Goal: Task Accomplishment & Management: Manage account settings

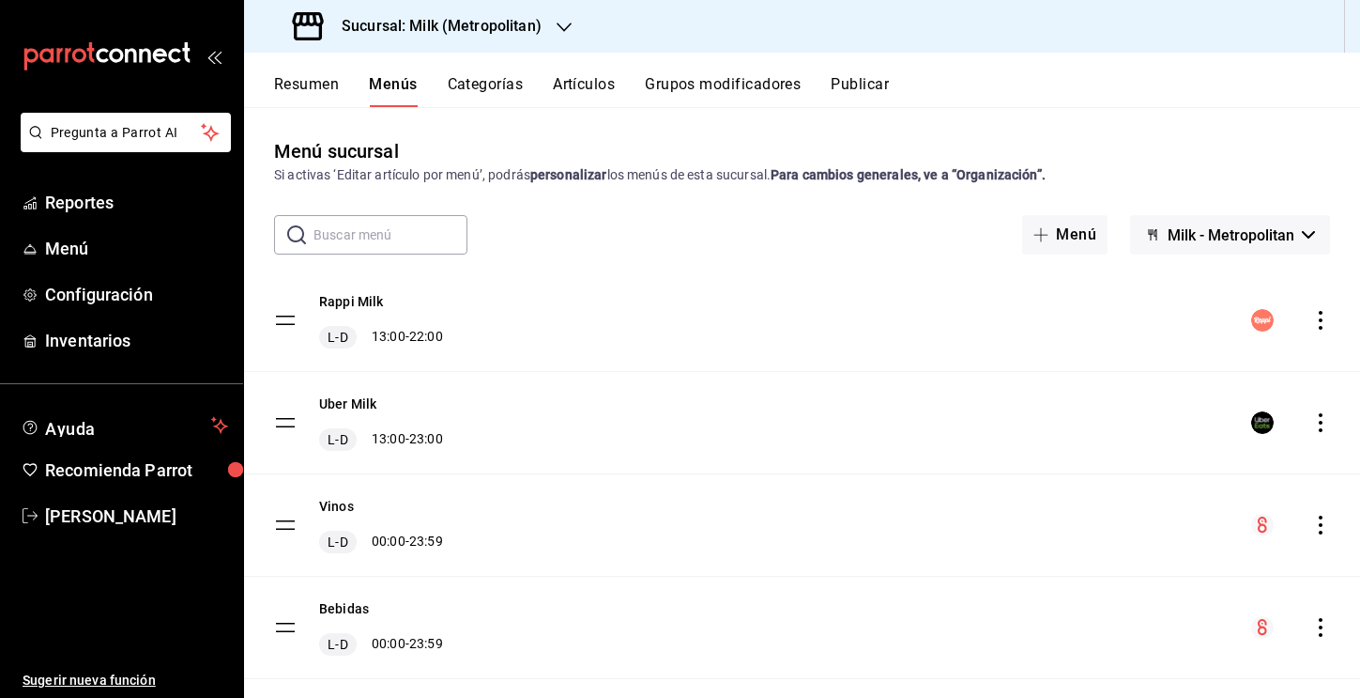
click at [551, 30] on div "Sucursal: Milk (Metropolitan)" at bounding box center [419, 26] width 320 height 53
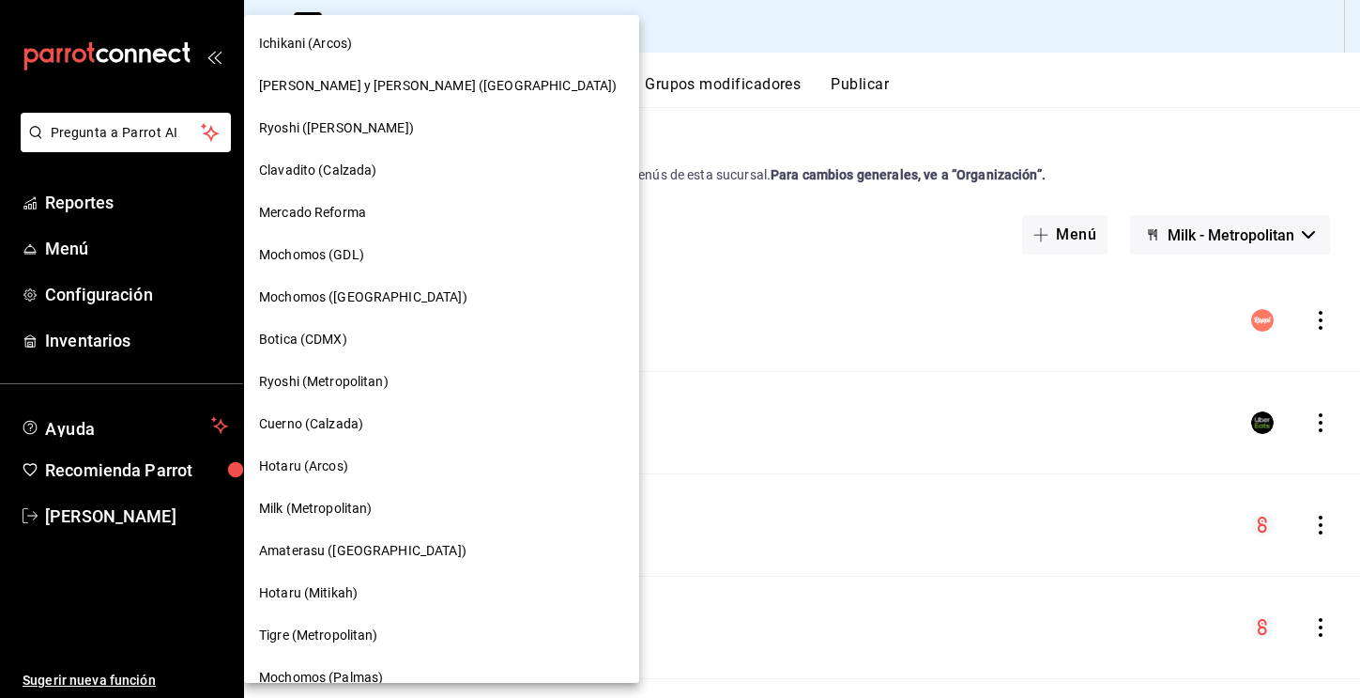
click at [381, 367] on div "Ryoshi (Metropolitan)" at bounding box center [441, 382] width 395 height 42
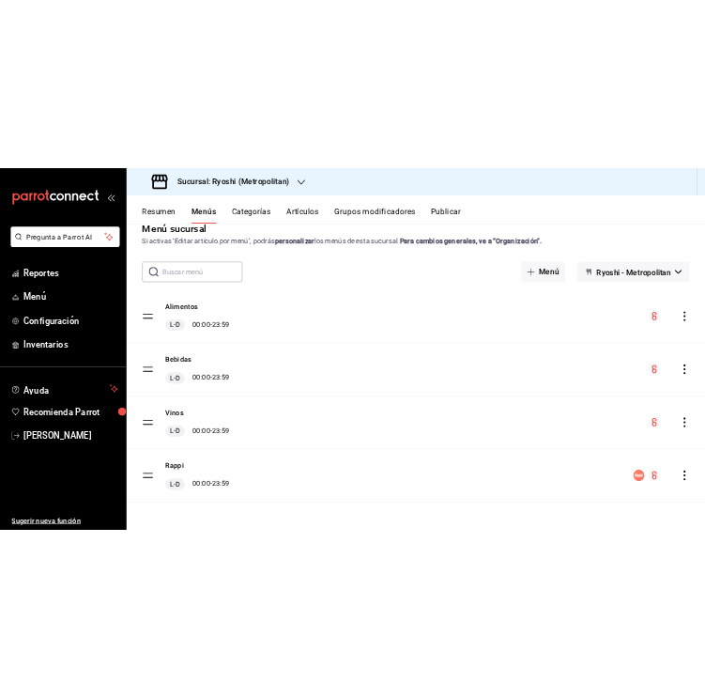
scroll to position [35, 0]
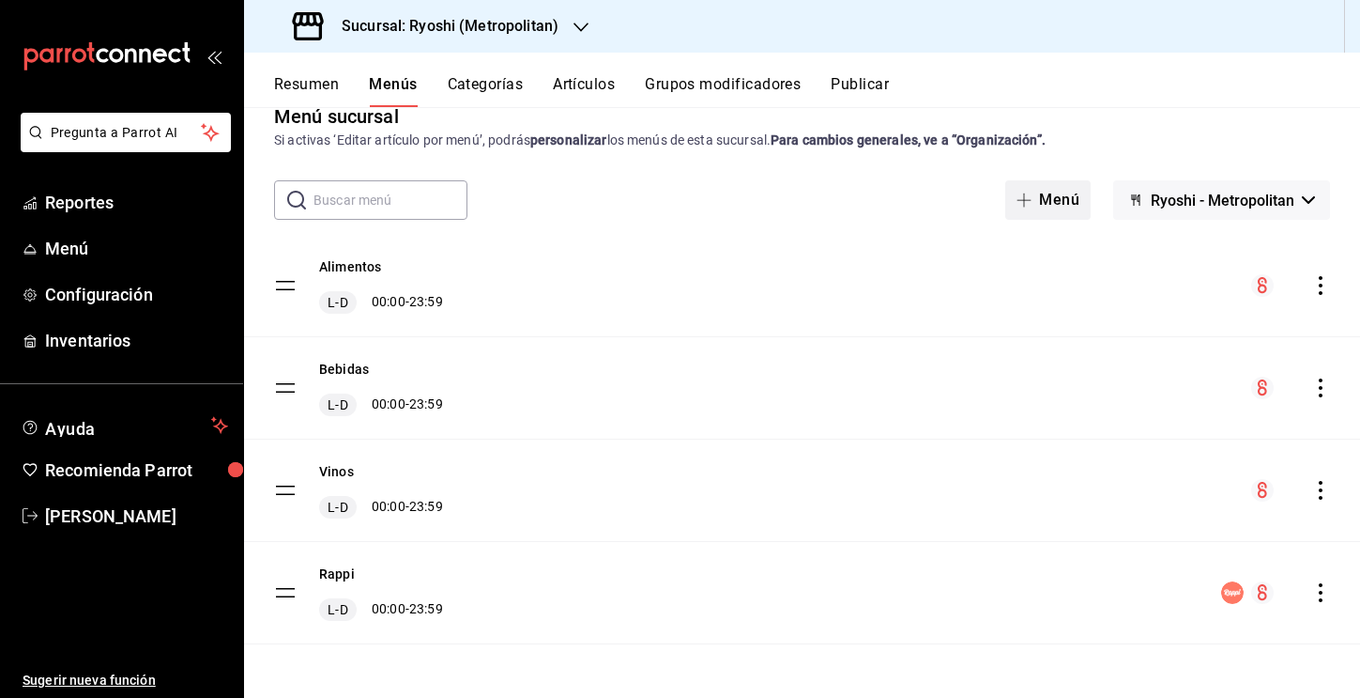
click at [1040, 194] on button "Menú" at bounding box center [1048, 199] width 85 height 39
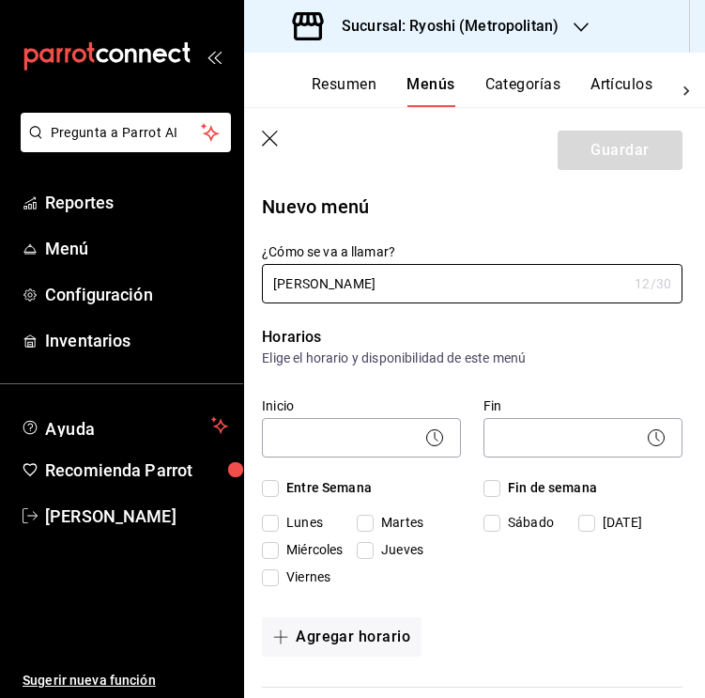
type input "[PERSON_NAME]"
click at [276, 486] on input "Entre Semana" at bounding box center [270, 488] width 17 height 17
checkbox input "true"
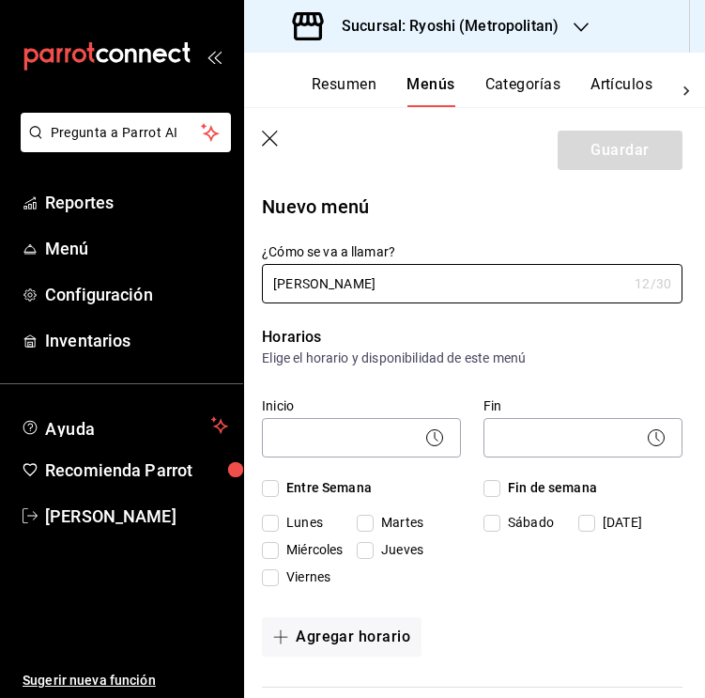
checkbox input "true"
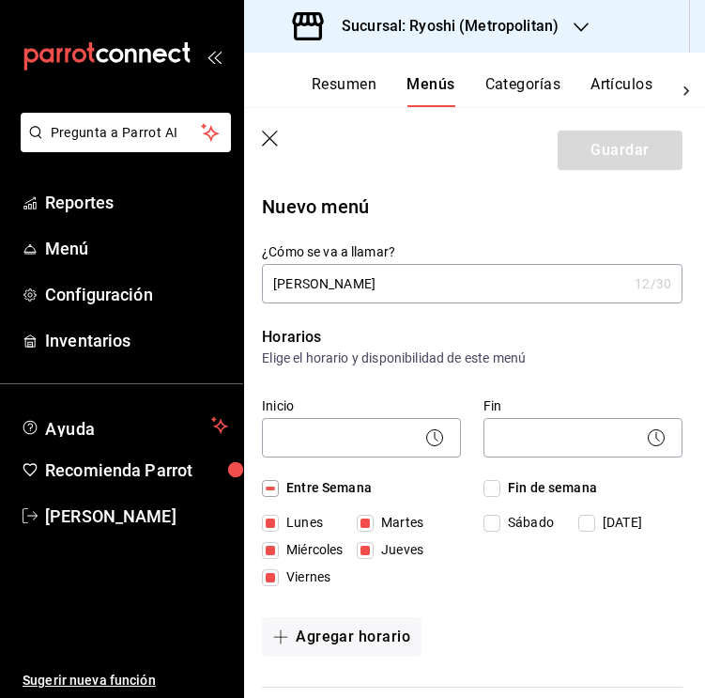
click at [497, 488] on input "Fin de semana" at bounding box center [492, 488] width 17 height 17
checkbox input "true"
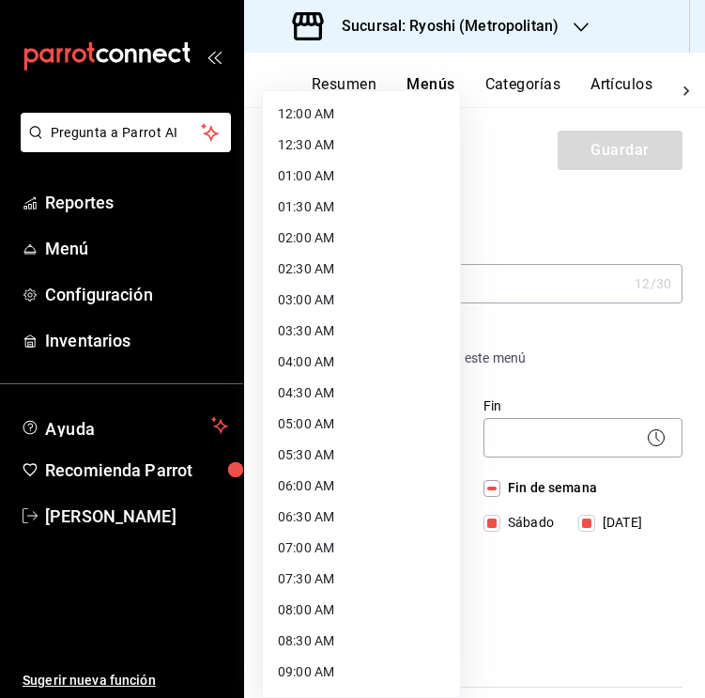
click at [342, 425] on body "Pregunta a Parrot AI Reportes Menú Configuración Inventarios Ayuda Recomienda P…" at bounding box center [352, 349] width 705 height 698
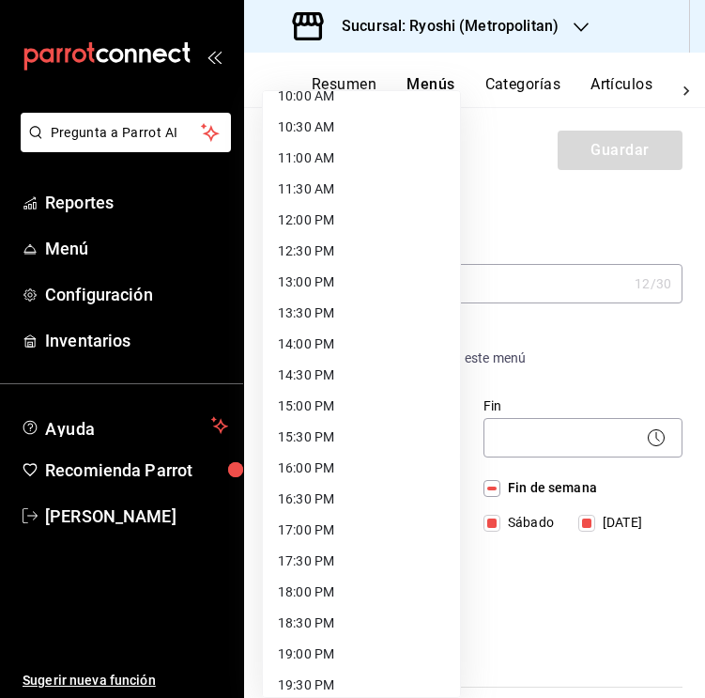
scroll to position [643, 0]
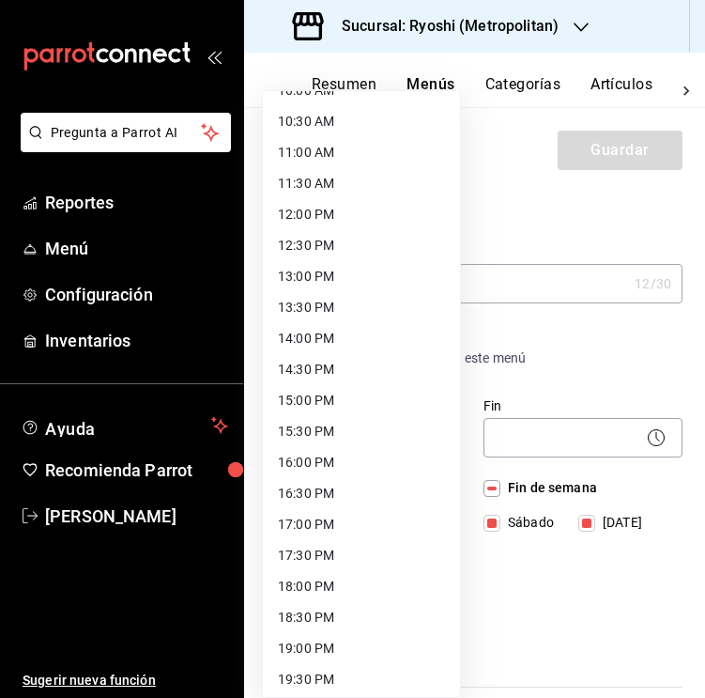
click at [315, 223] on li "12:00 PM" at bounding box center [361, 214] width 197 height 31
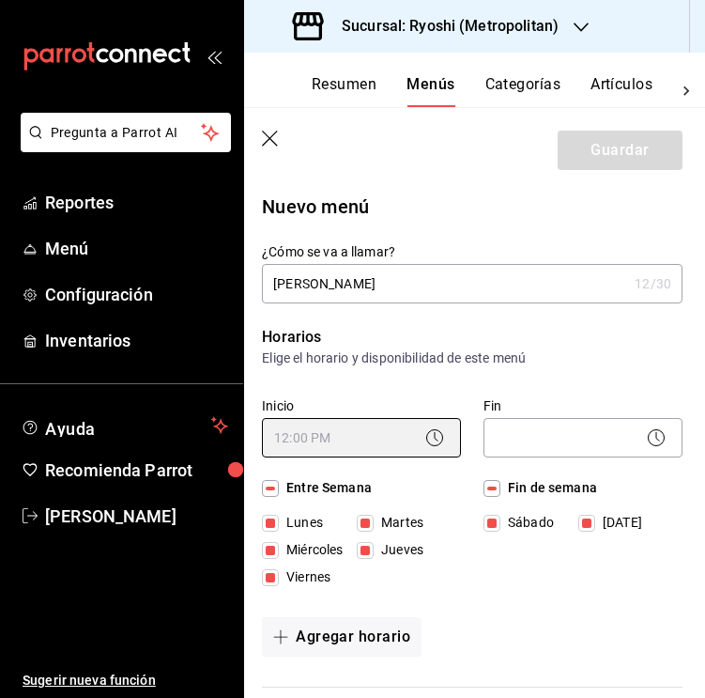
type input "12:00"
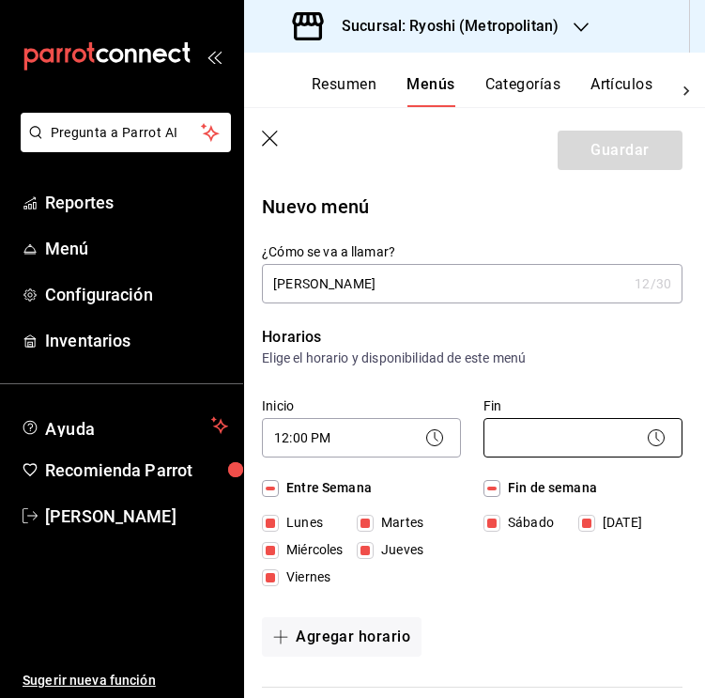
click at [546, 446] on body "Pregunta a Parrot AI Reportes Menú Configuración Inventarios Ayuda Recomienda P…" at bounding box center [352, 349] width 705 height 698
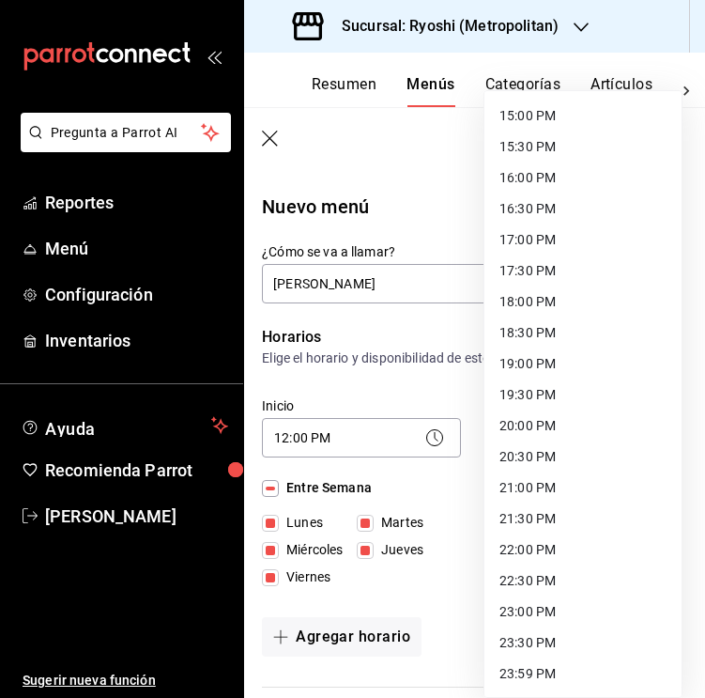
scroll to position [928, 0]
click at [541, 619] on li "23:00 PM" at bounding box center [582, 611] width 197 height 31
type input "23:00"
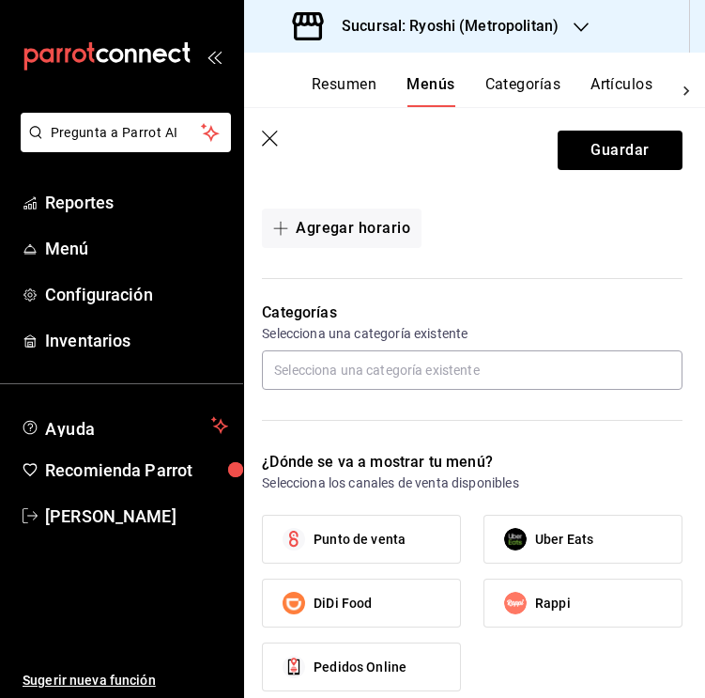
scroll to position [408, 0]
click at [401, 370] on input "text" at bounding box center [472, 369] width 421 height 39
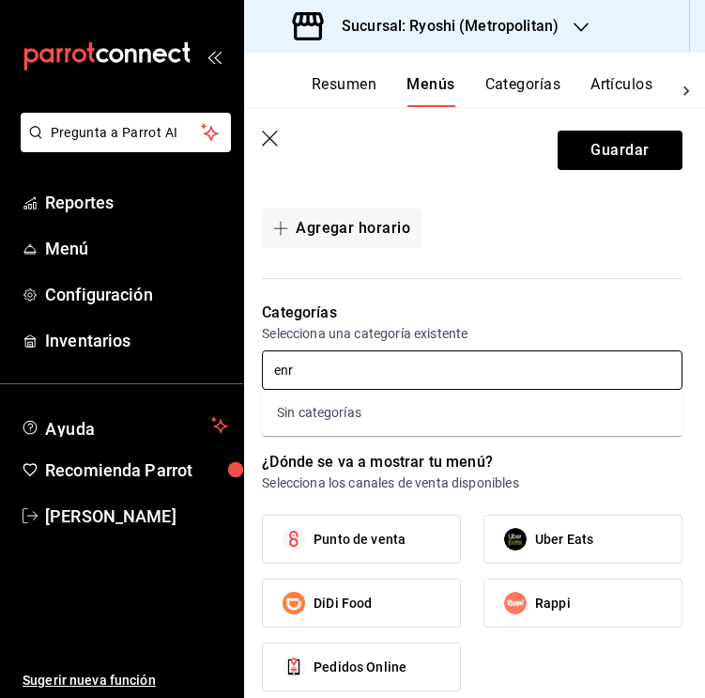
type input "en"
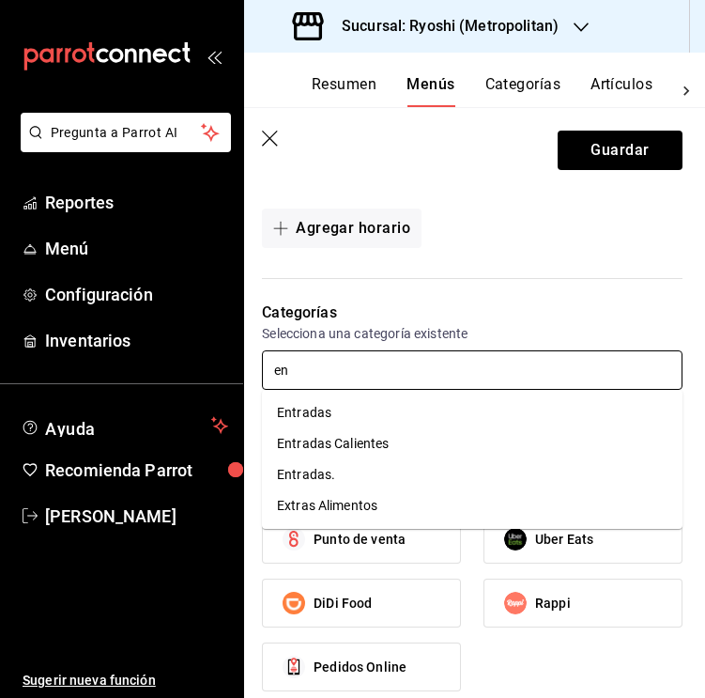
click at [363, 438] on li "Entradas Calientes" at bounding box center [472, 443] width 421 height 31
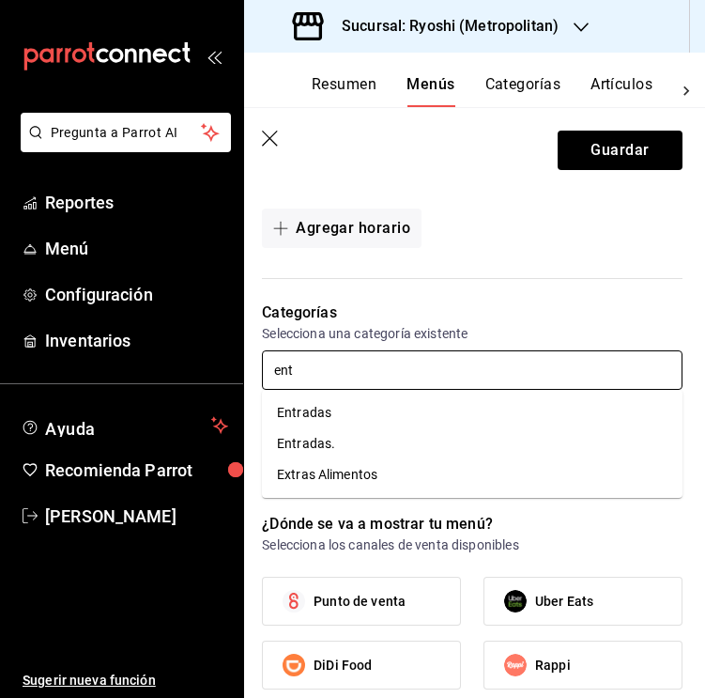
type input "entr"
click at [391, 407] on li "Entradas" at bounding box center [472, 412] width 421 height 31
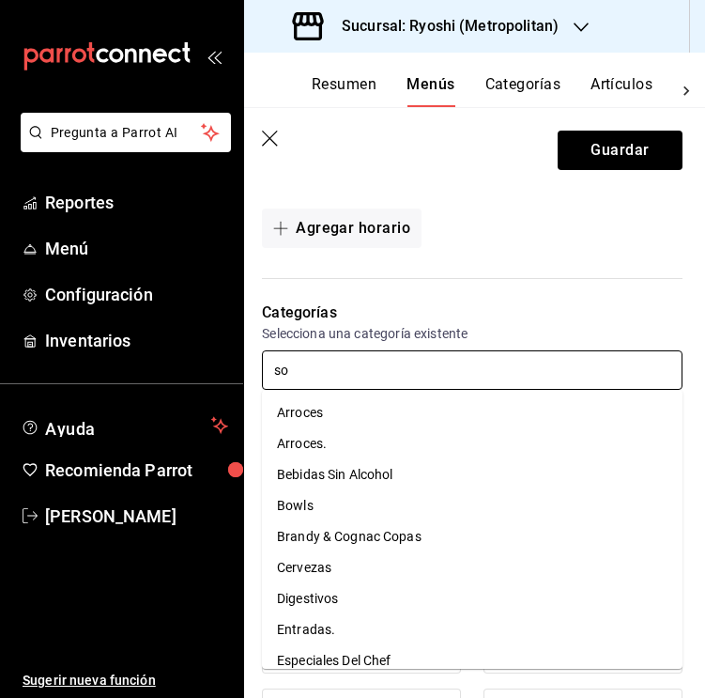
type input "sop"
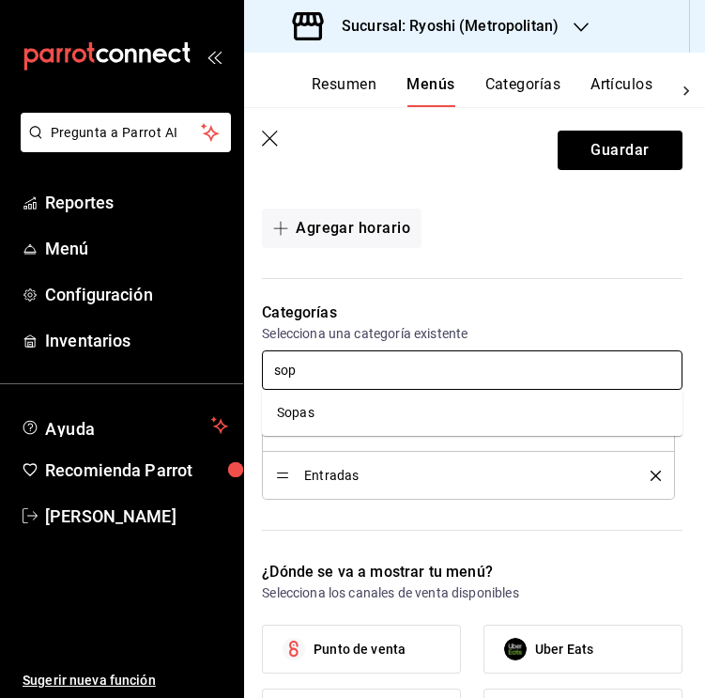
click at [413, 413] on li "Sopas" at bounding box center [472, 412] width 421 height 31
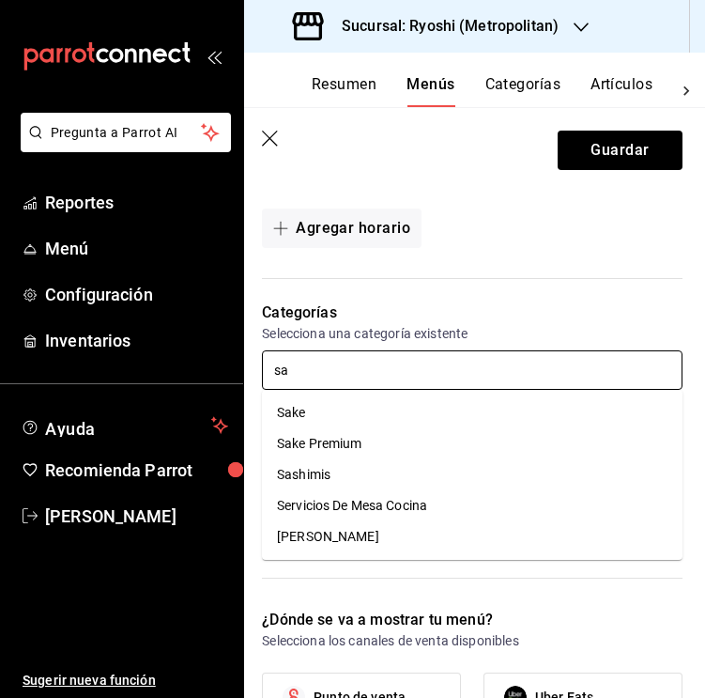
type input "sas"
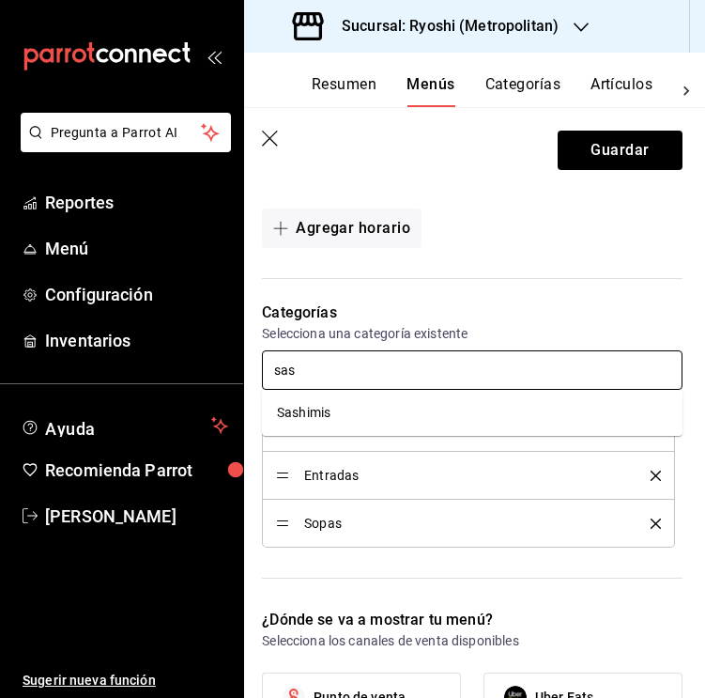
click at [353, 412] on li "Sashimis" at bounding box center [472, 412] width 421 height 31
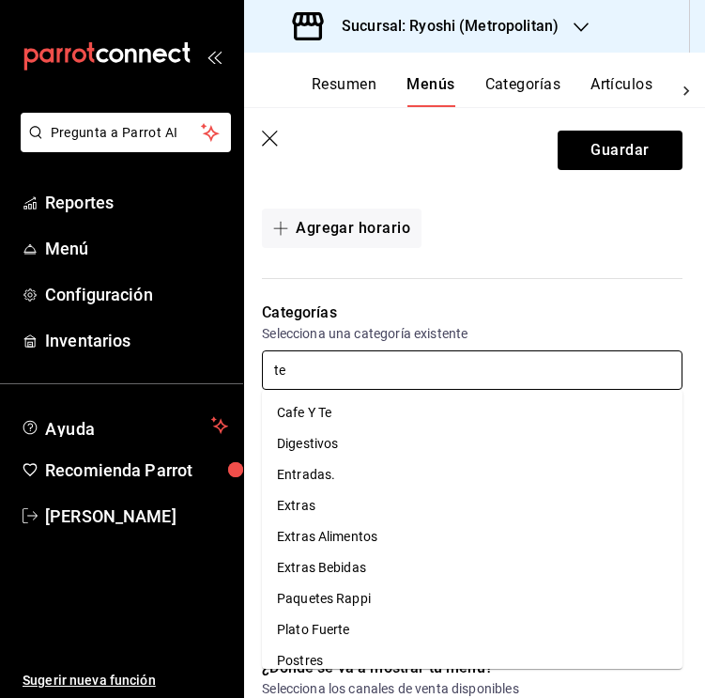
type input "tem"
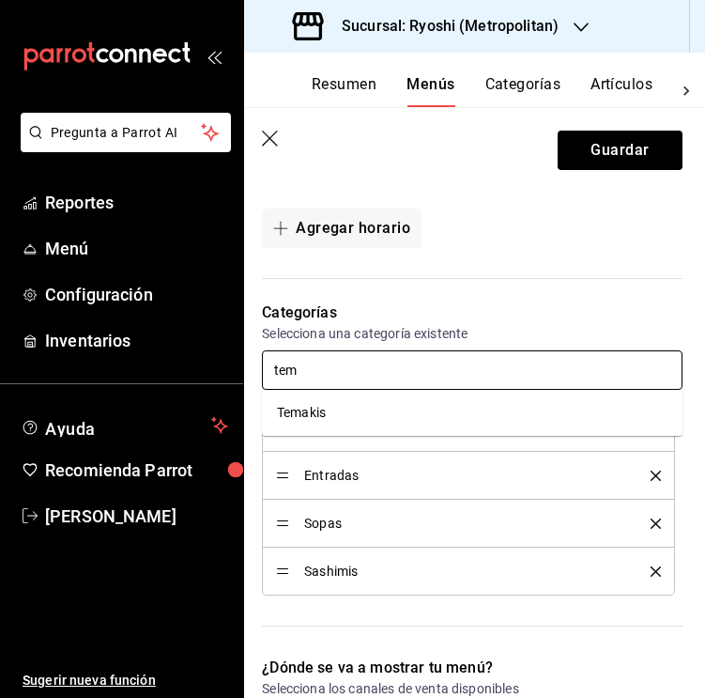
click at [383, 402] on li "Temakis" at bounding box center [472, 412] width 421 height 31
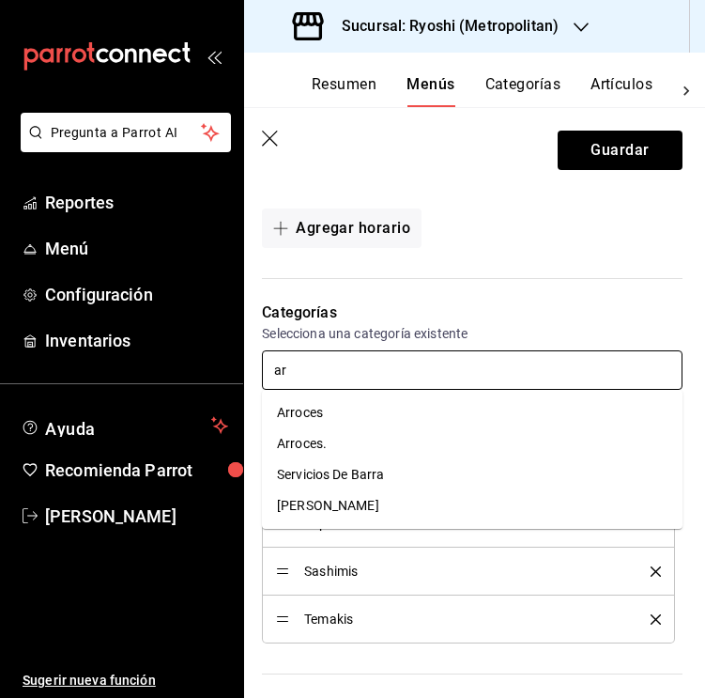
type input "arr"
click at [451, 409] on li "Arroces" at bounding box center [472, 412] width 421 height 31
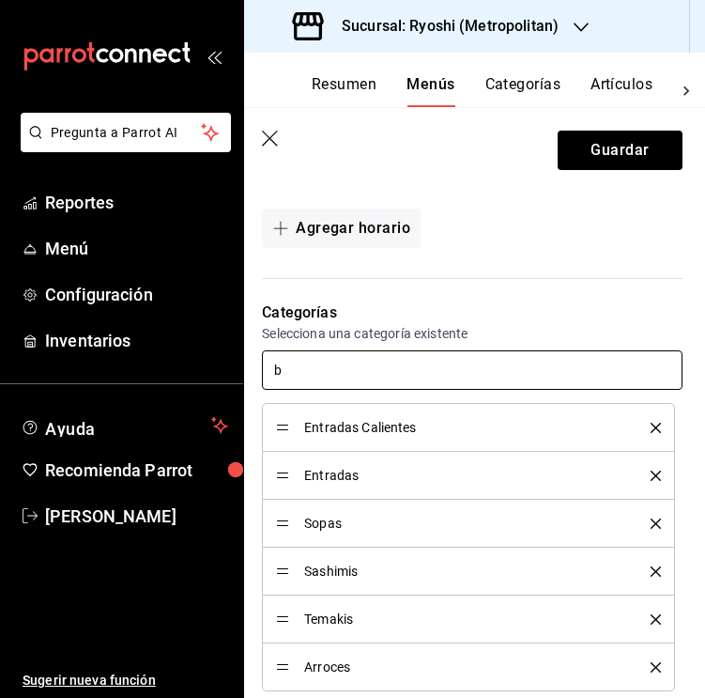
type input "bo"
click at [312, 421] on li "Bowls" at bounding box center [472, 412] width 421 height 31
type input "ma"
click at [670, 400] on li "Makis" at bounding box center [472, 412] width 421 height 31
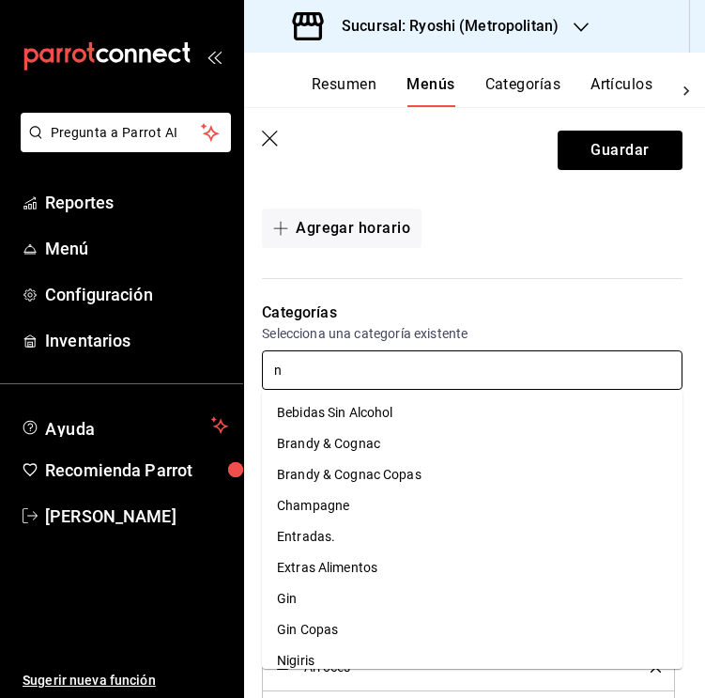
type input "ni"
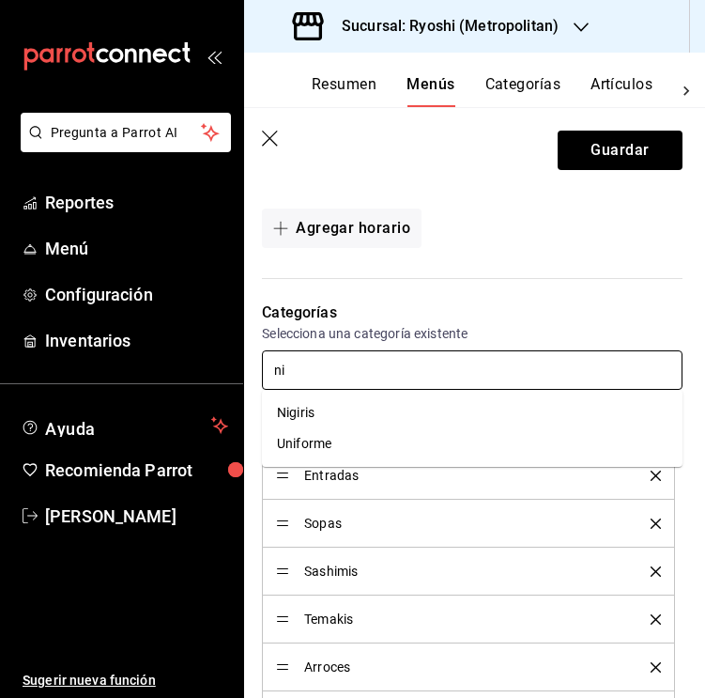
click at [530, 409] on li "Nigiris" at bounding box center [472, 412] width 421 height 31
type input "ro"
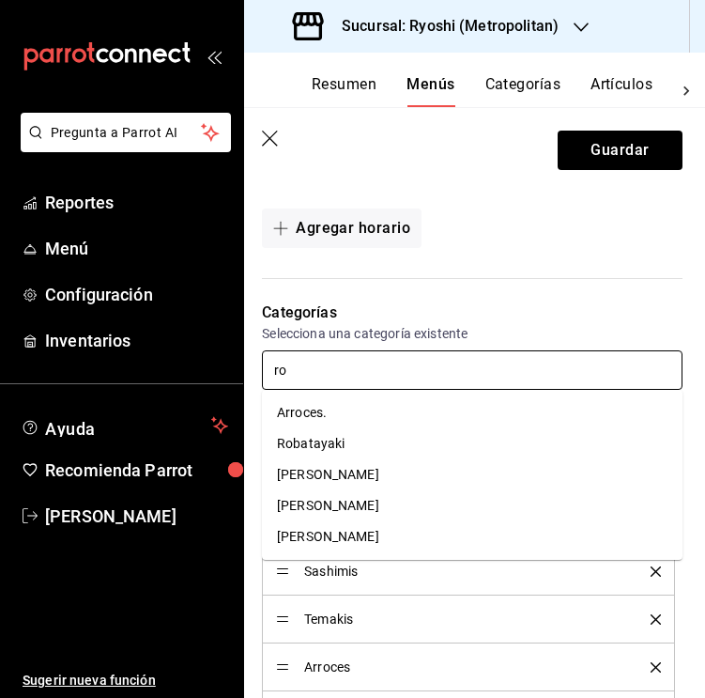
click at [522, 435] on li "Robatayaki" at bounding box center [472, 443] width 421 height 31
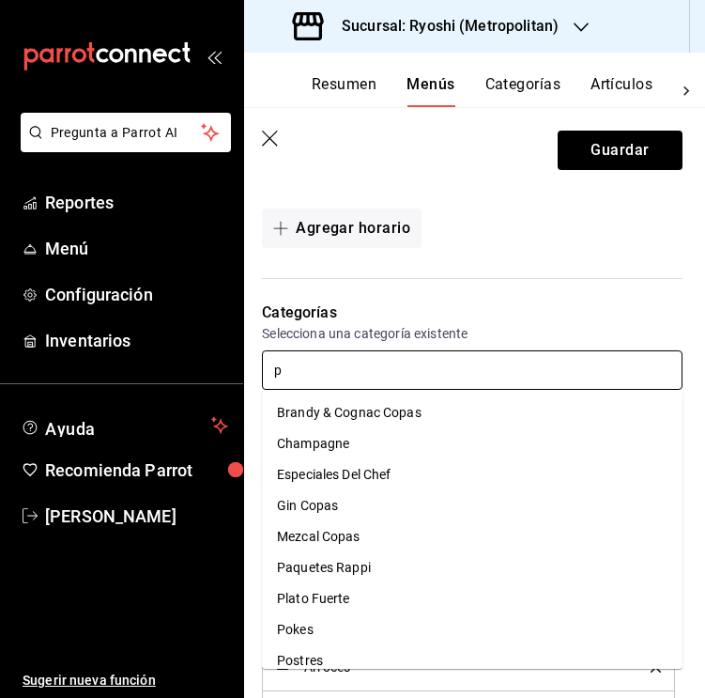
type input "pl"
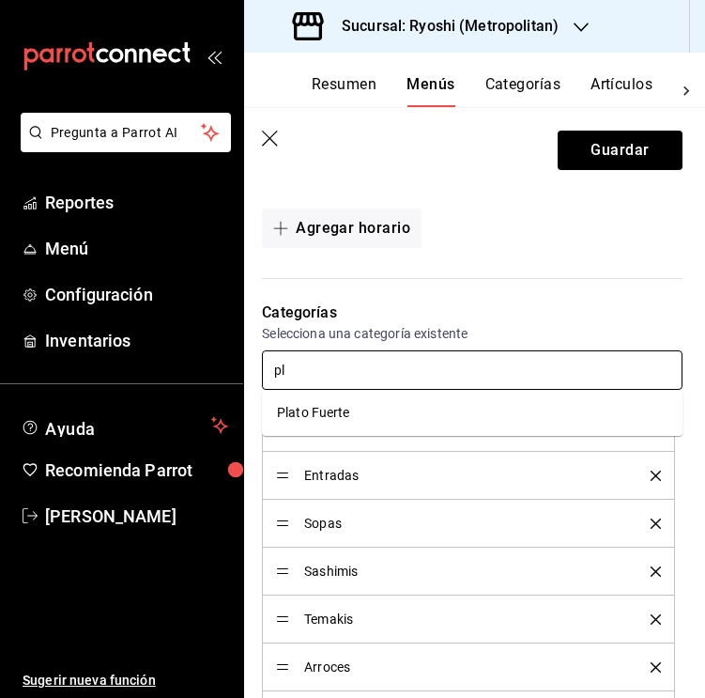
click at [607, 411] on li "Plato Fuerte" at bounding box center [472, 412] width 421 height 31
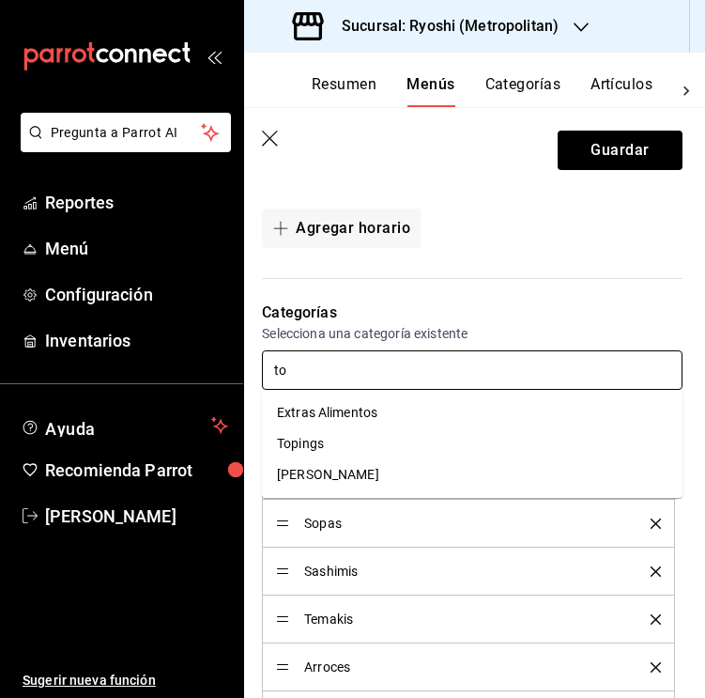
type input "top"
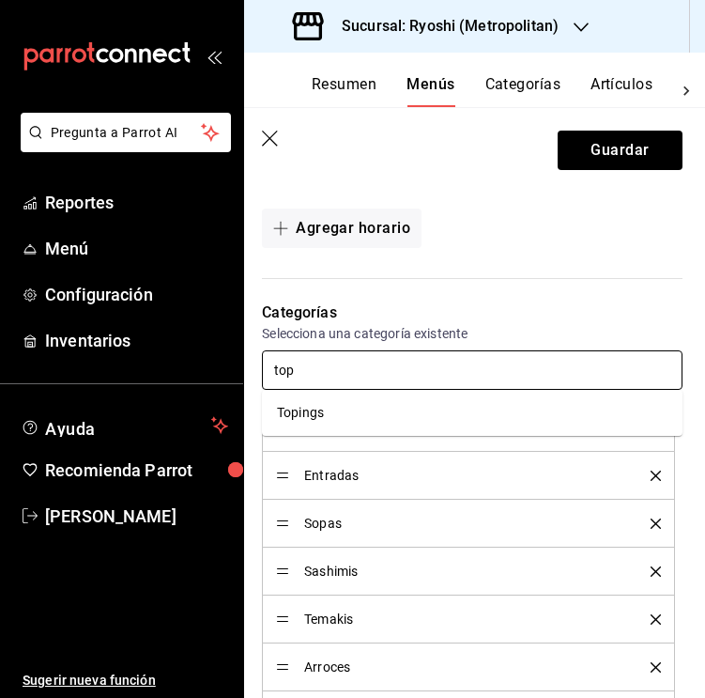
click at [635, 419] on li "Topings" at bounding box center [472, 412] width 421 height 31
type input "po"
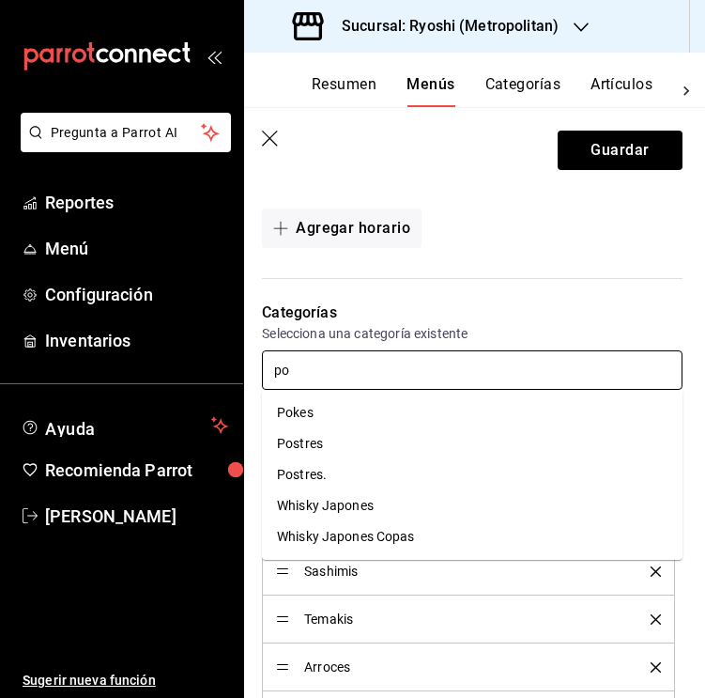
click at [575, 445] on li "Postres" at bounding box center [472, 443] width 421 height 31
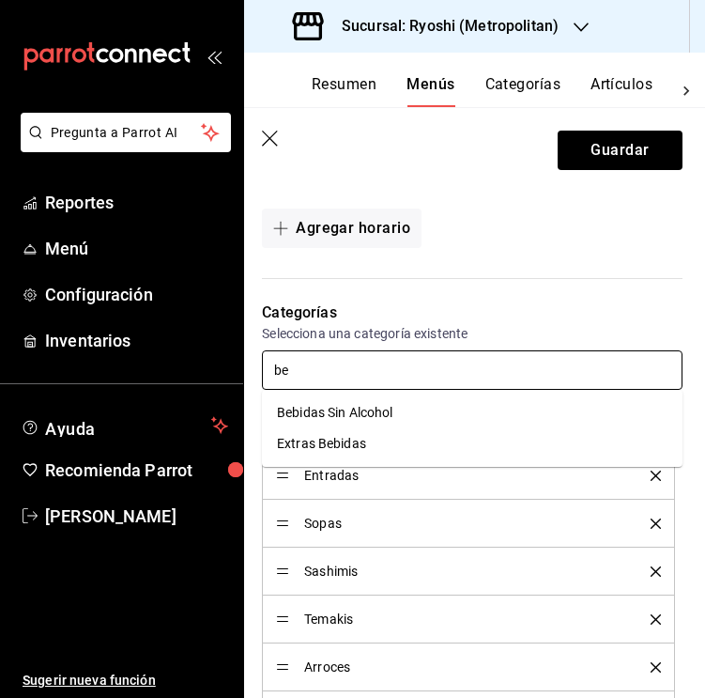
type input "beb"
click at [520, 407] on li "Bebidas Sin Alcohol" at bounding box center [472, 412] width 421 height 31
type input "cer"
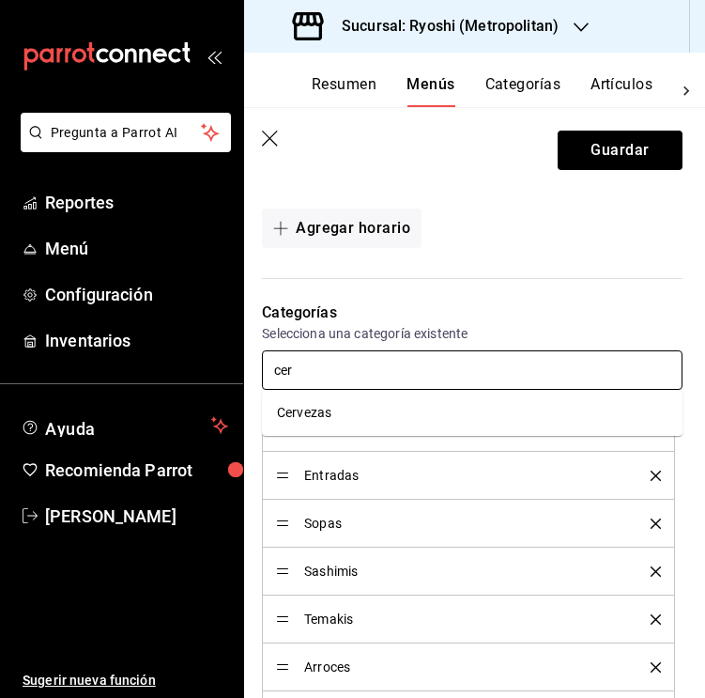
click at [402, 421] on li "Cervezas" at bounding box center [472, 412] width 421 height 31
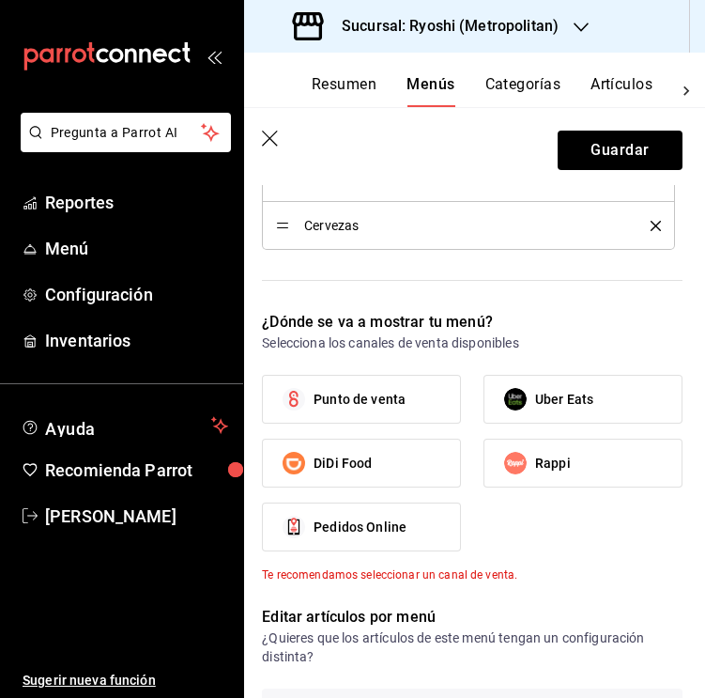
scroll to position [1286, 0]
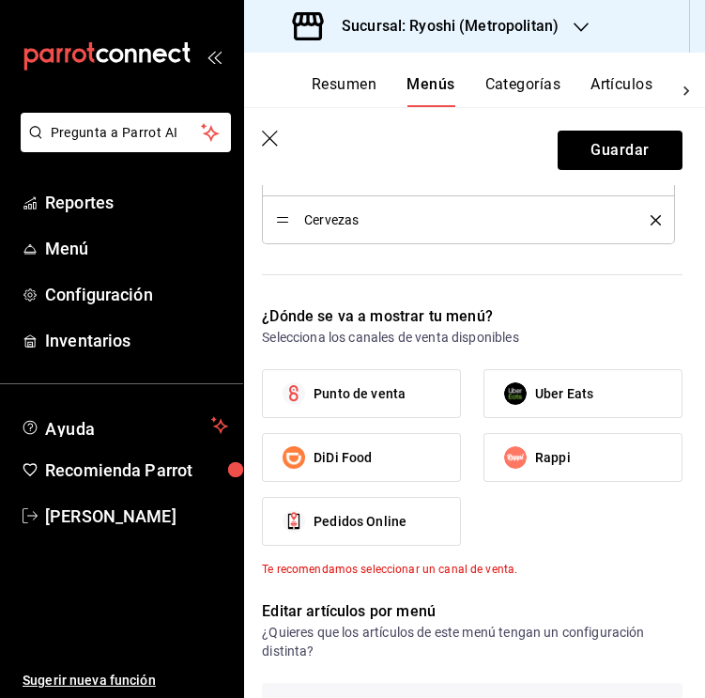
click at [628, 461] on label "Rappi" at bounding box center [582, 457] width 197 height 47
click at [535, 461] on input "Rappi" at bounding box center [515, 457] width 39 height 39
checkbox input "true"
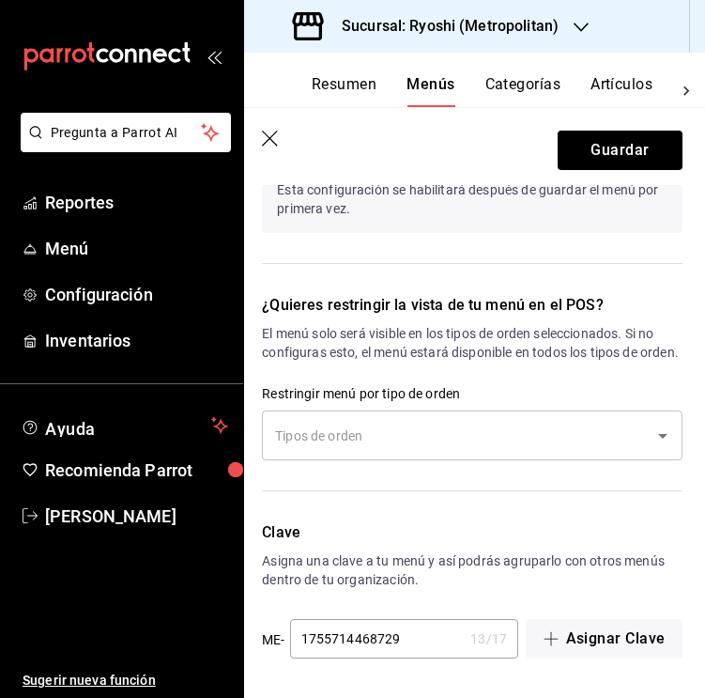
scroll to position [1805, 0]
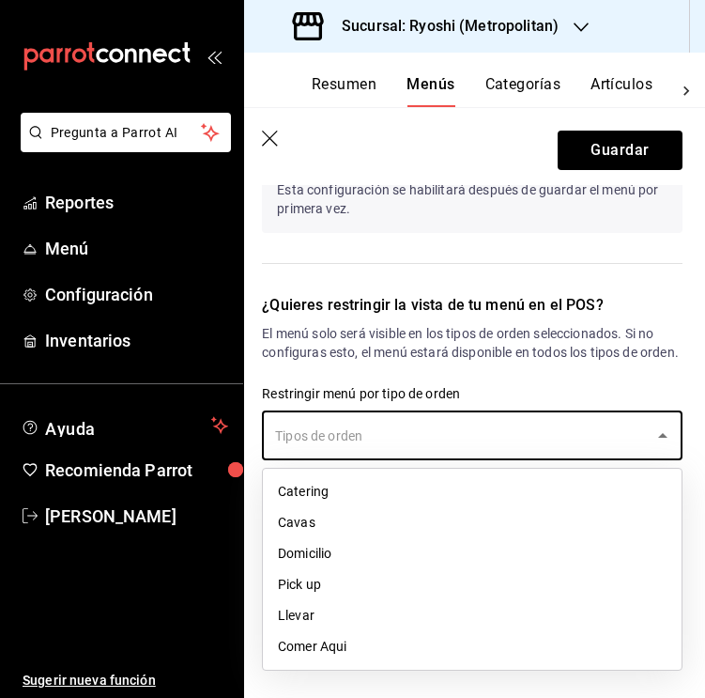
click at [562, 433] on input "text" at bounding box center [458, 435] width 376 height 33
click at [359, 595] on li "Pick up" at bounding box center [472, 584] width 419 height 31
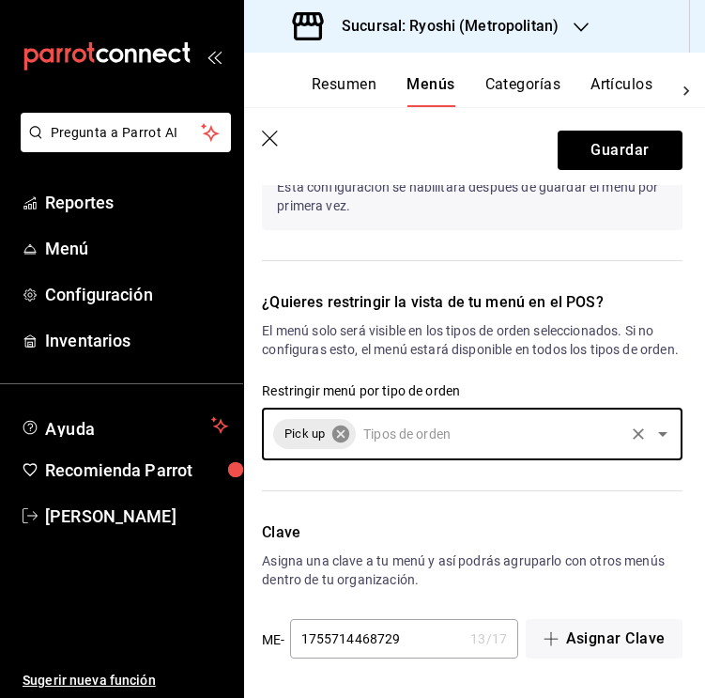
click at [344, 438] on icon at bounding box center [340, 433] width 21 height 21
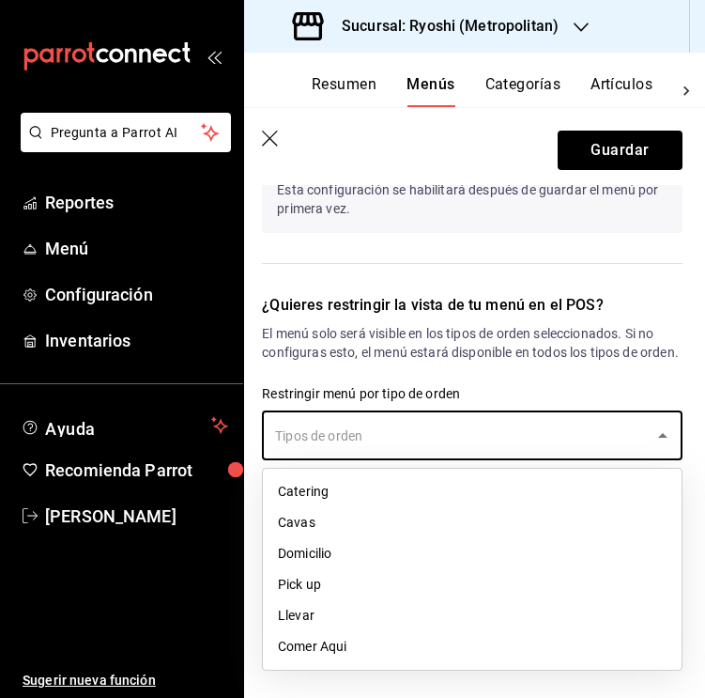
click at [398, 438] on input "text" at bounding box center [458, 435] width 376 height 33
click at [318, 615] on li "Llevar" at bounding box center [472, 615] width 419 height 31
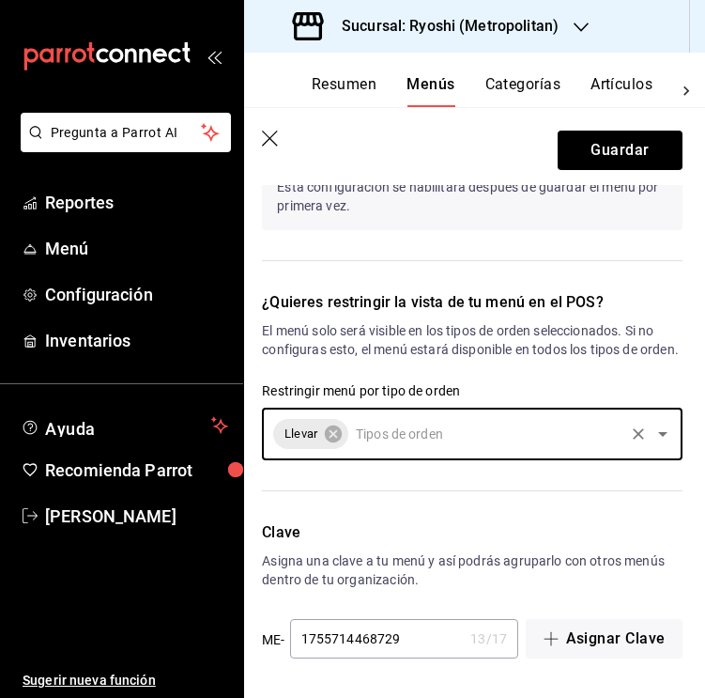
scroll to position [1808, 0]
click at [617, 158] on button "Guardar" at bounding box center [620, 150] width 125 height 39
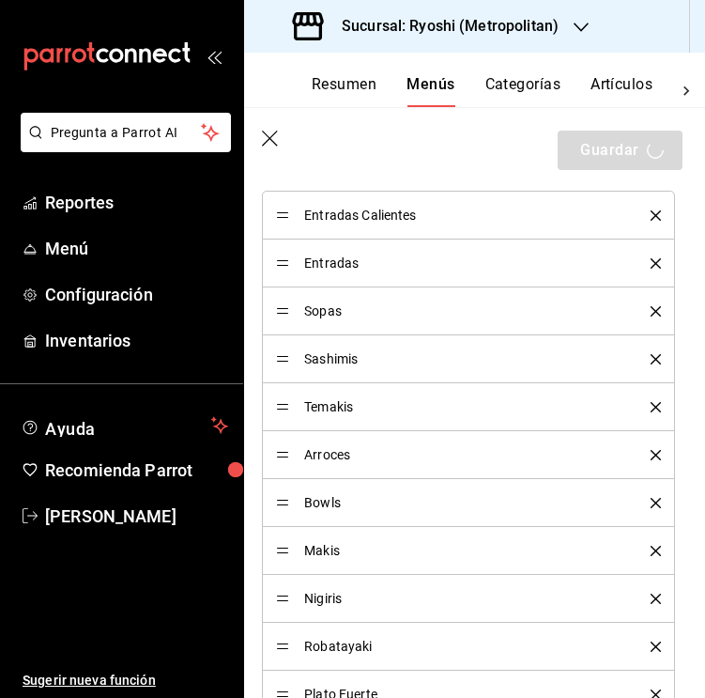
scroll to position [314, 0]
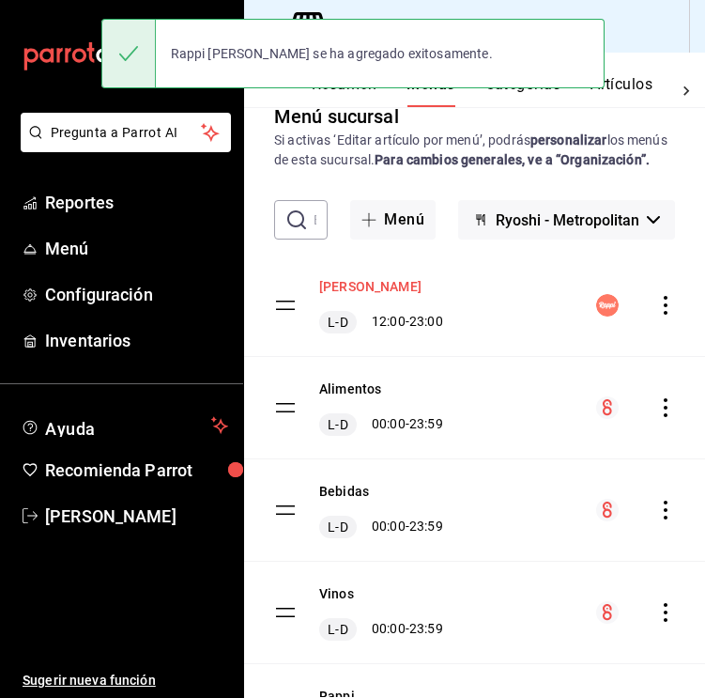
click at [359, 296] on button "[PERSON_NAME]" at bounding box center [370, 286] width 102 height 19
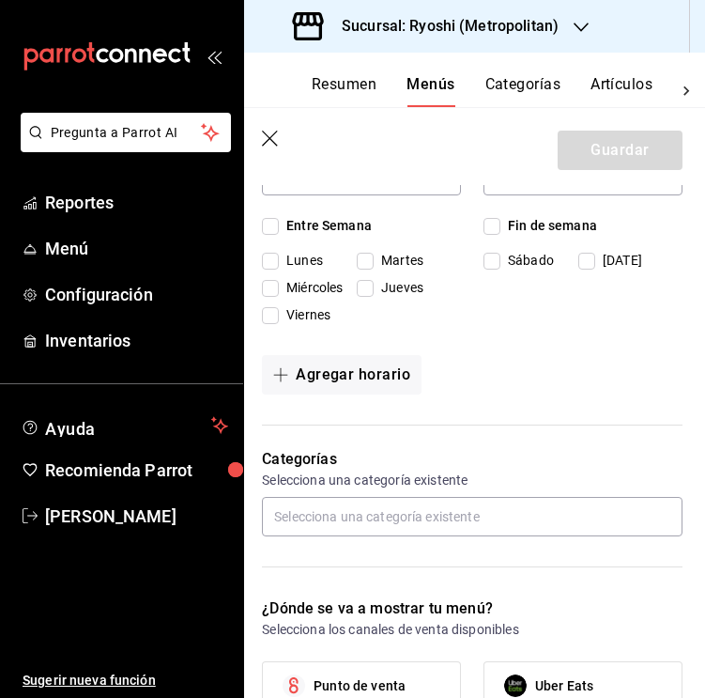
checkbox input "true"
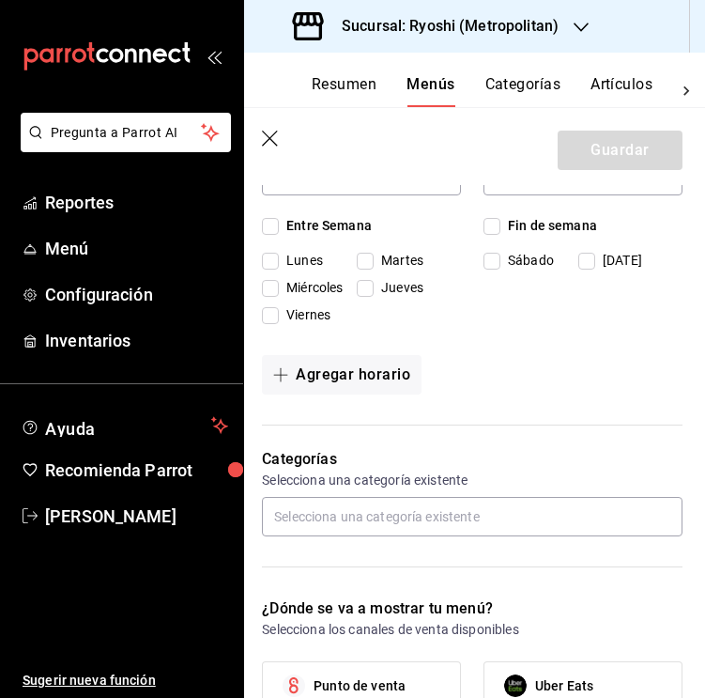
checkbox input "true"
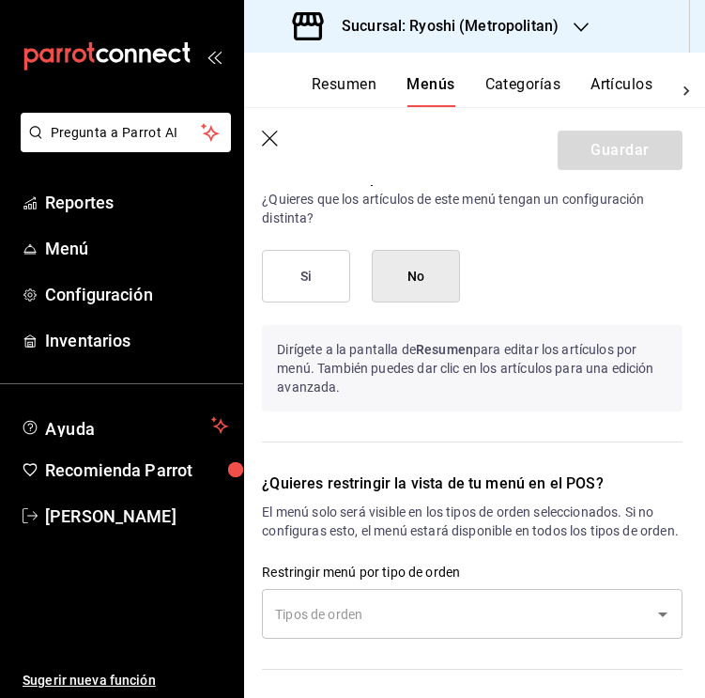
scroll to position [1689, 0]
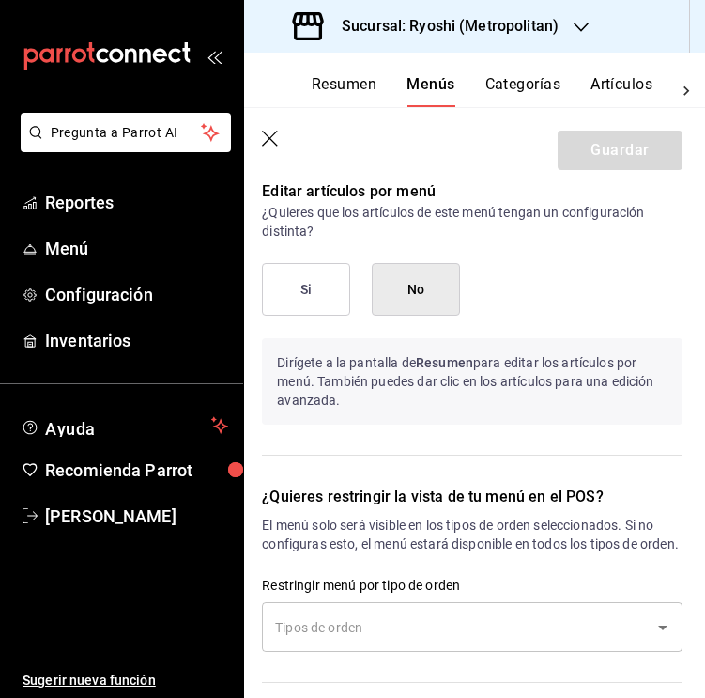
click at [306, 299] on button "Si" at bounding box center [306, 289] width 88 height 53
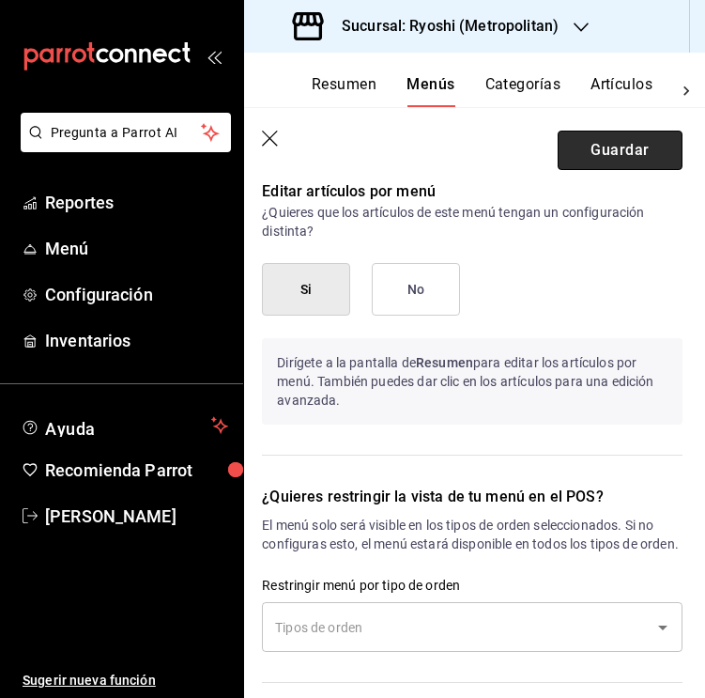
click at [622, 154] on button "Guardar" at bounding box center [620, 150] width 125 height 39
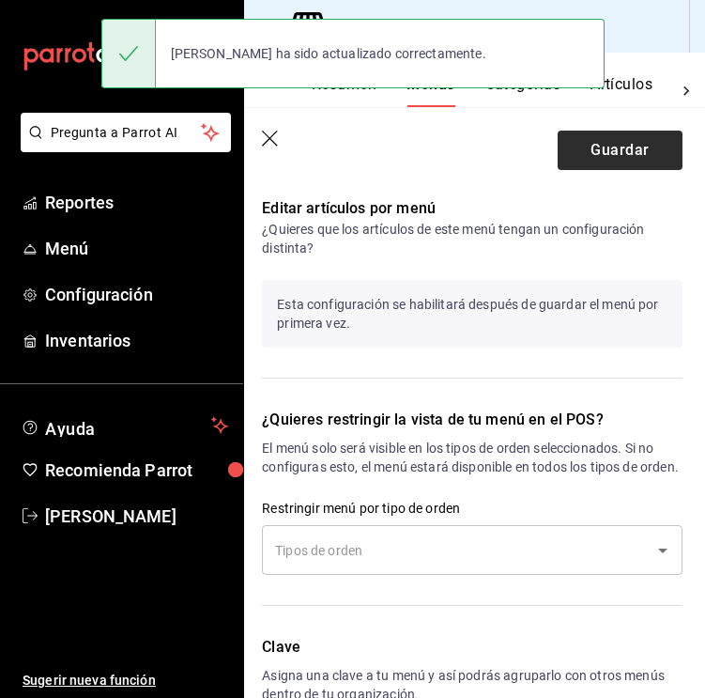
checkbox input "false"
type input "1755715981776"
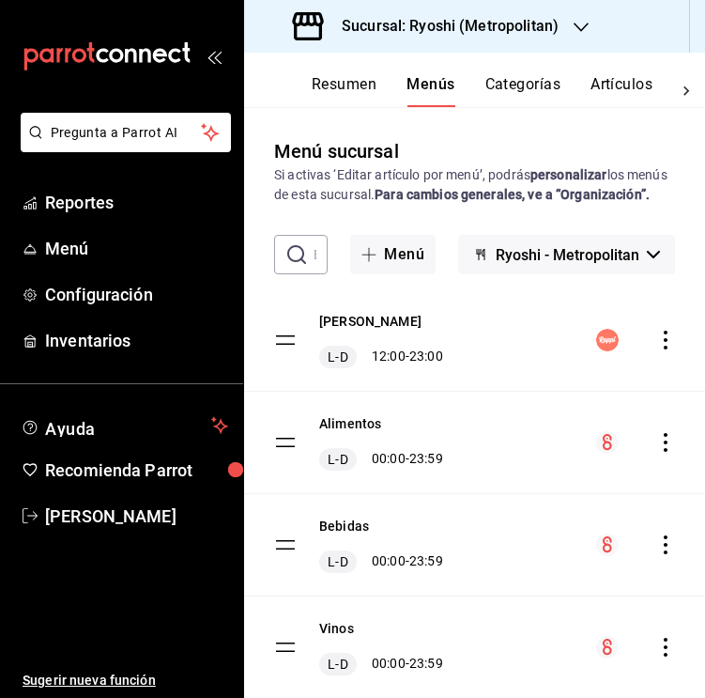
click at [361, 85] on button "Resumen" at bounding box center [344, 91] width 65 height 32
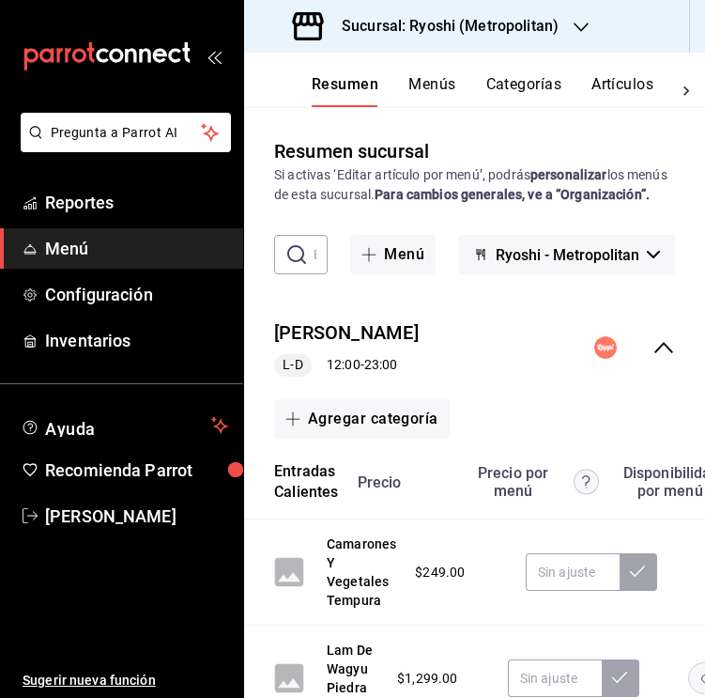
click at [514, 81] on button "Categorías" at bounding box center [524, 91] width 76 height 32
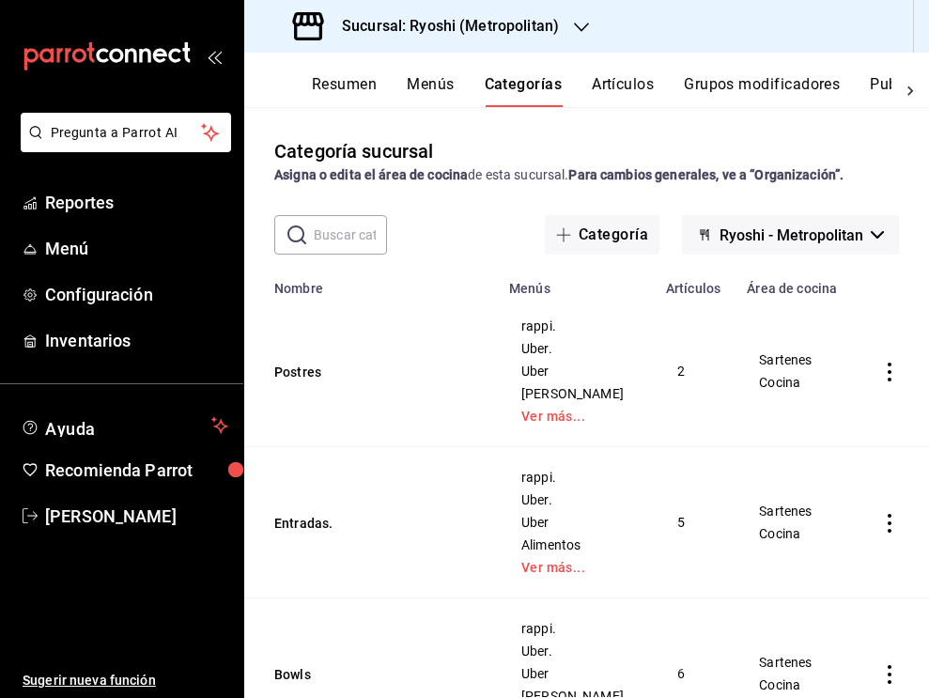
click at [634, 84] on button "Artículos" at bounding box center [622, 91] width 62 height 32
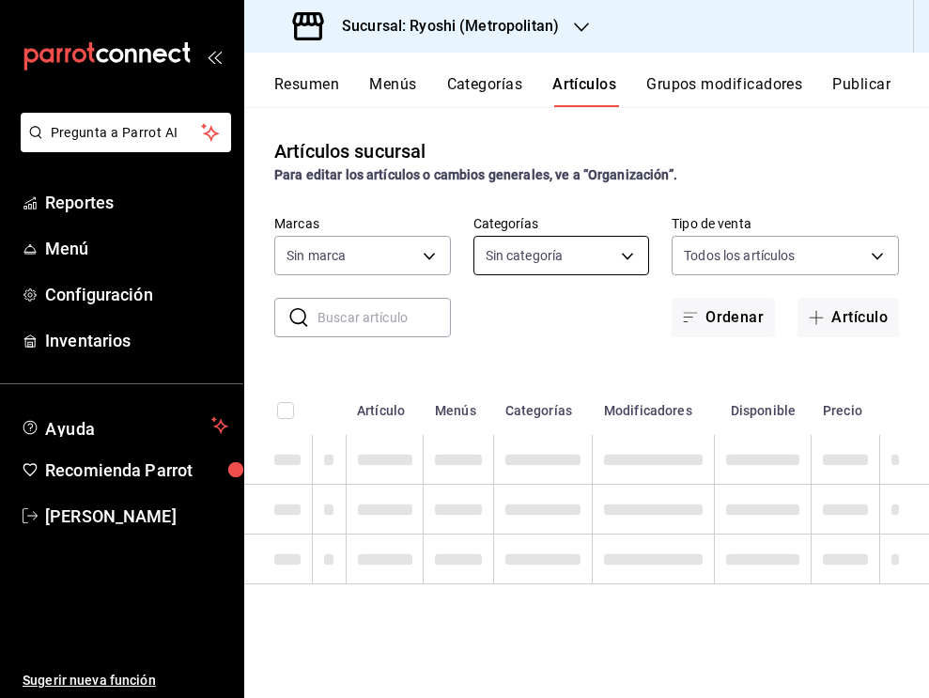
type input "afd8f7e0-6441-4225-b079-3ecb6f1759bb,a0f13850-a6cf-4674-87cd-ec670d2b59b9"
click at [602, 251] on body "Pregunta a Parrot AI Reportes Menú Configuración Inventarios Ayuda Recomienda P…" at bounding box center [464, 349] width 929 height 698
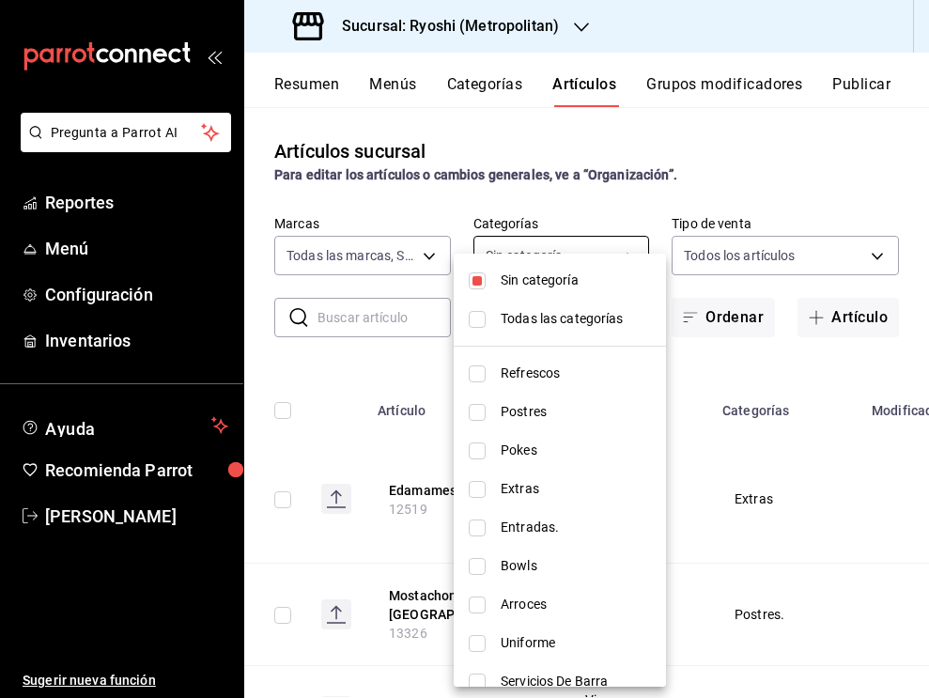
type input "feb80afa-84ca-40b4-b595-bfbaac699c32,812aad81-9313-4289-adaa-71f0113c50cb,f2911…"
checkbox input "true"
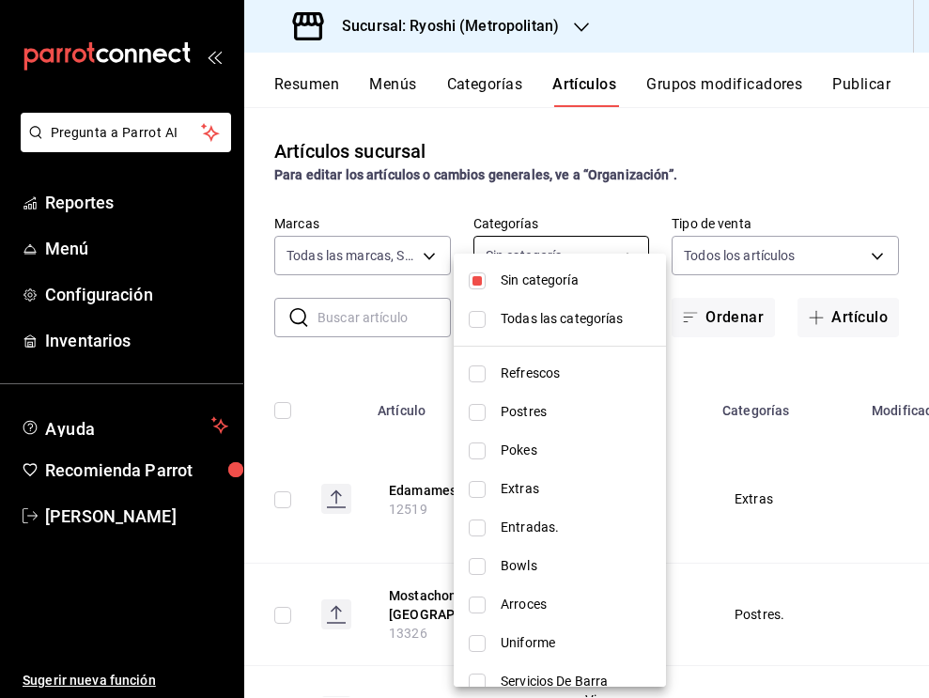
checkbox input "true"
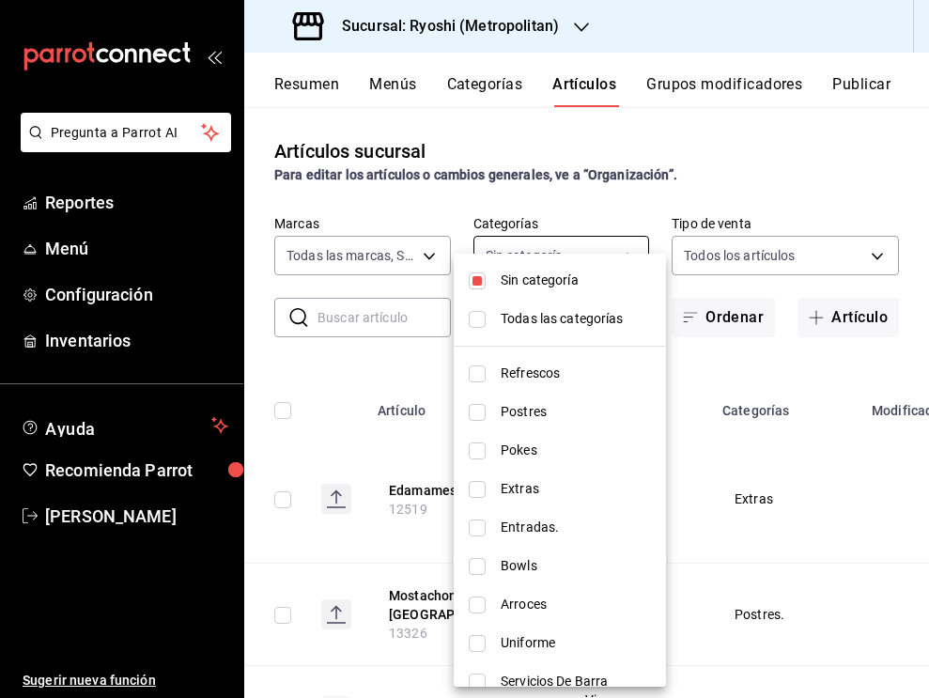
checkbox input "true"
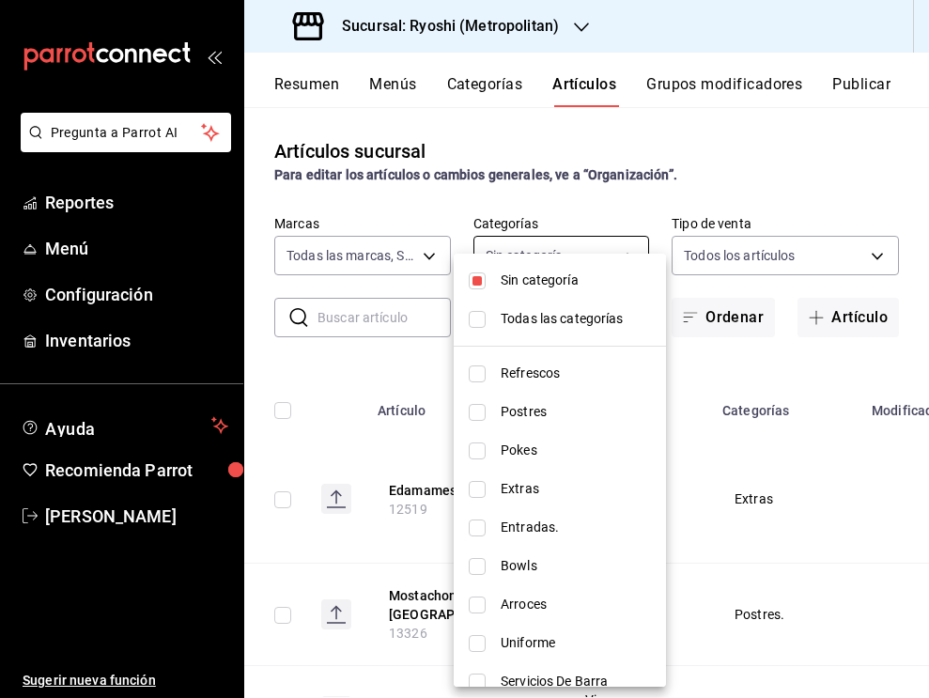
checkbox input "true"
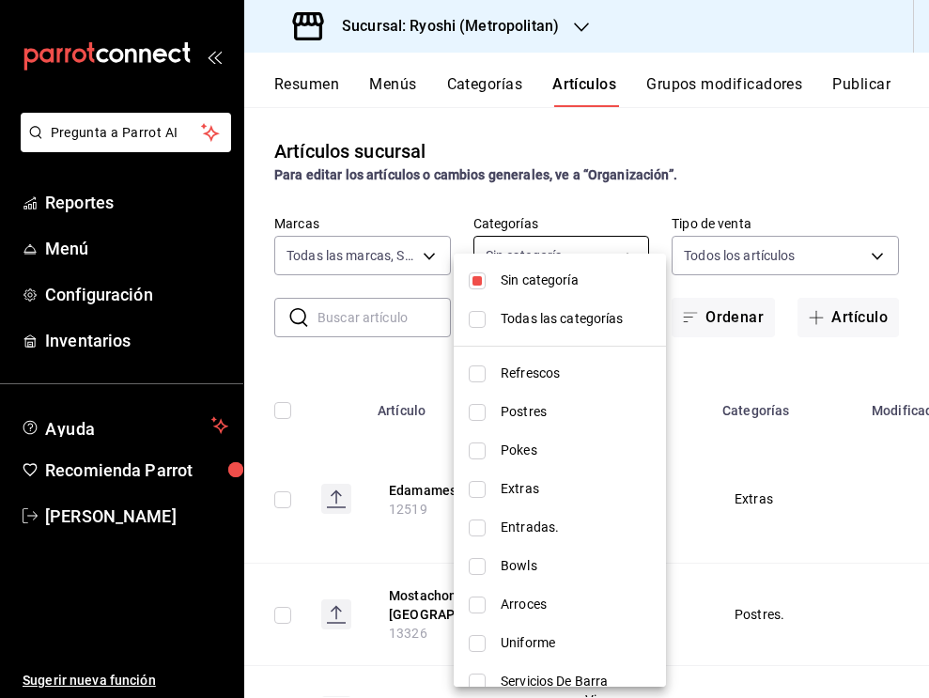
checkbox input "true"
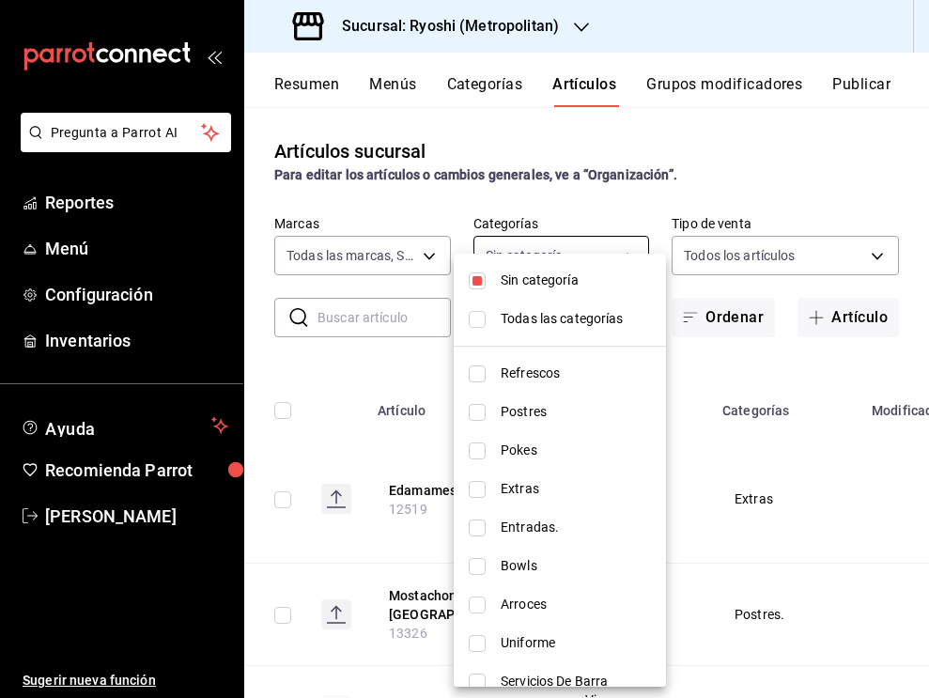
checkbox input "true"
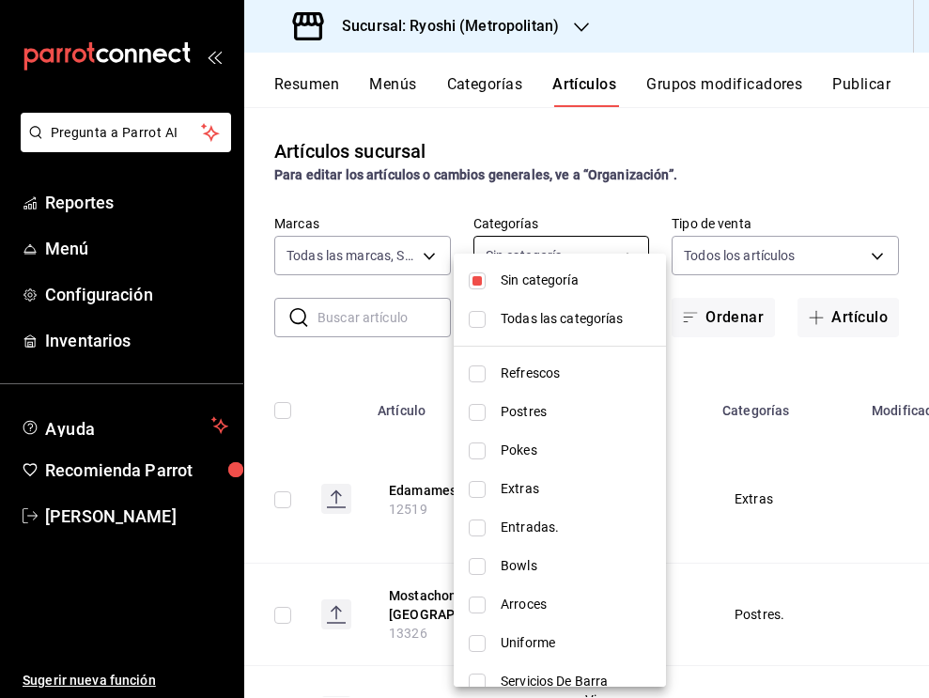
checkbox input "true"
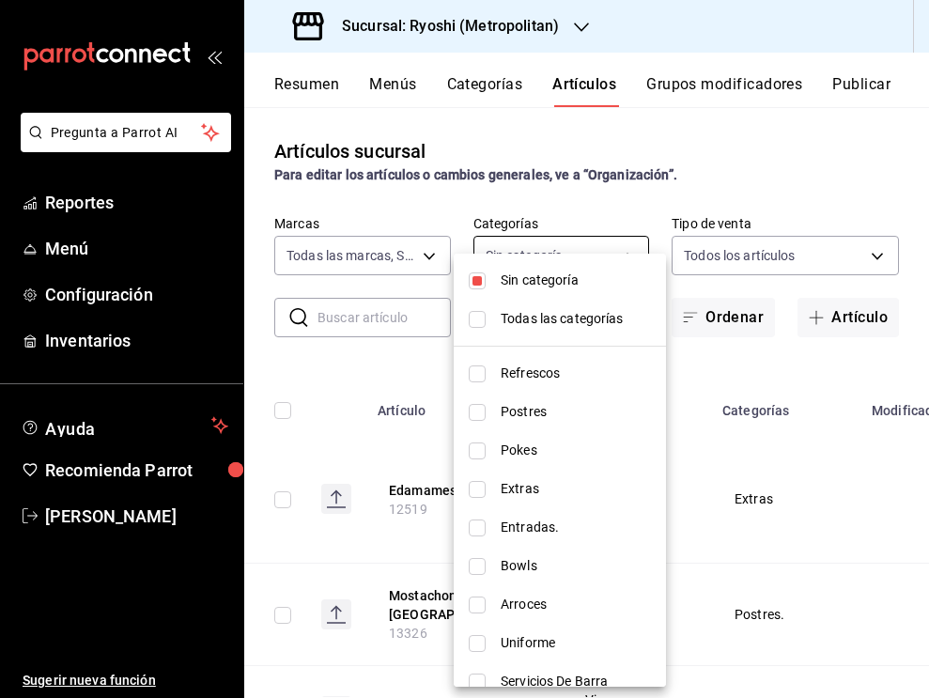
checkbox input "true"
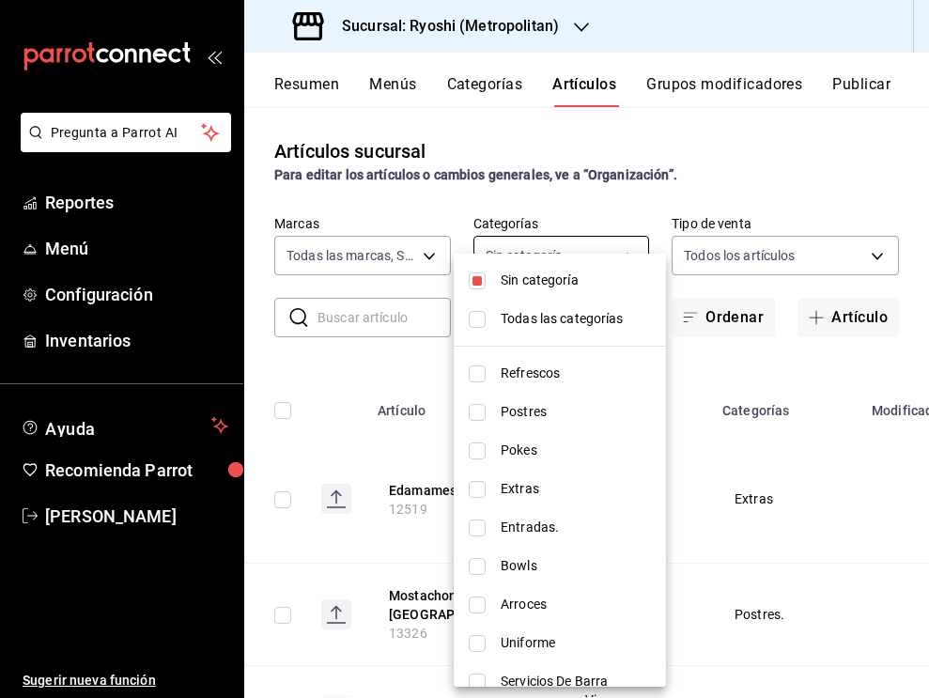
checkbox input "true"
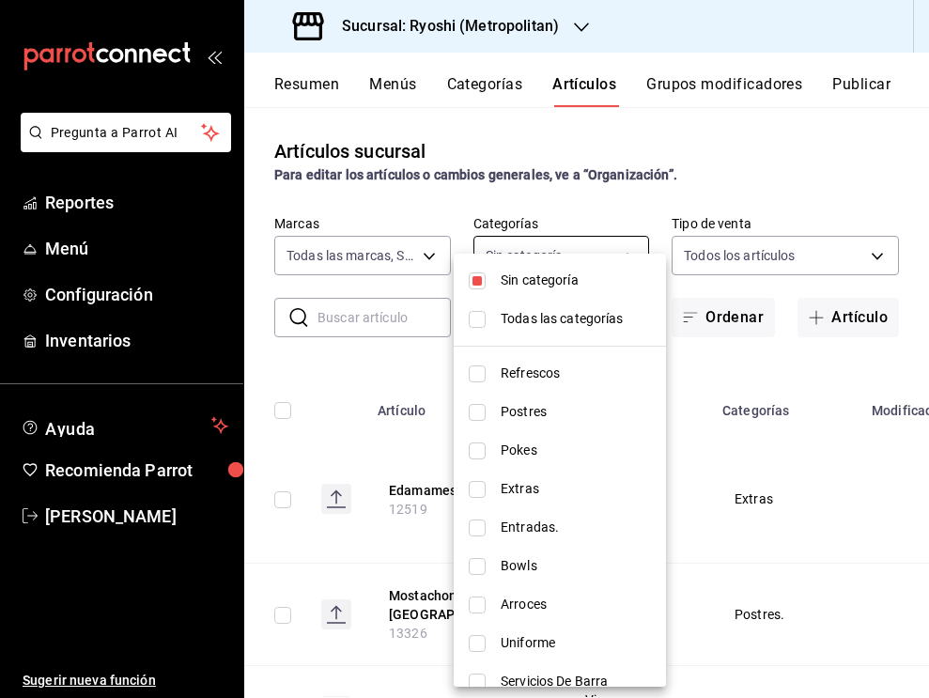
checkbox input "true"
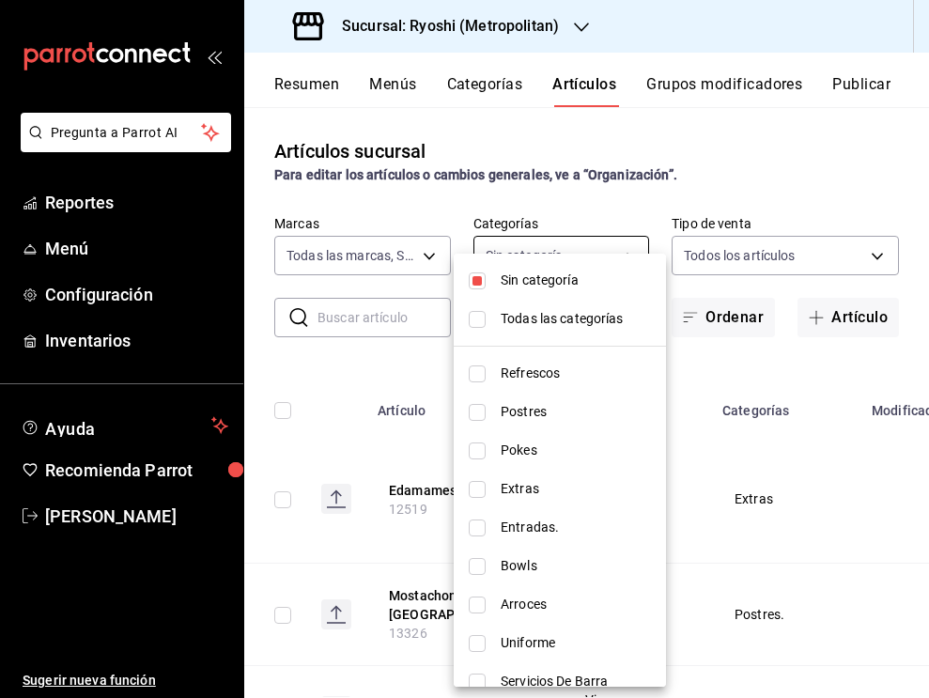
checkbox input "true"
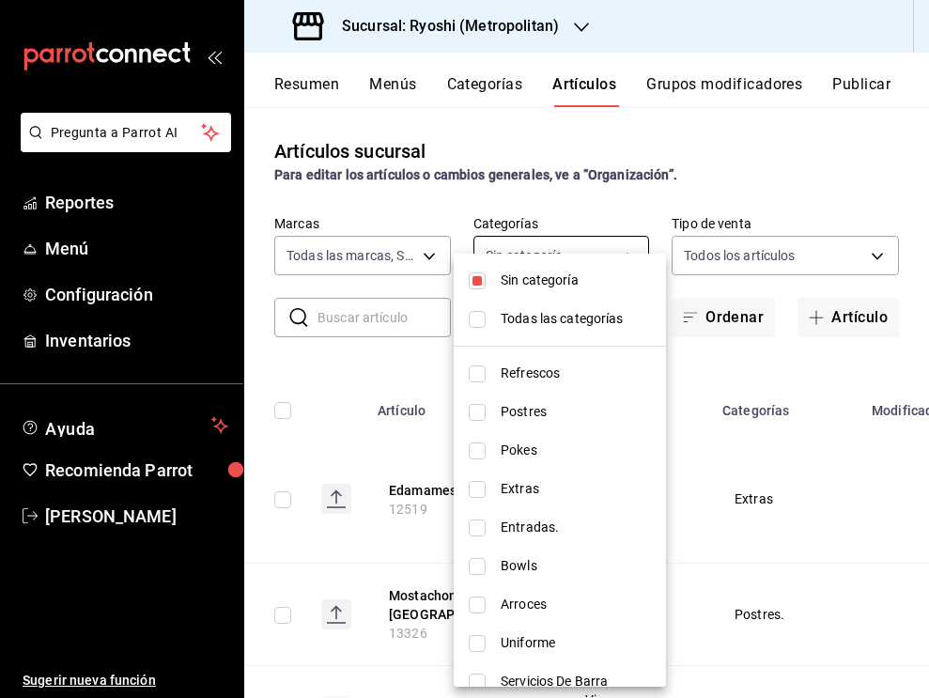
checkbox input "true"
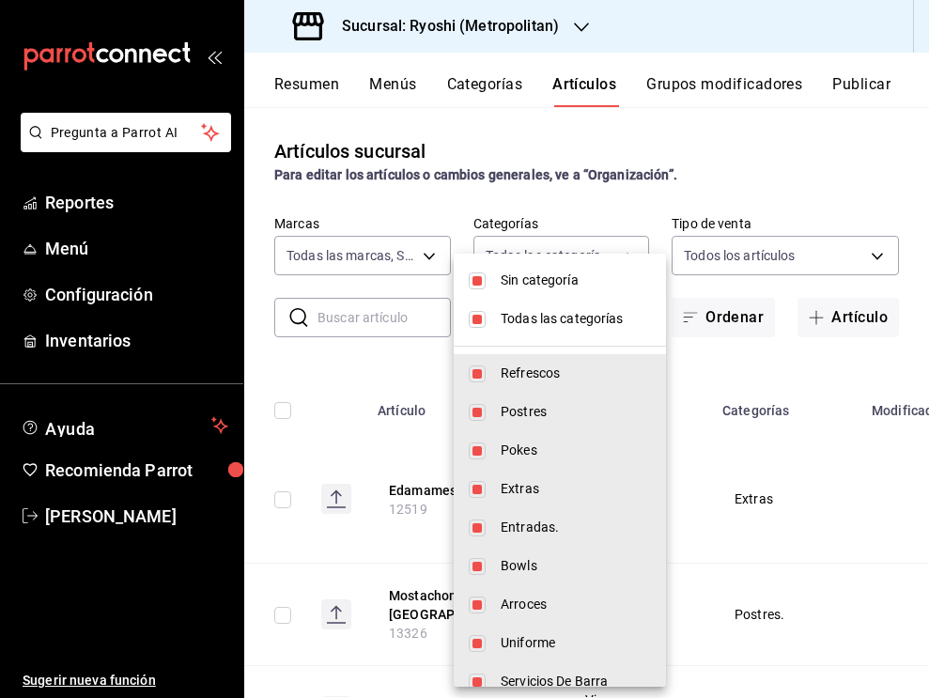
click at [476, 280] on input "checkbox" at bounding box center [476, 280] width 17 height 17
checkbox input "false"
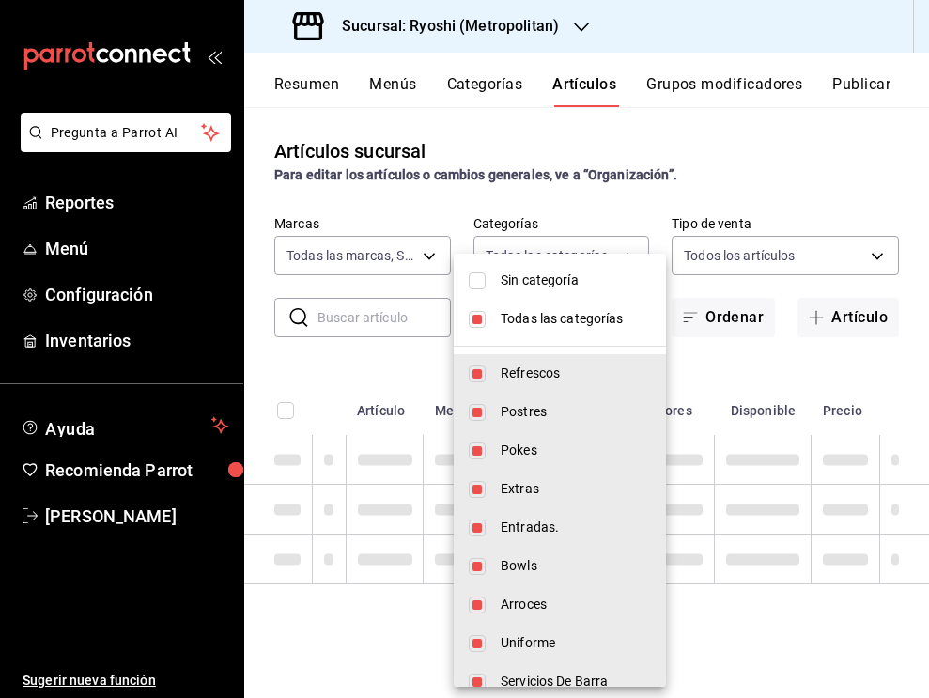
click at [476, 321] on input "checkbox" at bounding box center [476, 319] width 17 height 17
checkbox input "false"
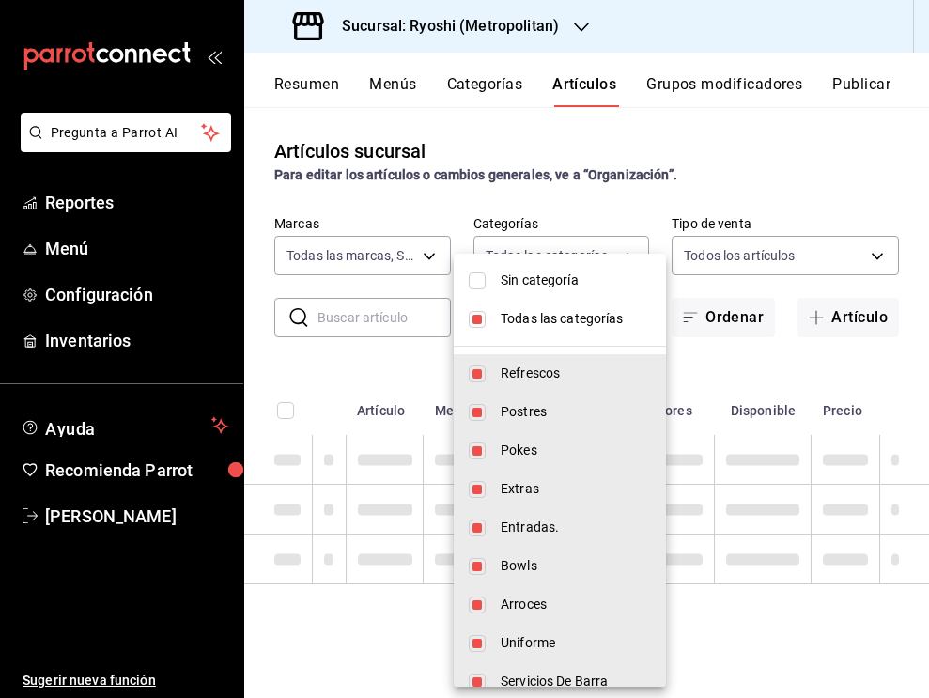
checkbox input "false"
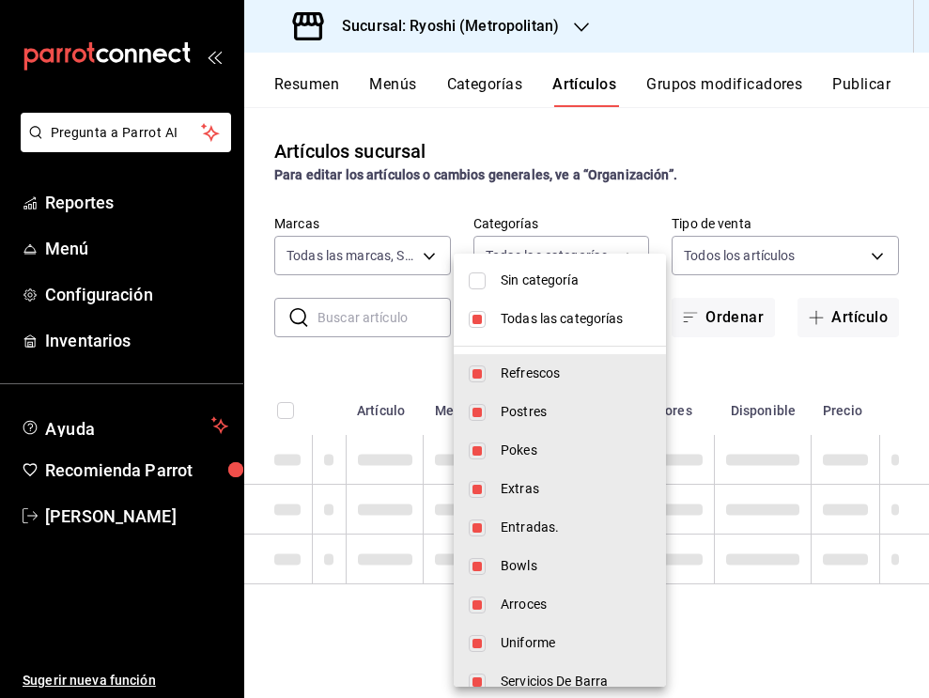
checkbox input "false"
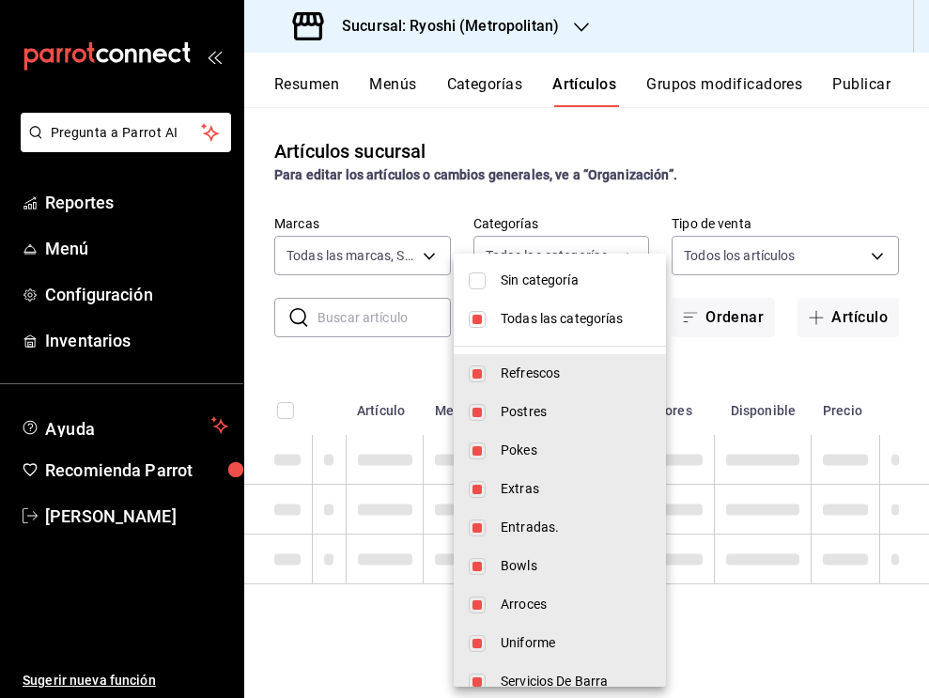
checkbox input "false"
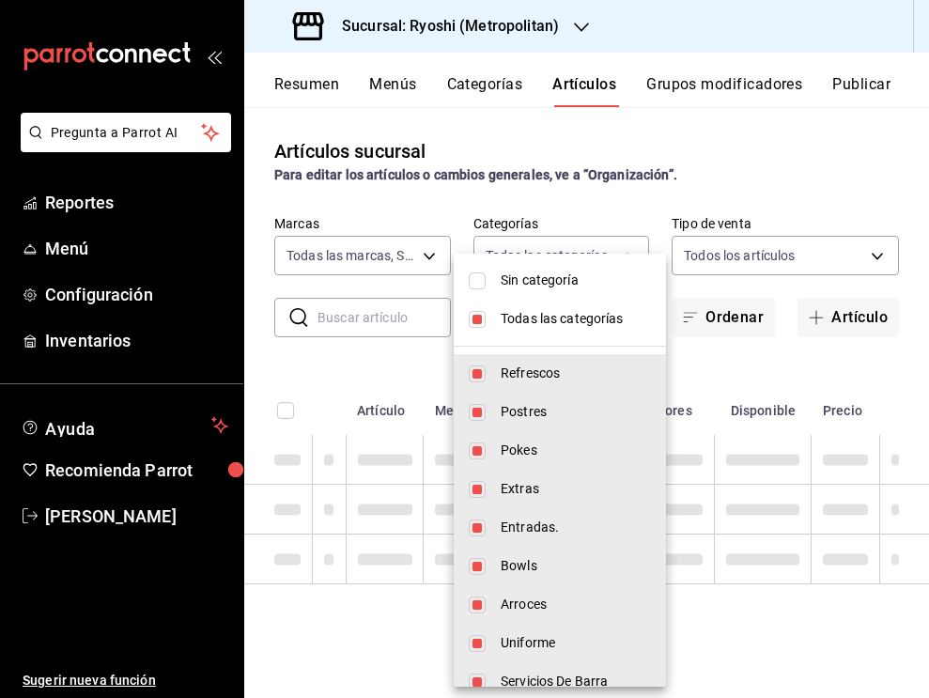
checkbox input "false"
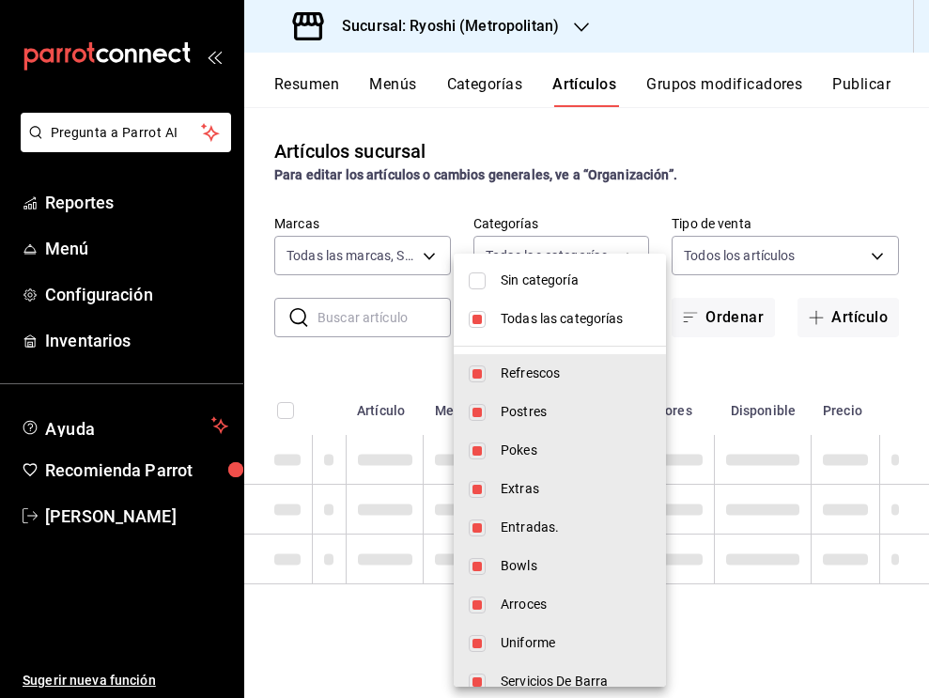
checkbox input "false"
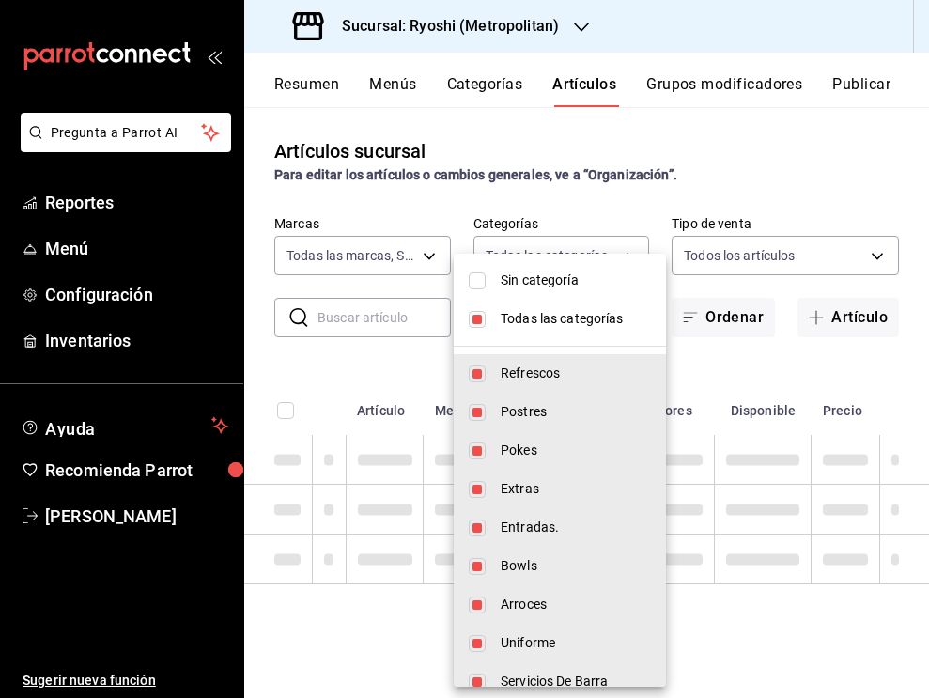
checkbox input "false"
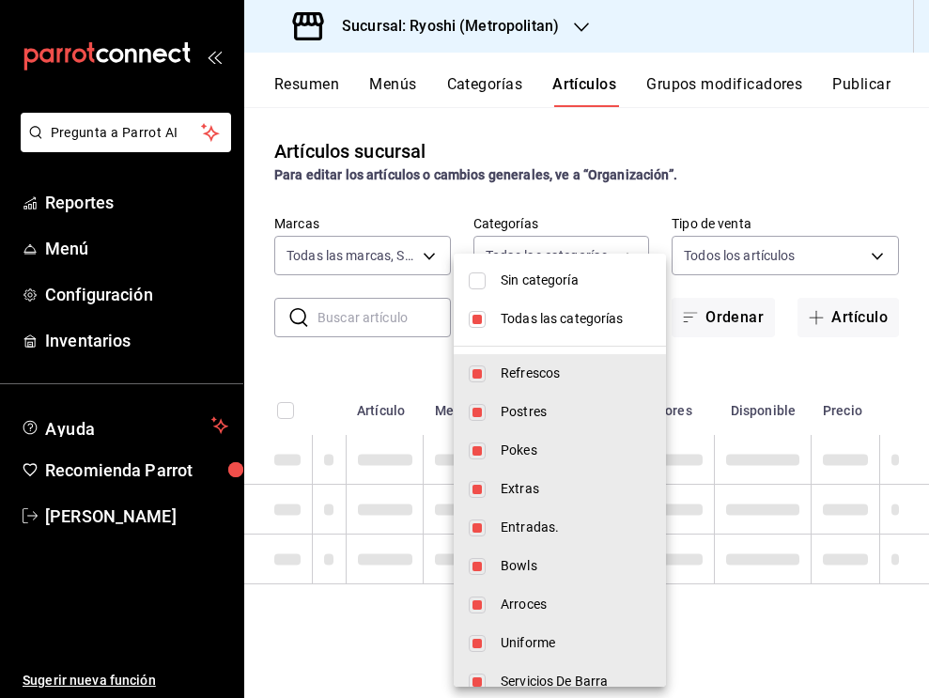
checkbox input "false"
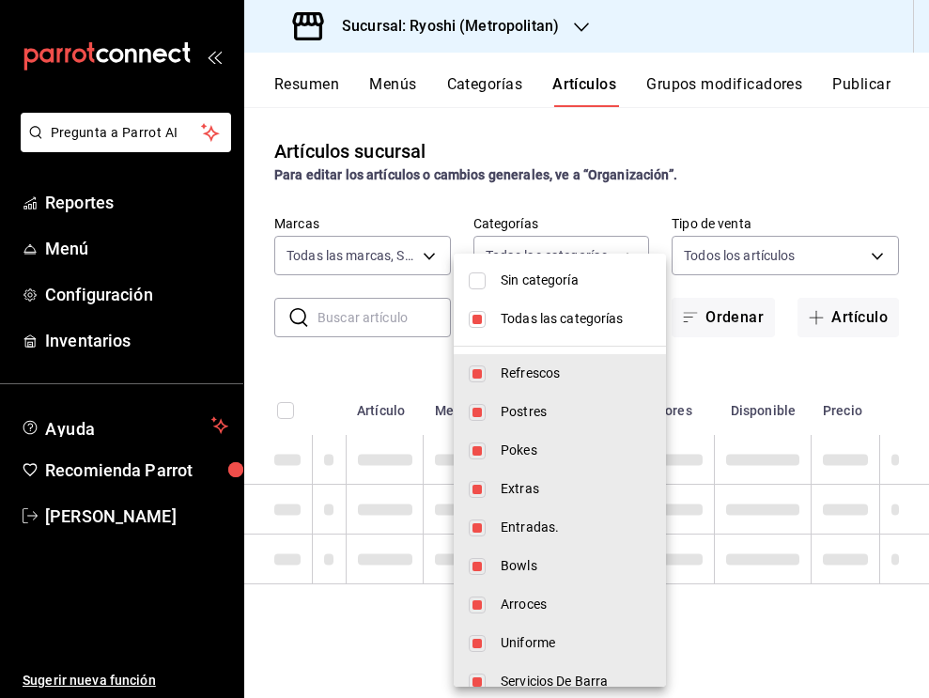
checkbox input "false"
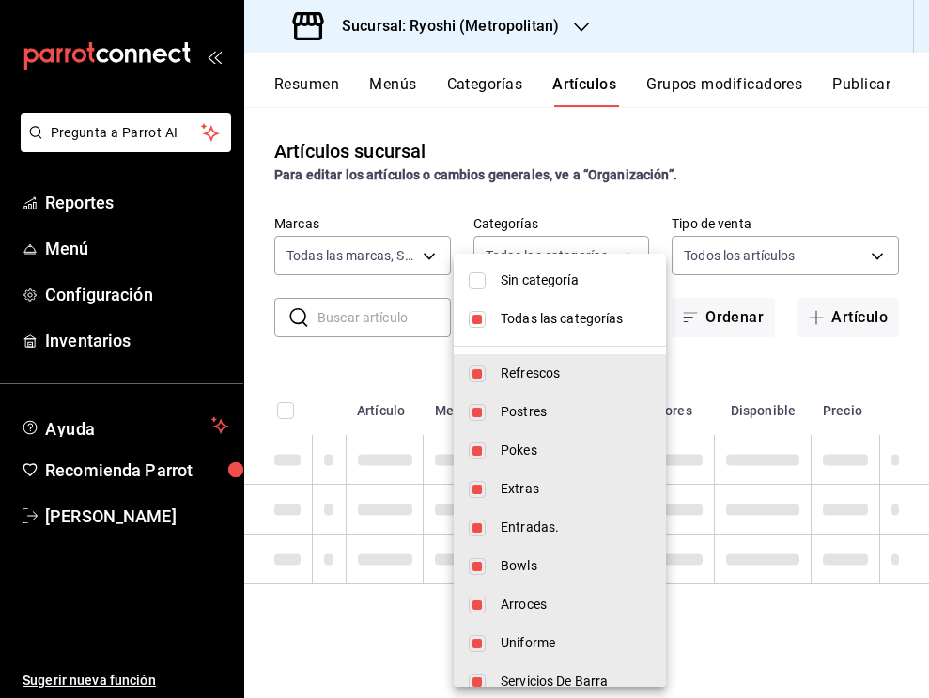
checkbox input "false"
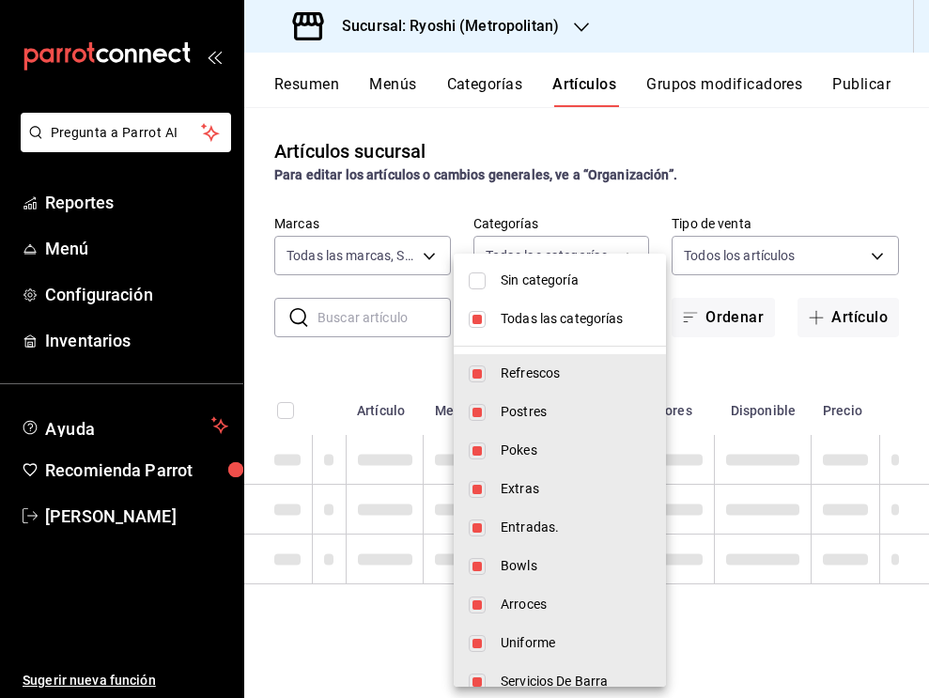
checkbox input "false"
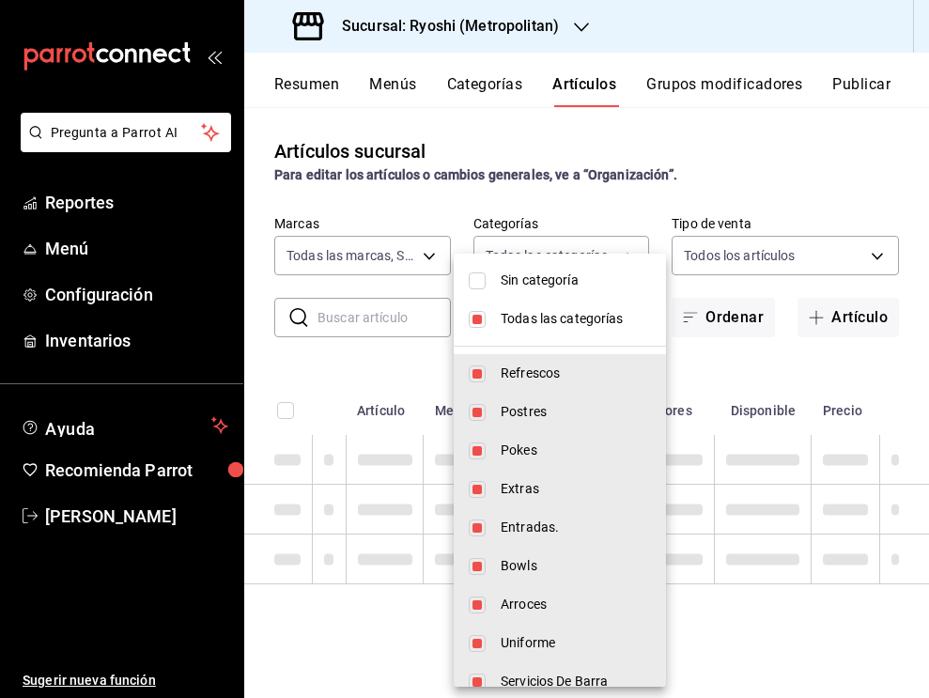
checkbox input "false"
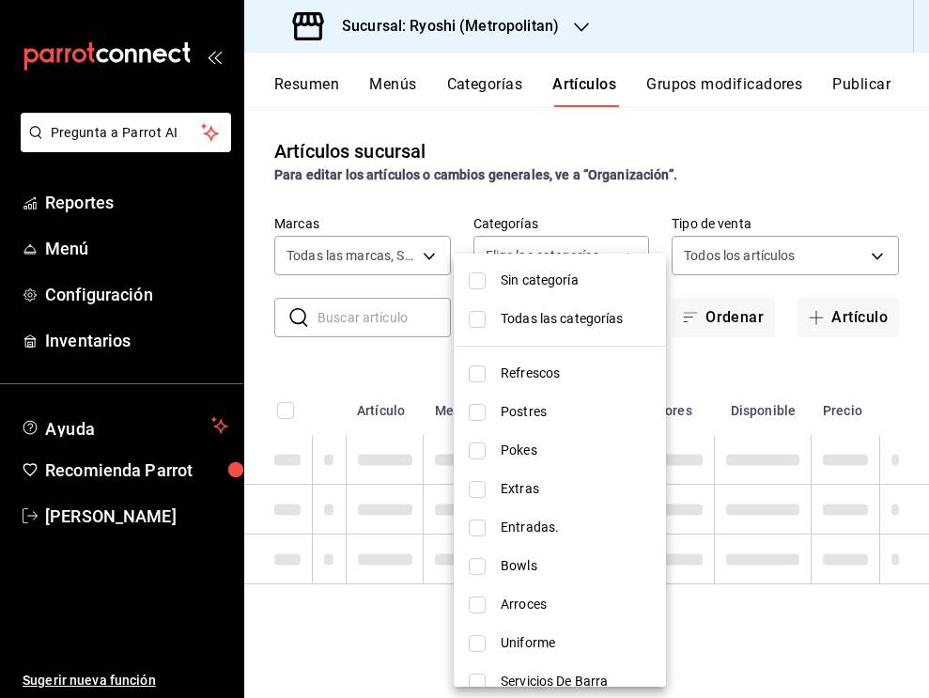
click at [775, 261] on div at bounding box center [464, 349] width 929 height 698
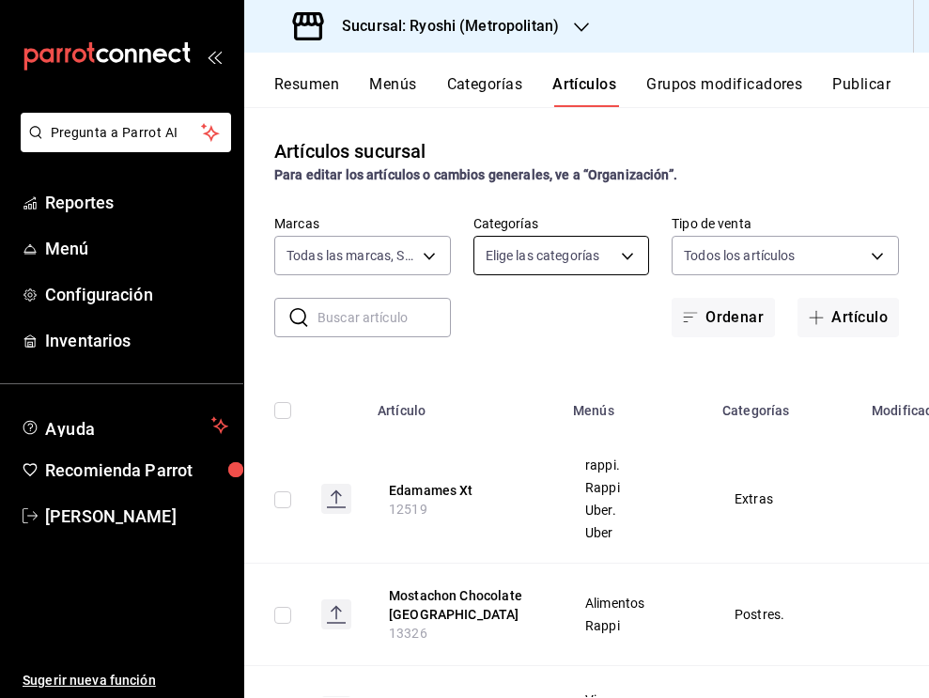
click at [603, 258] on body "Pregunta a Parrot AI Reportes Menú Configuración Inventarios Ayuda Recomienda P…" at bounding box center [464, 349] width 929 height 698
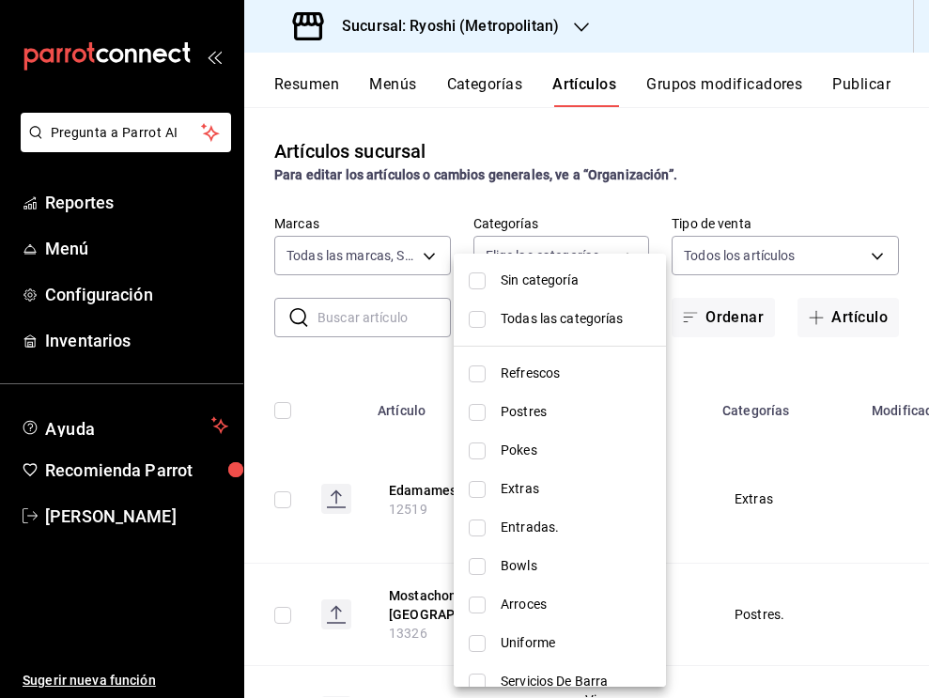
click at [526, 524] on span "Entradas." at bounding box center [575, 527] width 150 height 20
type input "ef24f957-98fa-4a77-907b-defbc9434ad4"
checkbox input "true"
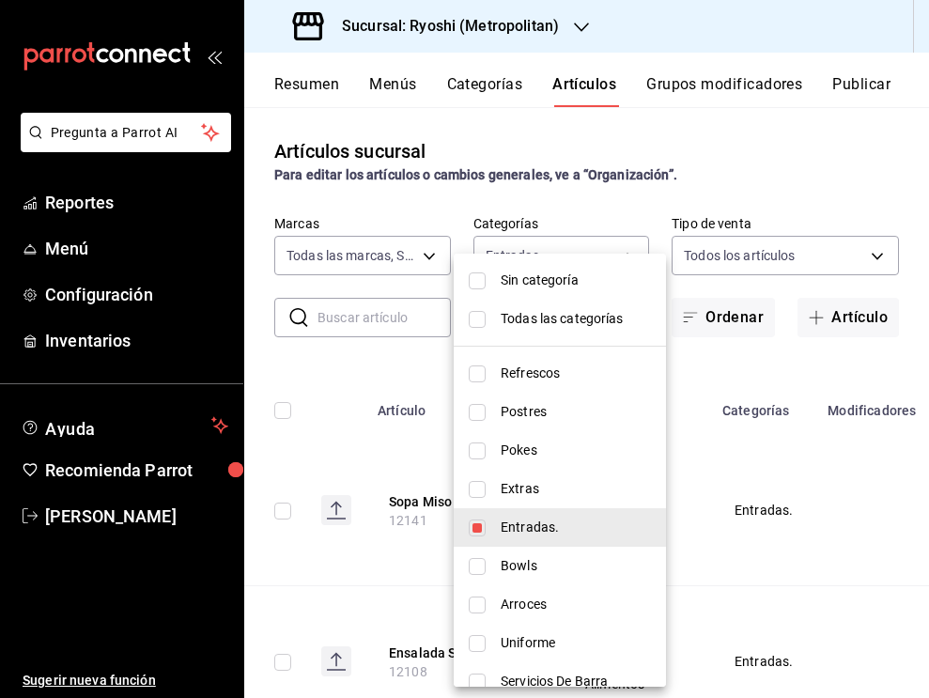
click at [411, 374] on div at bounding box center [464, 349] width 929 height 698
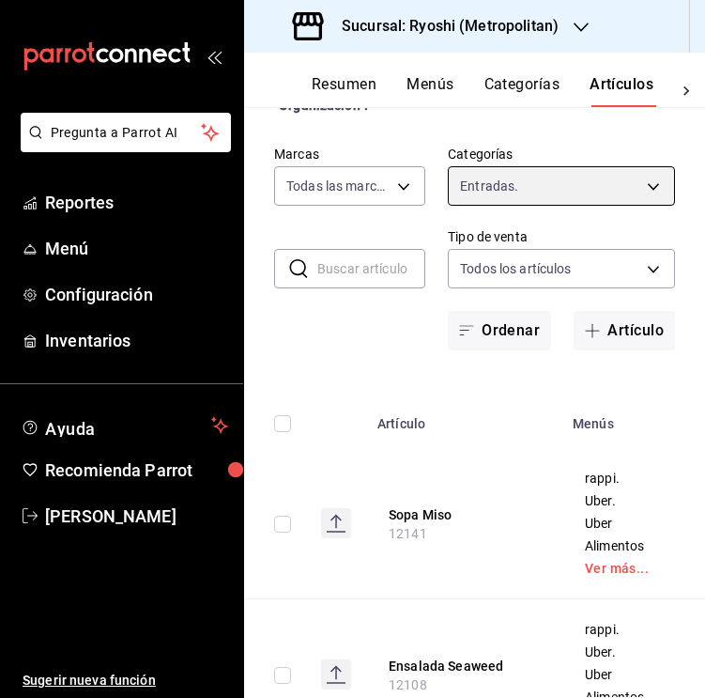
scroll to position [88, 0]
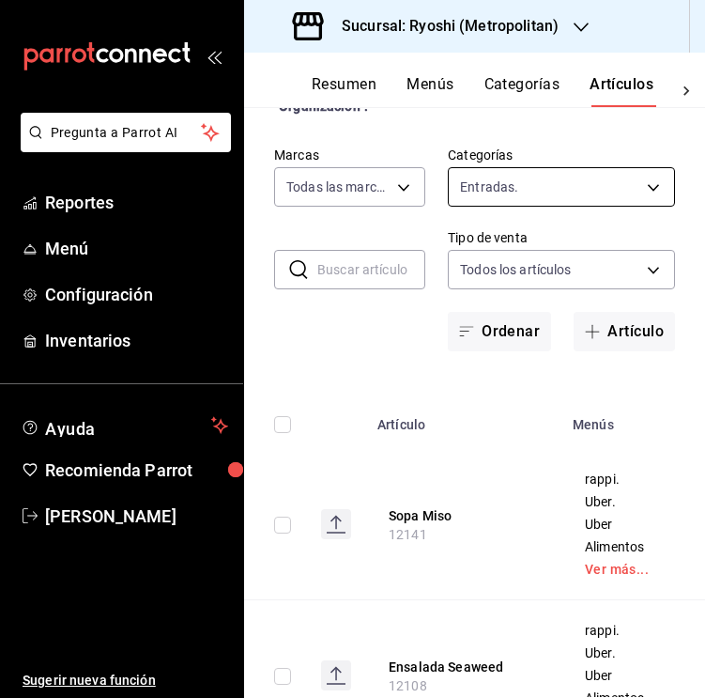
click at [620, 201] on body "Pregunta a Parrot AI Reportes Menú Configuración Inventarios Ayuda Recomienda P…" at bounding box center [352, 349] width 705 height 698
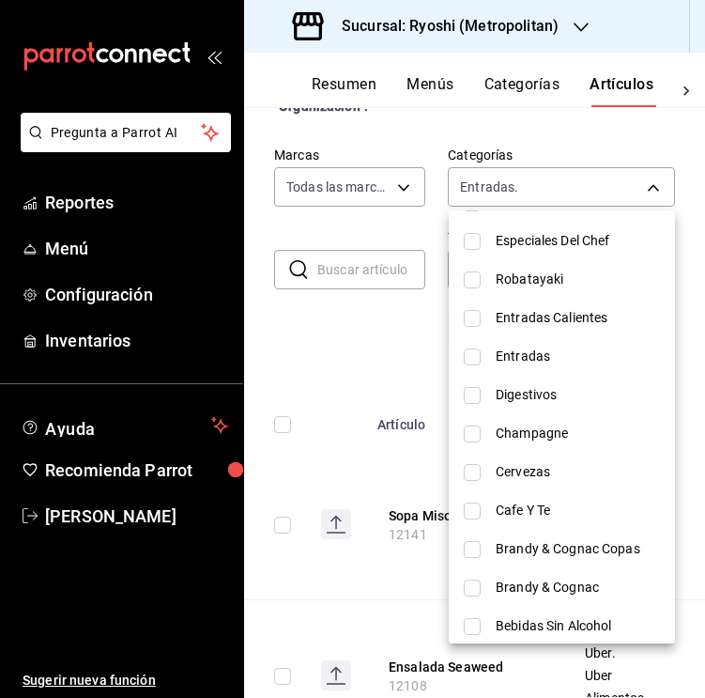
scroll to position [1666, 0]
click at [514, 343] on li "Entradas" at bounding box center [562, 357] width 226 height 38
type input "ef24f957-98fa-4a77-907b-defbc9434ad4,66c373d3-fff1-41e5-a4bd-0dab3d06cdd2"
checkbox input "true"
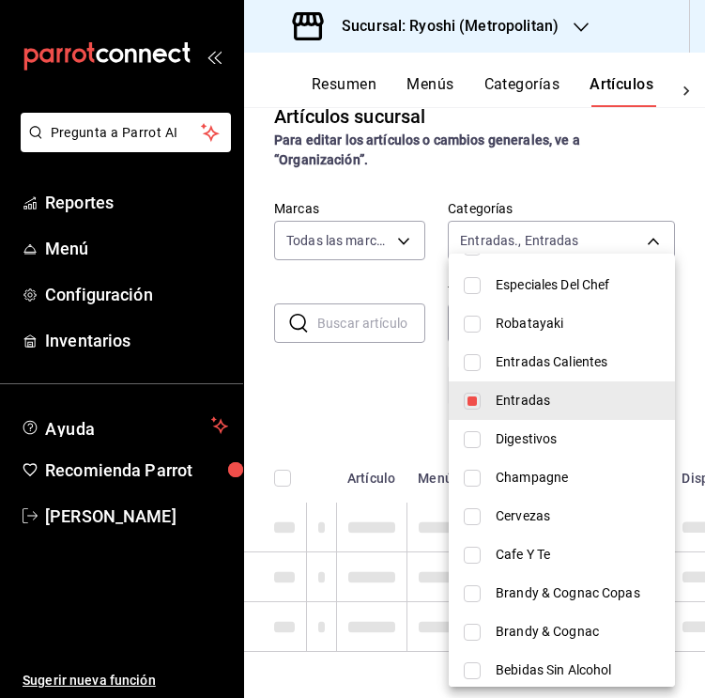
scroll to position [35, 0]
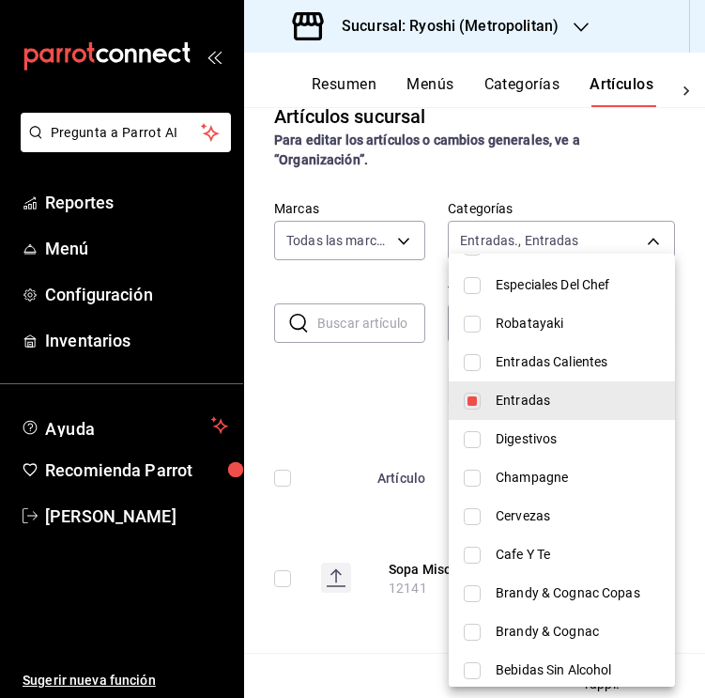
click at [478, 355] on input "checkbox" at bounding box center [472, 362] width 17 height 17
checkbox input "true"
type input "ef24f957-98fa-4a77-907b-defbc9434ad4,66c373d3-fff1-41e5-a4bd-0dab3d06cdd2,4034f…"
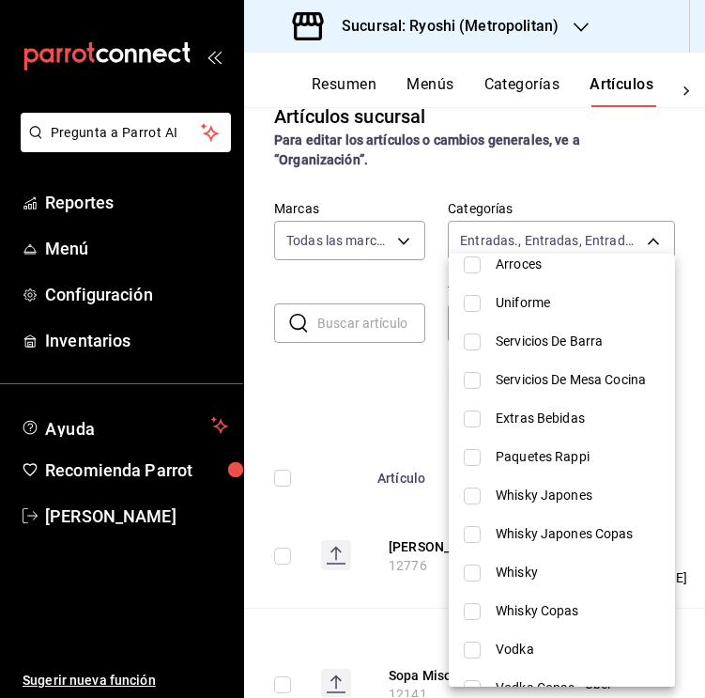
scroll to position [234, 0]
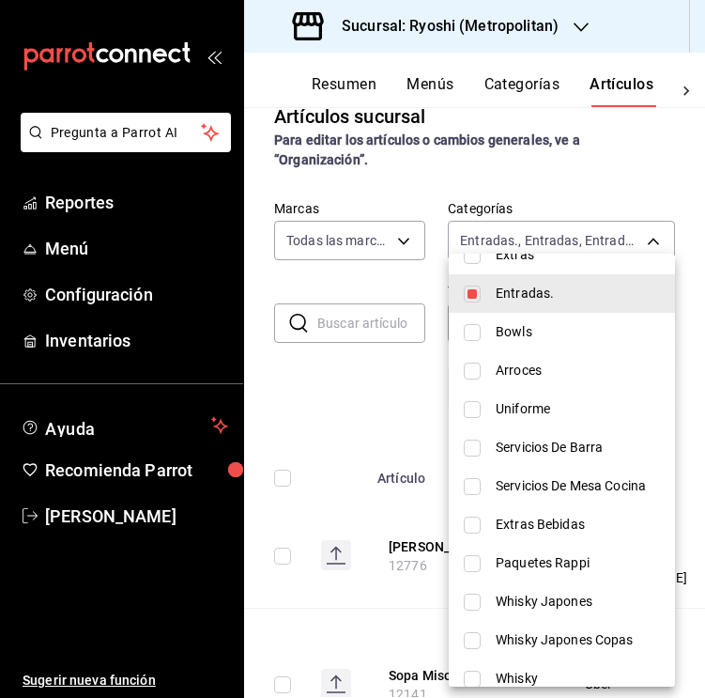
click at [474, 287] on input "checkbox" at bounding box center [472, 293] width 17 height 17
checkbox input "false"
type input "66c373d3-fff1-41e5-a4bd-0dab3d06cdd2,4034f49c-d486-4e92-a81b-b1b7d2f25292"
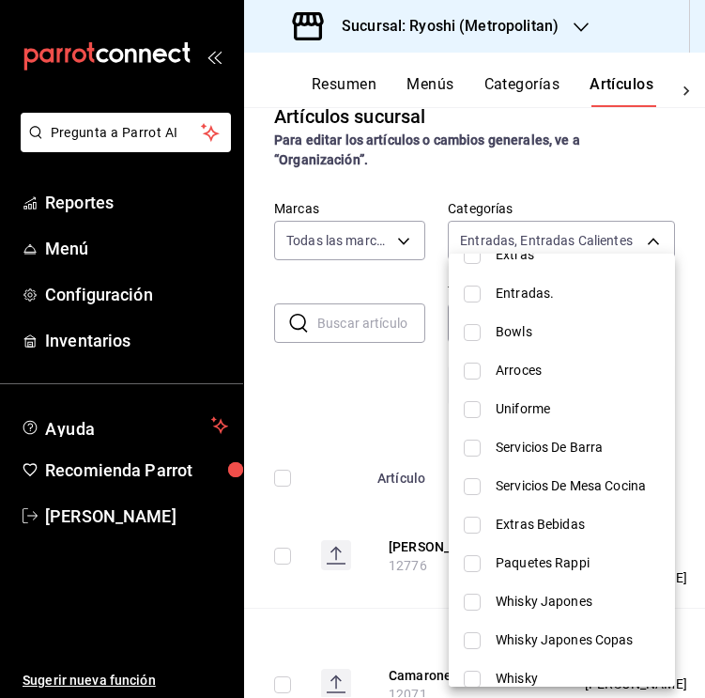
click at [384, 387] on div at bounding box center [352, 349] width 705 height 698
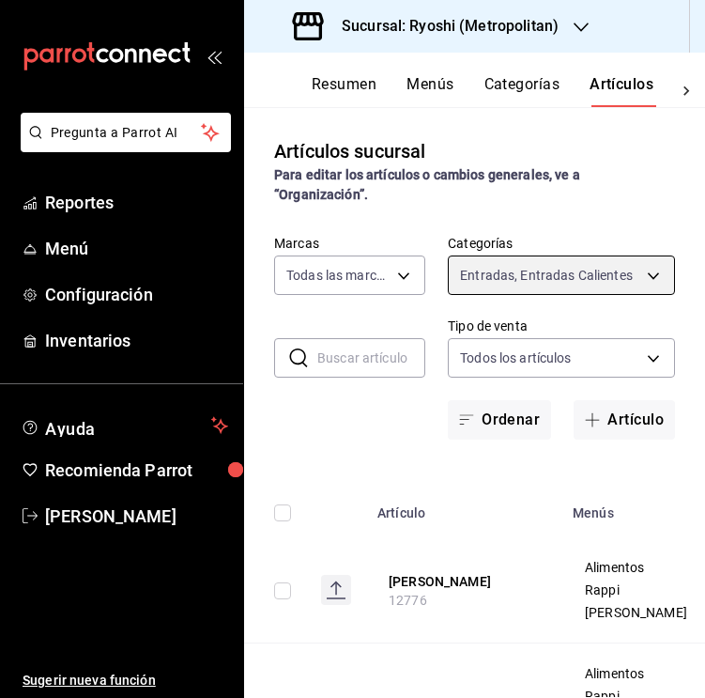
scroll to position [0, 0]
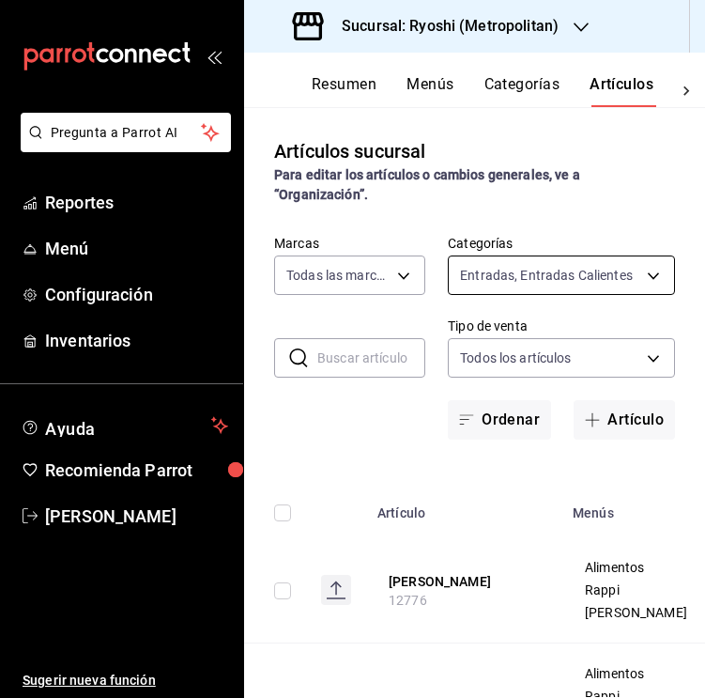
click at [659, 277] on body "Pregunta a Parrot AI Reportes Menú Configuración Inventarios Ayuda Recomienda P…" at bounding box center [352, 349] width 705 height 698
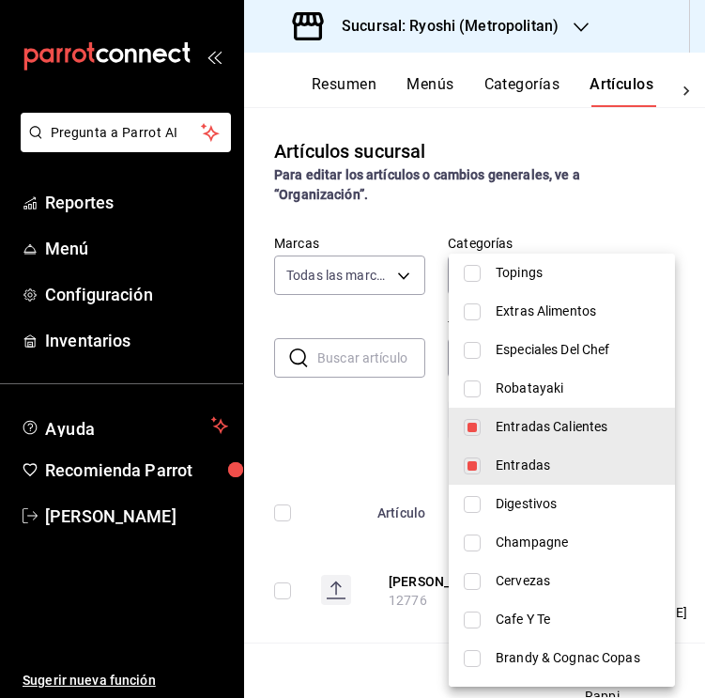
scroll to position [1608, 0]
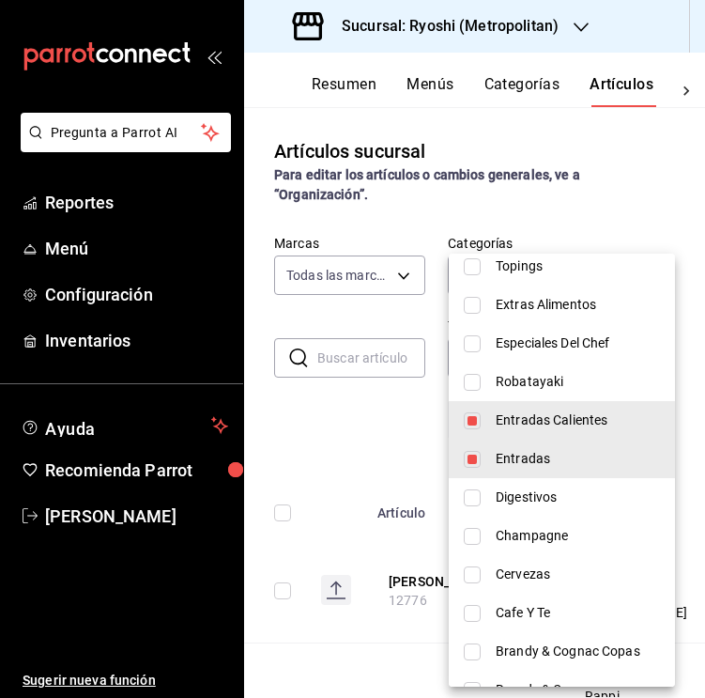
click at [474, 452] on input "checkbox" at bounding box center [472, 459] width 17 height 17
checkbox input "false"
type input "4034f49c-d486-4e92-a81b-b1b7d2f25292"
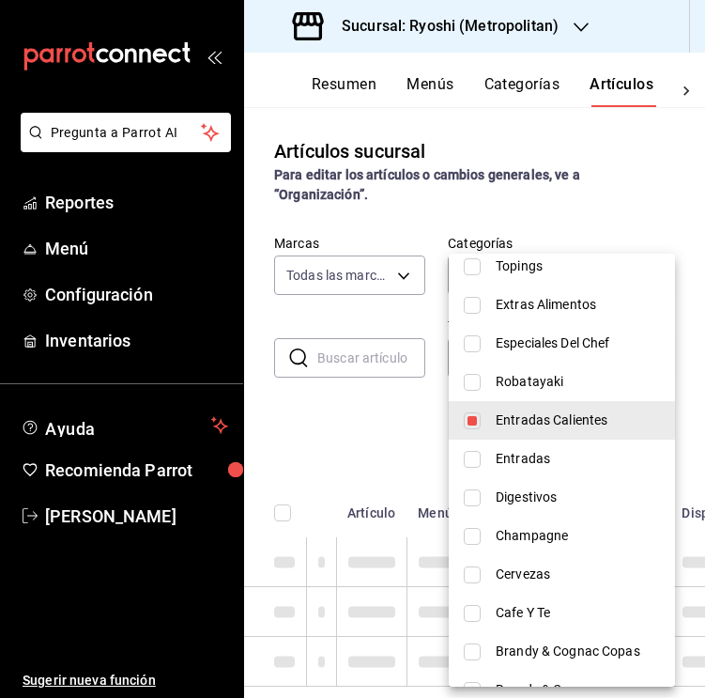
click at [387, 417] on div at bounding box center [352, 349] width 705 height 698
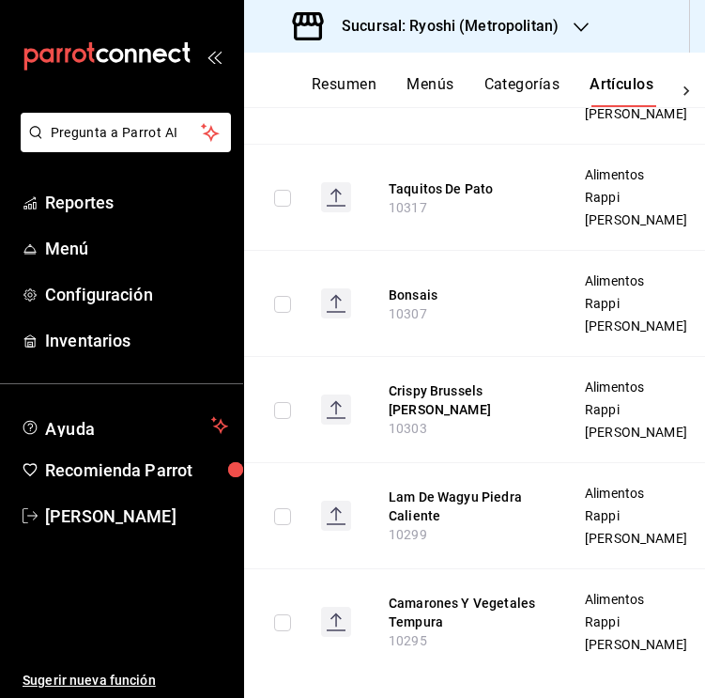
scroll to position [1022, 0]
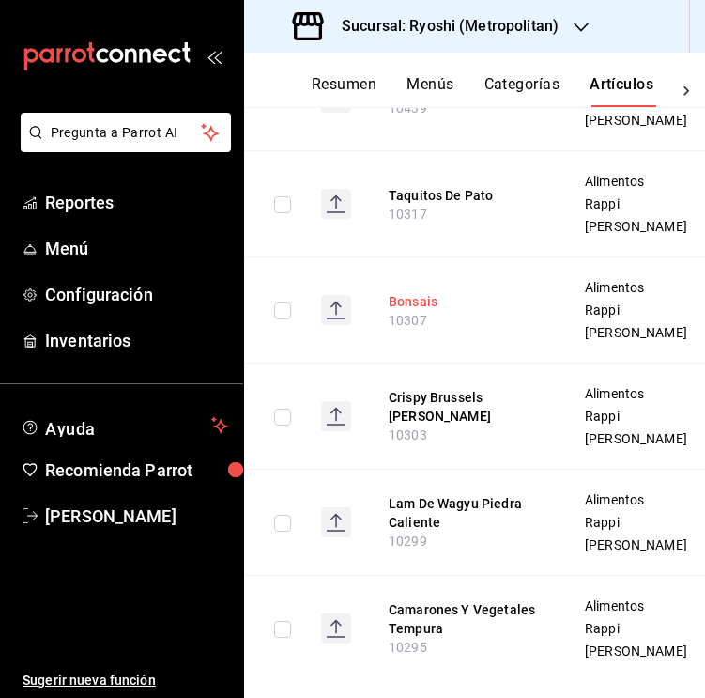
click at [401, 311] on button "Bonsais" at bounding box center [464, 301] width 150 height 19
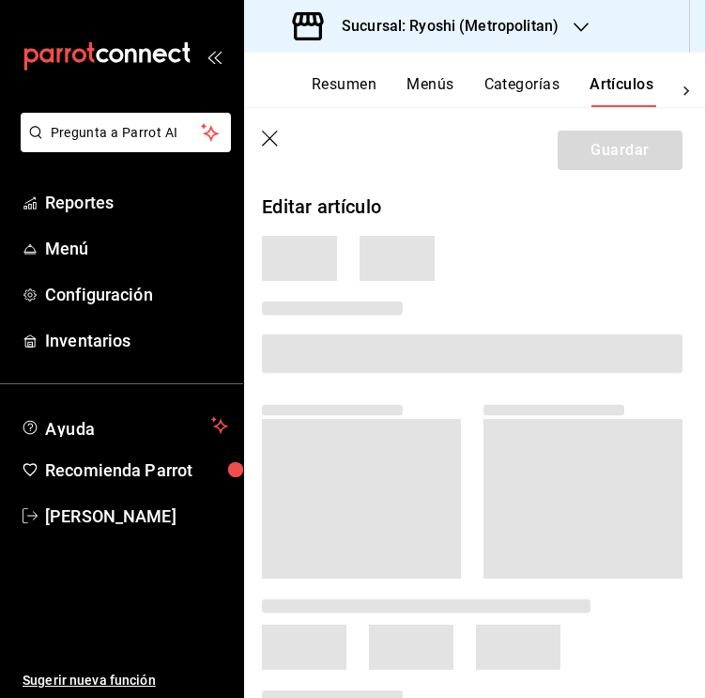
scroll to position [920, 0]
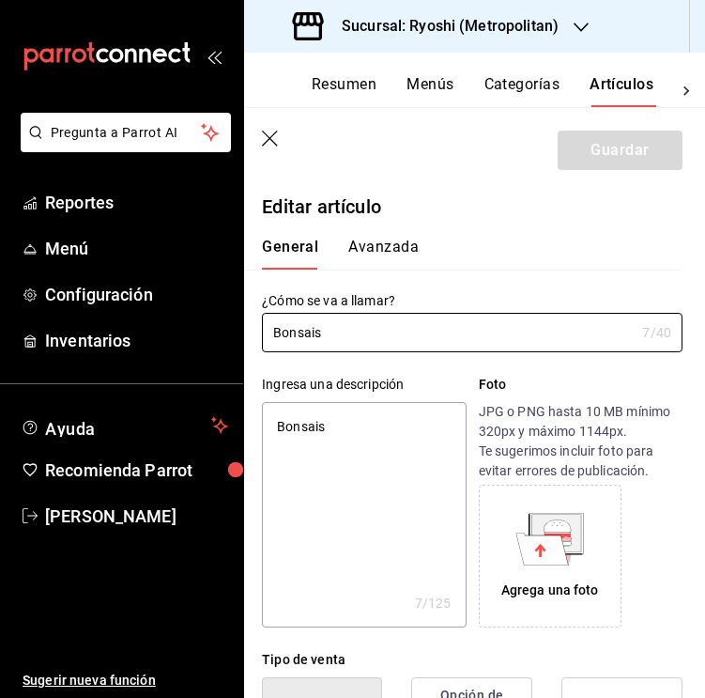
type textarea "x"
type input "$189.00"
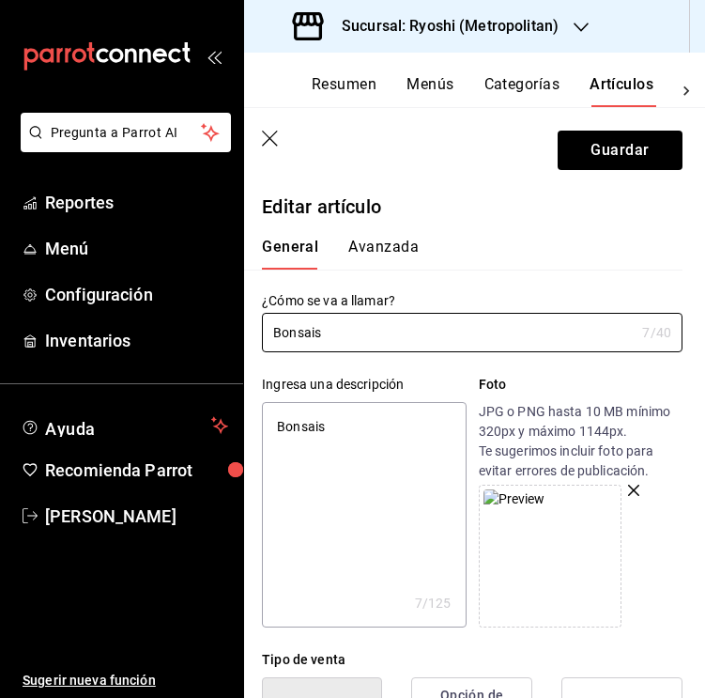
type textarea "x"
click at [384, 470] on textarea "Bonsais" at bounding box center [364, 514] width 204 height 225
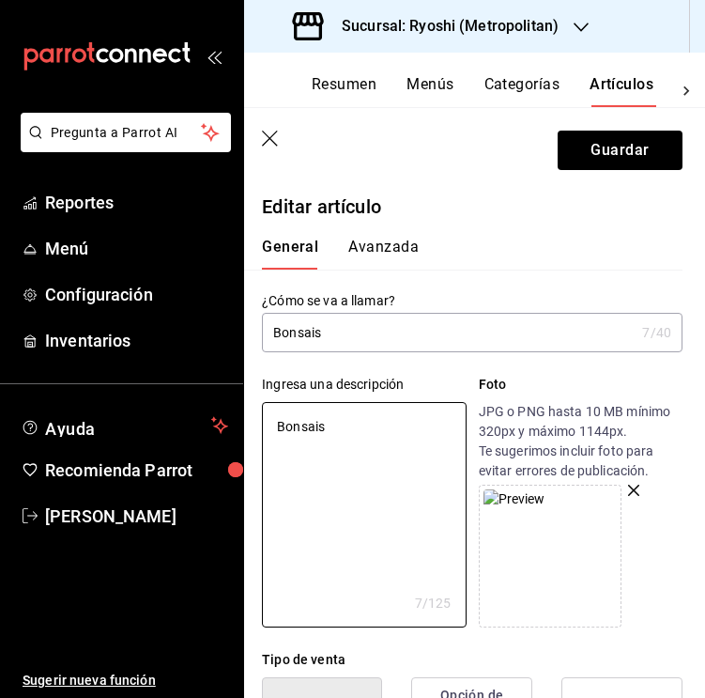
click at [351, 462] on textarea "Bonsais" at bounding box center [364, 514] width 204 height 225
paste textarea "rócolis + soya dulce + mayo spicy con tobiko (200 gr)."
type textarea "Brócolis + soya dulce + mayo spicy con tobiko (200 gr)."
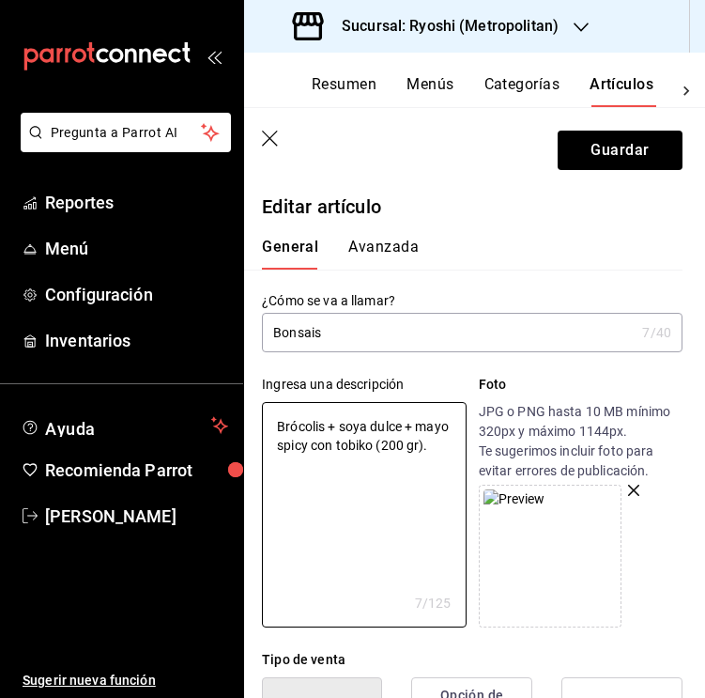
type textarea "x"
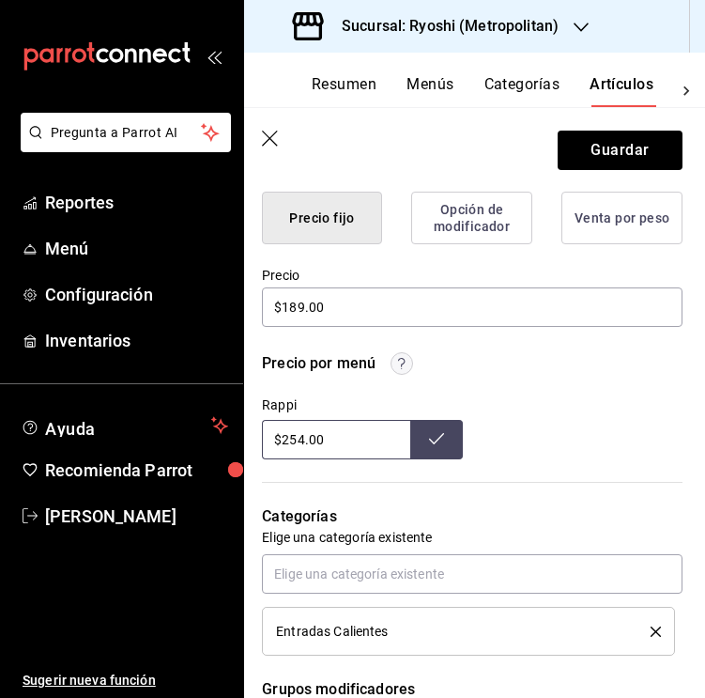
scroll to position [505, 0]
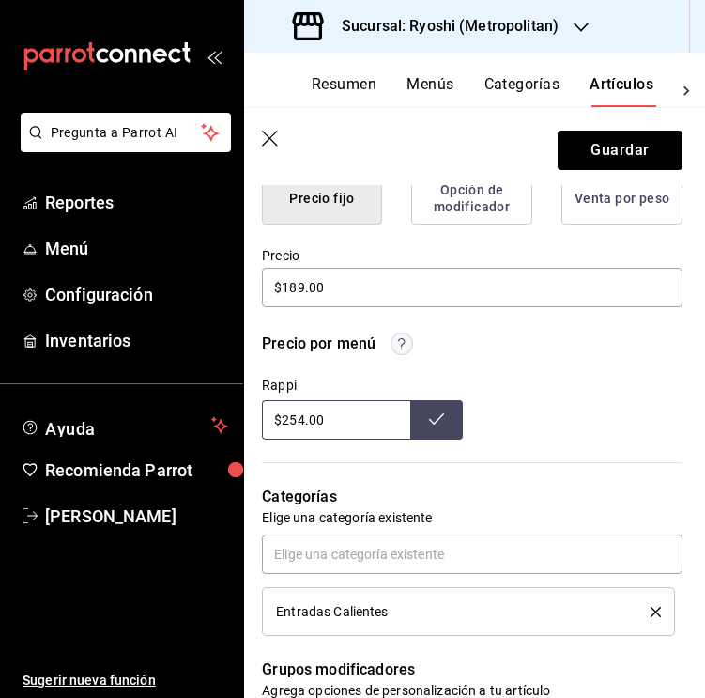
type textarea "Brócolis + soya dulce + mayo spicy con tobiko (200 gr)."
click at [437, 426] on button at bounding box center [436, 419] width 53 height 39
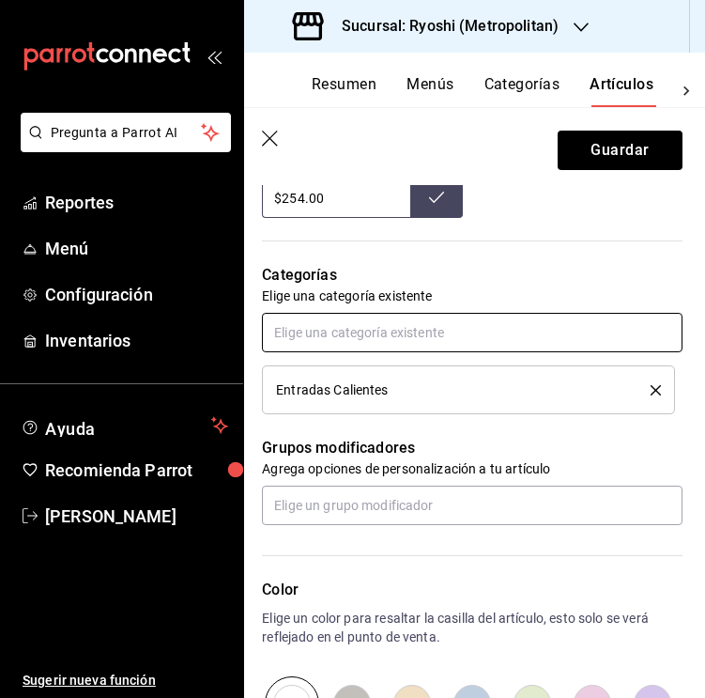
scroll to position [775, 0]
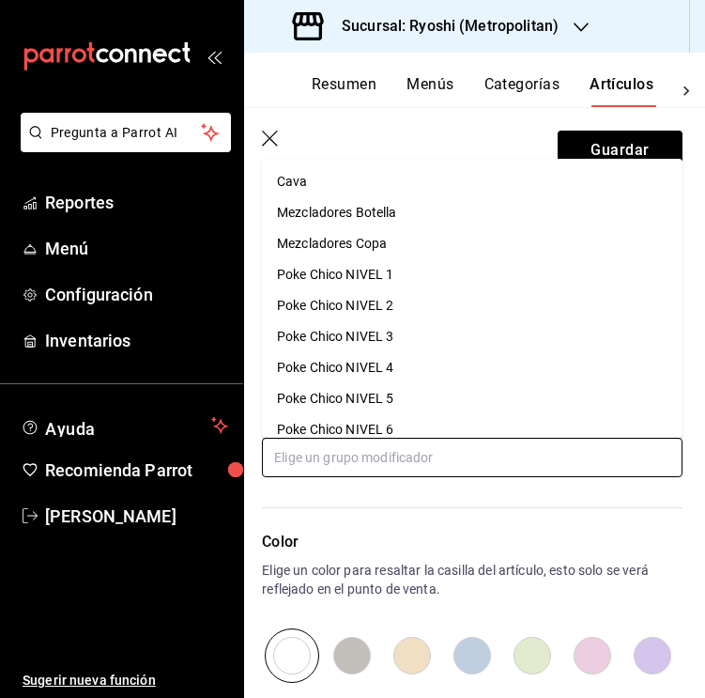
click at [411, 465] on input "text" at bounding box center [472, 457] width 421 height 39
click at [362, 471] on input "text" at bounding box center [472, 457] width 421 height 39
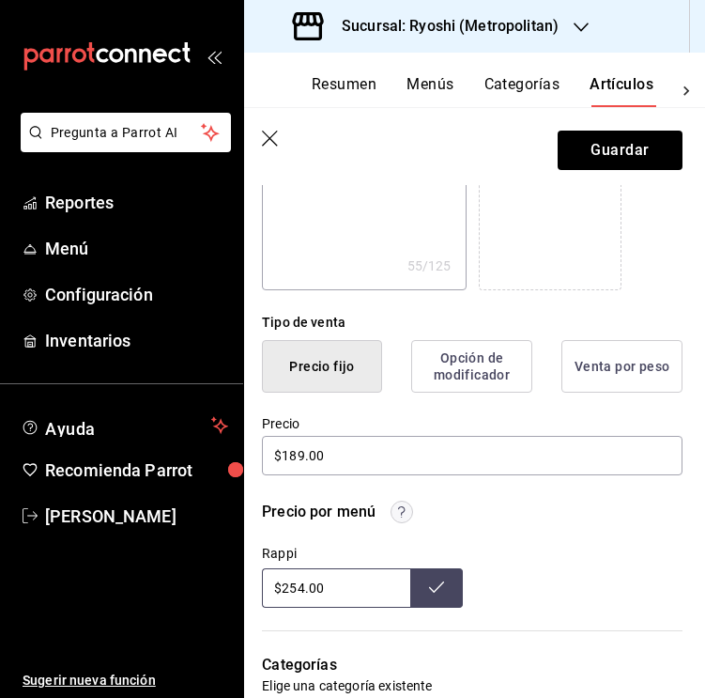
scroll to position [334, 0]
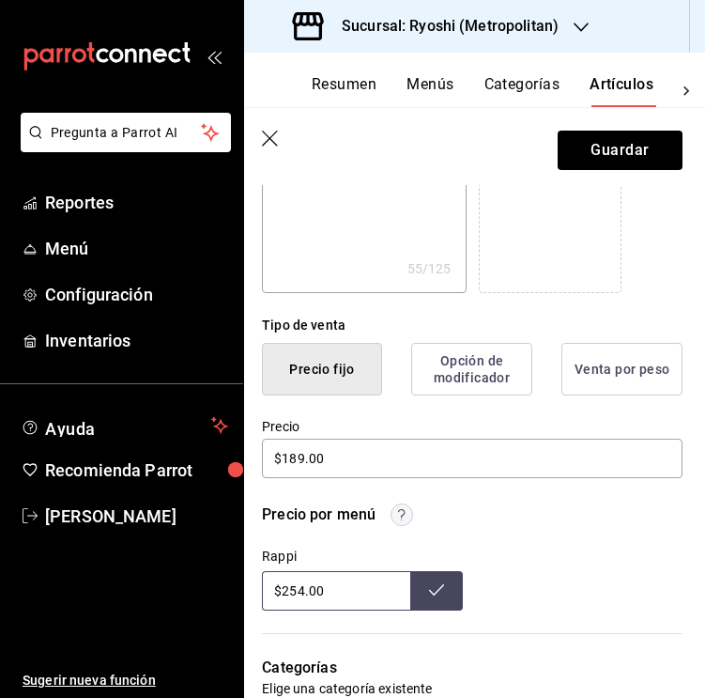
click at [494, 371] on button "Opción de modificador" at bounding box center [471, 369] width 121 height 53
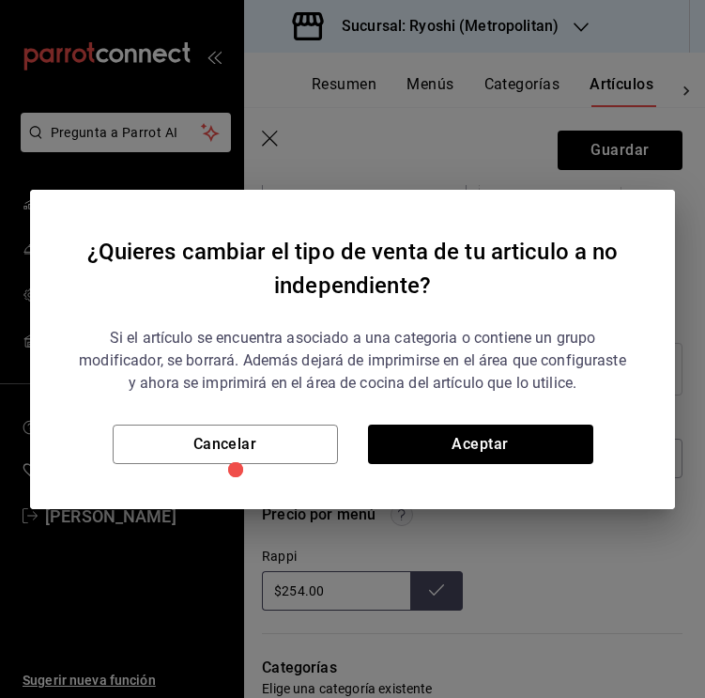
click at [562, 556] on div "¿Quieres cambiar el tipo de venta de tu articulo a no independiente? Si el artí…" at bounding box center [352, 349] width 705 height 698
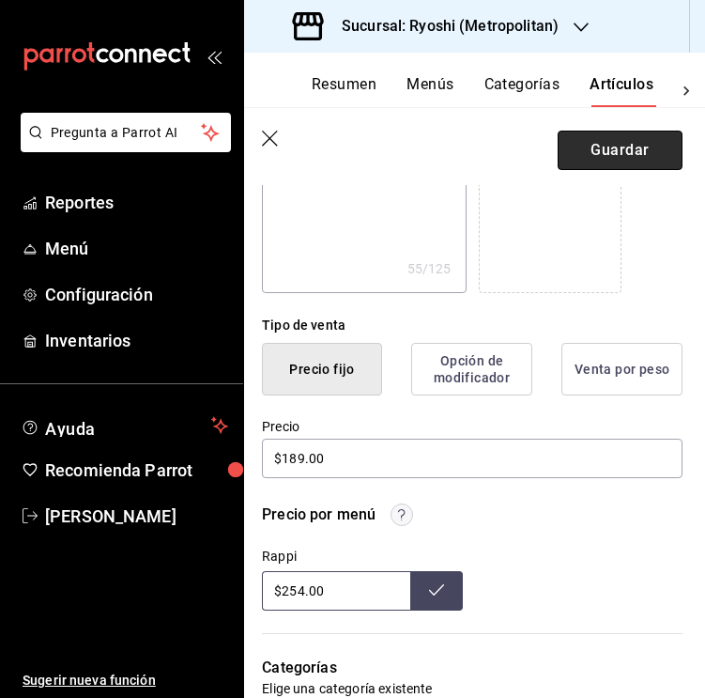
click at [591, 155] on button "Guardar" at bounding box center [620, 150] width 125 height 39
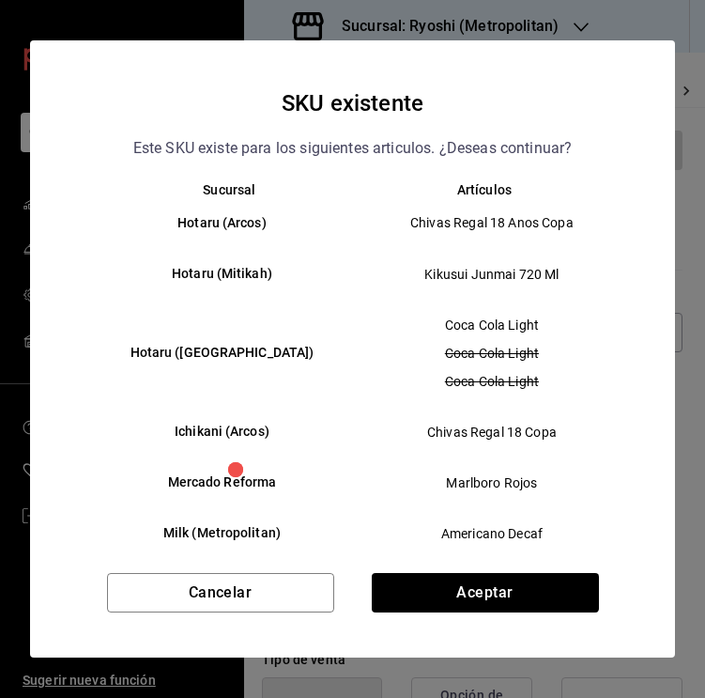
scroll to position [1, 0]
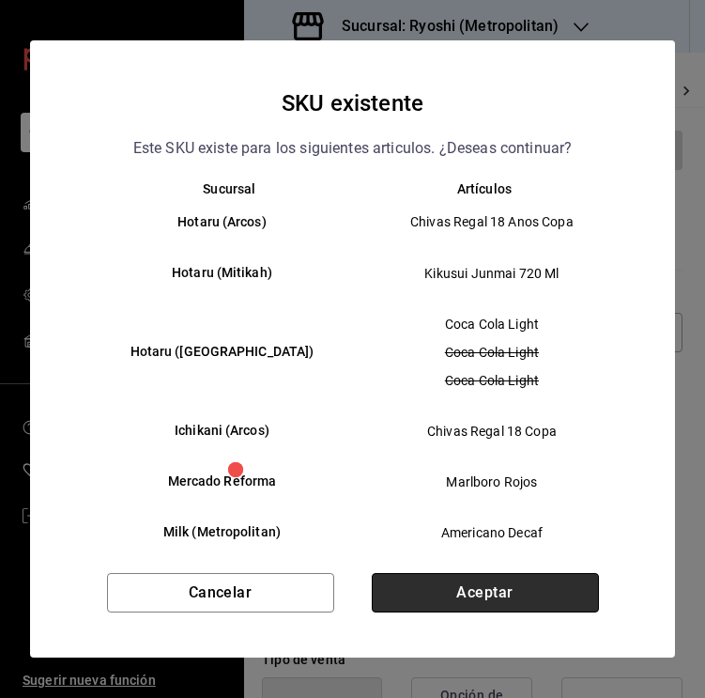
click at [450, 587] on button "Aceptar" at bounding box center [485, 592] width 227 height 39
type textarea "x"
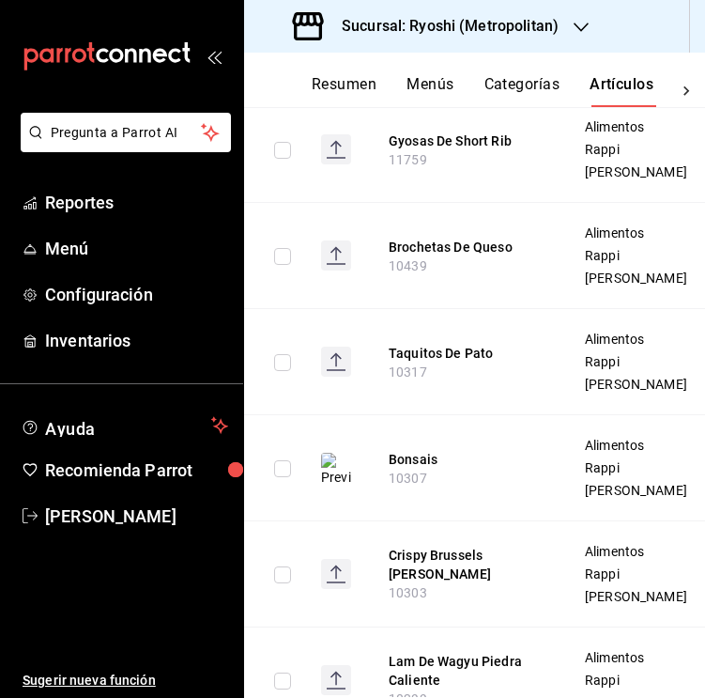
scroll to position [870, 0]
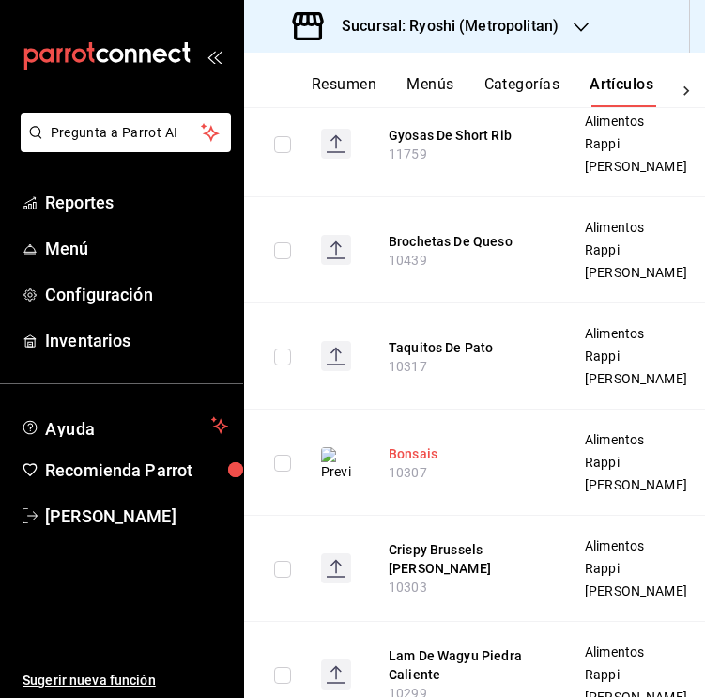
click at [410, 463] on button "Bonsais" at bounding box center [464, 453] width 150 height 19
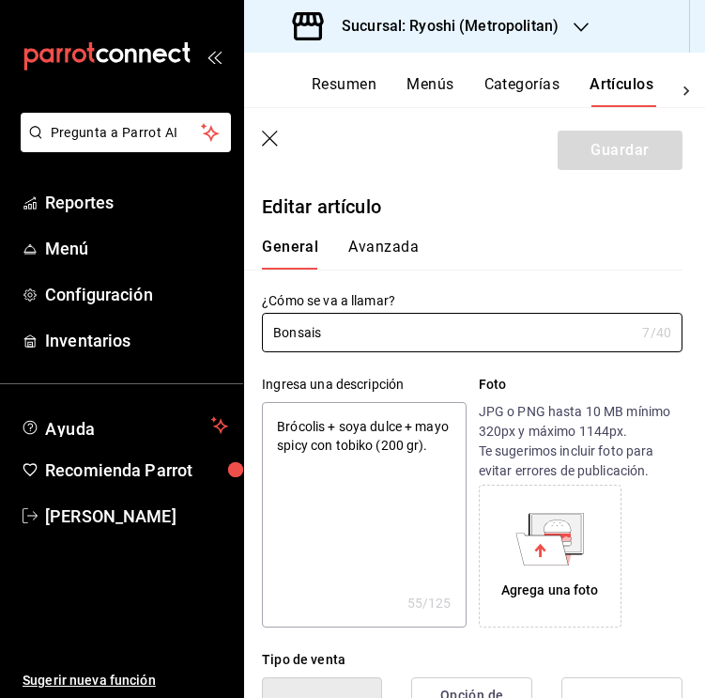
type textarea "x"
type input "$189.00"
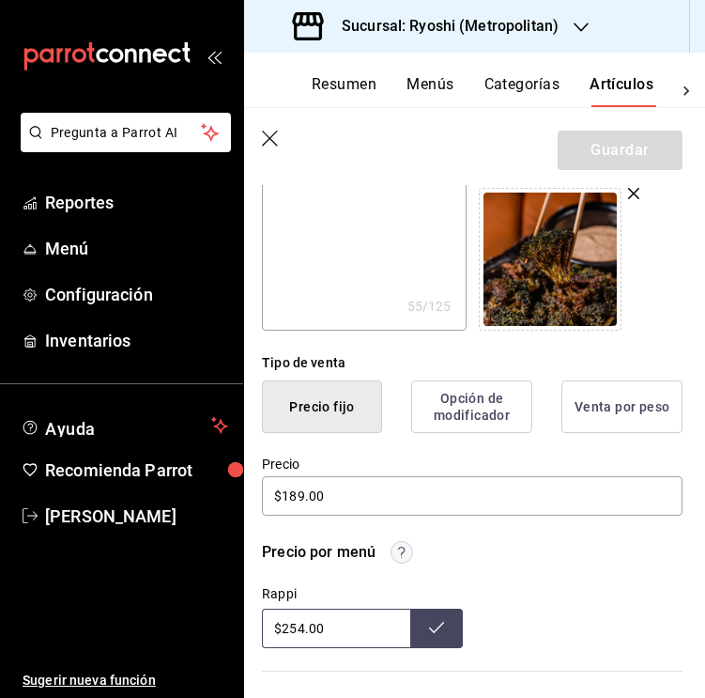
scroll to position [300, 0]
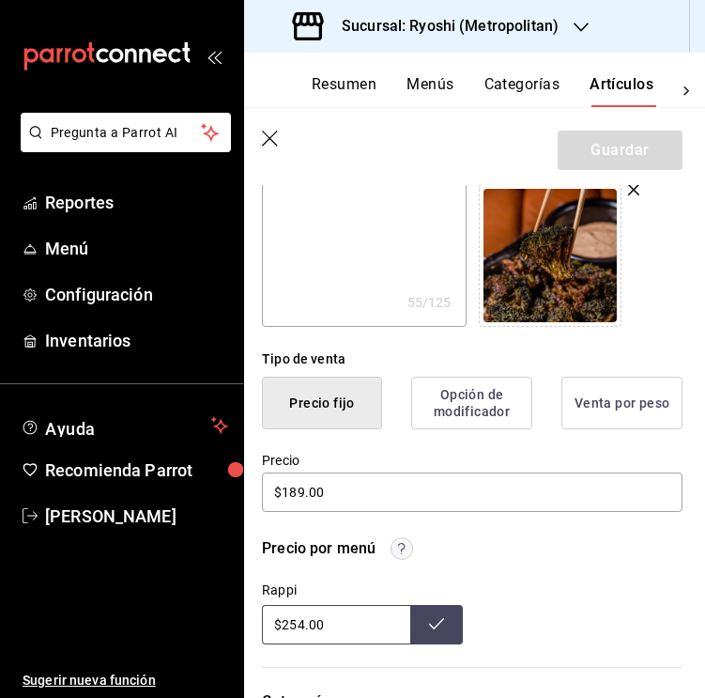
click at [487, 400] on button "Opción de modificador" at bounding box center [471, 402] width 121 height 53
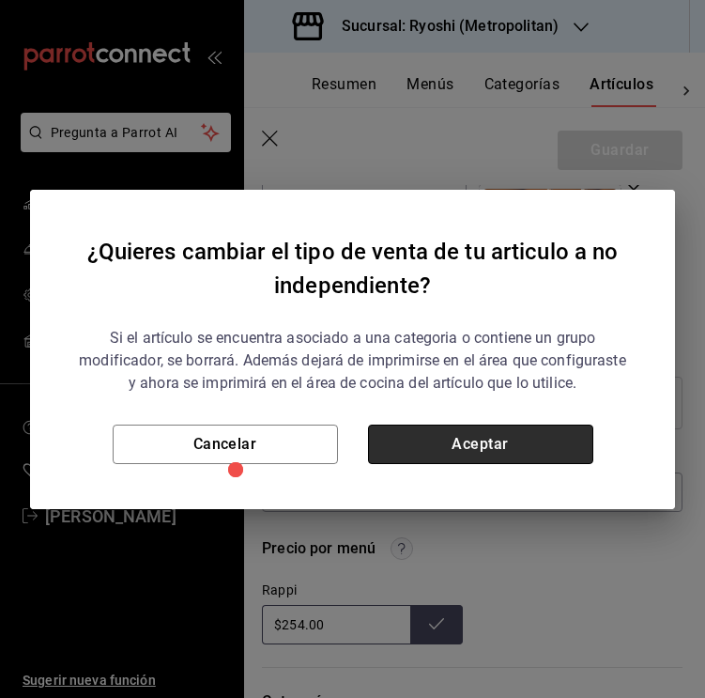
click at [477, 445] on button "Aceptar" at bounding box center [480, 443] width 225 height 39
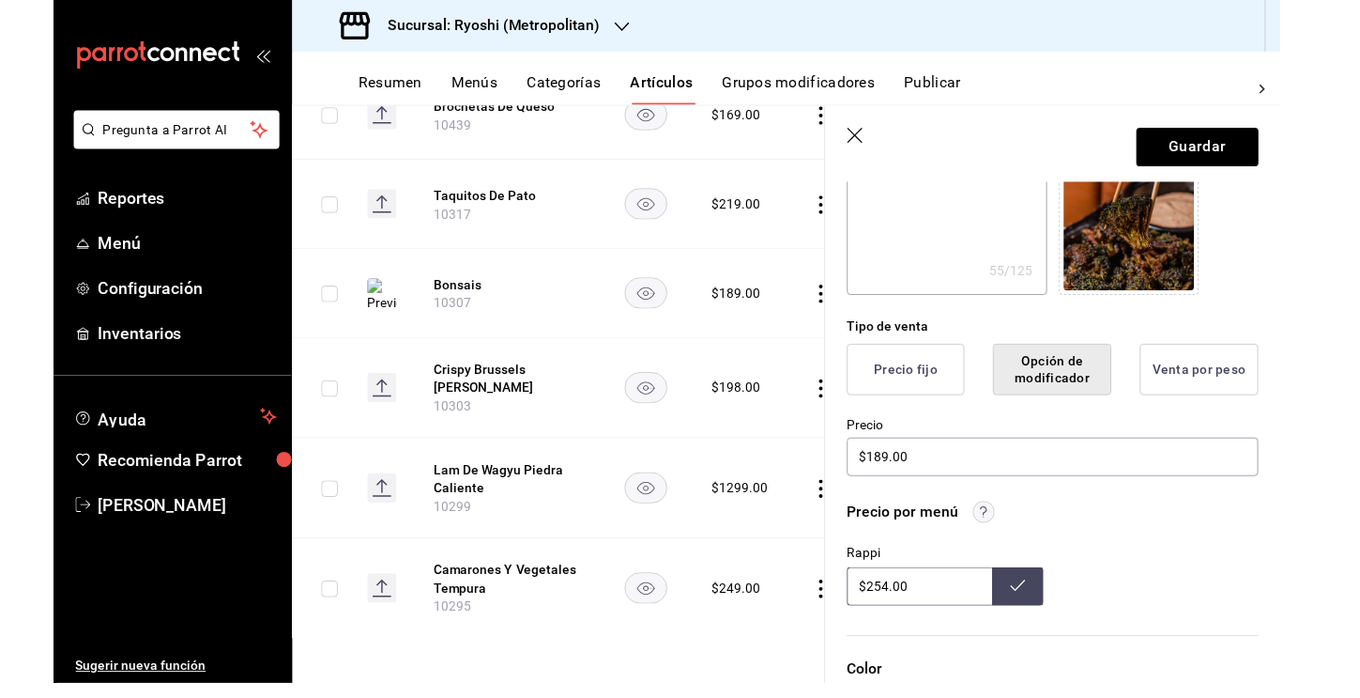
scroll to position [818, 0]
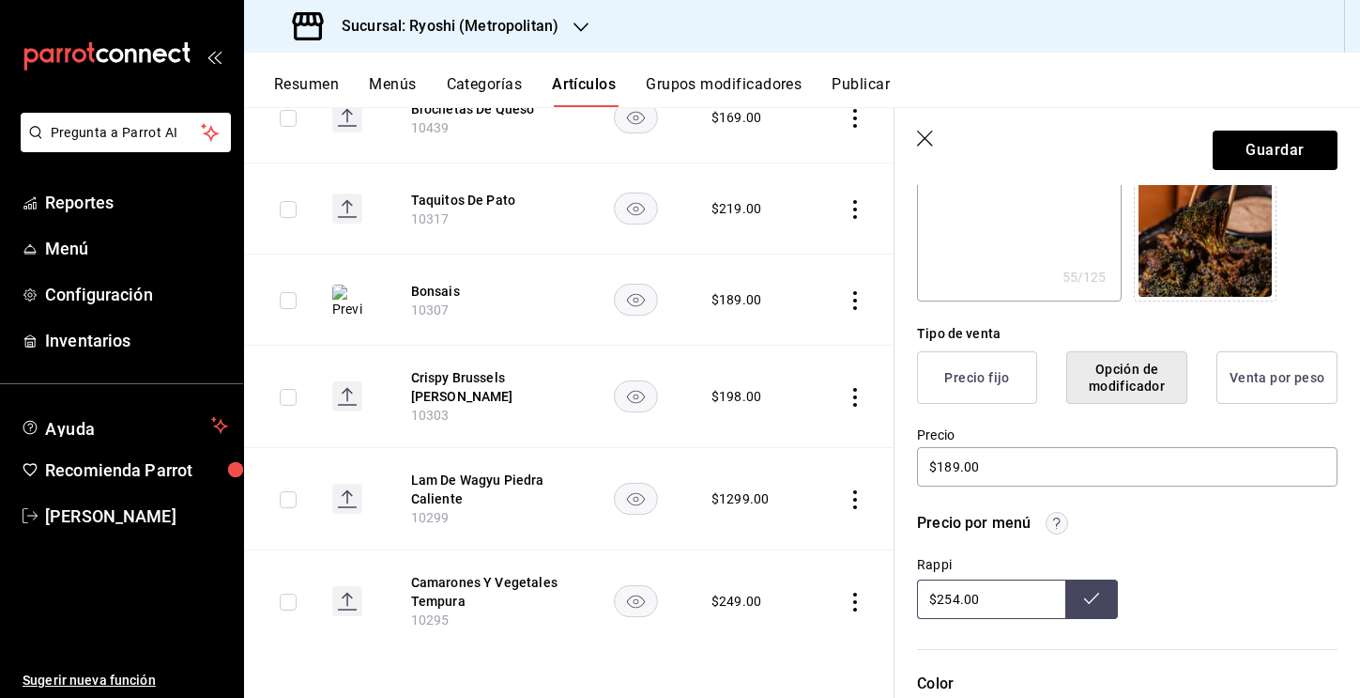
click at [749, 70] on div "Resumen Menús Categorías Artículos Grupos modificadores Publicar" at bounding box center [802, 80] width 1116 height 54
click at [707, 87] on button "Grupos modificadores" at bounding box center [724, 91] width 156 height 32
type textarea "x"
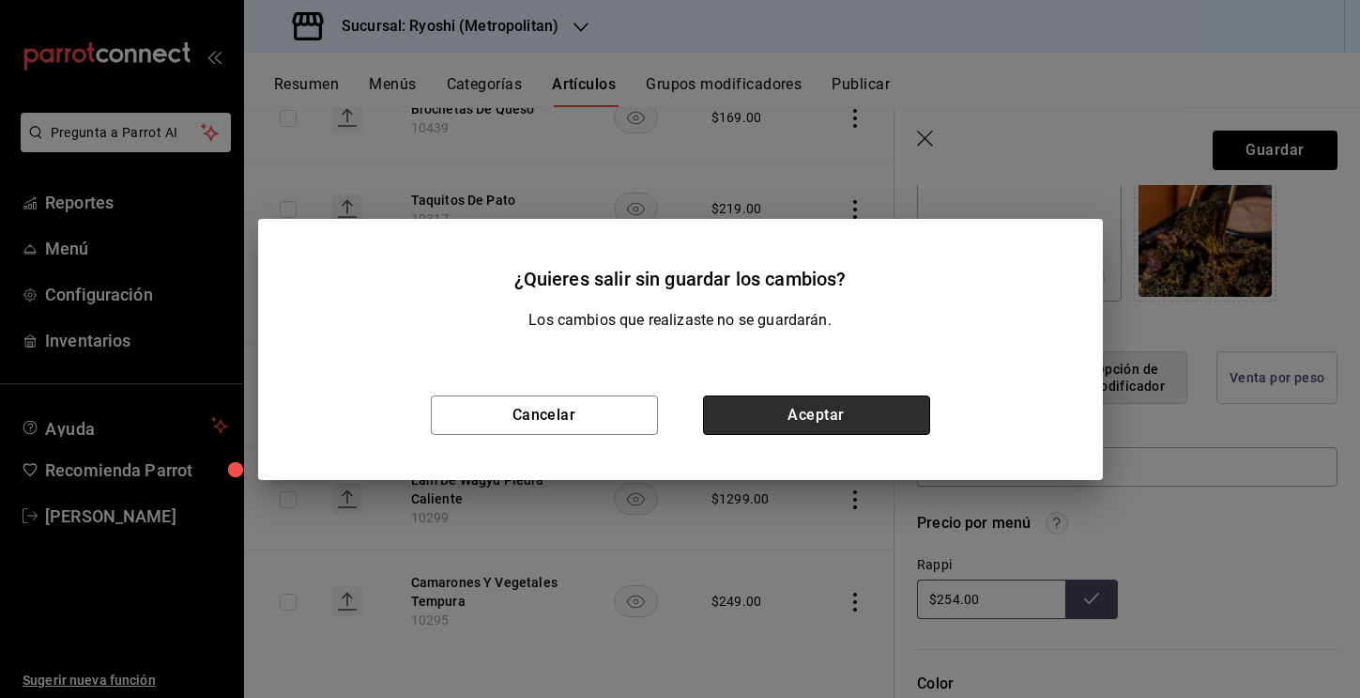
click at [814, 413] on button "Aceptar" at bounding box center [816, 414] width 227 height 39
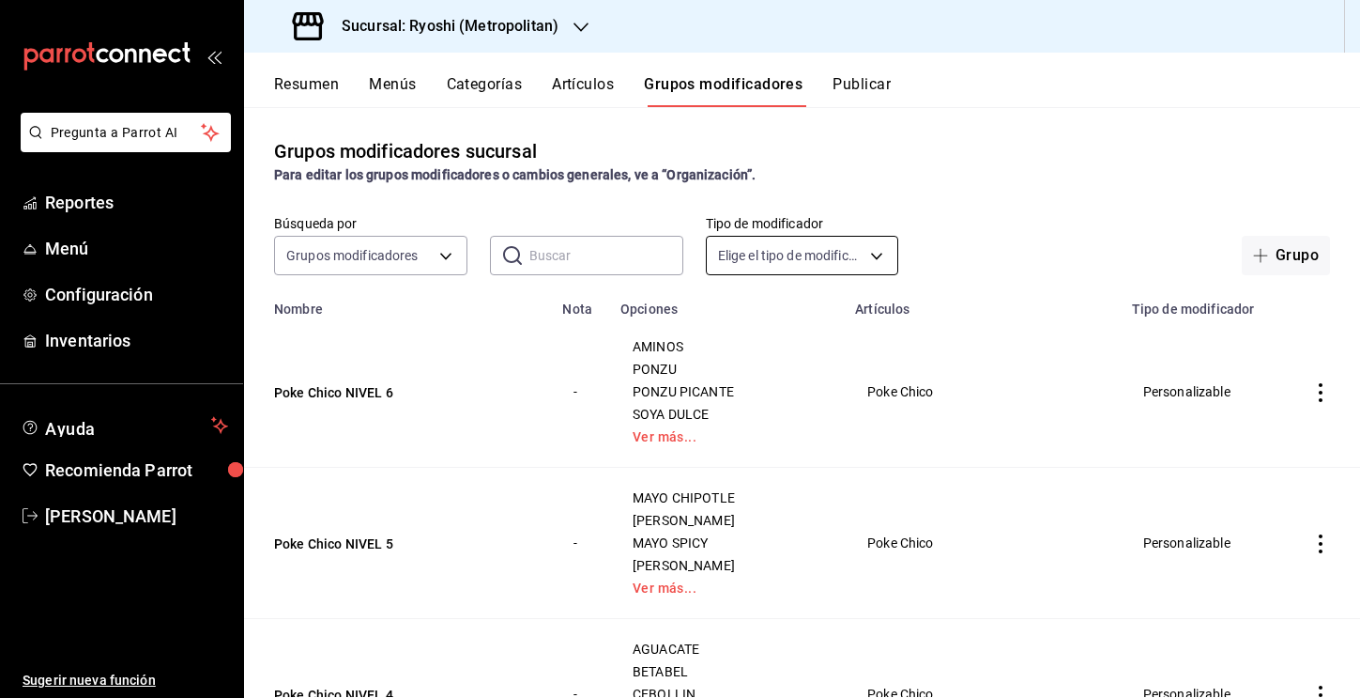
click at [735, 258] on body "Pregunta a Parrot AI Reportes Menú Configuración Inventarios Ayuda Recomienda P…" at bounding box center [680, 349] width 1360 height 698
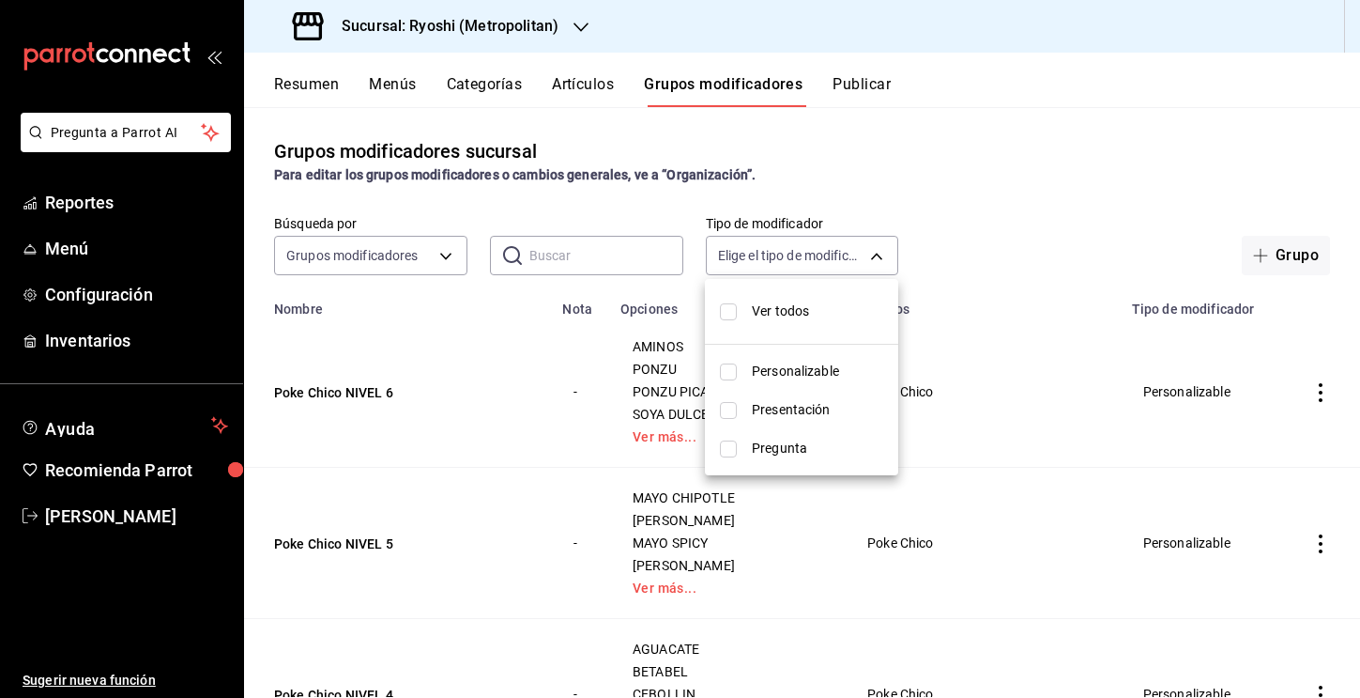
click at [740, 370] on li "Personalizable" at bounding box center [801, 371] width 193 height 38
type input "CUSTOMIZABLE"
checkbox input "true"
click at [1193, 241] on div at bounding box center [680, 349] width 1360 height 698
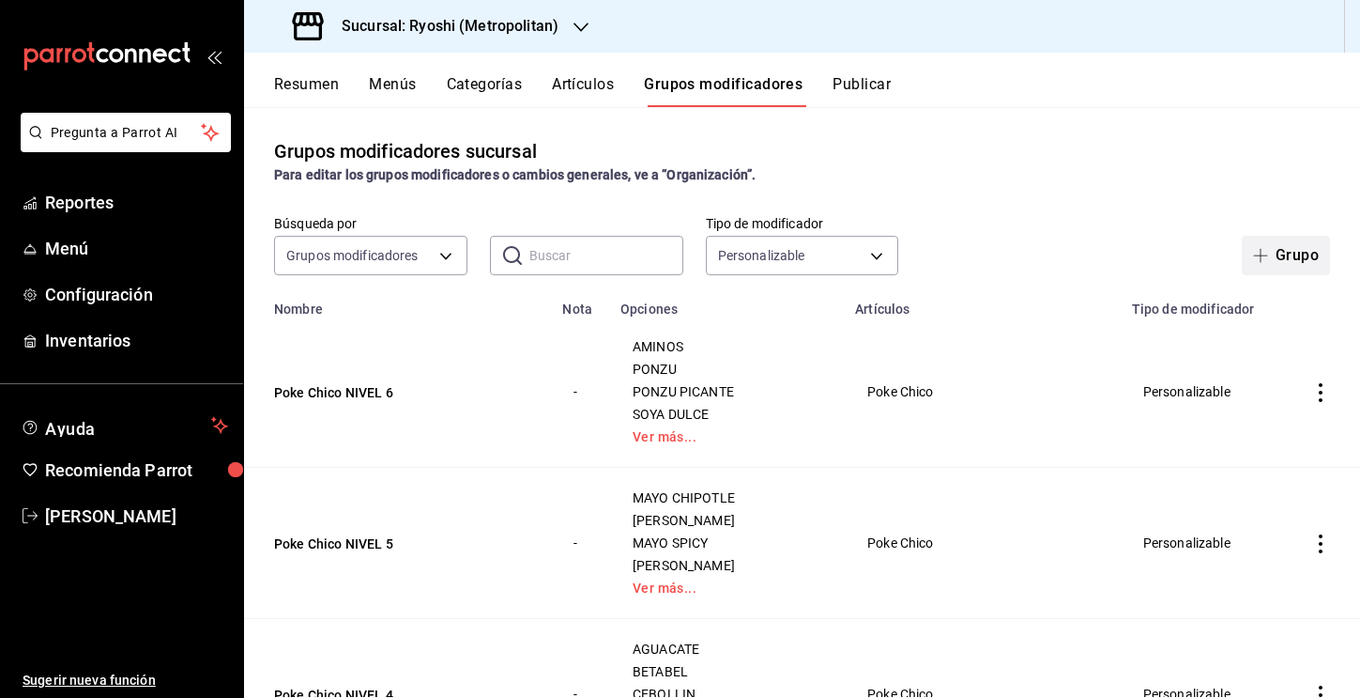
click at [1293, 252] on button "Grupo" at bounding box center [1286, 255] width 88 height 39
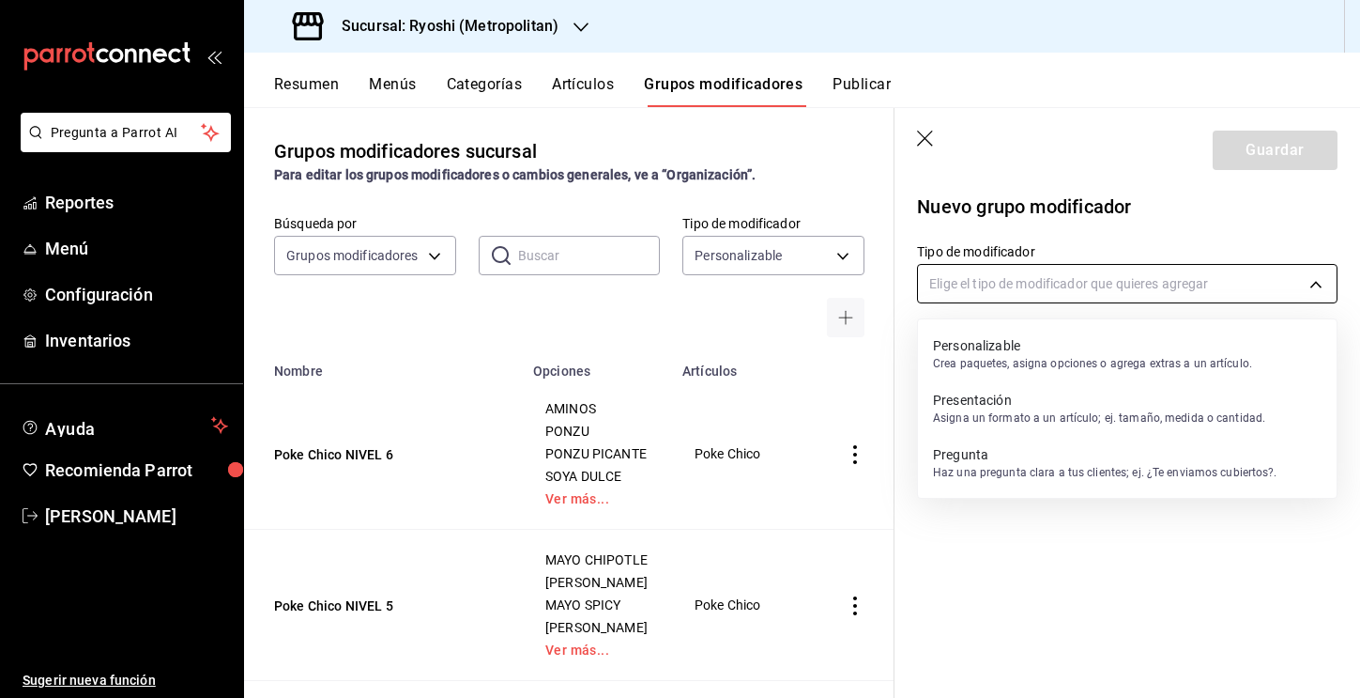
click at [1031, 270] on body "Pregunta a Parrot AI Reportes Menú Configuración Inventarios Ayuda Recomienda P…" at bounding box center [680, 349] width 1360 height 698
click at [992, 346] on p "Personalizable" at bounding box center [1092, 345] width 319 height 19
type input "CUSTOMIZABLE"
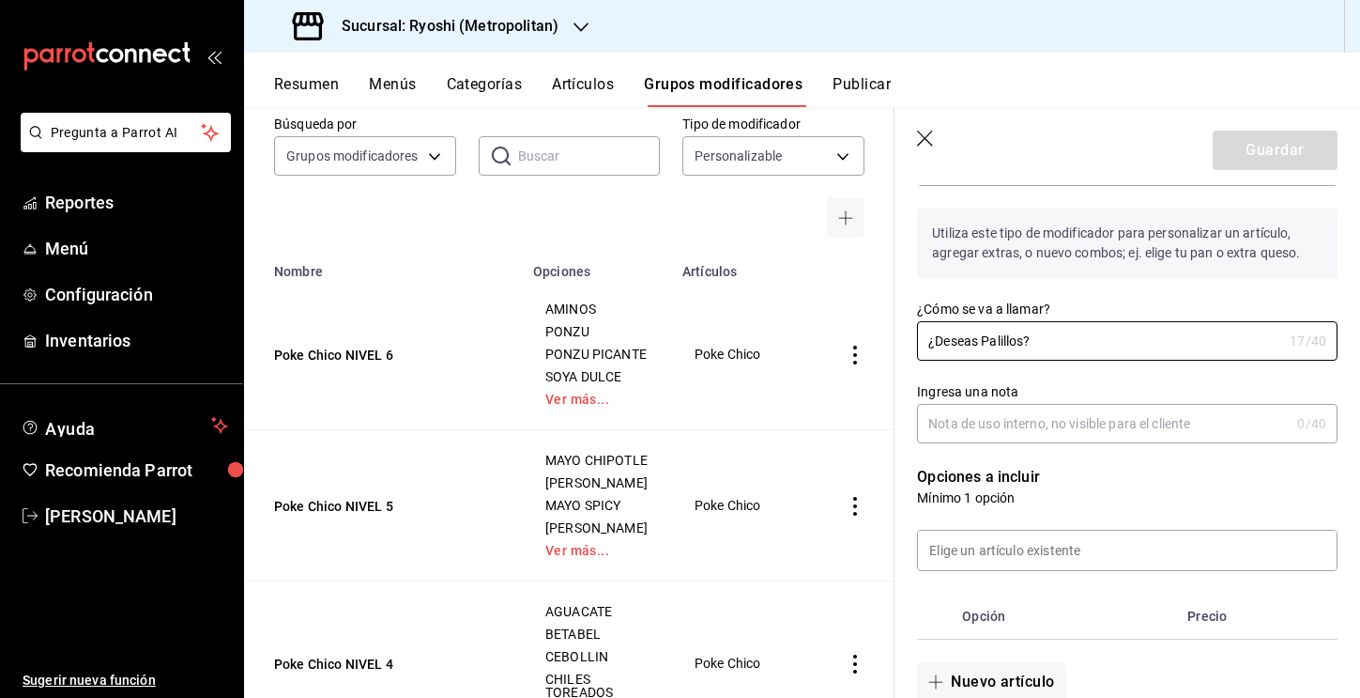
scroll to position [133, 0]
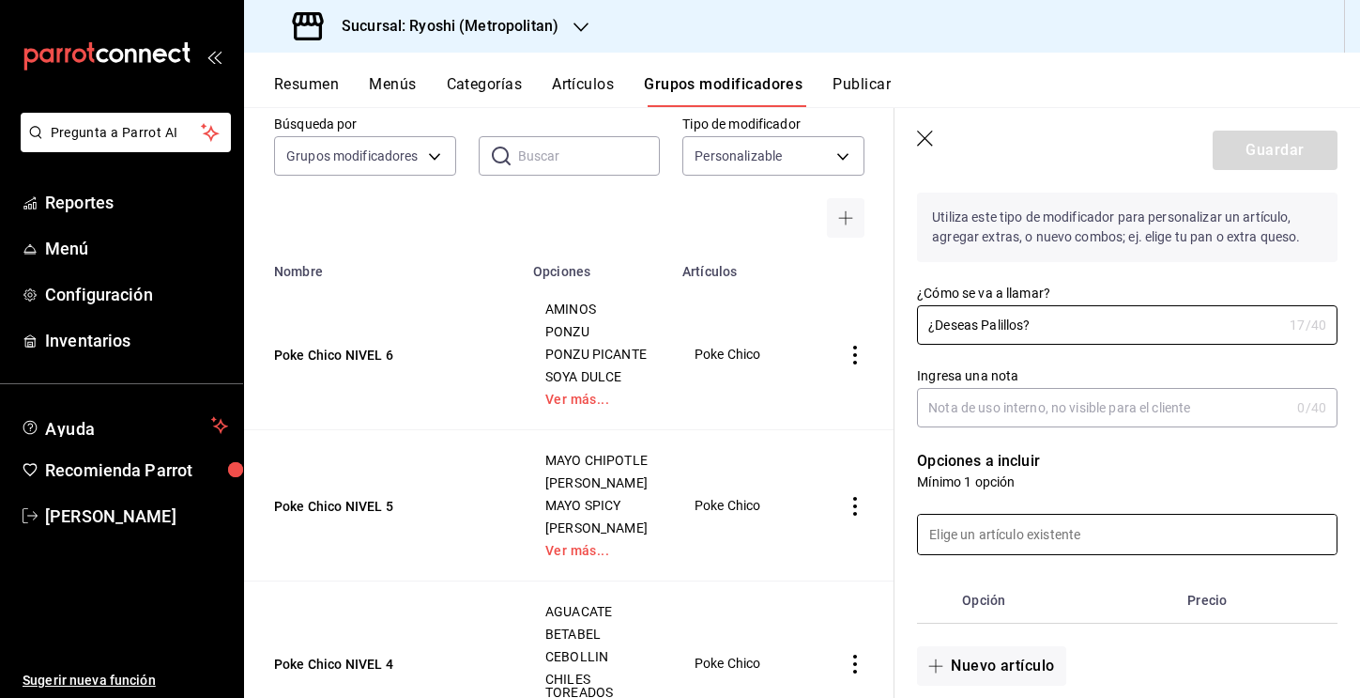
type input "¿Deseas Palillos?"
click at [986, 538] on input at bounding box center [1127, 533] width 419 height 39
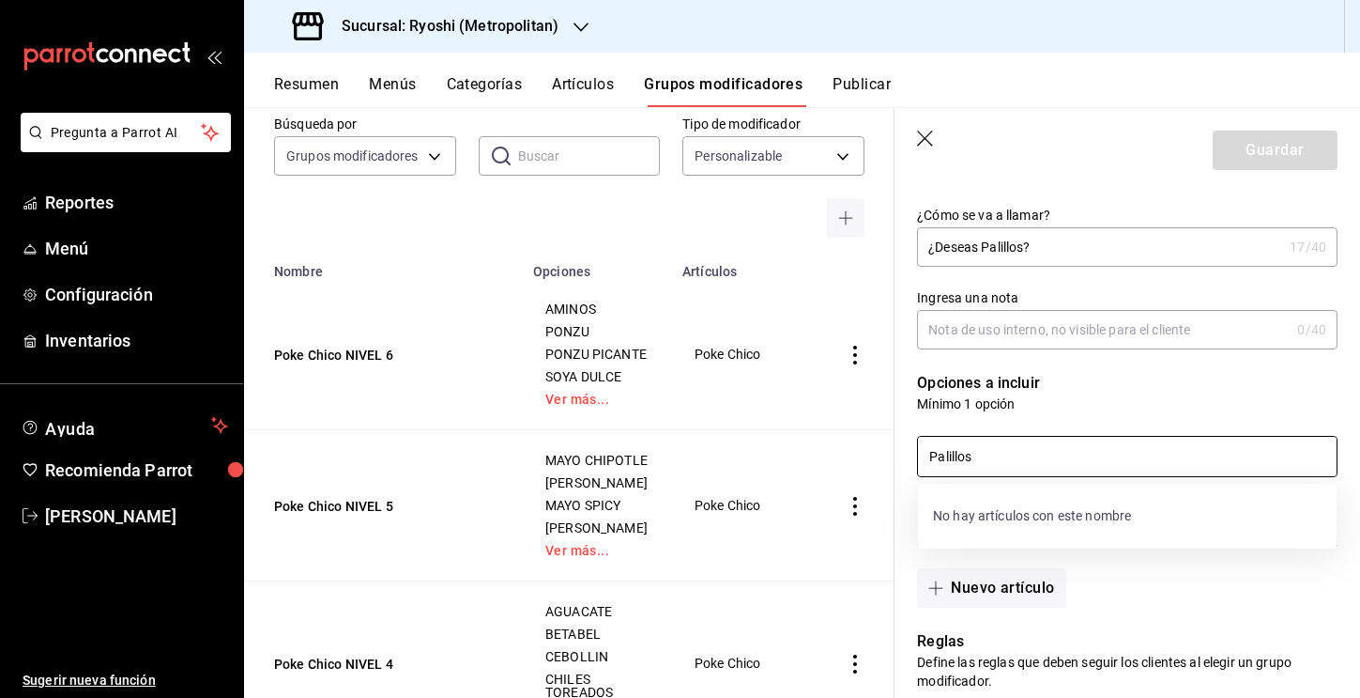
scroll to position [213, 0]
type input "Palillos"
click at [1122, 575] on div "Nuevo artículo" at bounding box center [1116, 575] width 443 height 62
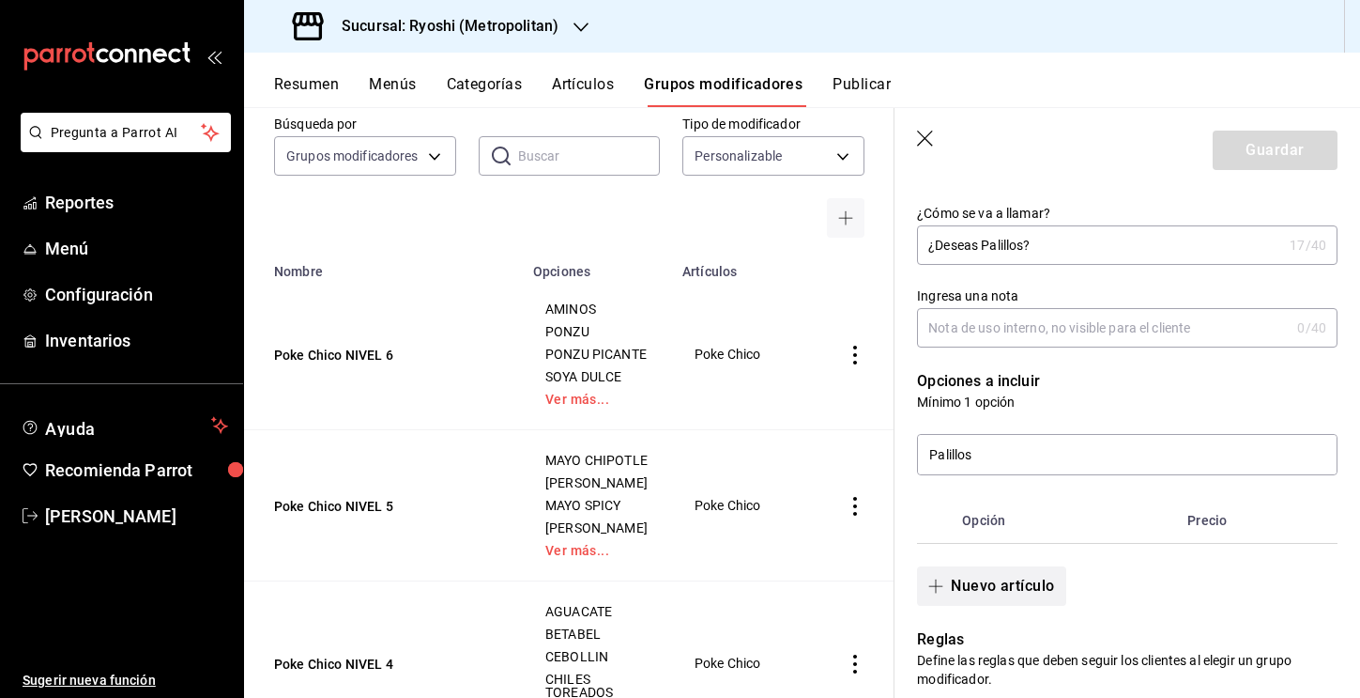
click at [1011, 582] on button "Nuevo artículo" at bounding box center [991, 585] width 148 height 39
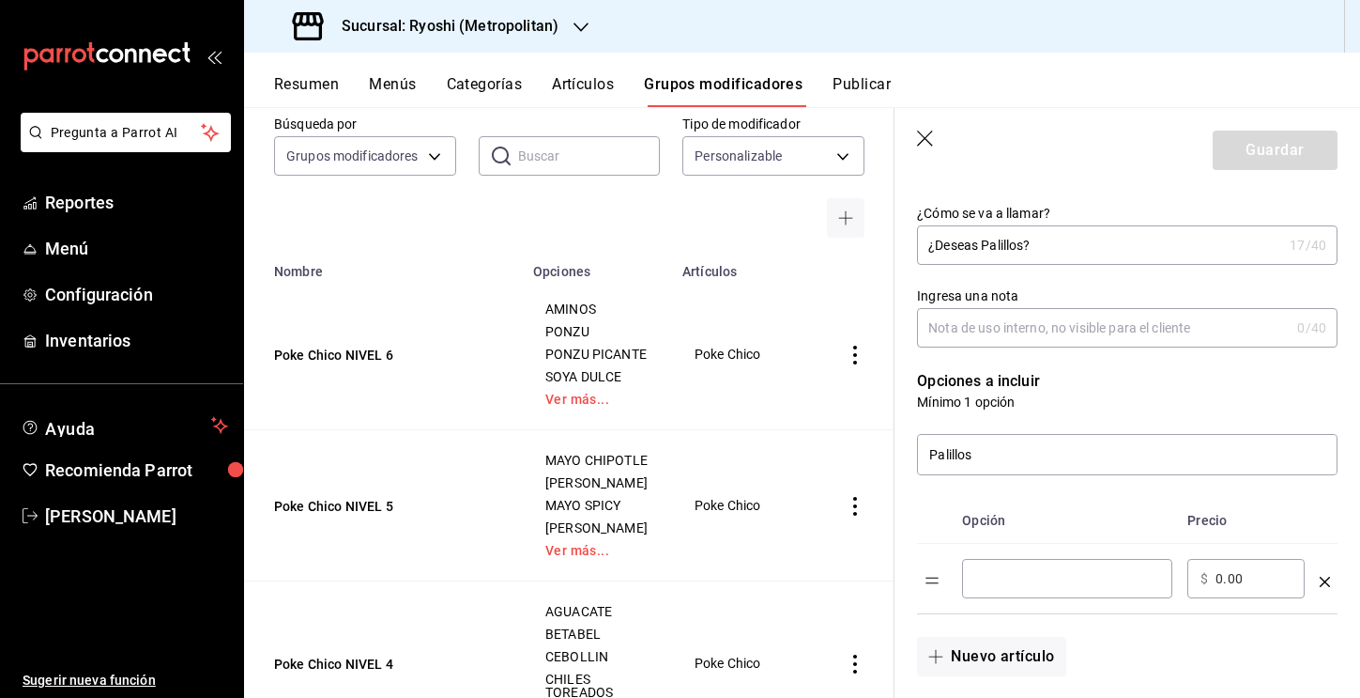
click at [1037, 582] on input "optionsTable" at bounding box center [1067, 578] width 184 height 19
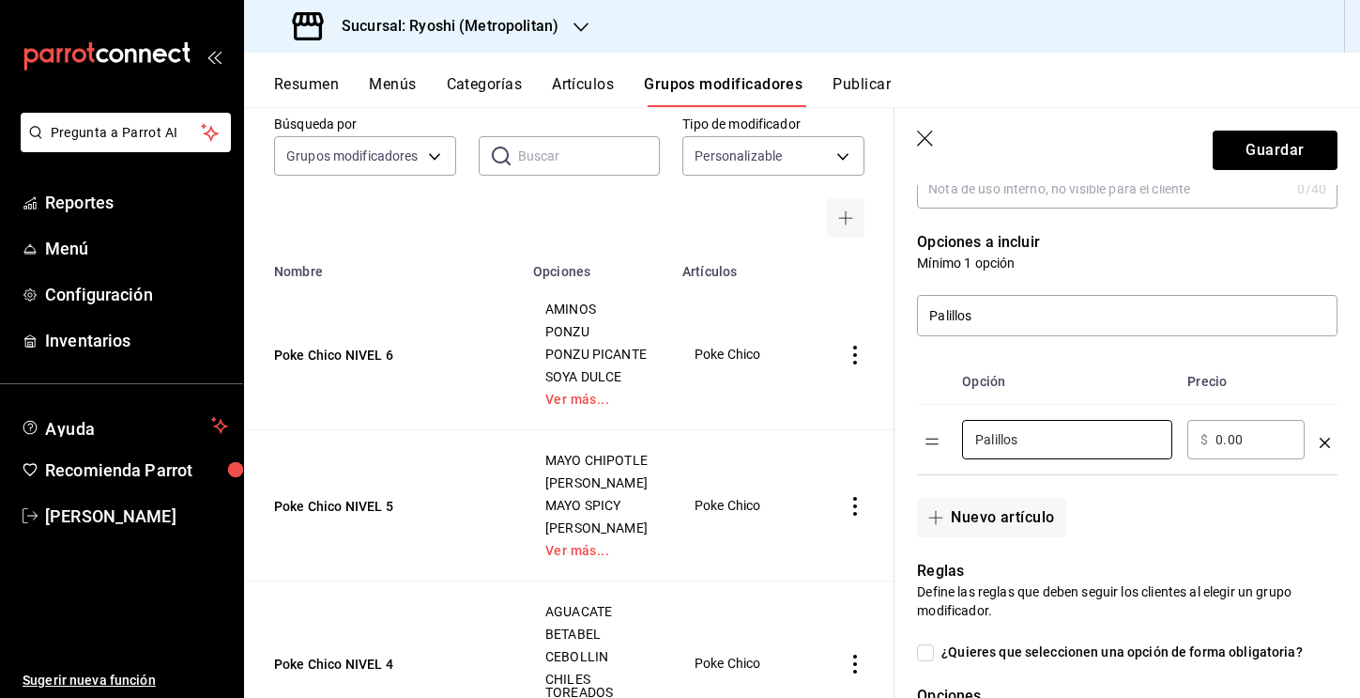
scroll to position [350, 0]
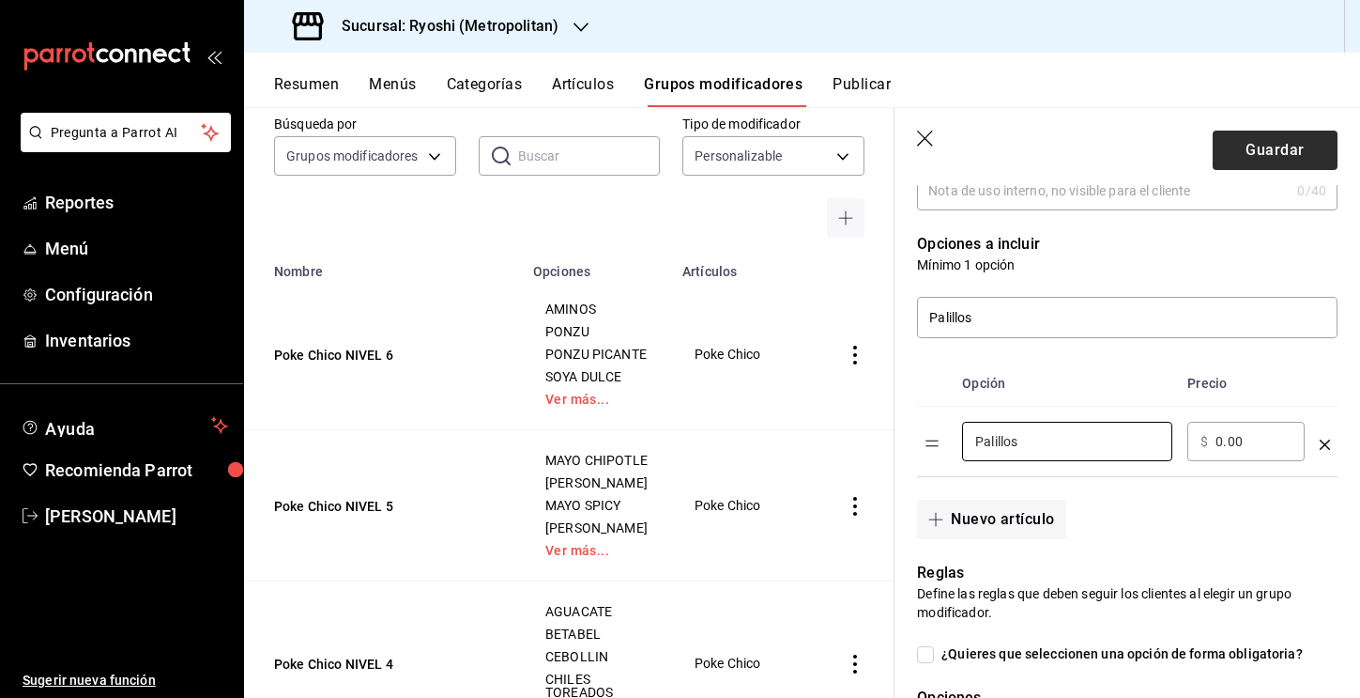
type input "Palillos"
click at [1292, 160] on button "Guardar" at bounding box center [1275, 150] width 125 height 39
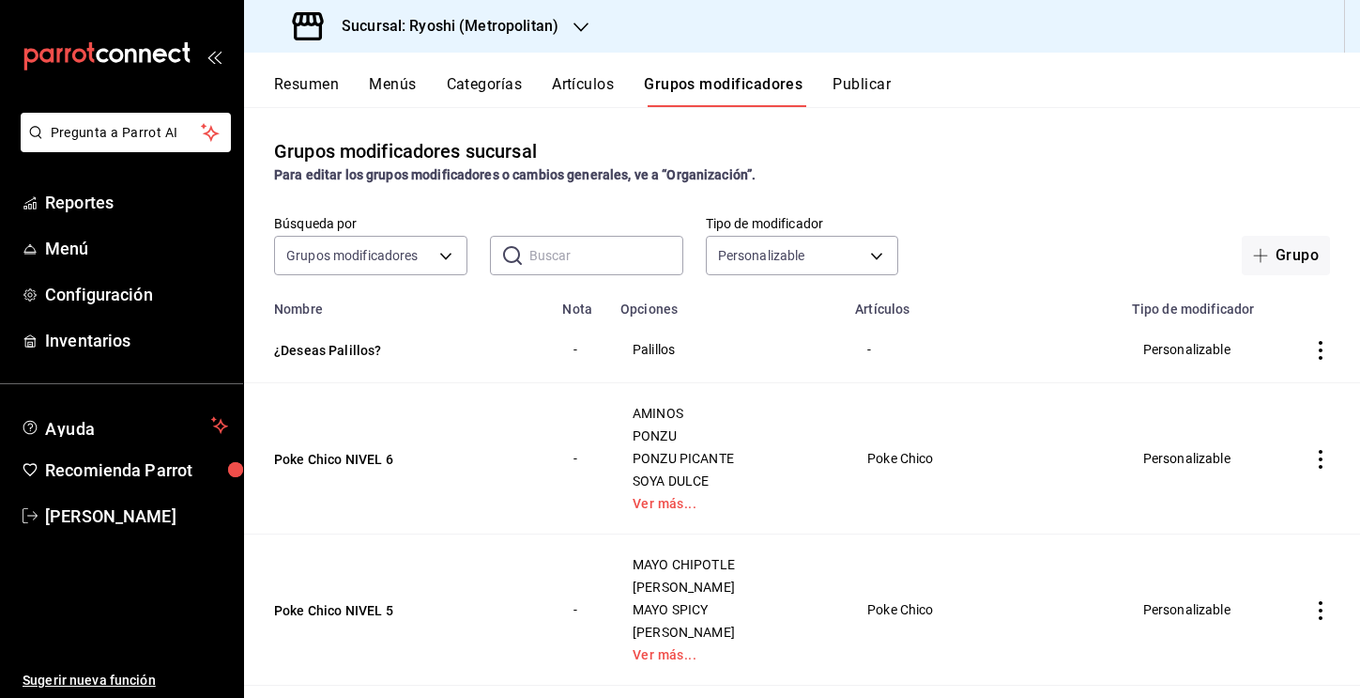
click at [574, 99] on button "Artículos" at bounding box center [583, 91] width 62 height 32
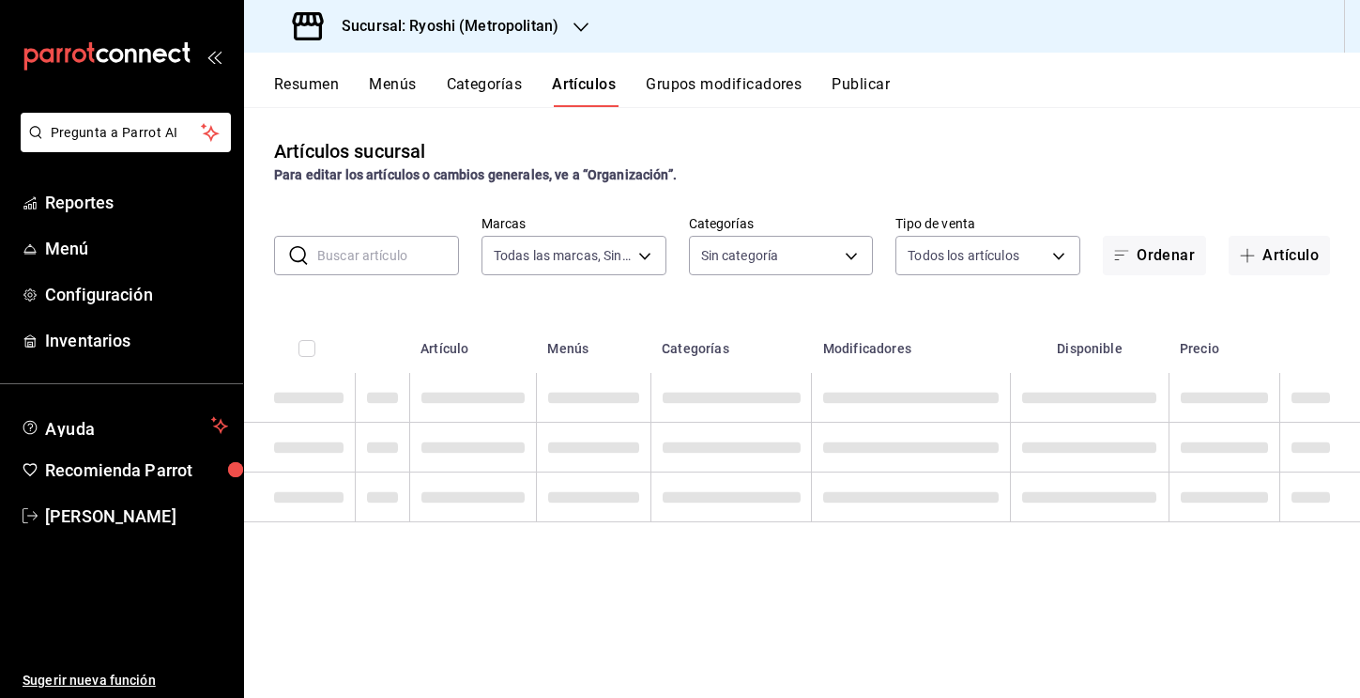
type input "afd8f7e0-6441-4225-b079-3ecb6f1759bb,a0f13850-a6cf-4674-87cd-ec670d2b59b9"
type input "feb80afa-84ca-40b4-b595-bfbaac699c32,812aad81-9313-4289-adaa-71f0113c50cb,f2911…"
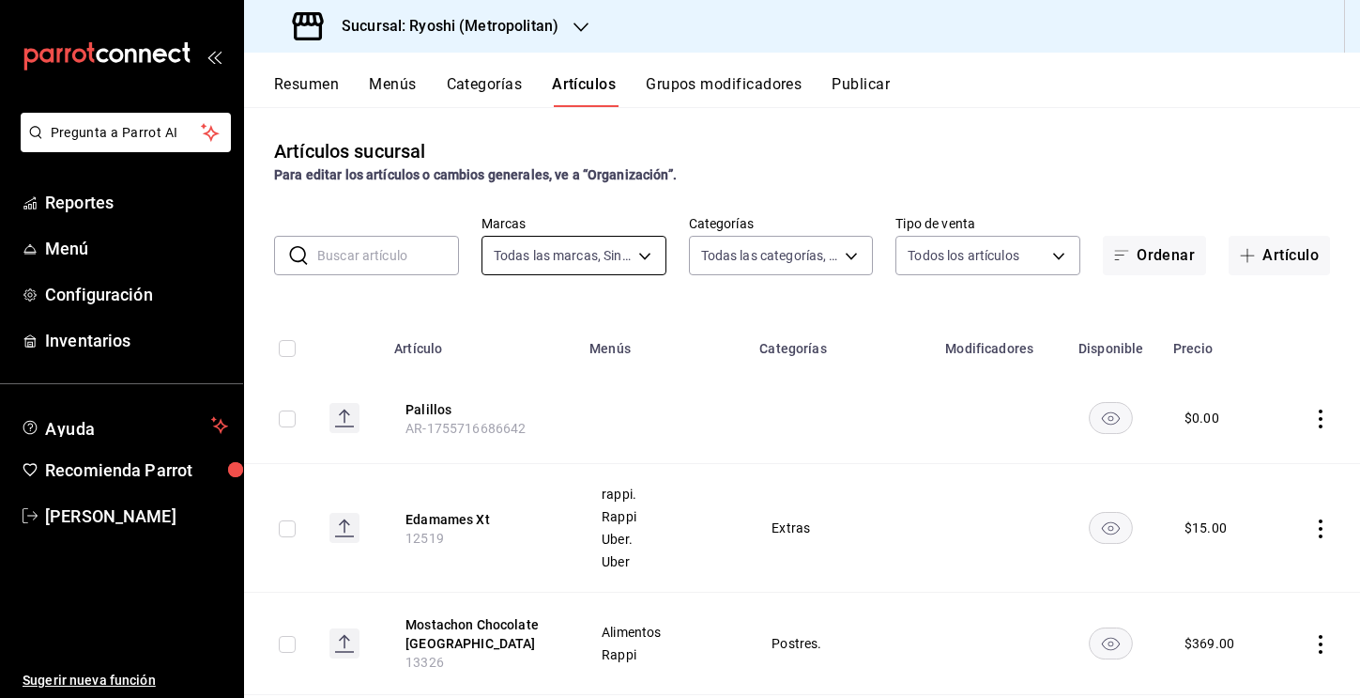
click at [633, 266] on body "Pregunta a Parrot AI Reportes Menú Configuración Inventarios Ayuda Recomienda P…" at bounding box center [680, 349] width 1360 height 698
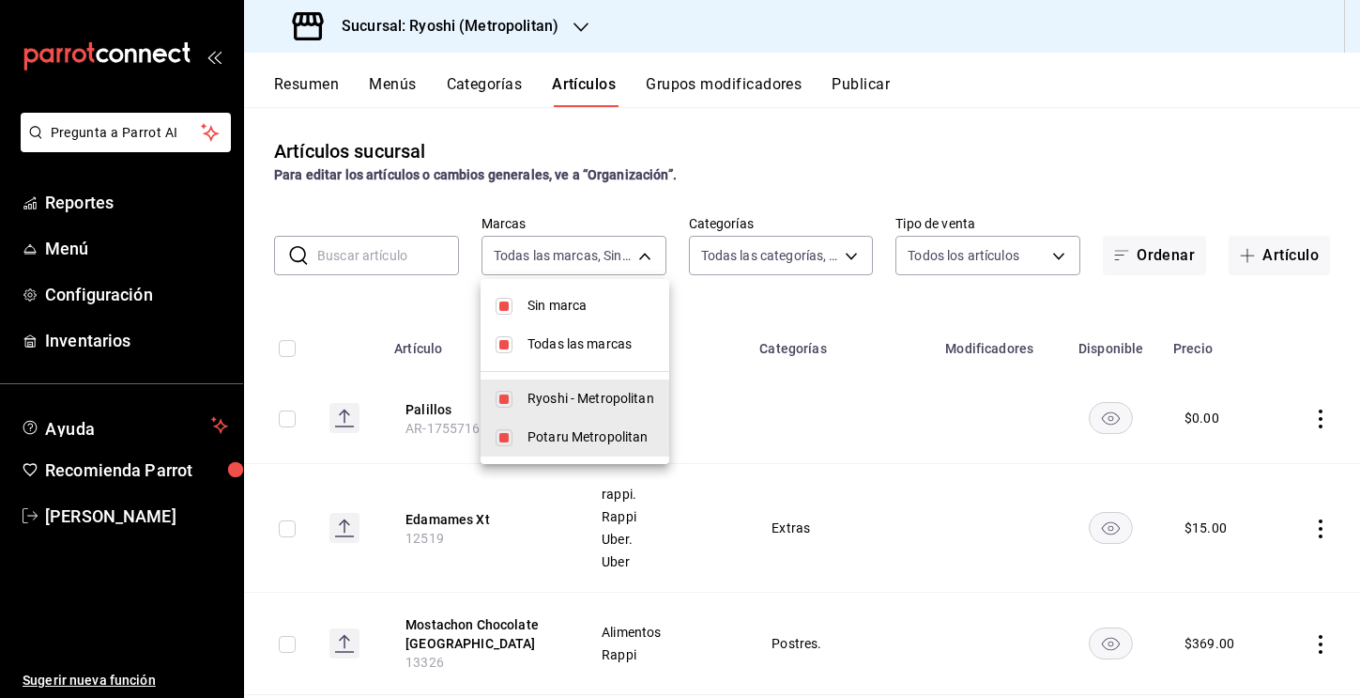
click at [508, 441] on input "checkbox" at bounding box center [504, 437] width 17 height 17
checkbox input "false"
type input "afd8f7e0-6441-4225-b079-3ecb6f1759bb"
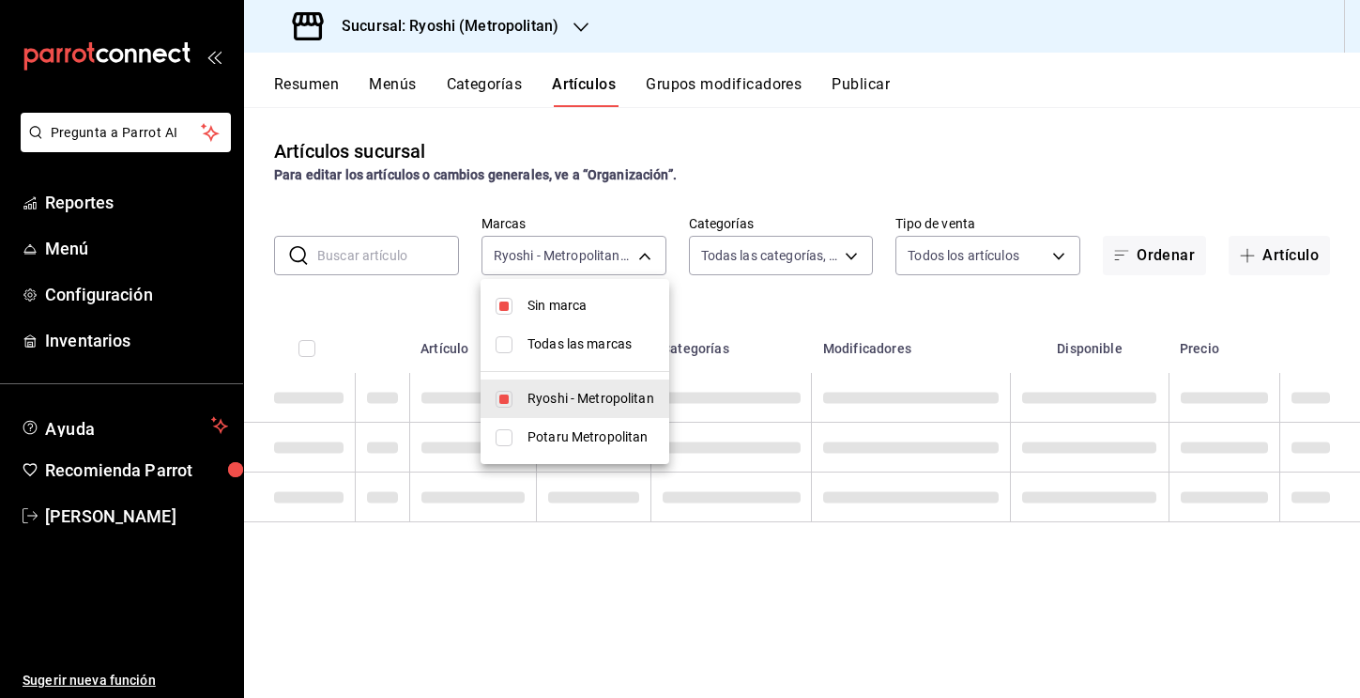
click at [504, 341] on input "checkbox" at bounding box center [504, 344] width 17 height 17
checkbox input "true"
type input "afd8f7e0-6441-4225-b079-3ecb6f1759bb,a0f13850-a6cf-4674-87cd-ec670d2b59b9"
checkbox input "true"
click at [500, 344] on input "checkbox" at bounding box center [504, 344] width 17 height 17
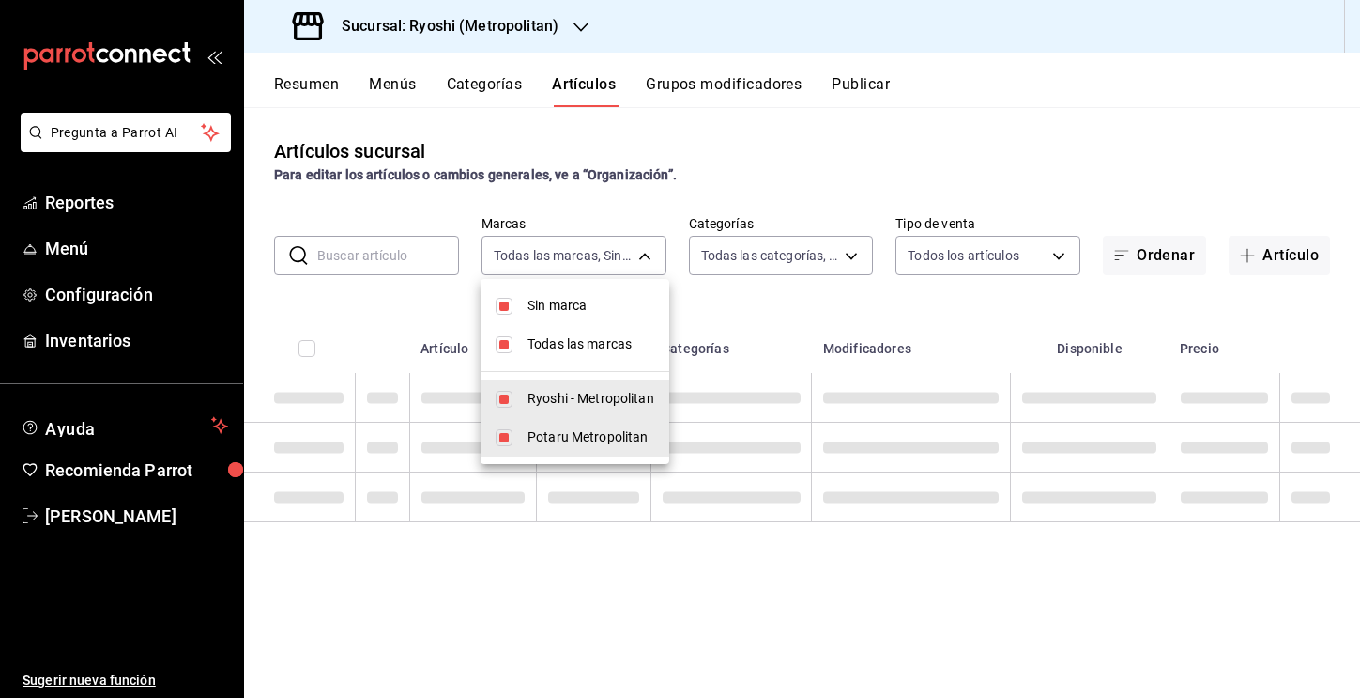
checkbox input "false"
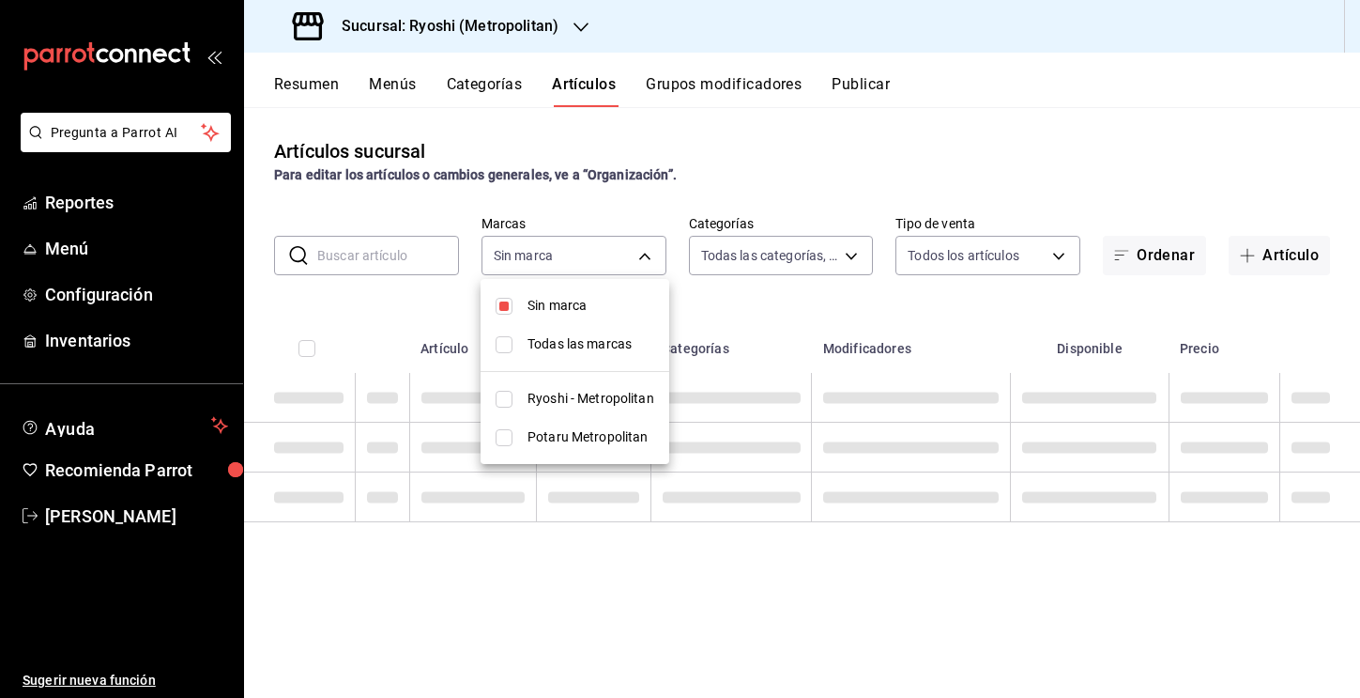
click at [513, 402] on li "Ryoshi - Metropolitan" at bounding box center [575, 398] width 189 height 38
type input "afd8f7e0-6441-4225-b079-3ecb6f1759bb"
checkbox input "true"
click at [803, 272] on div at bounding box center [680, 349] width 1360 height 698
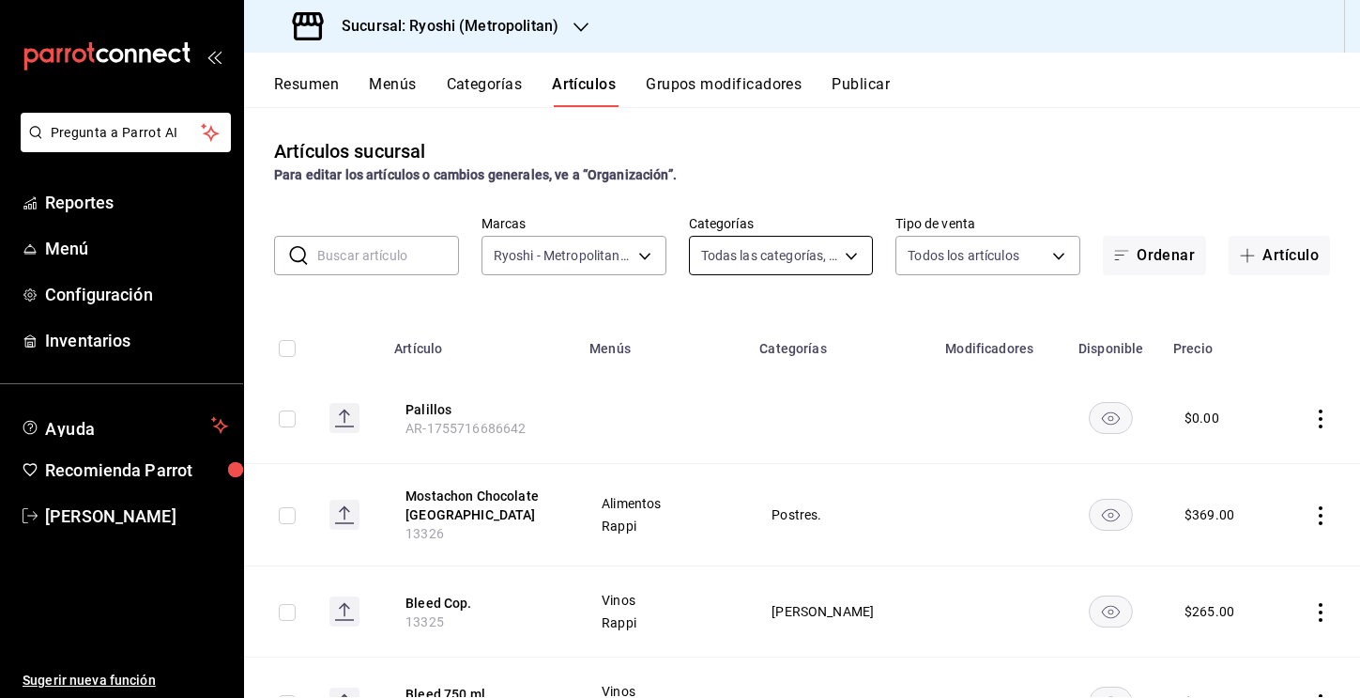
click at [807, 270] on body "Pregunta a Parrot AI Reportes Menú Configuración Inventarios Ayuda Recomienda P…" at bounding box center [680, 349] width 1360 height 698
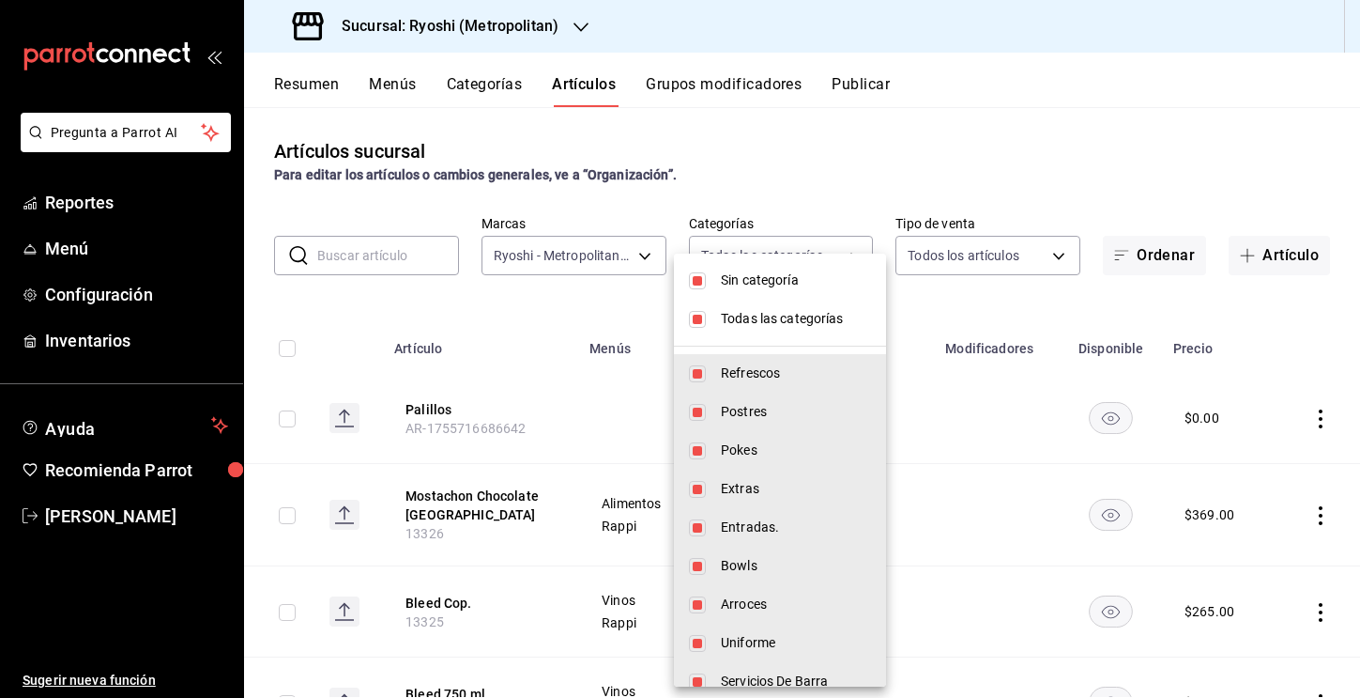
click at [691, 311] on input "checkbox" at bounding box center [697, 319] width 17 height 17
checkbox input "false"
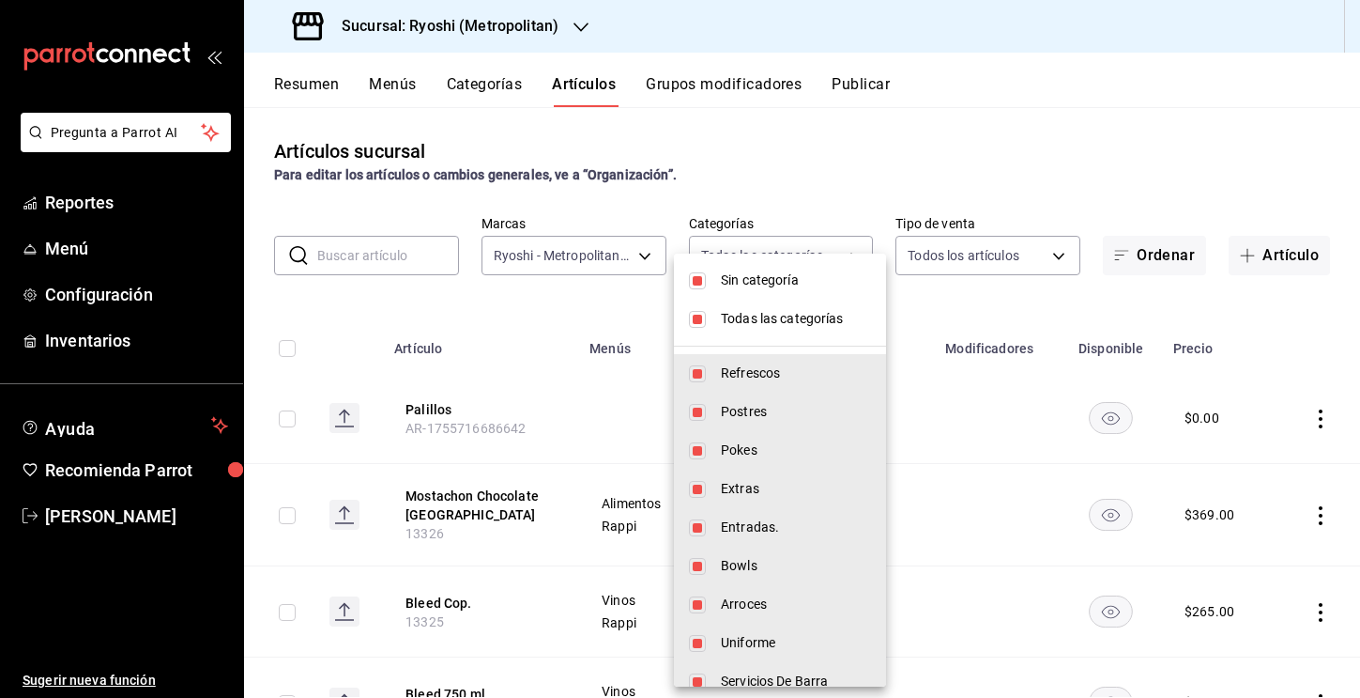
checkbox input "false"
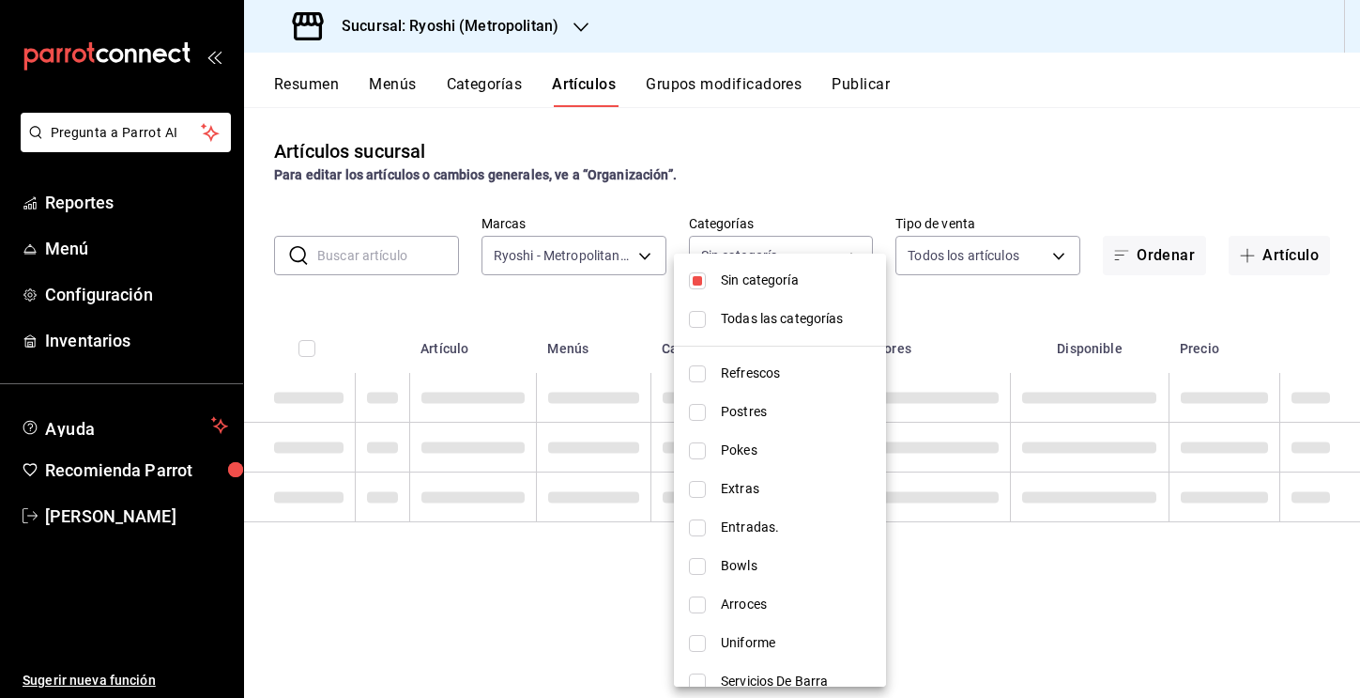
click at [693, 291] on li "Sin categoría" at bounding box center [780, 280] width 212 height 38
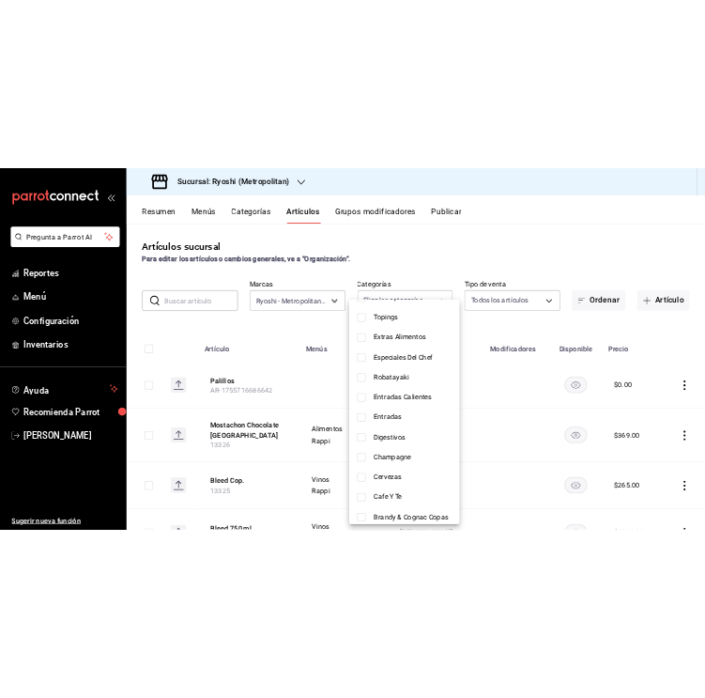
scroll to position [1577, 0]
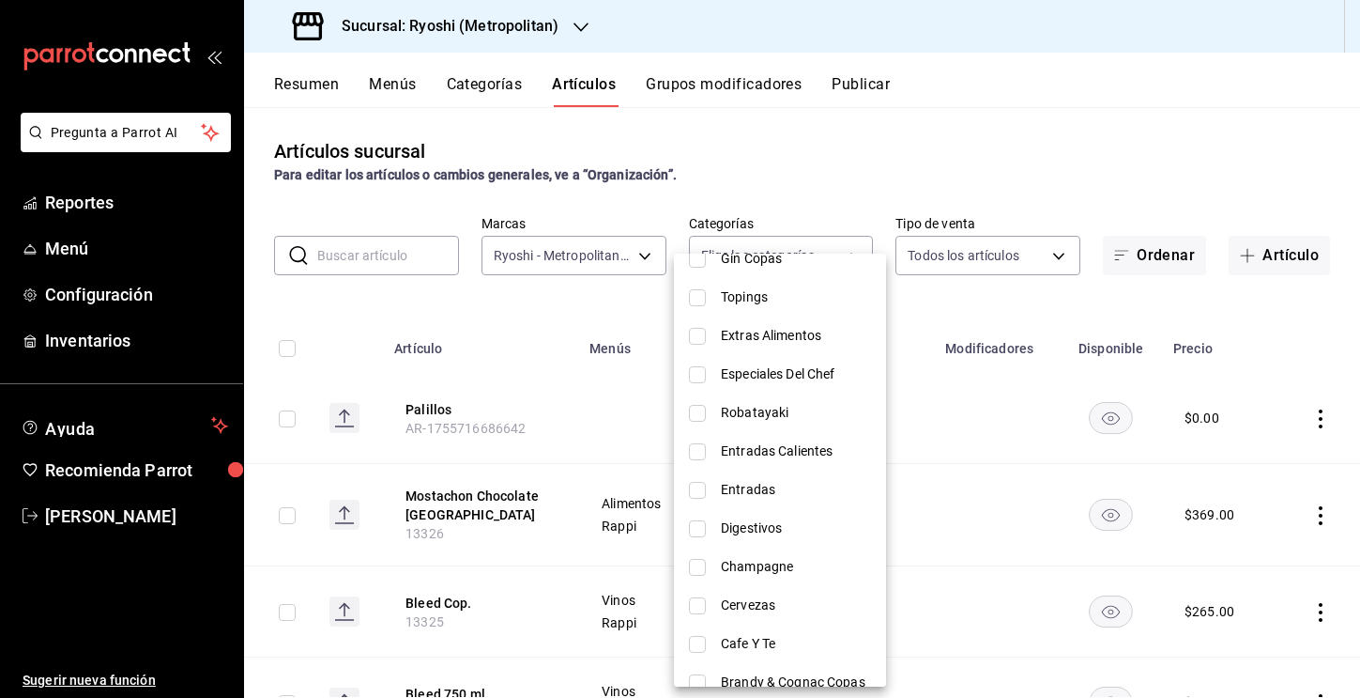
click at [701, 483] on input "checkbox" at bounding box center [697, 490] width 17 height 17
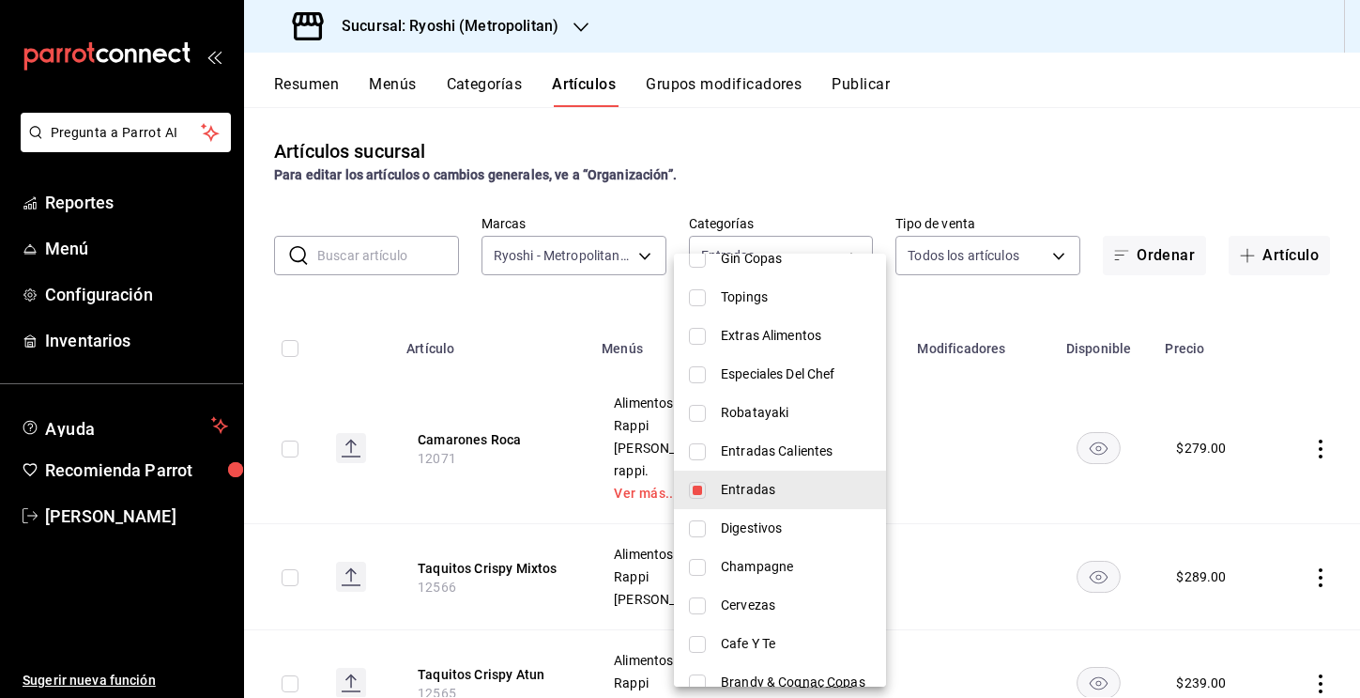
click at [688, 452] on li "Entradas Calientes" at bounding box center [780, 451] width 212 height 38
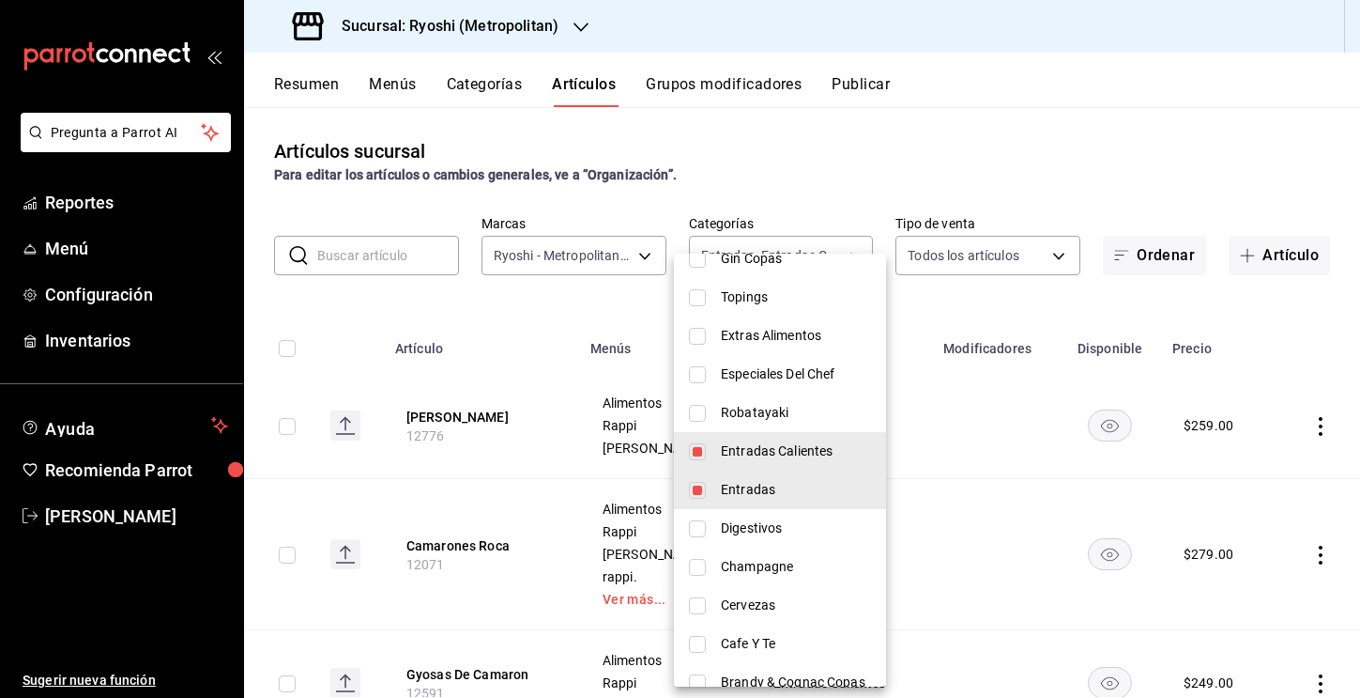
click at [703, 482] on input "checkbox" at bounding box center [697, 490] width 17 height 17
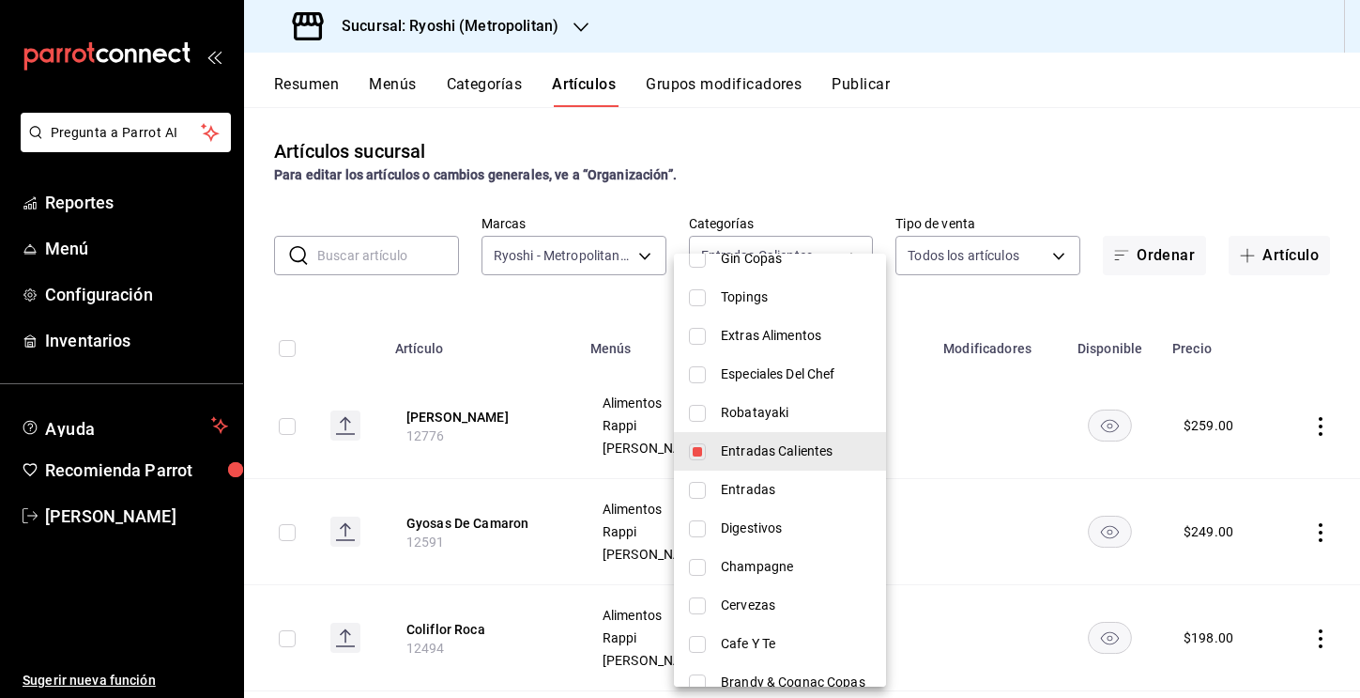
click at [450, 257] on div at bounding box center [680, 349] width 1360 height 698
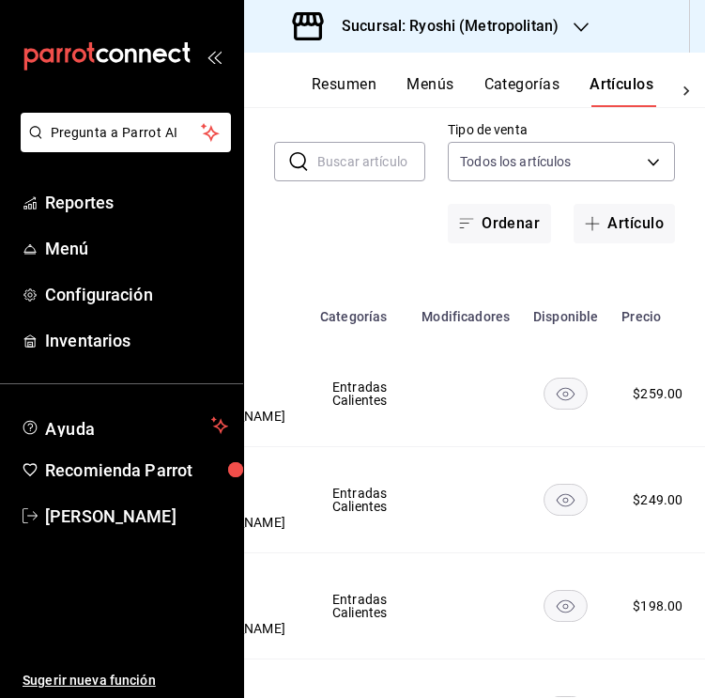
scroll to position [0, 422]
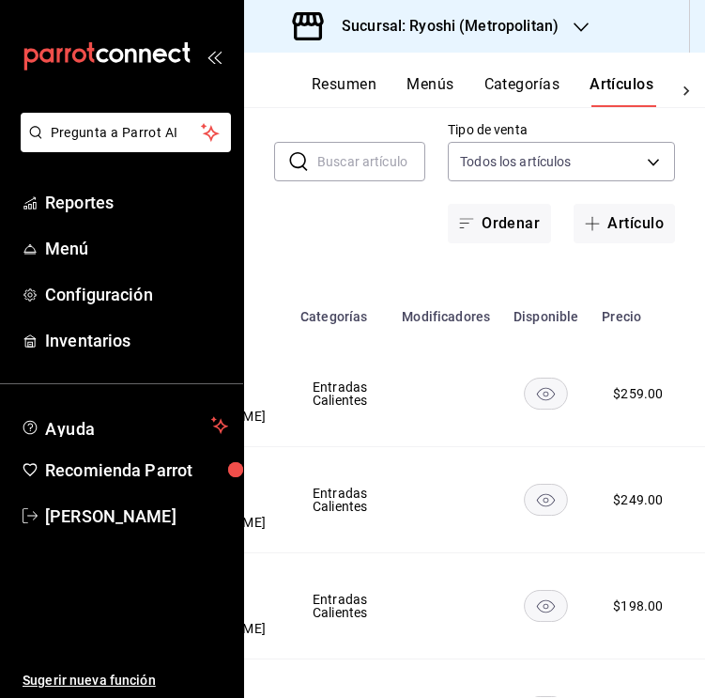
click at [525, 401] on rect "availability-product" at bounding box center [546, 392] width 43 height 31
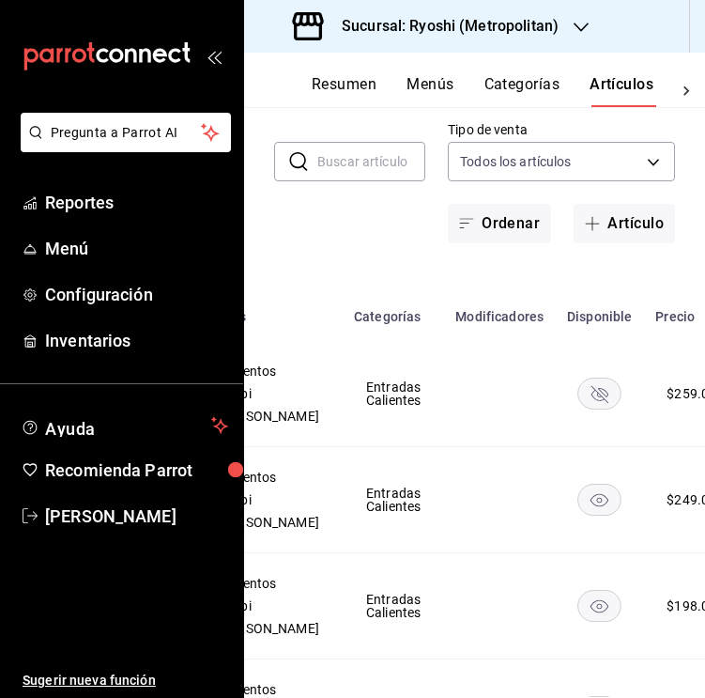
scroll to position [0, 370]
click at [576, 514] on rect "availability-product" at bounding box center [597, 499] width 43 height 31
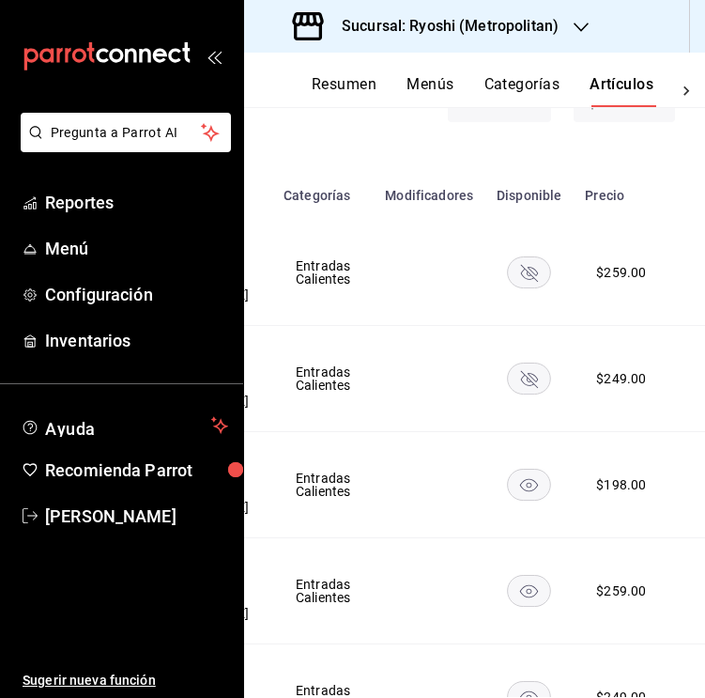
scroll to position [0, 438]
click at [509, 499] on rect "availability-product" at bounding box center [530, 483] width 43 height 31
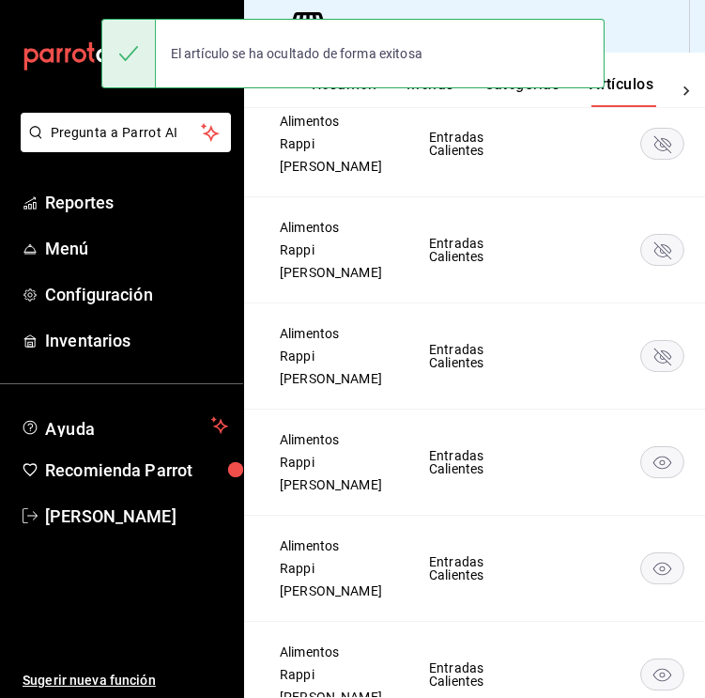
scroll to position [0, 325]
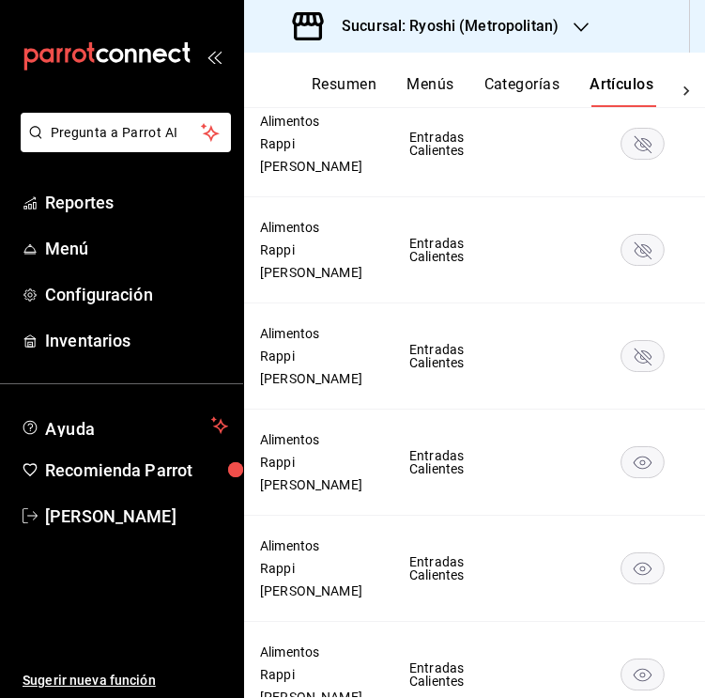
click at [622, 477] on rect "availability-product" at bounding box center [643, 461] width 43 height 31
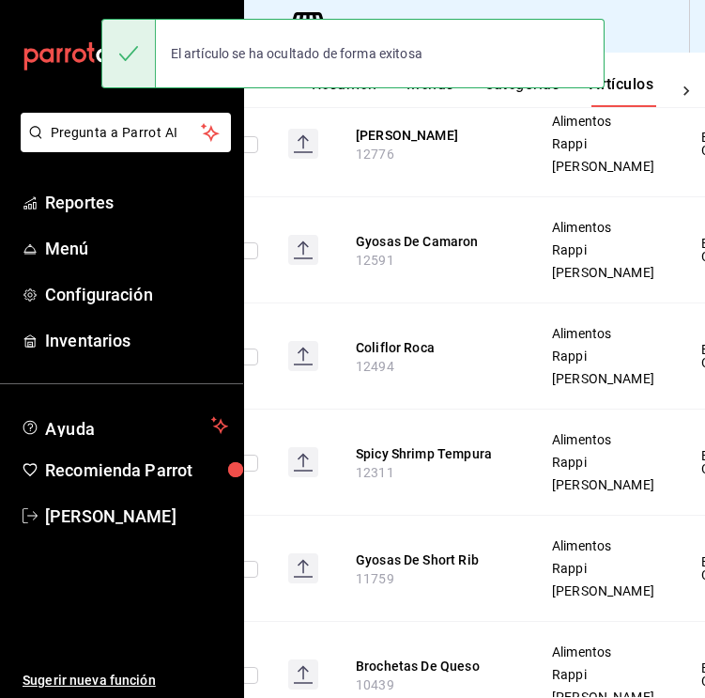
scroll to position [533, 0]
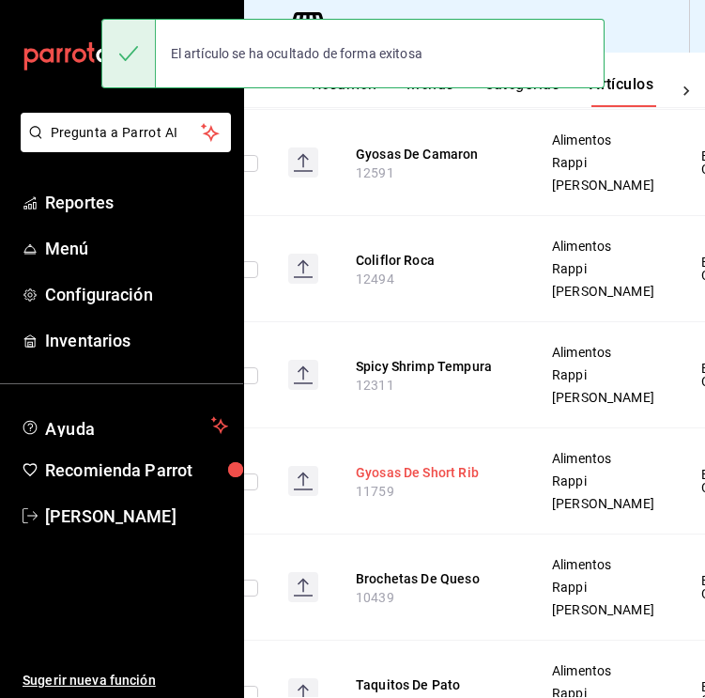
click at [440, 482] on button "Gyosas De Short Rib" at bounding box center [431, 472] width 150 height 19
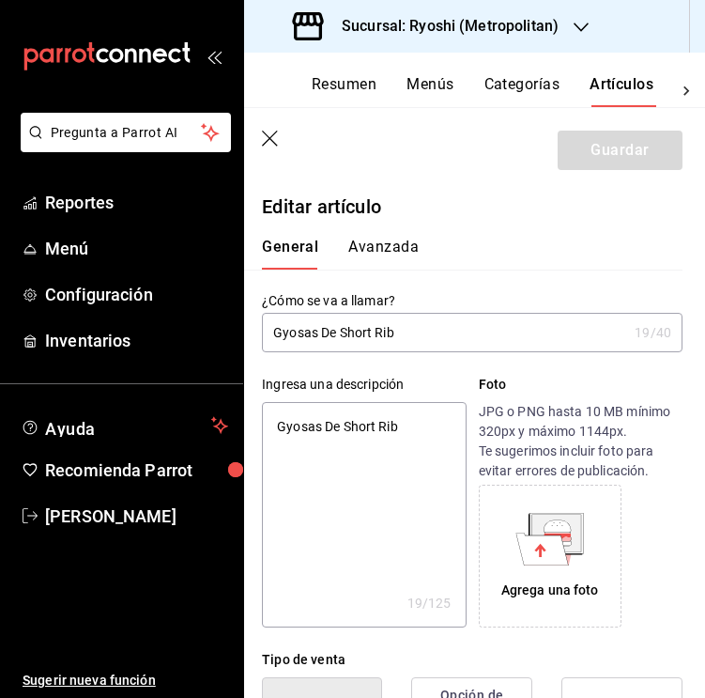
click at [215, 63] on icon "open_drawer_menu" at bounding box center [214, 56] width 15 height 15
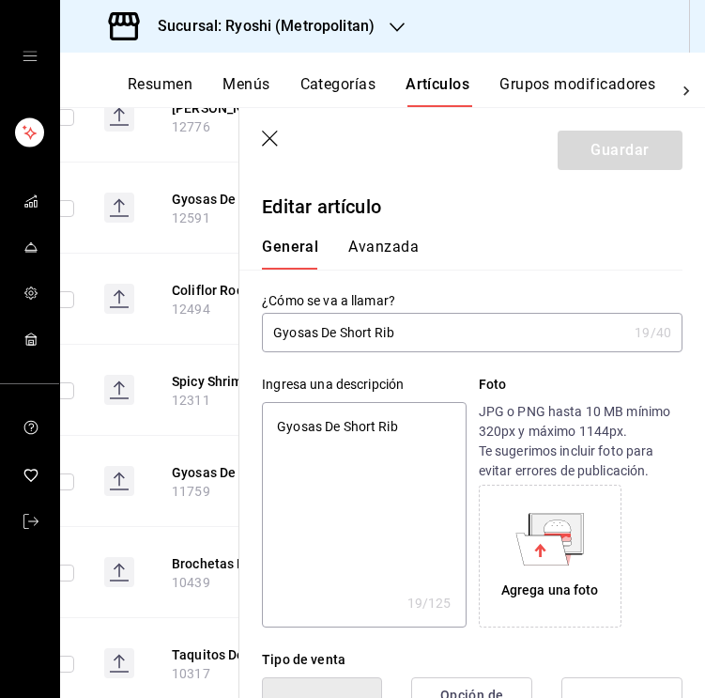
click at [307, 332] on input "Gyosas De Short Rib" at bounding box center [444, 333] width 365 height 38
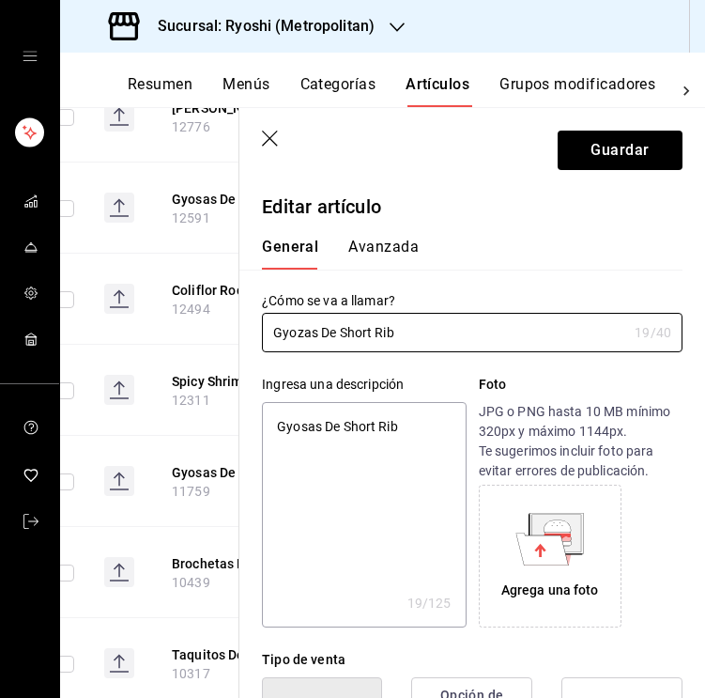
click at [353, 433] on textarea "Gyosas De Short Rib" at bounding box center [364, 514] width 204 height 225
paste textarea "Dumpling rellenas de short rib bañadas en salsa ishiyaki."
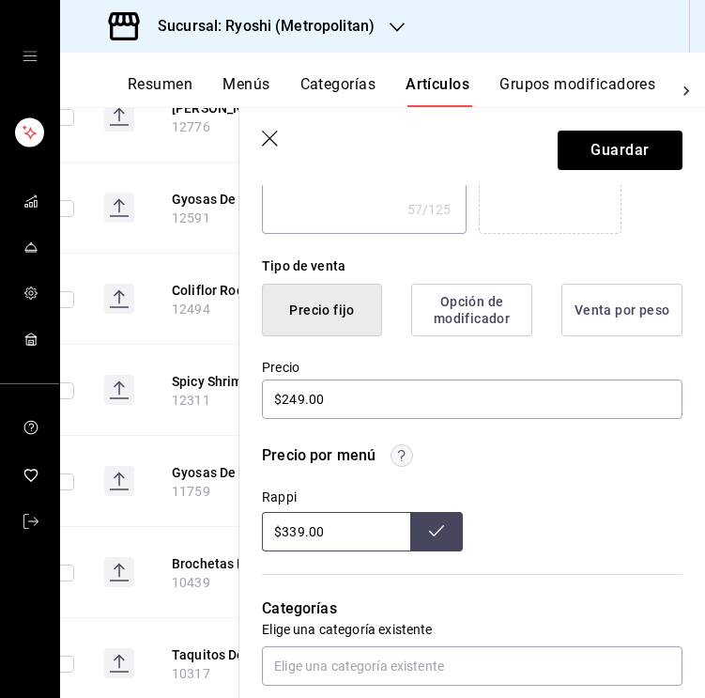
scroll to position [394, 0]
click at [354, 534] on input "$339.00" at bounding box center [336, 530] width 148 height 39
click at [301, 529] on input "$339.00" at bounding box center [336, 530] width 148 height 39
click at [429, 526] on icon at bounding box center [436, 529] width 15 height 15
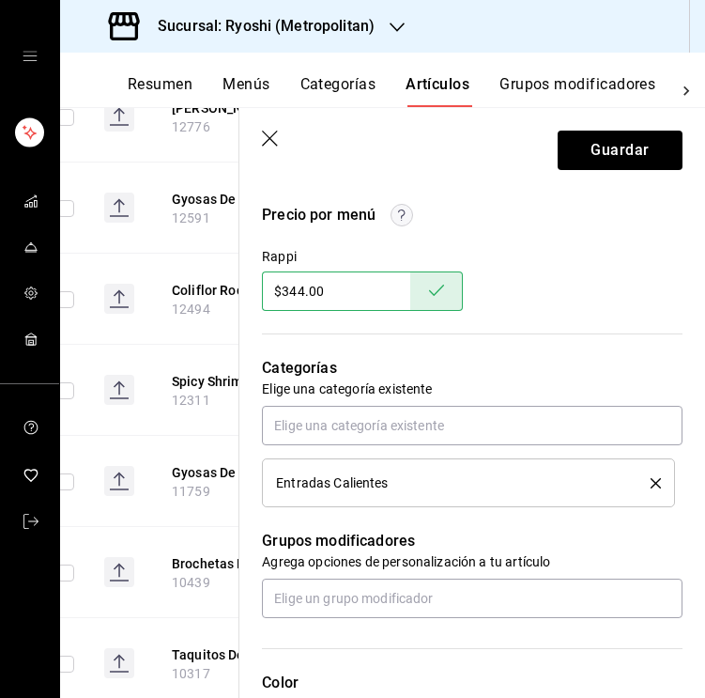
scroll to position [641, 0]
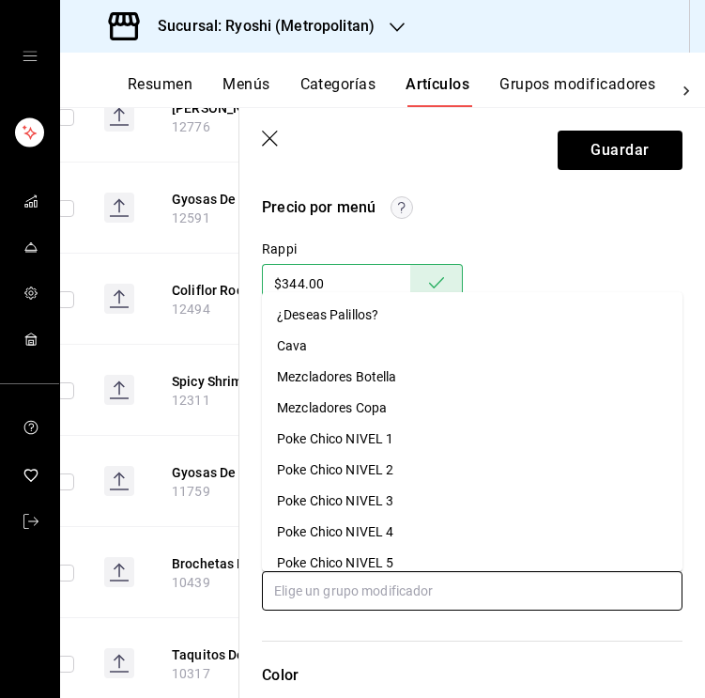
click at [376, 602] on input "text" at bounding box center [472, 590] width 421 height 39
click at [300, 318] on div "¿Deseas Palillos?" at bounding box center [327, 315] width 101 height 20
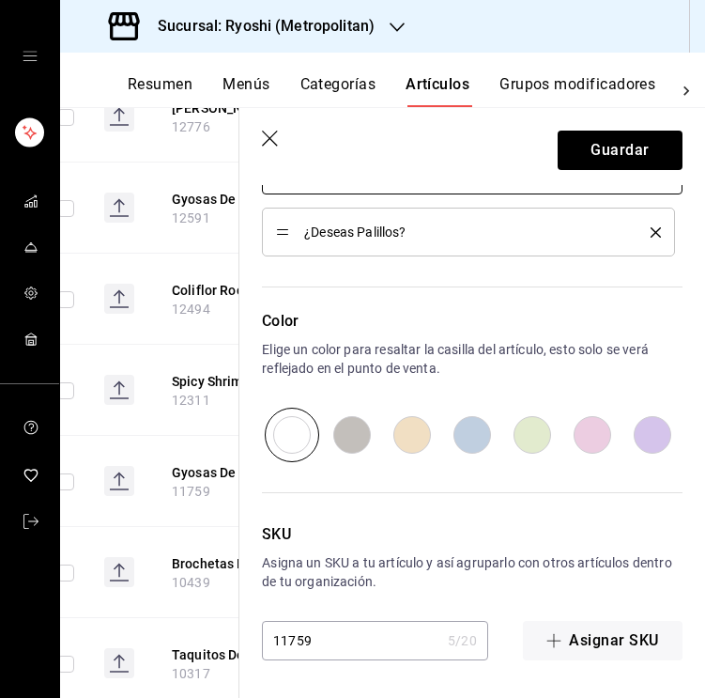
scroll to position [0, 0]
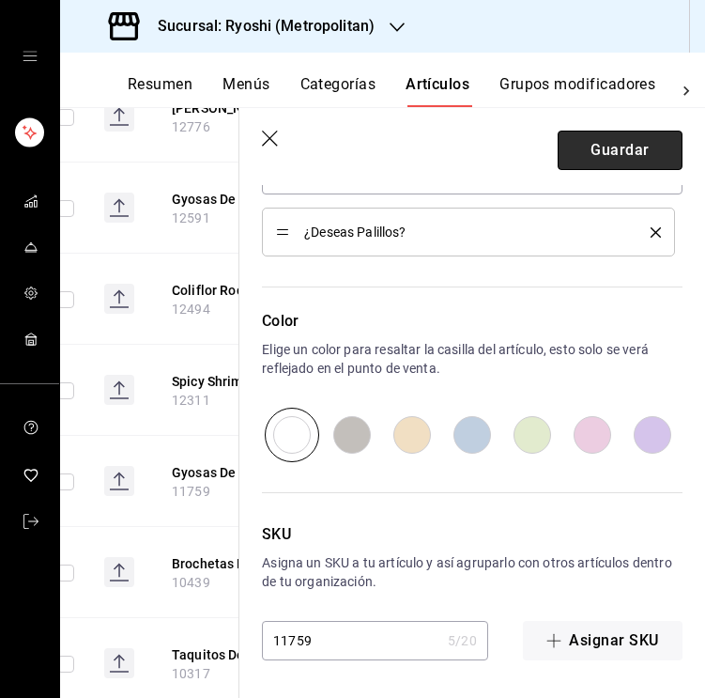
click at [614, 154] on button "Guardar" at bounding box center [620, 150] width 125 height 39
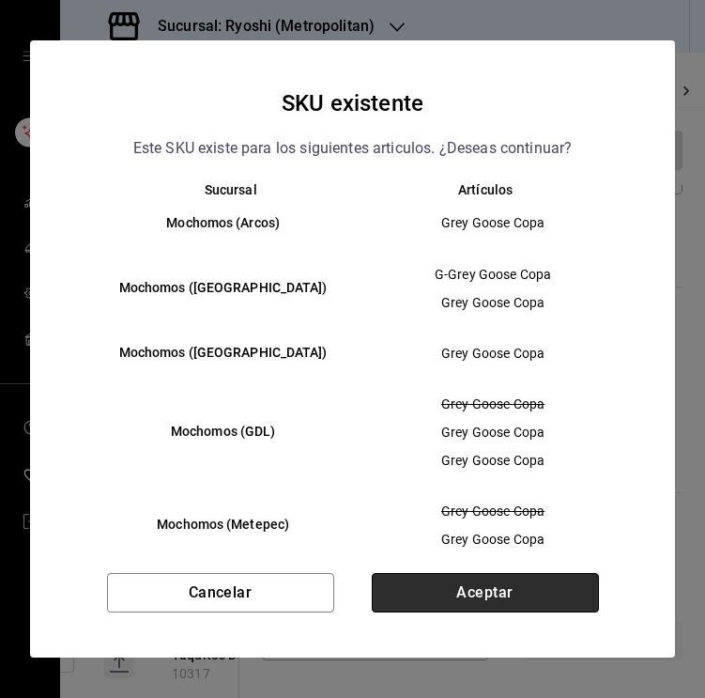
click at [446, 596] on button "Aceptar" at bounding box center [485, 592] width 227 height 39
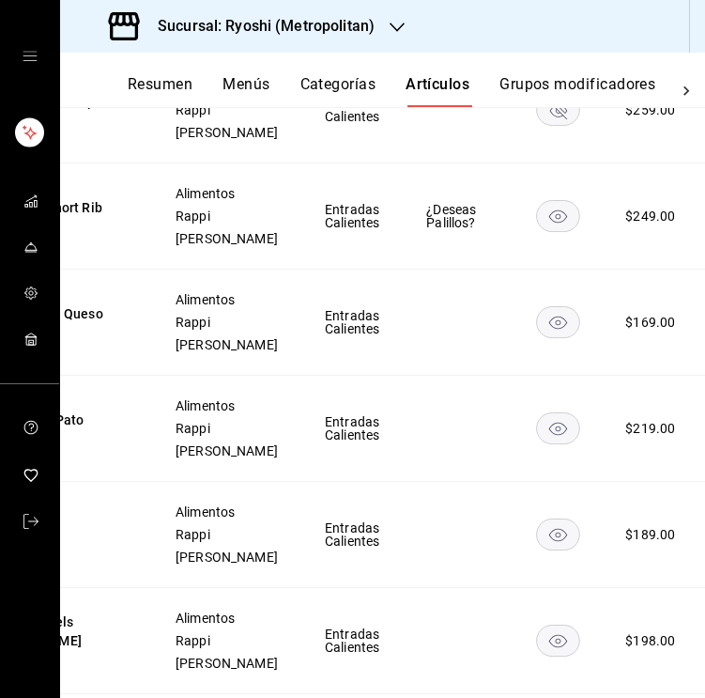
scroll to position [0, 239]
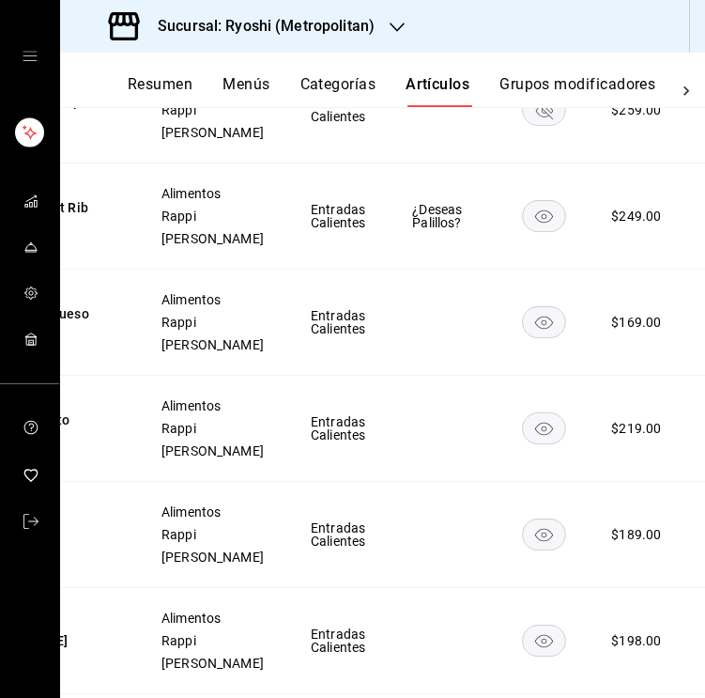
click at [523, 337] on rect "availability-product" at bounding box center [544, 321] width 43 height 31
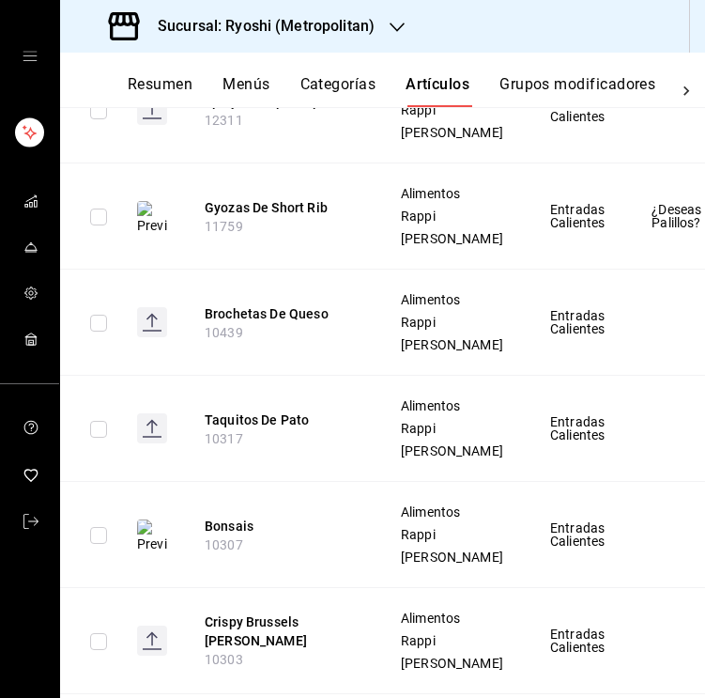
scroll to position [0, 2]
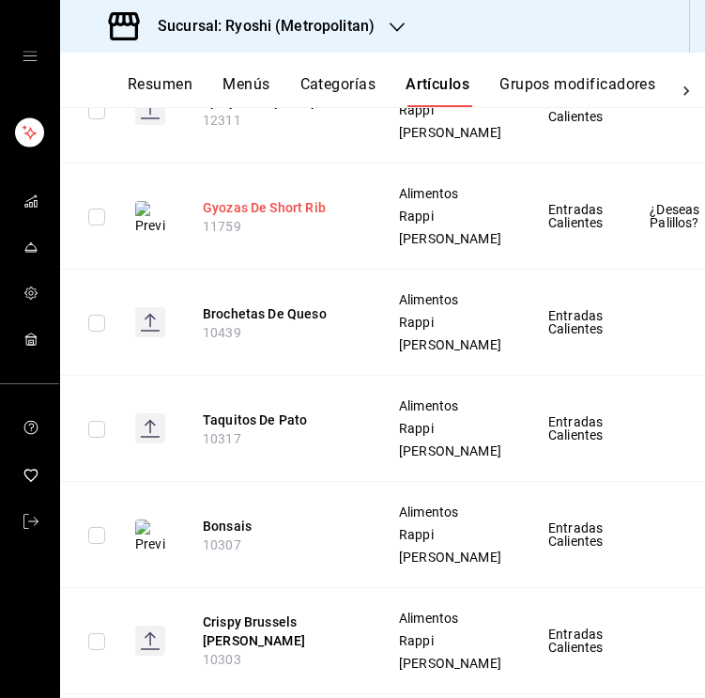
click at [309, 217] on button "Gyozas De Short Rib" at bounding box center [278, 207] width 150 height 19
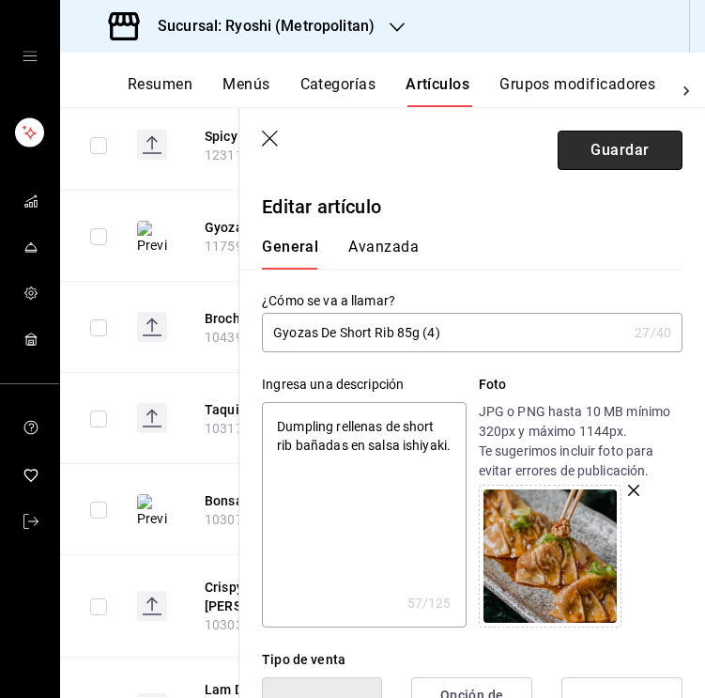
click at [598, 159] on button "Guardar" at bounding box center [620, 150] width 125 height 39
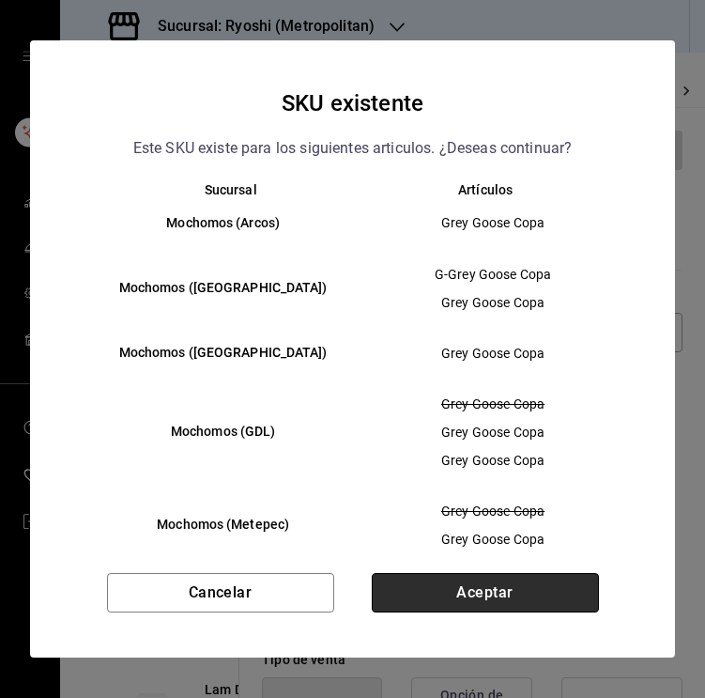
click at [475, 593] on button "Aceptar" at bounding box center [485, 592] width 227 height 39
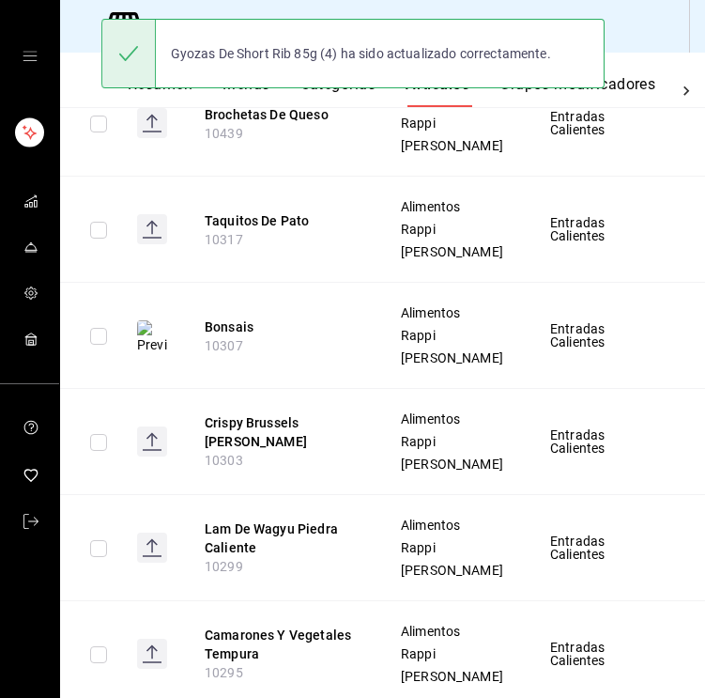
scroll to position [1002, 0]
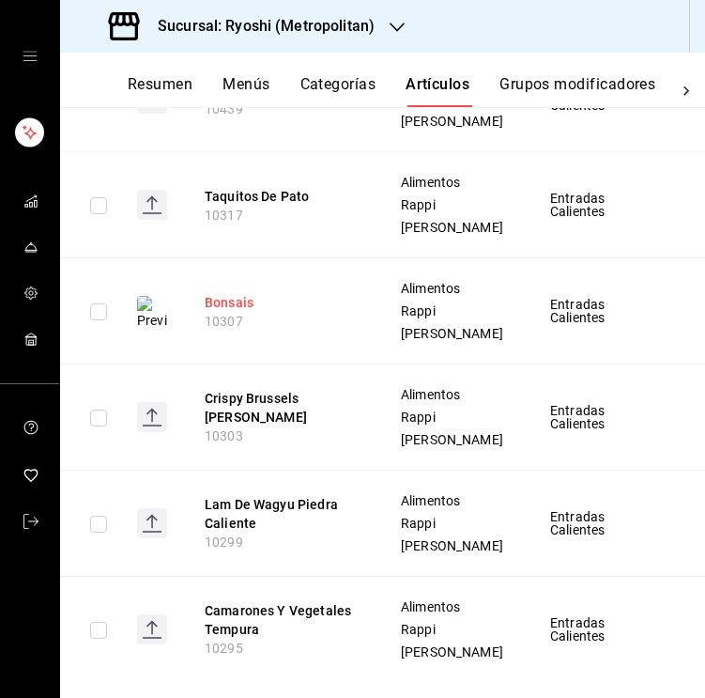
click at [226, 312] on button "Bonsais" at bounding box center [280, 302] width 150 height 19
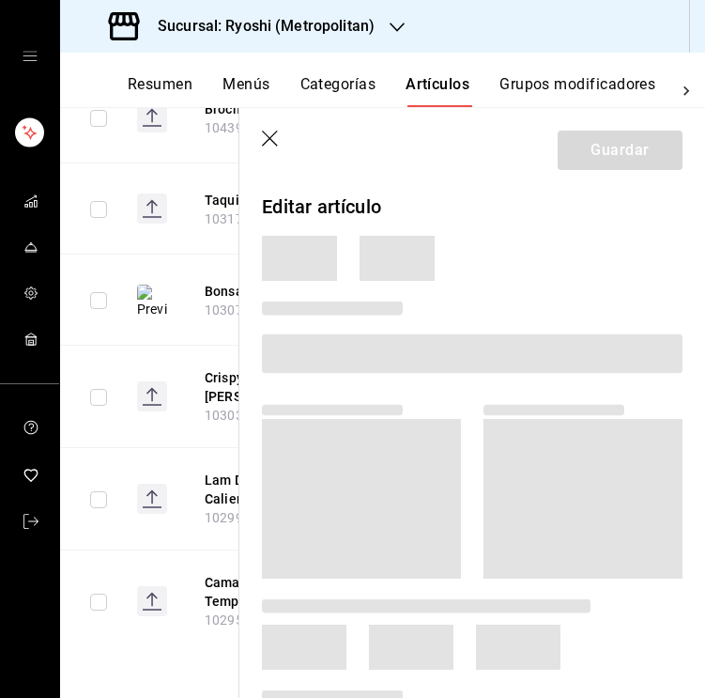
scroll to position [912, 0]
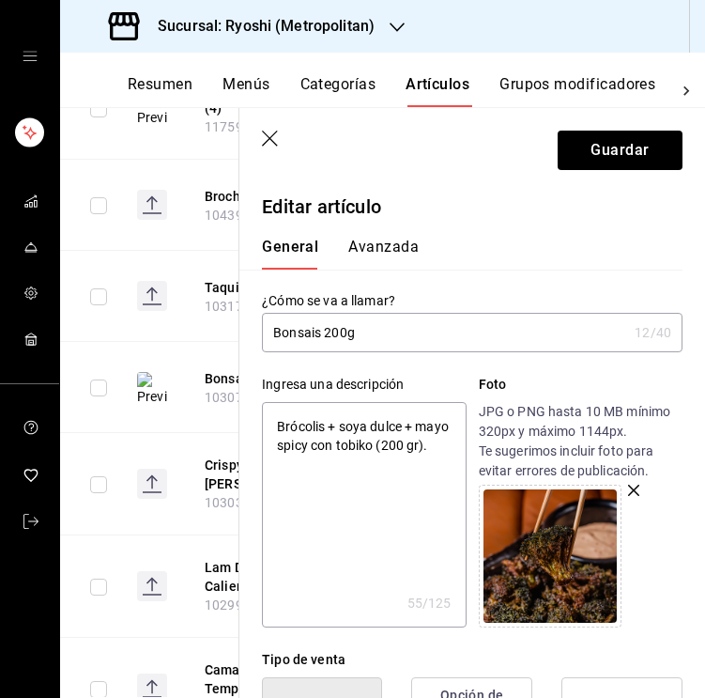
drag, startPoint x: 438, startPoint y: 457, endPoint x: 375, endPoint y: 447, distance: 64.7
click at [375, 447] on textarea "Brócolis + soya dulce + mayo spicy con tobiko (200 gr)." at bounding box center [364, 514] width 204 height 225
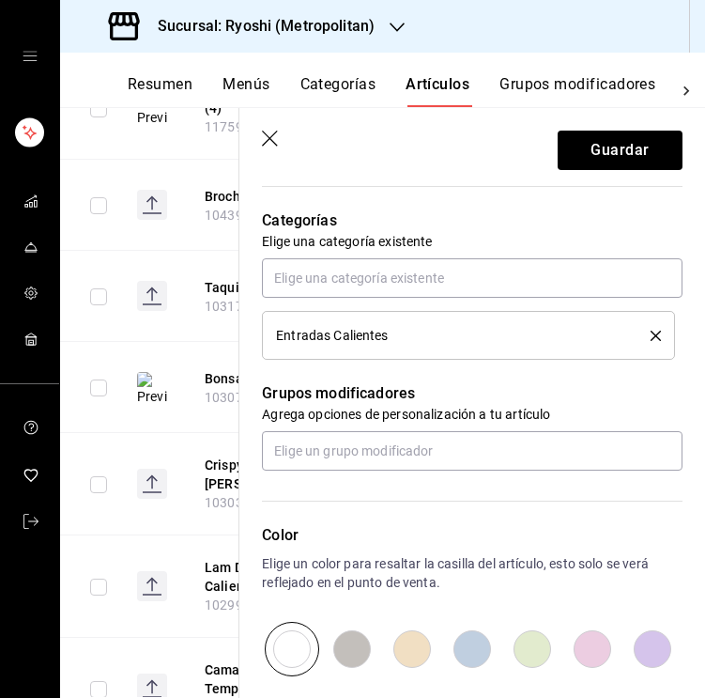
scroll to position [787, 0]
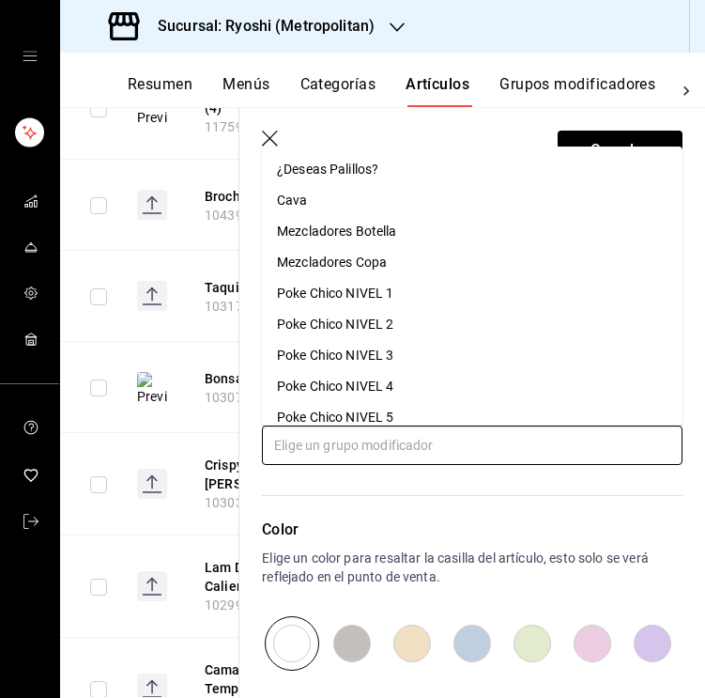
click at [415, 440] on input "text" at bounding box center [472, 444] width 421 height 39
click at [344, 177] on div "¿Deseas Palillos?" at bounding box center [327, 170] width 101 height 20
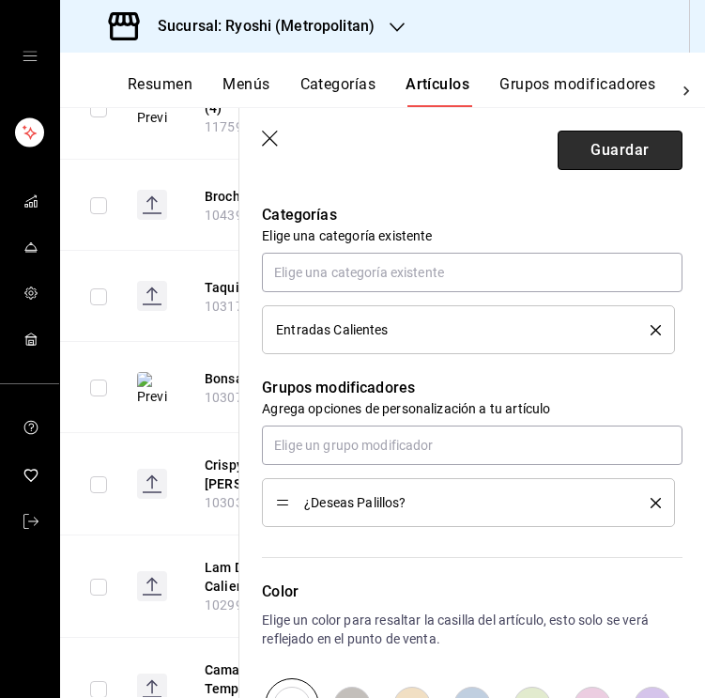
click at [630, 157] on button "Guardar" at bounding box center [620, 150] width 125 height 39
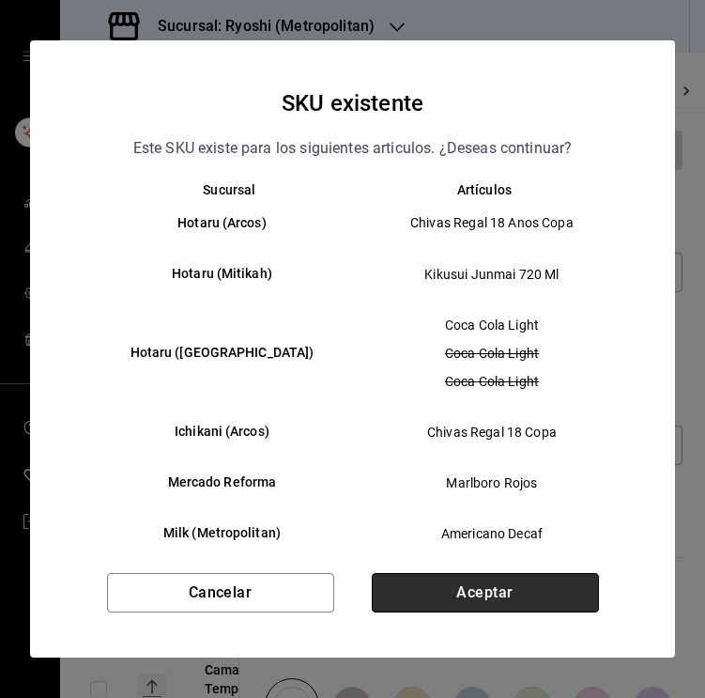
click at [510, 588] on button "Aceptar" at bounding box center [485, 592] width 227 height 39
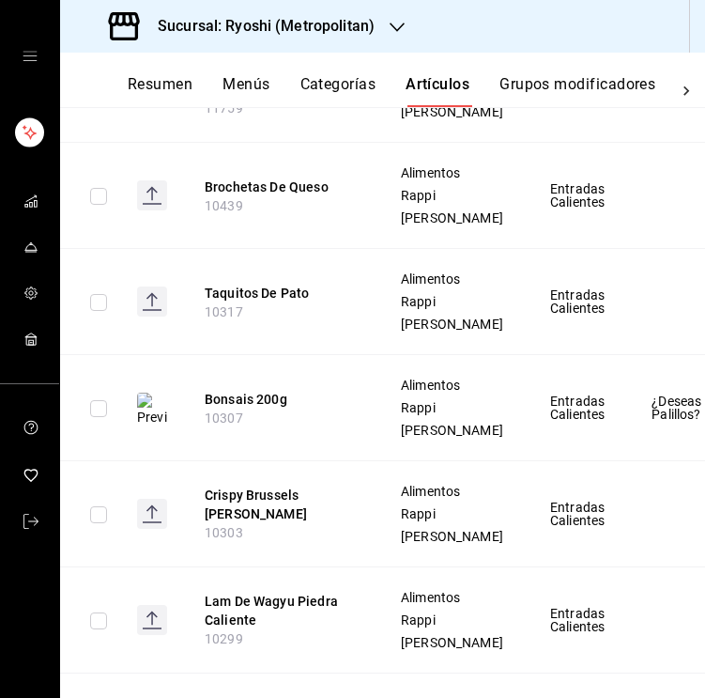
scroll to position [940, 0]
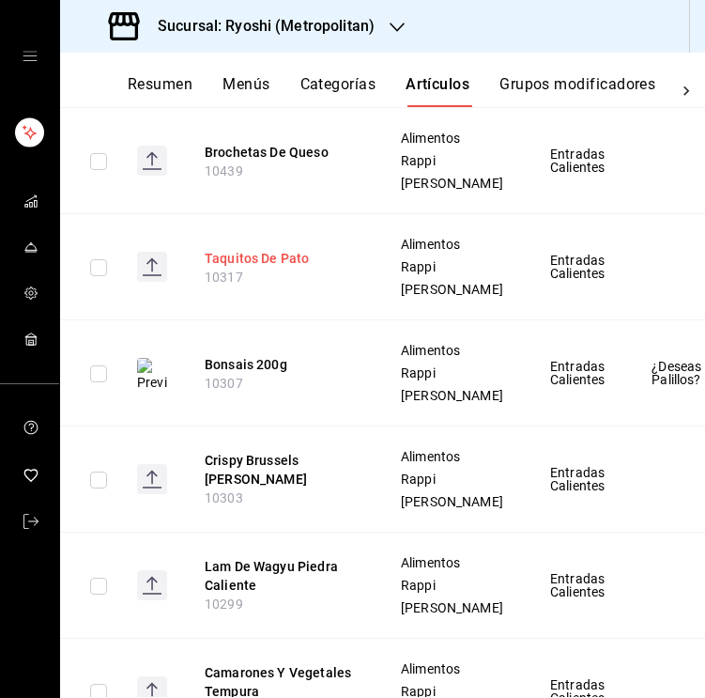
click at [291, 268] on button "Taquitos De Pato" at bounding box center [280, 258] width 150 height 19
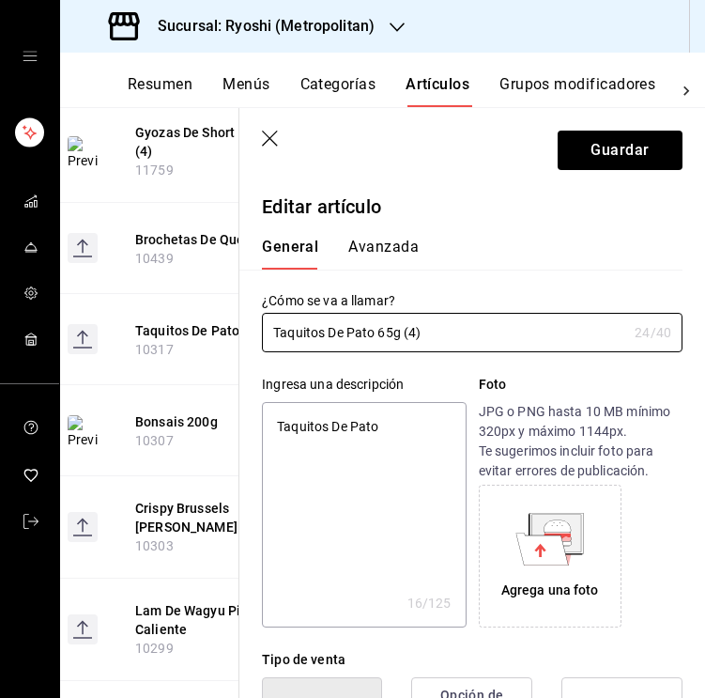
scroll to position [445, 0]
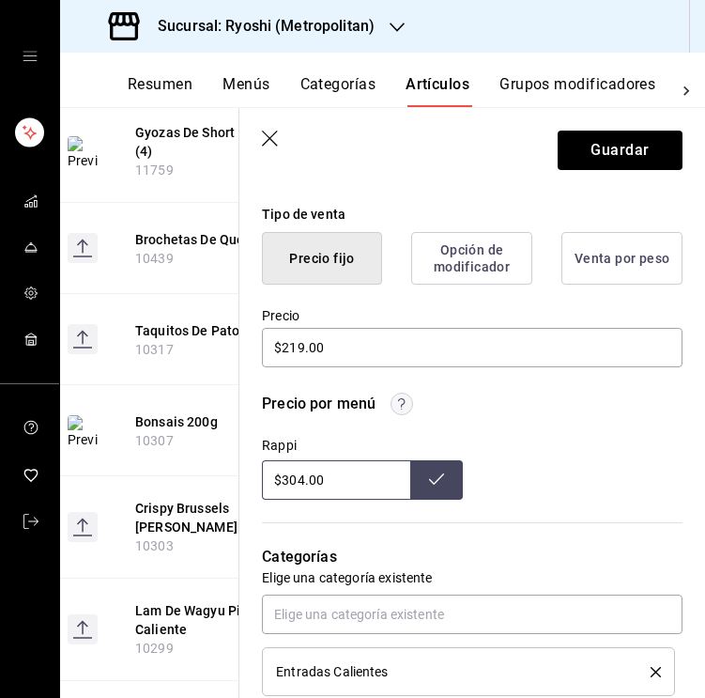
click at [302, 483] on input "$304.00" at bounding box center [336, 479] width 148 height 39
click at [455, 486] on button at bounding box center [436, 479] width 53 height 39
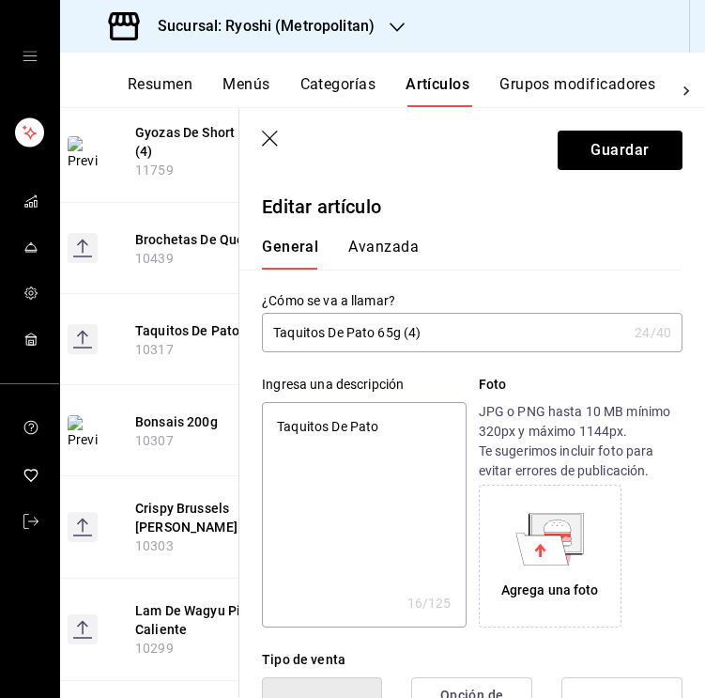
scroll to position [0, 0]
click at [367, 425] on textarea "Taquitos De Pato" at bounding box center [364, 514] width 204 height 225
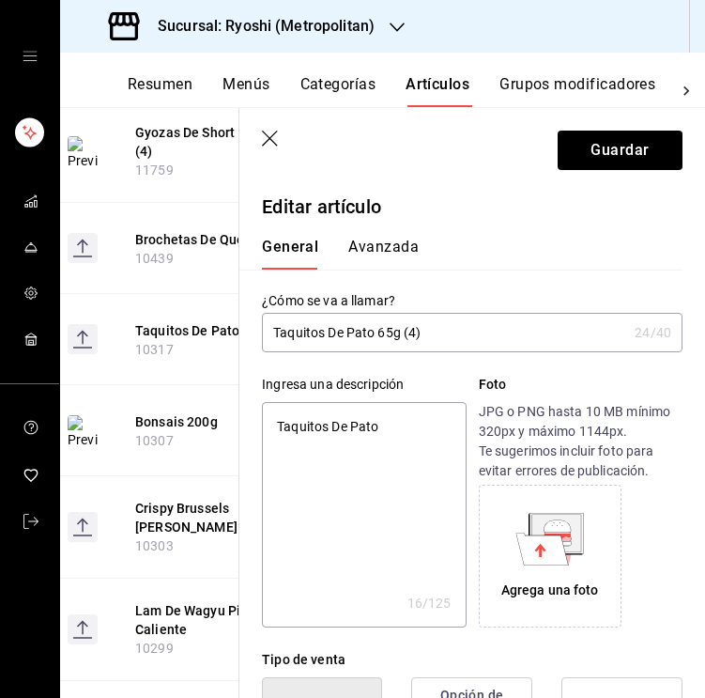
paste textarea "En tortilla de harina + tobanjan + pepino + rodajas de chile serrano."
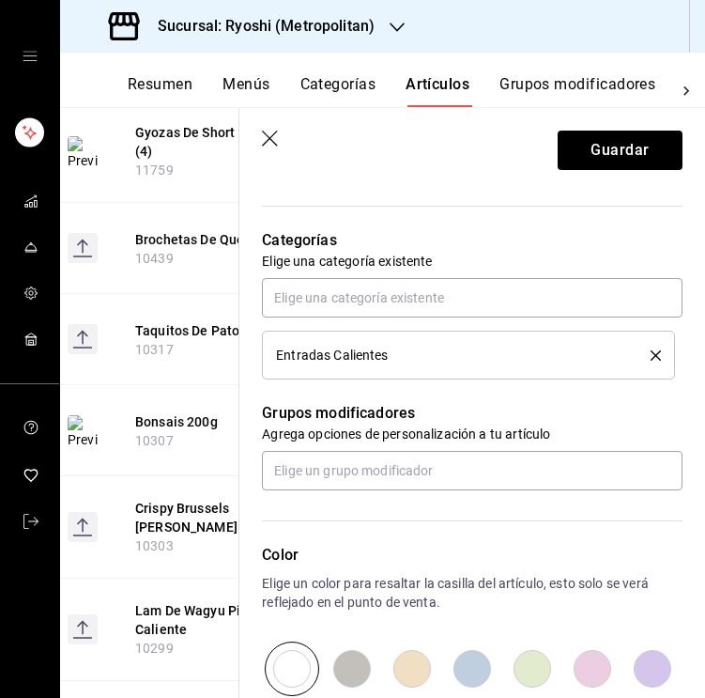
scroll to position [782, 0]
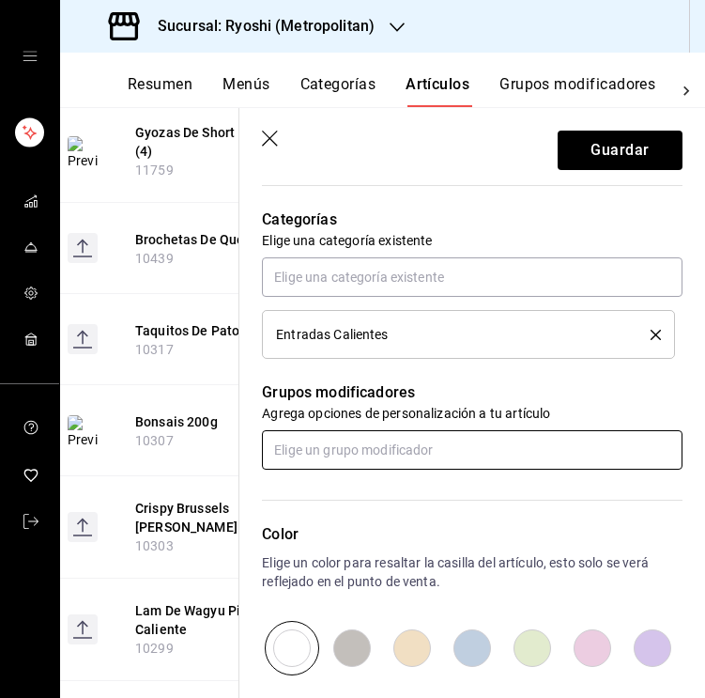
click at [344, 454] on input "text" at bounding box center [472, 449] width 421 height 39
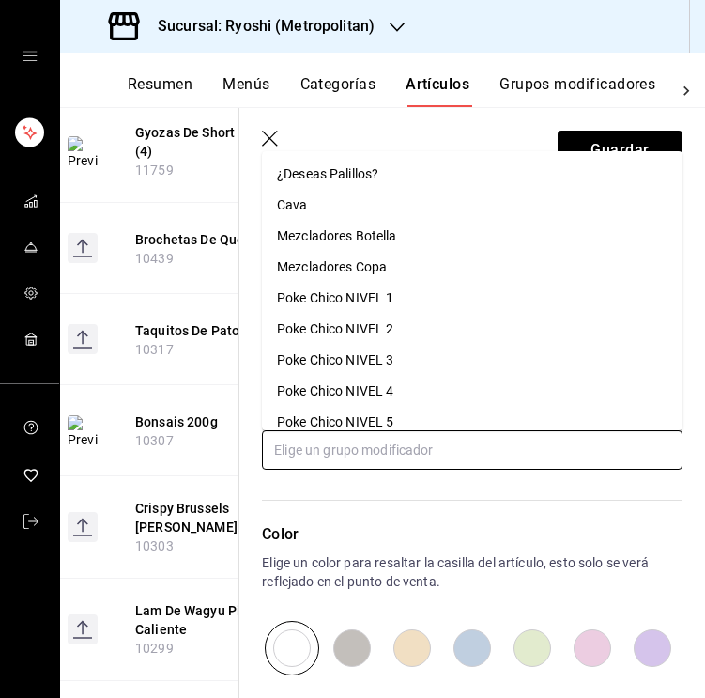
click at [323, 175] on div "¿Deseas Palillos?" at bounding box center [327, 174] width 101 height 20
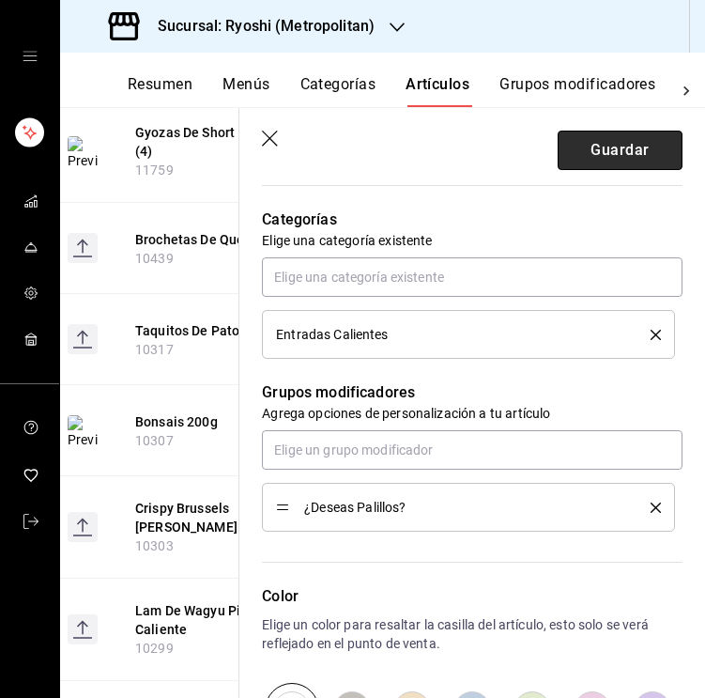
click at [621, 147] on button "Guardar" at bounding box center [620, 150] width 125 height 39
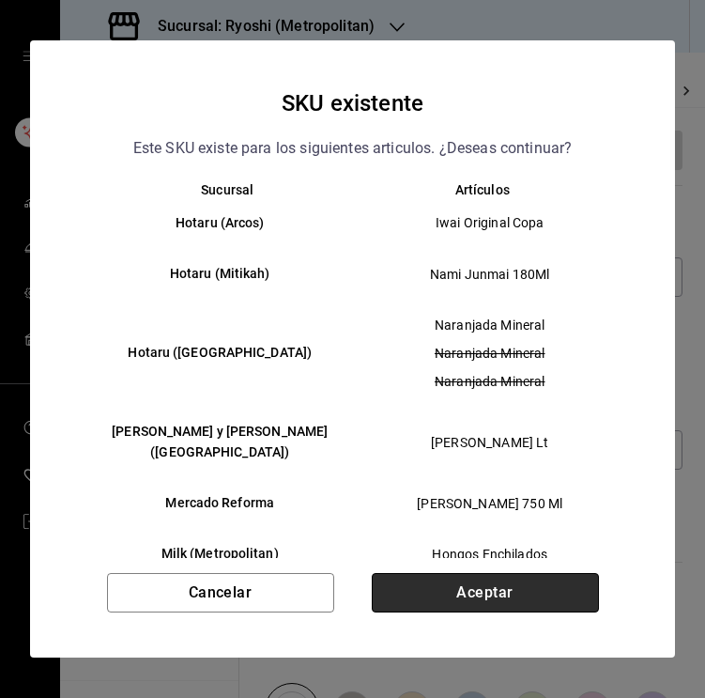
click at [489, 603] on button "Aceptar" at bounding box center [485, 592] width 227 height 39
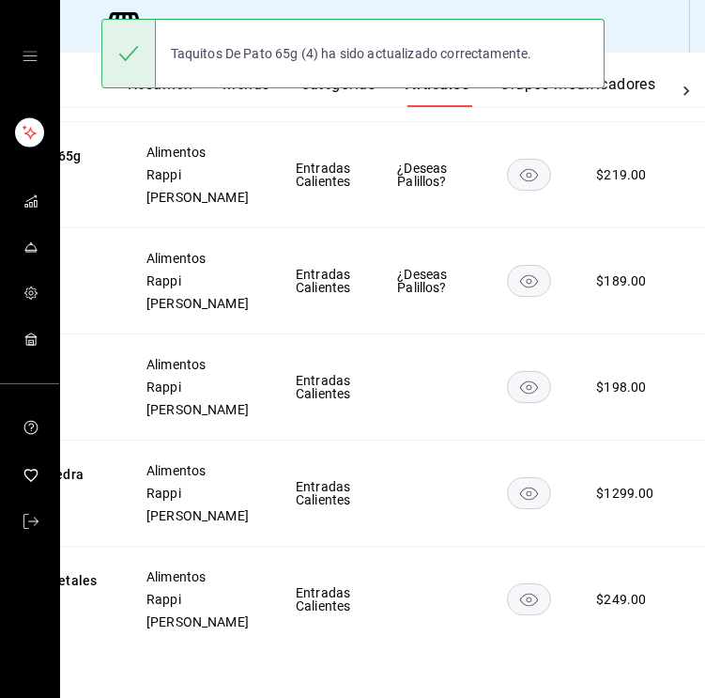
scroll to position [0, 253]
click at [509, 402] on rect "availability-product" at bounding box center [530, 386] width 43 height 31
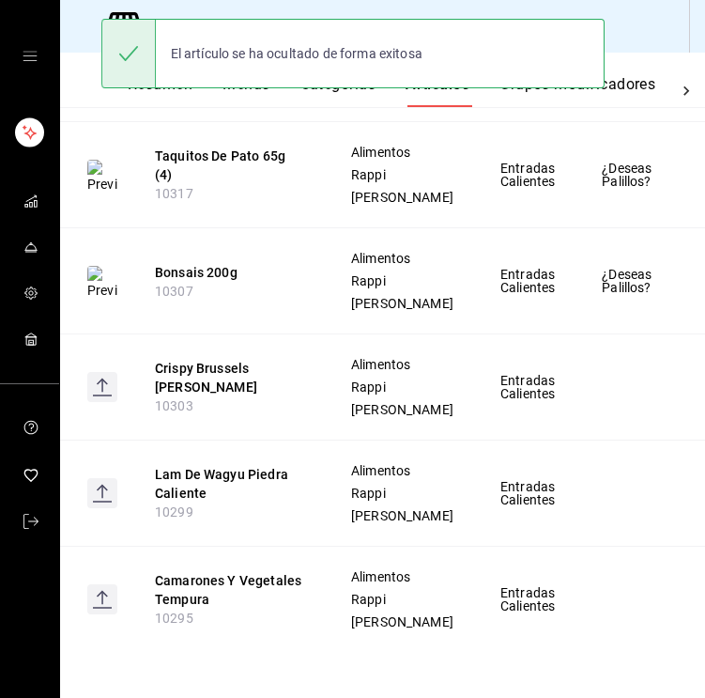
scroll to position [1169, 0]
click at [169, 598] on button "Camarones Y Vegetales Tempura" at bounding box center [230, 590] width 150 height 38
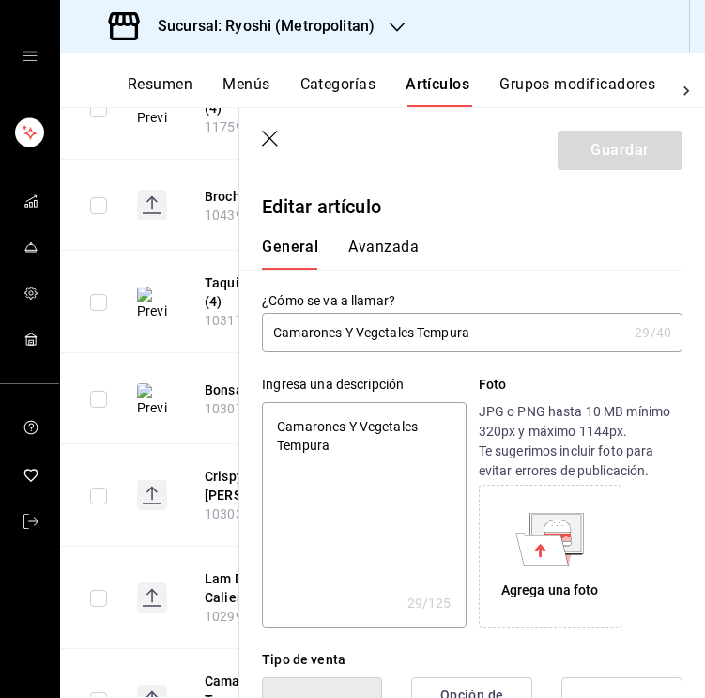
click at [350, 333] on input "Camarones Y Vegetales Tempura" at bounding box center [444, 333] width 365 height 38
click at [489, 335] on input "Camarones y Vegetales Tempura" at bounding box center [444, 333] width 365 height 38
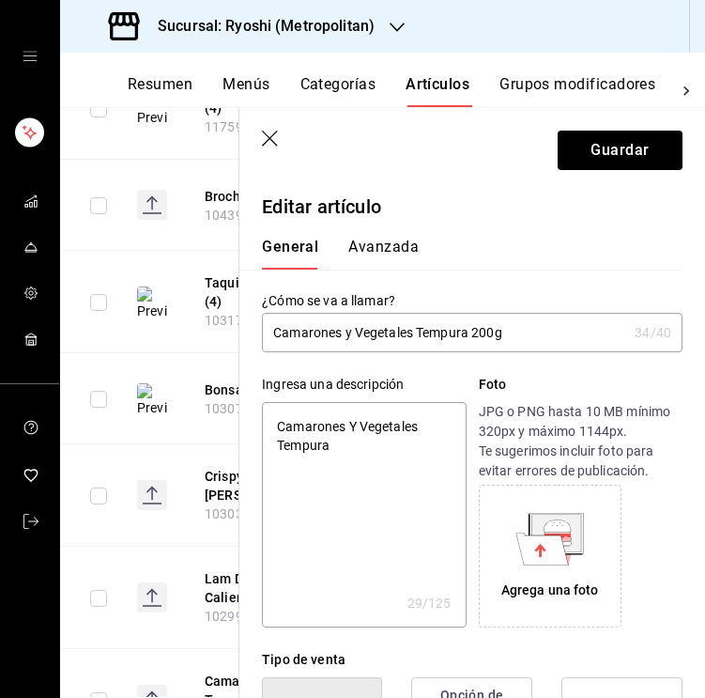
click at [375, 473] on textarea "Camarones Y Vegetales Tempura" at bounding box center [364, 514] width 204 height 225
paste textarea "En salsa dulce (200gr)."
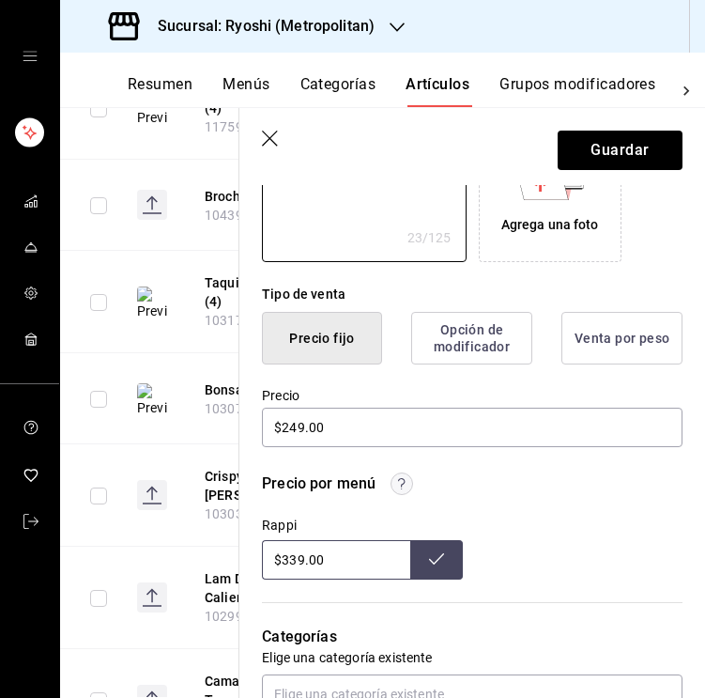
scroll to position [406, 0]
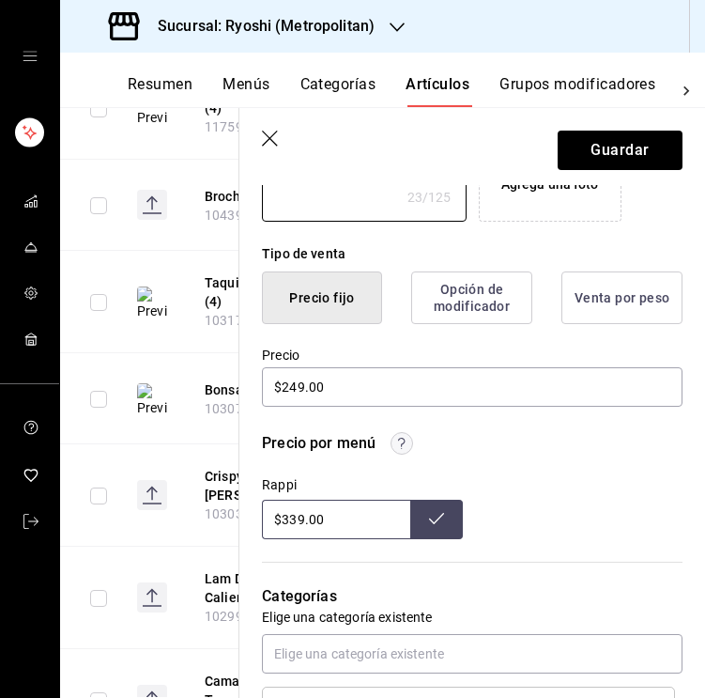
click at [304, 517] on input "$339.00" at bounding box center [336, 518] width 148 height 39
click at [451, 511] on button at bounding box center [436, 518] width 53 height 39
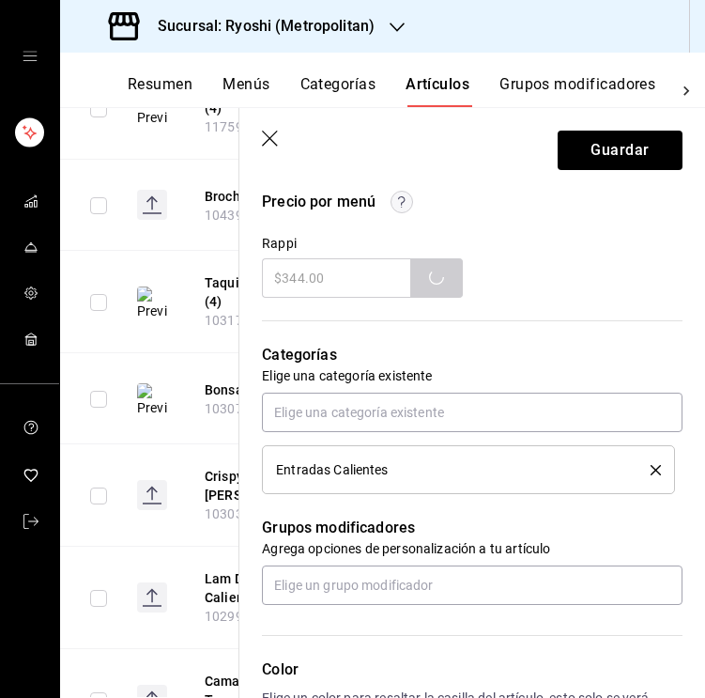
scroll to position [688, 0]
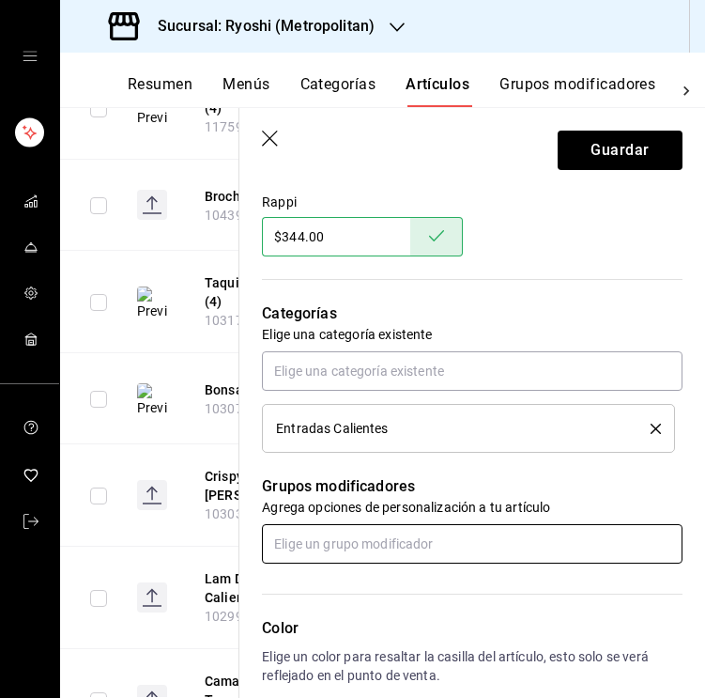
click at [437, 533] on input "text" at bounding box center [472, 543] width 421 height 39
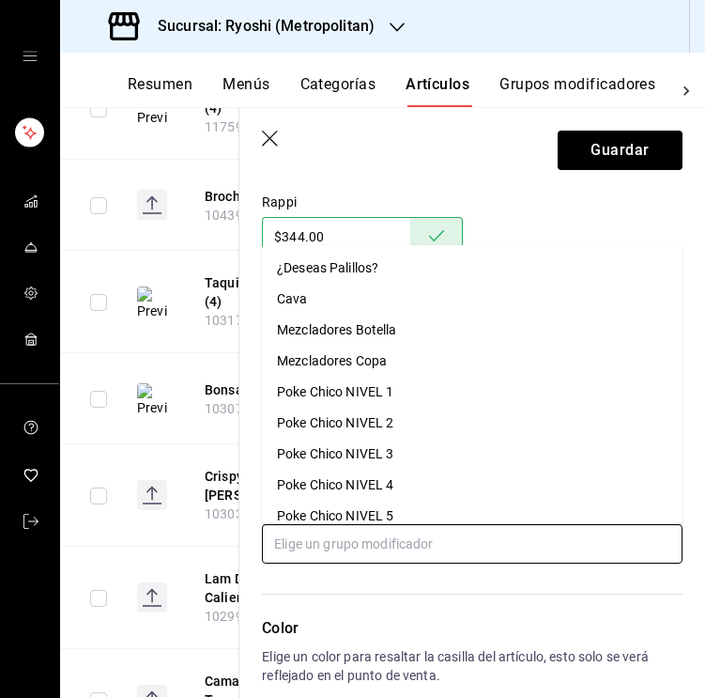
click at [364, 265] on div "¿Deseas Palillos?" at bounding box center [327, 268] width 101 height 20
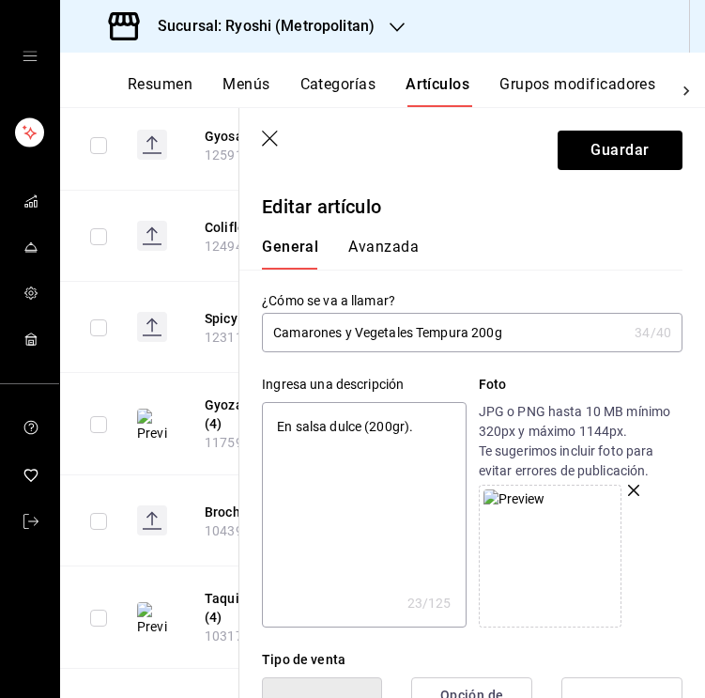
scroll to position [829, 0]
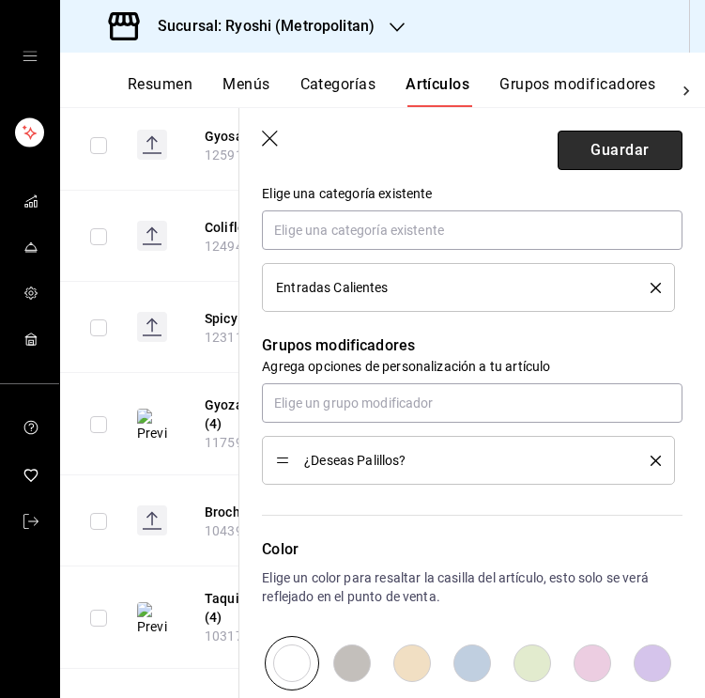
click at [638, 157] on button "Guardar" at bounding box center [620, 150] width 125 height 39
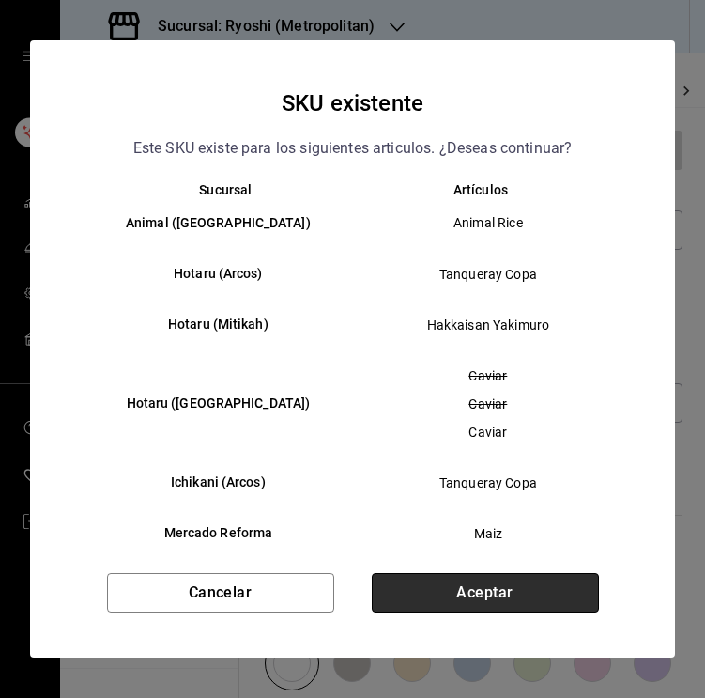
click at [494, 584] on button "Aceptar" at bounding box center [485, 592] width 227 height 39
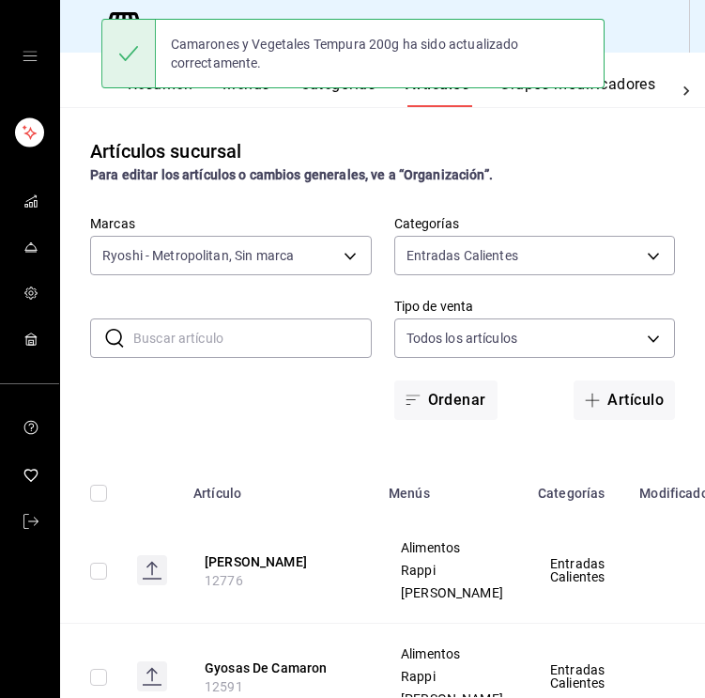
click at [201, 338] on input "text" at bounding box center [252, 338] width 238 height 38
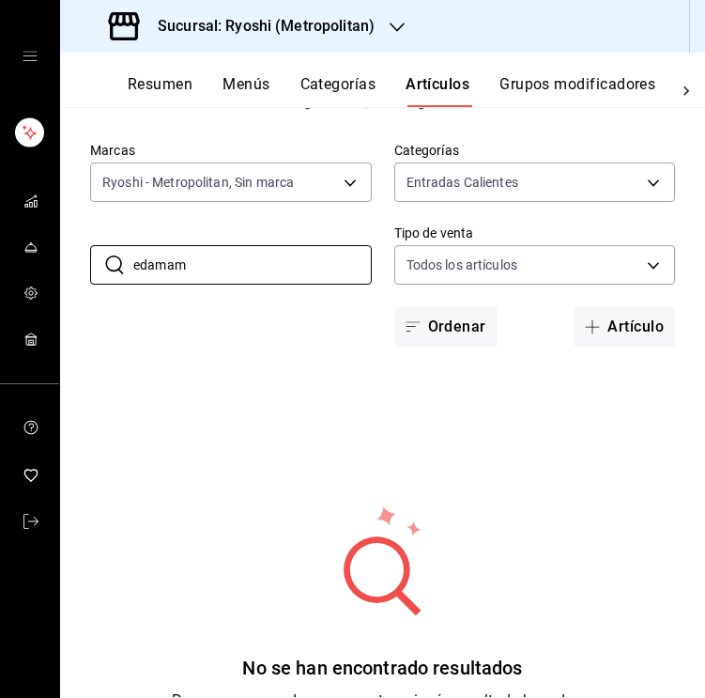
scroll to position [71, 0]
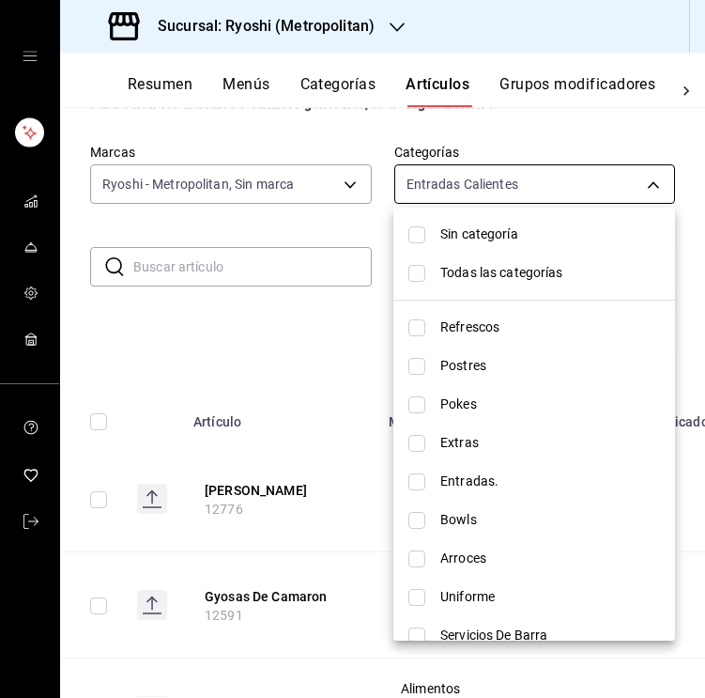
click at [576, 192] on body "Sucursal: Ryoshi (Metropolitan) Resumen Menús Categorías Artículos Grupos modif…" at bounding box center [352, 349] width 705 height 698
click at [487, 267] on span "Todas las categorías" at bounding box center [550, 273] width 220 height 20
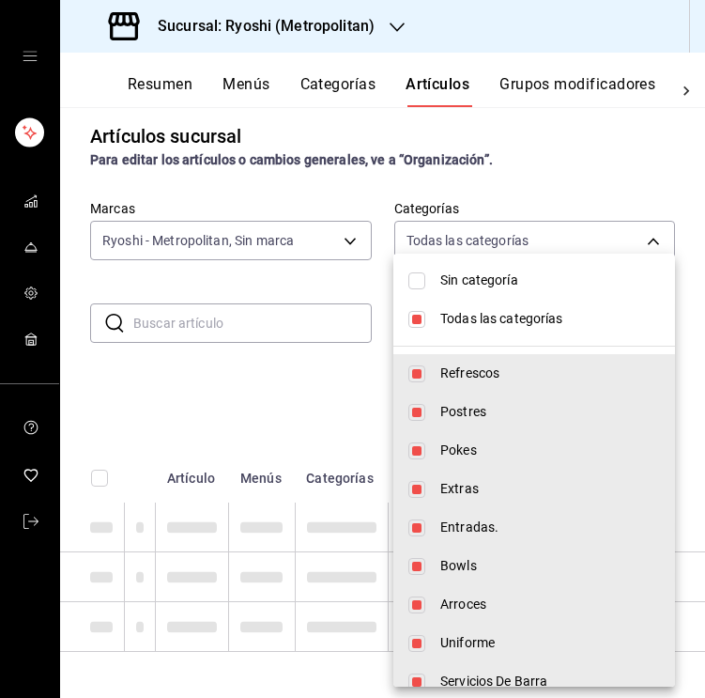
scroll to position [15, 0]
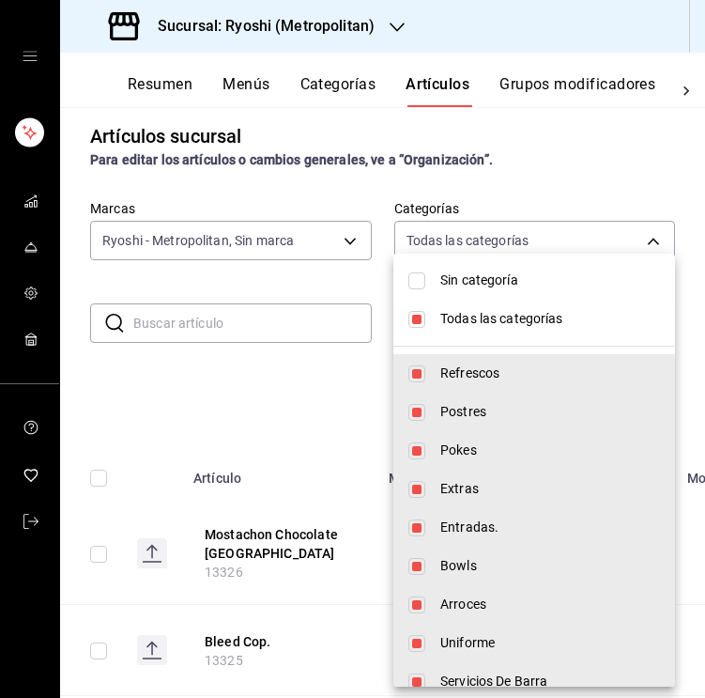
click at [247, 317] on div at bounding box center [352, 349] width 705 height 698
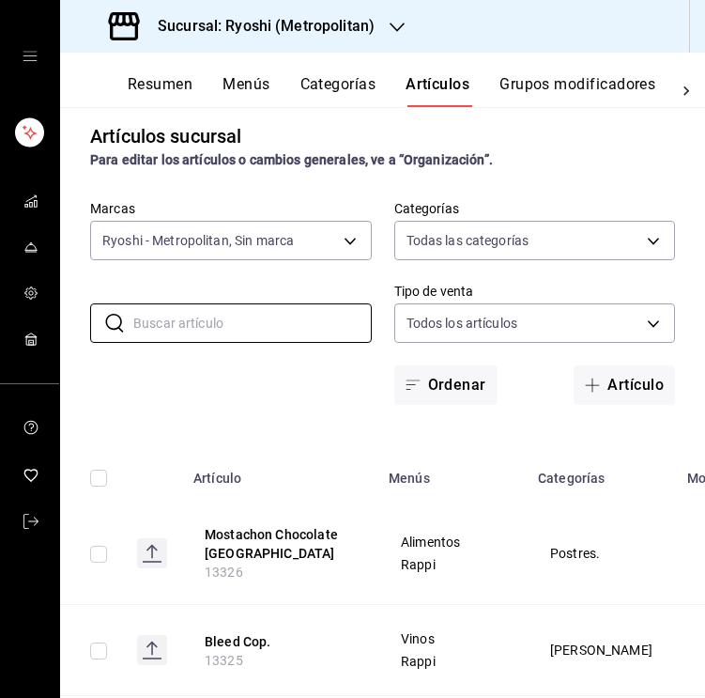
click at [177, 325] on input "text" at bounding box center [252, 323] width 238 height 38
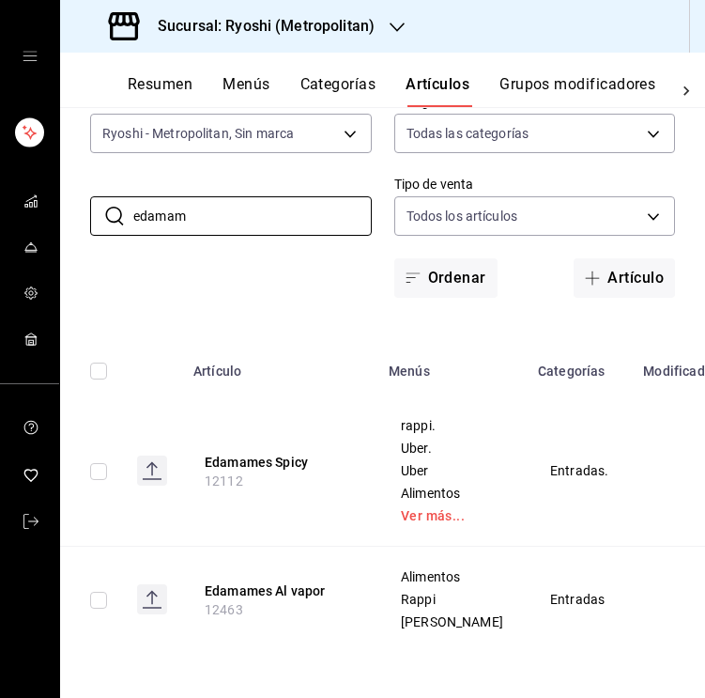
scroll to position [148, 0]
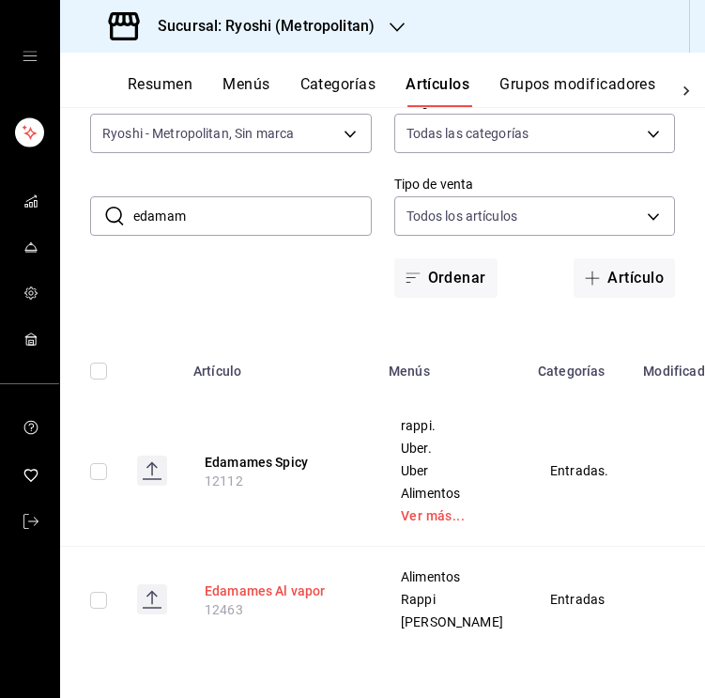
click at [257, 586] on button "Edamames Al vapor" at bounding box center [280, 590] width 150 height 19
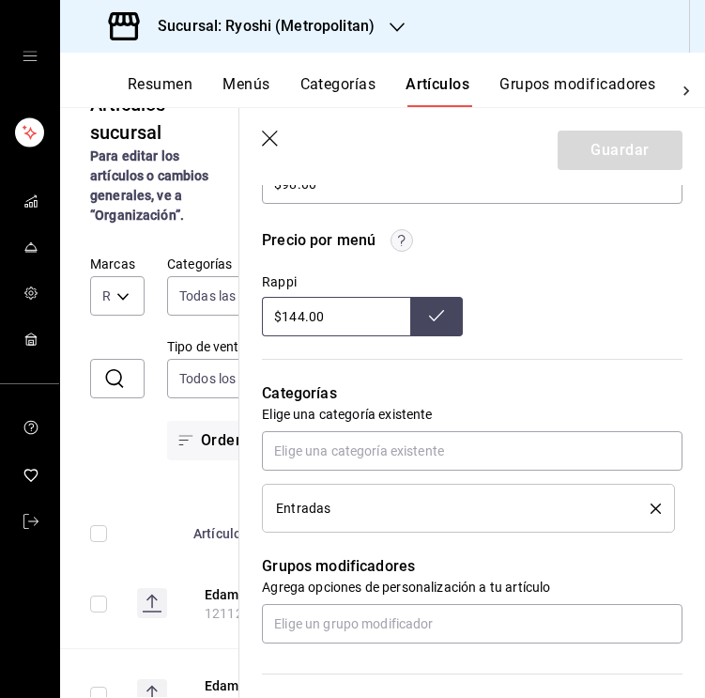
scroll to position [612, 0]
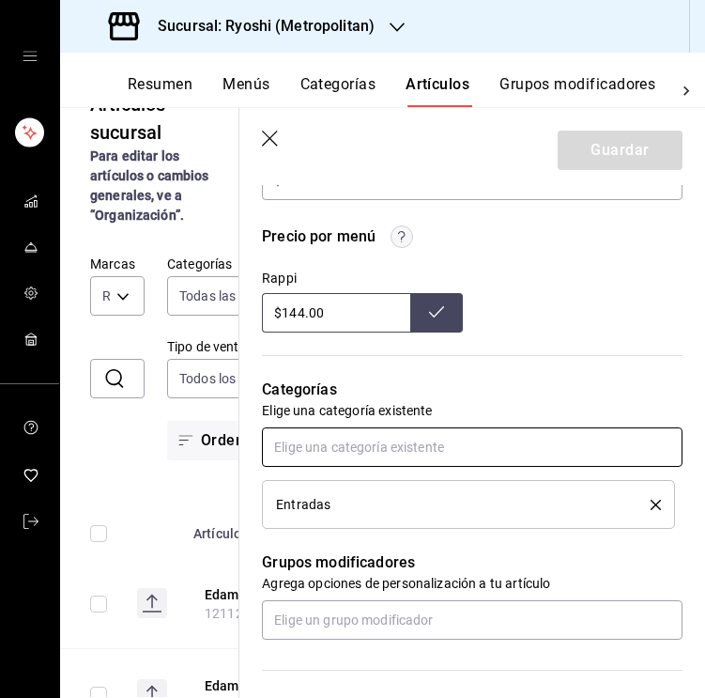
click at [438, 439] on input "text" at bounding box center [472, 446] width 421 height 39
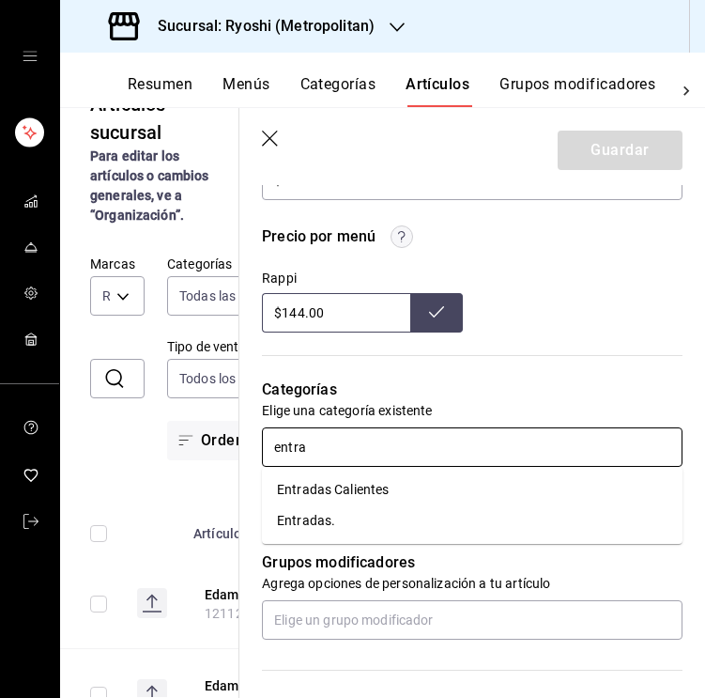
click at [400, 489] on li "Entradas Calientes" at bounding box center [472, 489] width 421 height 31
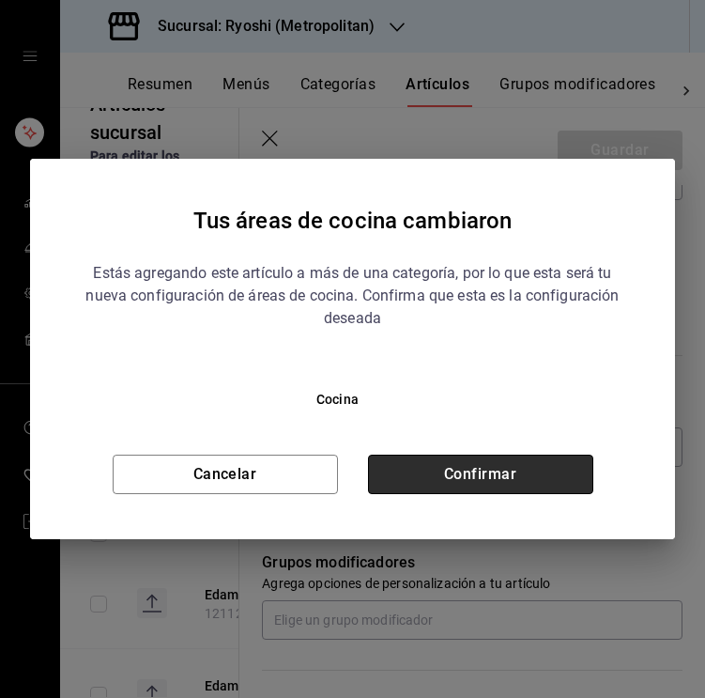
click at [409, 480] on button "Confirmar" at bounding box center [480, 473] width 225 height 39
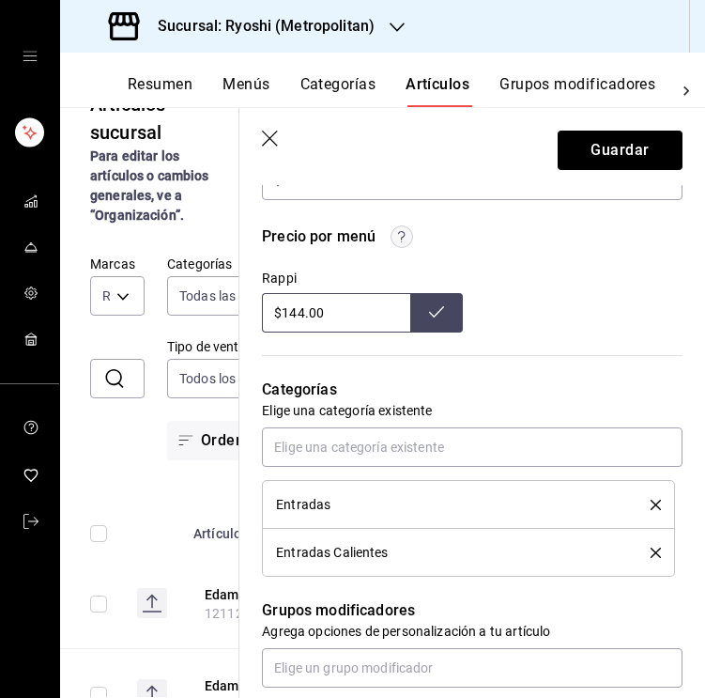
click at [655, 506] on icon "delete" at bounding box center [656, 504] width 10 height 10
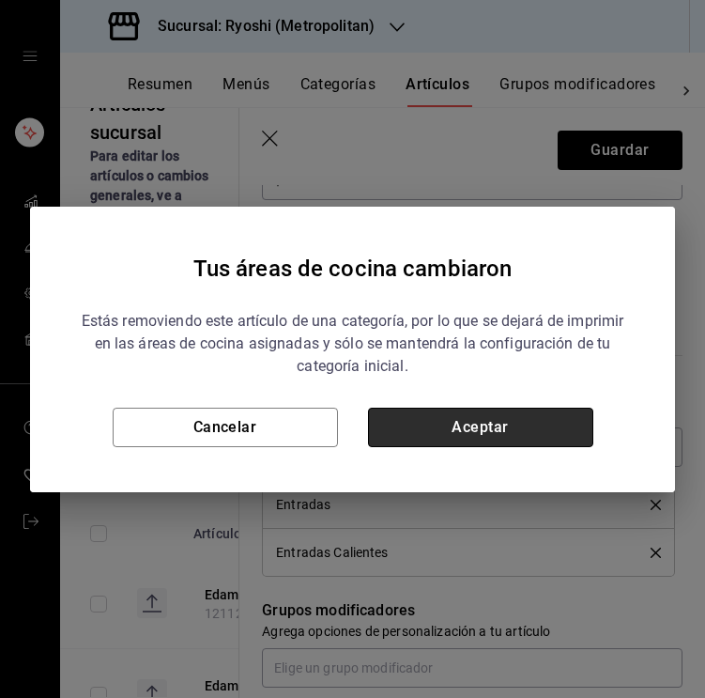
click at [497, 432] on button "Aceptar" at bounding box center [480, 426] width 225 height 39
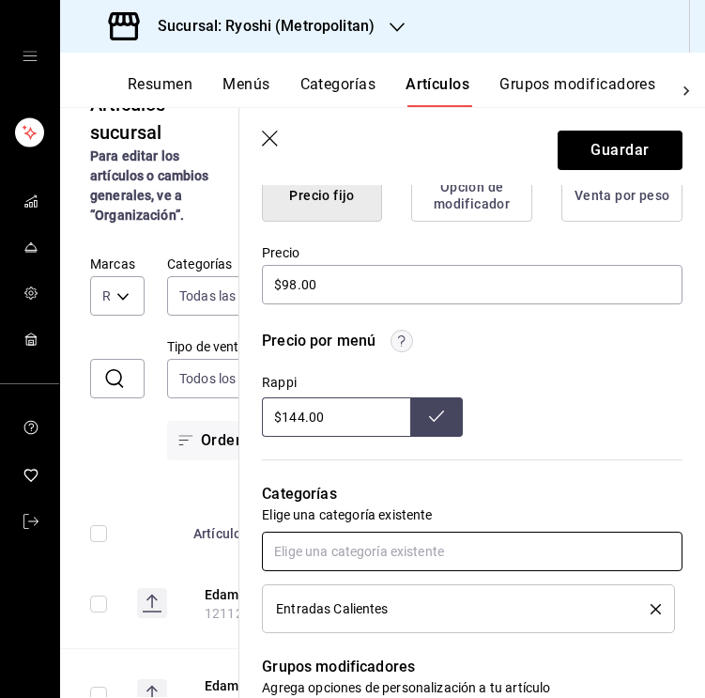
scroll to position [476, 0]
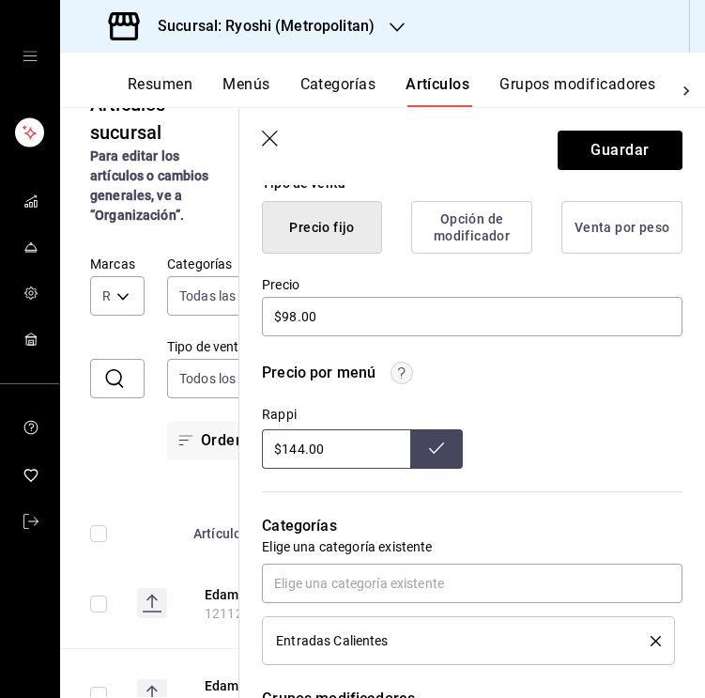
click at [299, 449] on input "$144.00" at bounding box center [336, 448] width 148 height 39
click at [426, 456] on button at bounding box center [436, 448] width 53 height 39
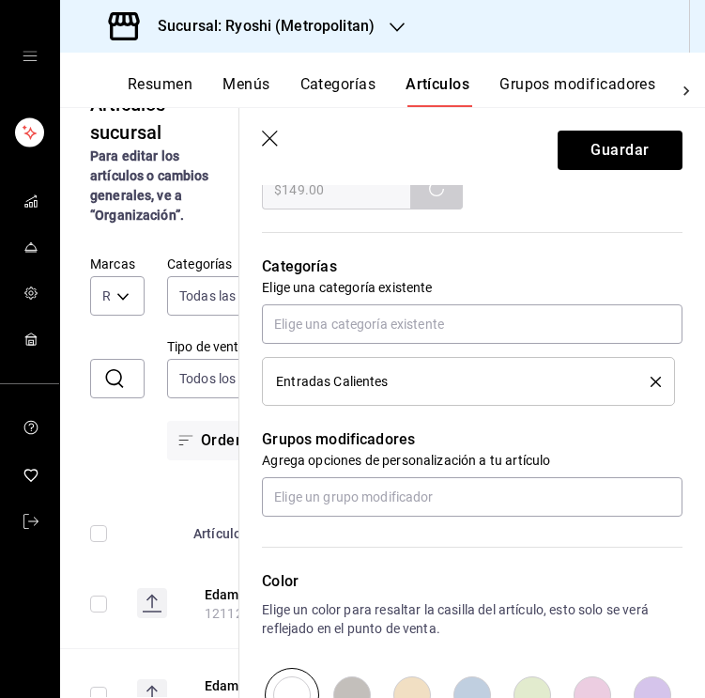
scroll to position [766, 0]
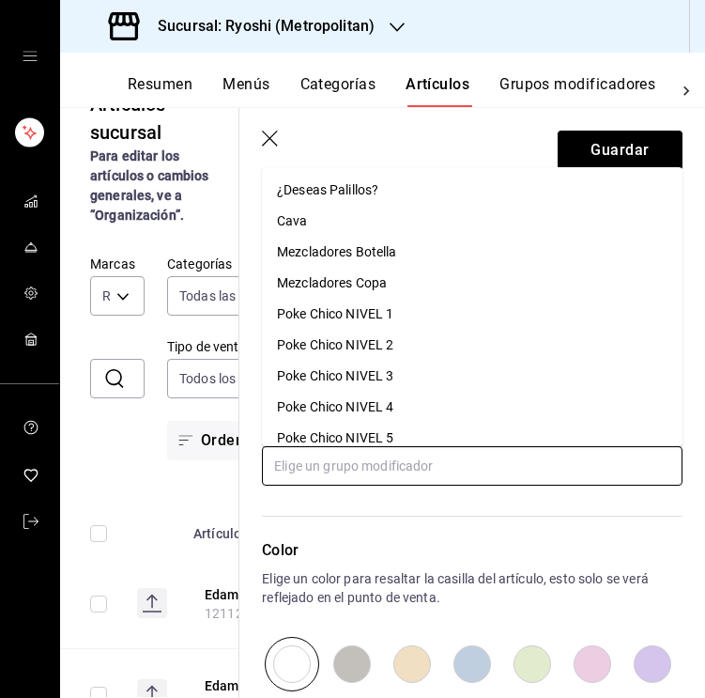
click at [410, 462] on input "text" at bounding box center [472, 465] width 421 height 39
click at [333, 195] on div "¿Deseas Palillos?" at bounding box center [327, 190] width 101 height 20
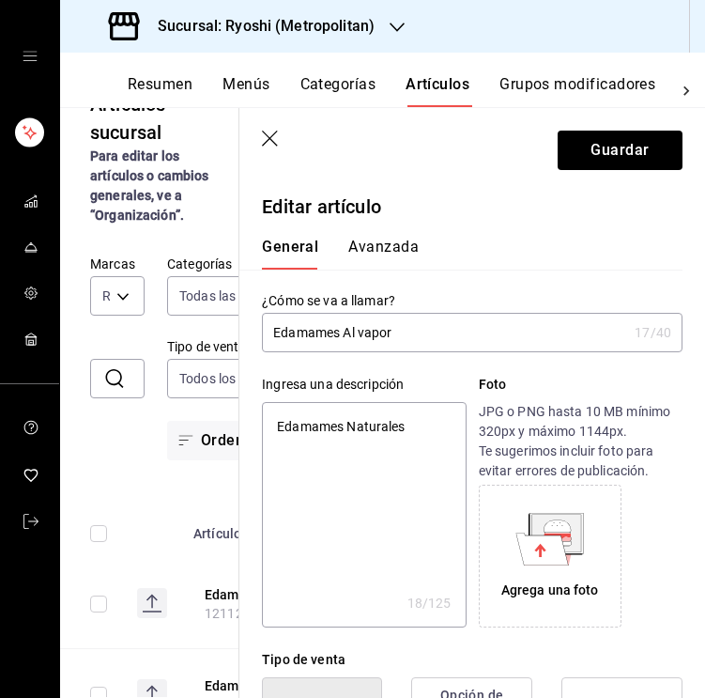
scroll to position [0, 0]
click at [362, 327] on input "Edamames Al vapor" at bounding box center [444, 333] width 365 height 38
click at [349, 335] on input "Edamames Al Vapor" at bounding box center [444, 333] width 365 height 38
click at [421, 337] on input "Edamames al Vapor" at bounding box center [444, 333] width 365 height 38
click at [400, 335] on input "Edamames al Vapor 200g" at bounding box center [444, 333] width 365 height 38
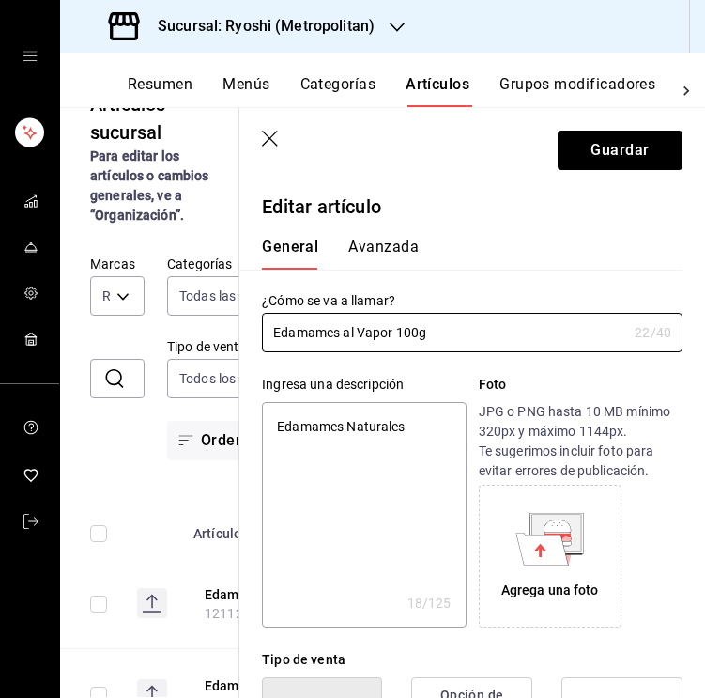
click at [362, 438] on textarea "Edamames Naturales" at bounding box center [364, 514] width 204 height 225
paste textarea "al vapor."
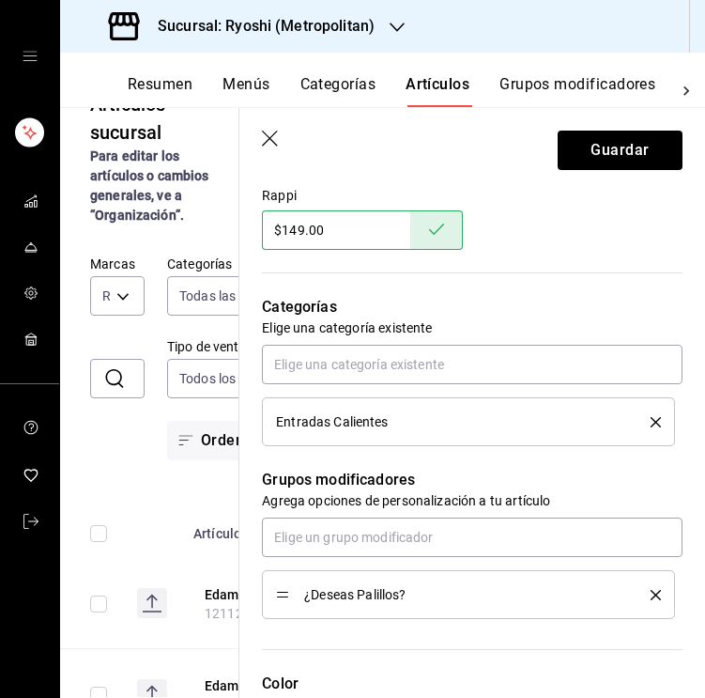
scroll to position [714, 0]
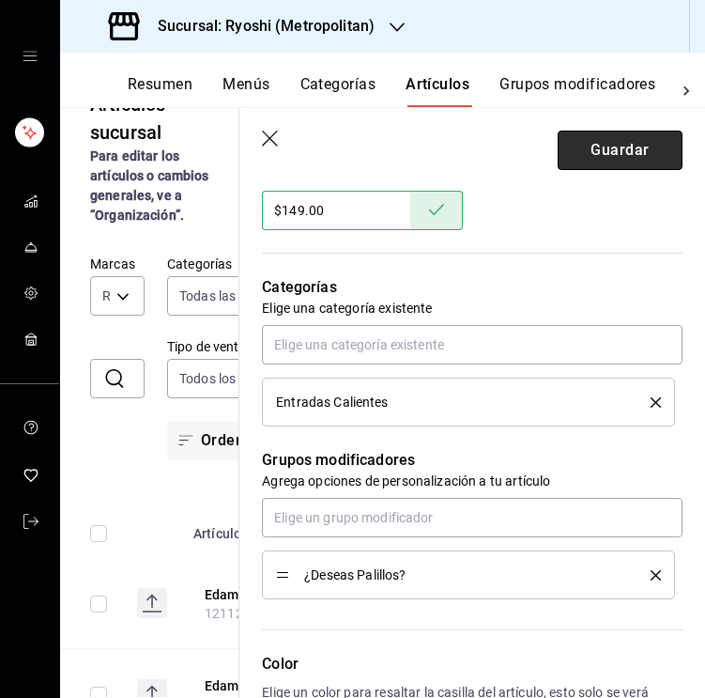
click at [609, 151] on button "Guardar" at bounding box center [620, 150] width 125 height 39
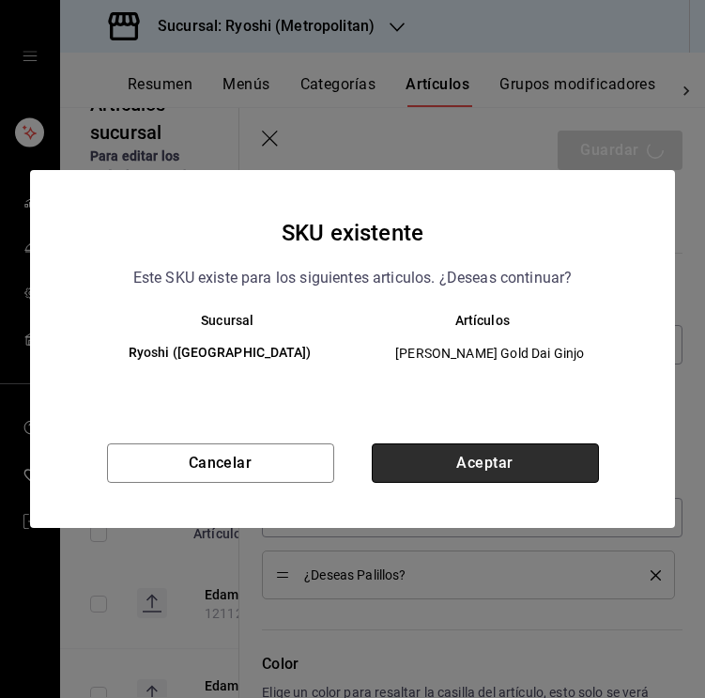
click at [491, 458] on button "Aceptar" at bounding box center [485, 462] width 227 height 39
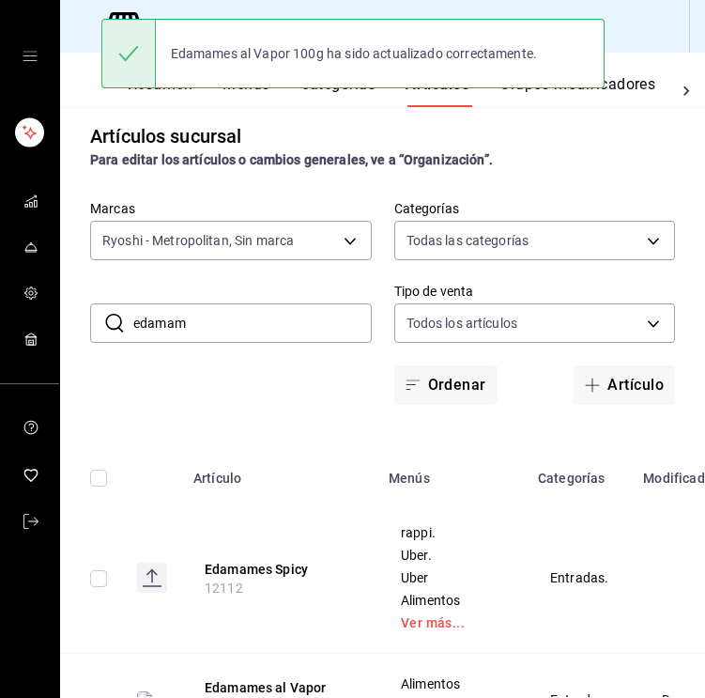
click at [284, 329] on input "edamam" at bounding box center [252, 323] width 238 height 38
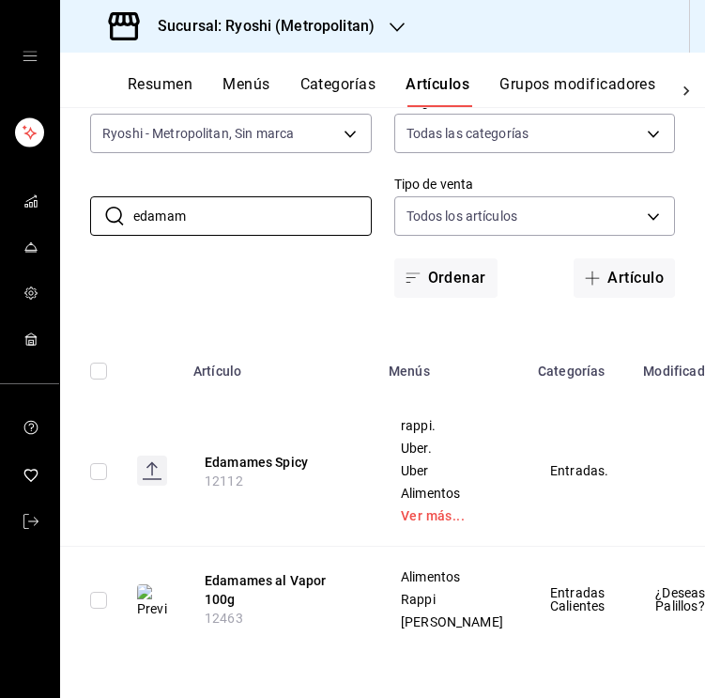
scroll to position [133, 0]
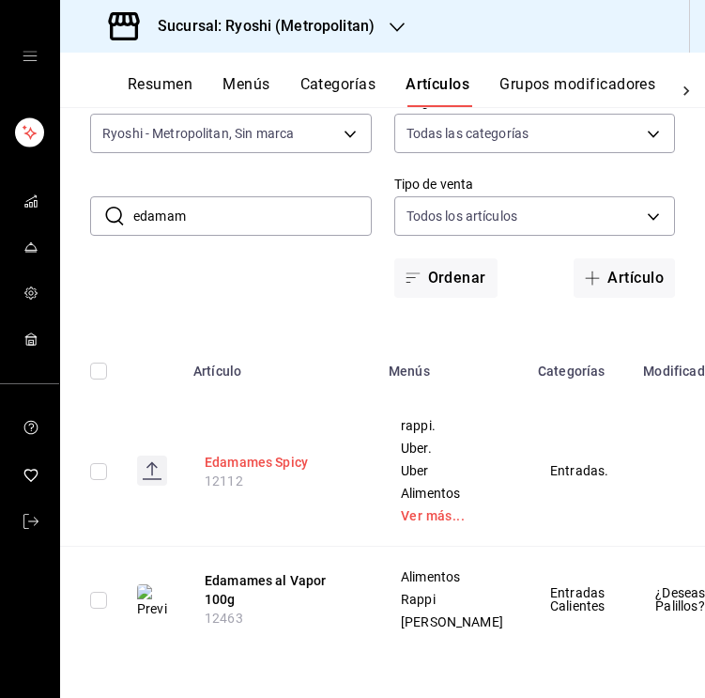
click at [266, 456] on button "Edamames Spicy" at bounding box center [280, 462] width 150 height 19
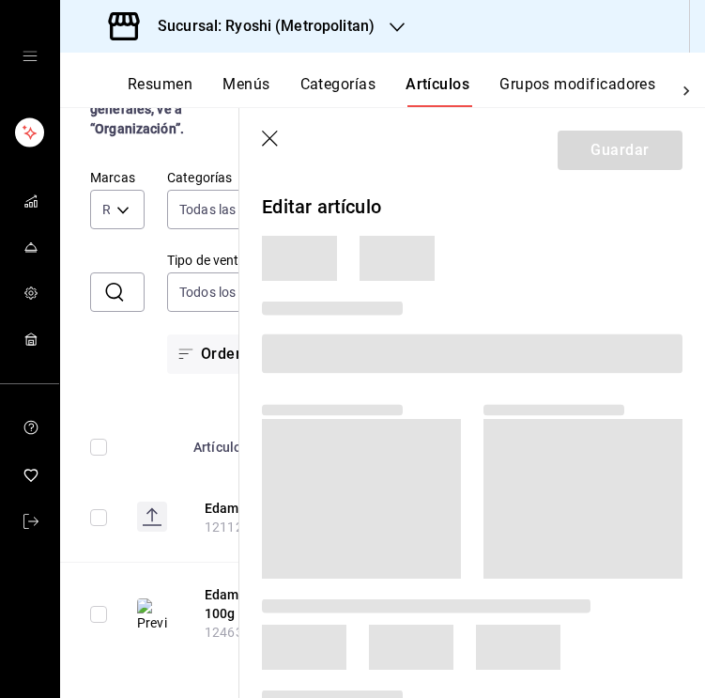
scroll to position [58, 0]
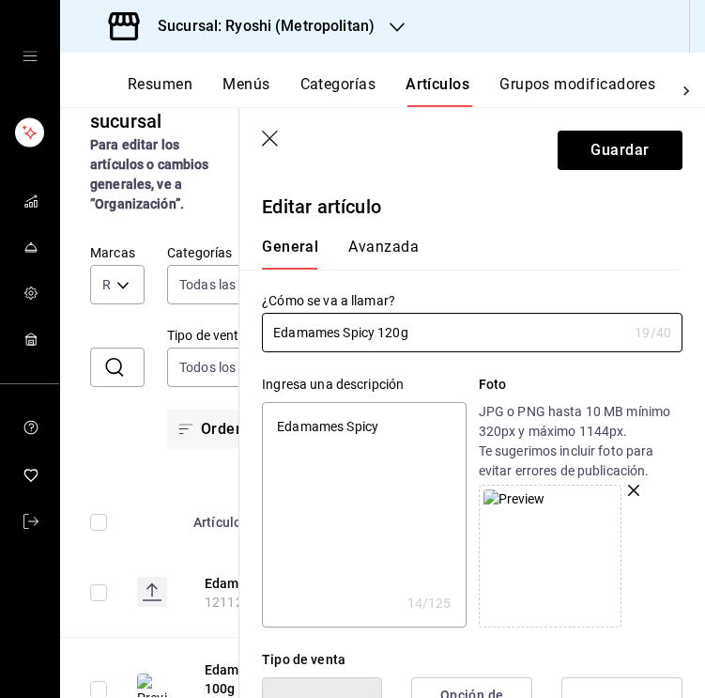
click at [371, 430] on textarea "Edamames Spicy" at bounding box center [364, 514] width 204 height 225
paste textarea "Soya + chiles japoneses + jengibre"
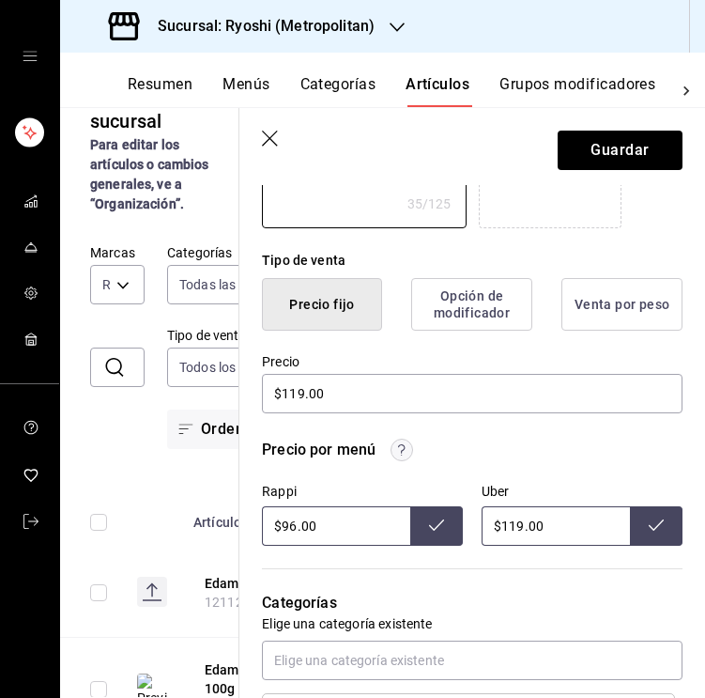
scroll to position [428, 0]
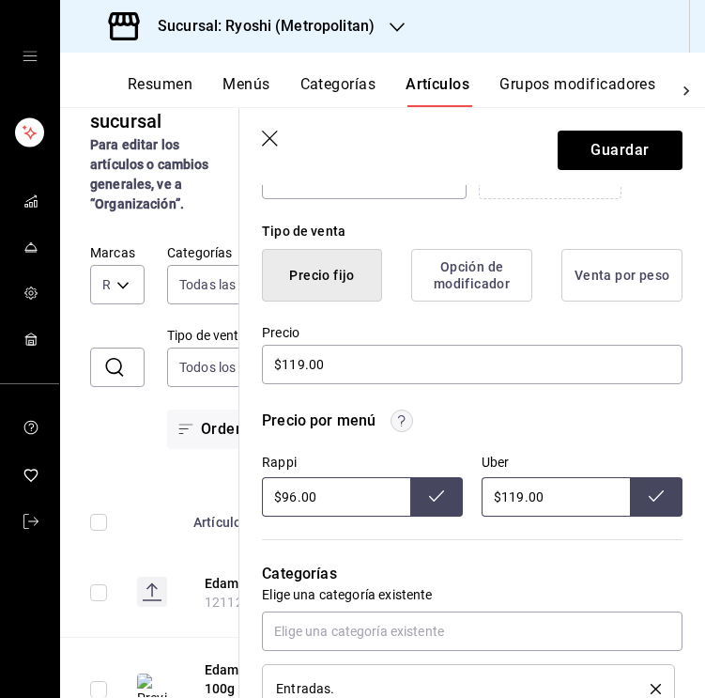
drag, startPoint x: 296, startPoint y: 496, endPoint x: 269, endPoint y: 496, distance: 27.2
click at [269, 496] on input "$96.00" at bounding box center [336, 496] width 148 height 39
click at [294, 496] on input "$96.00" at bounding box center [336, 496] width 148 height 39
click at [435, 500] on icon at bounding box center [436, 495] width 15 height 15
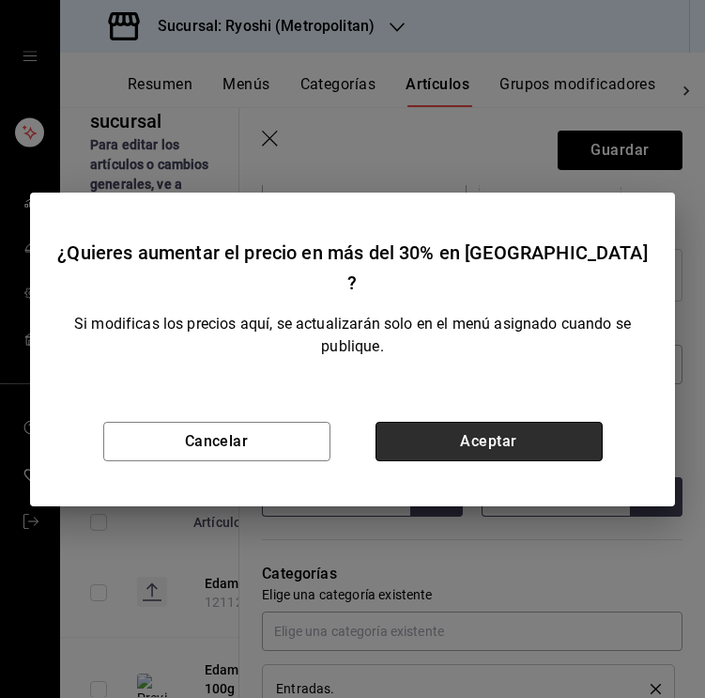
click at [420, 430] on button "Aceptar" at bounding box center [489, 441] width 227 height 39
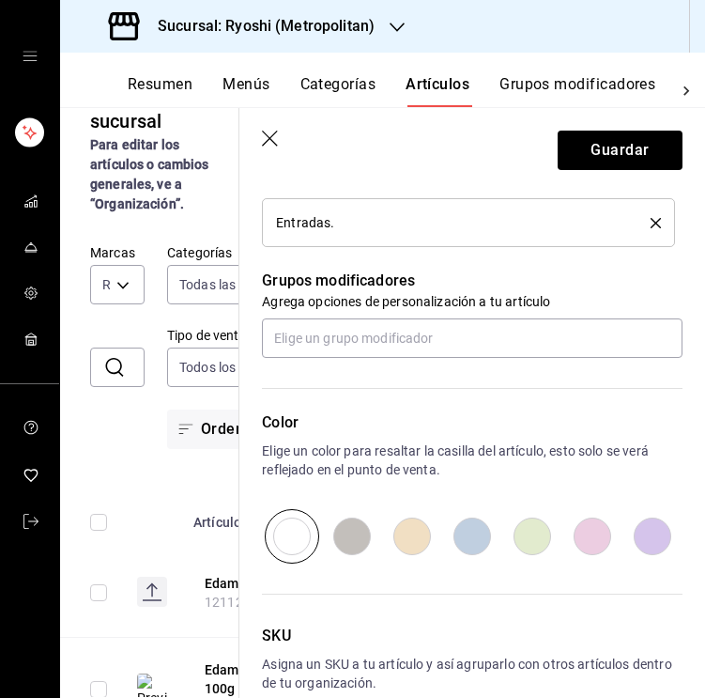
scroll to position [922, 0]
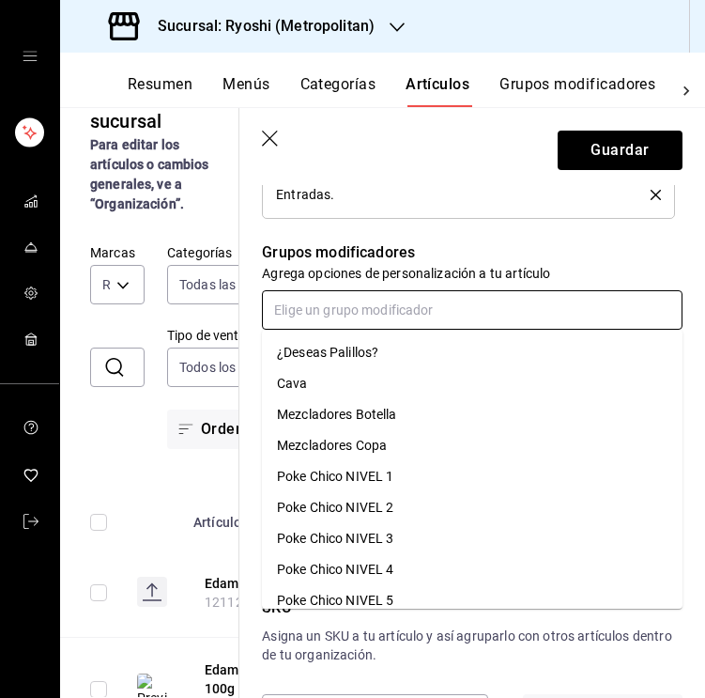
click at [344, 307] on input "text" at bounding box center [472, 309] width 421 height 39
click at [330, 345] on div "¿Deseas Palillos?" at bounding box center [327, 353] width 101 height 20
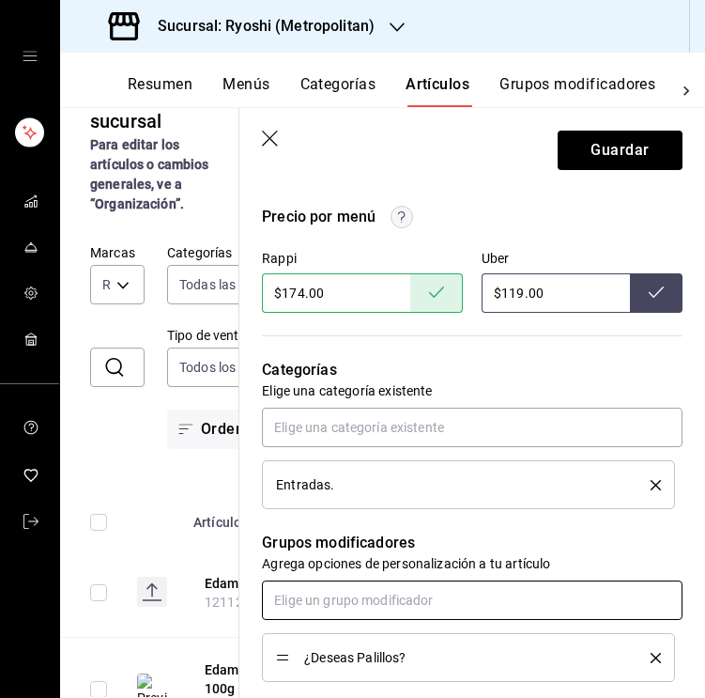
scroll to position [680, 0]
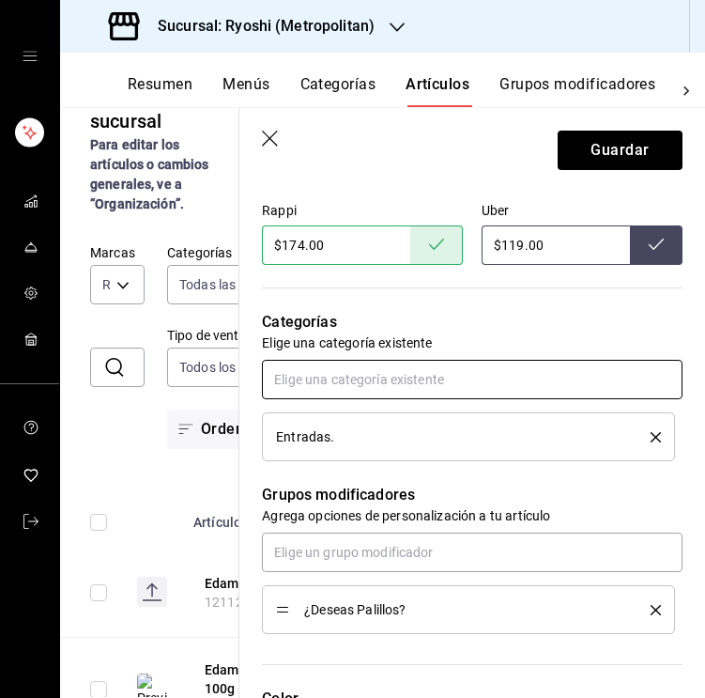
click at [383, 382] on input "text" at bounding box center [472, 379] width 421 height 39
click at [383, 446] on li "Entradas Calientes" at bounding box center [472, 453] width 421 height 31
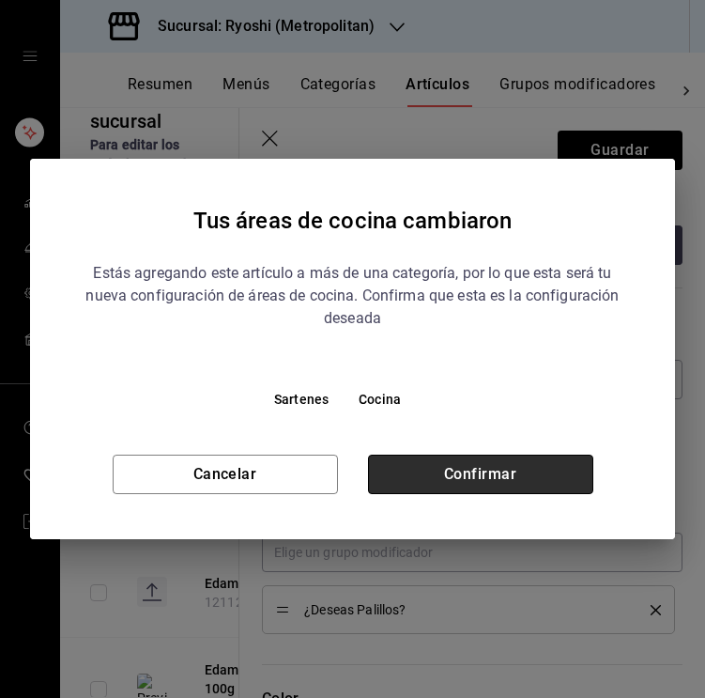
click at [422, 468] on button "Confirmar" at bounding box center [480, 473] width 225 height 39
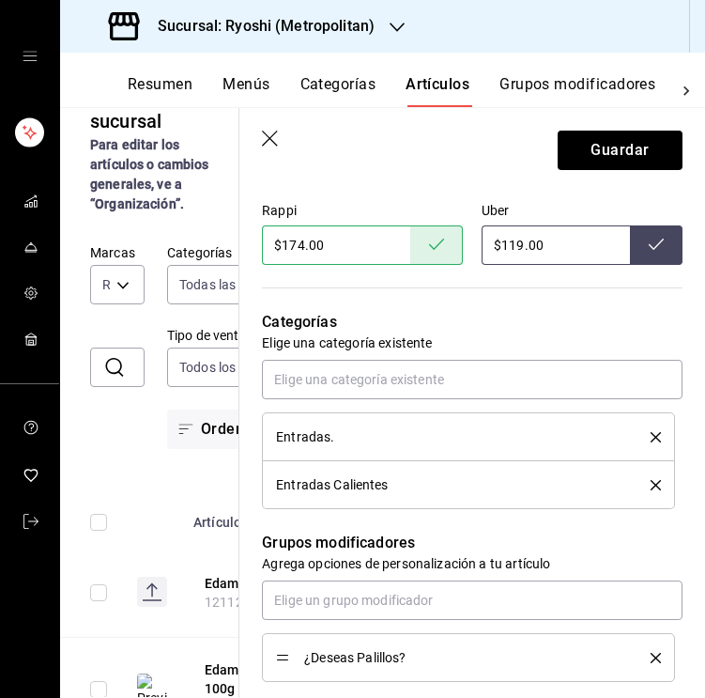
click at [651, 435] on icon "delete" at bounding box center [656, 437] width 10 height 10
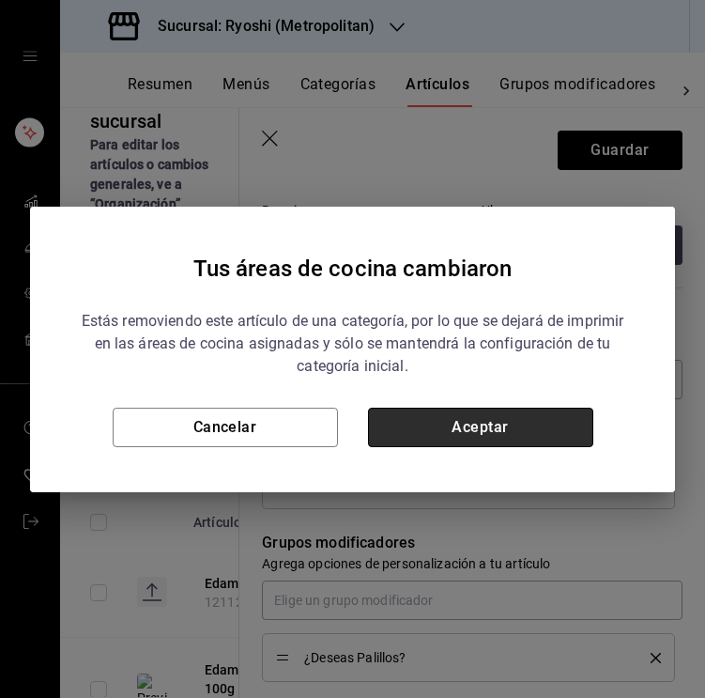
click at [529, 425] on button "Aceptar" at bounding box center [480, 426] width 225 height 39
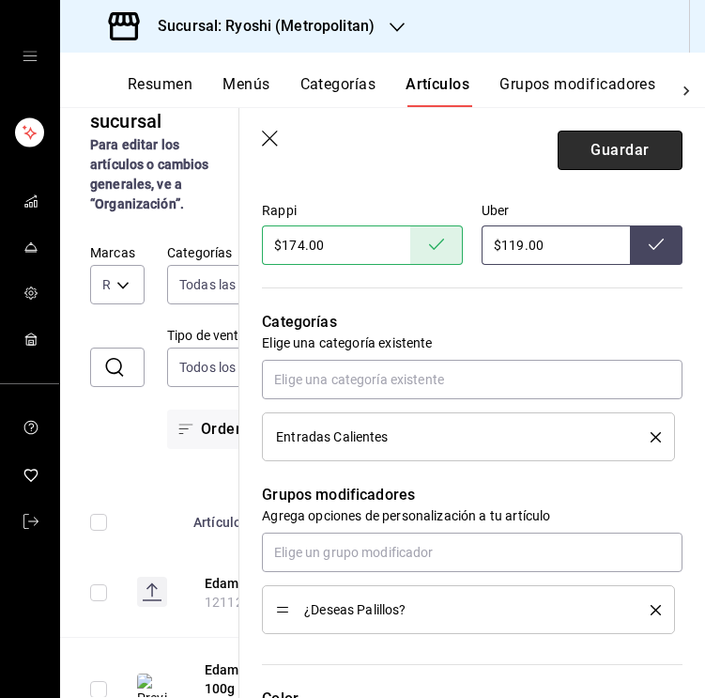
click at [622, 149] on button "Guardar" at bounding box center [620, 150] width 125 height 39
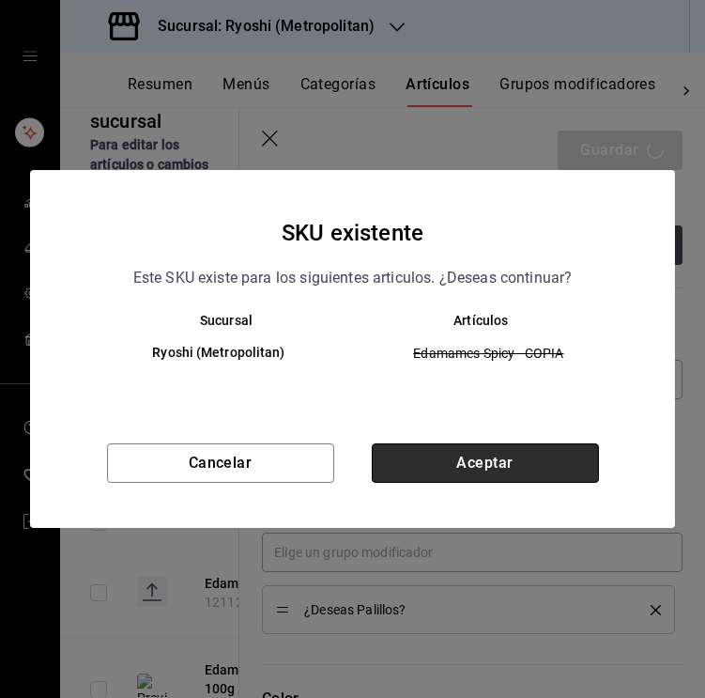
click at [477, 451] on button "Aceptar" at bounding box center [485, 462] width 227 height 39
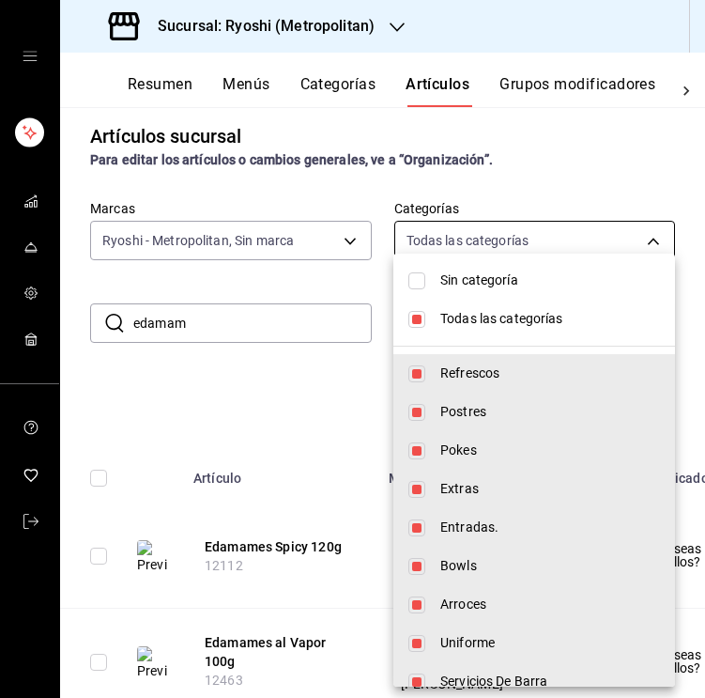
click at [473, 251] on body "Sucursal: Ryoshi (Metropolitan) Resumen Menús Categorías Artículos Grupos modif…" at bounding box center [352, 349] width 705 height 698
click at [417, 312] on input "checkbox" at bounding box center [416, 319] width 17 height 17
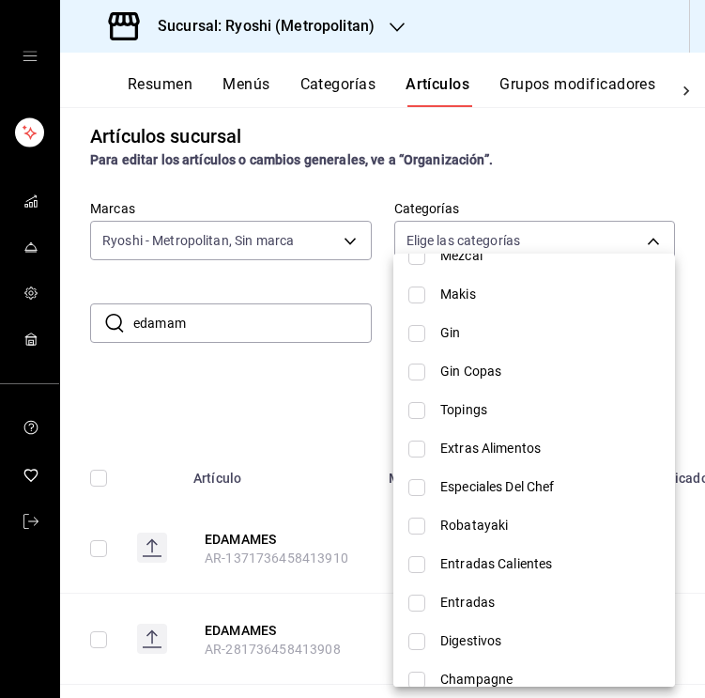
scroll to position [1468, 0]
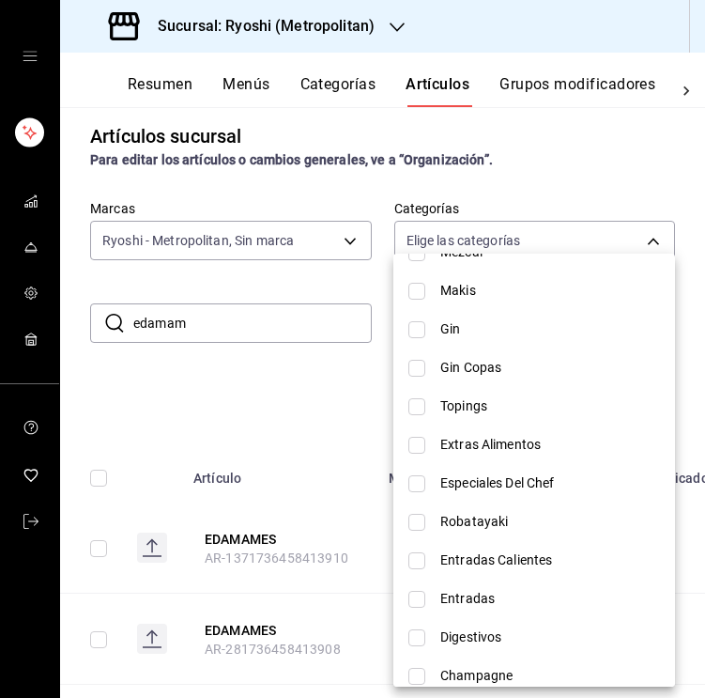
click at [421, 559] on input "checkbox" at bounding box center [416, 560] width 17 height 17
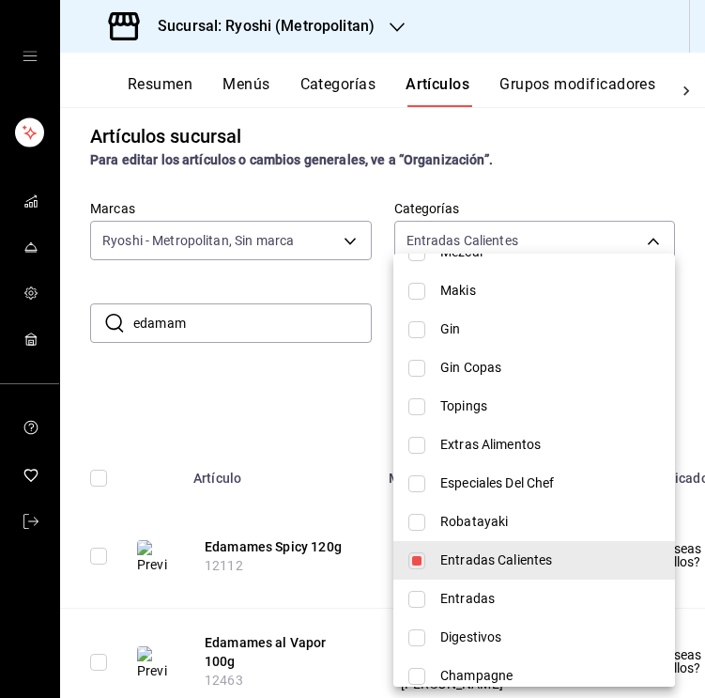
click at [263, 364] on div at bounding box center [352, 349] width 705 height 698
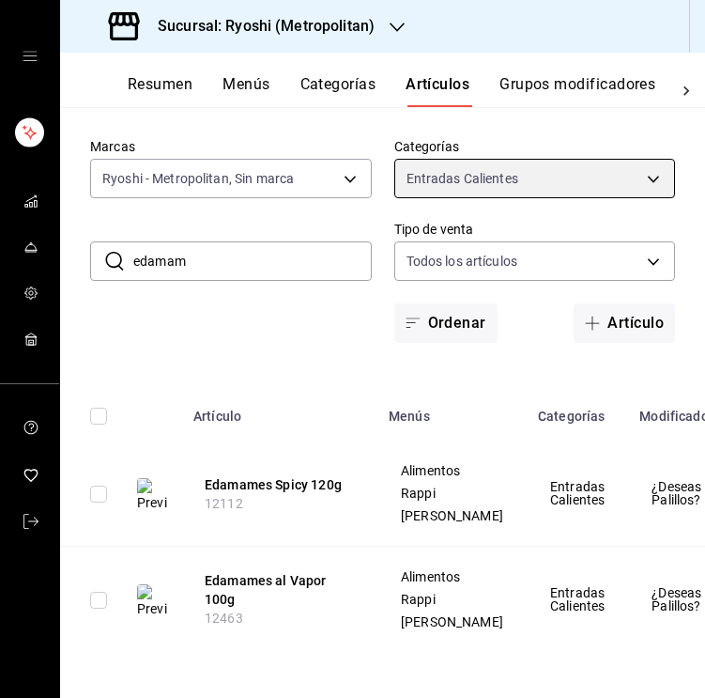
scroll to position [0, 0]
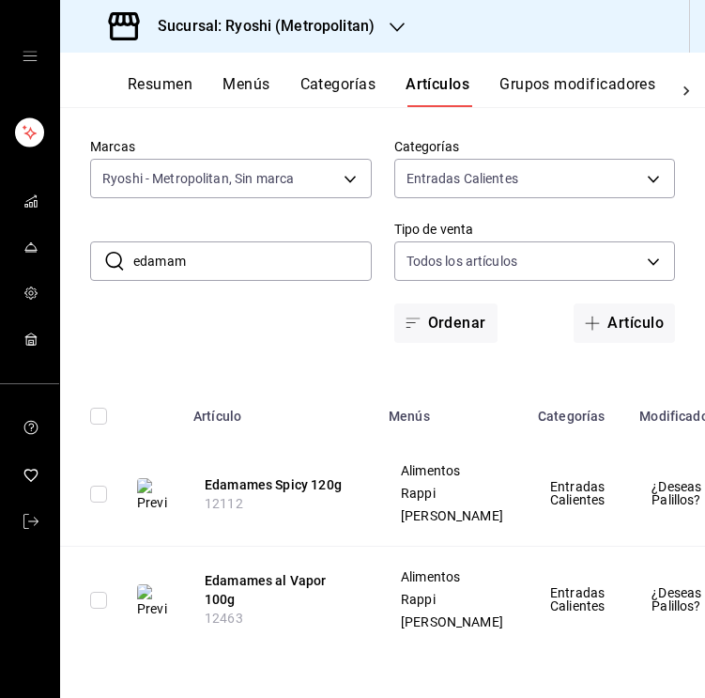
click at [212, 242] on input "edamam" at bounding box center [252, 261] width 238 height 38
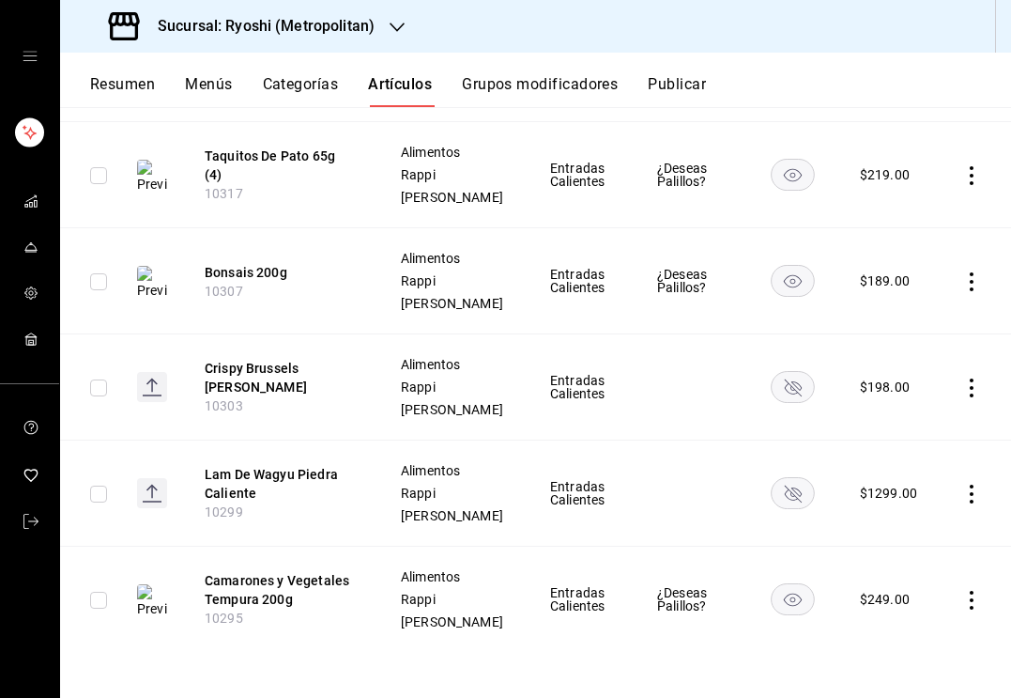
scroll to position [1320, 0]
click at [229, 359] on button "Crispy Brussels Pinon Dulce" at bounding box center [280, 378] width 150 height 38
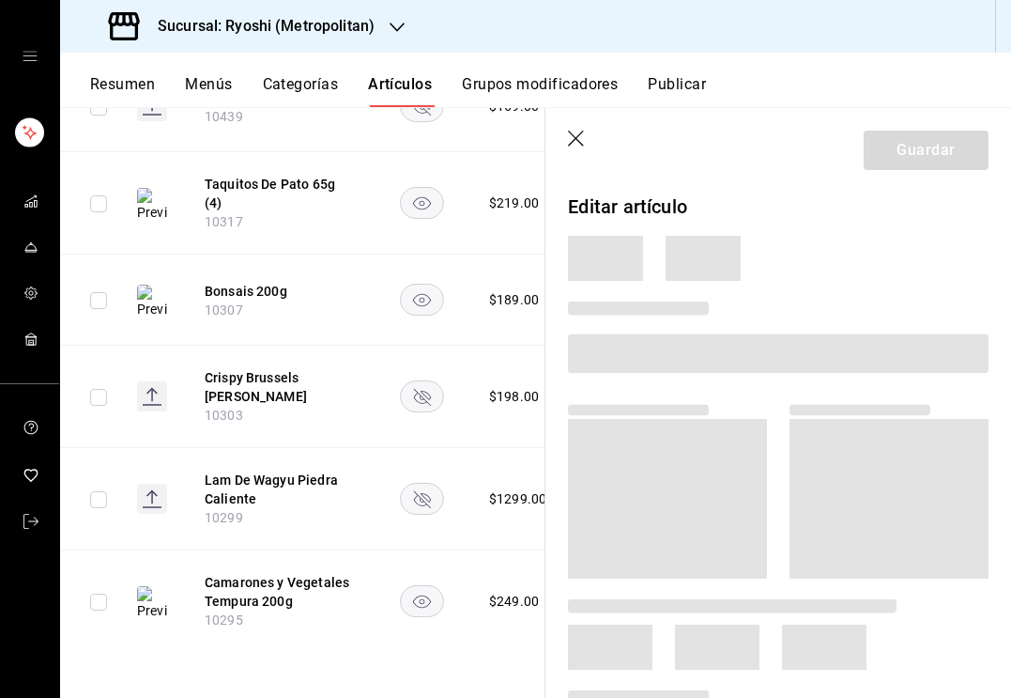
scroll to position [1022, 0]
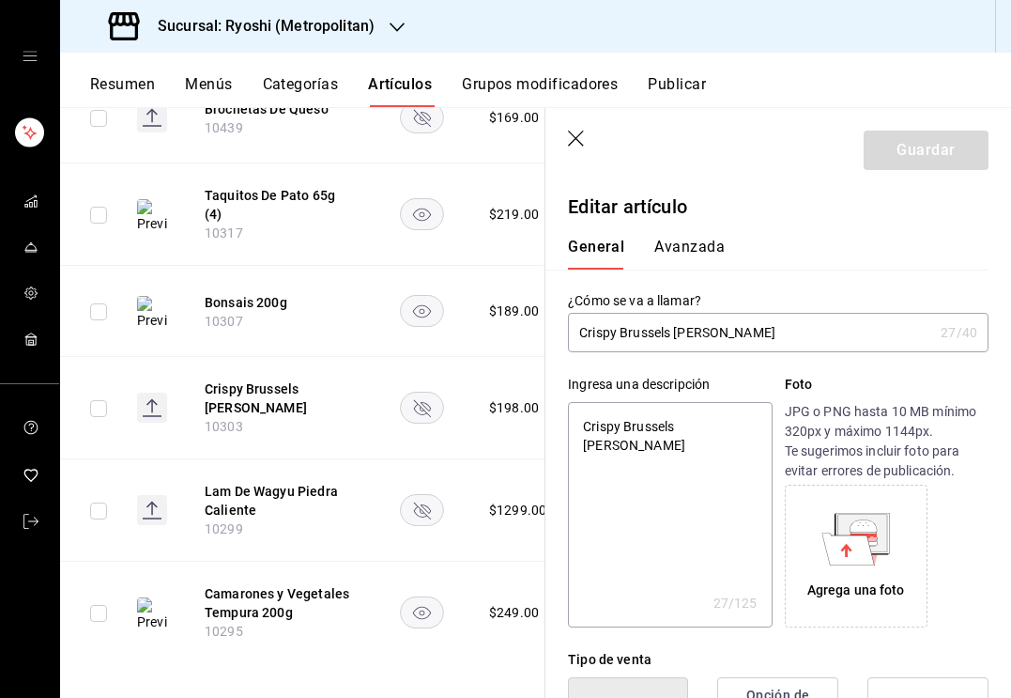
drag, startPoint x: 676, startPoint y: 330, endPoint x: 861, endPoint y: 330, distance: 185.0
click at [861, 330] on input "Crispy Brussels Pinon Dulce" at bounding box center [750, 333] width 365 height 38
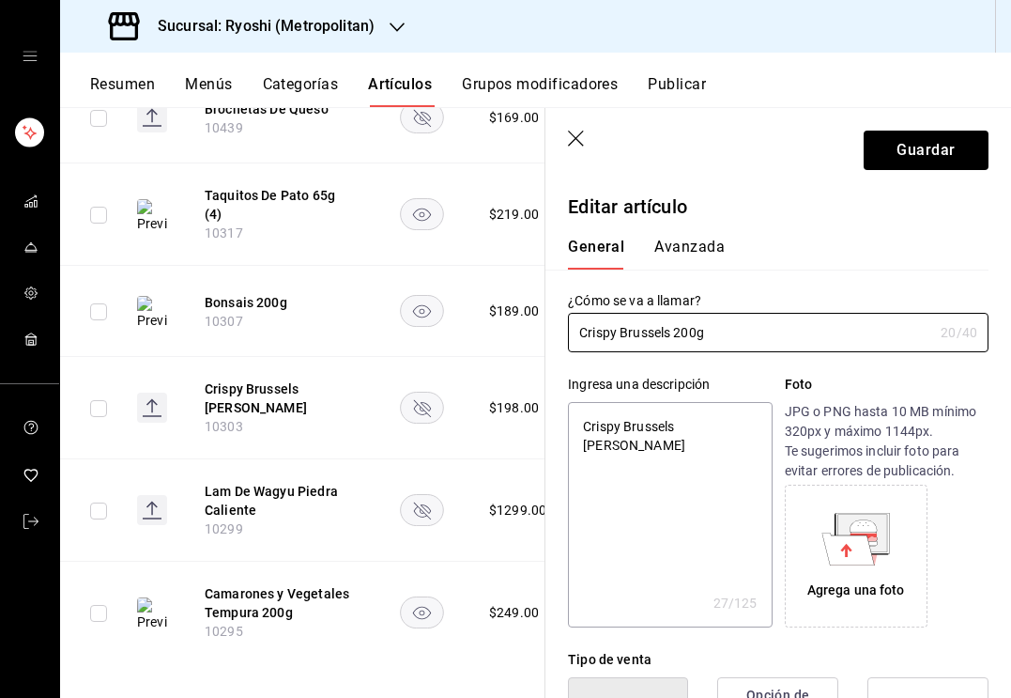
click at [673, 423] on textarea "Crispy Brussels Pinon Dulce" at bounding box center [670, 514] width 204 height 225
paste textarea "Hojas de coles de bruselas fritas + piñon + soya d"
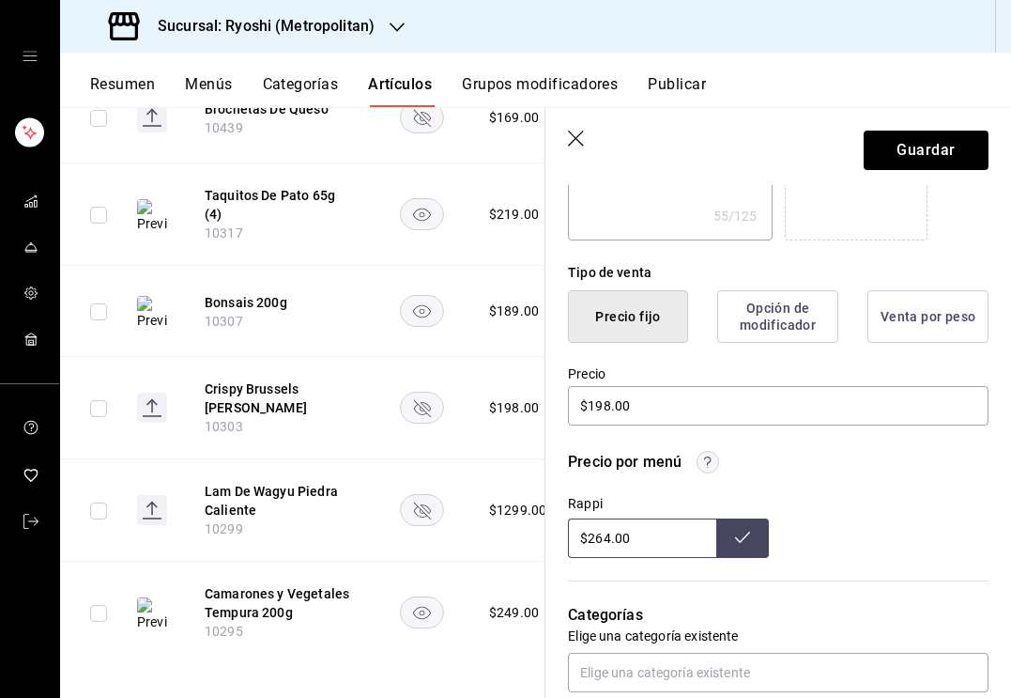
scroll to position [425, 0]
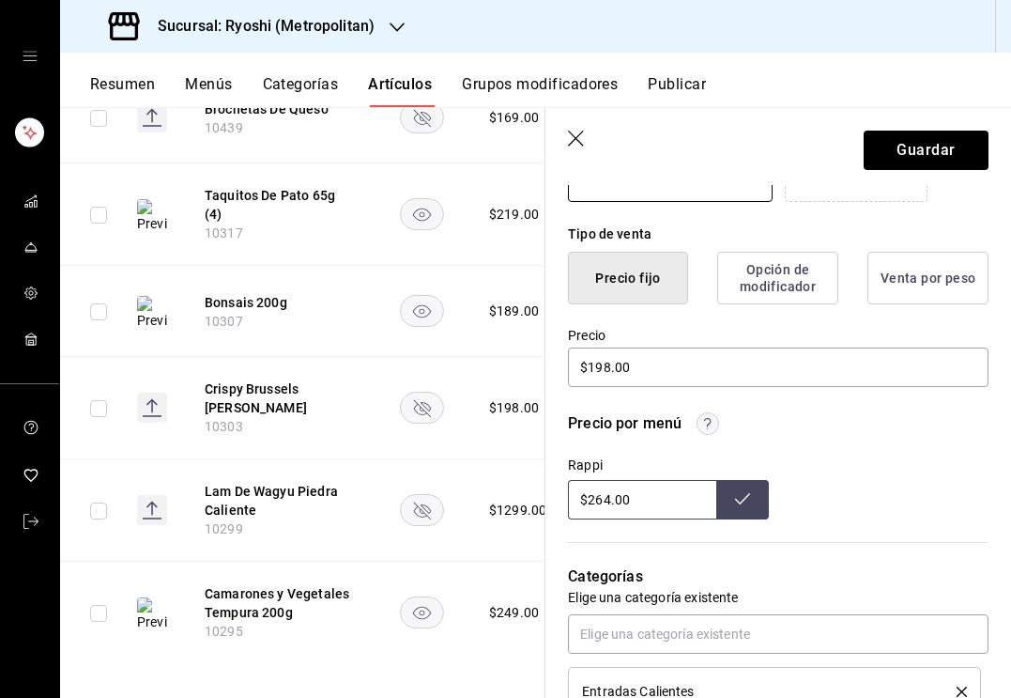
click at [658, 594] on p "Elige una categoría existente" at bounding box center [778, 597] width 421 height 19
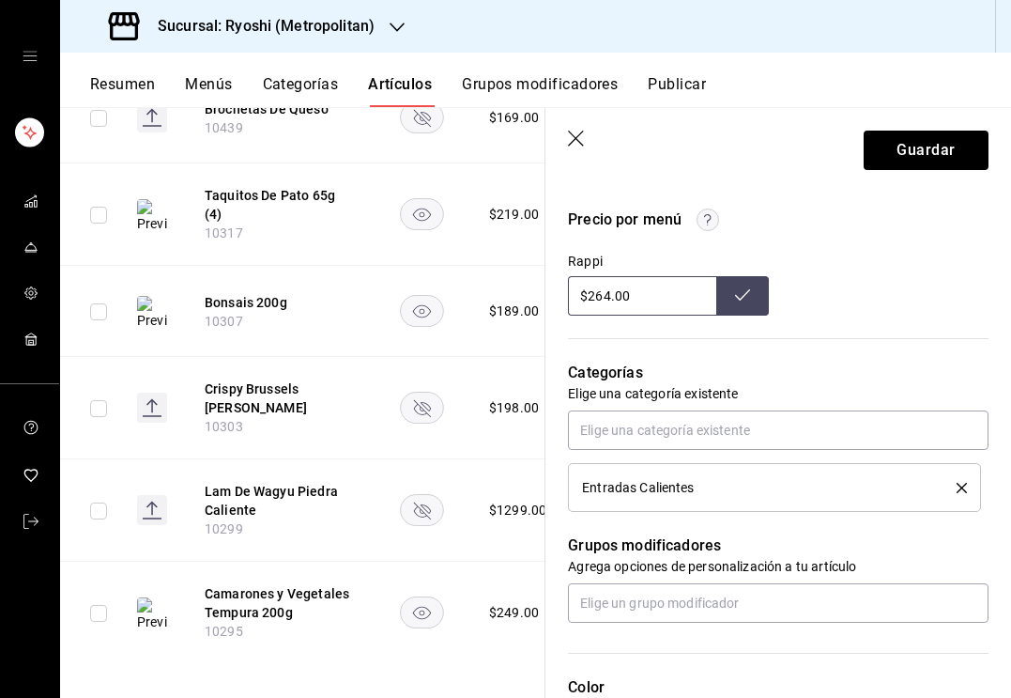
click at [643, 478] on div "Entradas Calientes" at bounding box center [774, 487] width 385 height 21
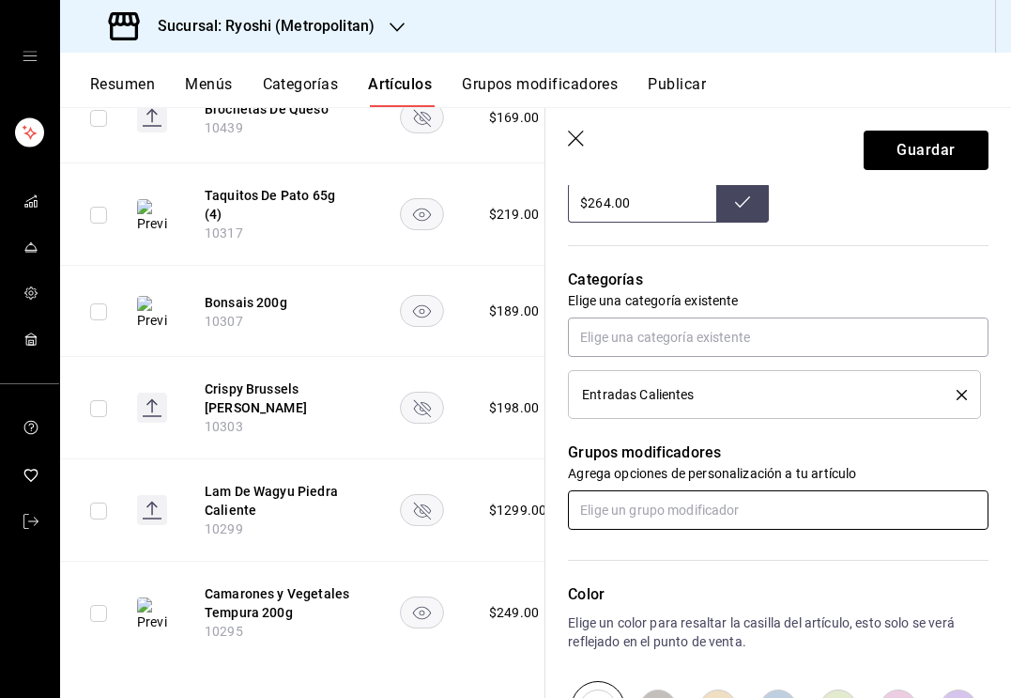
scroll to position [734, 0]
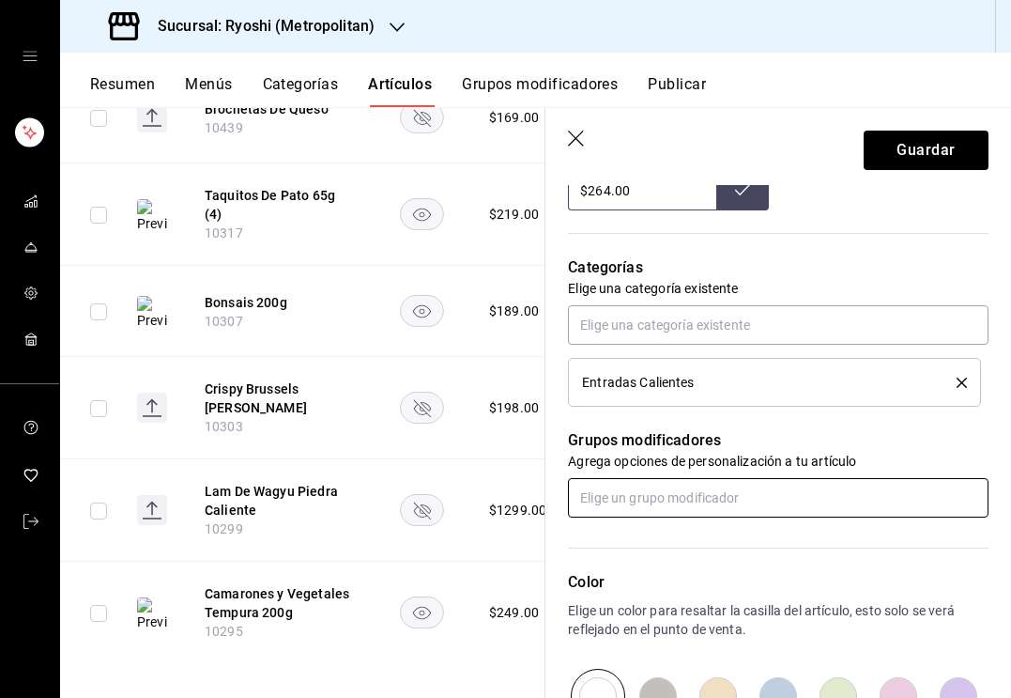
click at [644, 494] on input "text" at bounding box center [778, 497] width 421 height 39
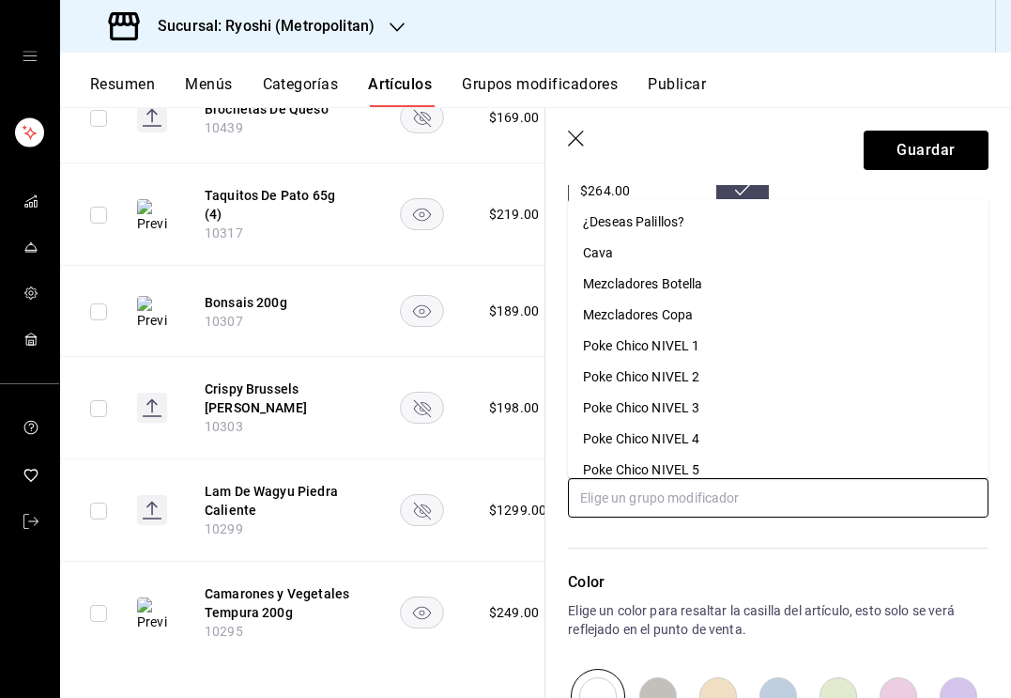
click at [628, 223] on div "¿Deseas Palillos?" at bounding box center [633, 222] width 101 height 20
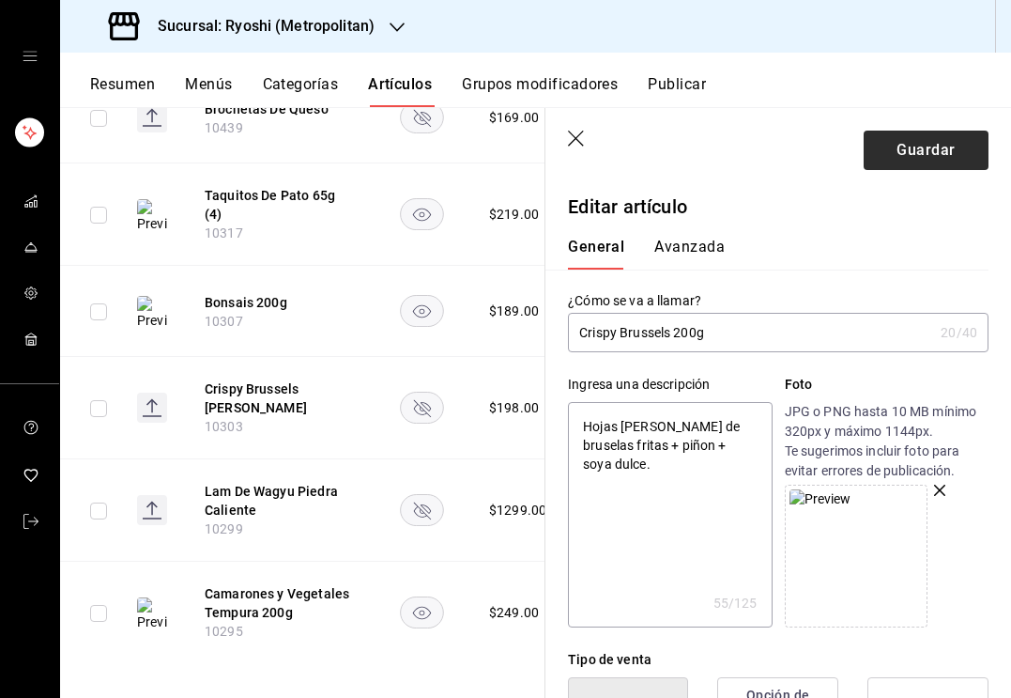
scroll to position [0, 0]
click at [914, 157] on button "Guardar" at bounding box center [926, 150] width 125 height 39
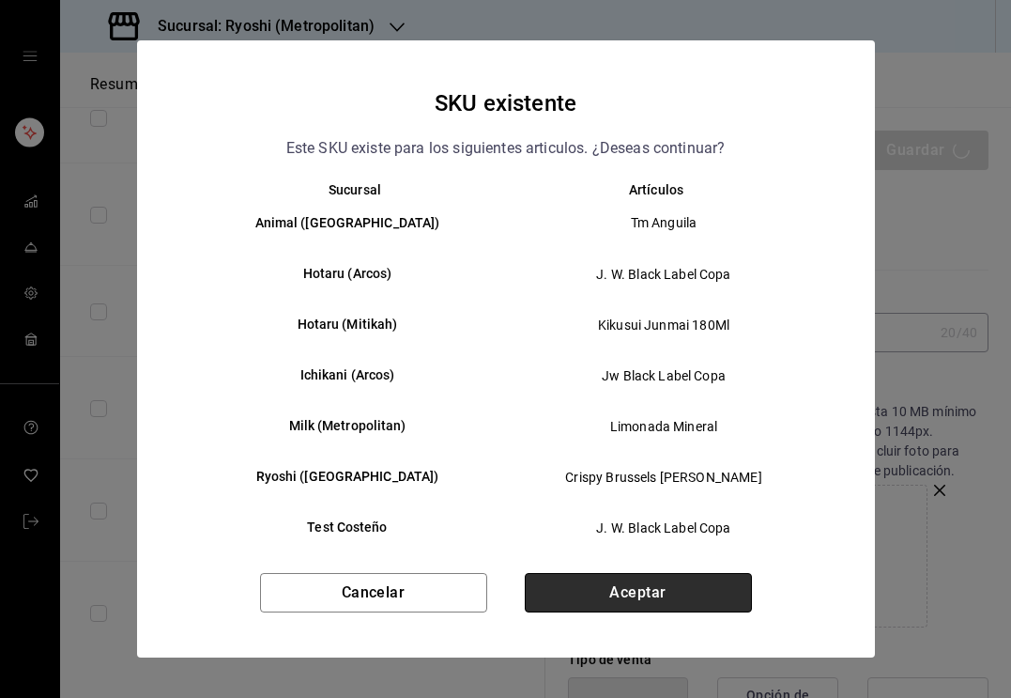
click at [691, 587] on button "Aceptar" at bounding box center [638, 592] width 227 height 39
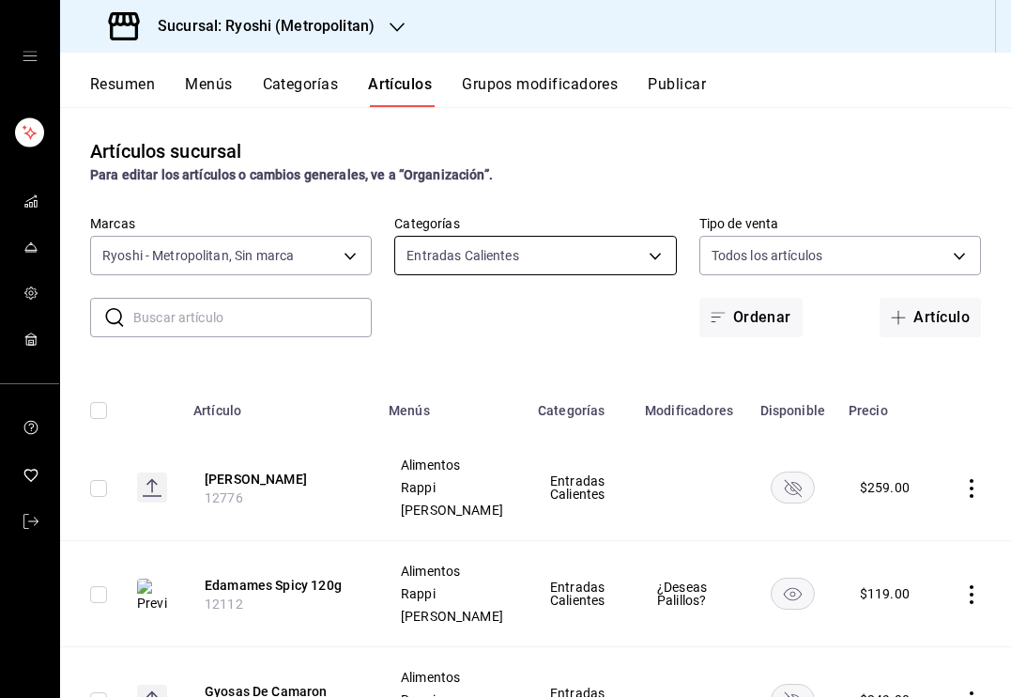
click at [495, 263] on body "Sucursal: Ryoshi (Metropolitan) Resumen Menús Categorías Artículos Grupos modif…" at bounding box center [505, 349] width 1011 height 698
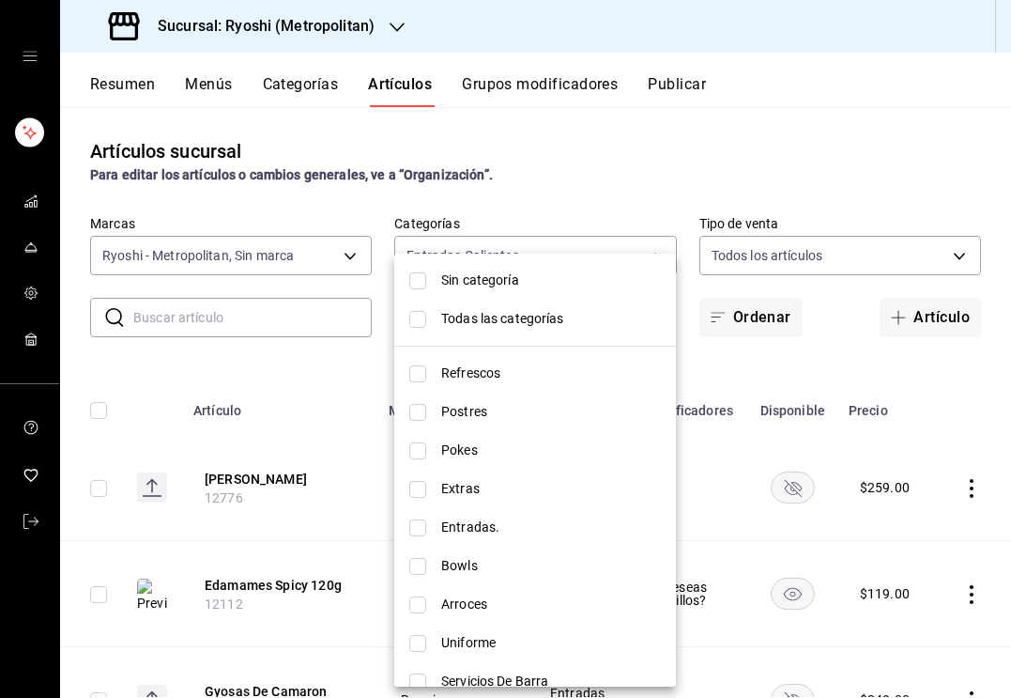
click at [422, 320] on input "checkbox" at bounding box center [417, 319] width 17 height 17
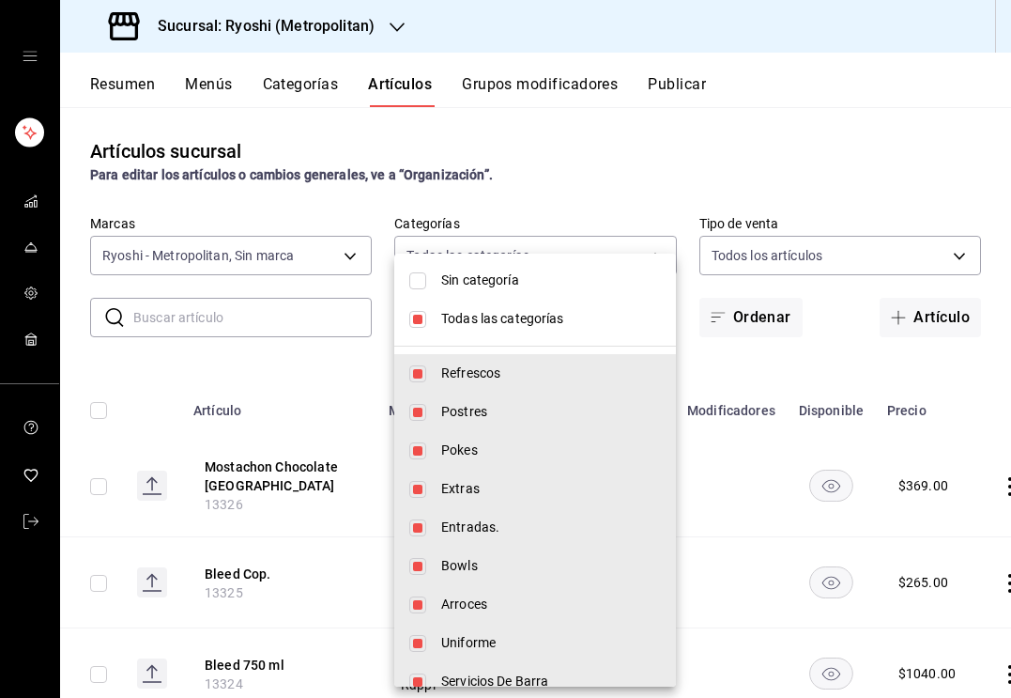
click at [302, 320] on div at bounding box center [505, 349] width 1011 height 698
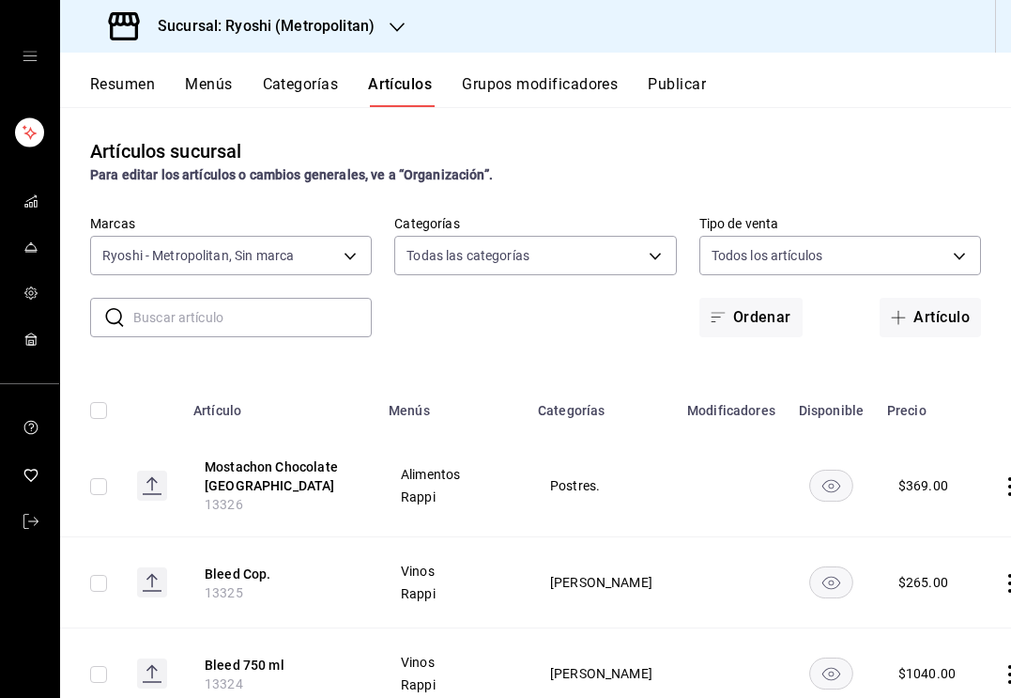
click at [266, 320] on input "text" at bounding box center [252, 318] width 238 height 38
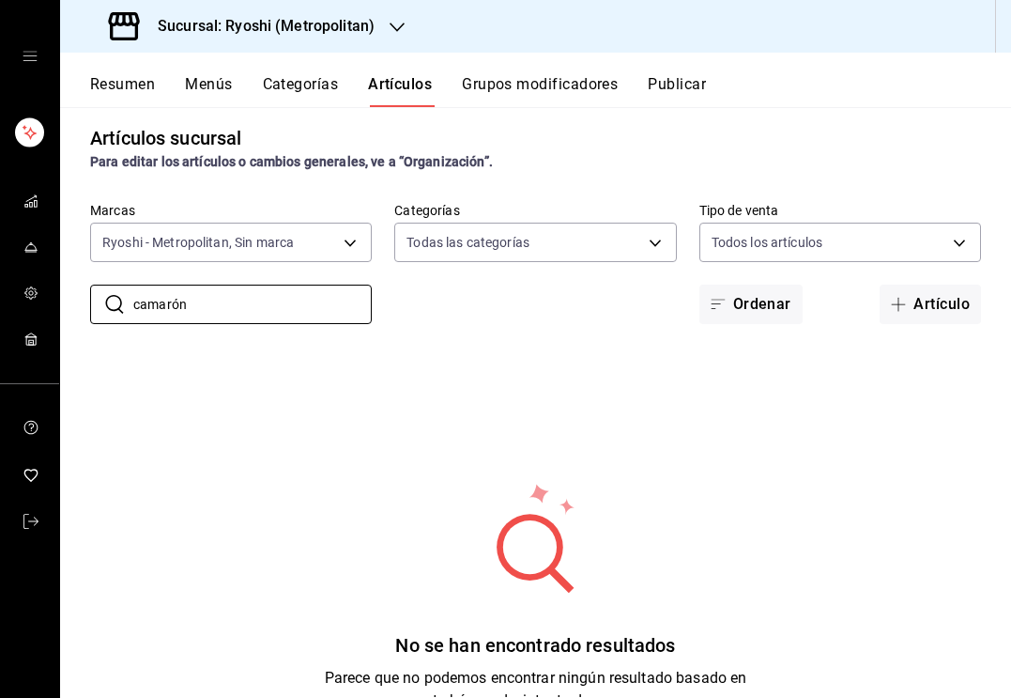
scroll to position [17, 0]
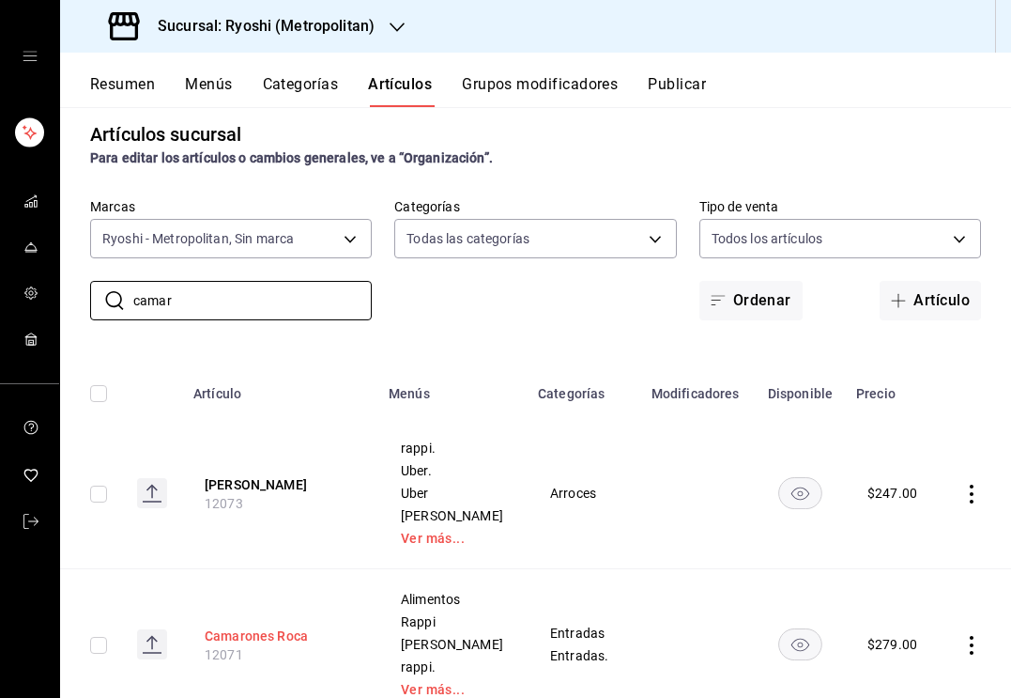
click at [285, 645] on button "Camarones Roca" at bounding box center [280, 635] width 150 height 19
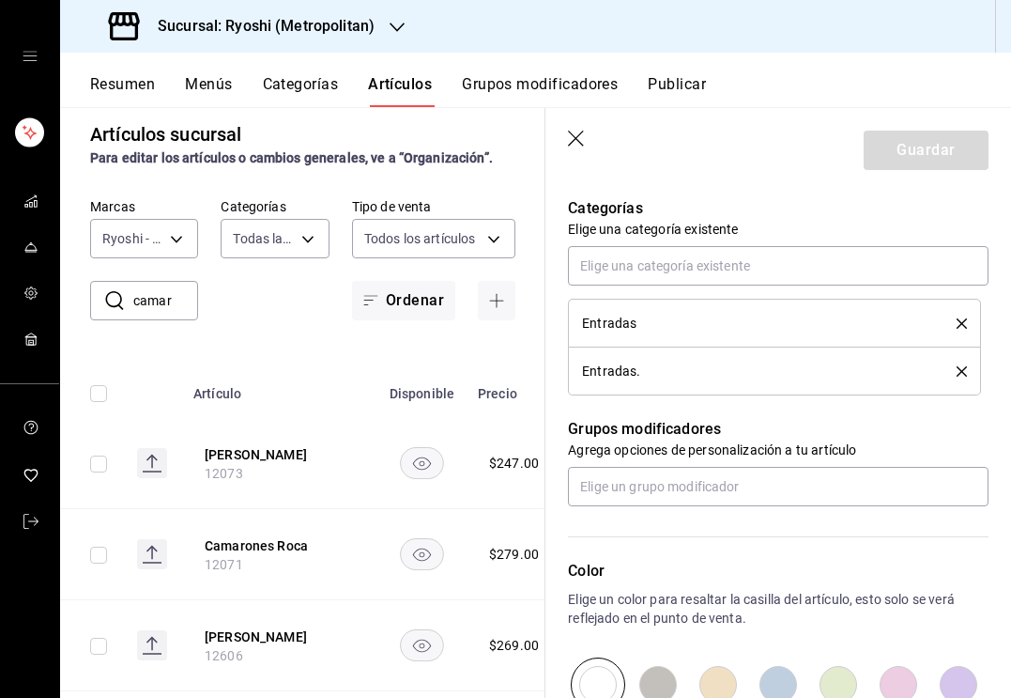
scroll to position [814, 0]
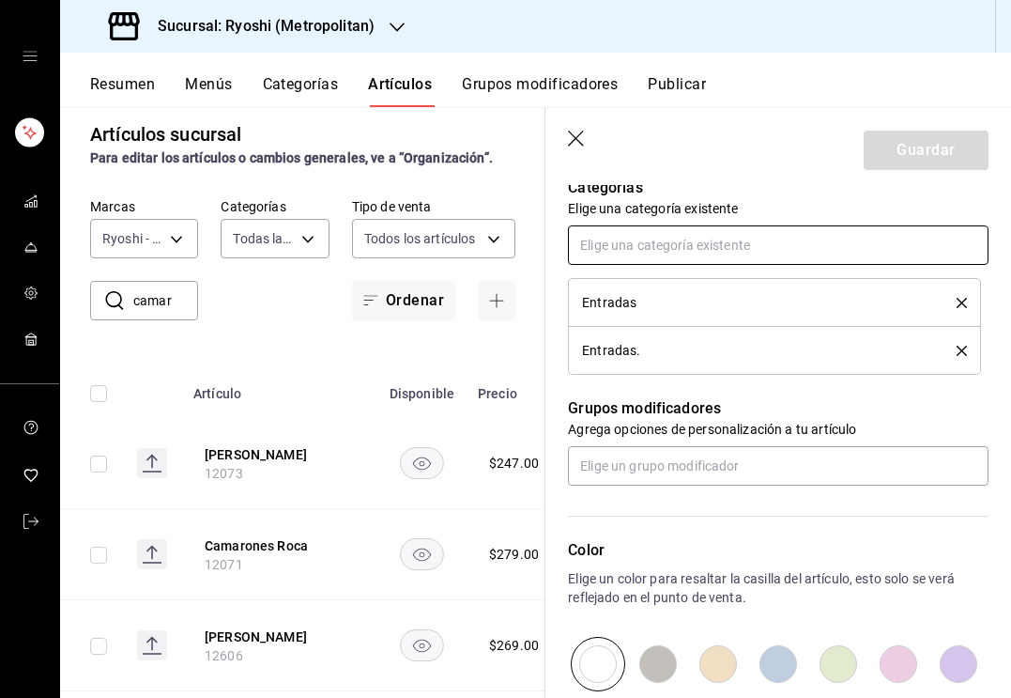
click at [683, 244] on input "text" at bounding box center [778, 244] width 421 height 39
click at [723, 301] on li "Entradas Calientes" at bounding box center [778, 287] width 421 height 31
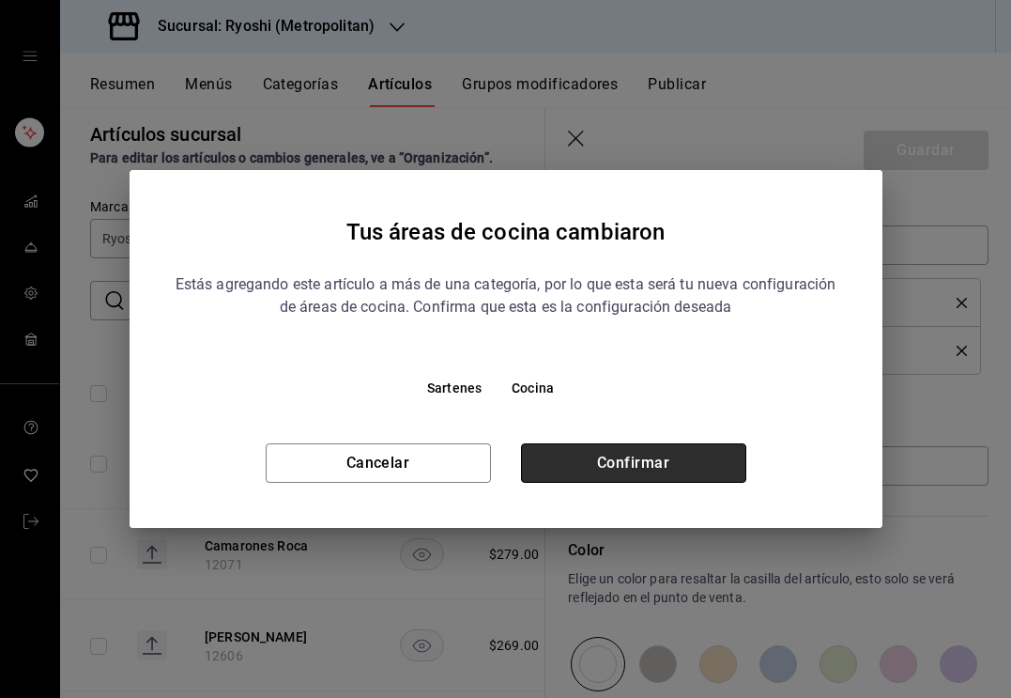
click at [610, 467] on button "Confirmar" at bounding box center [633, 462] width 225 height 39
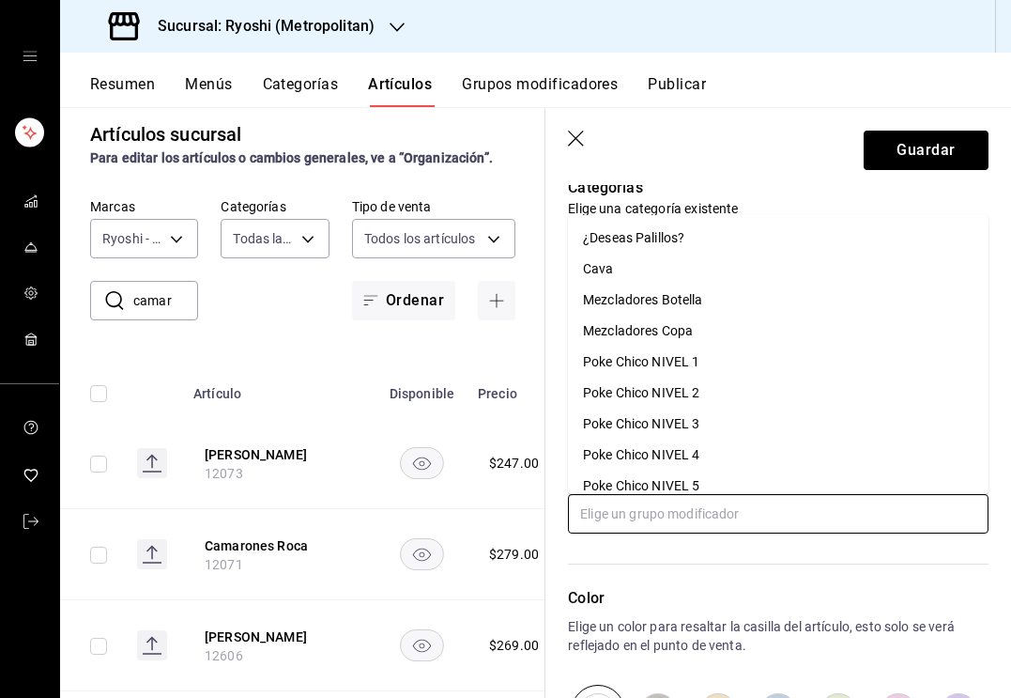
click at [649, 507] on input "text" at bounding box center [778, 513] width 421 height 39
click at [654, 252] on li "¿Deseas Palillos?" at bounding box center [778, 238] width 421 height 31
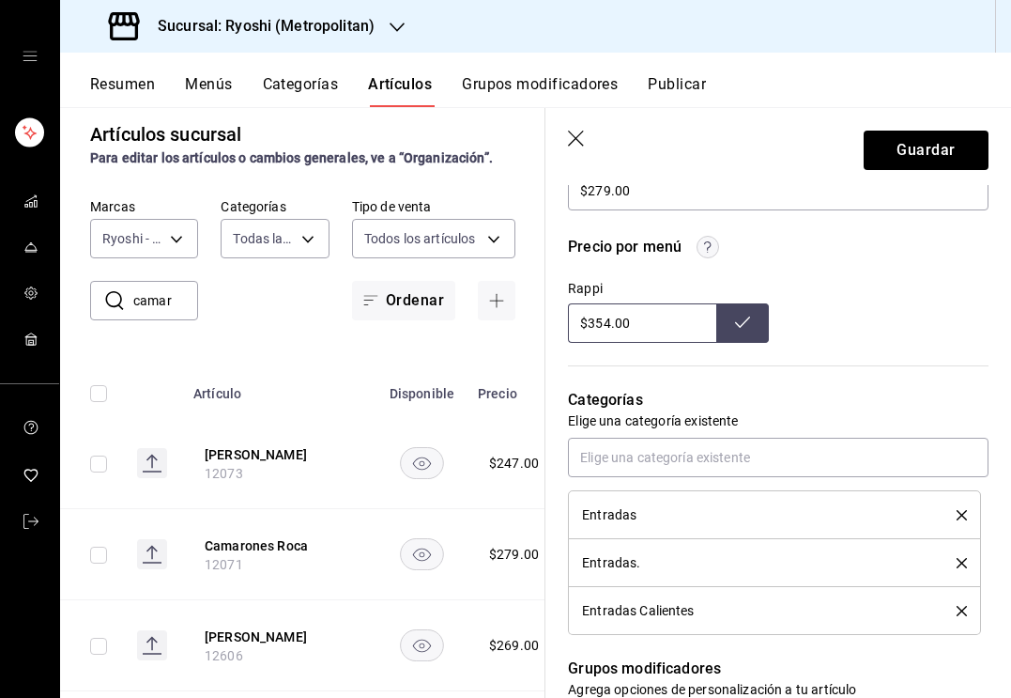
scroll to position [585, 0]
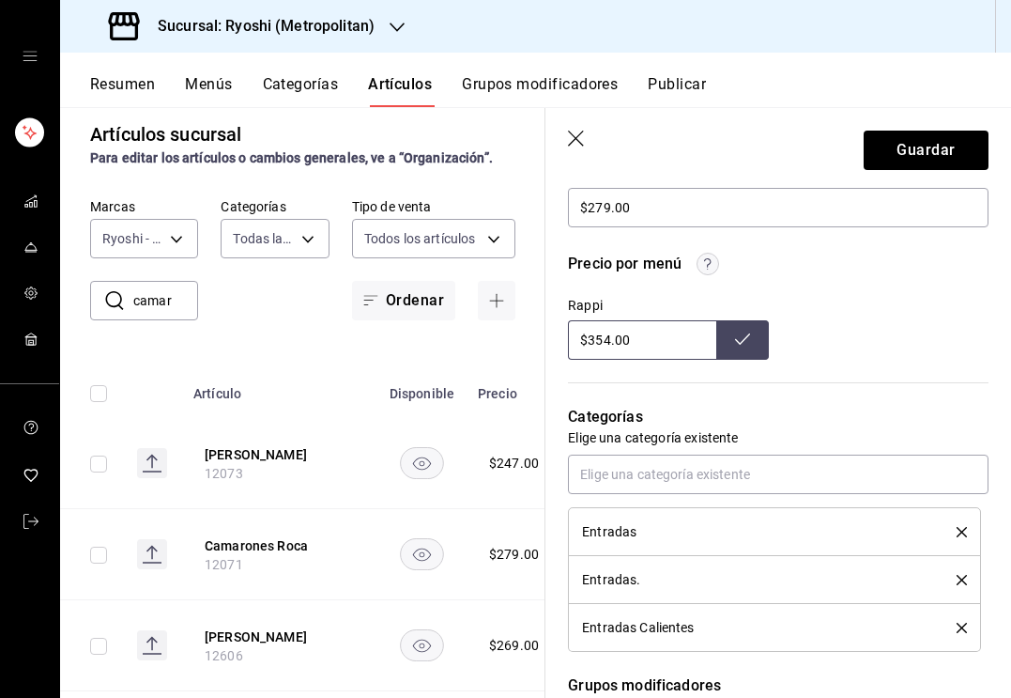
click at [607, 341] on input "$354.00" at bounding box center [642, 339] width 148 height 39
click at [718, 333] on button at bounding box center [742, 339] width 53 height 39
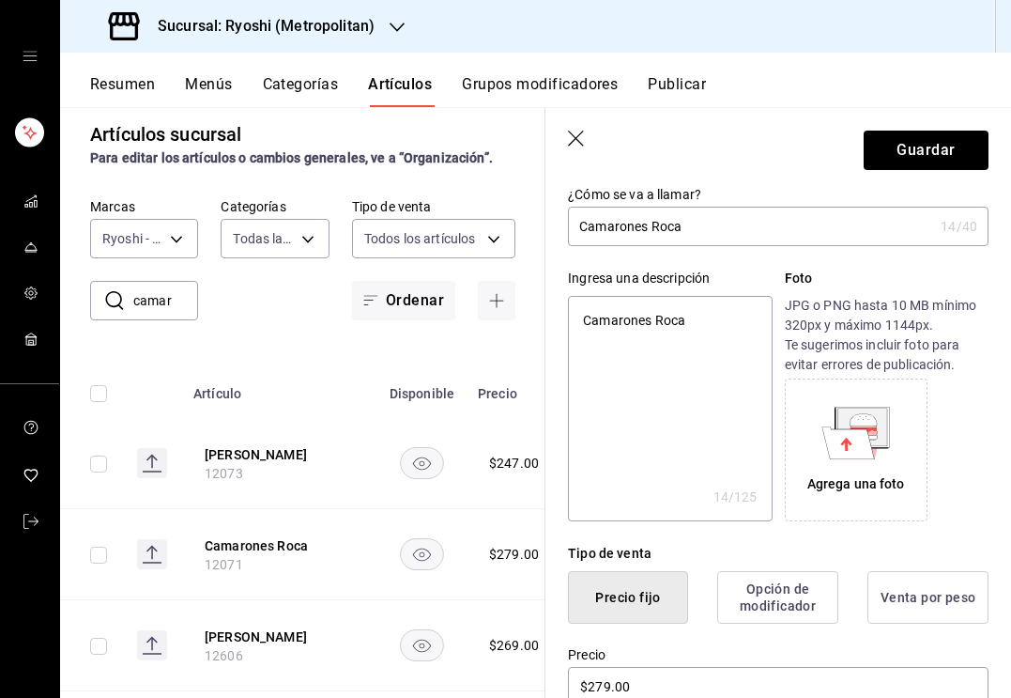
scroll to position [76, 0]
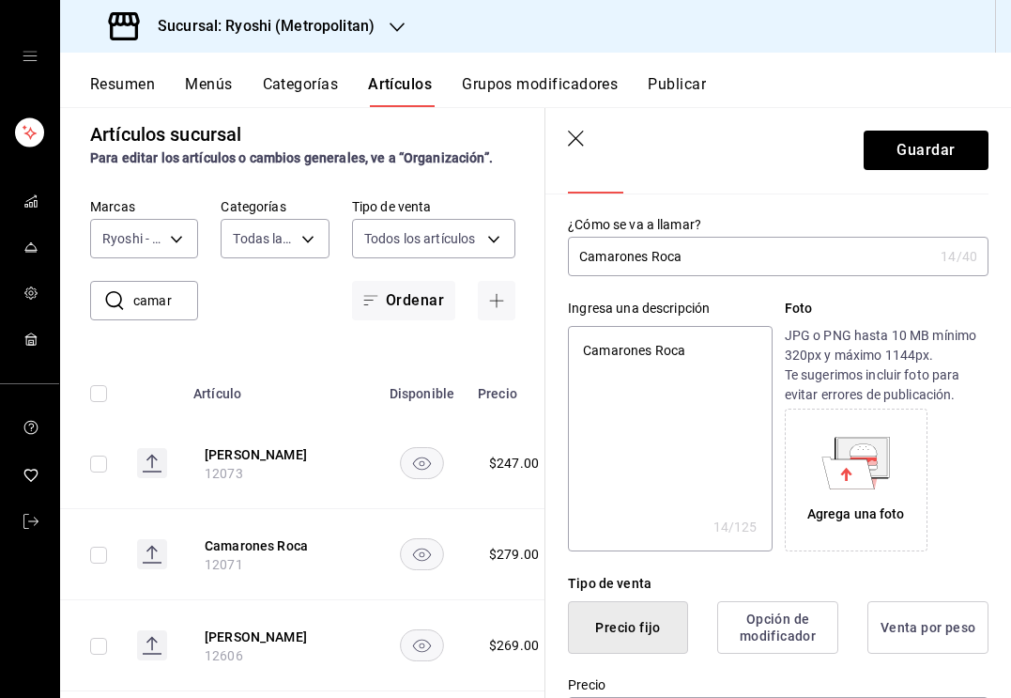
click at [728, 254] on input "Camarones Roca" at bounding box center [750, 257] width 365 height 38
click at [652, 350] on textarea "Camarones Roca" at bounding box center [670, 438] width 204 height 225
paste textarea "tempura + salsa roca + ensalada fresca."
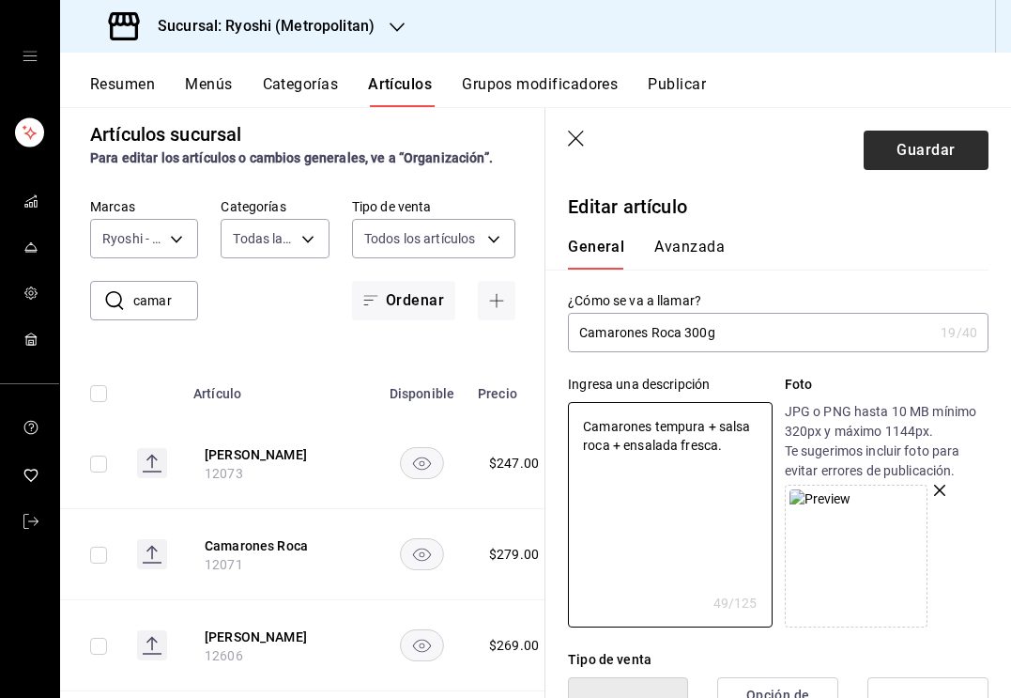
scroll to position [0, 0]
click at [932, 154] on button "Guardar" at bounding box center [926, 150] width 125 height 39
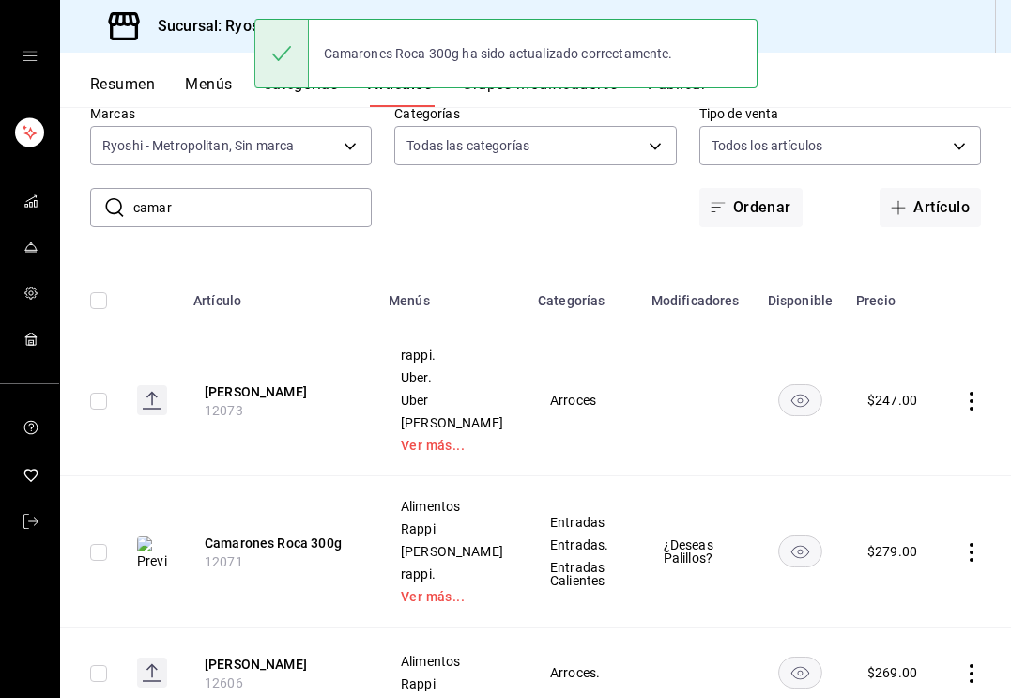
scroll to position [112, 0]
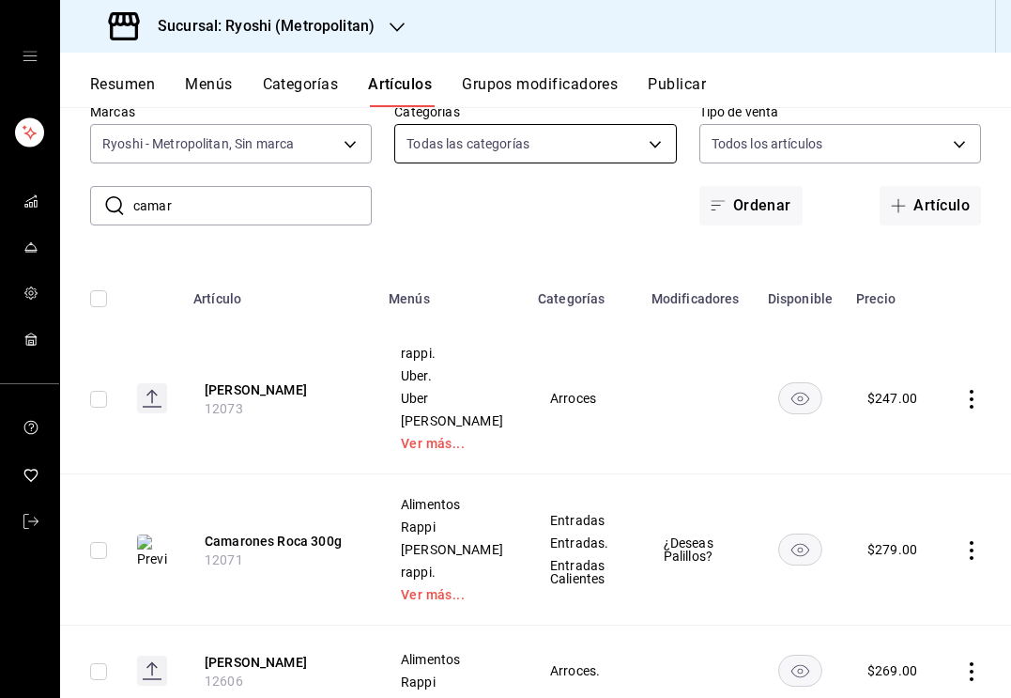
click at [594, 147] on body "Sucursal: Ryoshi (Metropolitan) Resumen Menús Categorías Artículos Grupos modif…" at bounding box center [505, 349] width 1011 height 698
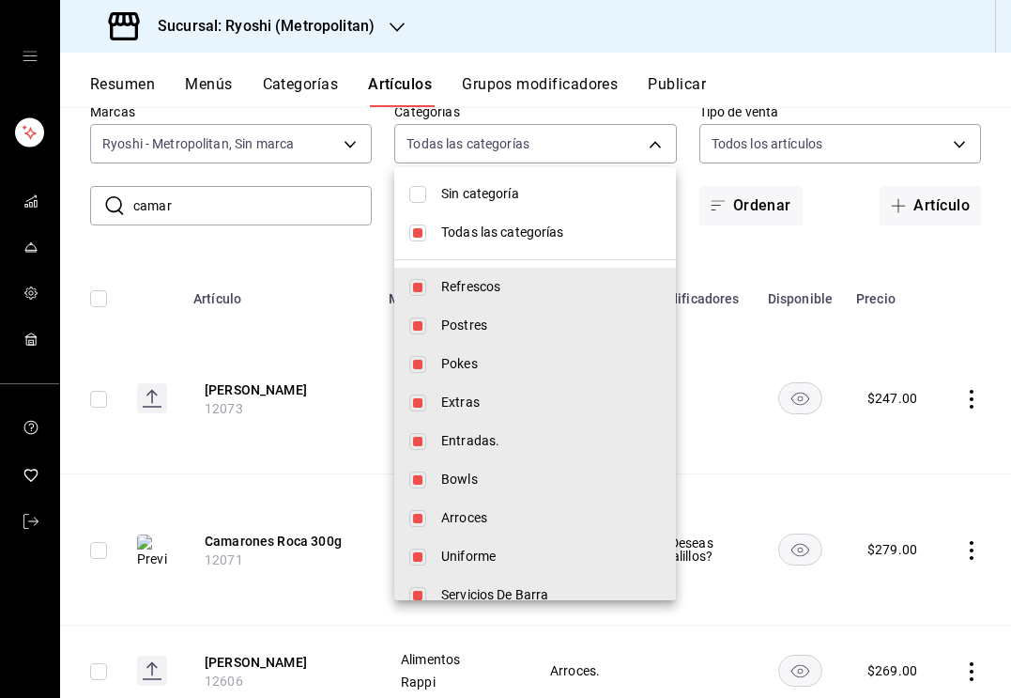
scroll to position [0, 0]
click at [422, 239] on input "checkbox" at bounding box center [417, 232] width 17 height 17
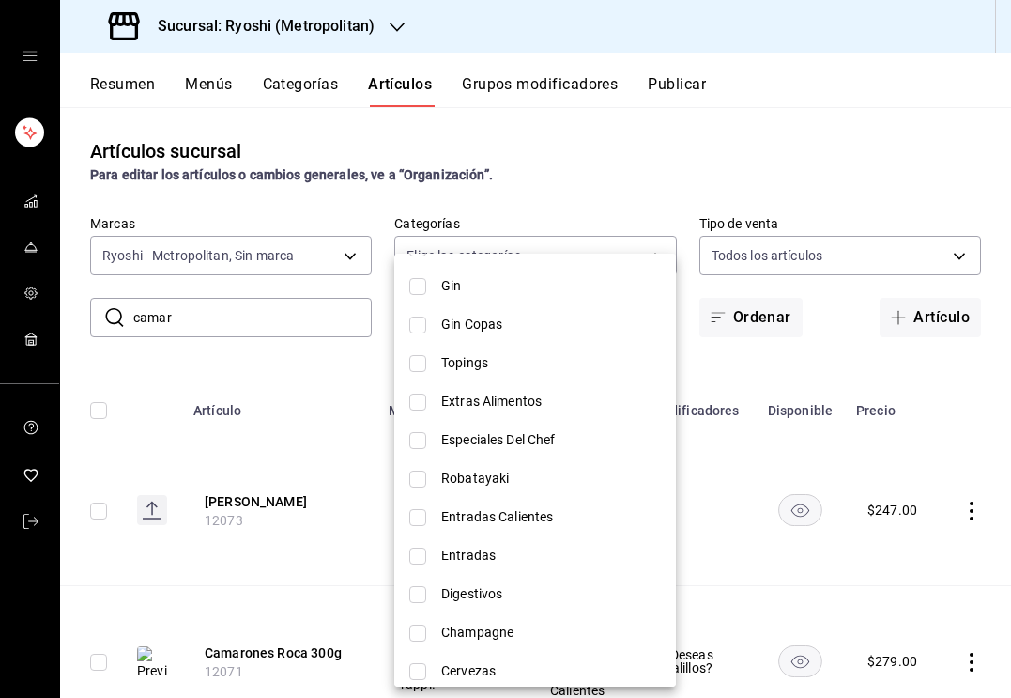
scroll to position [1517, 0]
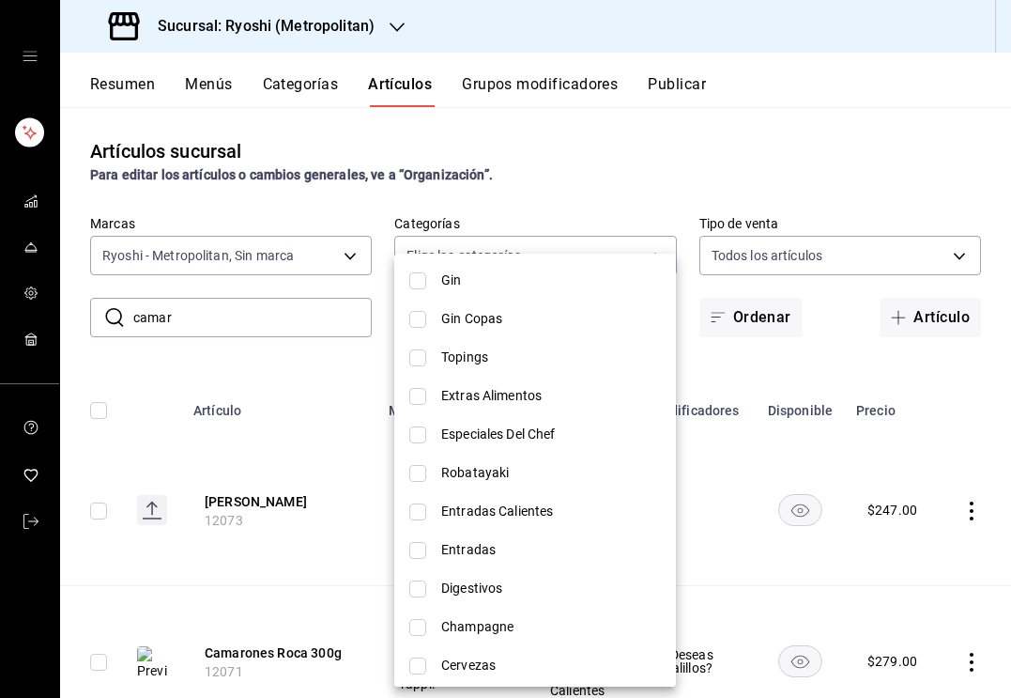
click at [426, 513] on li "Entradas Calientes" at bounding box center [535, 511] width 282 height 38
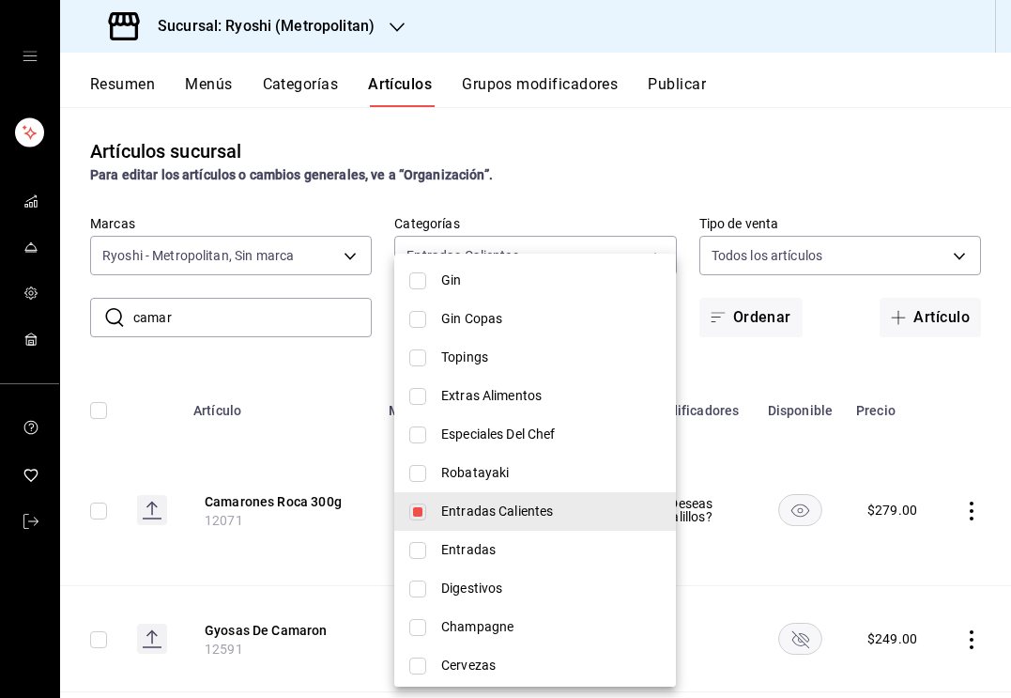
click at [507, 192] on div at bounding box center [505, 349] width 1011 height 698
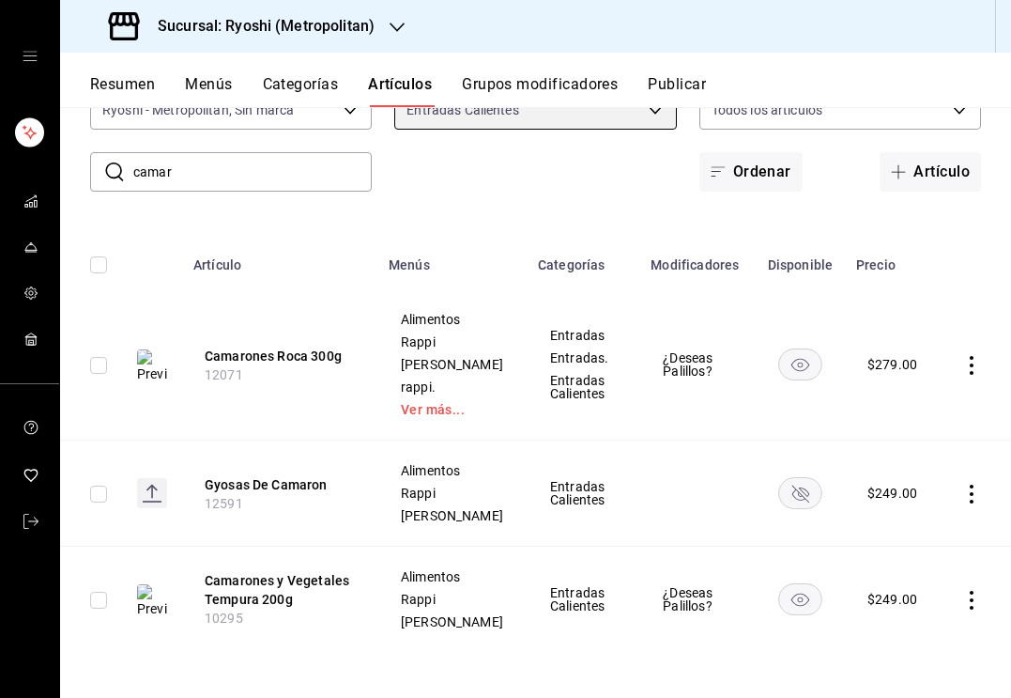
scroll to position [0, 0]
click at [180, 153] on input "camar" at bounding box center [252, 172] width 238 height 38
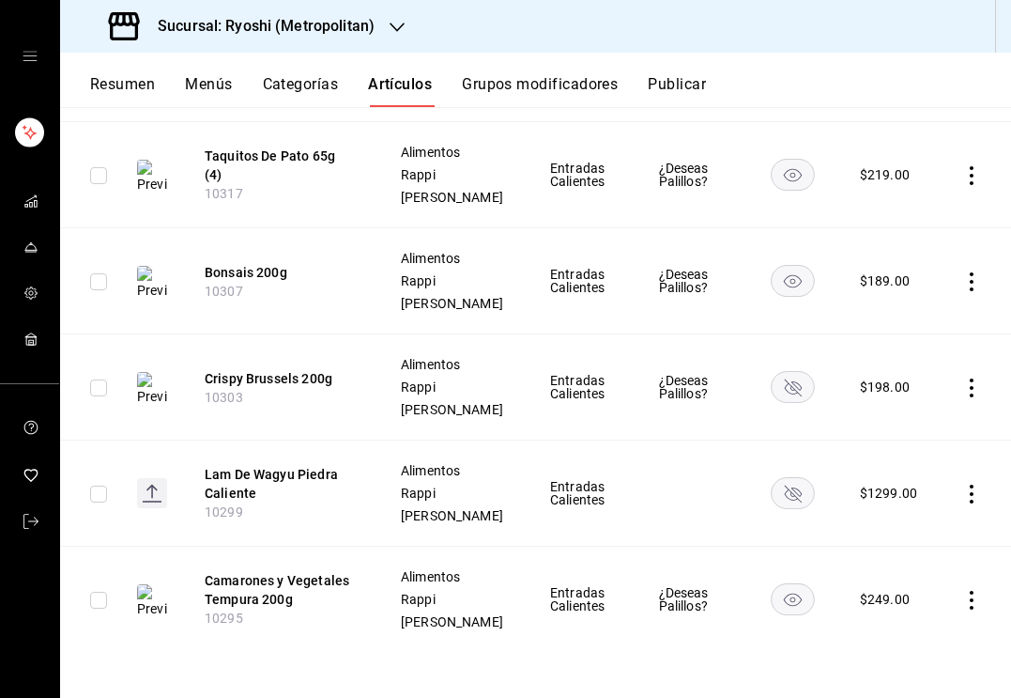
scroll to position [1409, 0]
click at [798, 402] on rect "availability-product" at bounding box center [792, 386] width 43 height 31
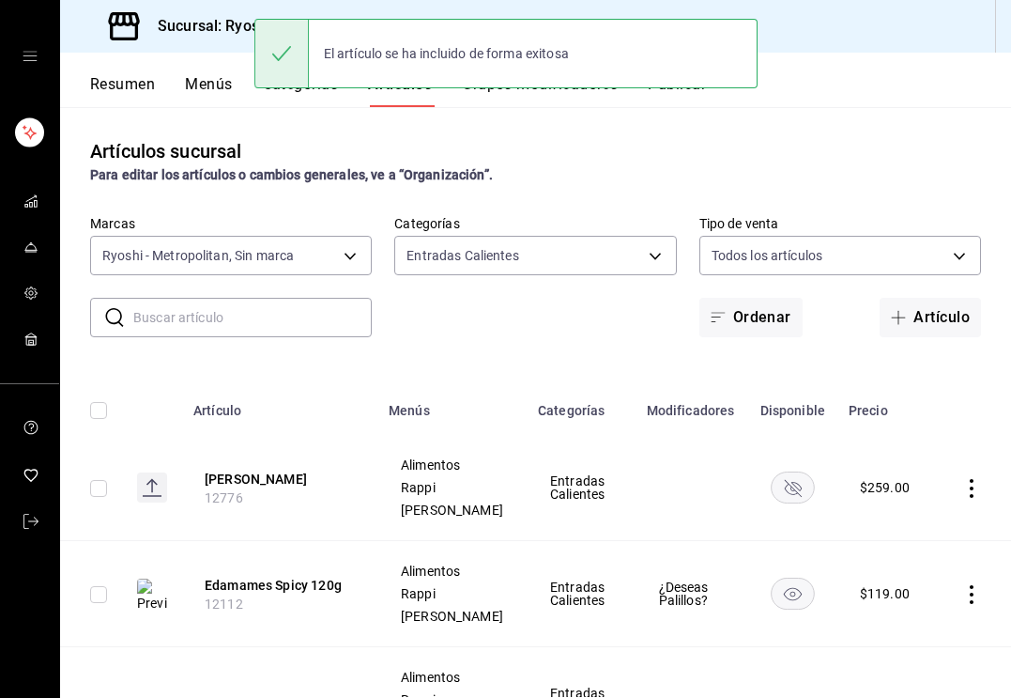
scroll to position [0, 0]
click at [521, 253] on body "Sucursal: Ryoshi (Metropolitan) Resumen Menús Categorías Artículos Grupos modif…" at bounding box center [505, 349] width 1011 height 698
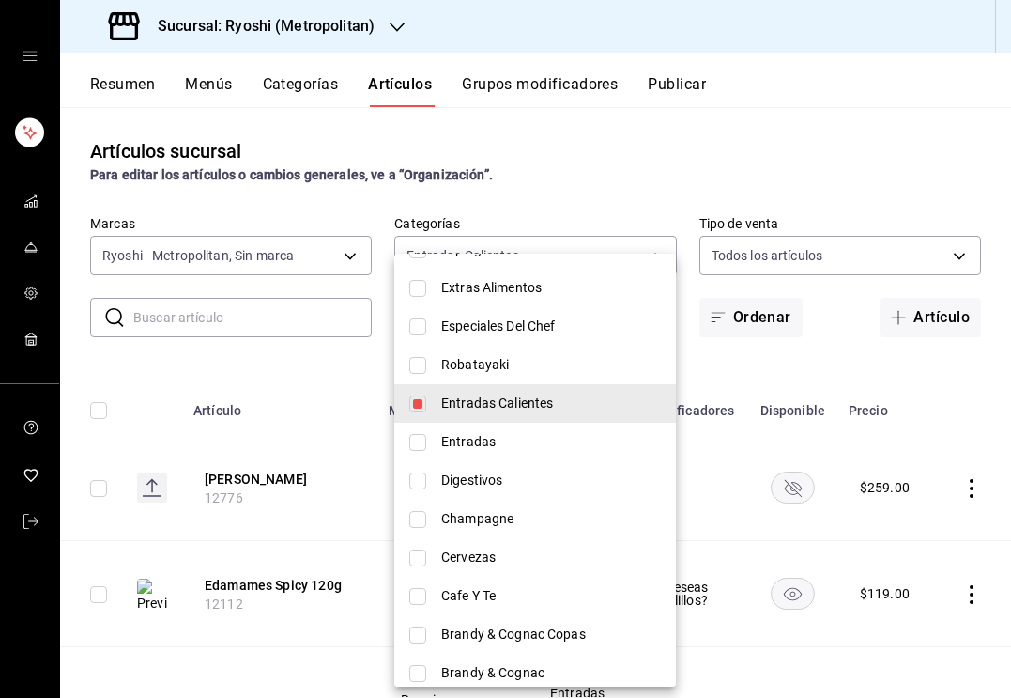
scroll to position [1624, 0]
click at [422, 409] on input "checkbox" at bounding box center [417, 404] width 17 height 17
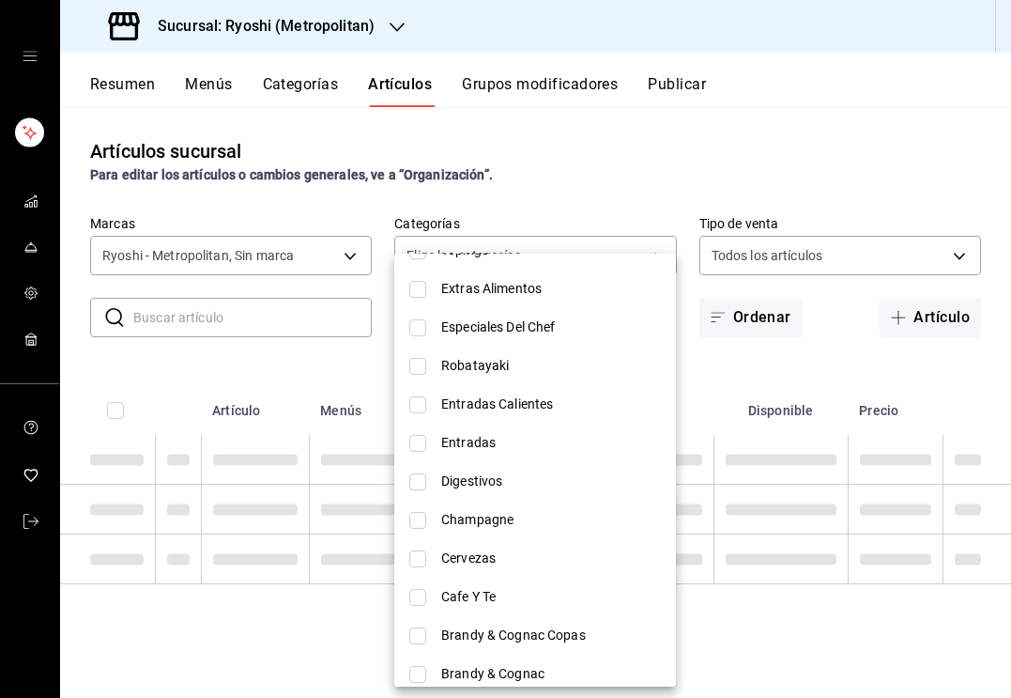
click at [419, 445] on input "checkbox" at bounding box center [417, 443] width 17 height 17
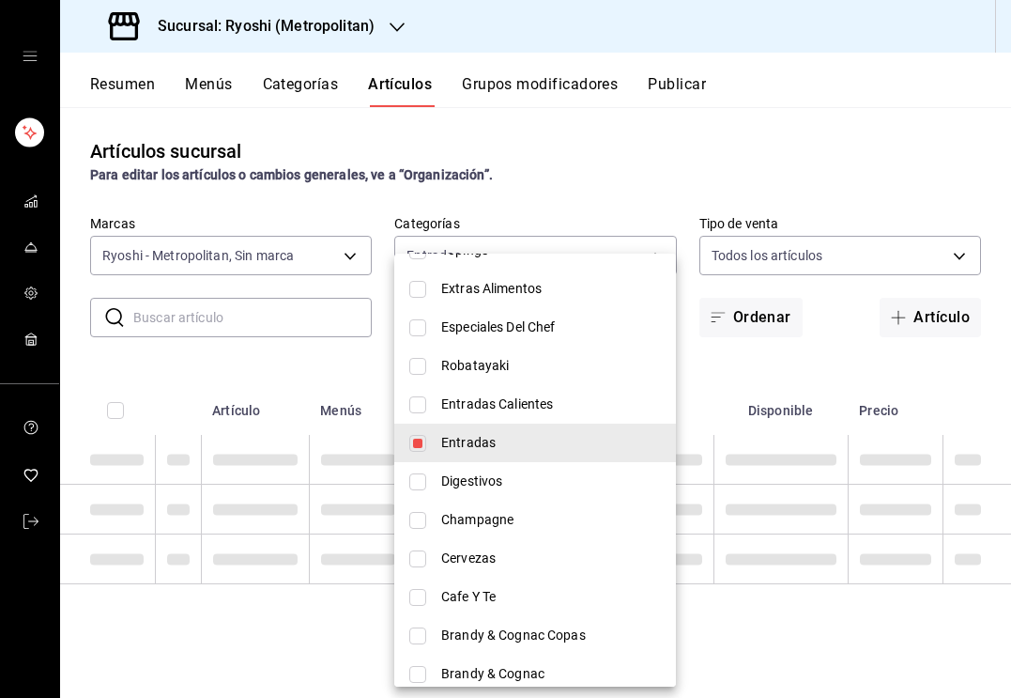
click at [350, 383] on div at bounding box center [505, 349] width 1011 height 698
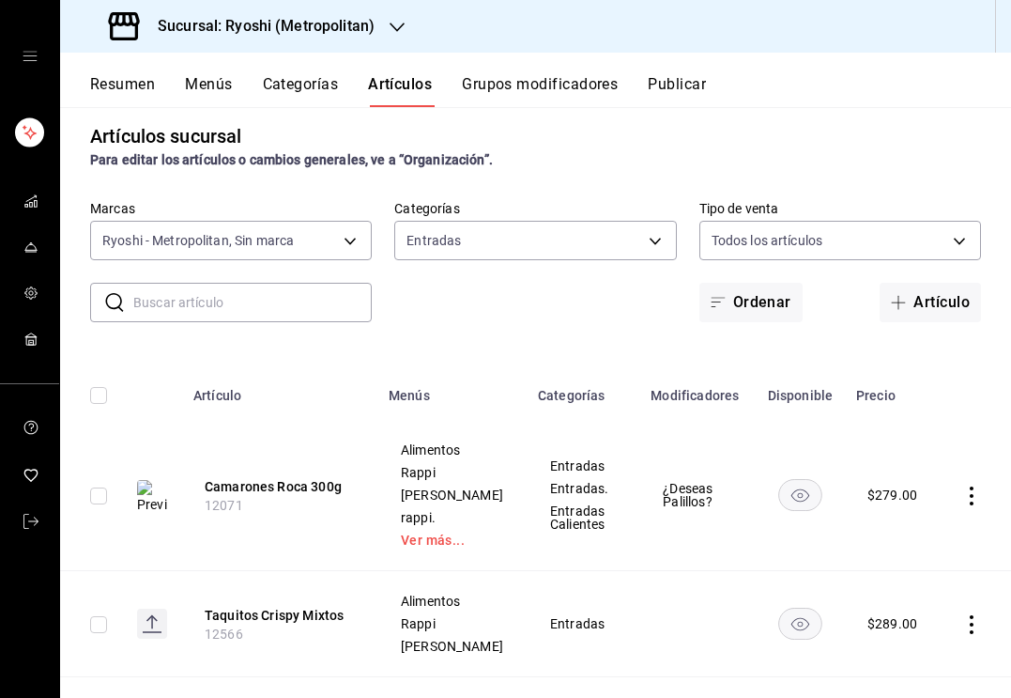
scroll to position [11, 0]
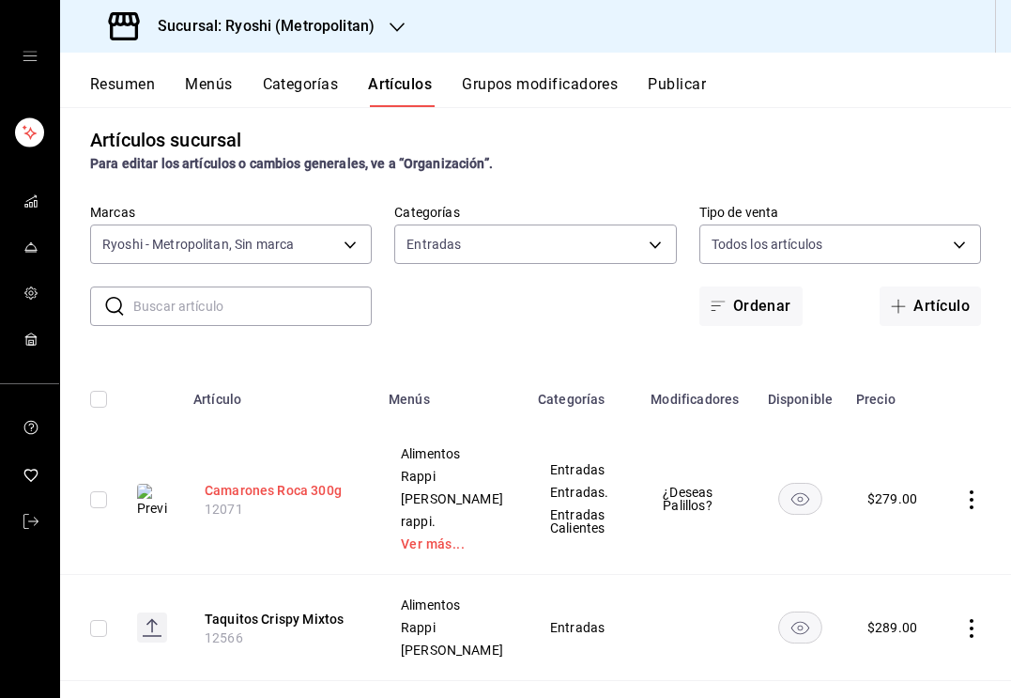
click at [299, 499] on button "Camarones Roca 300g" at bounding box center [280, 490] width 150 height 19
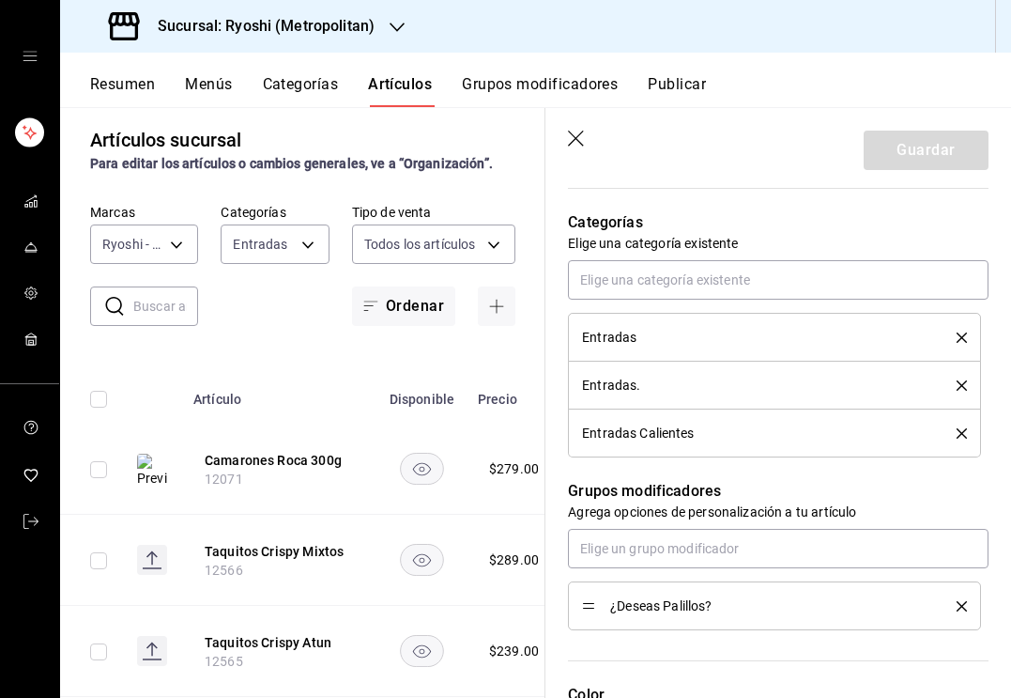
scroll to position [769, 0]
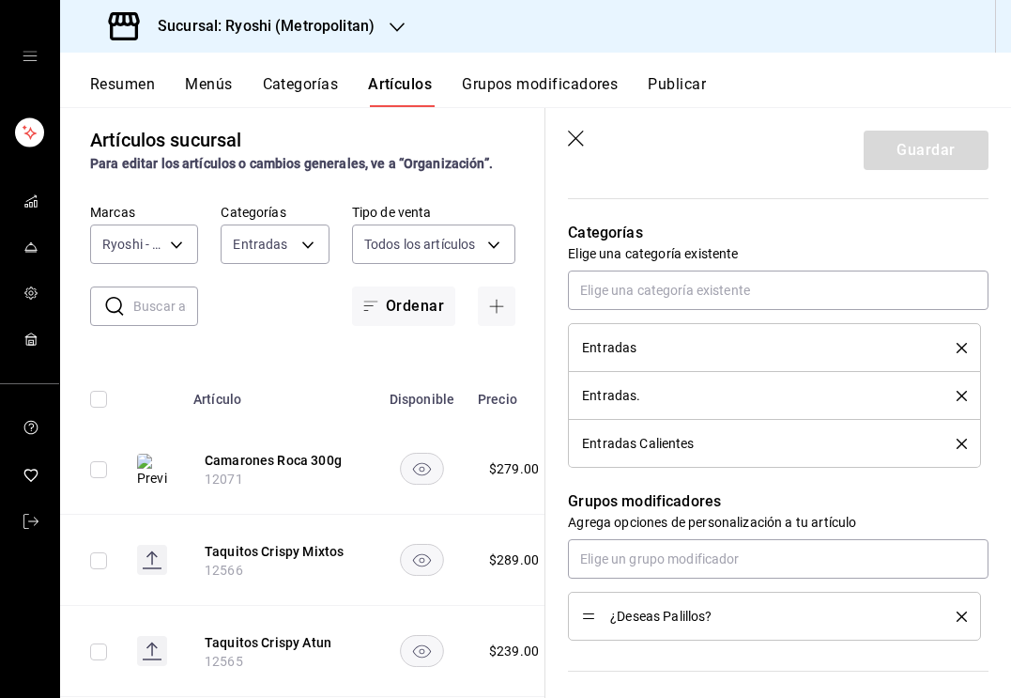
click at [962, 345] on icon "delete" at bounding box center [962, 348] width 10 height 10
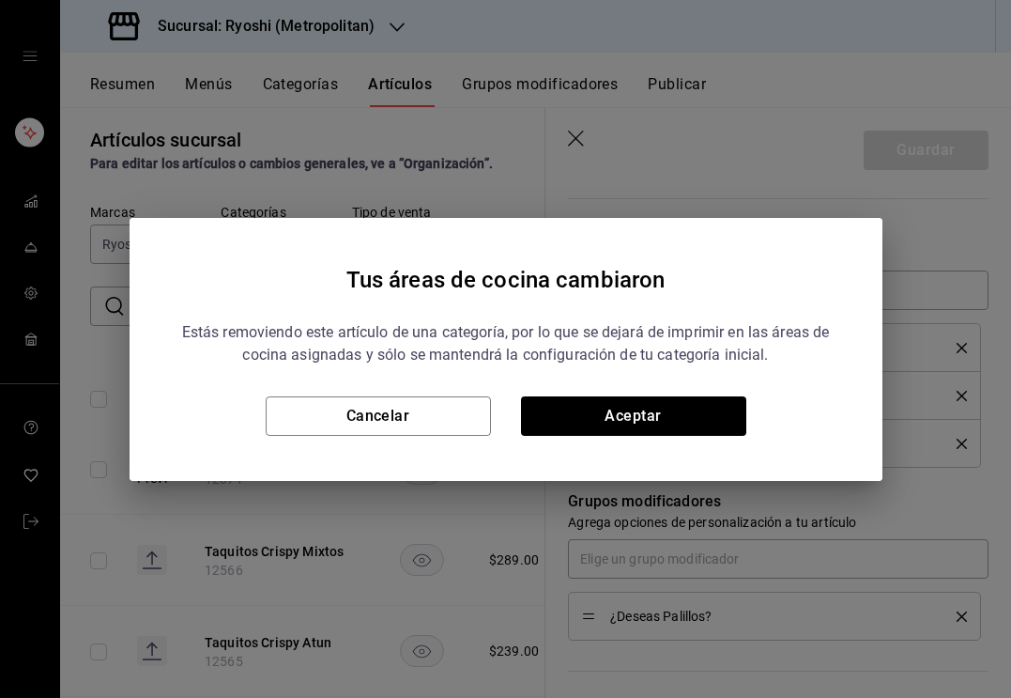
click at [695, 207] on div "Tus áreas de cocina cambiaron Estás removiendo este artículo de una categoría, …" at bounding box center [505, 349] width 1011 height 698
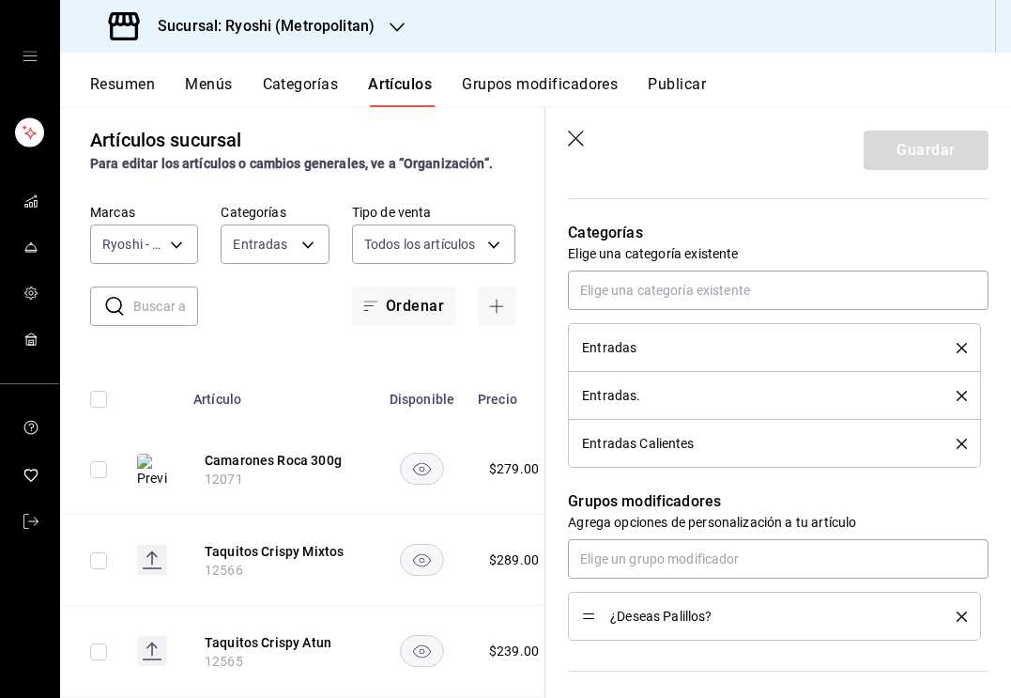
click at [572, 132] on icon "button" at bounding box center [577, 140] width 19 height 19
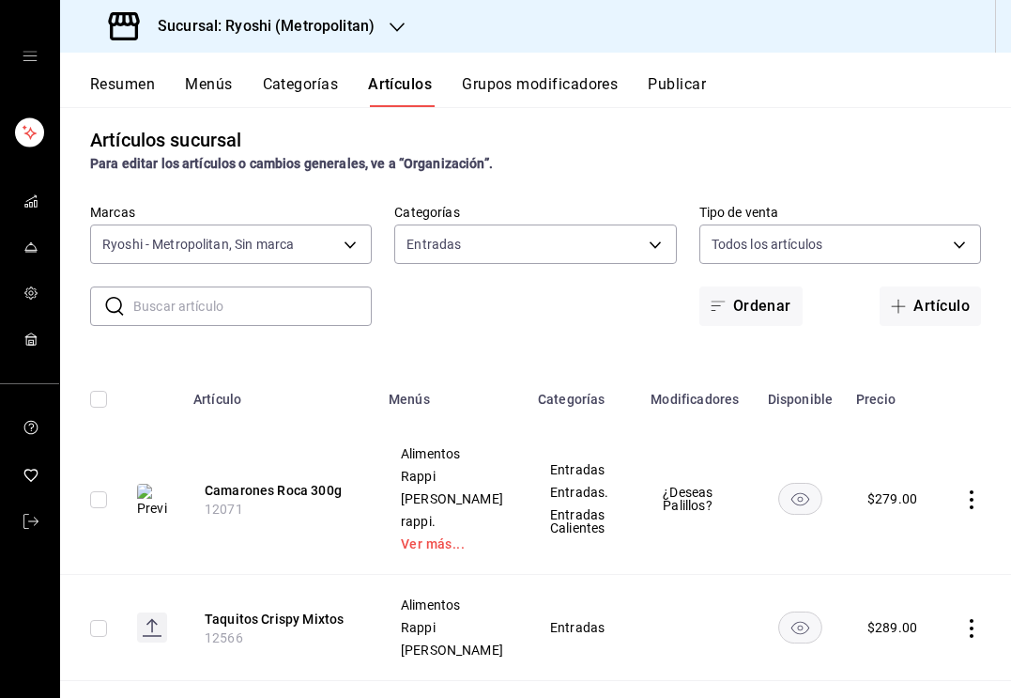
click at [576, 133] on div "Artículos sucursal Para editar los artículos o cambios generales, ve a “Organiz…" at bounding box center [535, 150] width 951 height 48
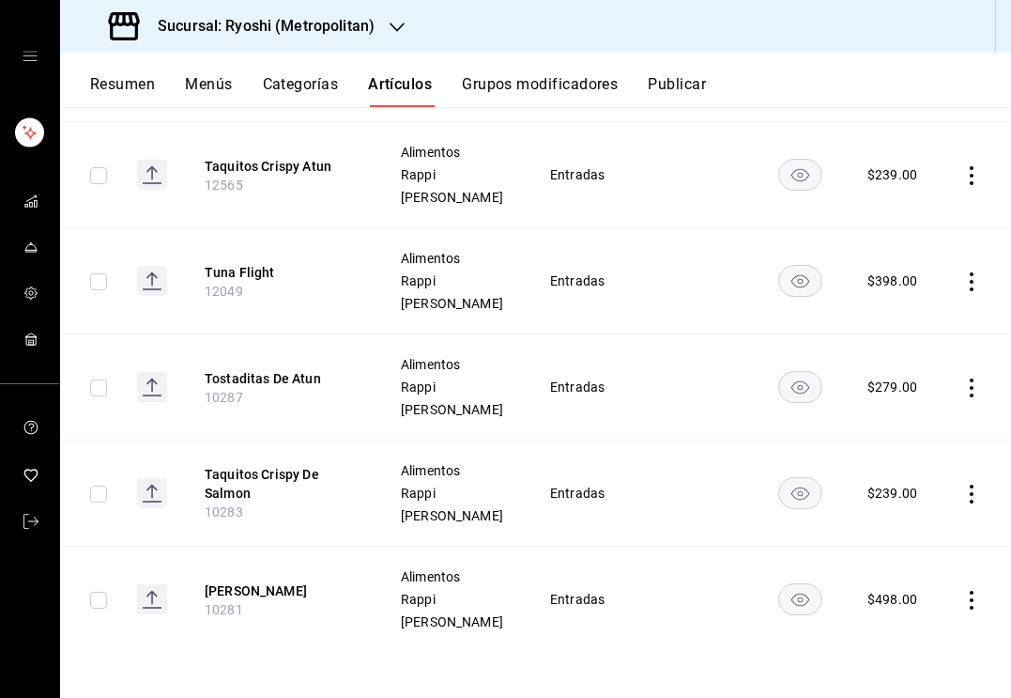
scroll to position [662, 0]
click at [262, 583] on button "Truffle Sashimi" at bounding box center [280, 590] width 150 height 19
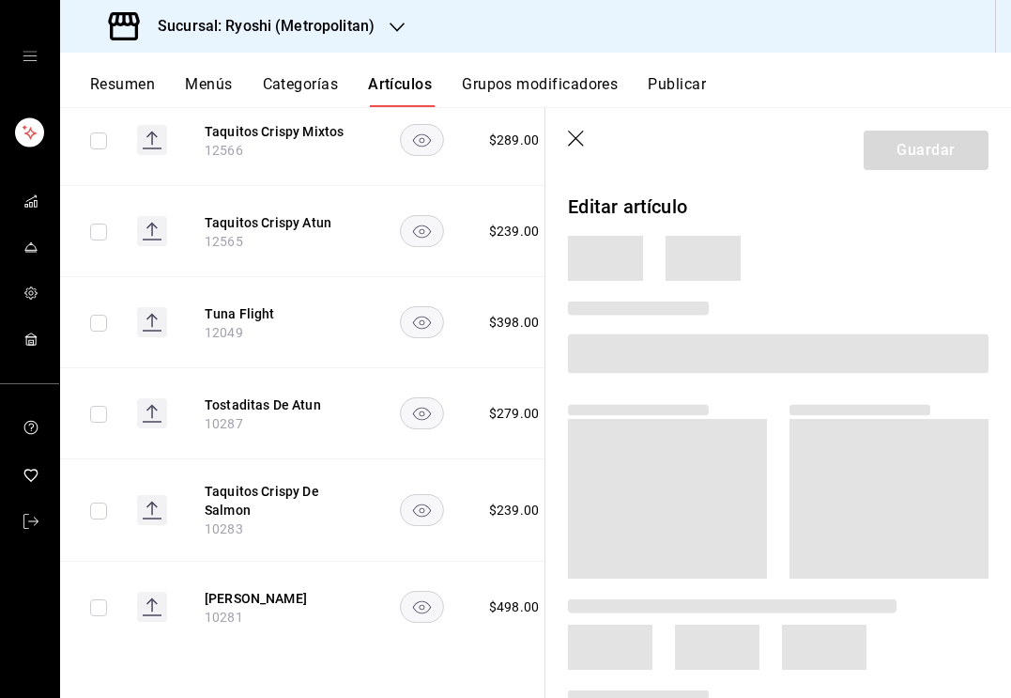
scroll to position [431, 0]
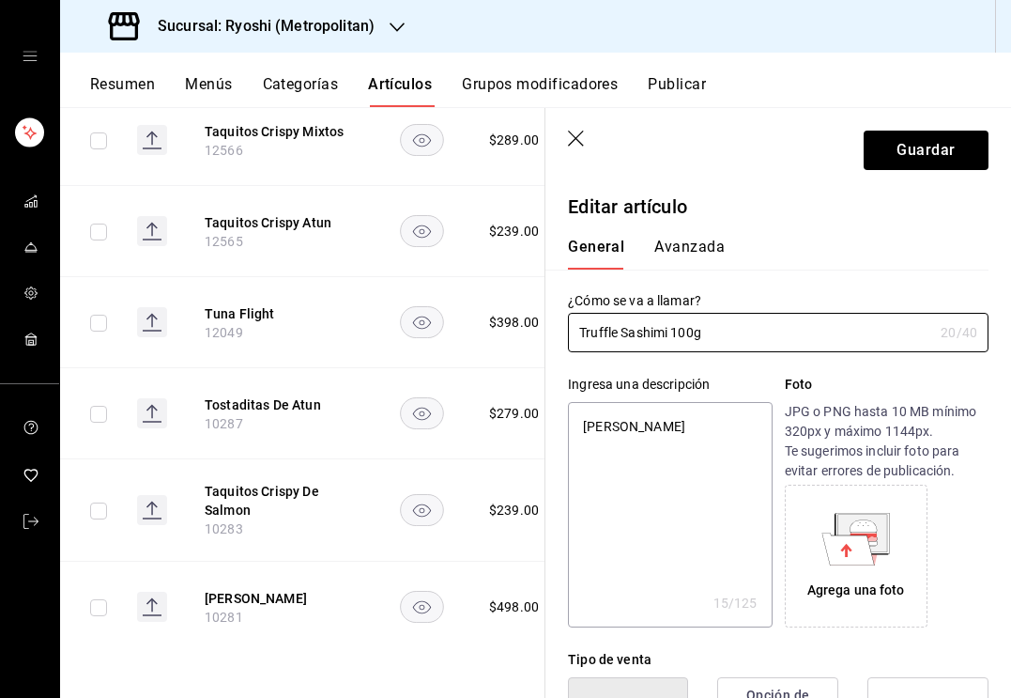
click at [634, 499] on textarea "Truffle Sashimi" at bounding box center [670, 514] width 204 height 225
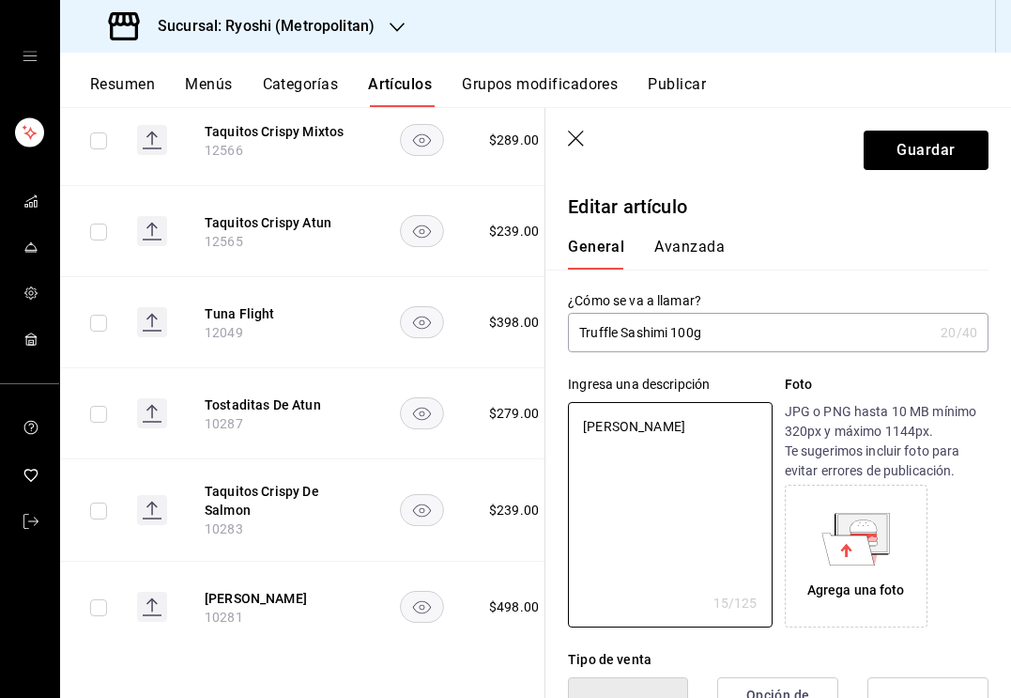
click at [634, 499] on textarea "Truffle Sashimi" at bounding box center [670, 514] width 204 height 225
paste textarea "Sashimi de atún + salmón + kampachi + trufa negra + caviar + cebollín + shiso +…"
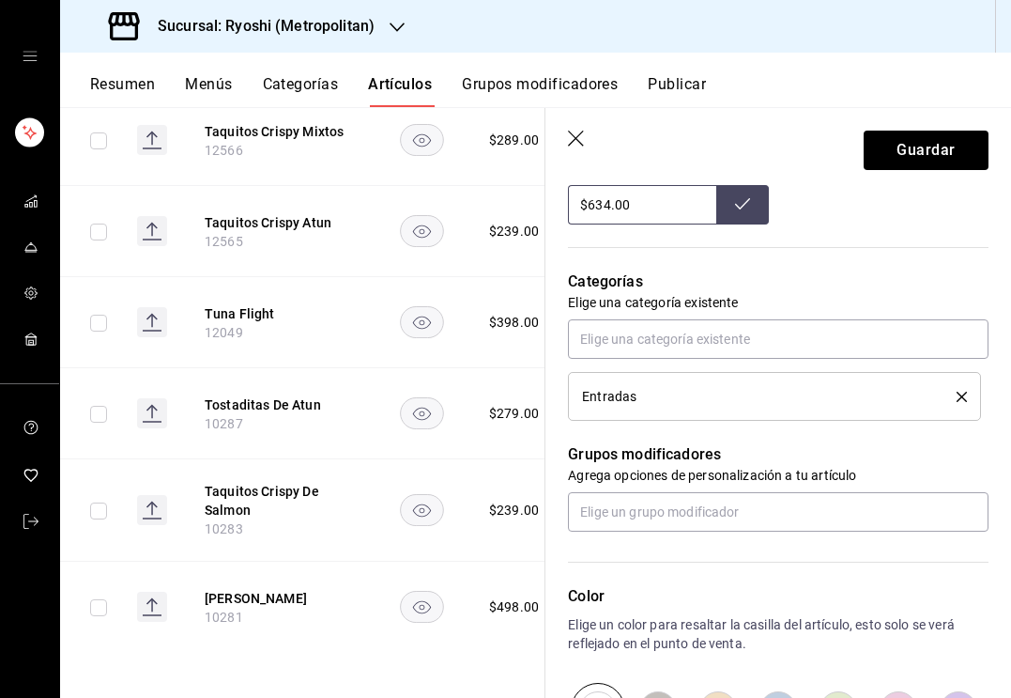
scroll to position [761, 0]
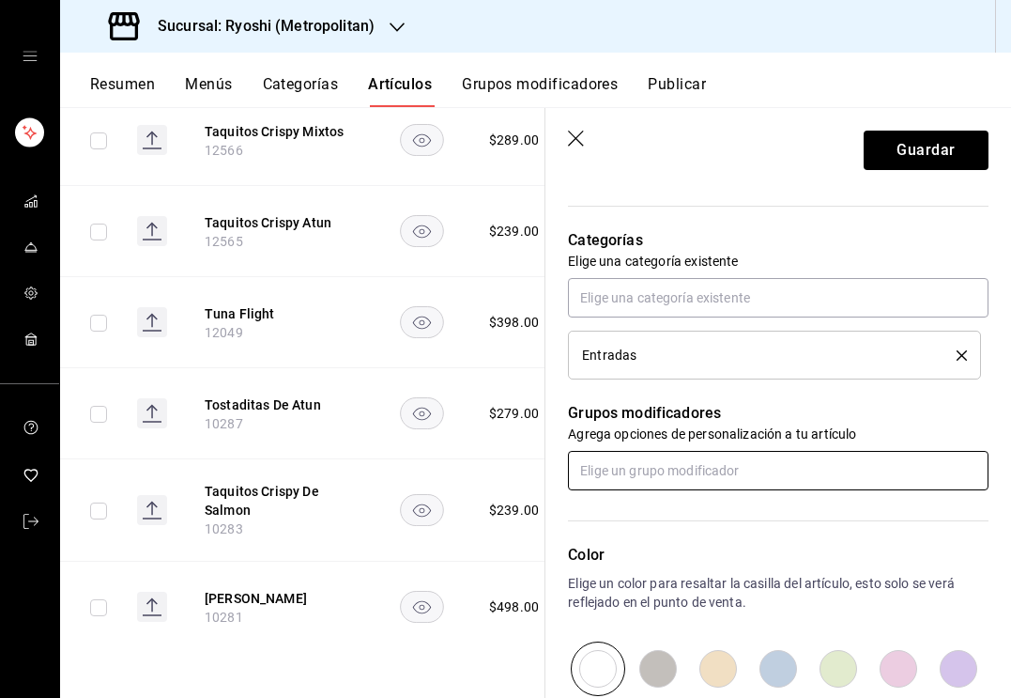
click at [659, 470] on input "text" at bounding box center [778, 470] width 421 height 39
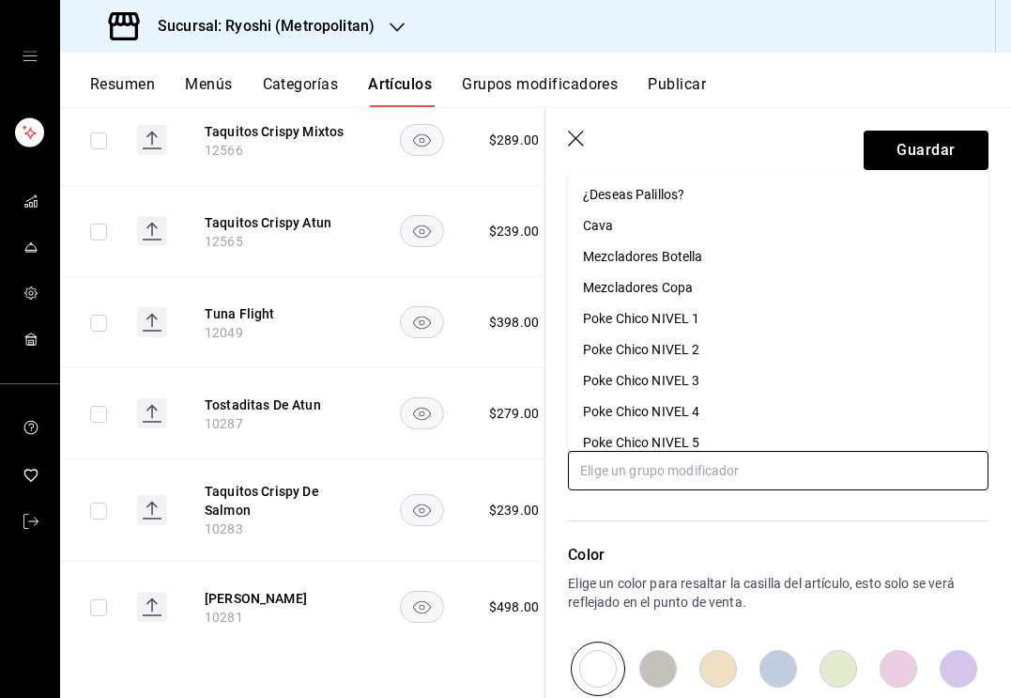
click at [622, 201] on div "¿Deseas Palillos?" at bounding box center [633, 195] width 101 height 20
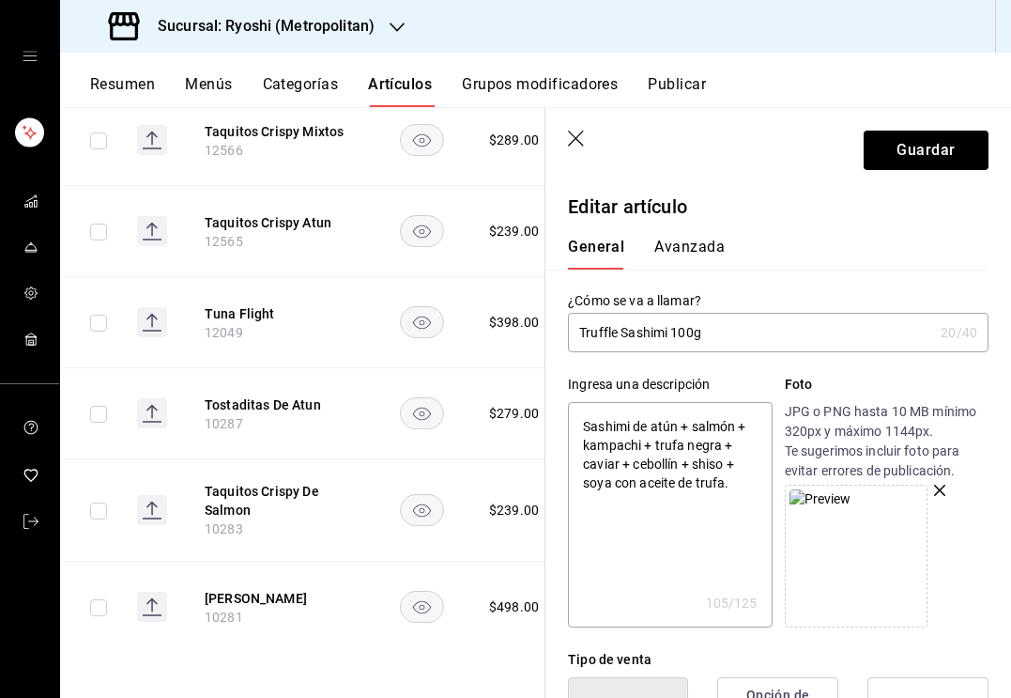
scroll to position [0, 0]
click at [925, 152] on button "Guardar" at bounding box center [926, 150] width 125 height 39
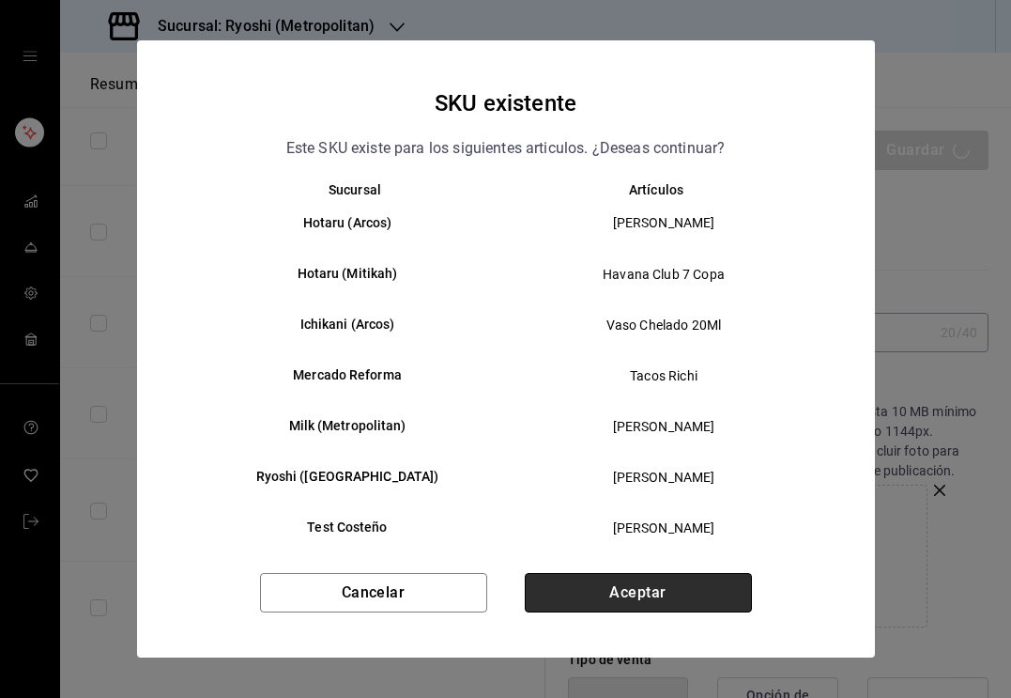
click at [575, 581] on button "Aceptar" at bounding box center [638, 592] width 227 height 39
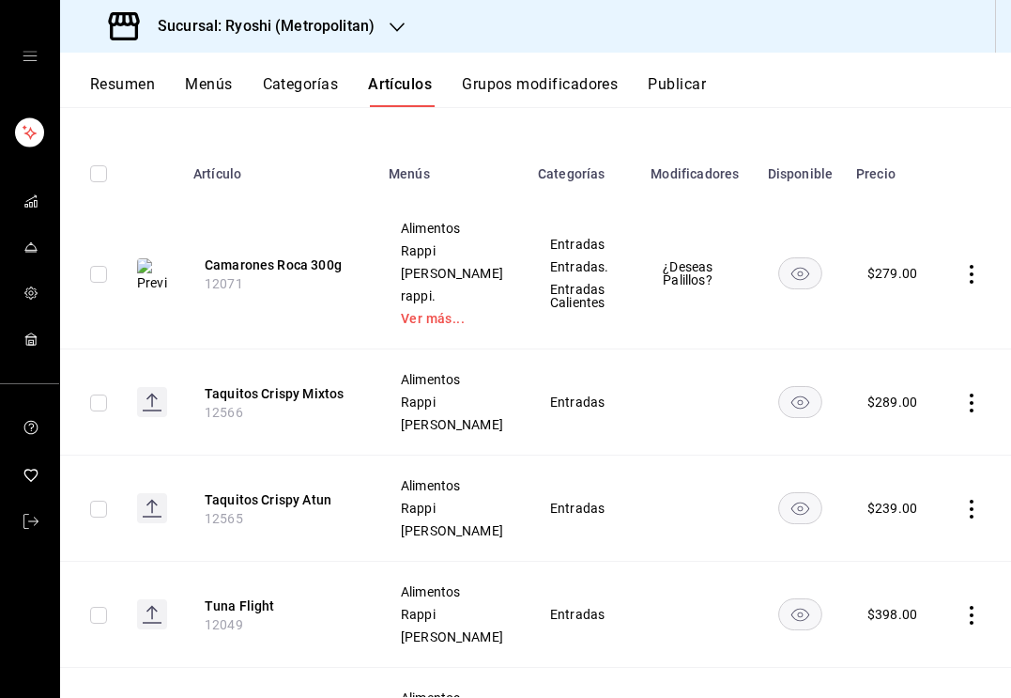
scroll to position [238, 0]
click at [818, 522] on rect "availability-product" at bounding box center [800, 506] width 43 height 31
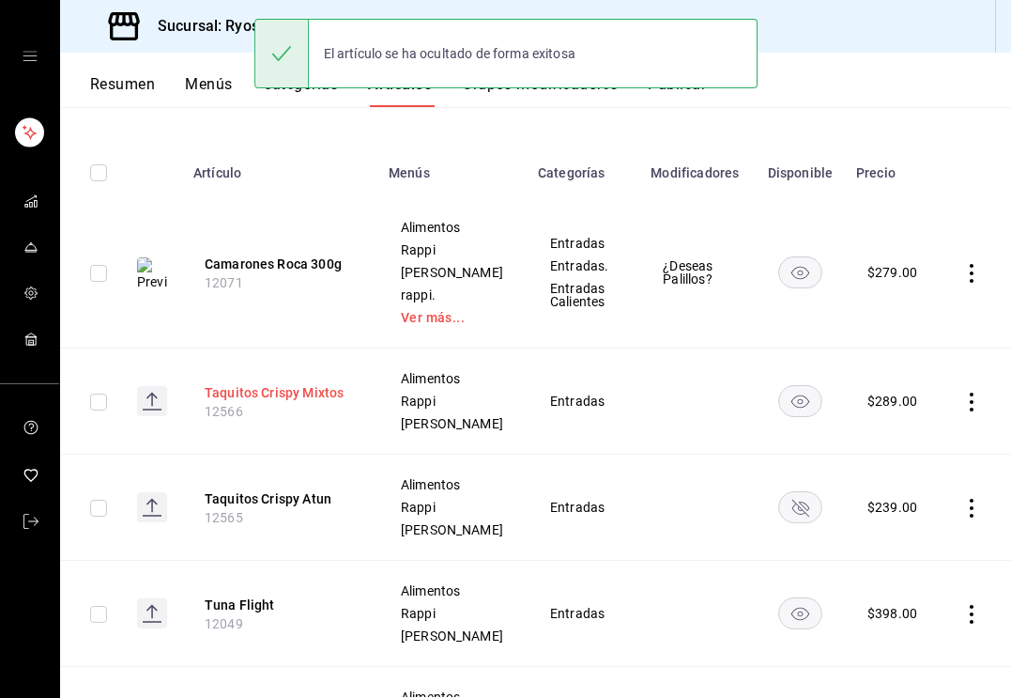
click at [312, 402] on button "Taquitos Crispy Mixtos" at bounding box center [280, 392] width 150 height 19
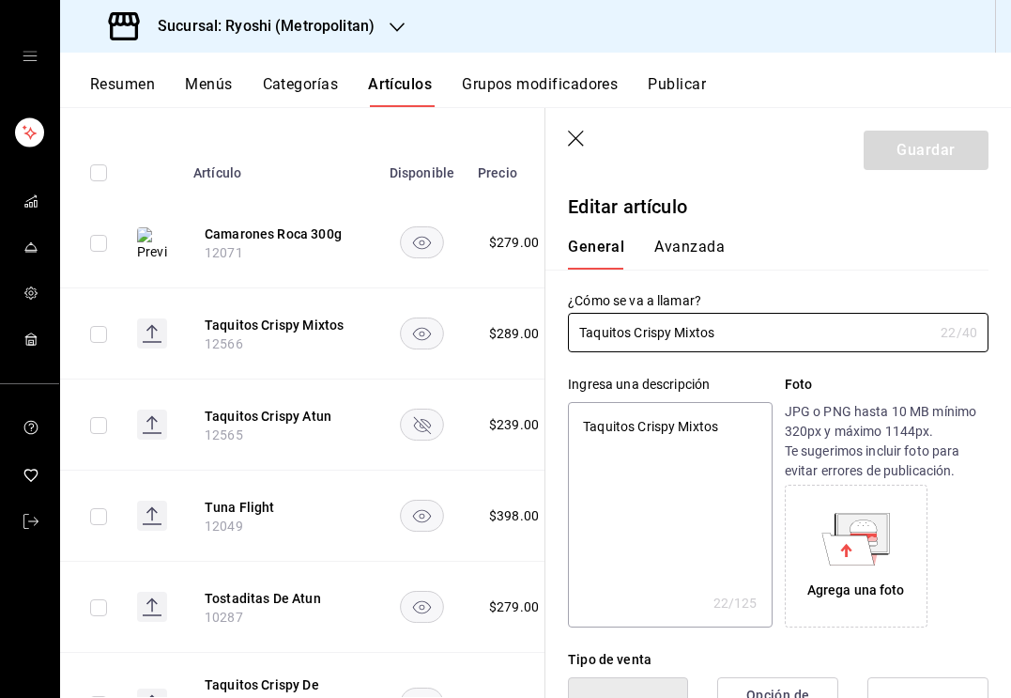
click at [699, 420] on textarea "Taquitos Crispy Mixtos" at bounding box center [670, 514] width 204 height 225
paste textarea "2 de atún + 2 de salmón + wonton + mayo tobiko + guacamole + aceite de trufa + …"
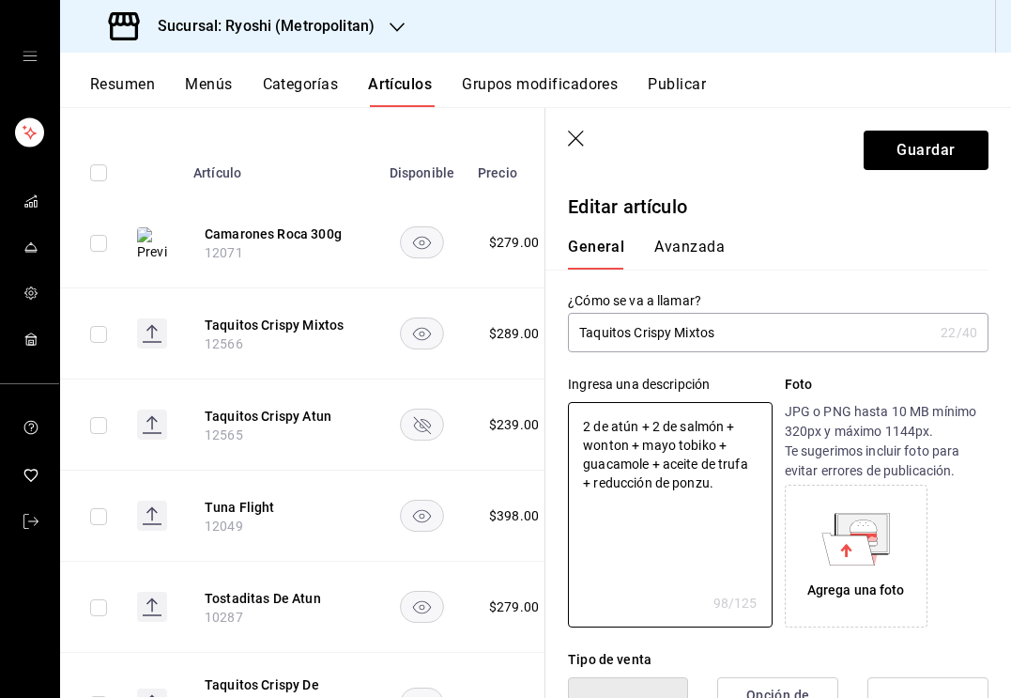
click at [743, 324] on input "Taquitos Crispy Mixtos" at bounding box center [750, 333] width 365 height 38
click at [800, 330] on input "Taquitos Crispy Mixtos" at bounding box center [750, 333] width 365 height 38
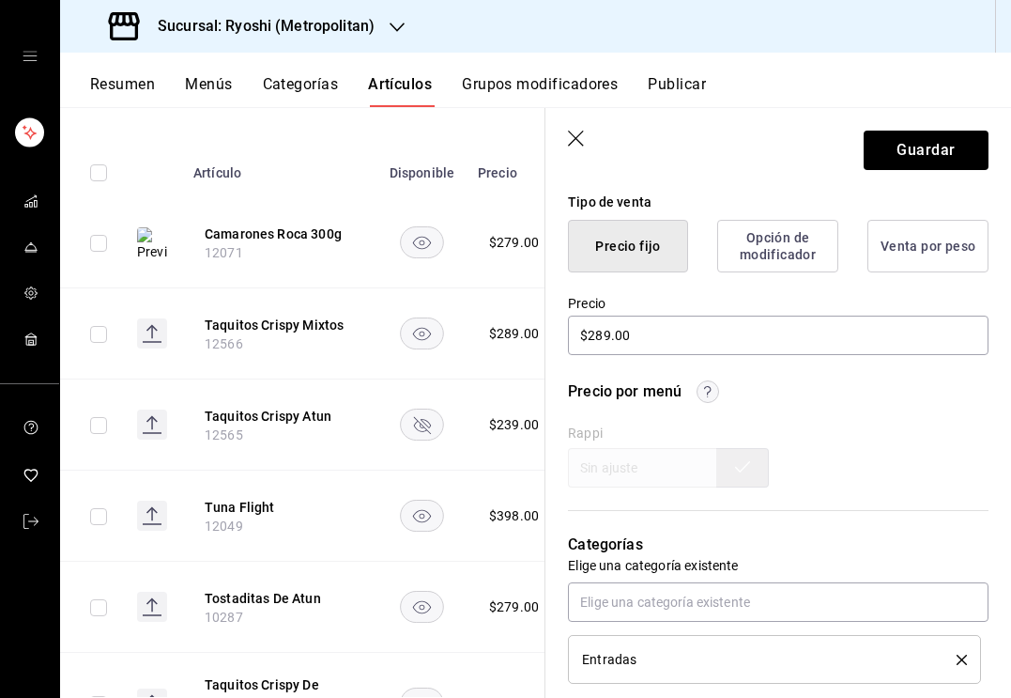
scroll to position [452, 0]
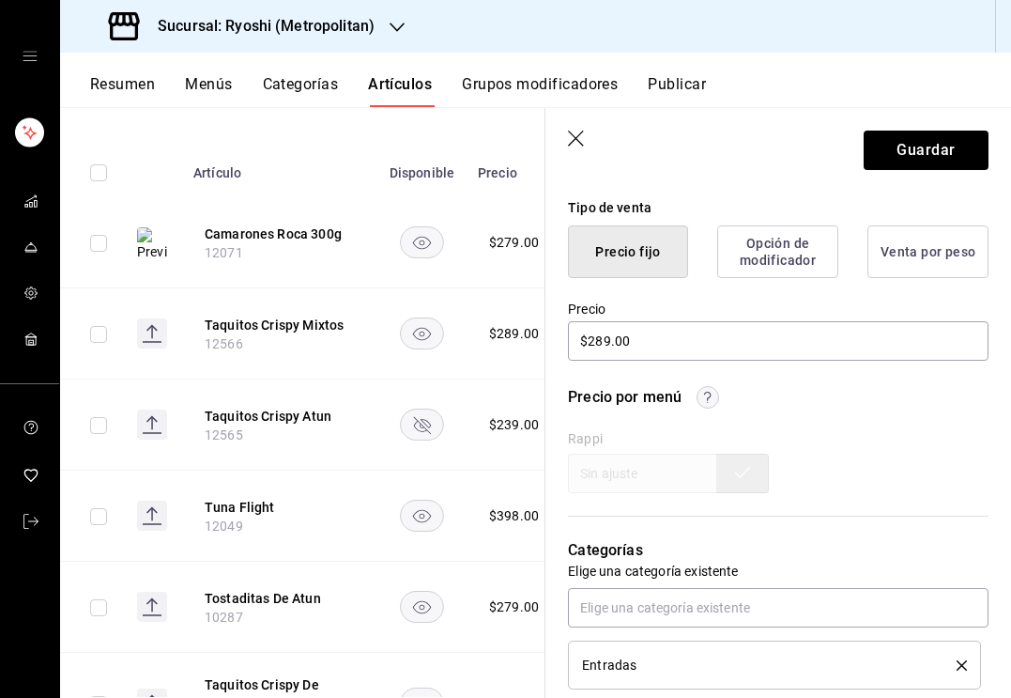
click at [683, 465] on div "Rappi" at bounding box center [778, 462] width 421 height 62
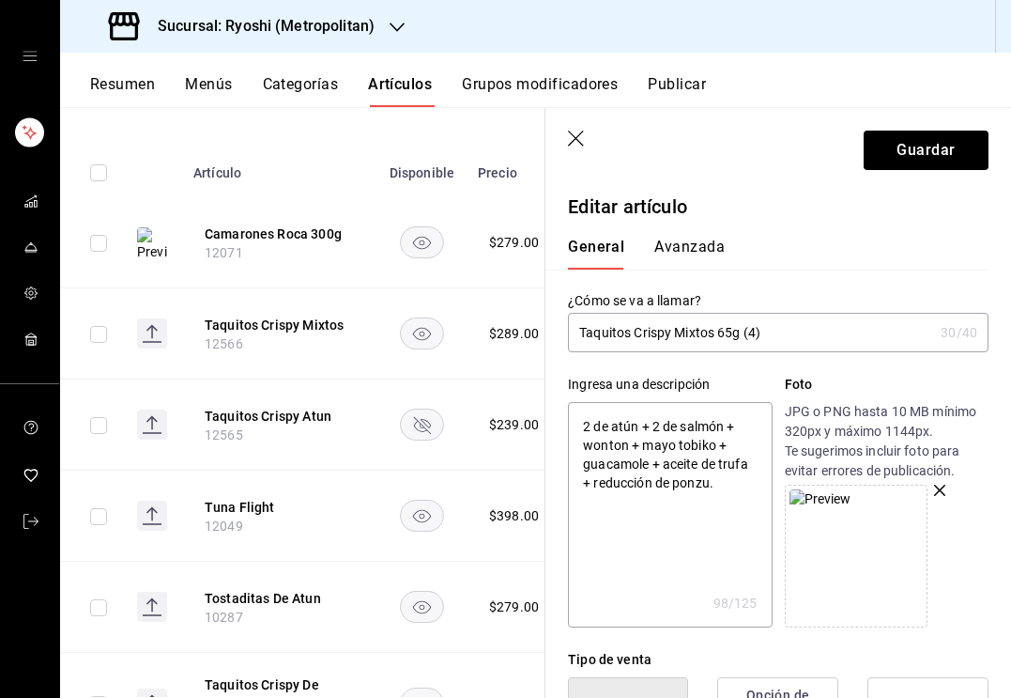
scroll to position [0, 0]
click at [920, 138] on button "Guardar" at bounding box center [926, 150] width 125 height 39
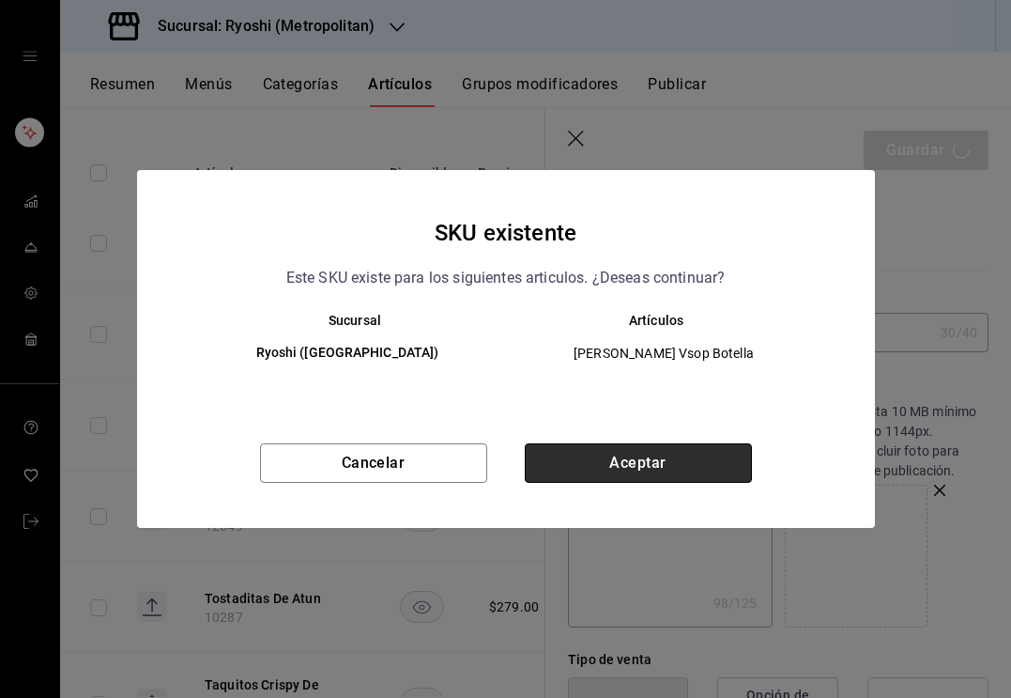
click at [589, 454] on button "Aceptar" at bounding box center [638, 462] width 227 height 39
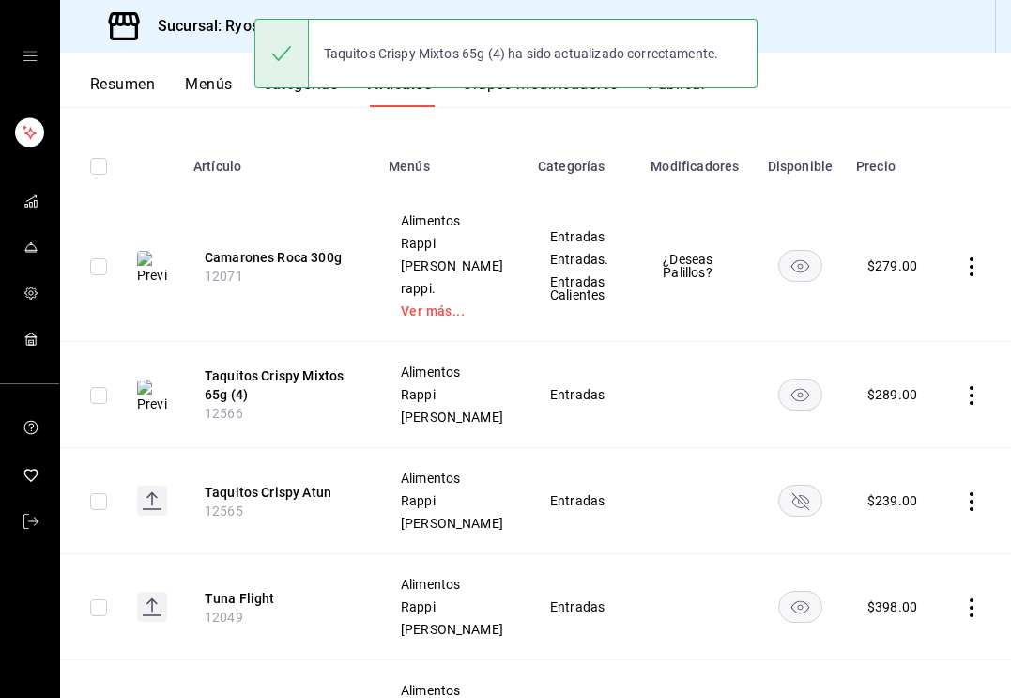
scroll to position [256, 0]
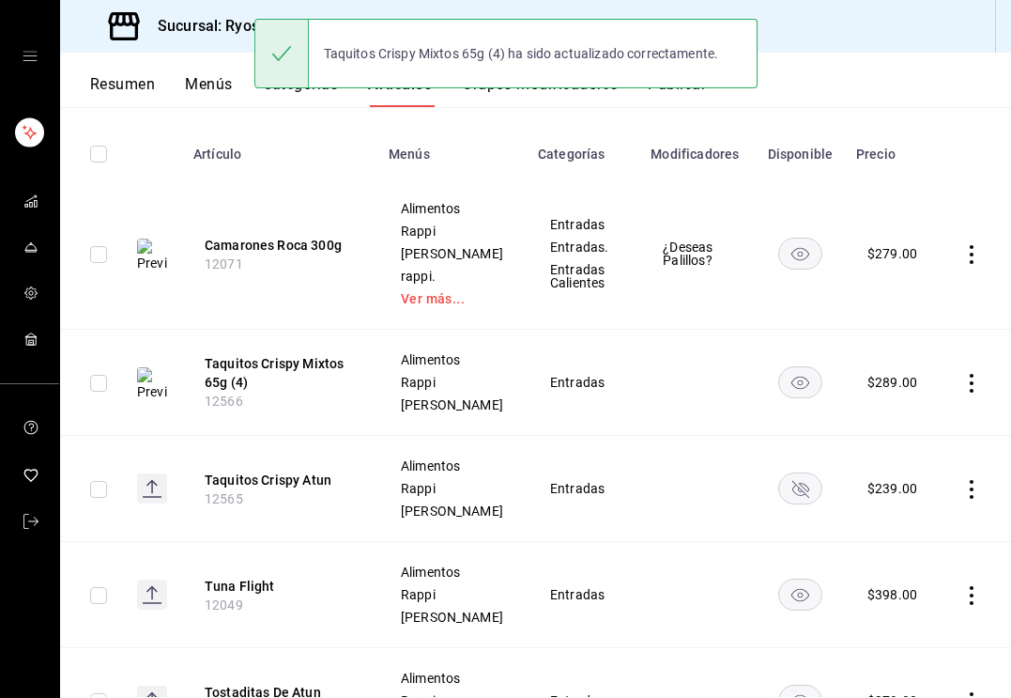
click at [402, 474] on td "Alimentos Rappi Rappi Ryoshi" at bounding box center [451, 489] width 149 height 106
click at [253, 377] on button "Taquitos Crispy Mixtos 65g (4)" at bounding box center [280, 373] width 150 height 38
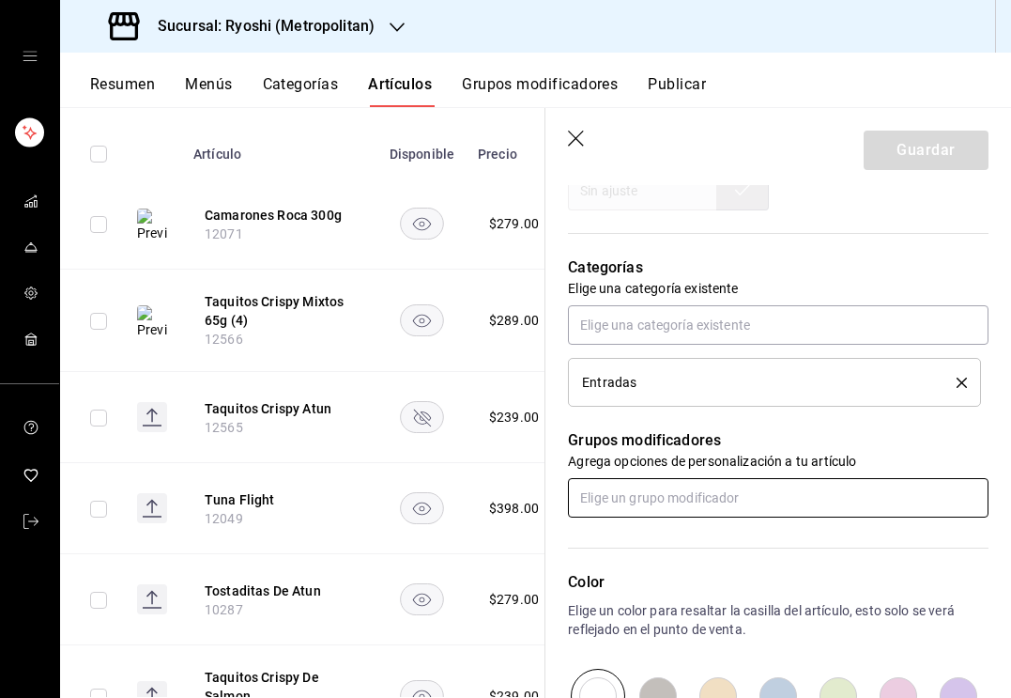
scroll to position [735, 0]
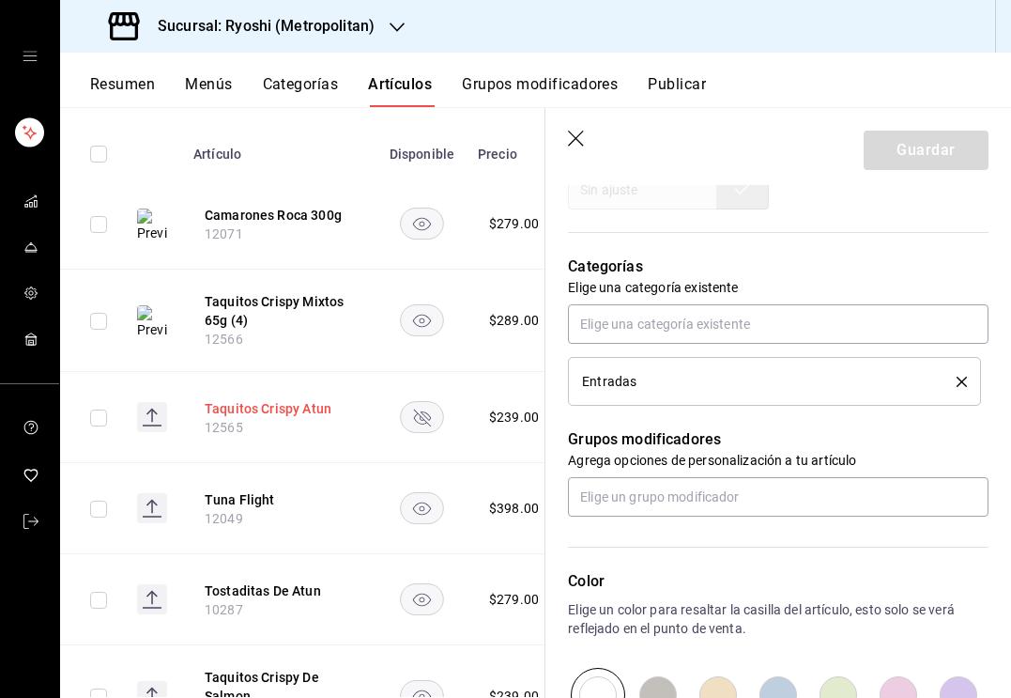
click at [298, 407] on button "Taquitos Crispy Atun" at bounding box center [280, 408] width 150 height 19
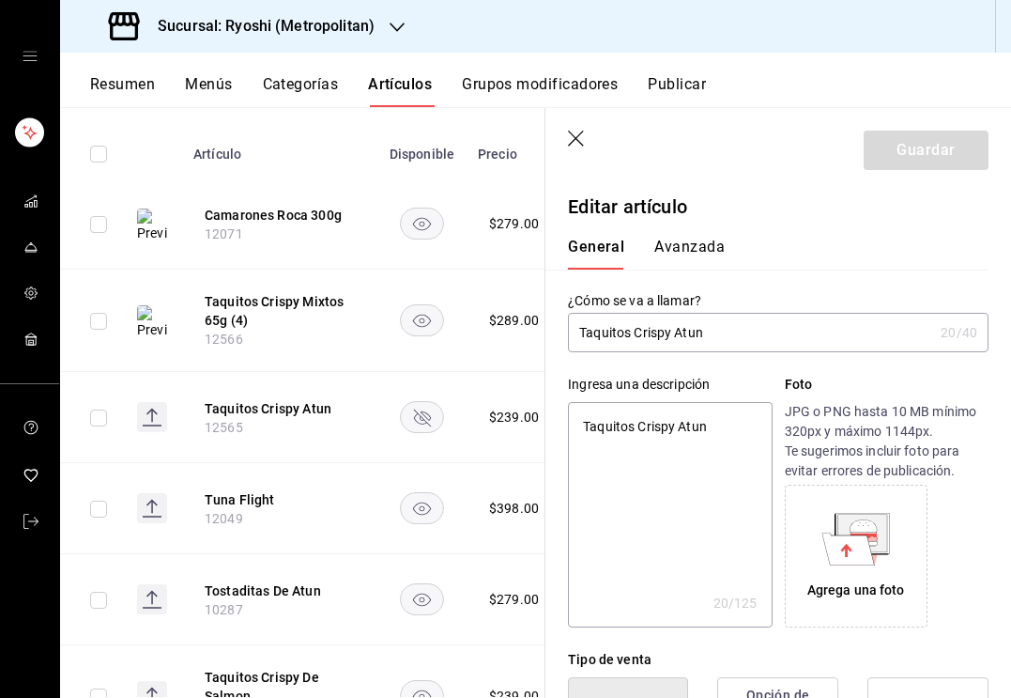
click at [572, 140] on icon "button" at bounding box center [577, 140] width 19 height 19
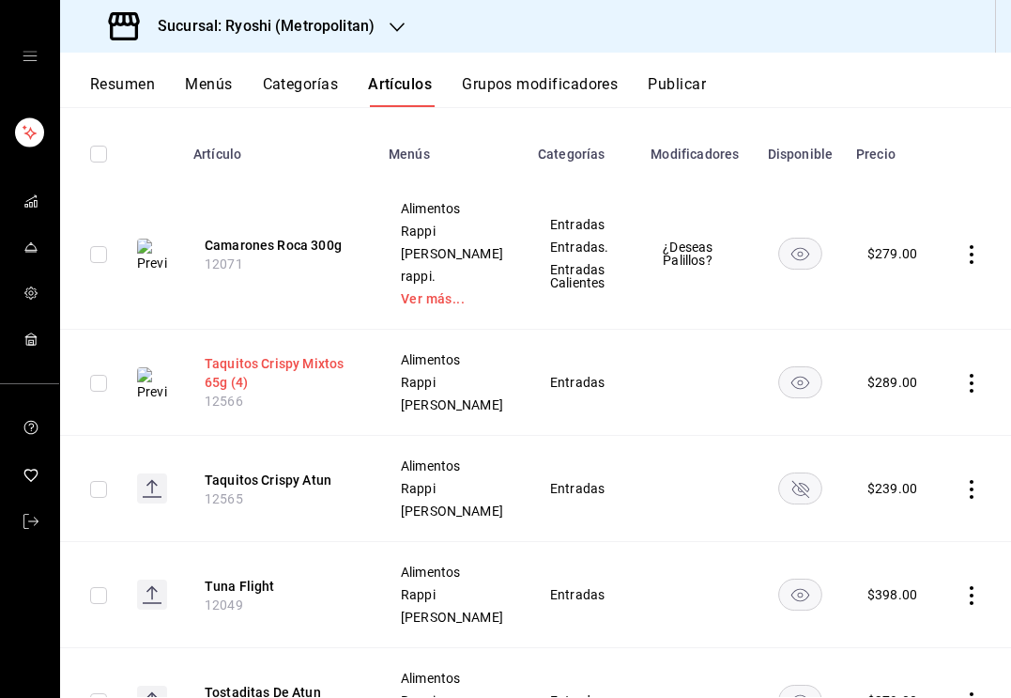
click at [228, 392] on button "Taquitos Crispy Mixtos 65g (4)" at bounding box center [280, 373] width 150 height 38
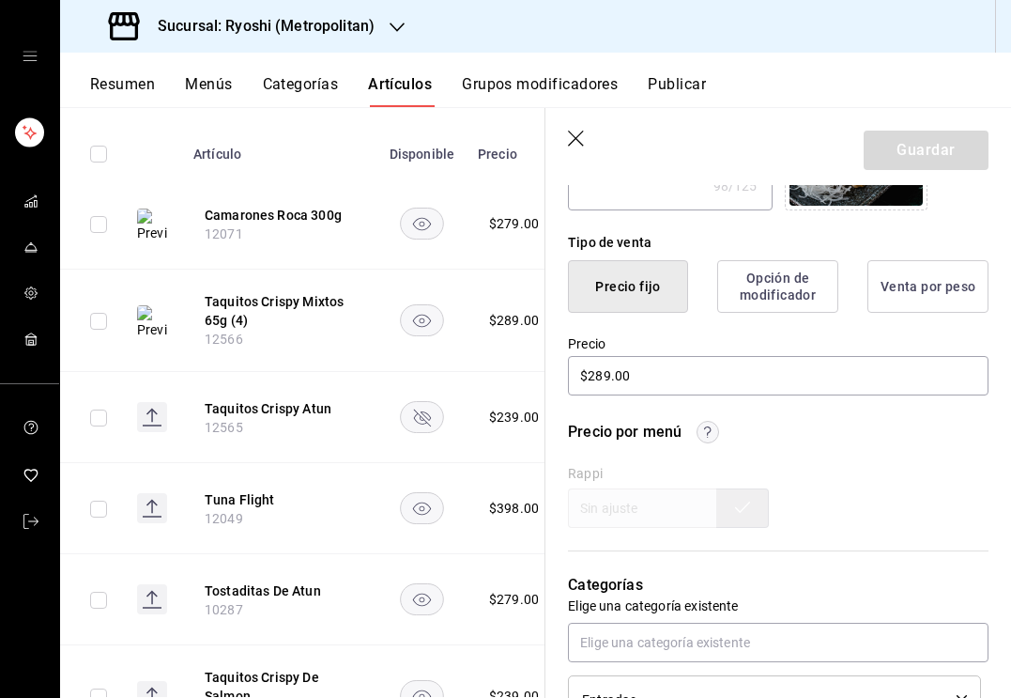
scroll to position [419, 0]
click at [866, 462] on div "Precio por menú Rappi" at bounding box center [778, 472] width 421 height 107
click at [709, 430] on icon "button" at bounding box center [707, 429] width 7 height 11
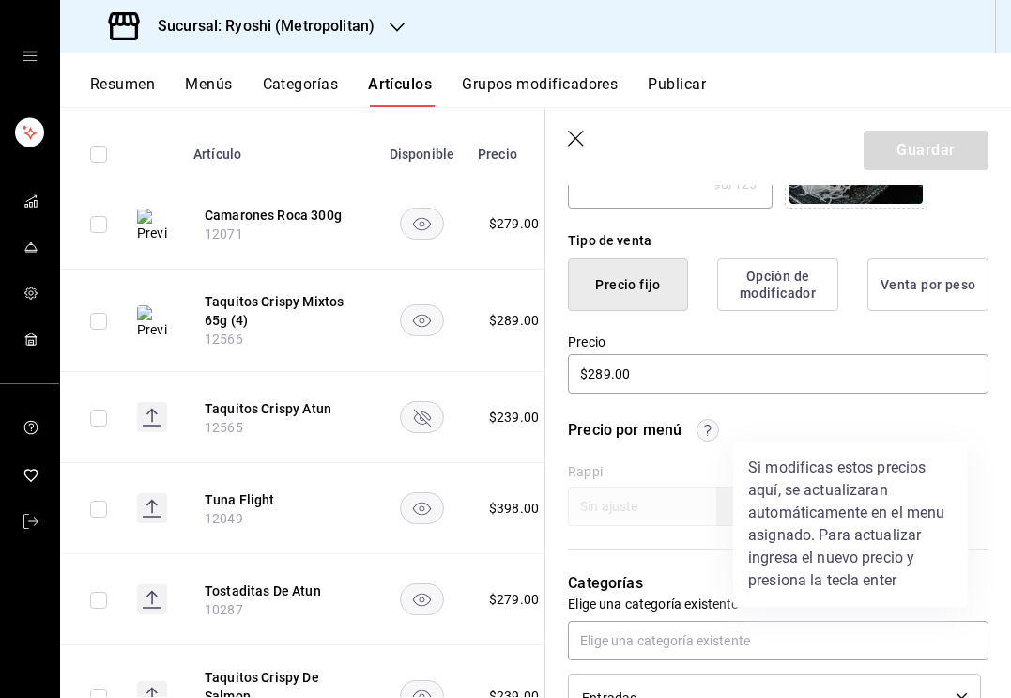
click at [708, 430] on div at bounding box center [505, 349] width 1011 height 698
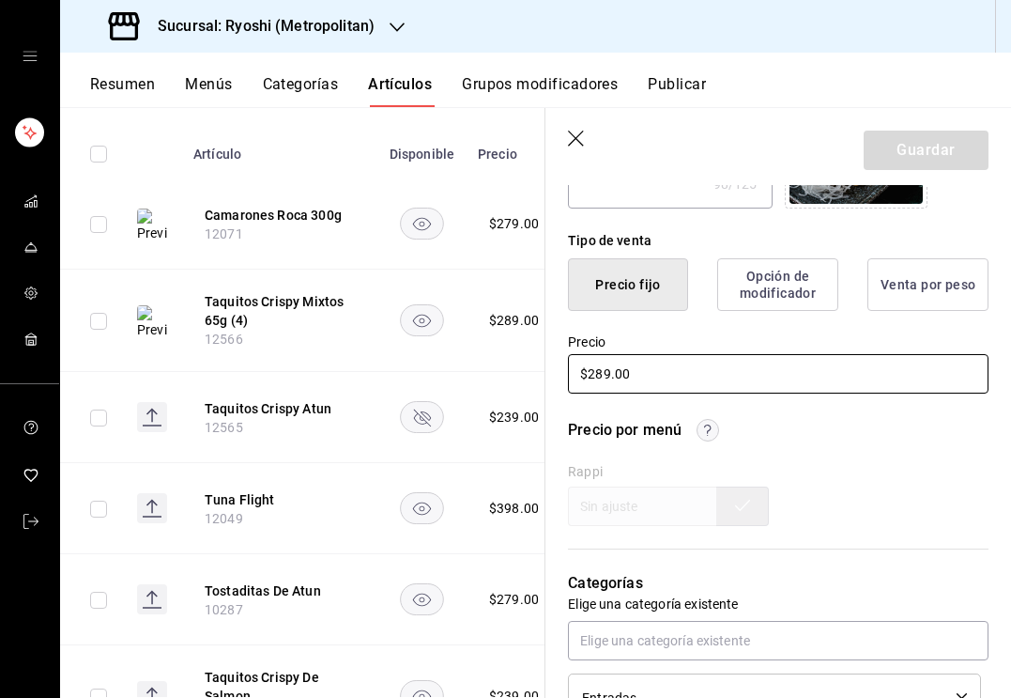
click at [689, 379] on input "$289.00" at bounding box center [778, 373] width 421 height 39
click at [604, 376] on input "$289.00" at bounding box center [778, 373] width 421 height 39
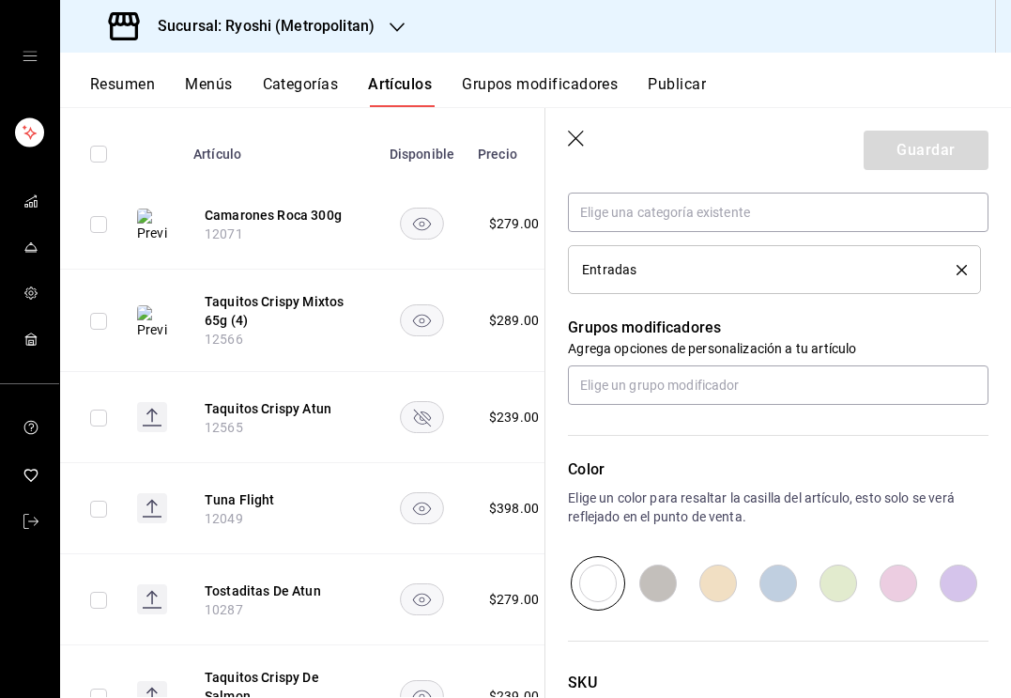
scroll to position [829, 0]
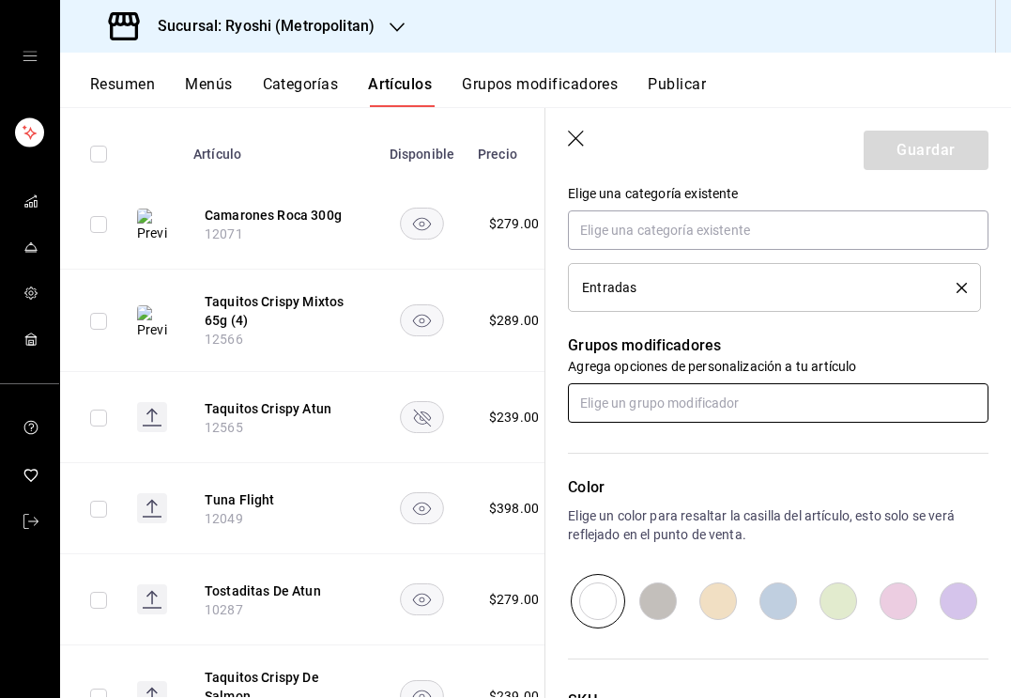
click at [629, 411] on input "text" at bounding box center [778, 402] width 421 height 39
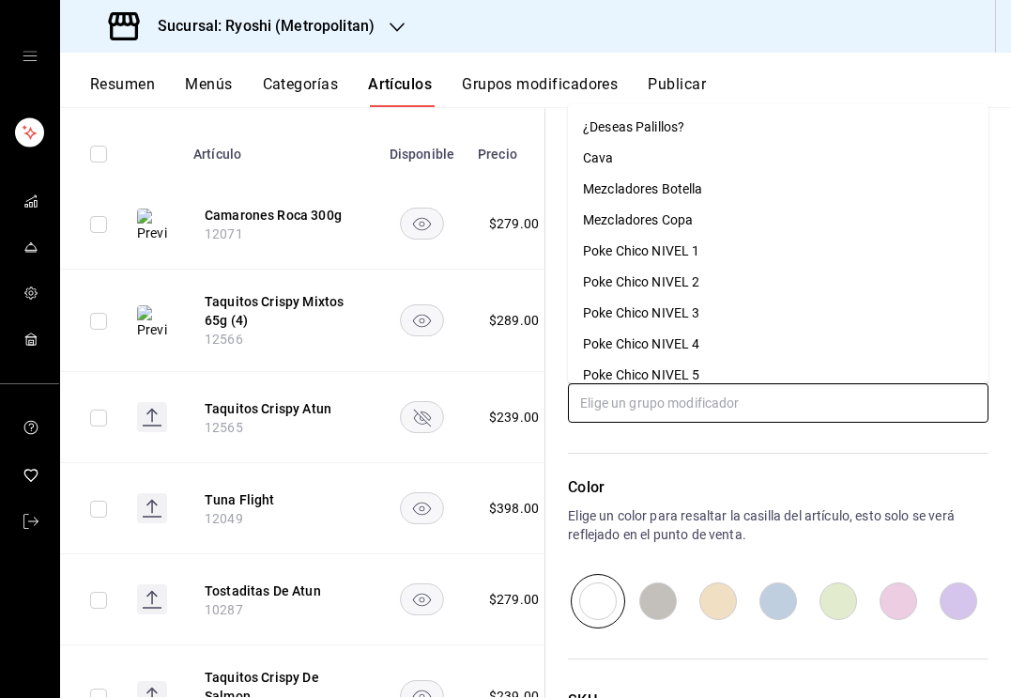
click at [644, 122] on div "¿Deseas Palillos?" at bounding box center [633, 127] width 101 height 20
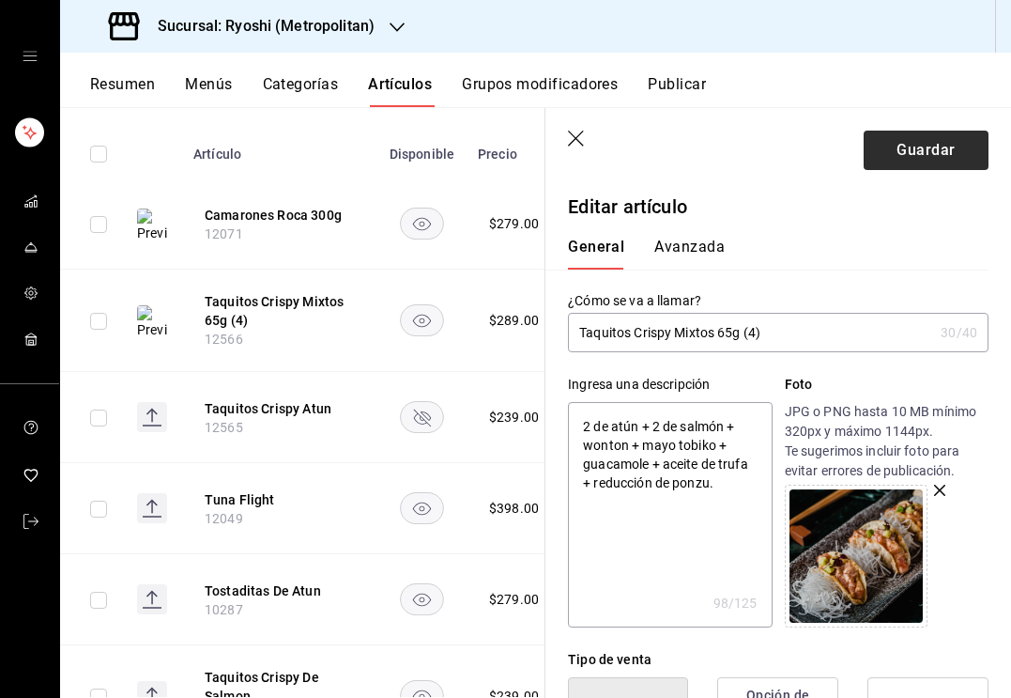
scroll to position [0, 0]
click at [933, 156] on button "Guardar" at bounding box center [926, 150] width 125 height 39
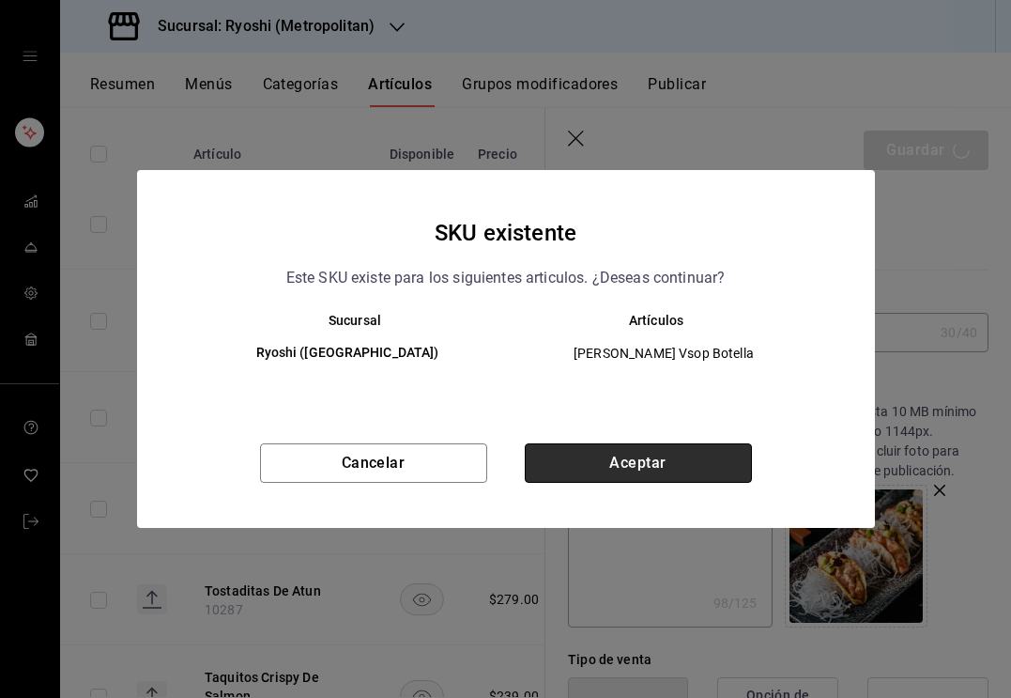
click at [634, 461] on button "Aceptar" at bounding box center [638, 462] width 227 height 39
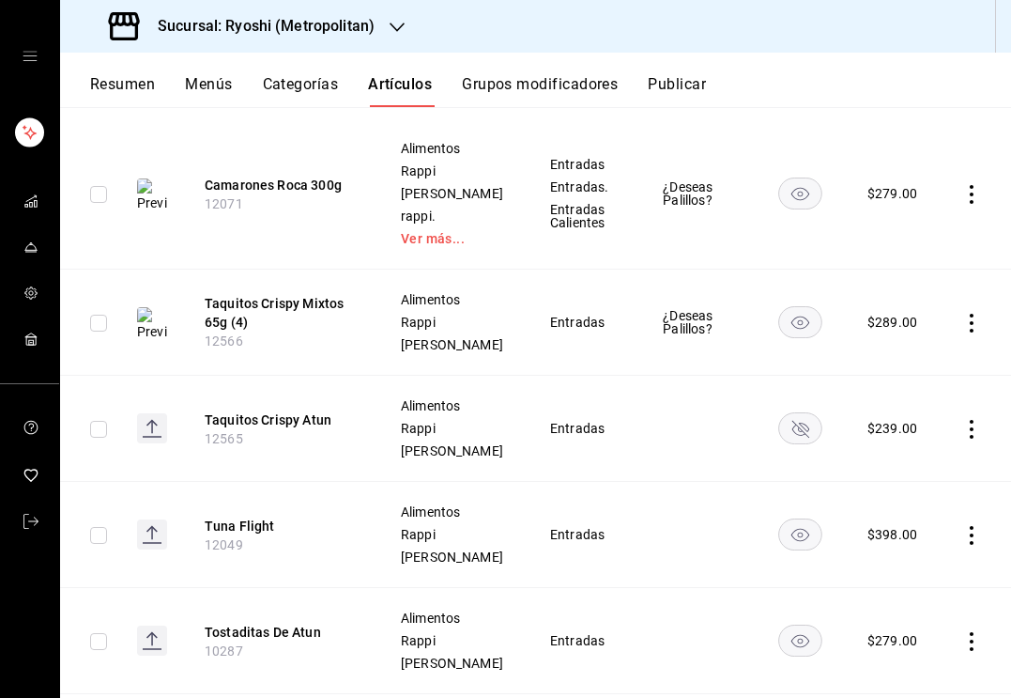
click at [892, 331] on div "$ 289.00" at bounding box center [893, 322] width 50 height 19
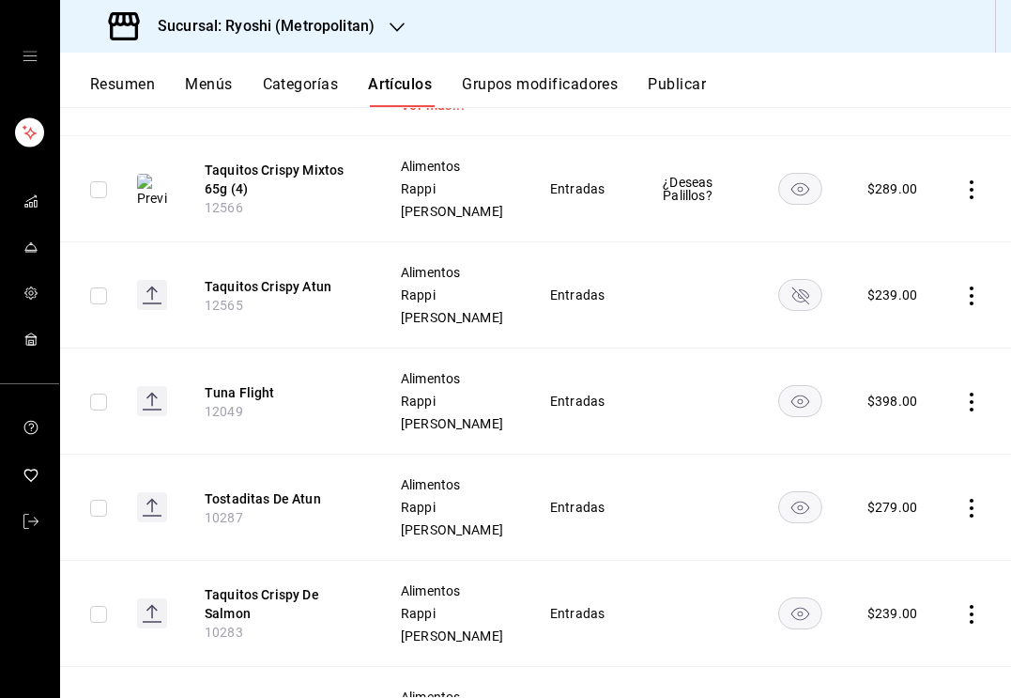
scroll to position [458, 0]
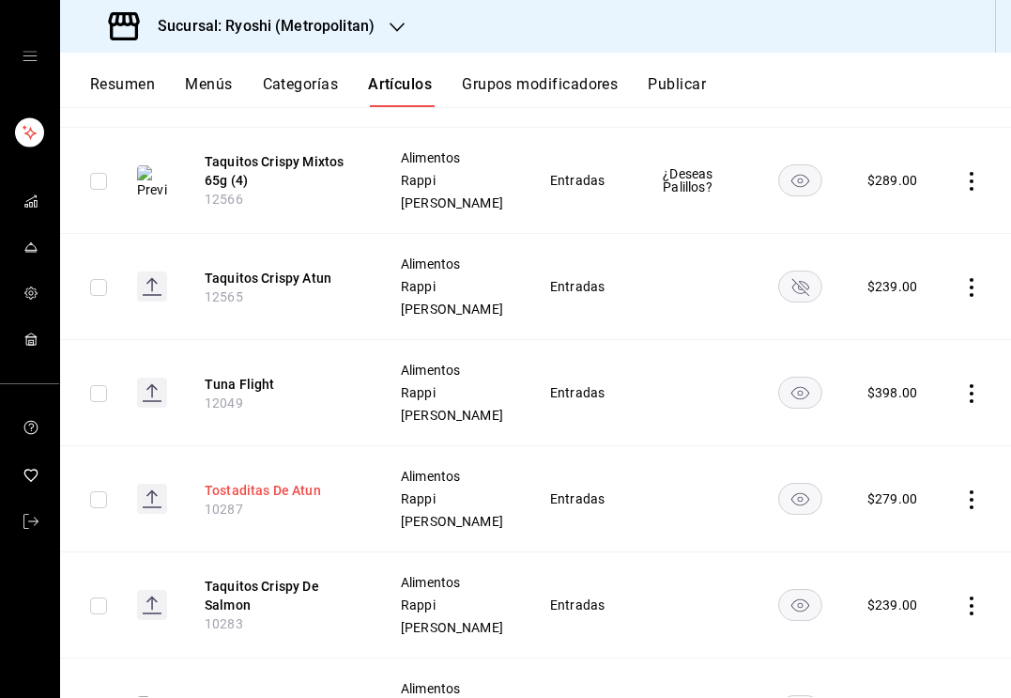
click at [269, 499] on button "Tostaditas De Atun" at bounding box center [280, 490] width 150 height 19
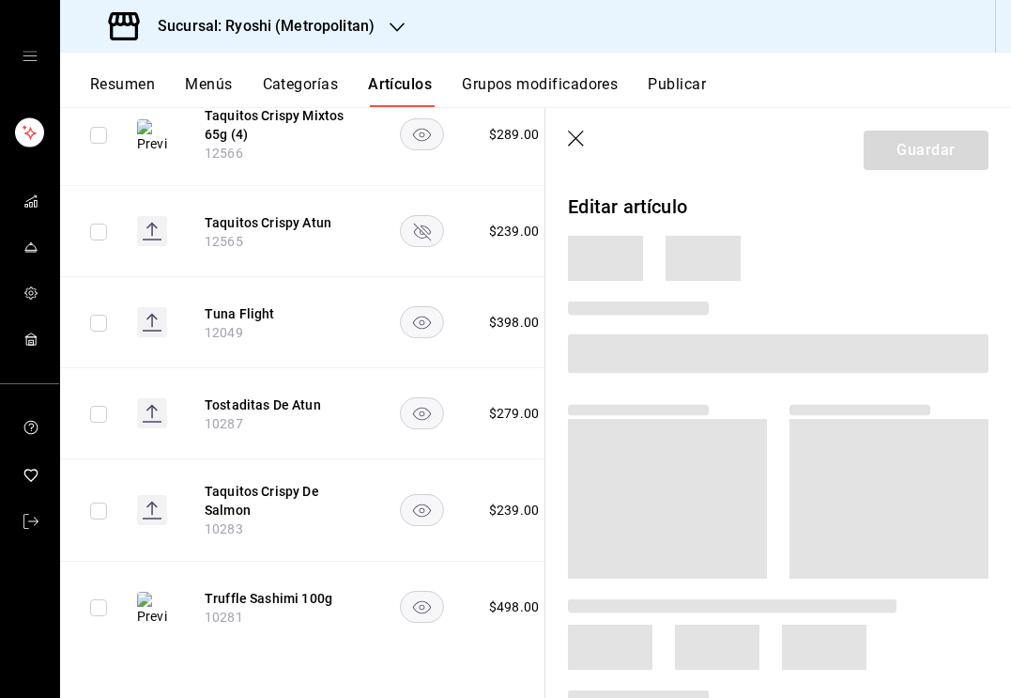
scroll to position [442, 0]
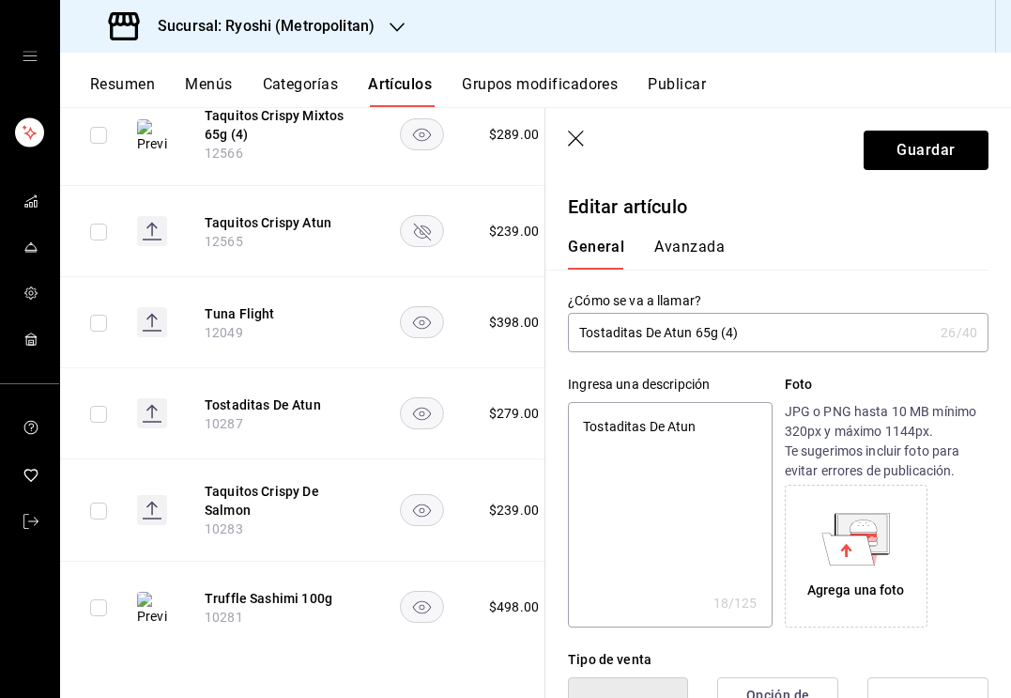
click at [685, 332] on input "Tostaditas De Atun 65g (4)" at bounding box center [750, 333] width 365 height 38
click at [654, 332] on input "Tostaditas De Atún 65g (4)" at bounding box center [750, 333] width 365 height 38
click at [631, 431] on textarea "Tostaditas De Atun" at bounding box center [670, 514] width 204 height 225
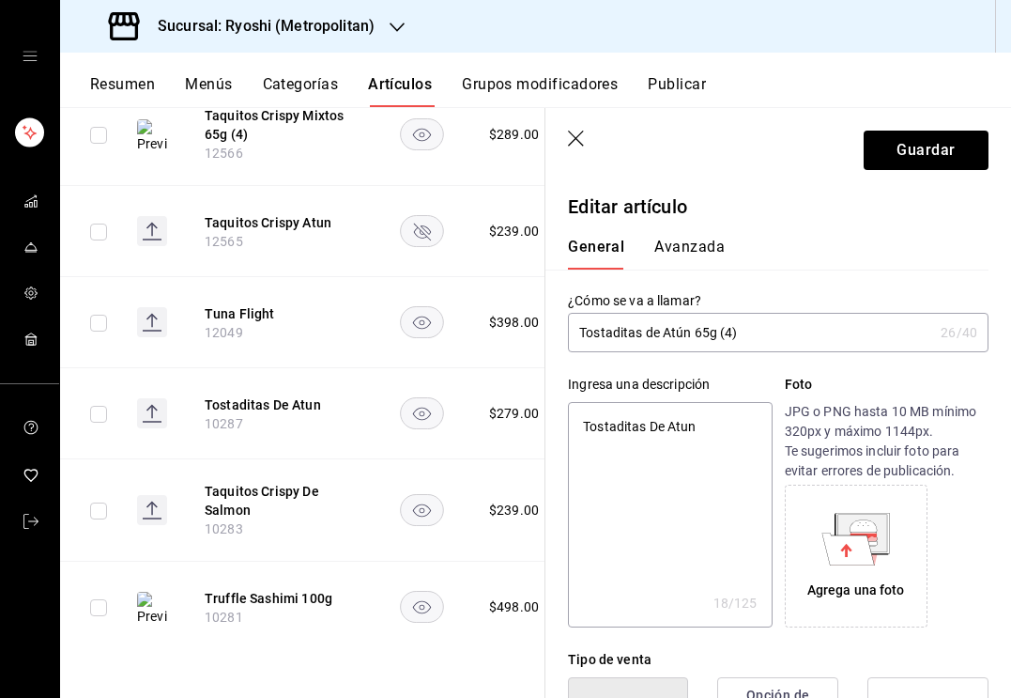
paste textarea "a de wonton + atún+ spicy mayo + akami + cebolla crispy + rebanada de aguacate …"
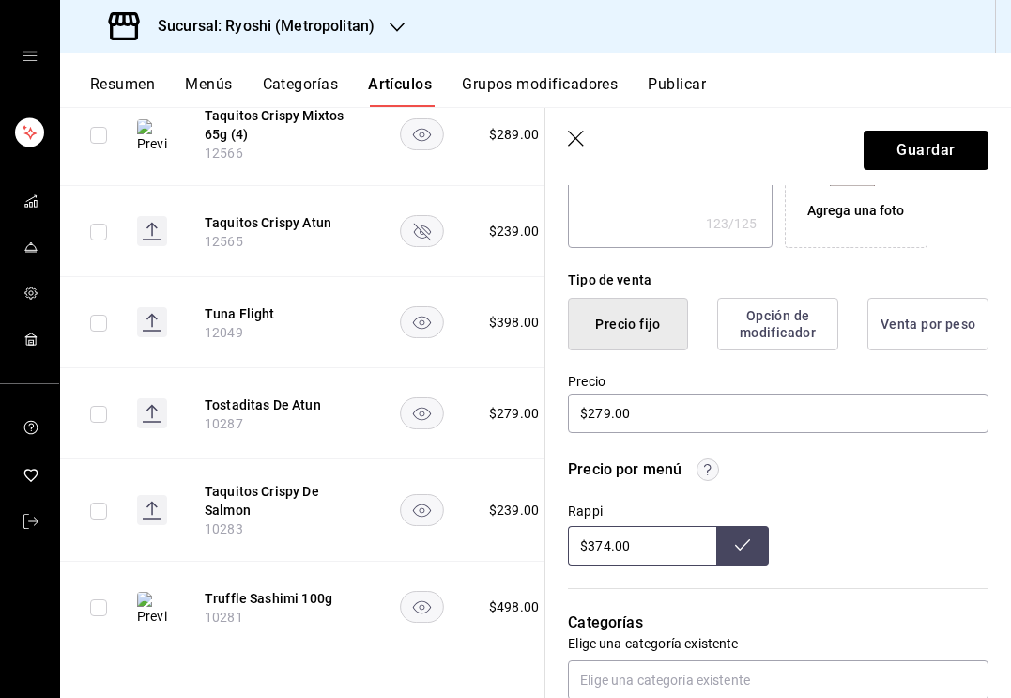
scroll to position [381, 0]
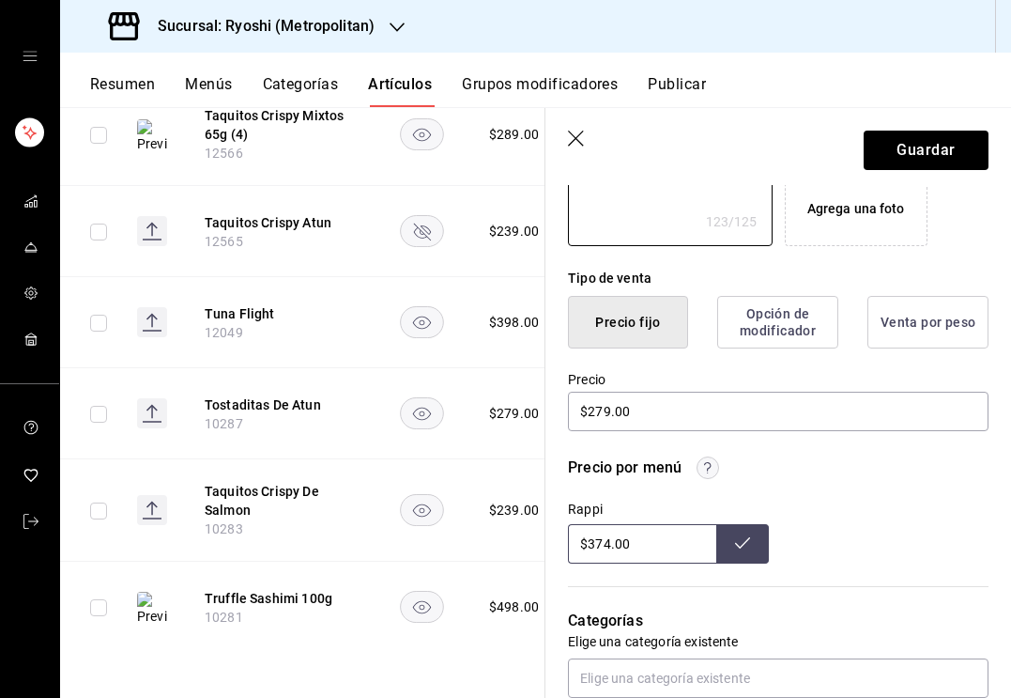
click at [607, 542] on input "$374.00" at bounding box center [642, 543] width 148 height 39
click at [760, 546] on button at bounding box center [742, 543] width 53 height 39
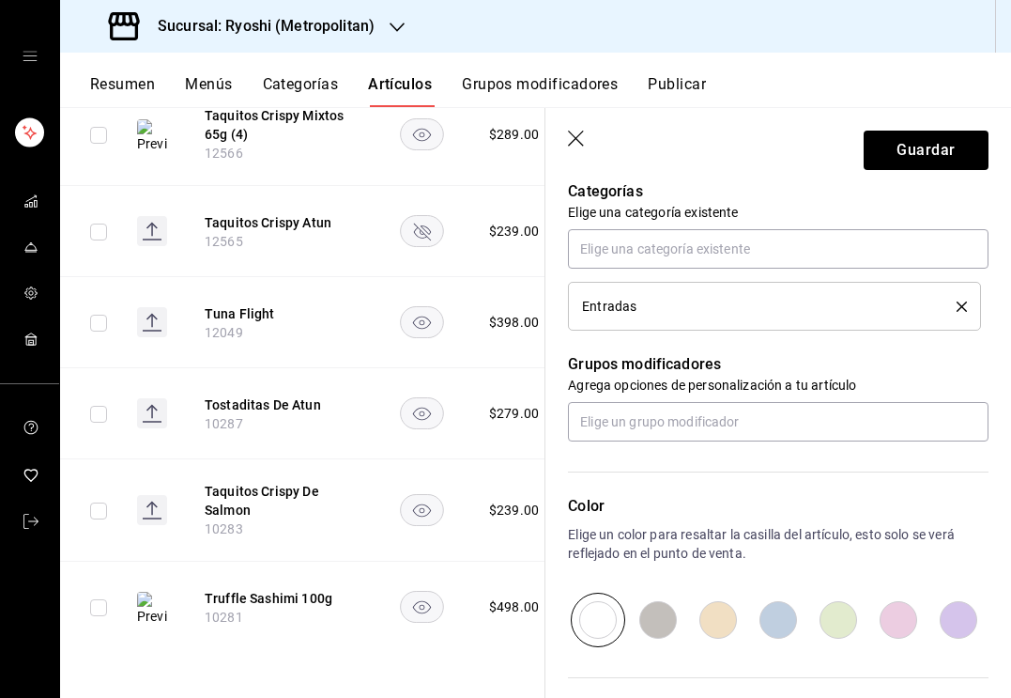
scroll to position [815, 0]
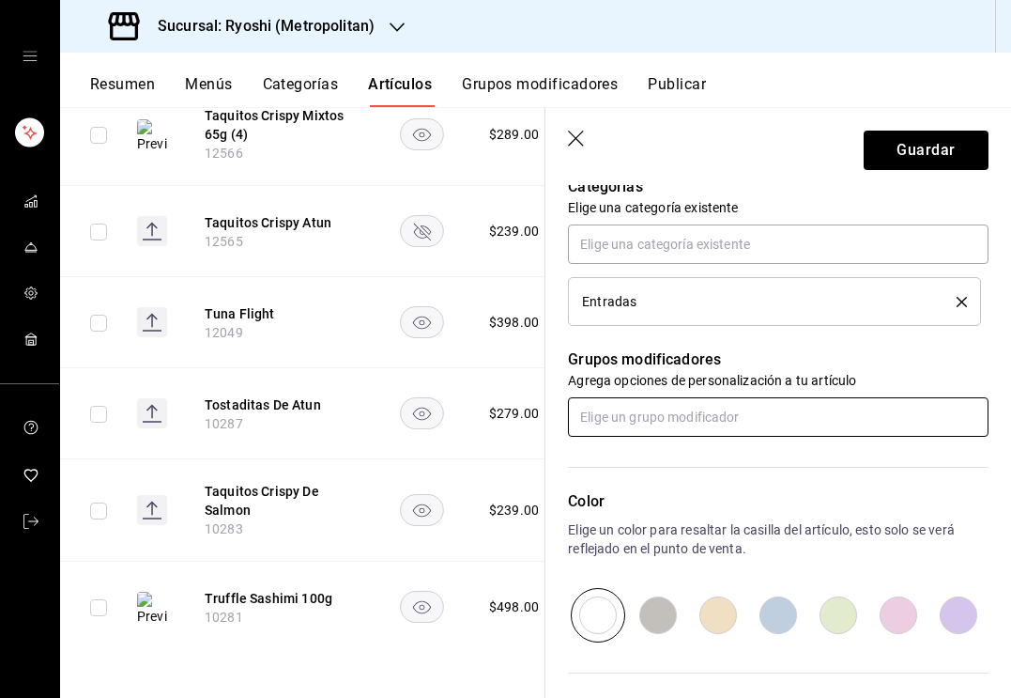
click at [668, 414] on input "text" at bounding box center [778, 416] width 421 height 39
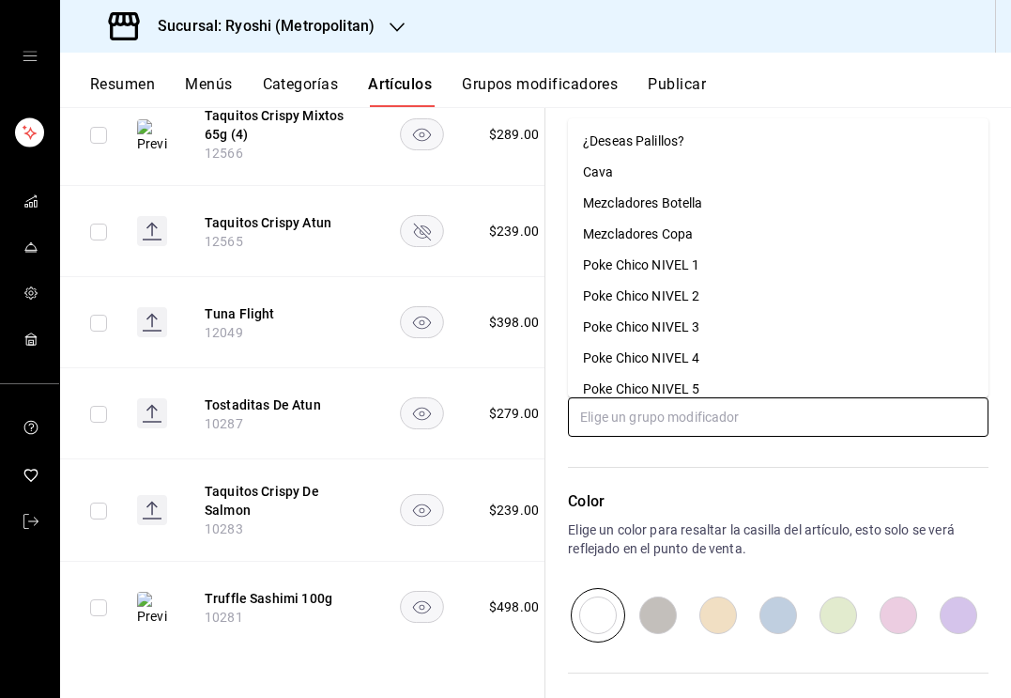
click at [637, 141] on div "¿Deseas Palillos?" at bounding box center [633, 141] width 101 height 20
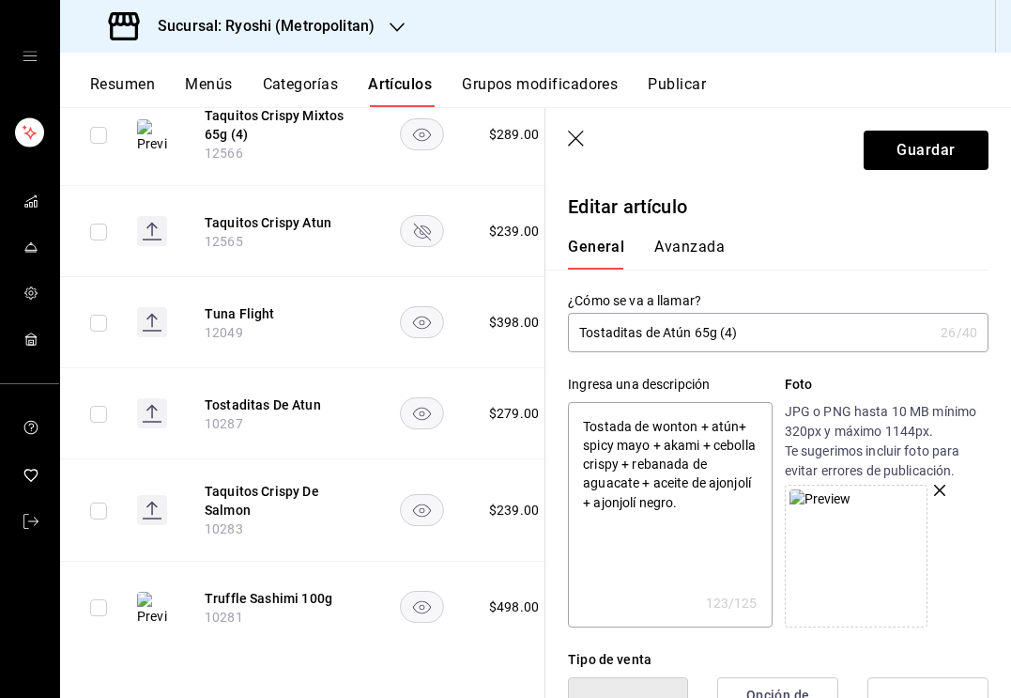
scroll to position [0, 0]
click at [942, 150] on button "Guardar" at bounding box center [926, 150] width 125 height 39
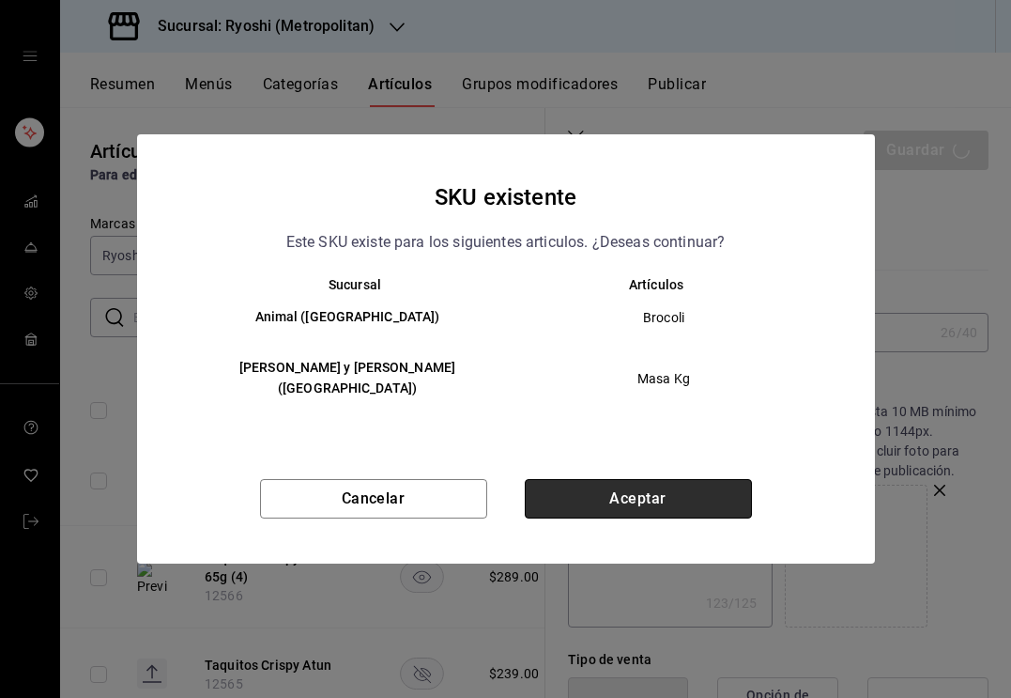
click at [628, 495] on button "Aceptar" at bounding box center [638, 498] width 227 height 39
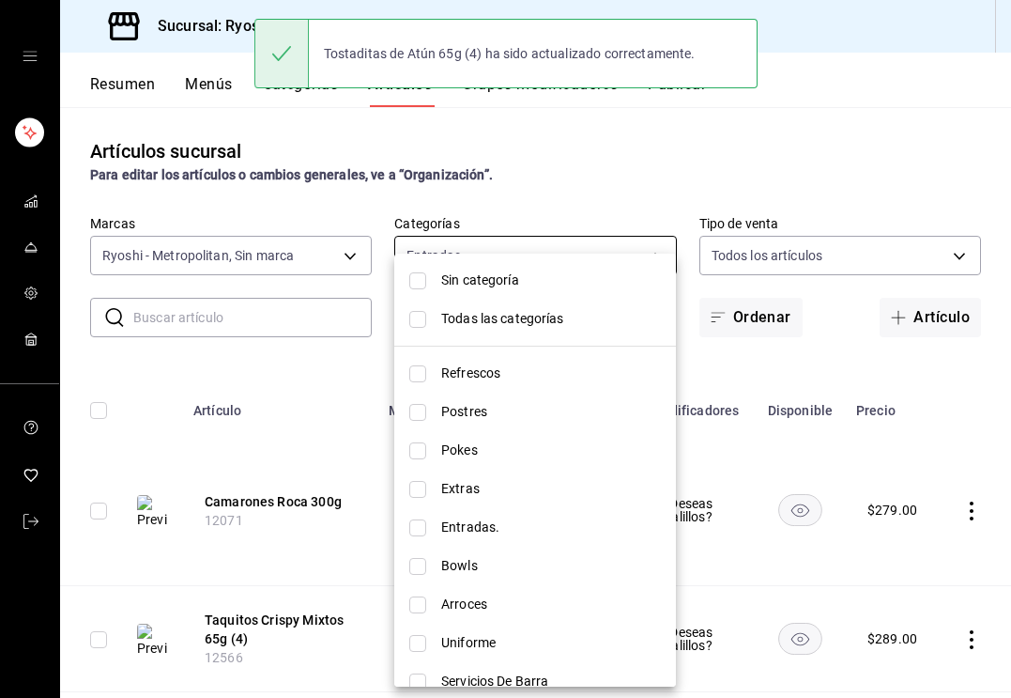
click at [499, 263] on body "Sucursal: Ryoshi (Metropolitan) Resumen Menús Categorías Artículos Grupos modif…" at bounding box center [505, 349] width 1011 height 698
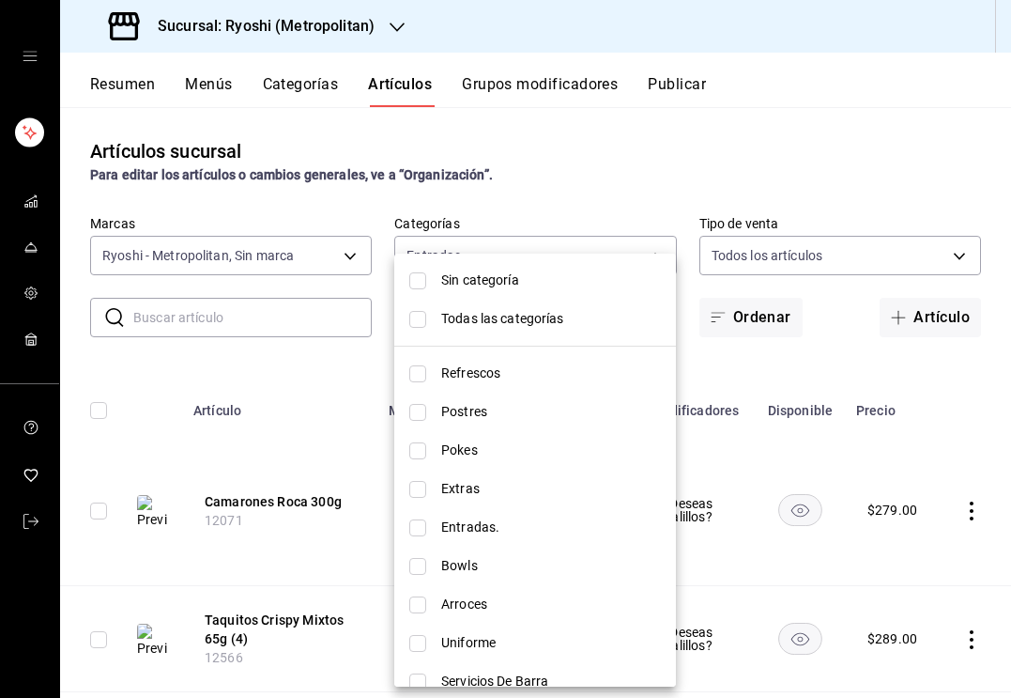
click at [453, 310] on span "Todas las categorías" at bounding box center [551, 319] width 220 height 20
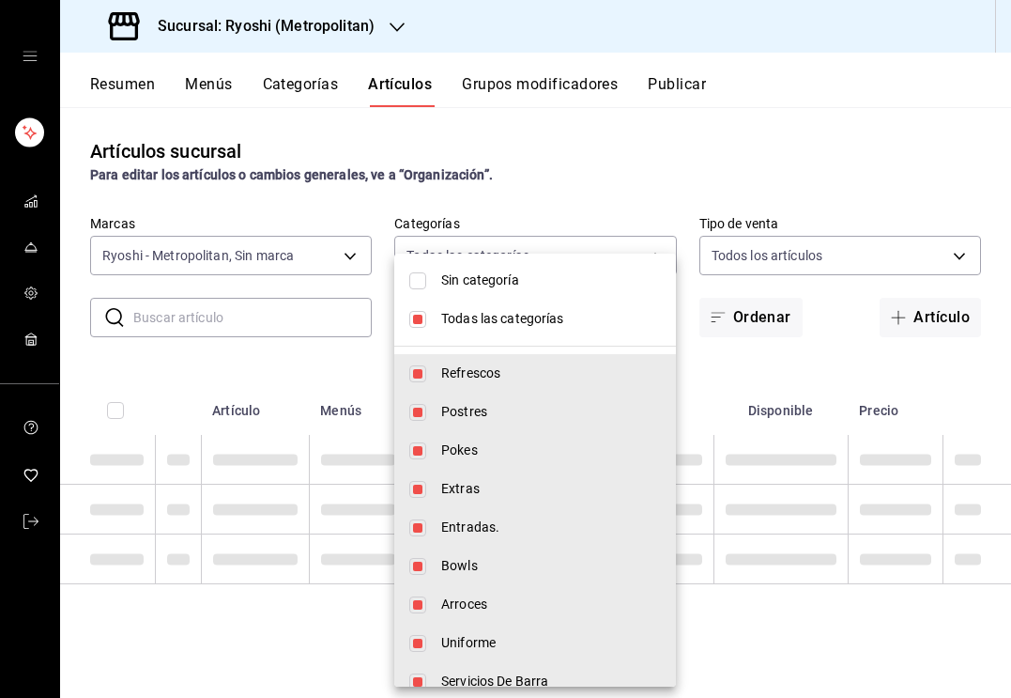
click at [268, 319] on div at bounding box center [505, 349] width 1011 height 698
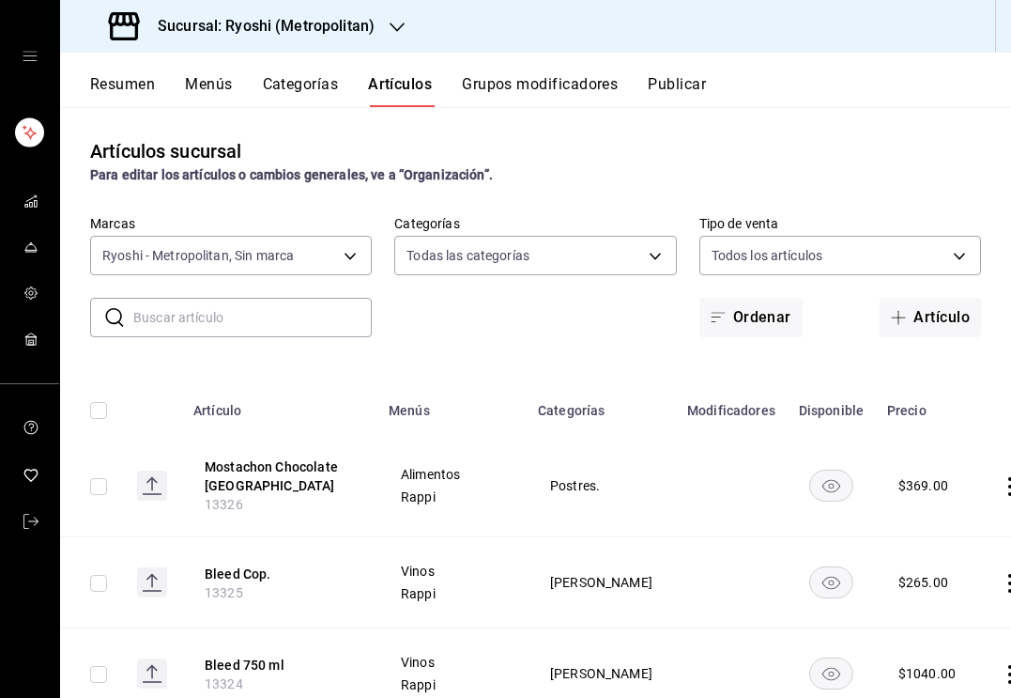
click at [213, 319] on input "text" at bounding box center [252, 318] width 238 height 38
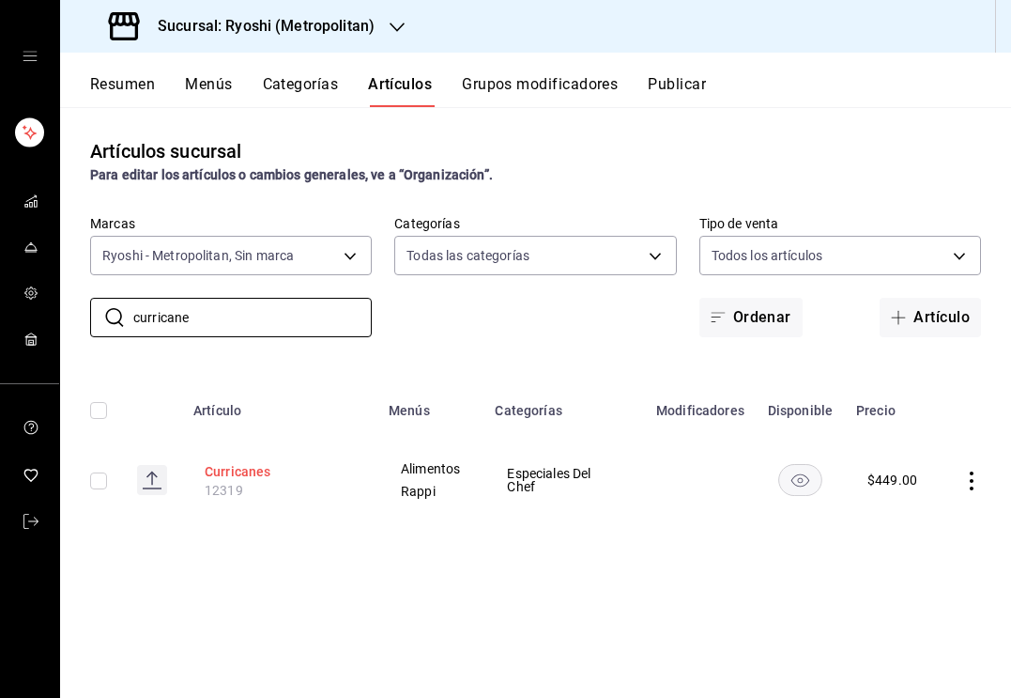
click at [256, 471] on button "Curricanes" at bounding box center [280, 471] width 150 height 19
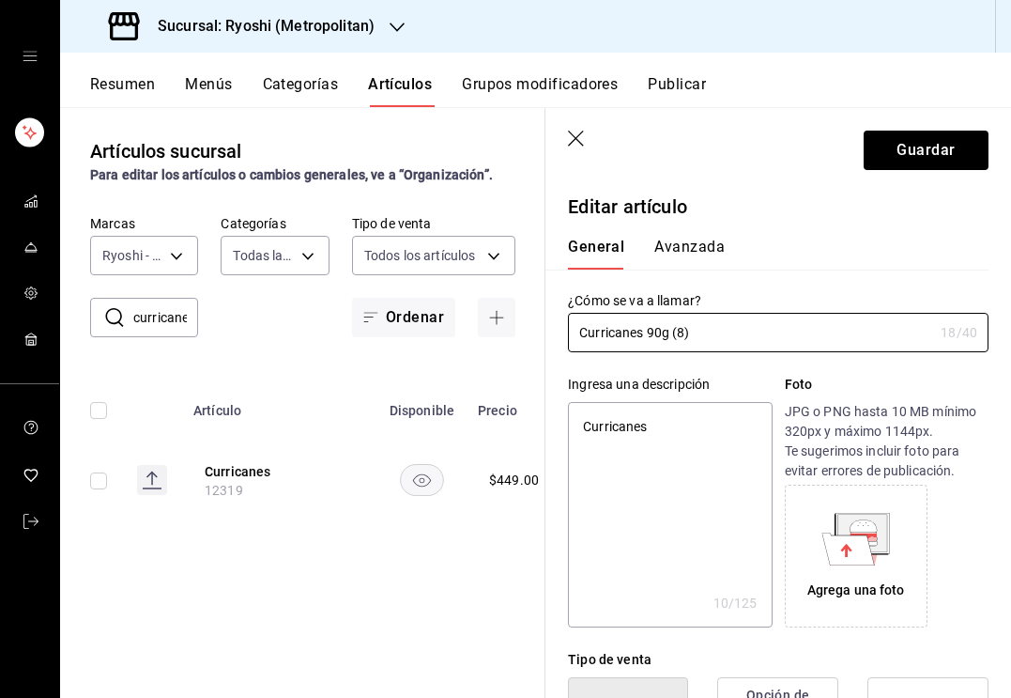
type input "Curricanes 90g (8)"
click at [622, 428] on textarea "Curricanes" at bounding box center [670, 514] width 204 height 225
paste textarea "4 rollitos de atún + 4 rollitos de salmón con kanikama + aguacate + bañados en …"
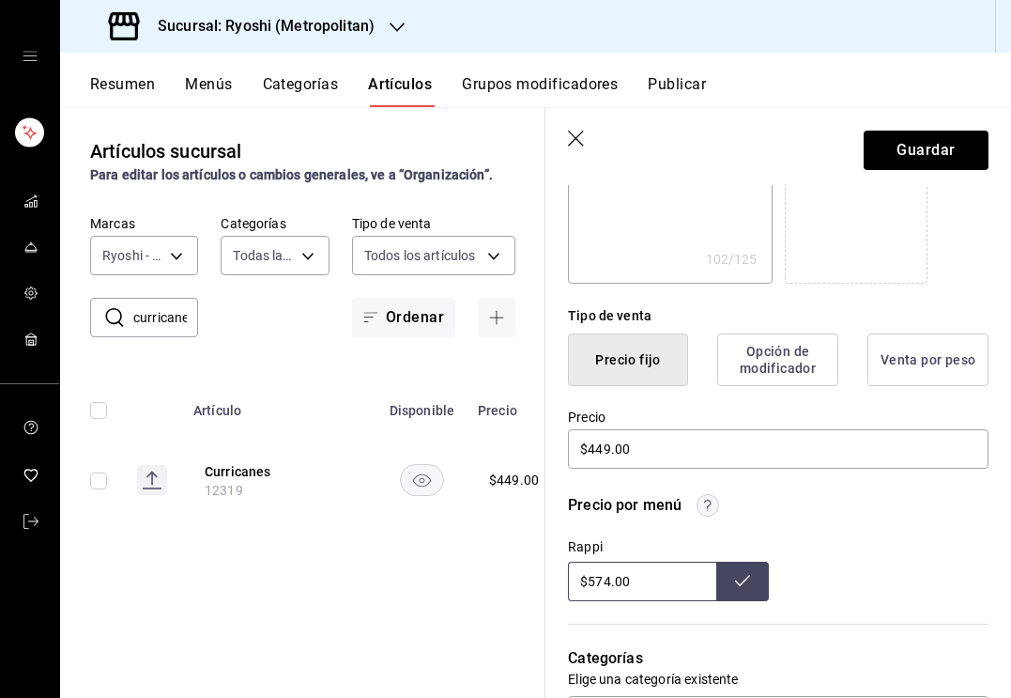
scroll to position [348, 0]
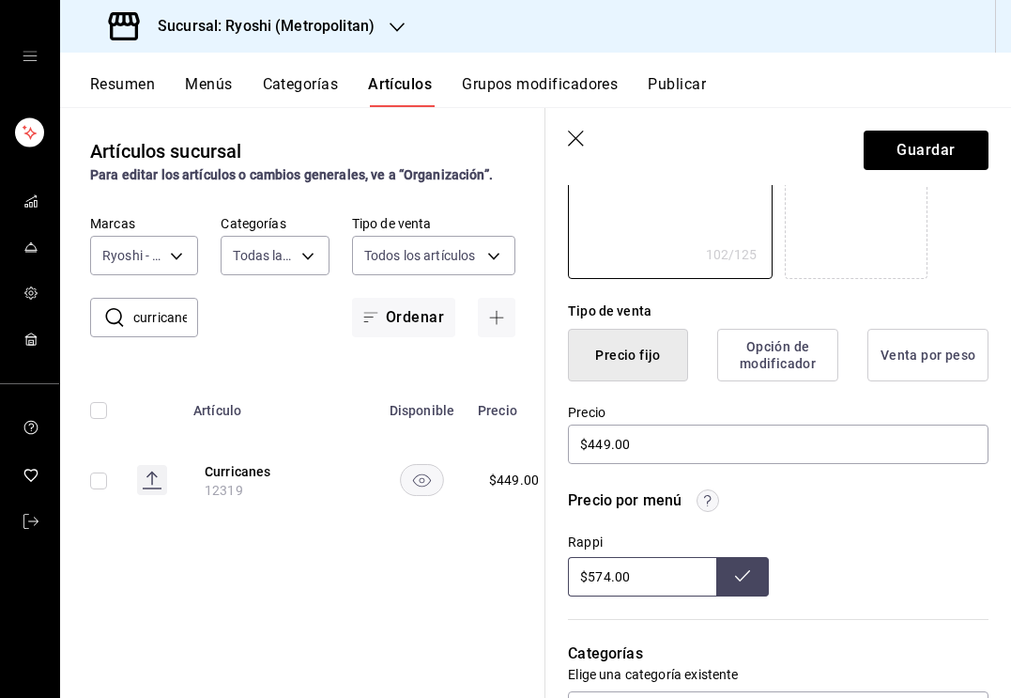
type textarea "4 rollitos de atún + 4 rollitos de salmón con kanikama + aguacate + bañados en …"
click at [629, 564] on input "$574.00" at bounding box center [642, 576] width 148 height 39
click at [608, 575] on input "$574.00" at bounding box center [642, 576] width 148 height 39
type input "$579.00"
click at [738, 581] on icon at bounding box center [742, 575] width 15 height 15
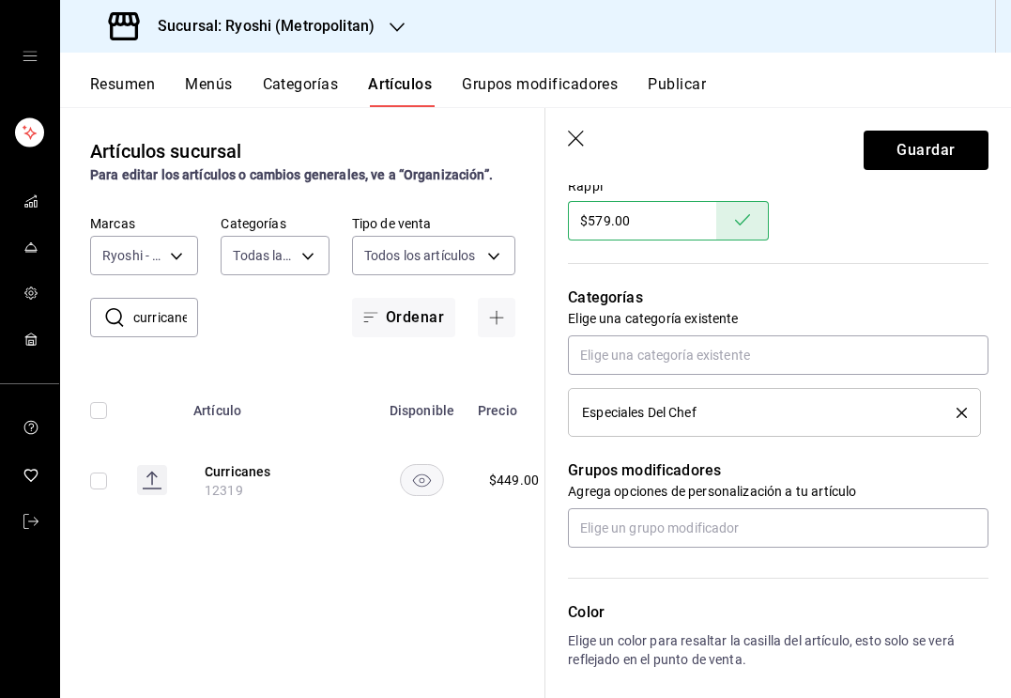
scroll to position [750, 0]
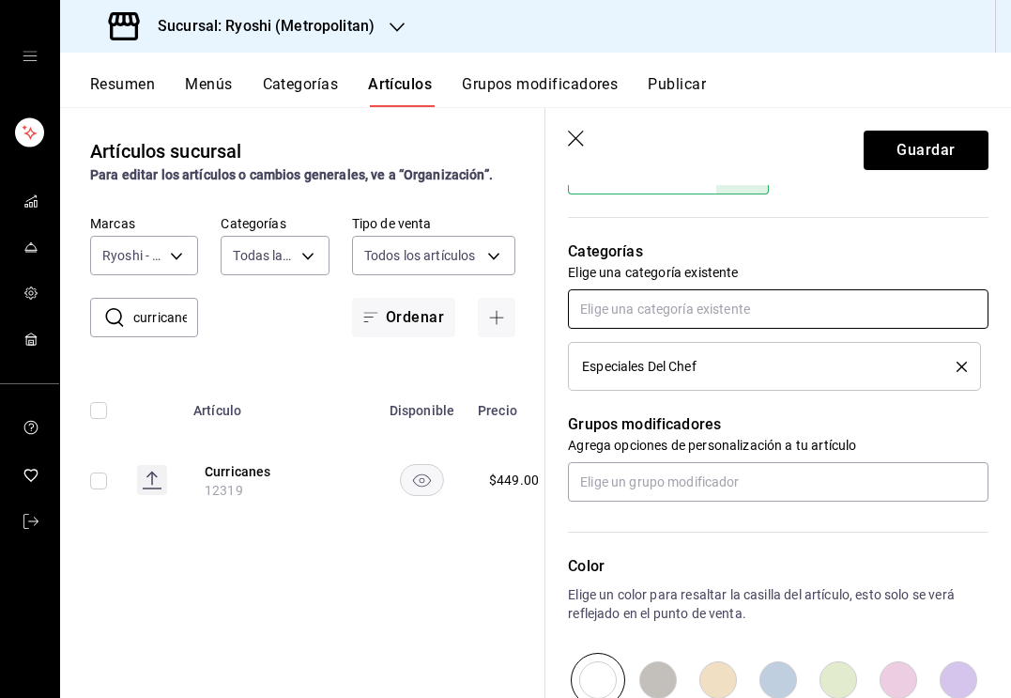
click at [683, 305] on input "text" at bounding box center [778, 308] width 421 height 39
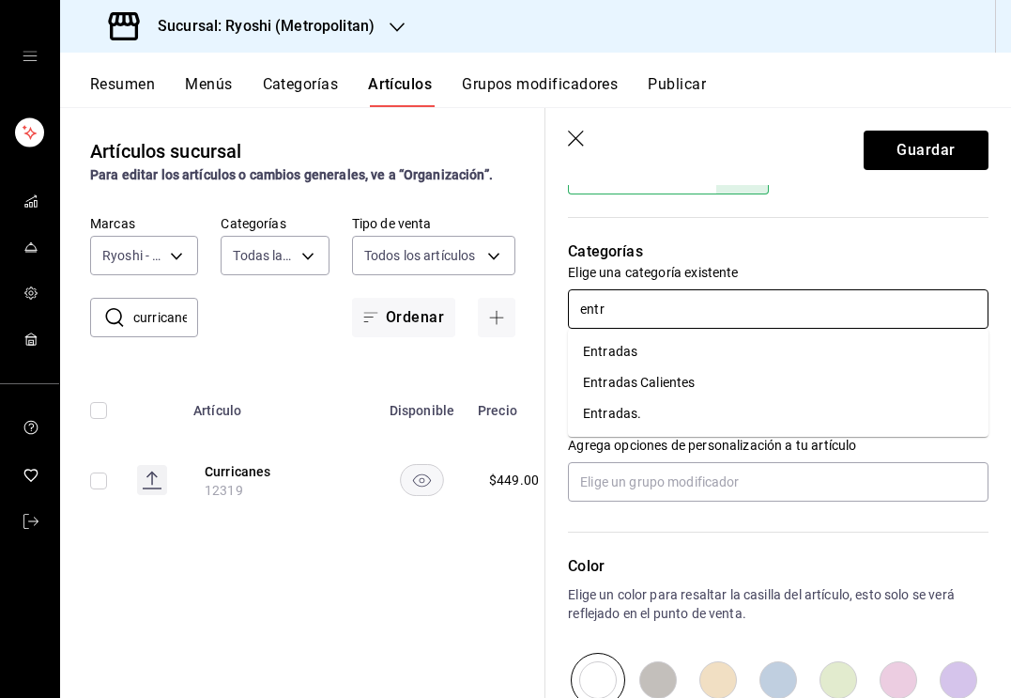
type input "entra"
click at [685, 346] on li "Entradas" at bounding box center [778, 351] width 421 height 31
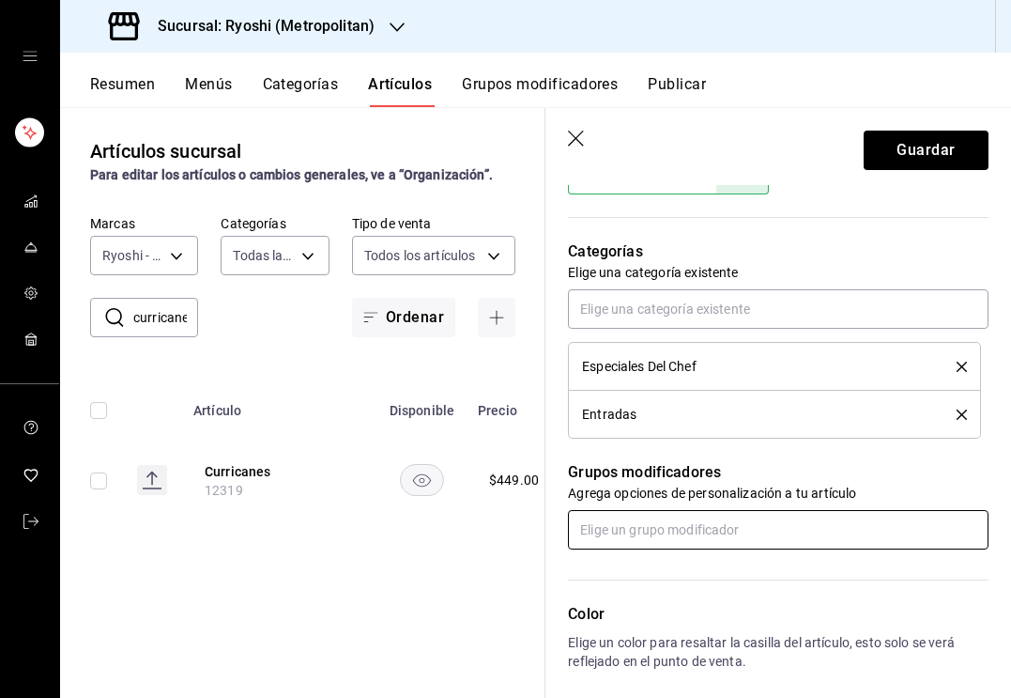
click at [672, 524] on input "text" at bounding box center [778, 529] width 421 height 39
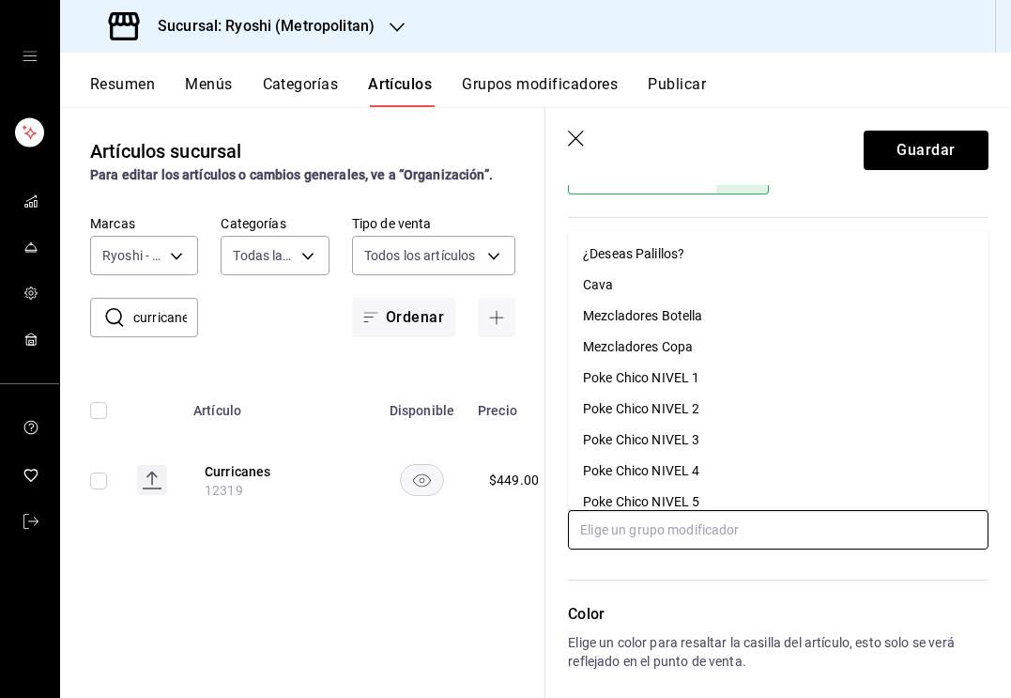
click at [653, 255] on div "¿Deseas Palillos?" at bounding box center [633, 254] width 101 height 20
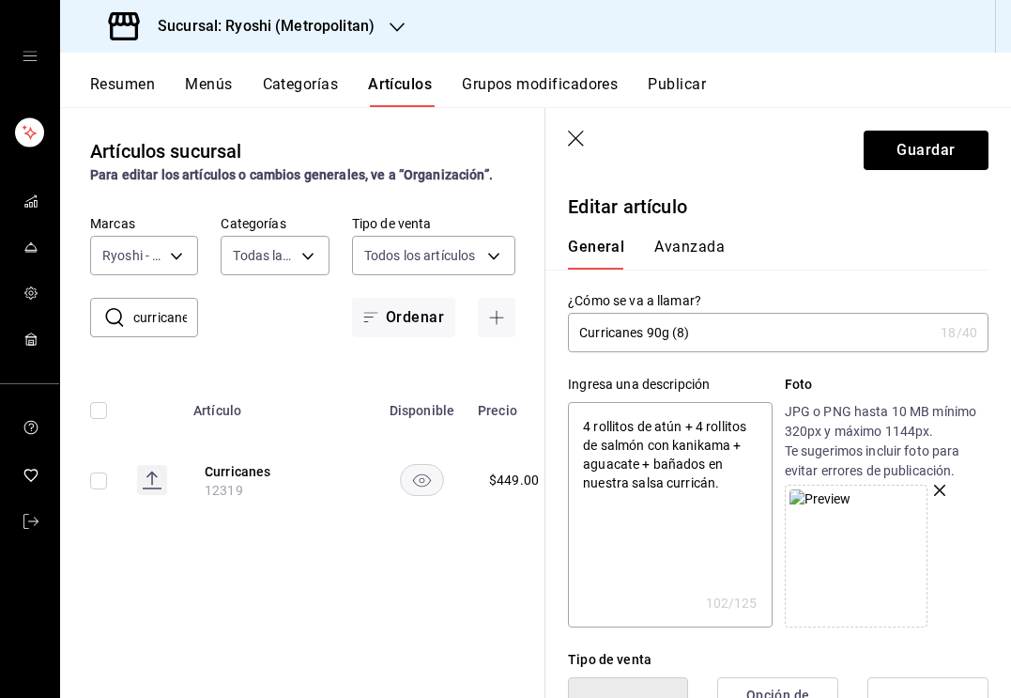
scroll to position [0, 0]
click at [919, 145] on button "Guardar" at bounding box center [926, 150] width 125 height 39
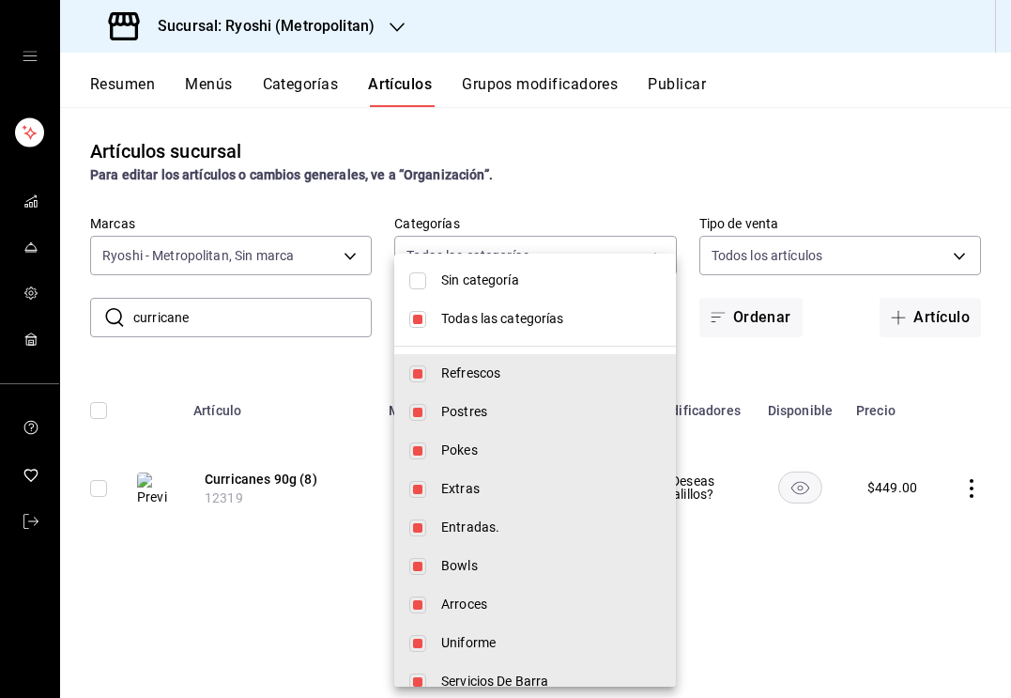
click at [485, 256] on body "Sucursal: Ryoshi (Metropolitan) Resumen Menús Categorías Artículos Grupos modif…" at bounding box center [505, 349] width 1011 height 698
click at [428, 316] on li "Todas las categorías" at bounding box center [535, 318] width 282 height 38
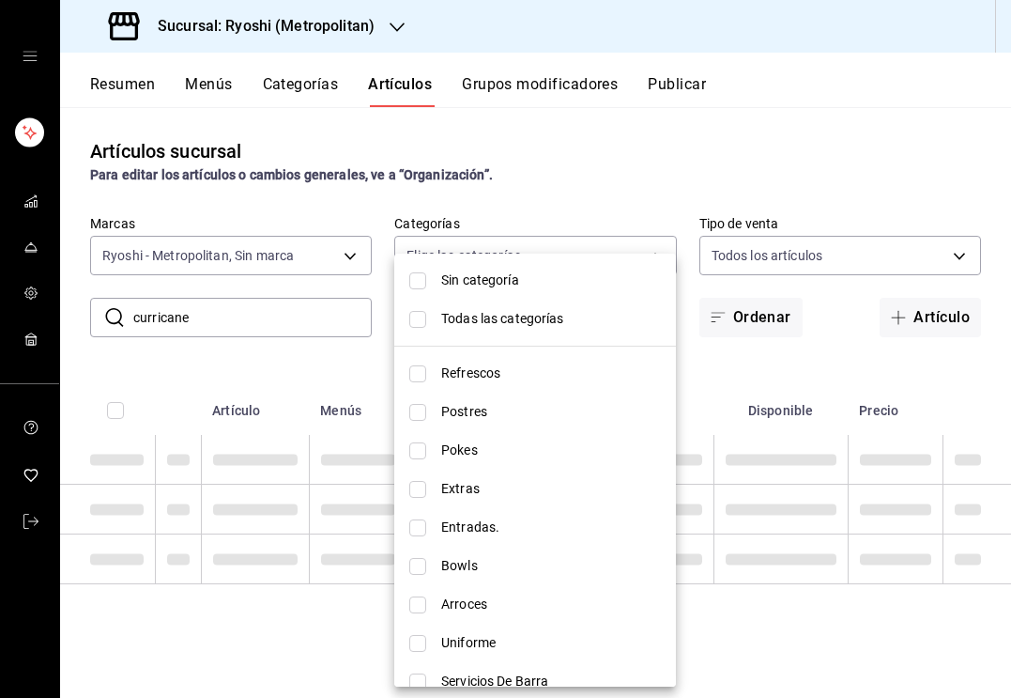
checkbox input "false"
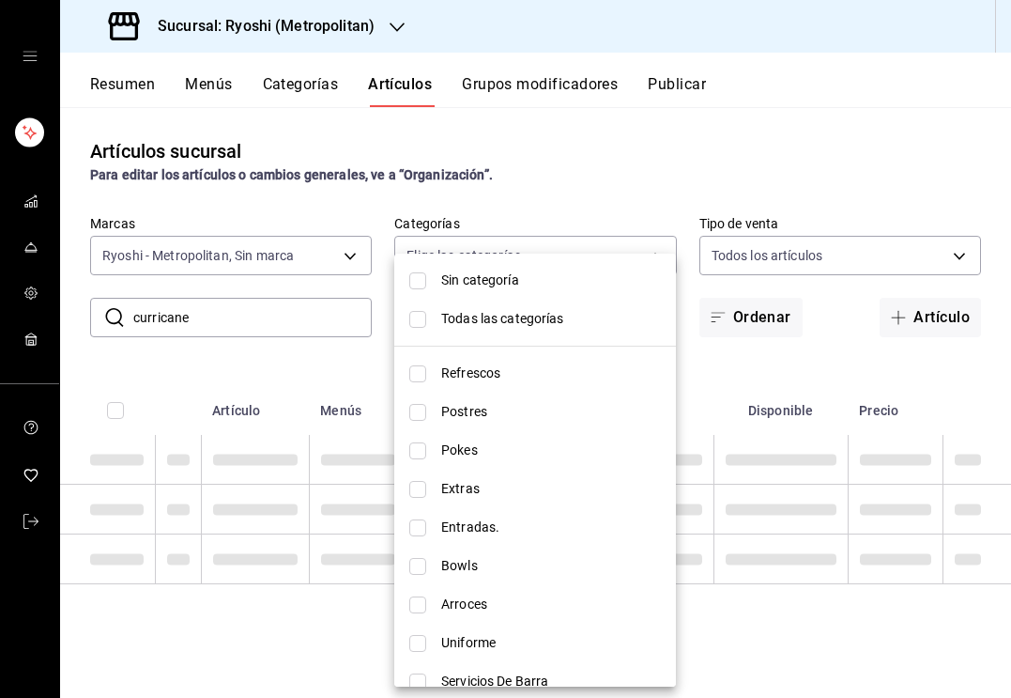
checkbox input "false"
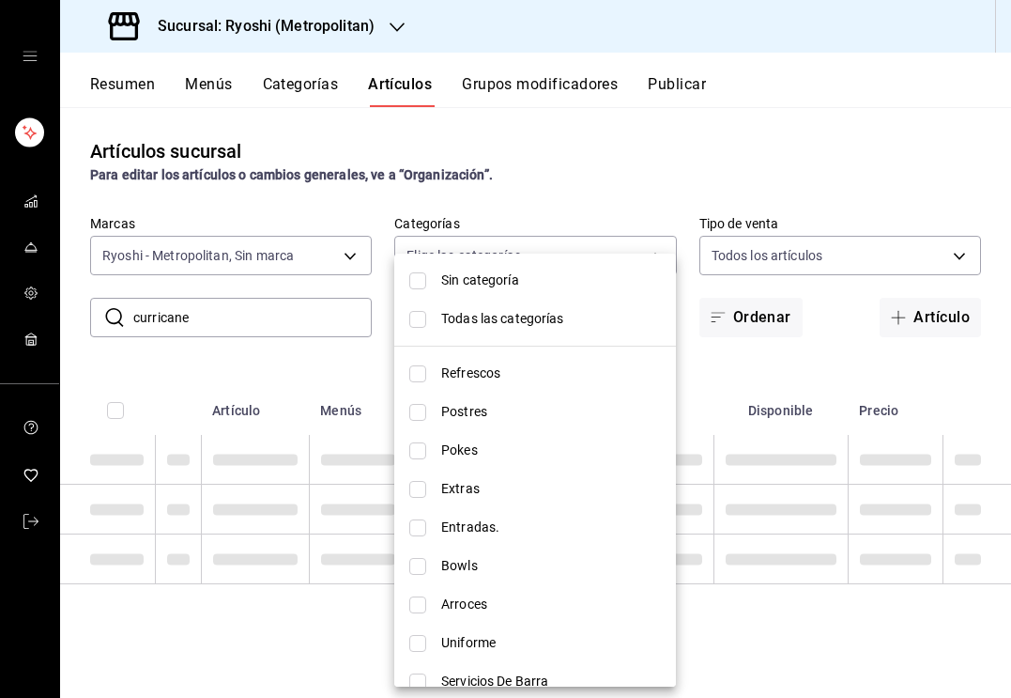
checkbox input "false"
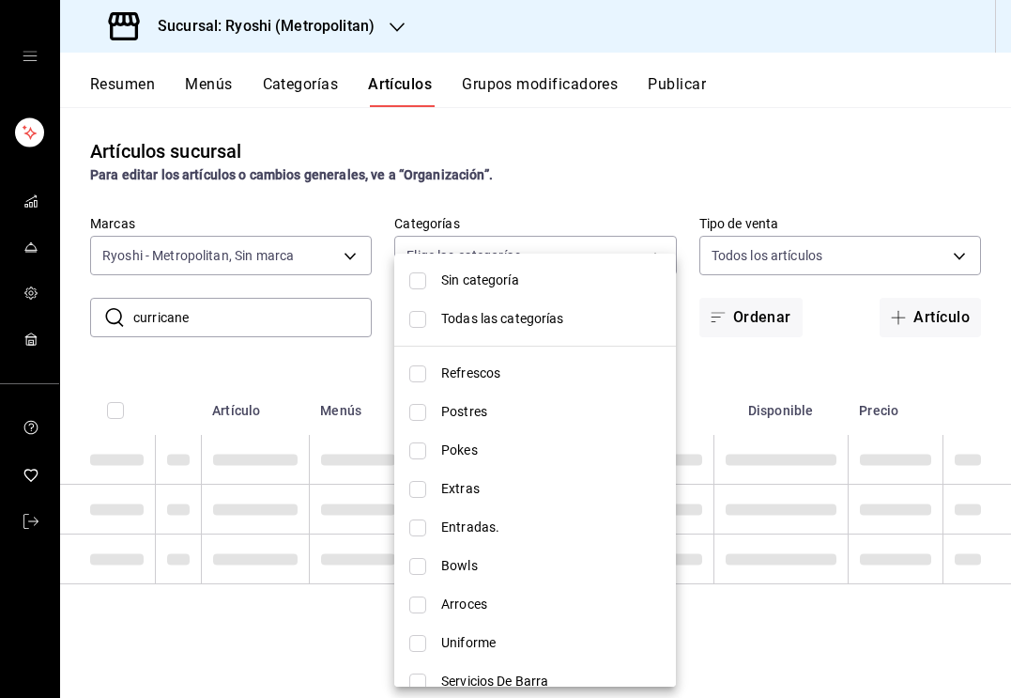
checkbox input "false"
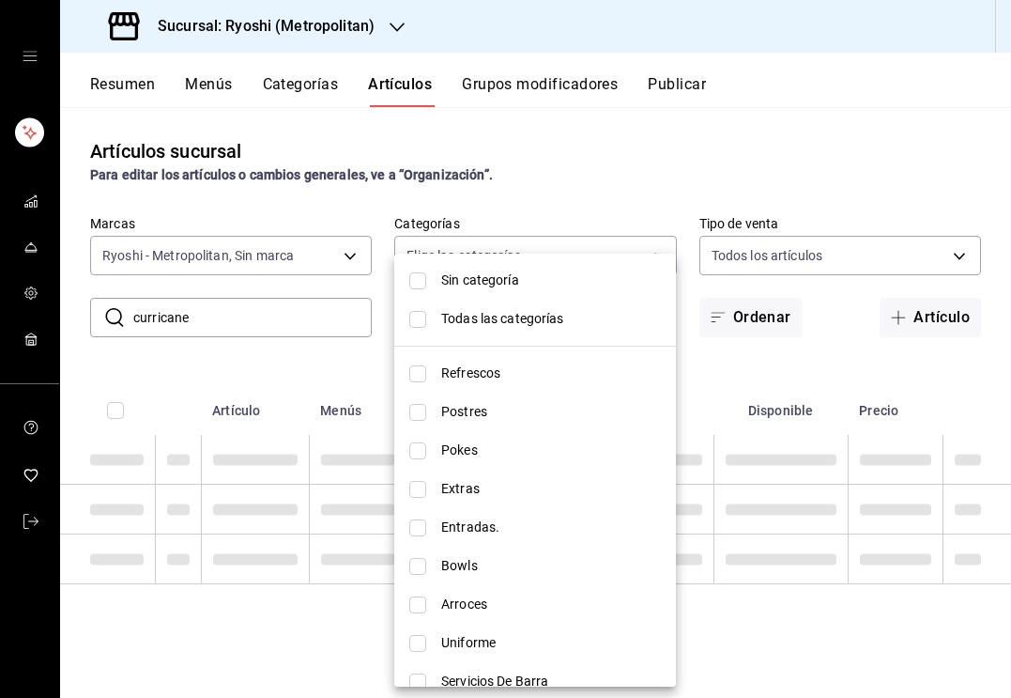
checkbox input "false"
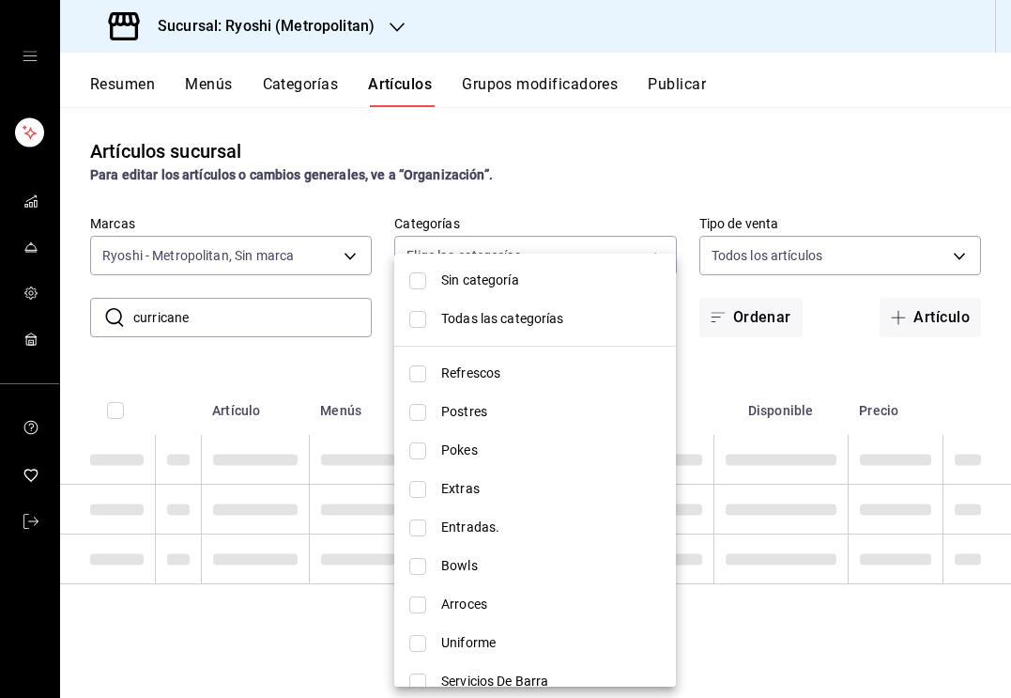
checkbox input "false"
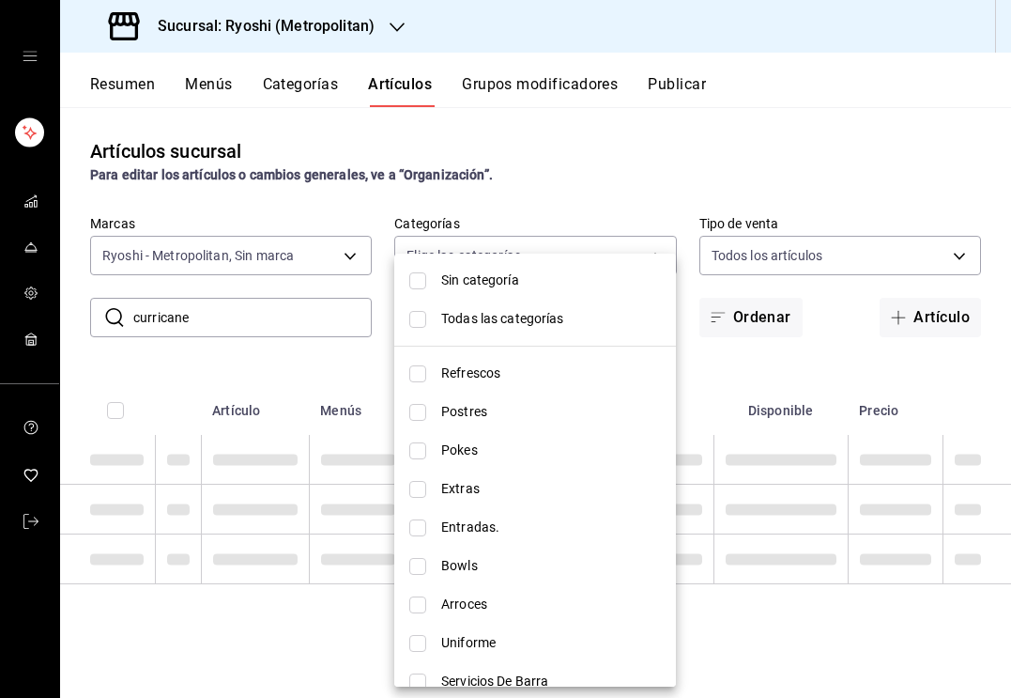
checkbox input "false"
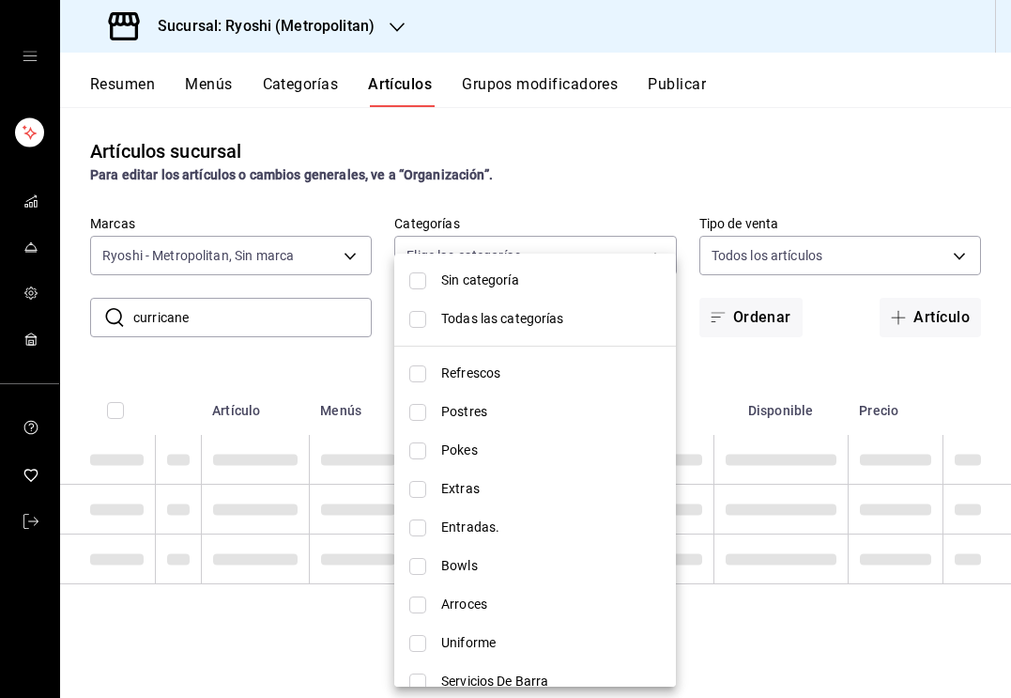
checkbox input "false"
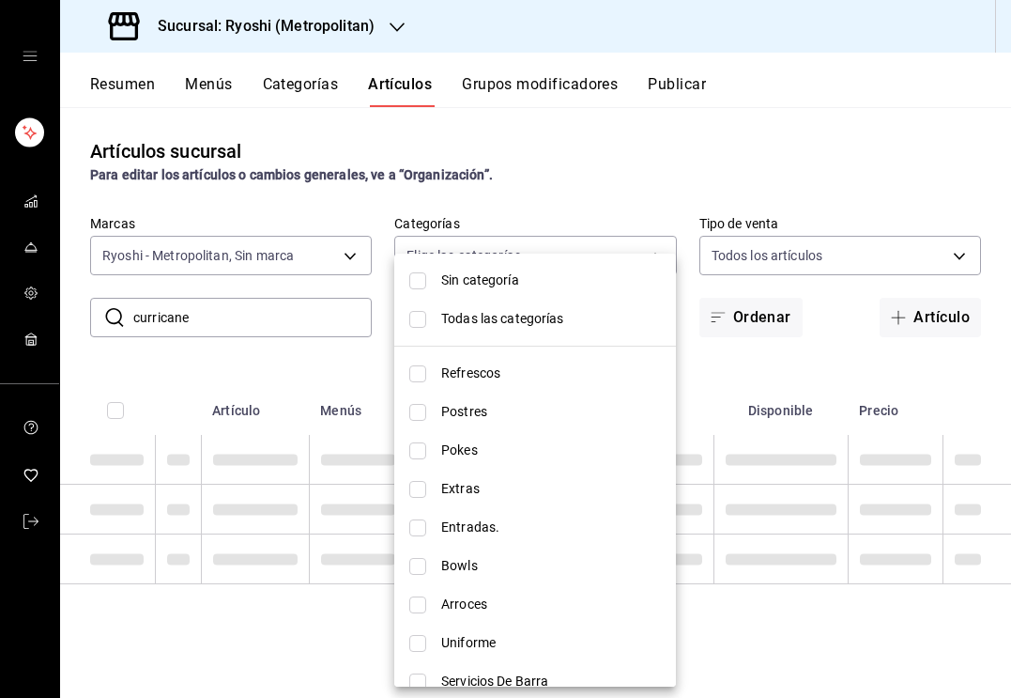
checkbox input "false"
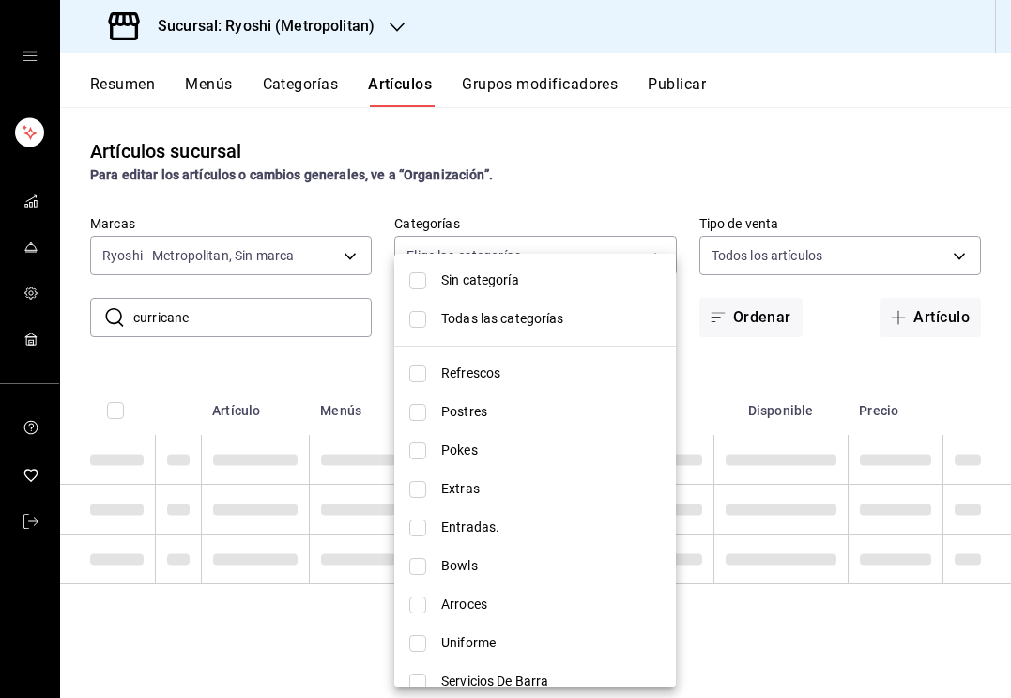
checkbox input "false"
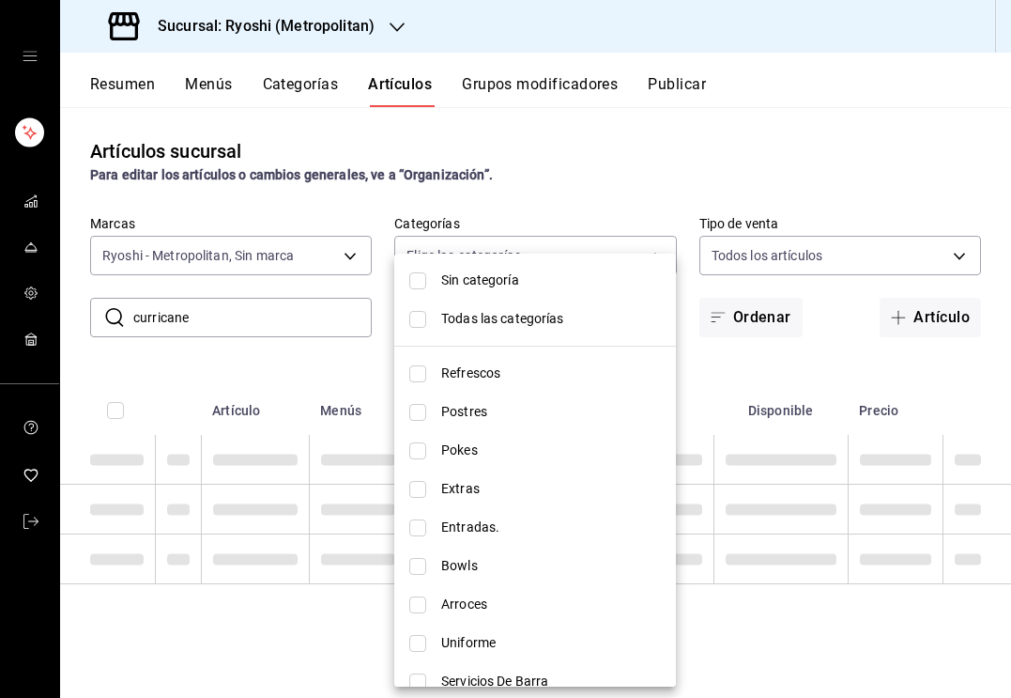
checkbox input "false"
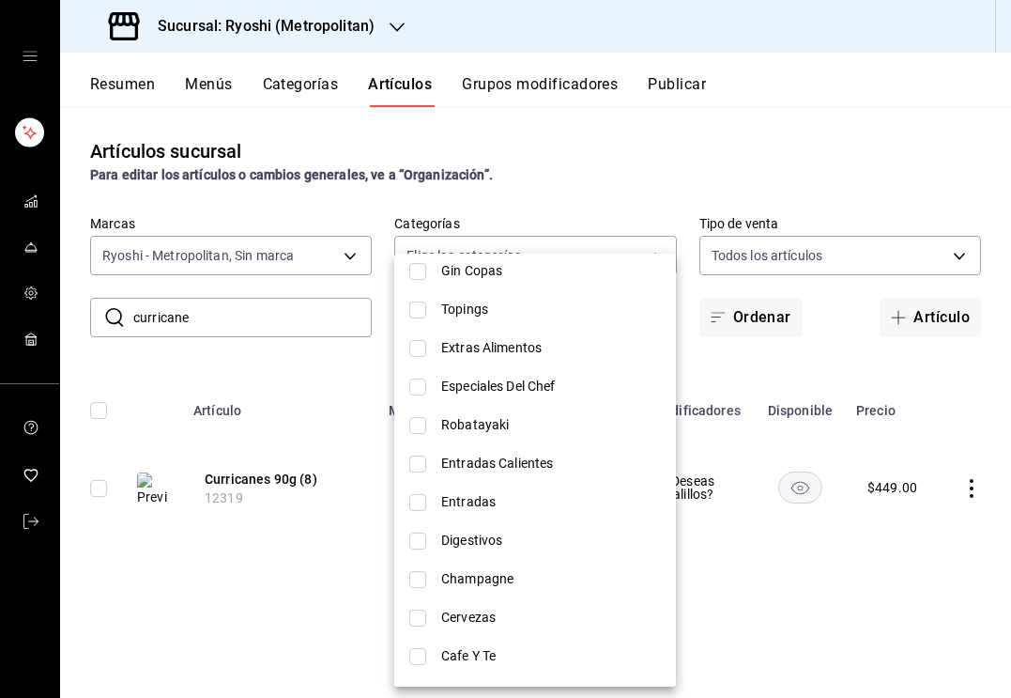
scroll to position [1567, 0]
click at [421, 496] on input "checkbox" at bounding box center [417, 500] width 17 height 17
checkbox input "true"
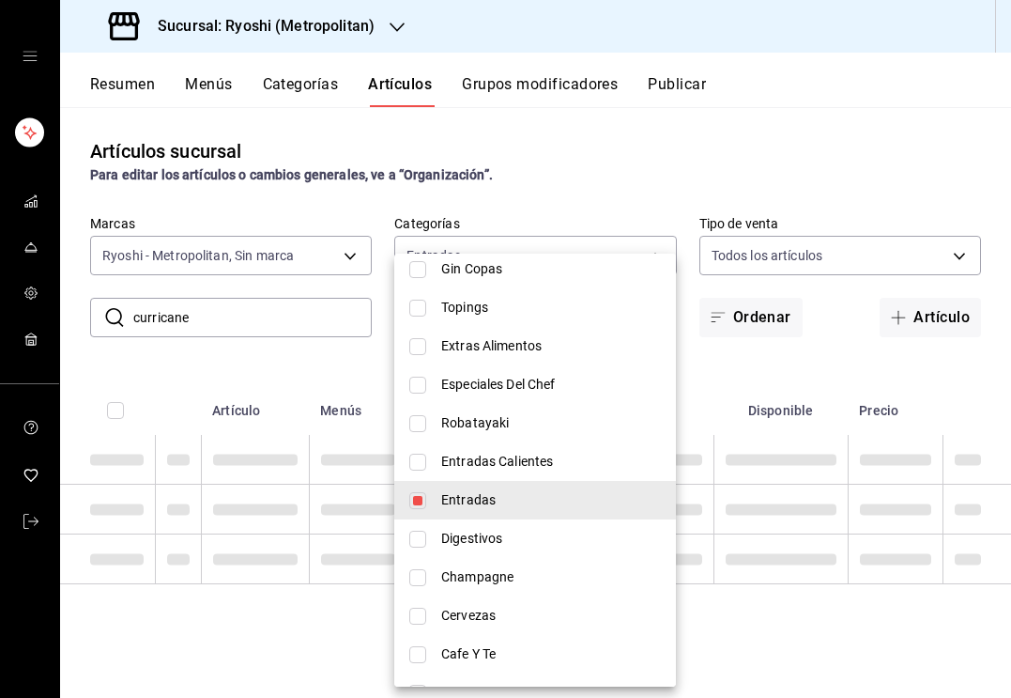
type input "66c373d3-fff1-41e5-a4bd-0dab3d06cdd2"
click at [316, 384] on div at bounding box center [505, 349] width 1011 height 698
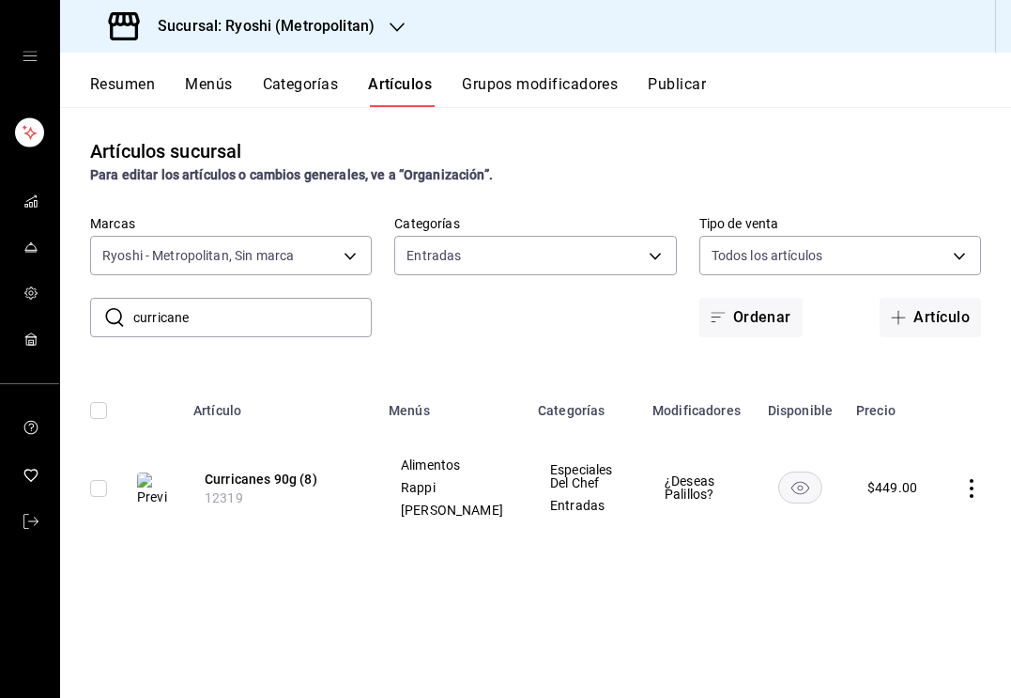
click at [185, 321] on input "curricane" at bounding box center [252, 318] width 238 height 38
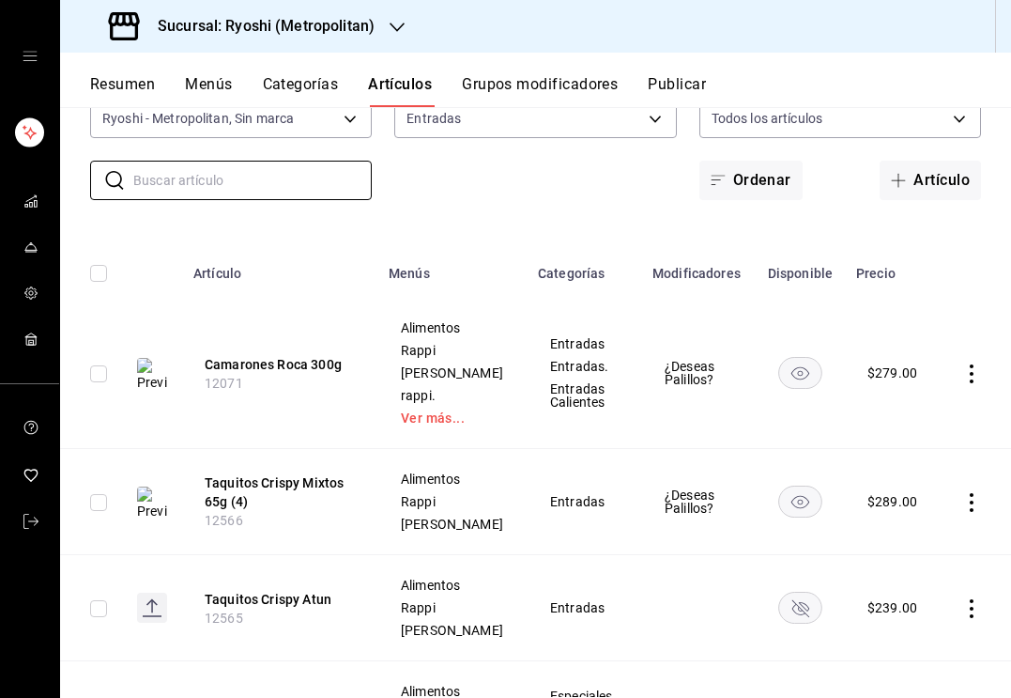
scroll to position [138, 0]
click at [968, 511] on icon "actions" at bounding box center [971, 501] width 19 height 19
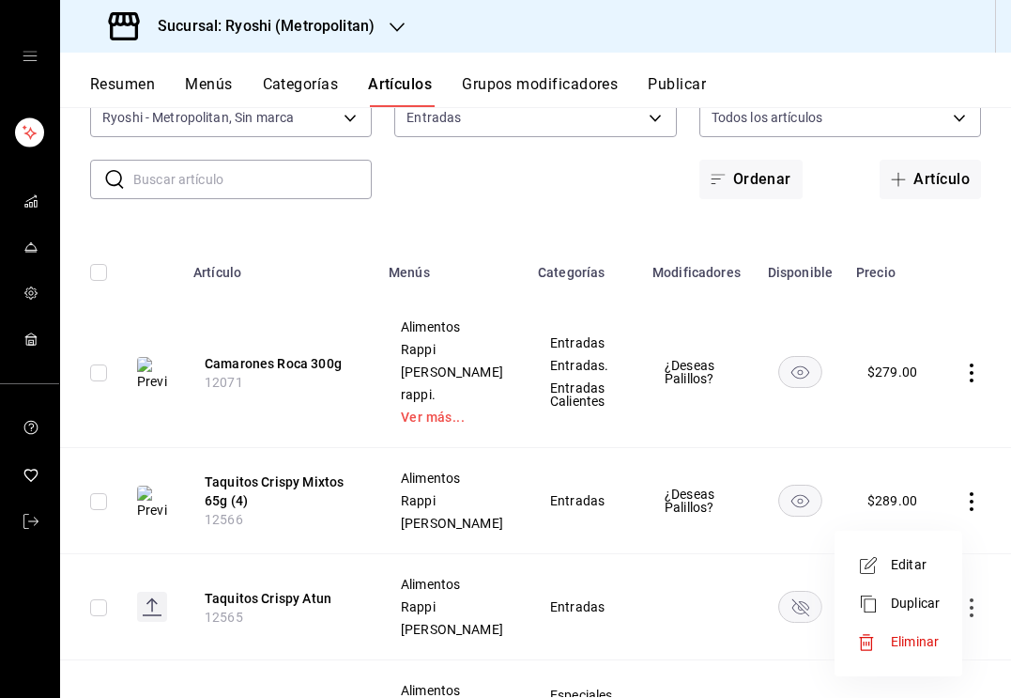
click at [918, 560] on span "Editar" at bounding box center [915, 565] width 49 height 20
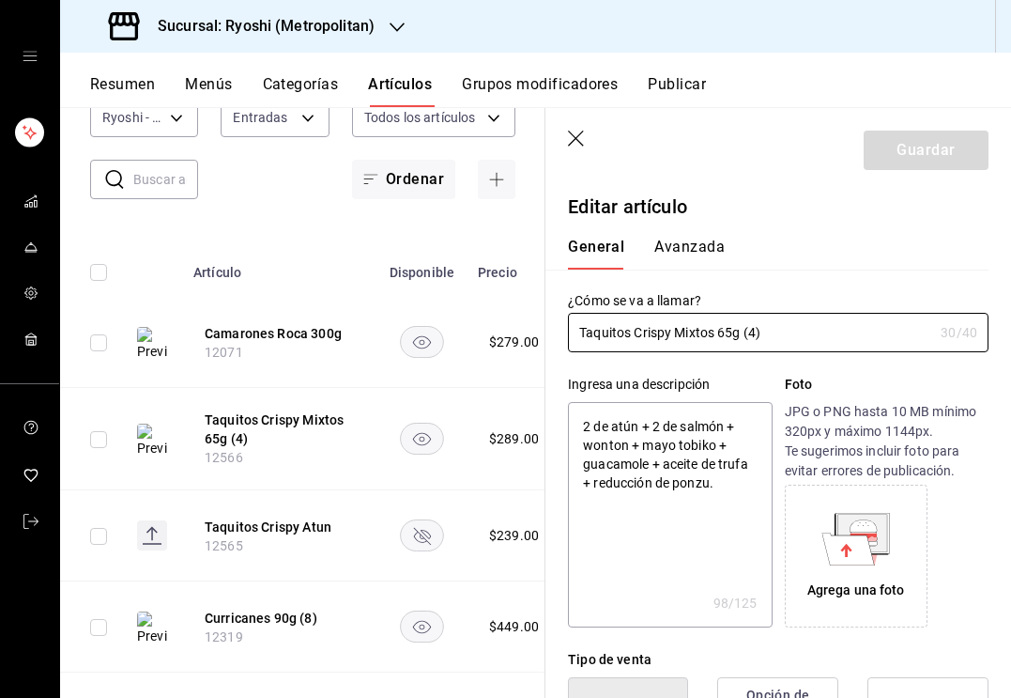
type textarea "x"
type input "$289.00"
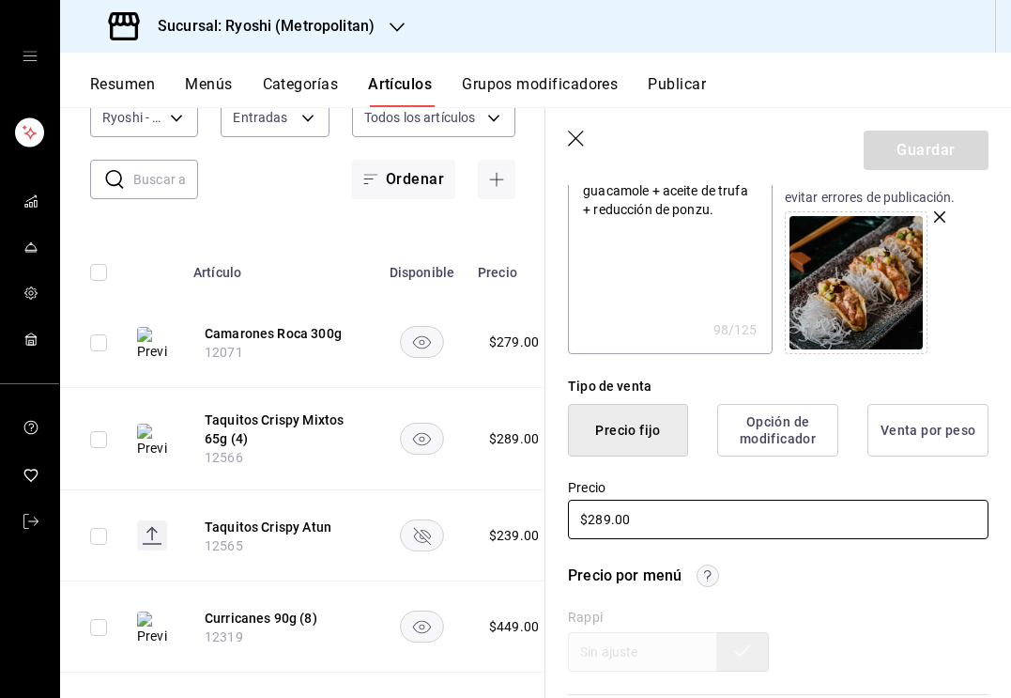
scroll to position [284, 0]
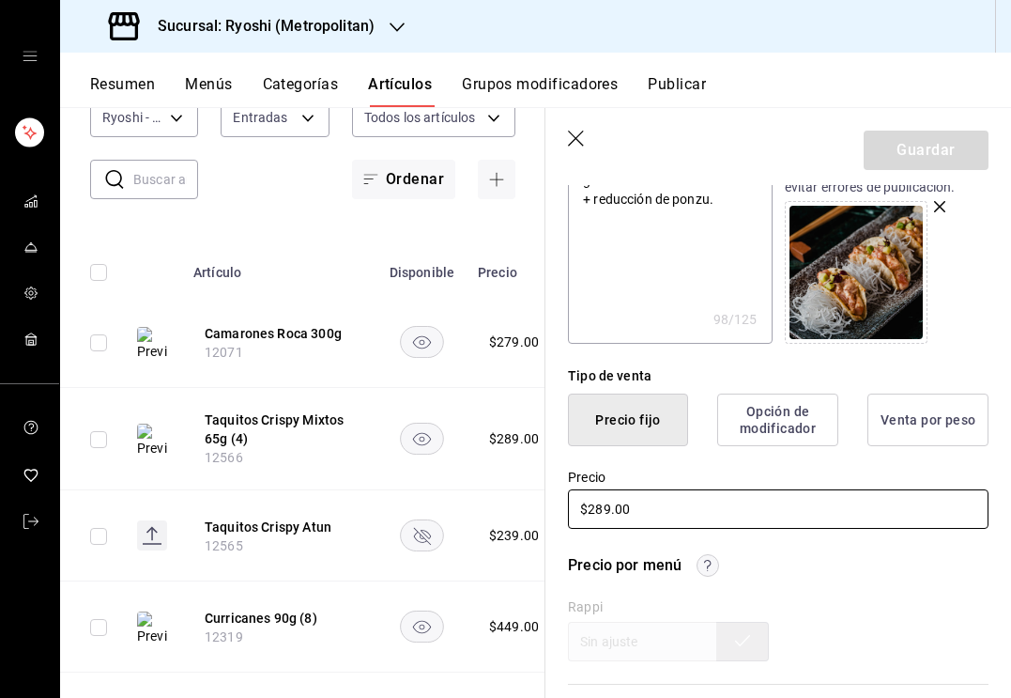
click at [608, 508] on input "$289.00" at bounding box center [778, 508] width 421 height 39
type textarea "x"
type input "$2899.00"
type textarea "x"
type input "$289.00"
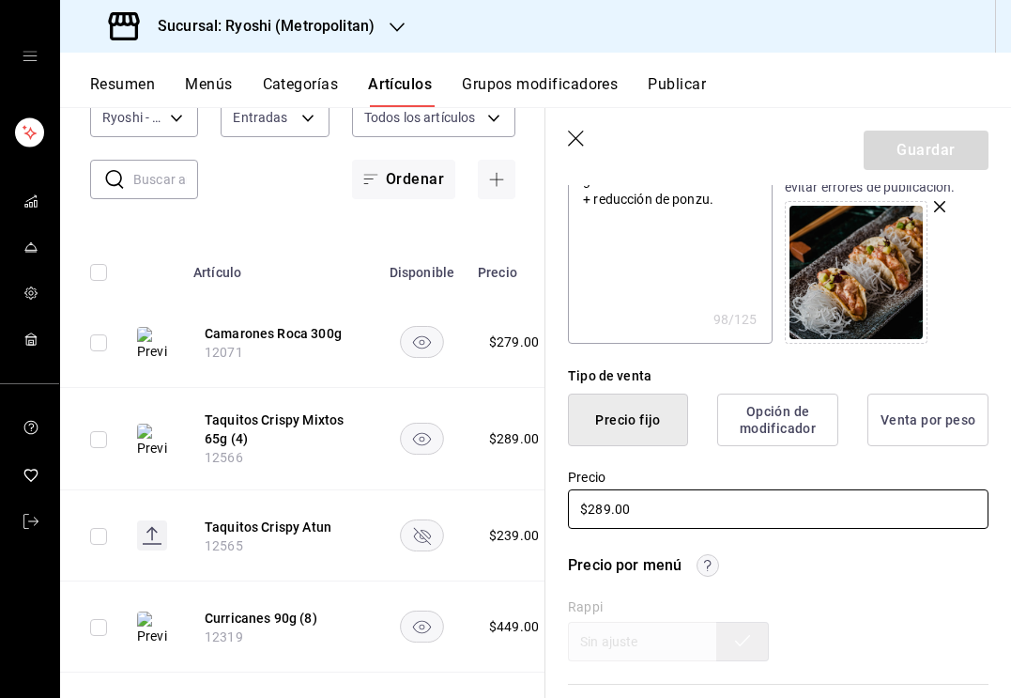
type textarea "x"
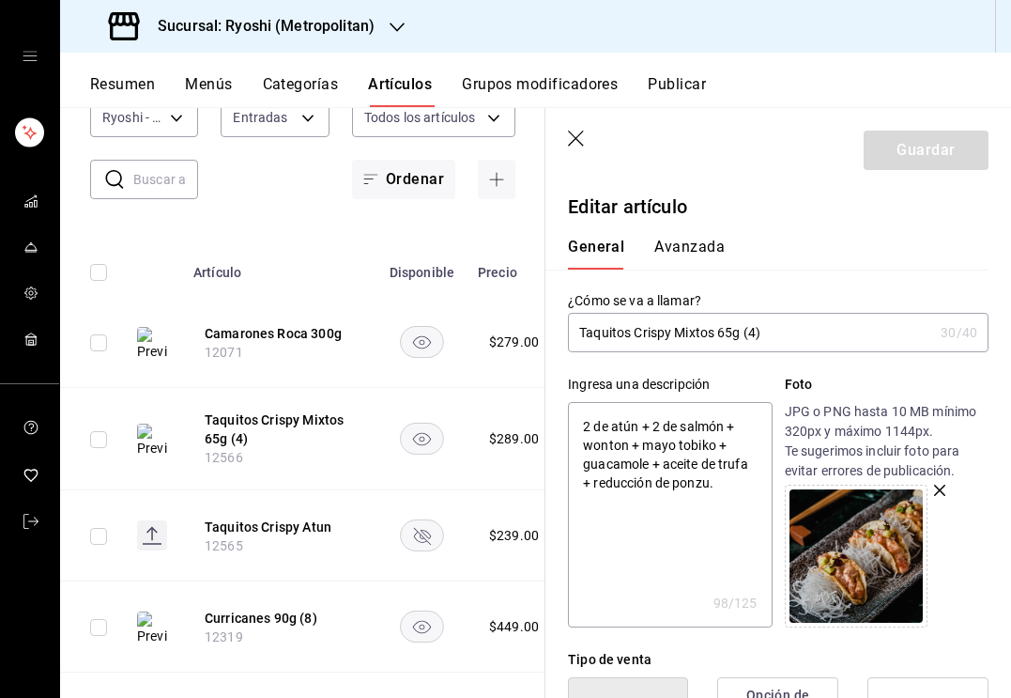
scroll to position [0, 0]
click at [576, 135] on icon "button" at bounding box center [577, 140] width 19 height 19
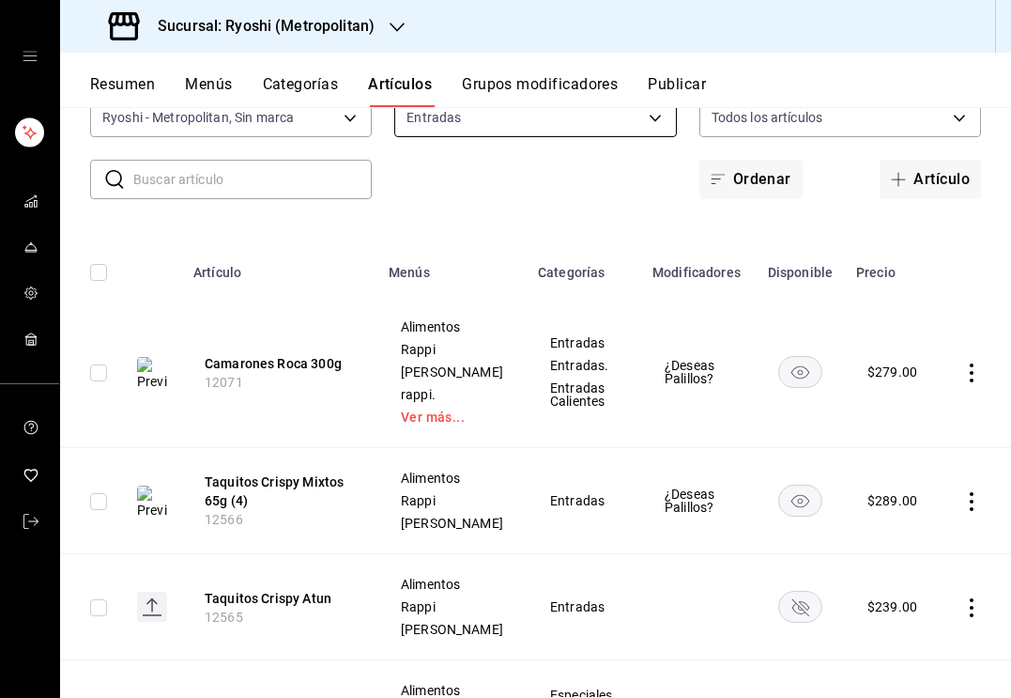
click at [519, 128] on body "Sucursal: Ryoshi (Metropolitan) Resumen Menús Categorías Artículos Grupos modif…" at bounding box center [505, 349] width 1011 height 698
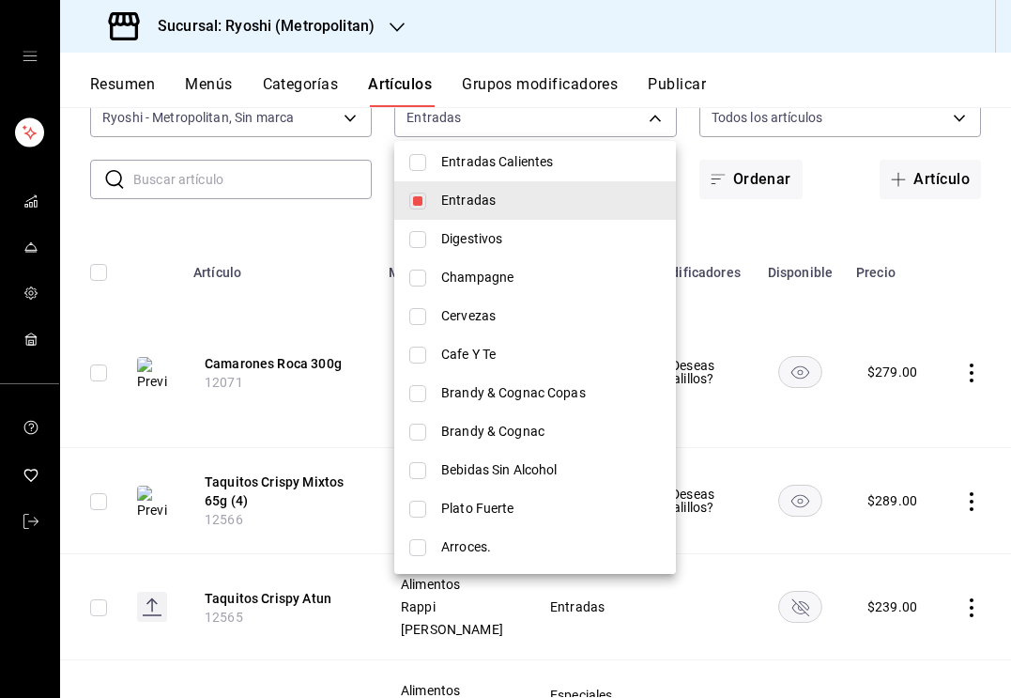
scroll to position [1754, 0]
click at [417, 206] on input "checkbox" at bounding box center [417, 200] width 17 height 17
checkbox input "false"
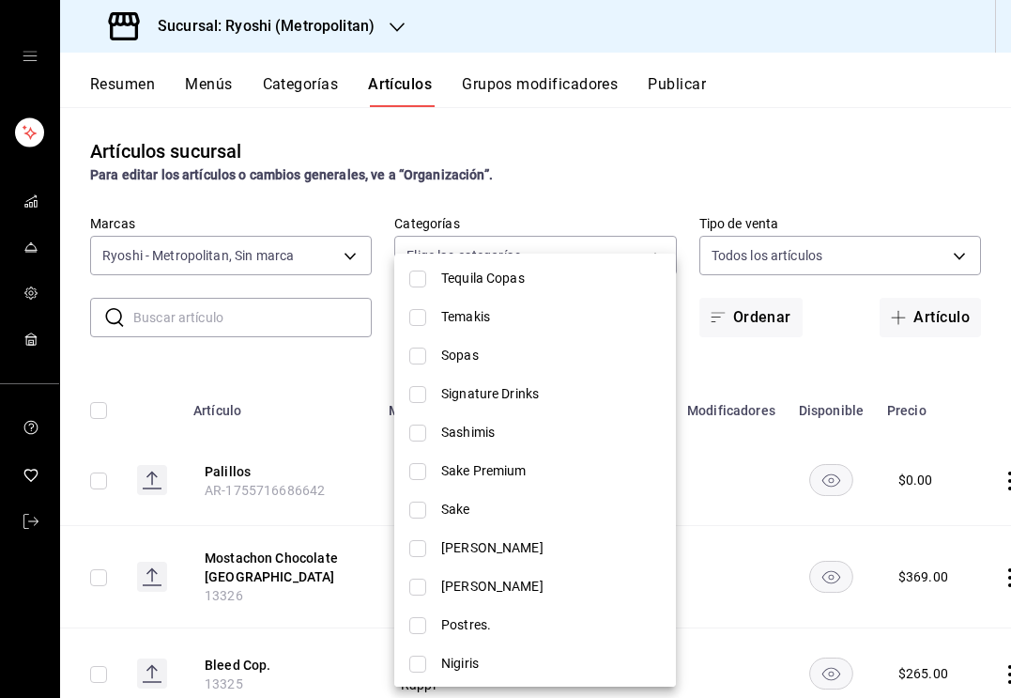
scroll to position [979, 0]
click at [419, 354] on input "checkbox" at bounding box center [417, 356] width 17 height 17
checkbox input "true"
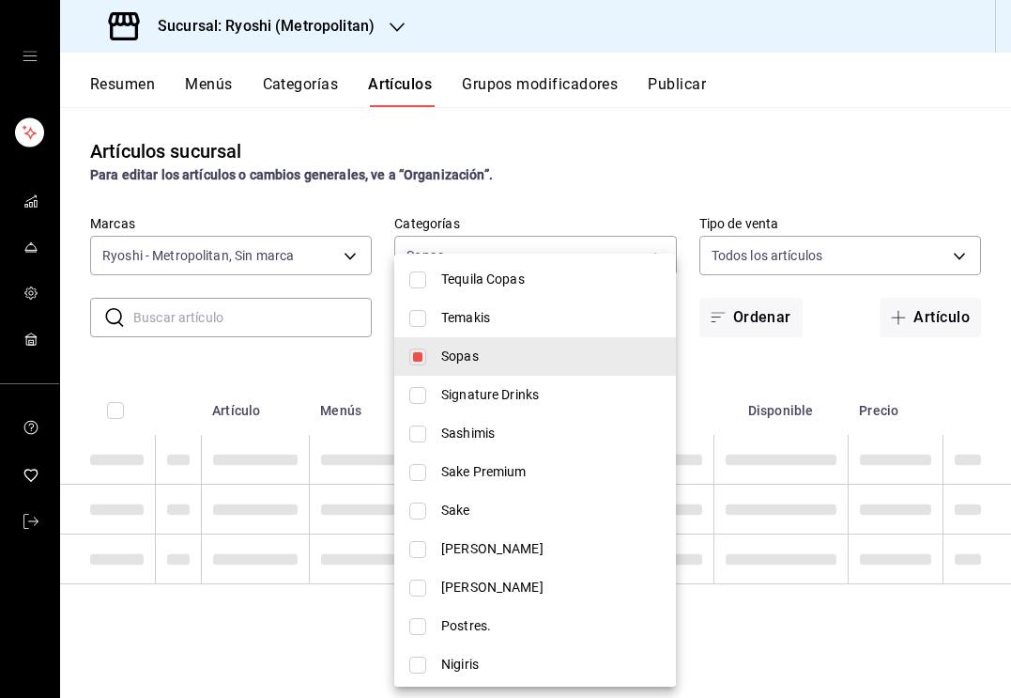
type input "e619e693-6c1a-4341-96b1-72de4dde828e"
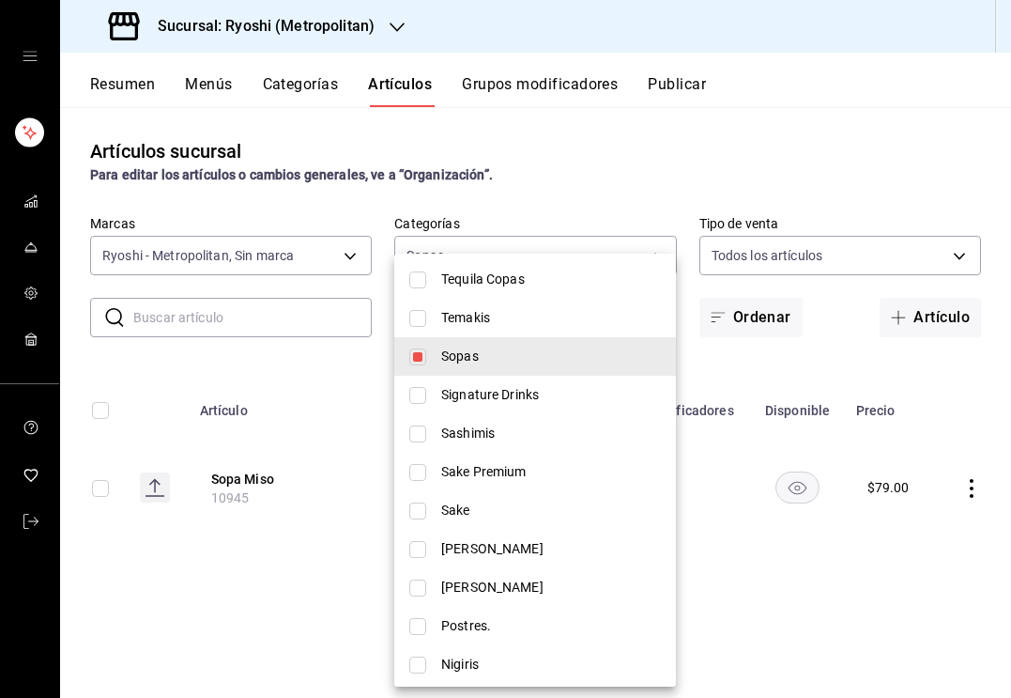
click at [322, 222] on div at bounding box center [505, 349] width 1011 height 698
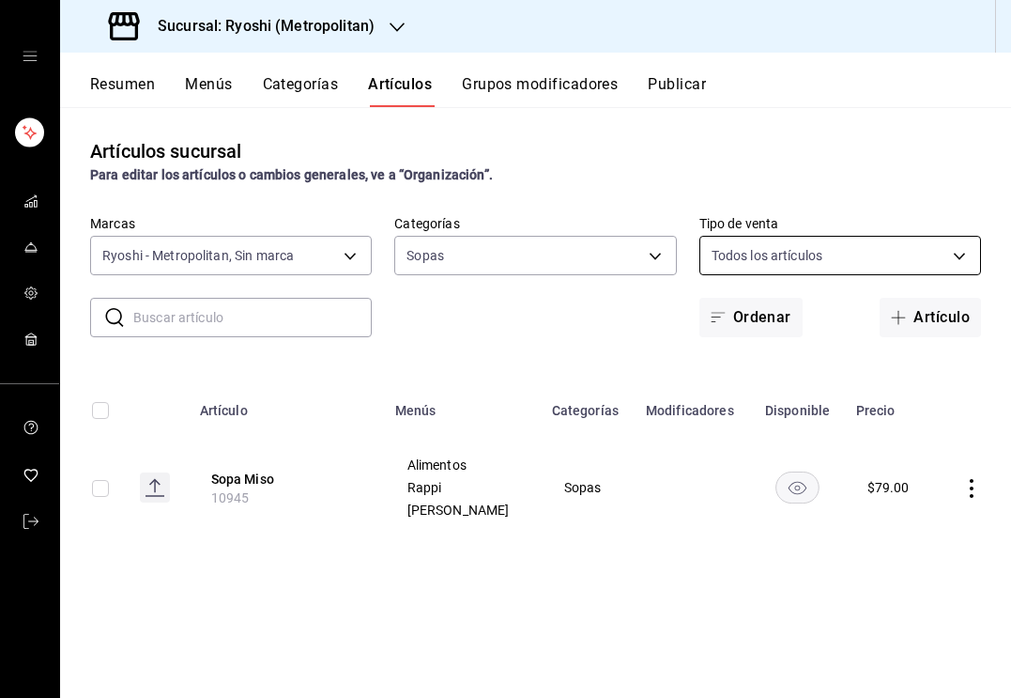
click at [759, 246] on body "Sucursal: Ryoshi (Metropolitan) Resumen Menús Categorías Artículos Grupos modif…" at bounding box center [505, 349] width 1011 height 698
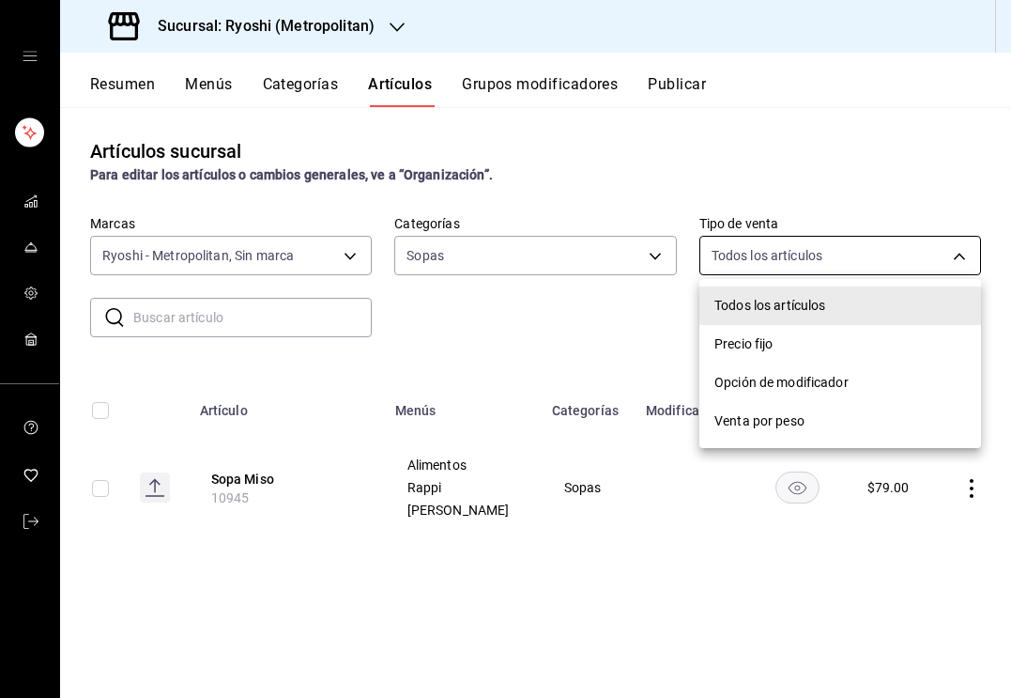
click at [759, 246] on div at bounding box center [505, 349] width 1011 height 698
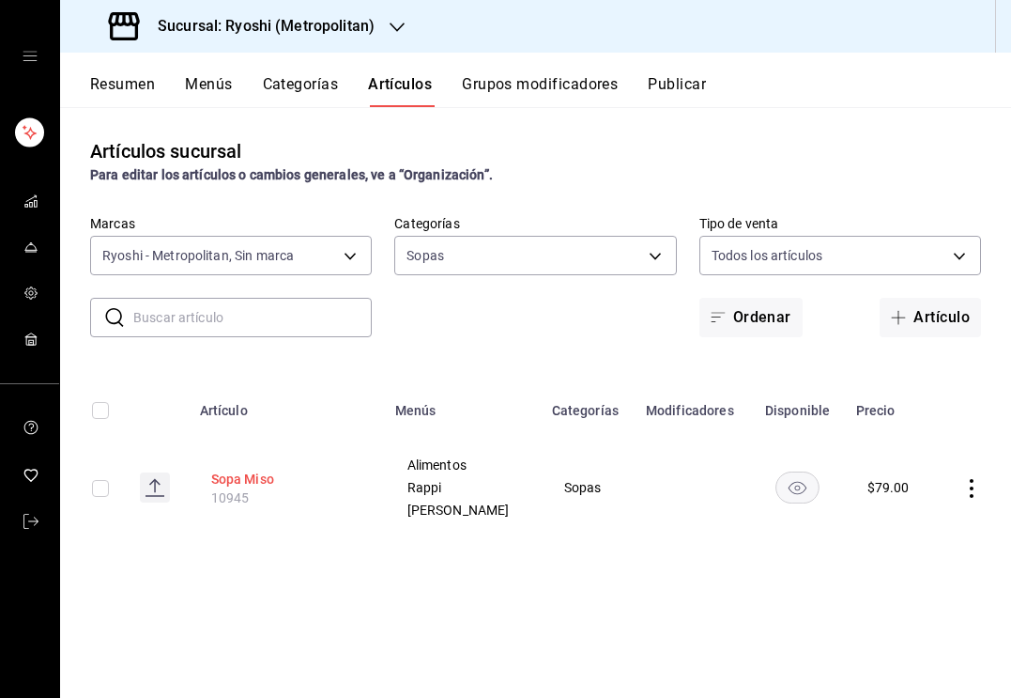
click at [253, 484] on button "Sopa Miso" at bounding box center [286, 478] width 150 height 19
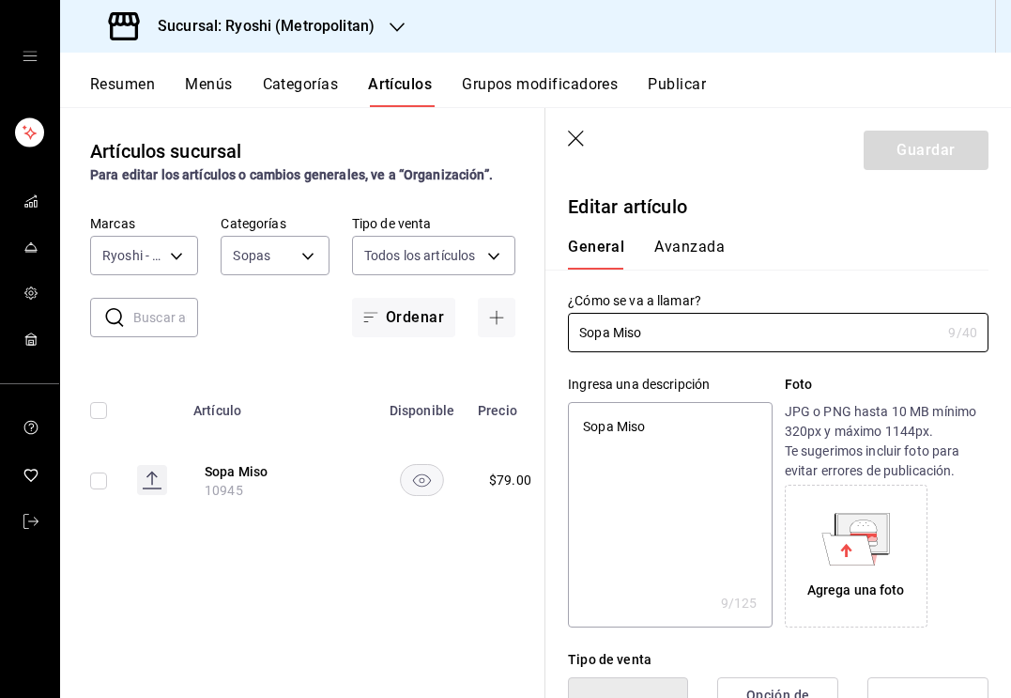
type textarea "x"
type input "$79.00"
type input "Sopa Miso"
type textarea "x"
type input "Sopa Miso 2"
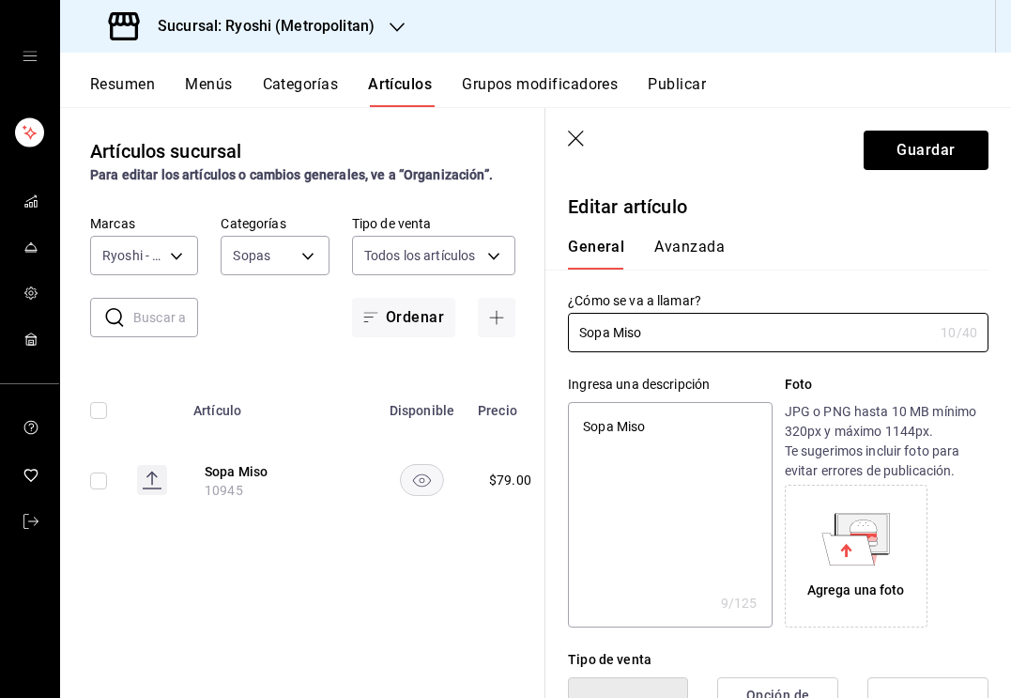
type textarea "x"
type input "Sopa Miso 20"
type textarea "x"
type input "Sopa Miso 200"
type textarea "x"
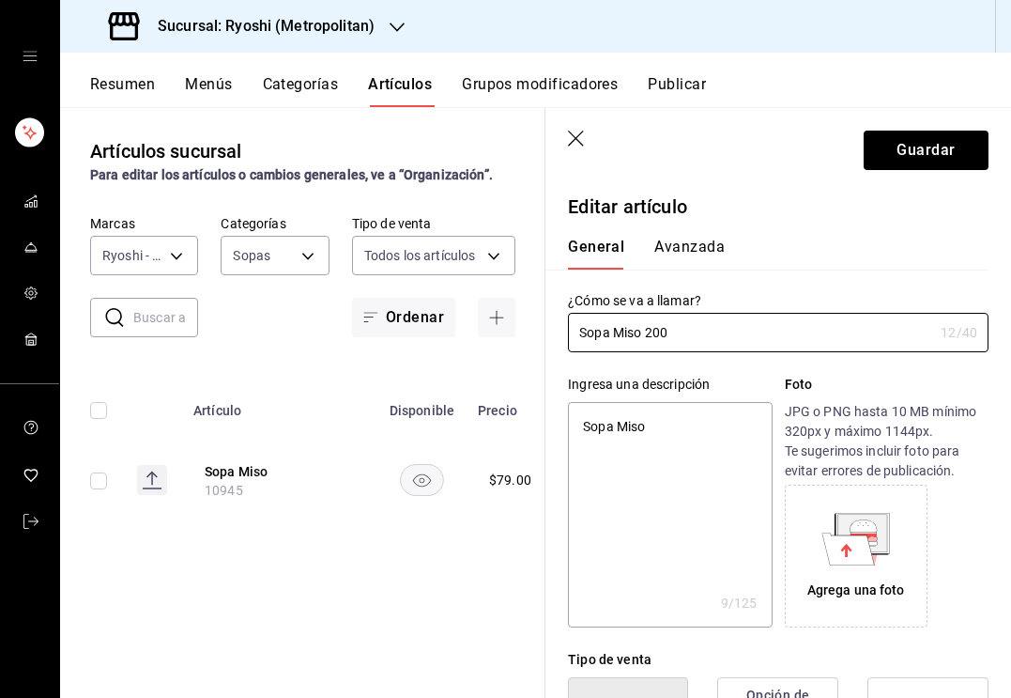
type input "Sopa Miso 200m"
type textarea "x"
type input "Sopa Miso 200ml"
type textarea "x"
type input "Sopa Miso 200ml"
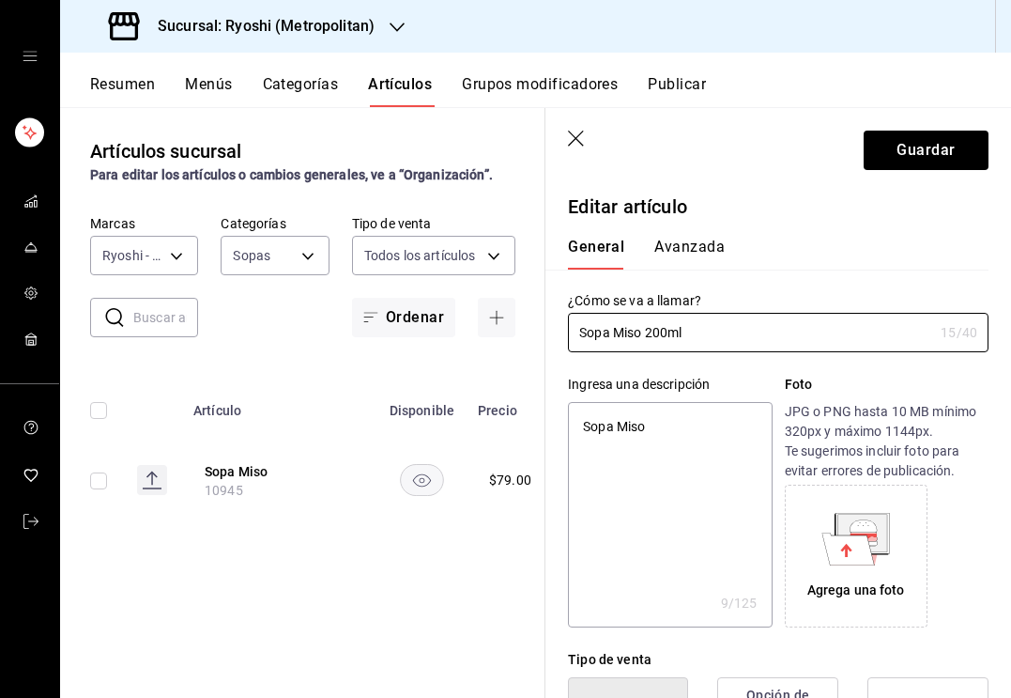
type textarea "x"
click at [622, 422] on textarea "Sopa Miso" at bounding box center [670, 514] width 204 height 225
paste textarea "Algas + tofu + cebollín + katsoubuchi."
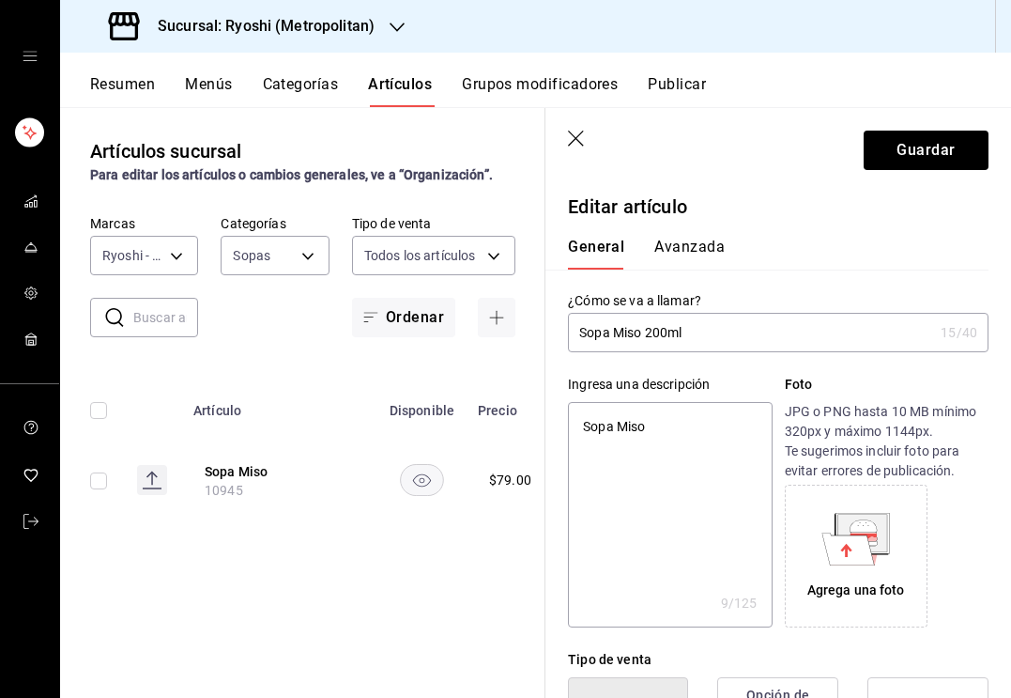
type textarea "Algas + tofu + cebollín + katsoubuchi."
type textarea "x"
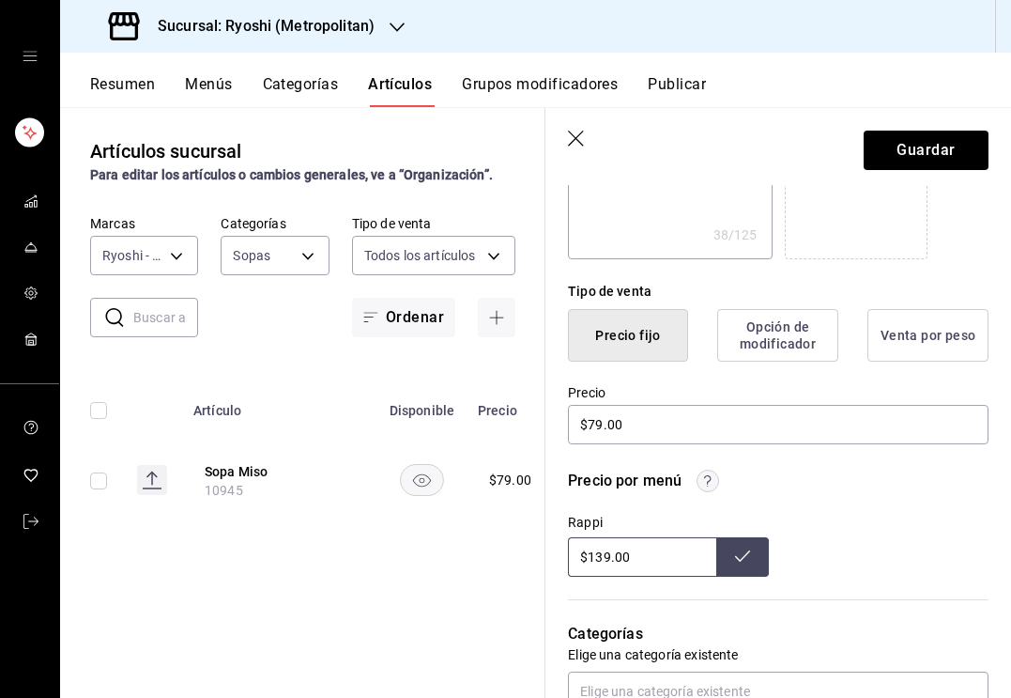
scroll to position [384, 0]
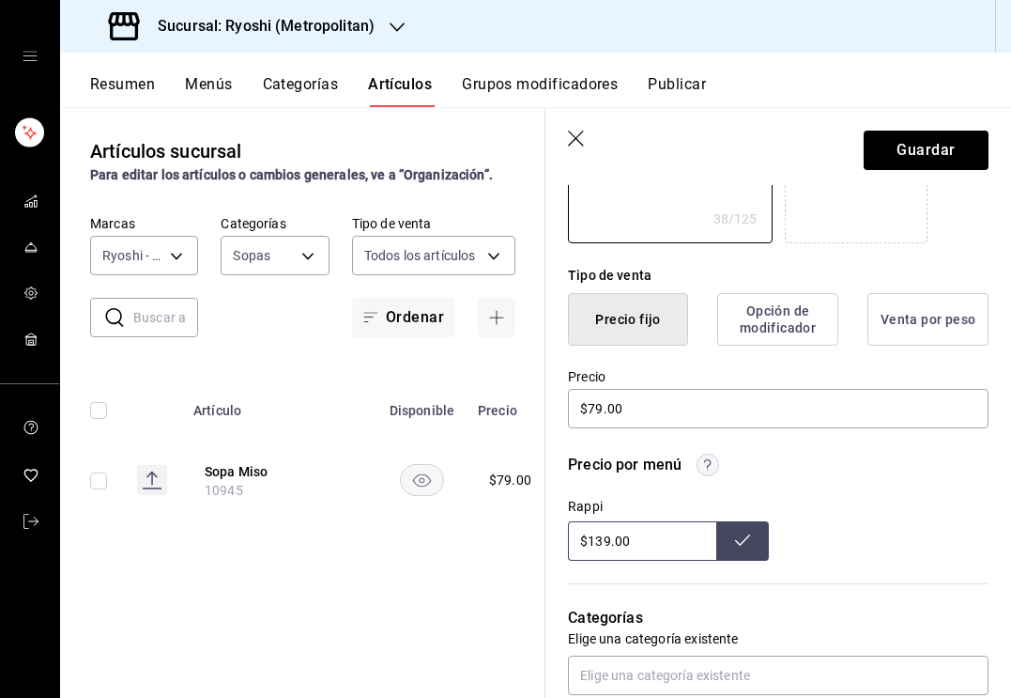
type textarea "Algas + tofu + cebollín + katsoubuchi."
click at [672, 543] on input "$139.00" at bounding box center [642, 540] width 148 height 39
click at [748, 536] on icon at bounding box center [742, 539] width 15 height 11
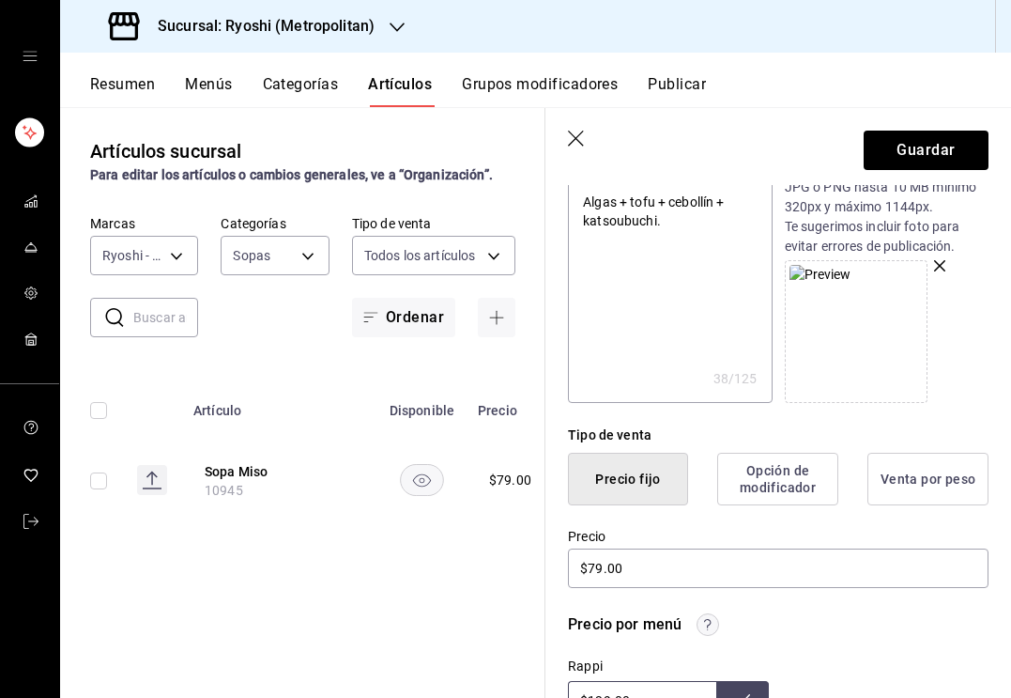
scroll to position [24, 0]
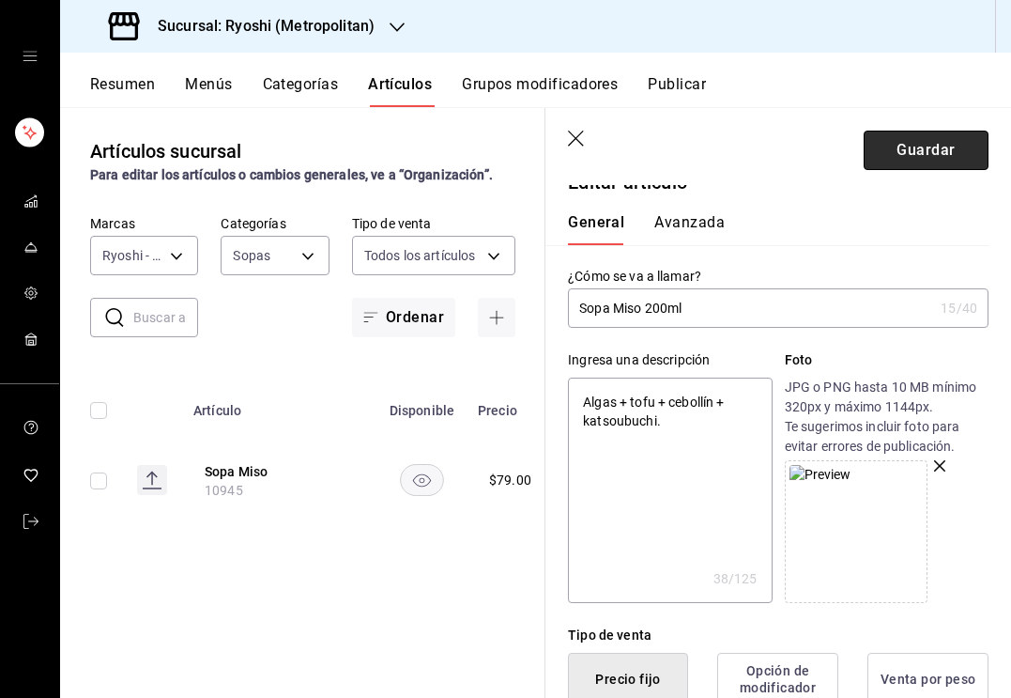
click at [926, 159] on button "Guardar" at bounding box center [926, 150] width 125 height 39
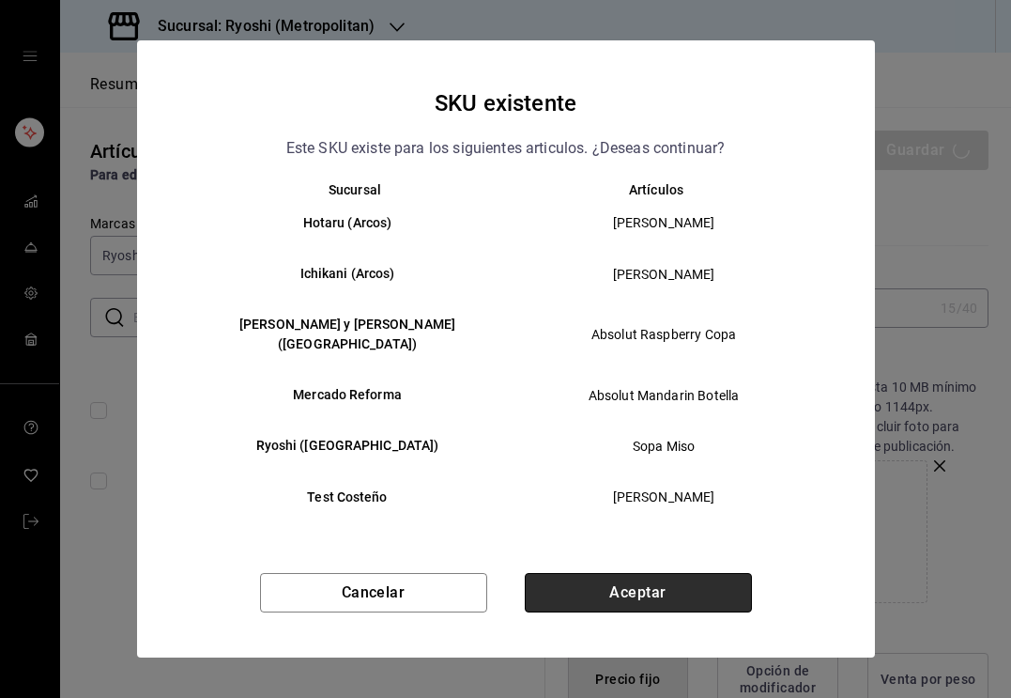
click at [622, 590] on button "Aceptar" at bounding box center [638, 592] width 227 height 39
type textarea "x"
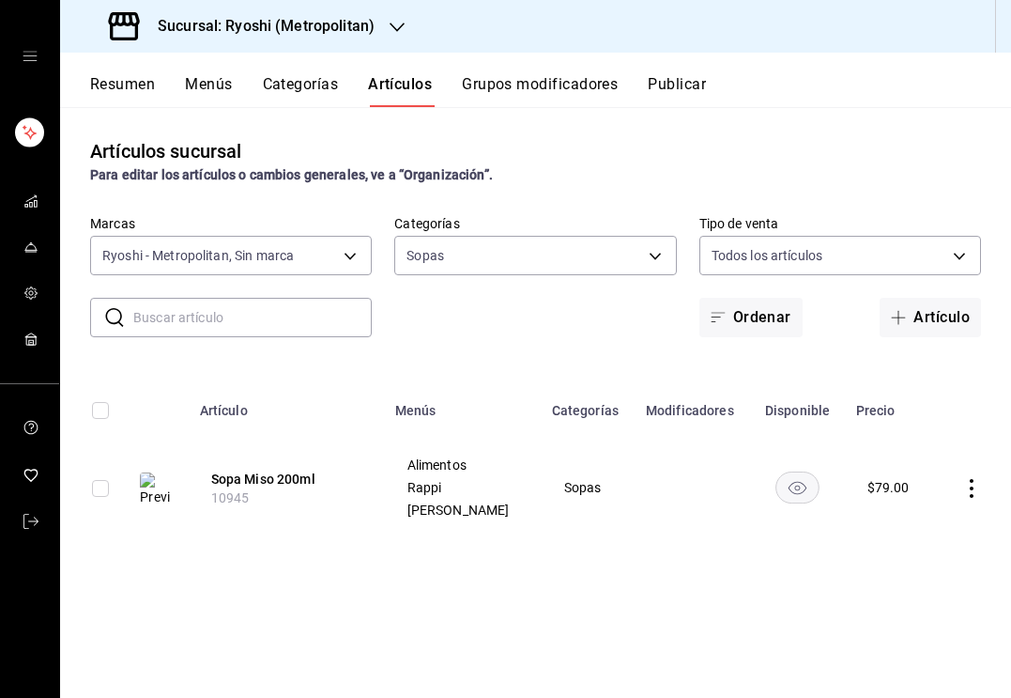
click at [476, 231] on div "Sopas e619e693-6c1a-4341-96b1-72de4dde828e" at bounding box center [535, 251] width 282 height 47
click at [584, 268] on body "Sucursal: Ryoshi (Metropolitan) Resumen Menús Categorías Artículos Grupos modif…" at bounding box center [505, 349] width 1011 height 698
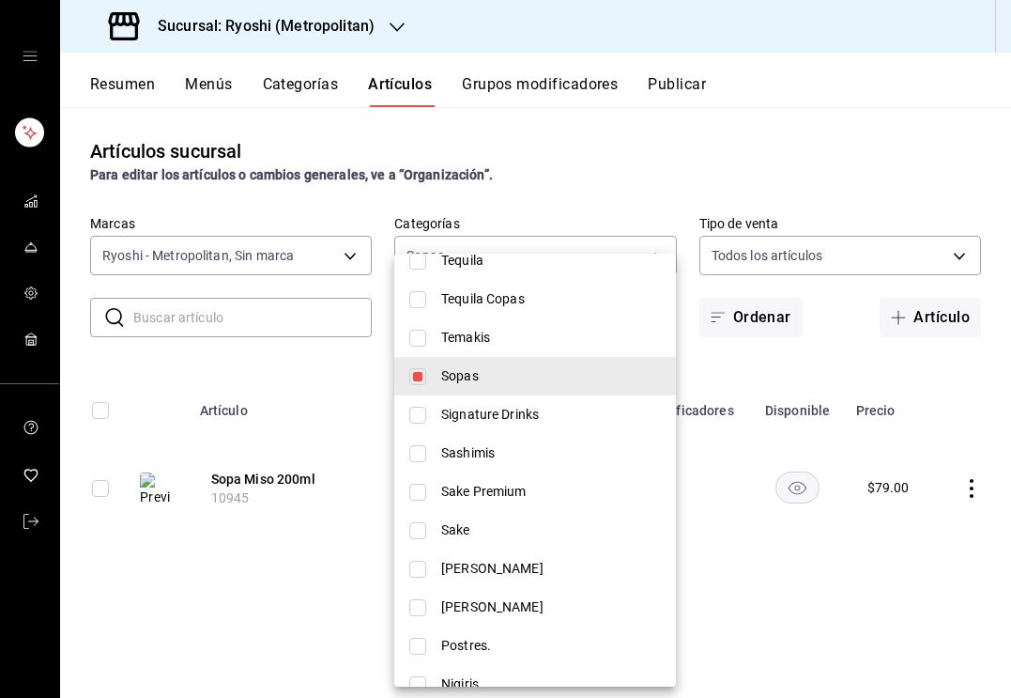
scroll to position [964, 0]
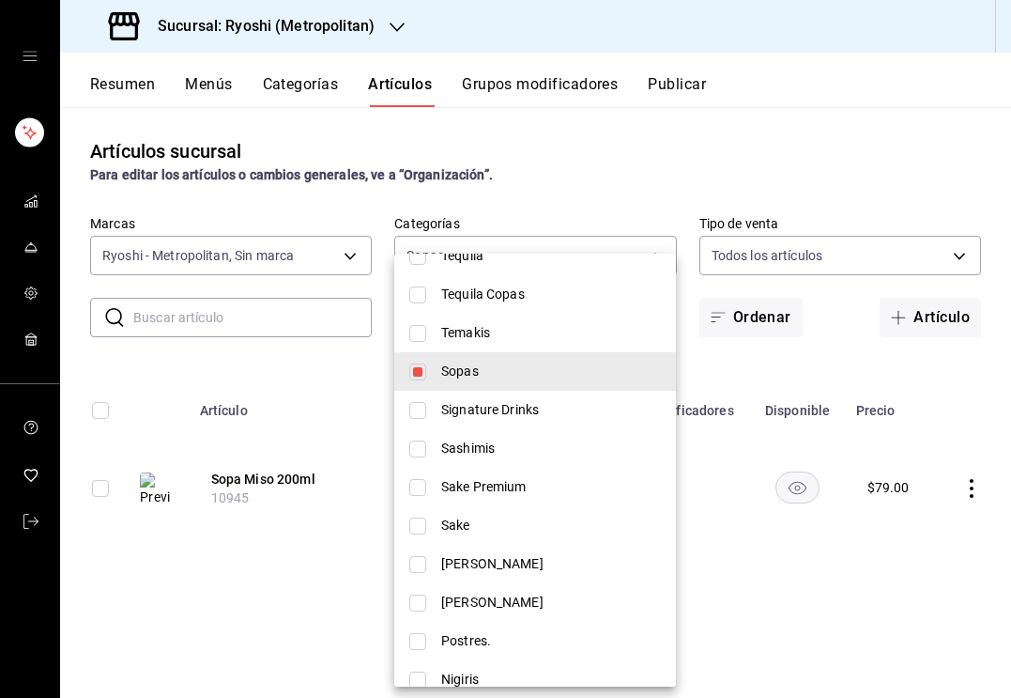
click at [412, 375] on input "checkbox" at bounding box center [417, 371] width 17 height 17
checkbox input "false"
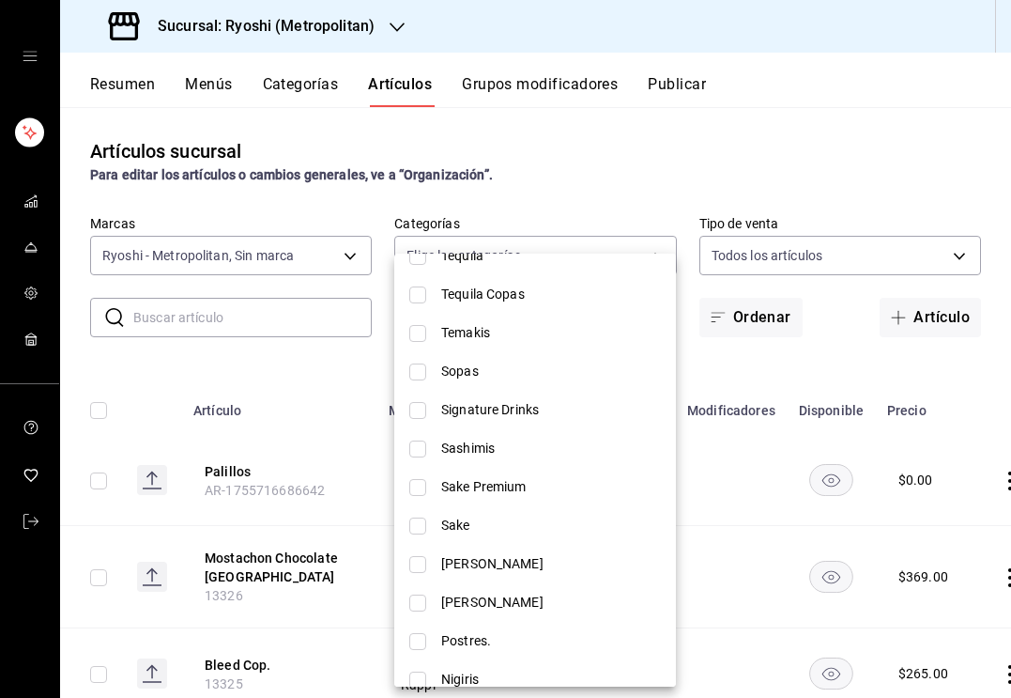
click at [420, 450] on input "checkbox" at bounding box center [417, 448] width 17 height 17
checkbox input "true"
type input "1ec060df-7845-497a-b8af-9923b5801064"
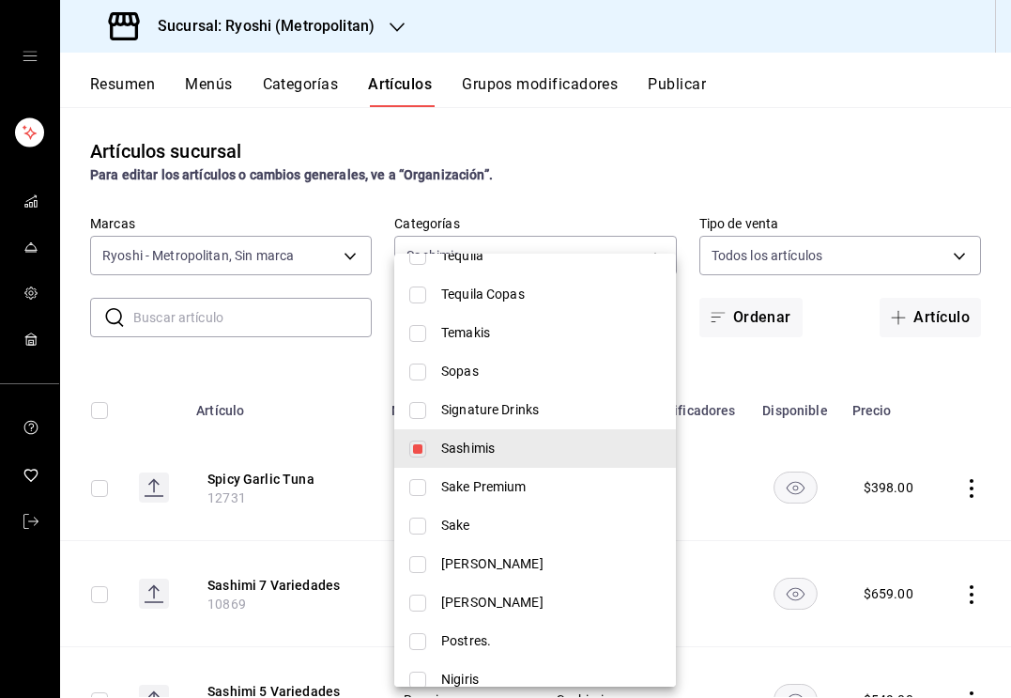
click at [248, 368] on div at bounding box center [505, 349] width 1011 height 698
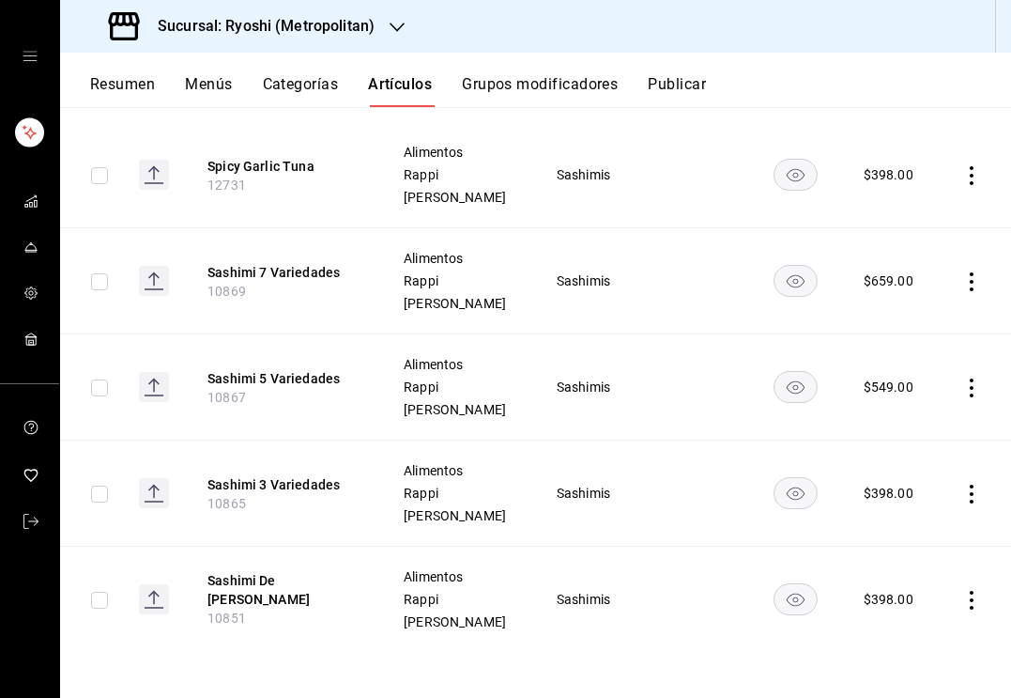
scroll to position [313, 0]
click at [292, 580] on button "Sashimi De [PERSON_NAME]" at bounding box center [282, 590] width 150 height 38
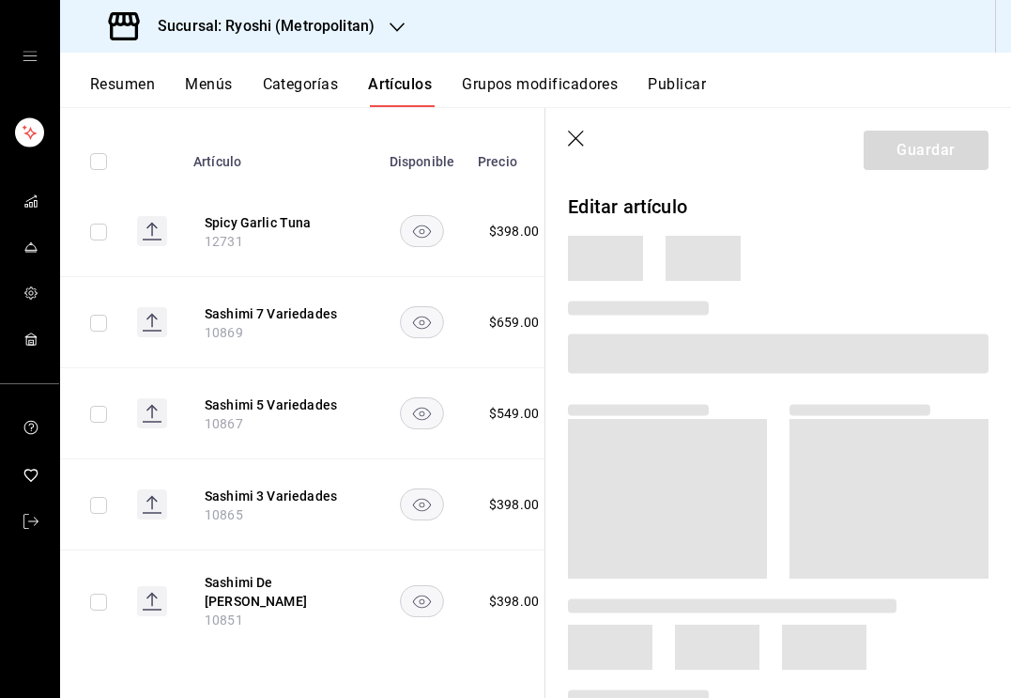
scroll to position [249, 0]
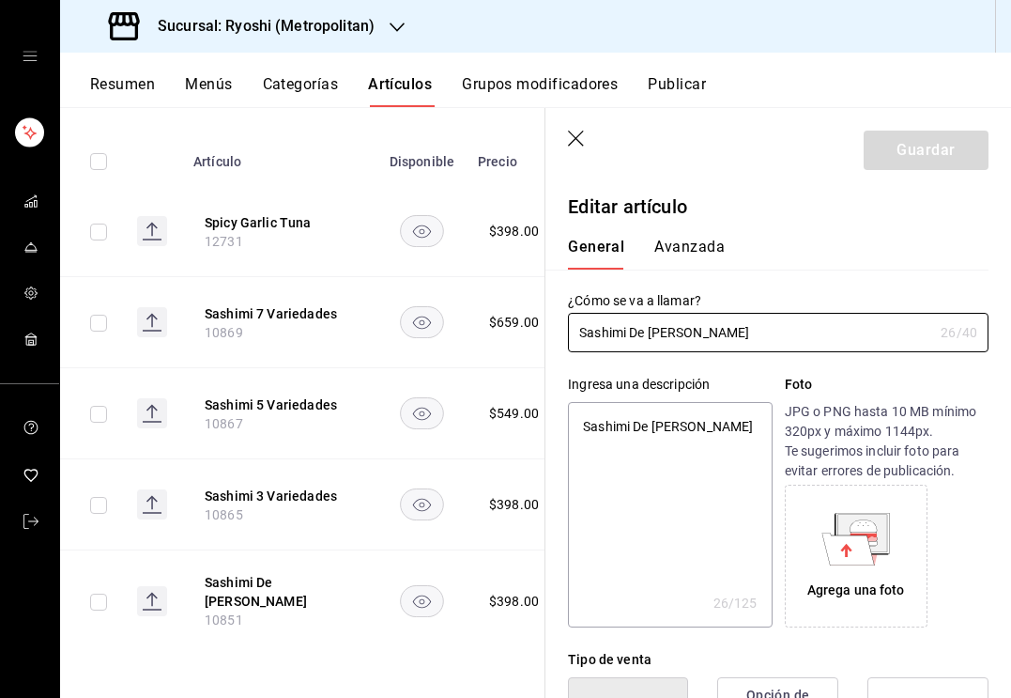
type textarea "x"
type input "$398.00"
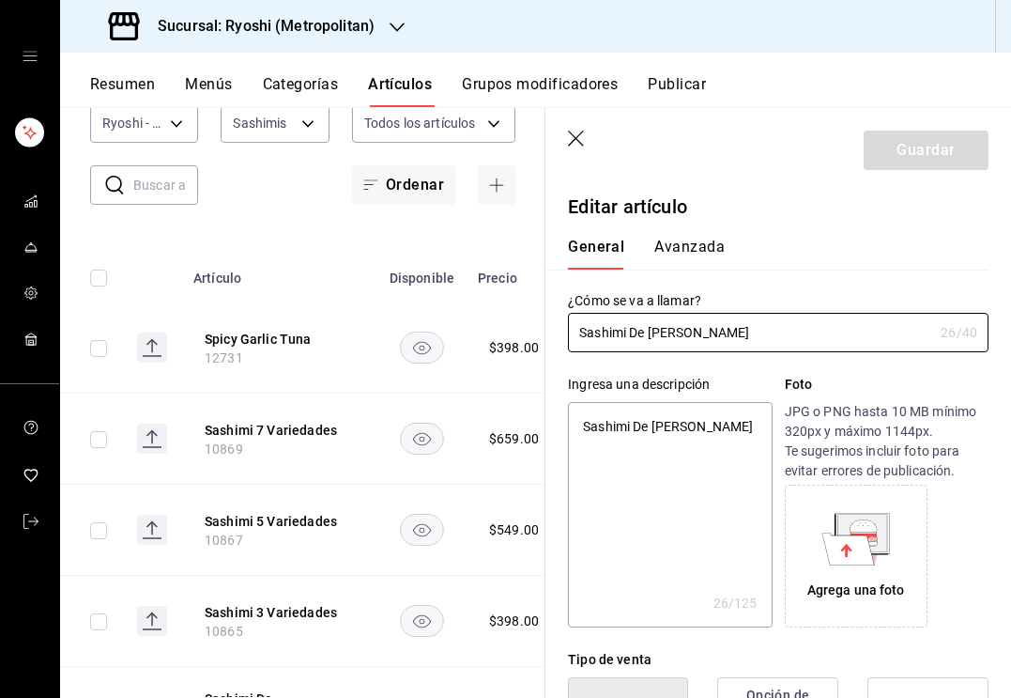
scroll to position [161, 0]
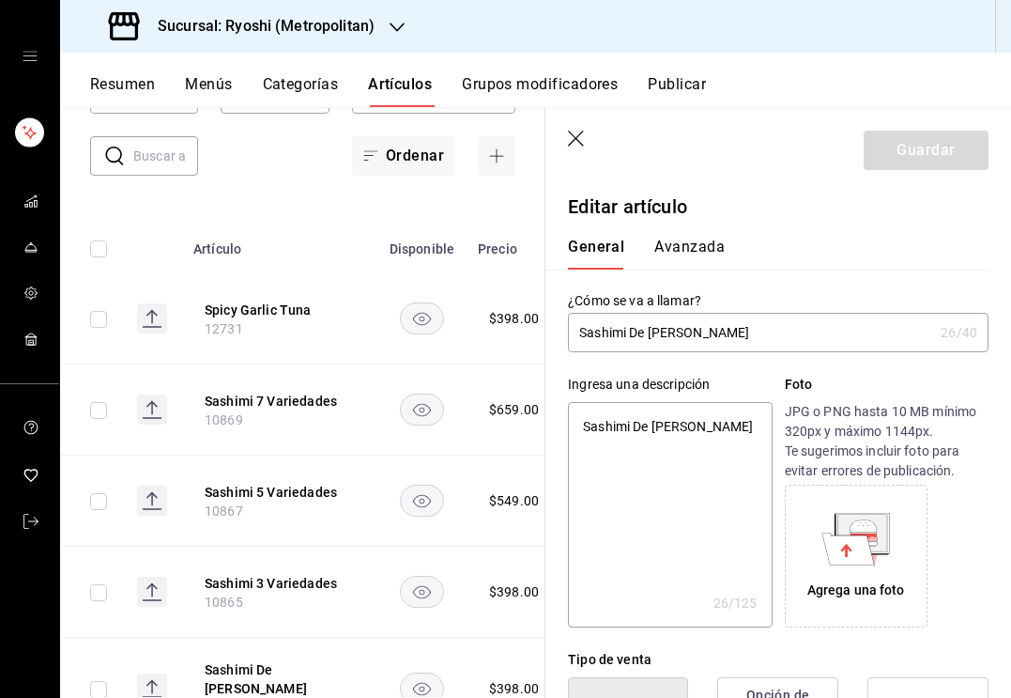
type input "Sashimi De [PERSON_NAME]"
type textarea "x"
type input "[PERSON_NAME] 6"
type textarea "x"
type input "[PERSON_NAME] 65"
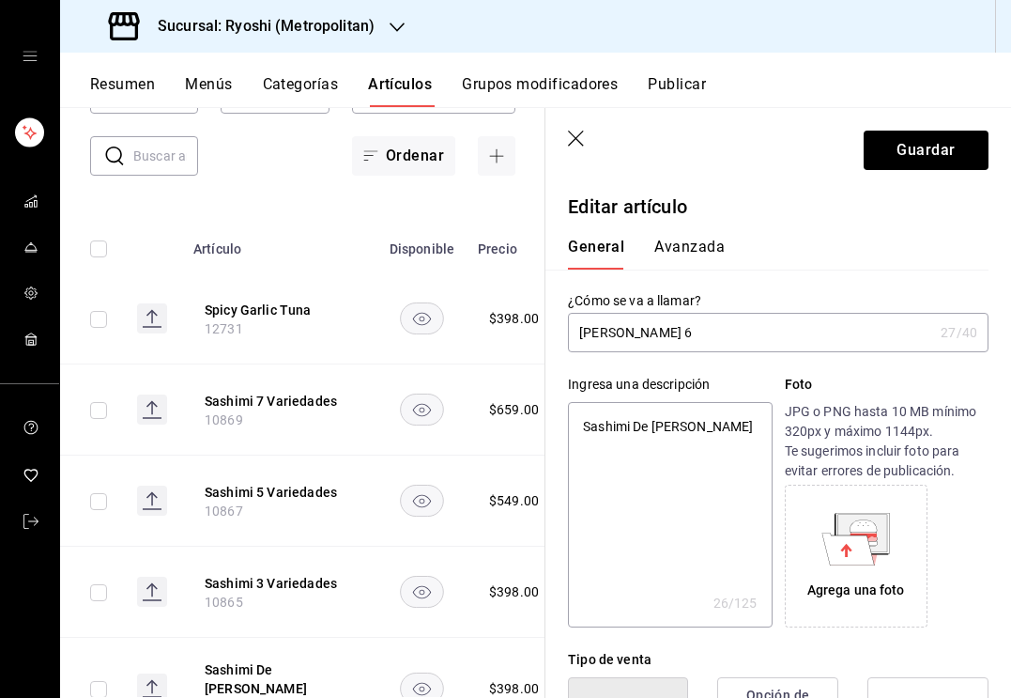
type textarea "x"
type input "[PERSON_NAME] 65g"
type textarea "x"
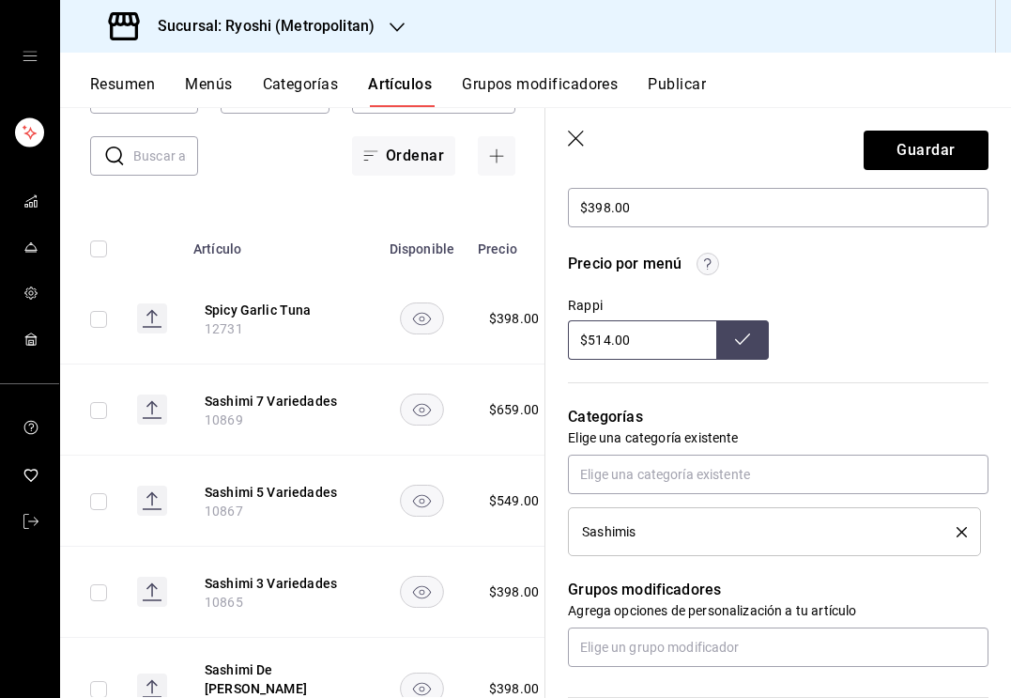
scroll to position [608, 0]
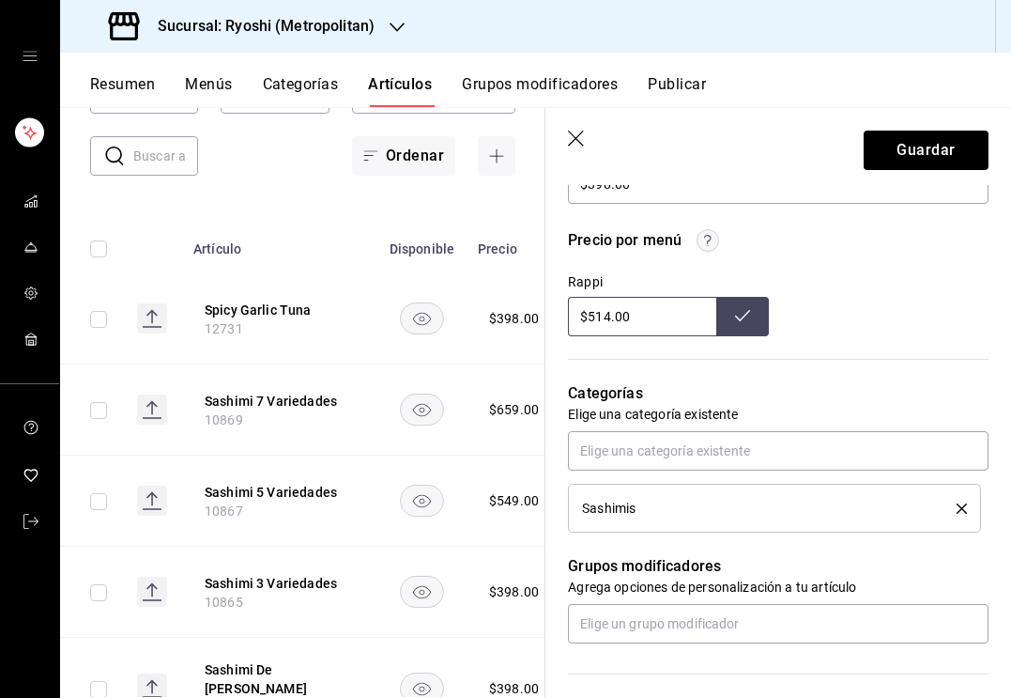
type input "[PERSON_NAME] 65g"
click at [609, 319] on input "$514.00" at bounding box center [642, 316] width 148 height 39
type input "$519.00"
click at [736, 323] on button at bounding box center [742, 316] width 53 height 39
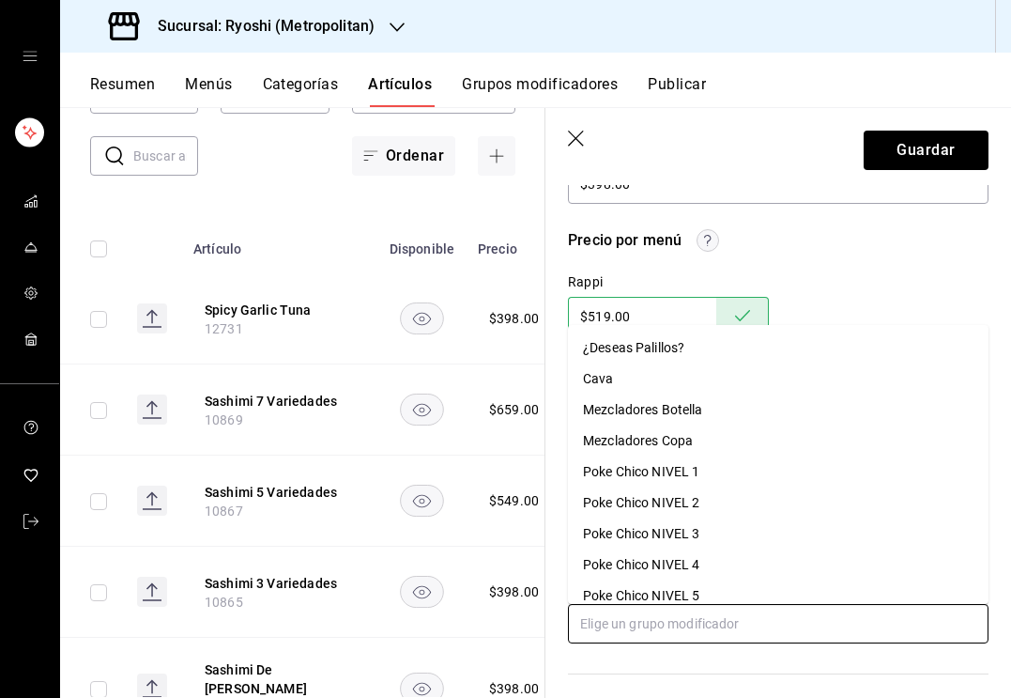
click at [661, 633] on input "text" at bounding box center [778, 623] width 421 height 39
click at [640, 343] on div "¿Deseas Palillos?" at bounding box center [633, 348] width 101 height 20
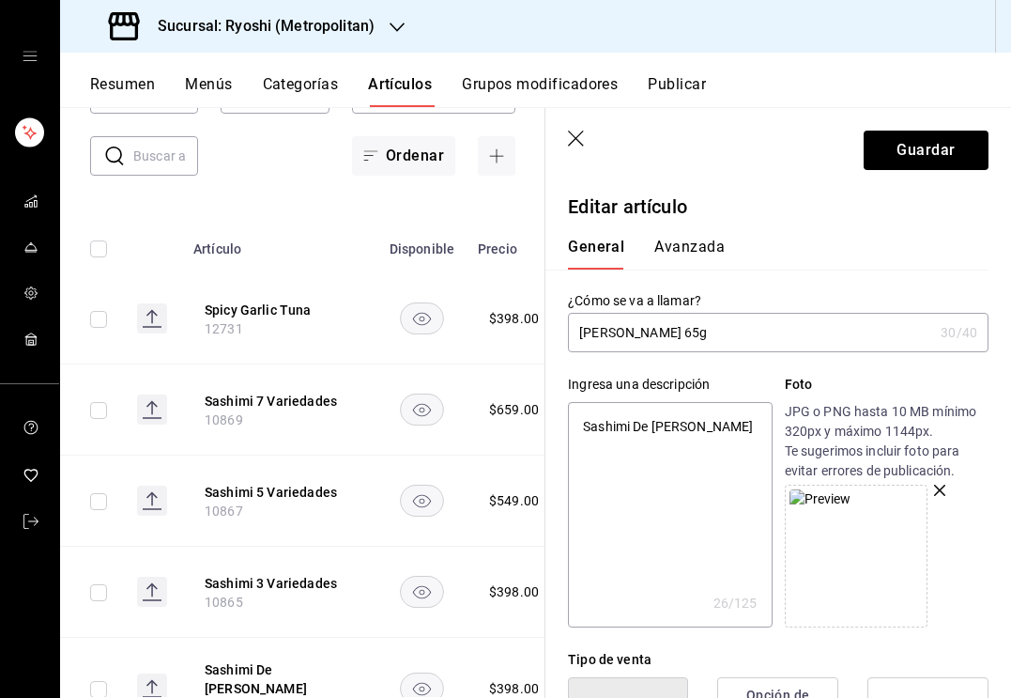
scroll to position [0, 0]
click at [641, 434] on textarea "Sashimi De [PERSON_NAME]" at bounding box center [670, 514] width 204 height 225
type textarea "x"
click at [641, 434] on textarea "Sashimi De [PERSON_NAME]" at bounding box center [670, 514] width 204 height 225
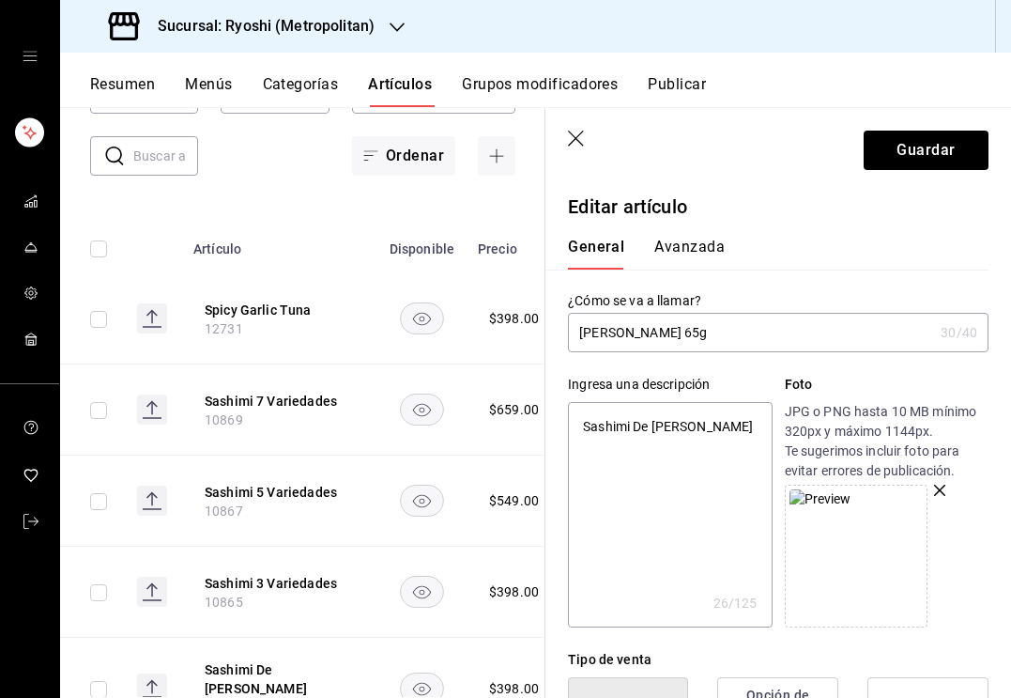
paste textarea "Yuzu ponzu + [PERSON_NAME] tempura + chips de ajo + aceite de trufa + [PERSON_N…"
type textarea "Yuzu ponzu + [PERSON_NAME] tempura + chips de ajo + aceite de trufa + [PERSON_N…"
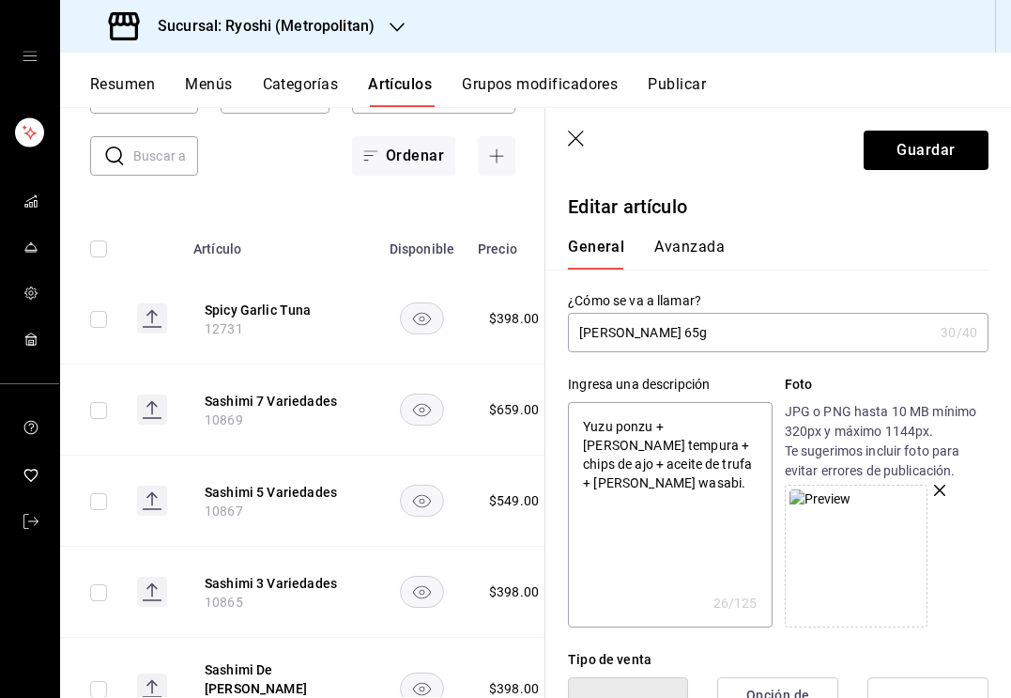
type textarea "x"
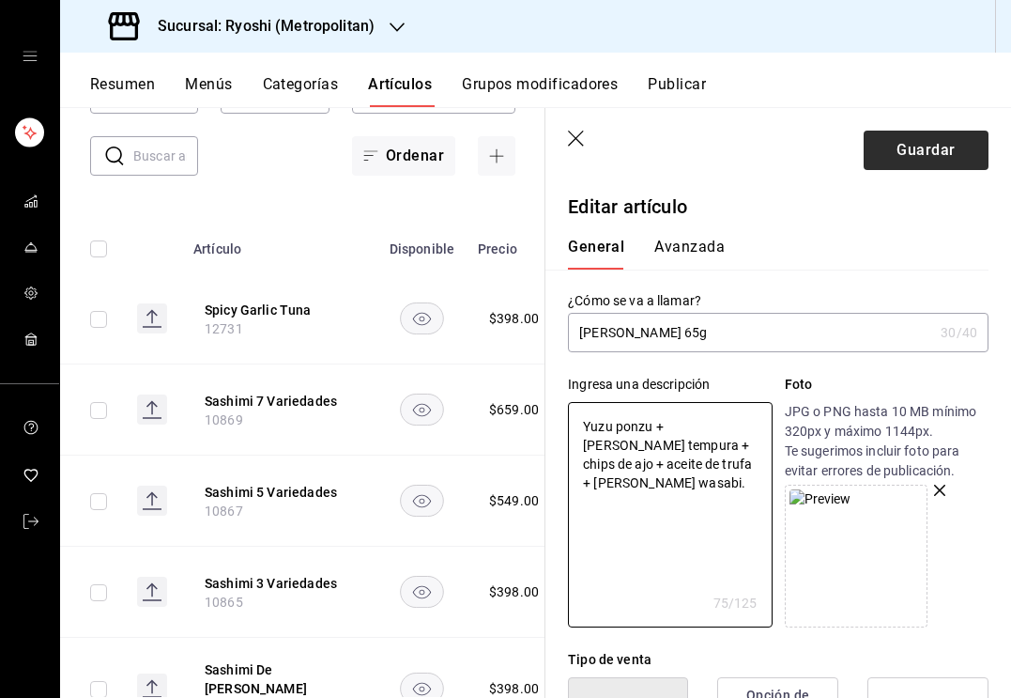
type textarea "Yuzu ponzu + [PERSON_NAME] tempura + chips de ajo + aceite de trufa + [PERSON_N…"
click at [914, 160] on button "Guardar" at bounding box center [926, 150] width 125 height 39
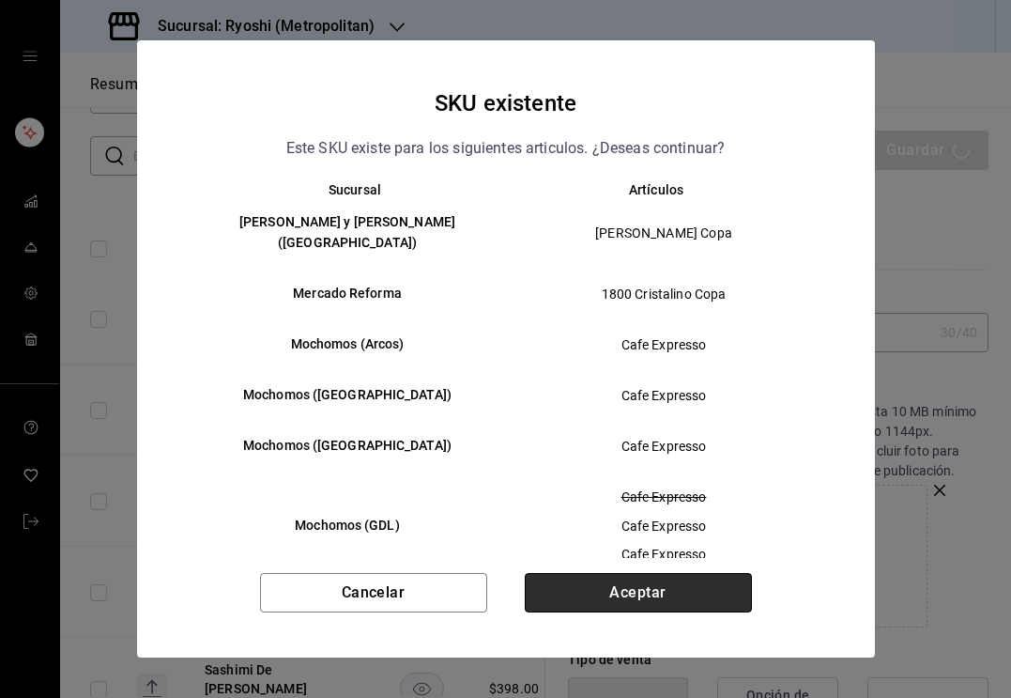
click at [607, 596] on button "Aceptar" at bounding box center [638, 592] width 227 height 39
type textarea "x"
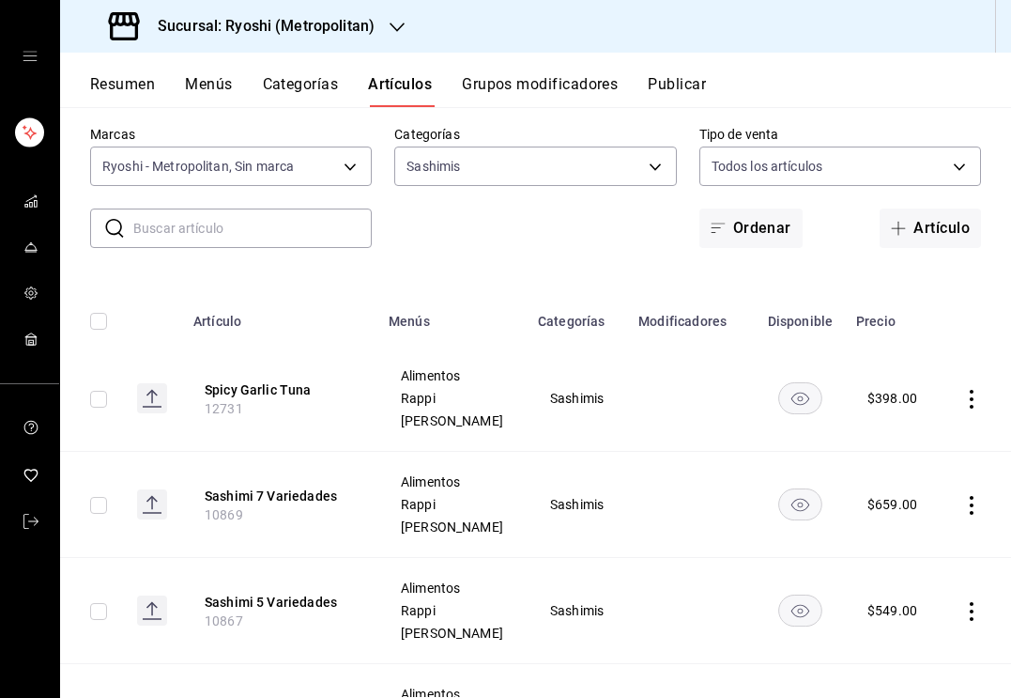
scroll to position [95, 0]
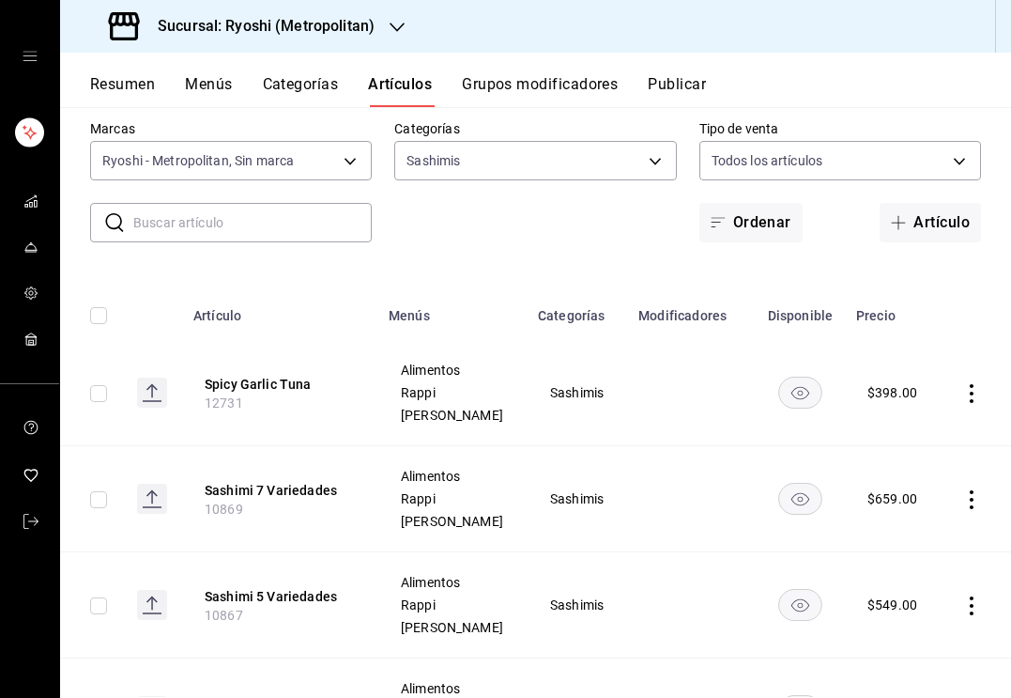
click at [802, 397] on rect "availability-product" at bounding box center [800, 391] width 43 height 31
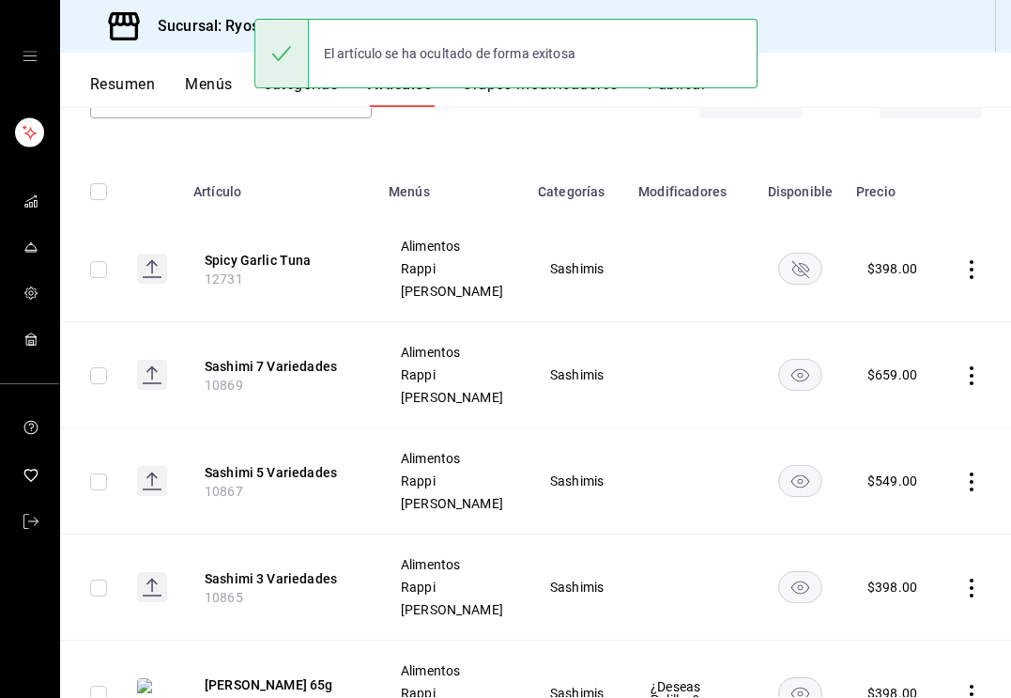
scroll to position [226, 0]
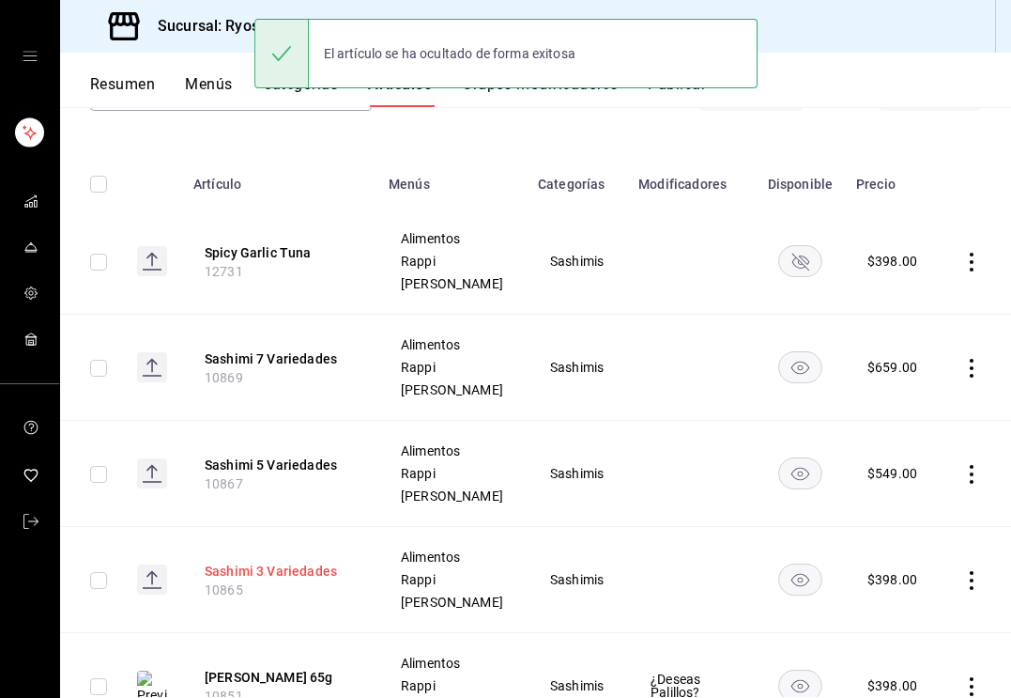
click at [302, 569] on button "Sashimi 3 Variedades" at bounding box center [280, 570] width 150 height 19
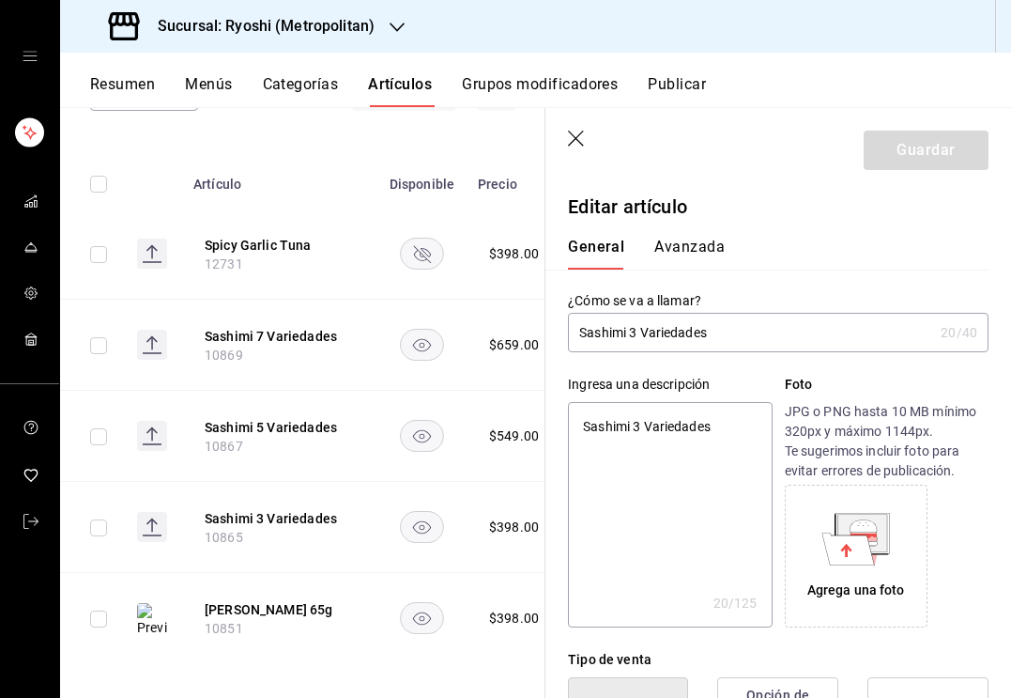
type input "Sashimi 3 Variedades"
type textarea "x"
type input "Sashimi 3 Variedades 6"
type textarea "x"
type input "Sashimi 3 Variedades 65"
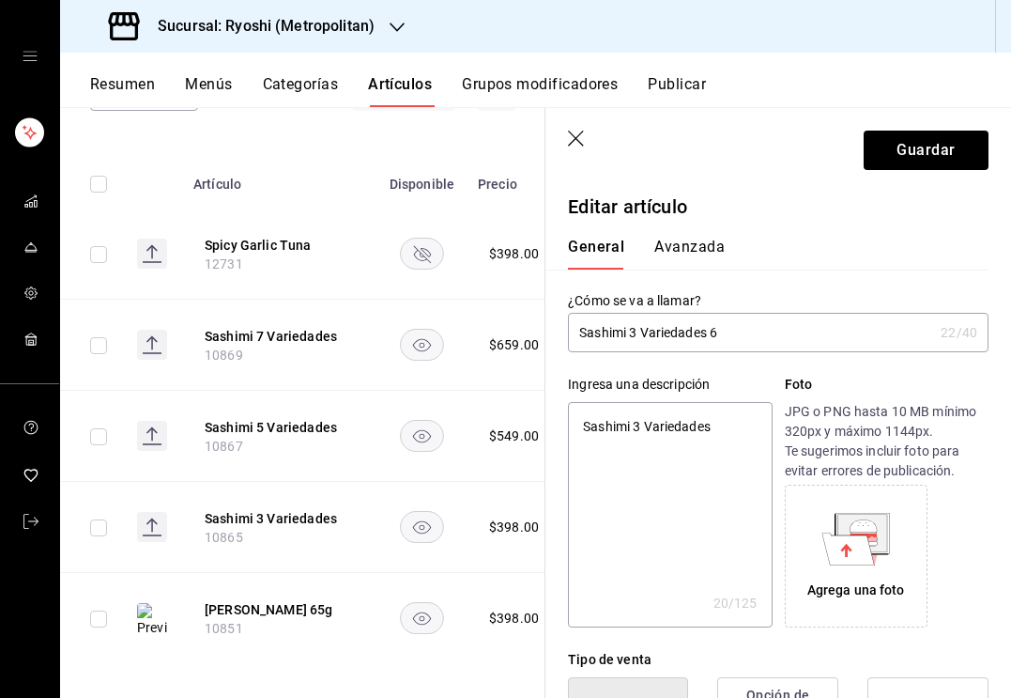
type textarea "x"
type input "Sashimi 3 Variedades 65g"
type textarea "x"
type input "Sashimi 3 Variedades 65g"
click at [683, 432] on textarea "Sashimi 3 Variedades" at bounding box center [670, 514] width 204 height 225
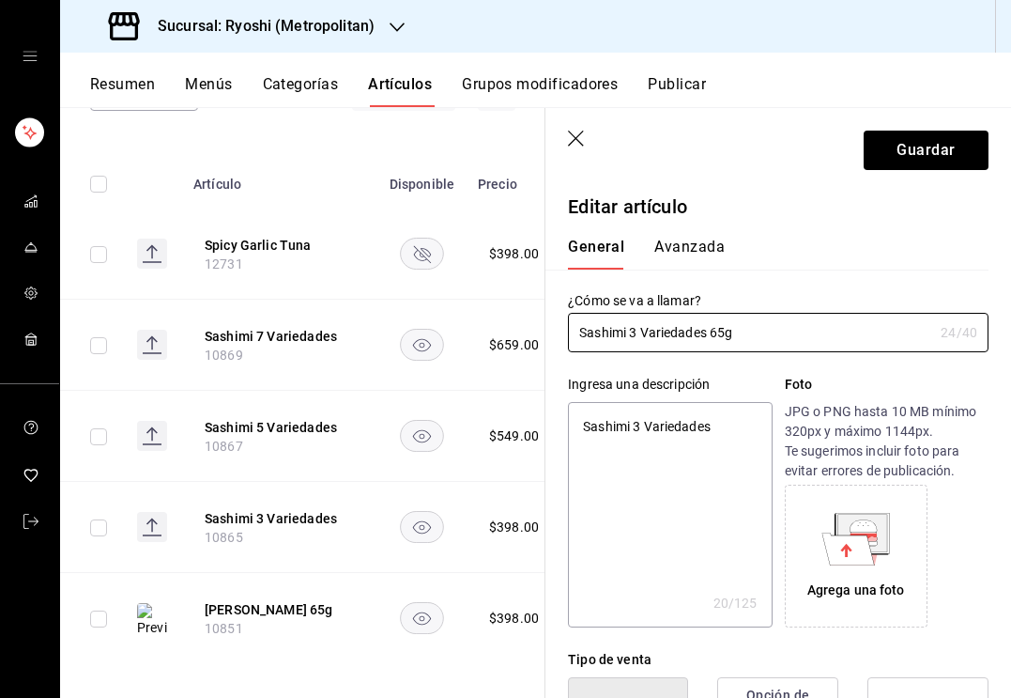
type textarea "x"
click at [683, 432] on textarea "Sashimi 3 Variedades" at bounding box center [670, 514] width 204 height 225
paste textarea "Akami + salmón + hampachi (6pz)."
type textarea "Akami + salmón + hampachi (6pz)."
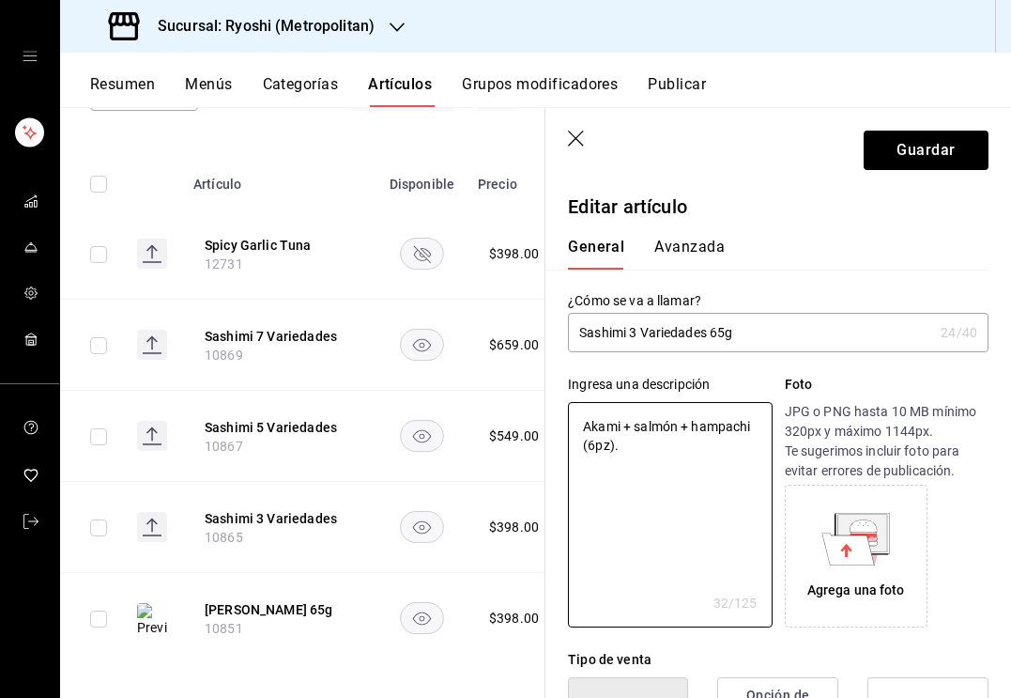
type textarea "x"
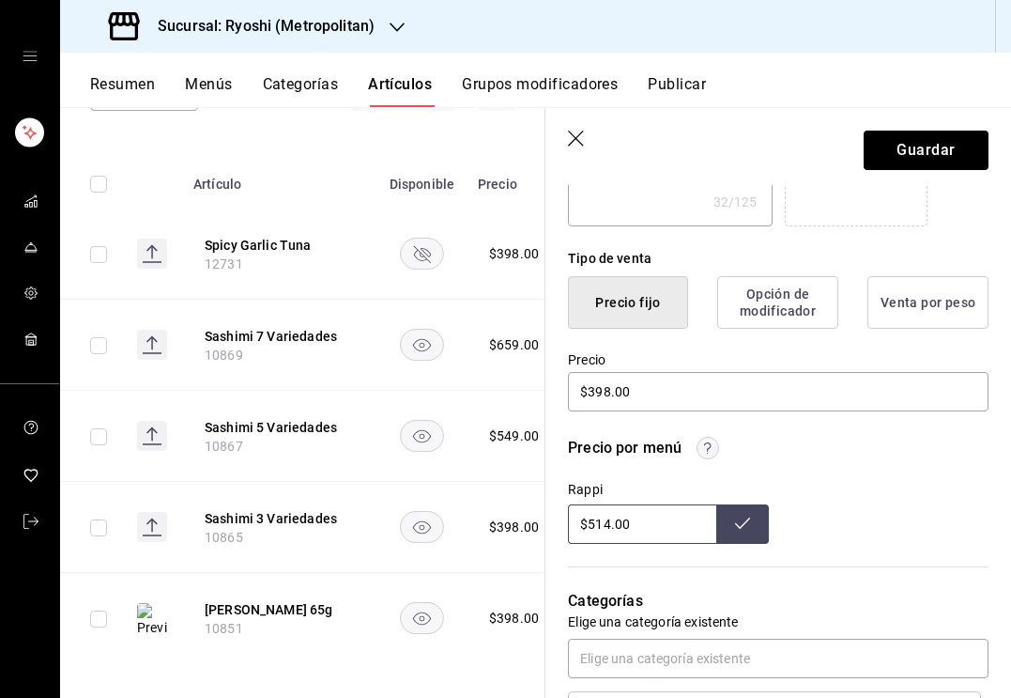
scroll to position [421, 0]
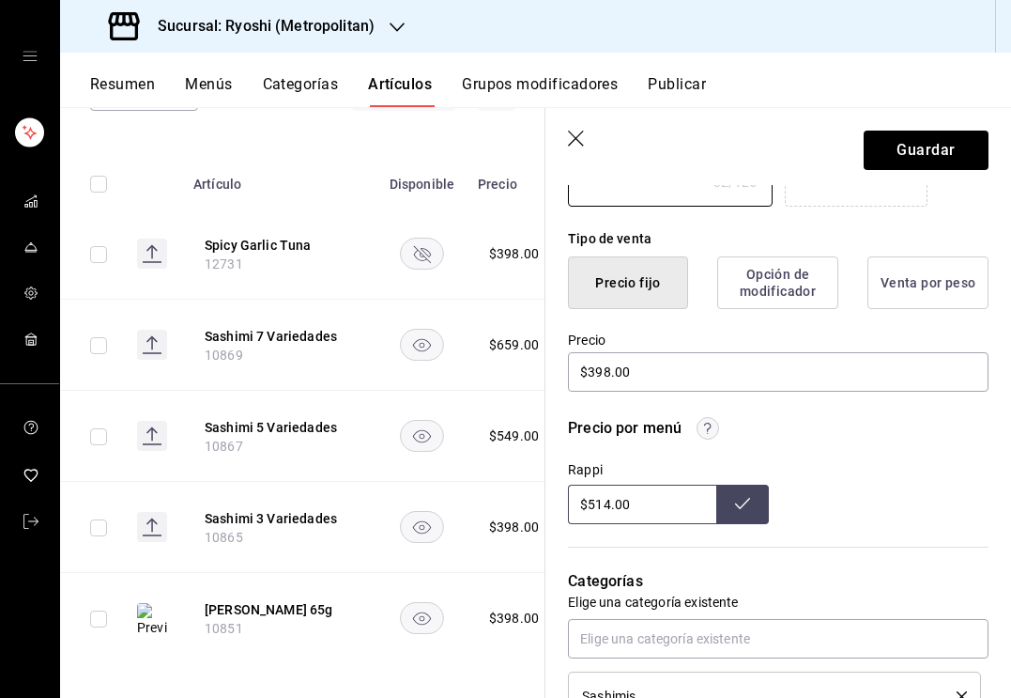
type textarea "Akami + salmón + hampachi (6pz)."
type textarea "x"
click at [607, 507] on input "$514.00" at bounding box center [642, 503] width 148 height 39
type input "$519.00"
click at [735, 499] on icon at bounding box center [742, 503] width 15 height 15
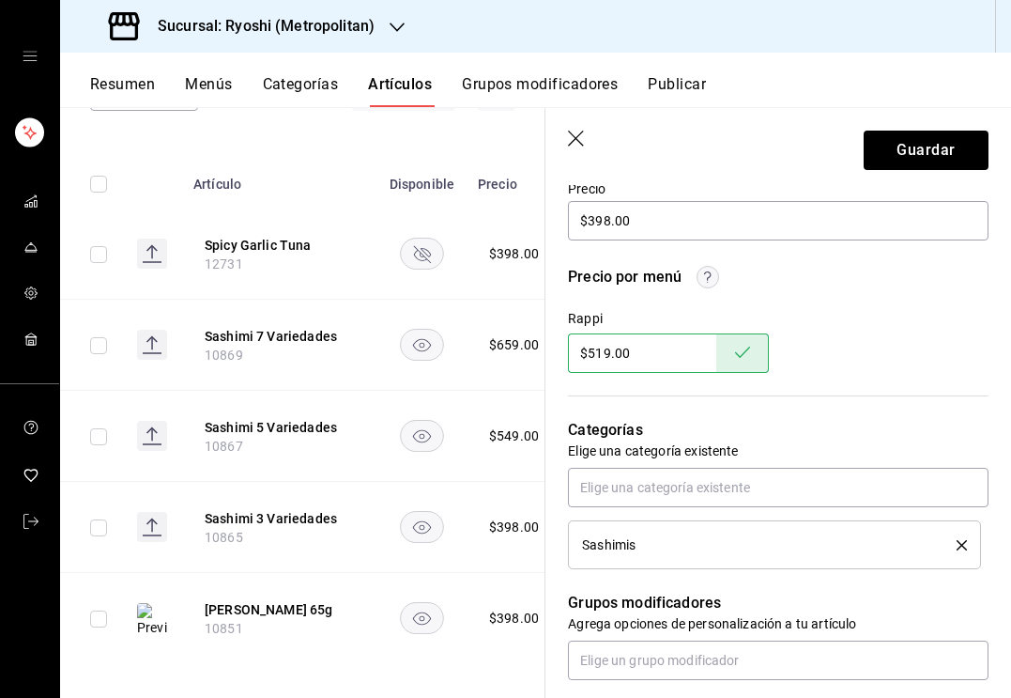
scroll to position [660, 0]
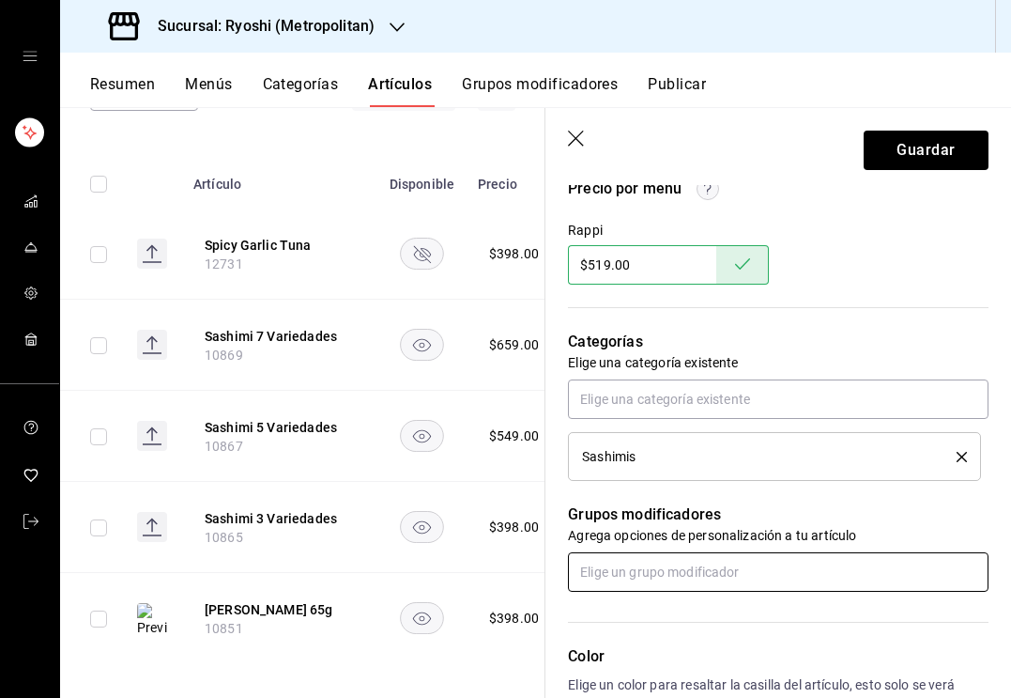
click at [638, 581] on input "text" at bounding box center [778, 571] width 421 height 39
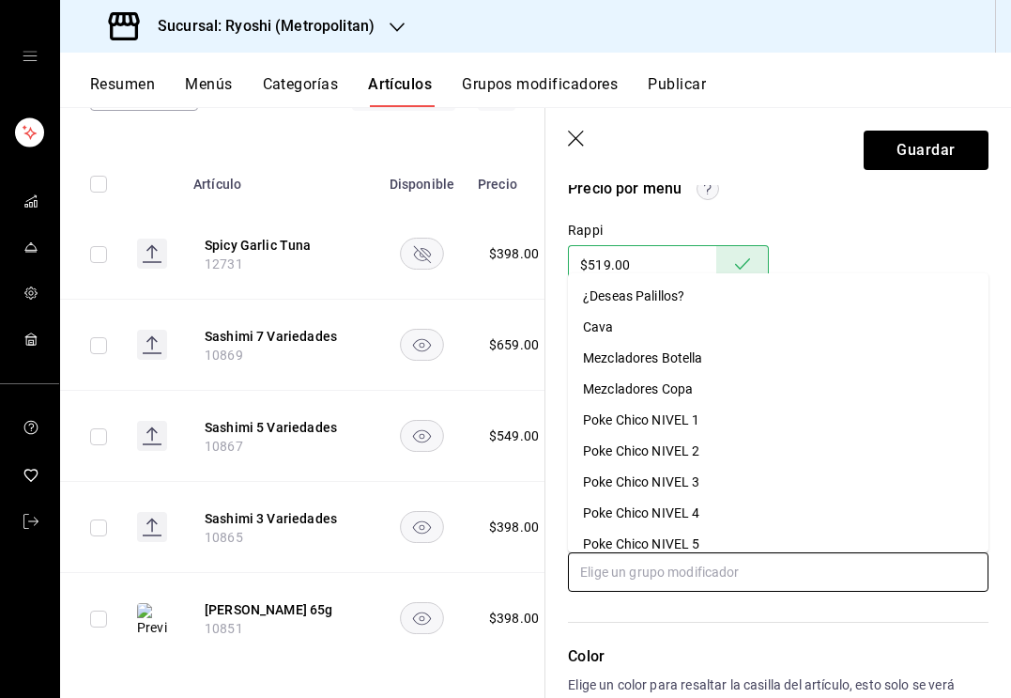
click at [632, 298] on div "¿Deseas Palillos?" at bounding box center [633, 296] width 101 height 20
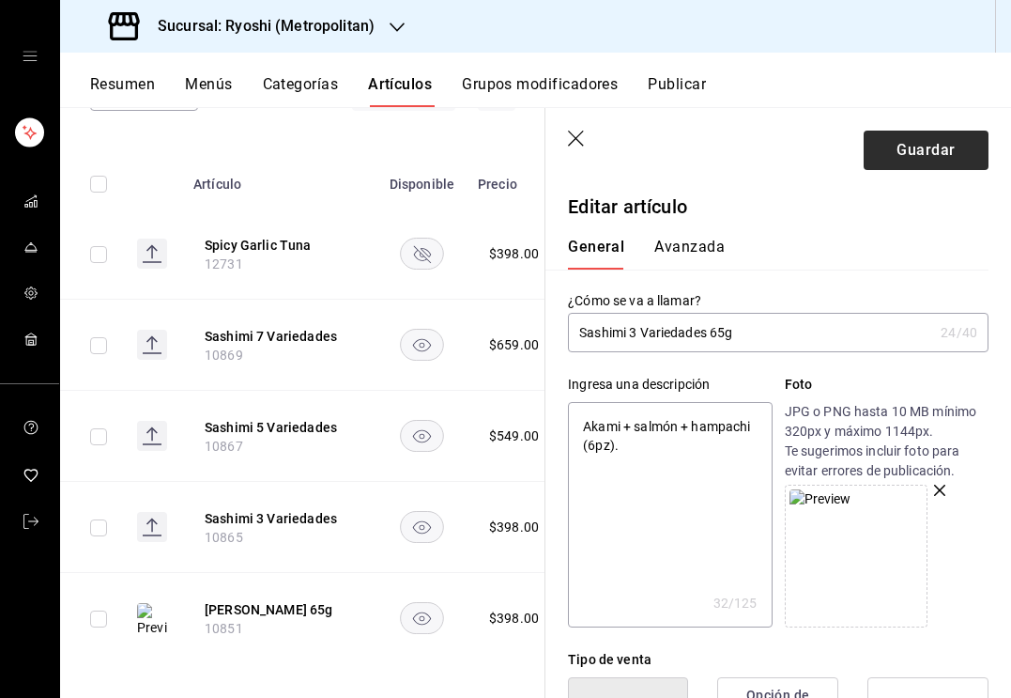
scroll to position [0, 0]
click at [919, 162] on button "Guardar" at bounding box center [926, 150] width 125 height 39
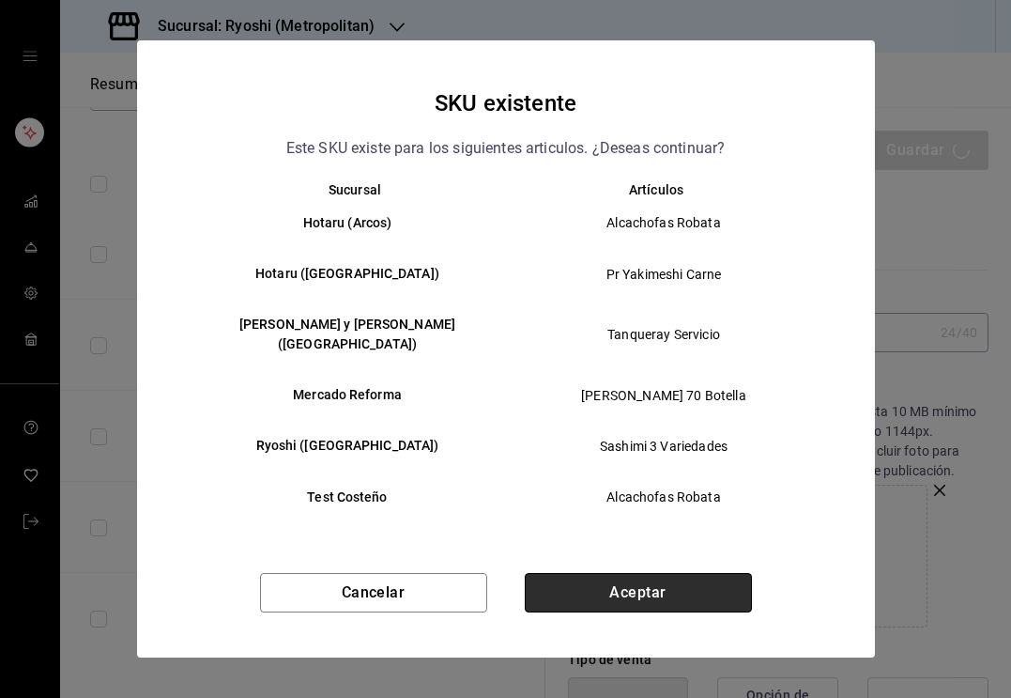
click at [583, 582] on button "Aceptar" at bounding box center [638, 592] width 227 height 39
type textarea "x"
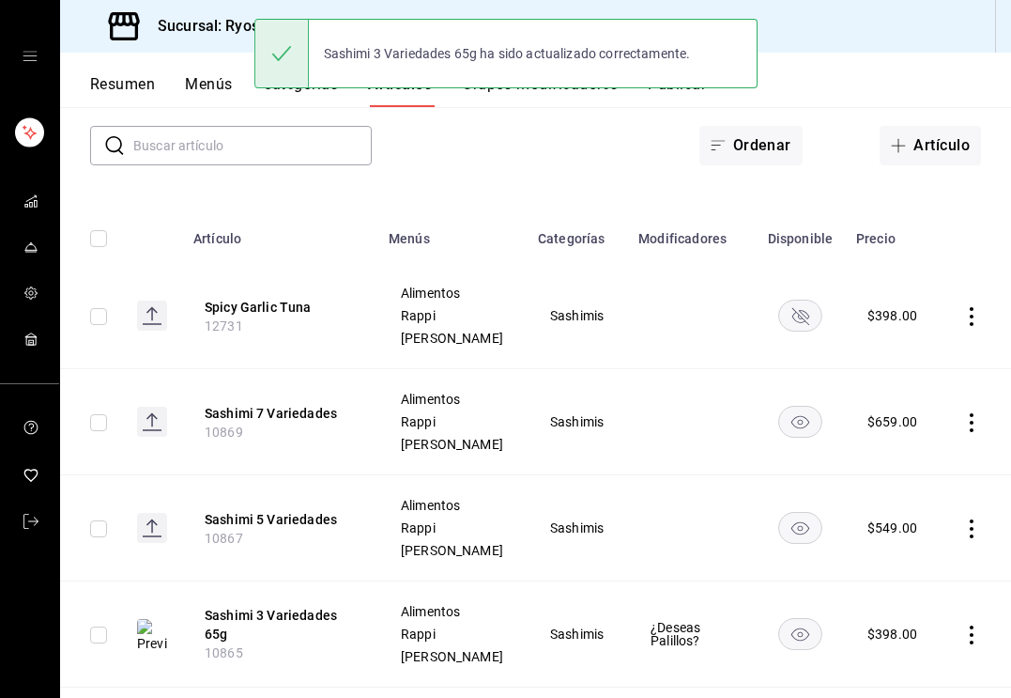
scroll to position [203, 0]
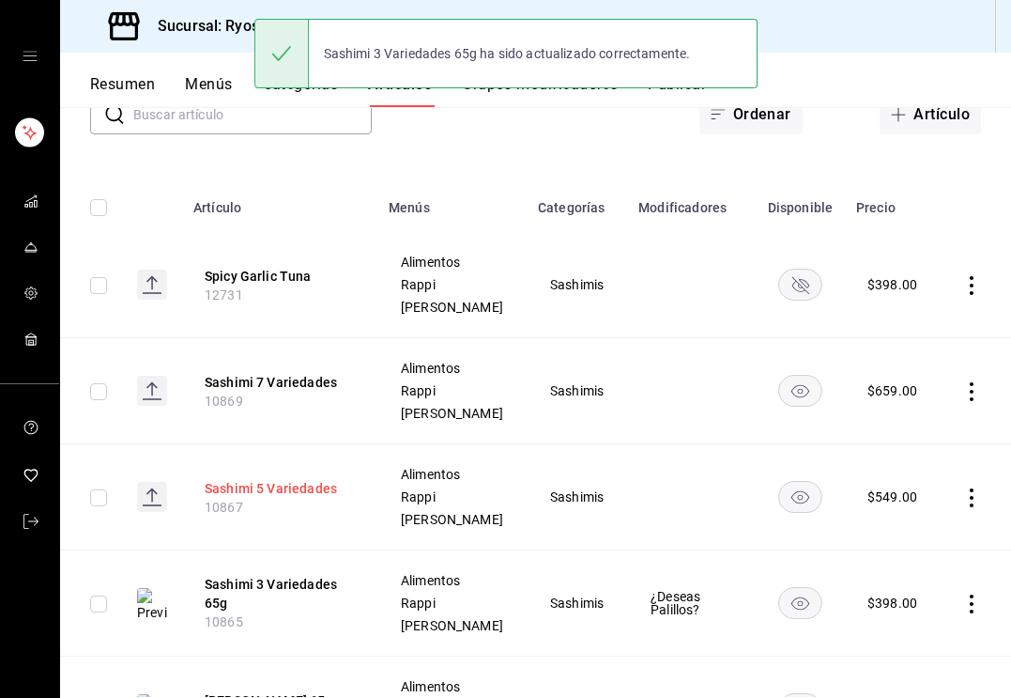
click at [250, 489] on button "Sashimi 5 Variedades" at bounding box center [280, 488] width 150 height 19
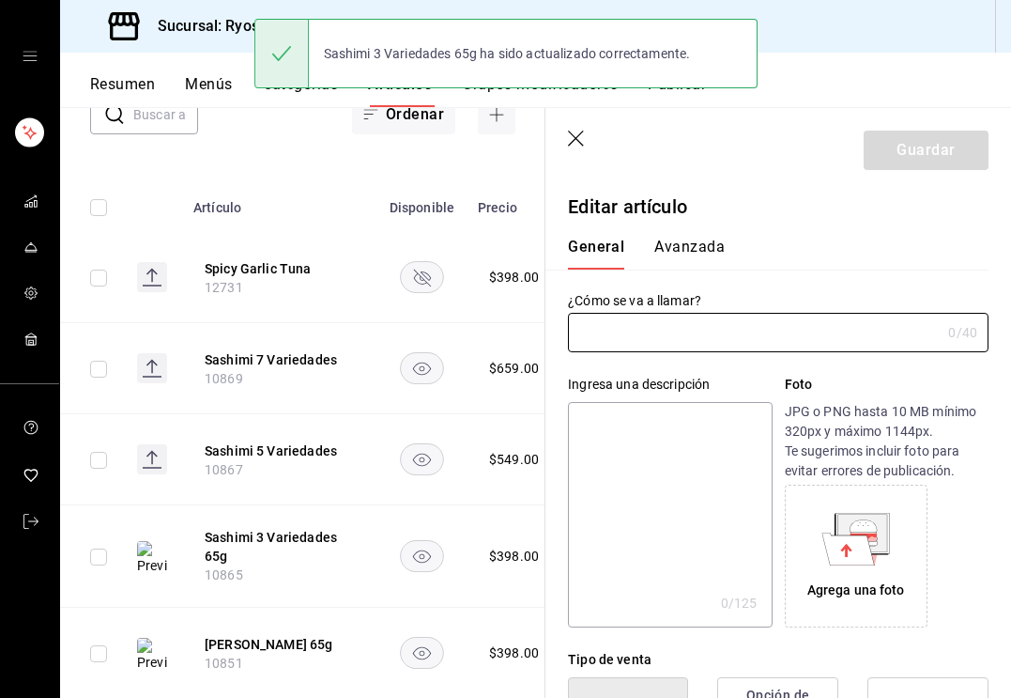
type input "Sashimi 5 Variedades"
type textarea "Sashimi 5 Variedades"
type textarea "x"
type input "$549.00"
type input "10867"
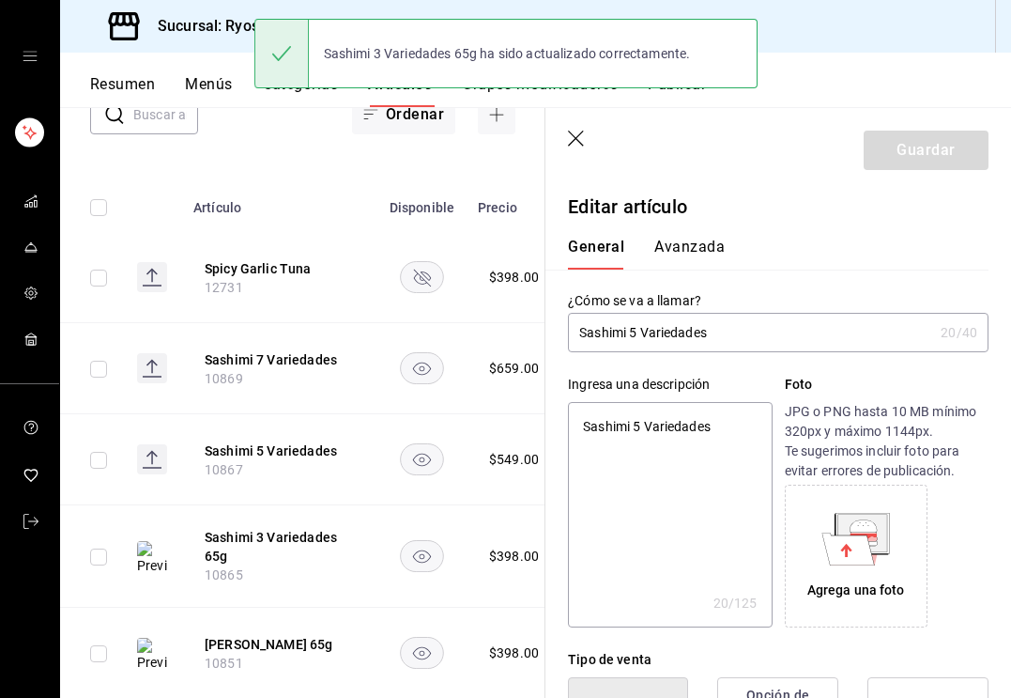
type input "Sashimi 5 Variedades"
type textarea "x"
type input "Sashimi 5 Variedades 1"
type textarea "x"
type input "Sashimi 5 Variedades 10"
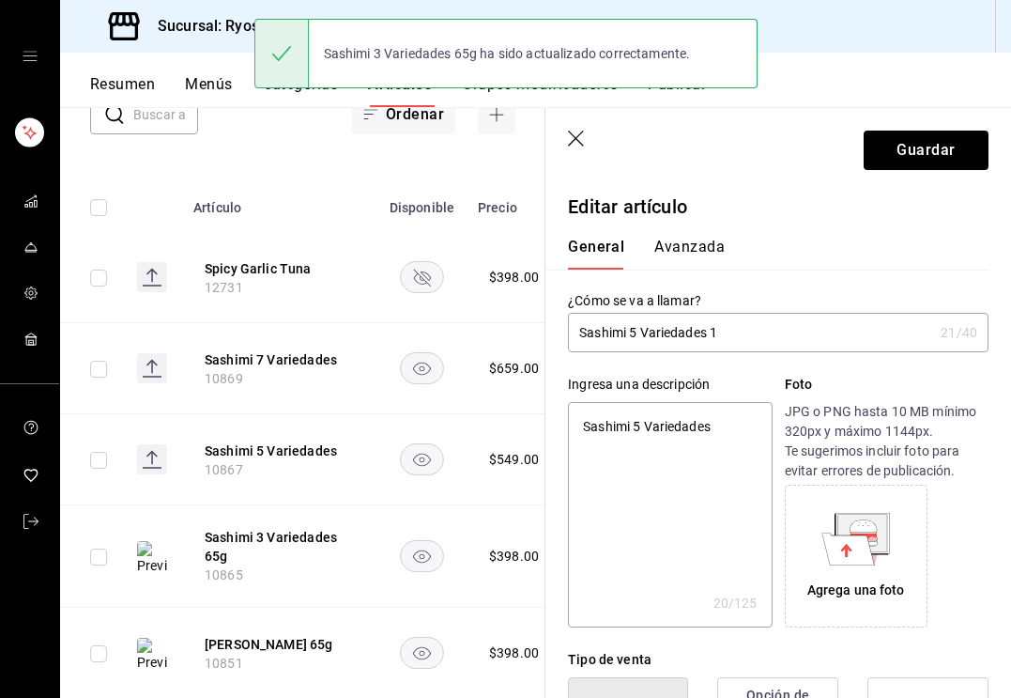
type textarea "x"
type input "Sashimi 5 Variedades 100"
type textarea "x"
type input "Sashimi 5 Variedades 100g"
type textarea "x"
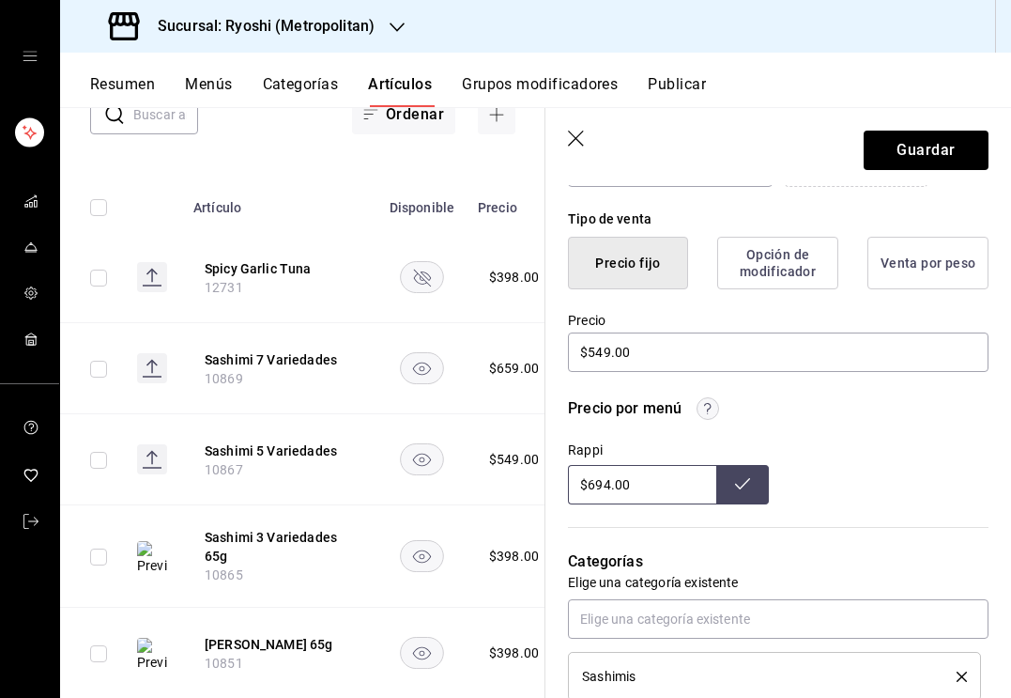
scroll to position [653, 0]
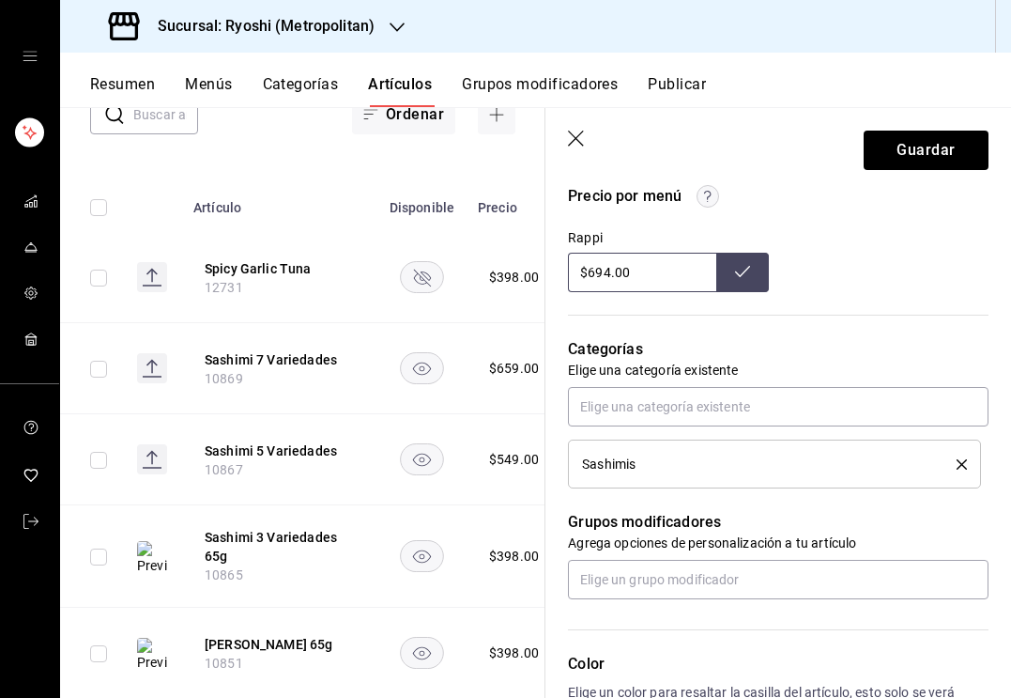
type input "Sashimi 5 Variedades 100g"
click at [607, 273] on input "$694.00" at bounding box center [642, 272] width 148 height 39
type input "$699.00"
click at [741, 280] on button at bounding box center [742, 272] width 53 height 39
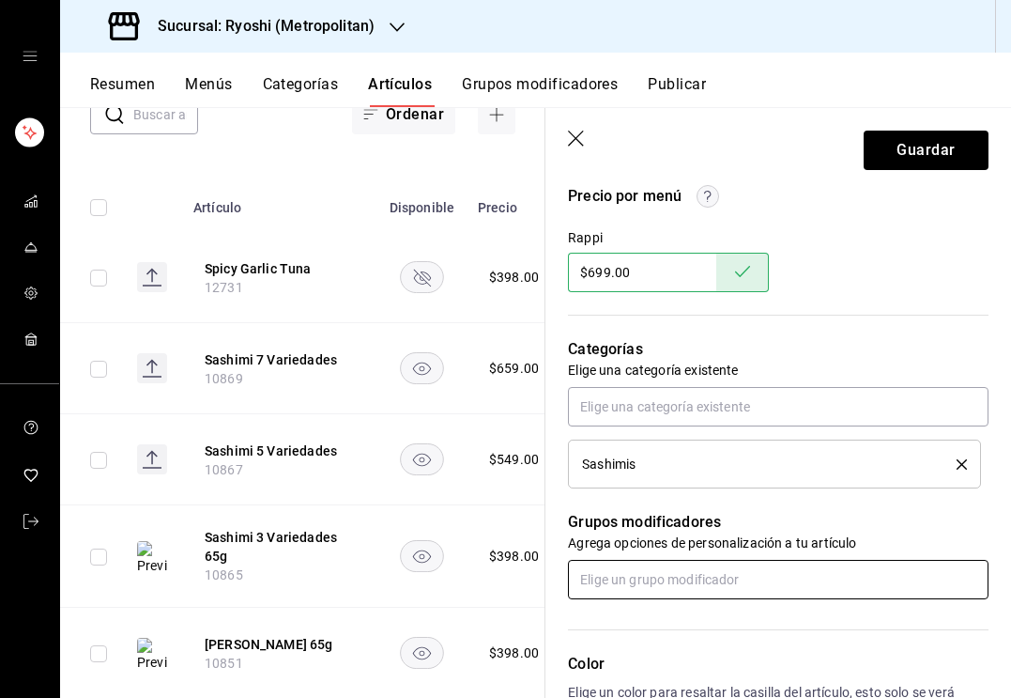
click at [642, 586] on input "text" at bounding box center [778, 579] width 421 height 39
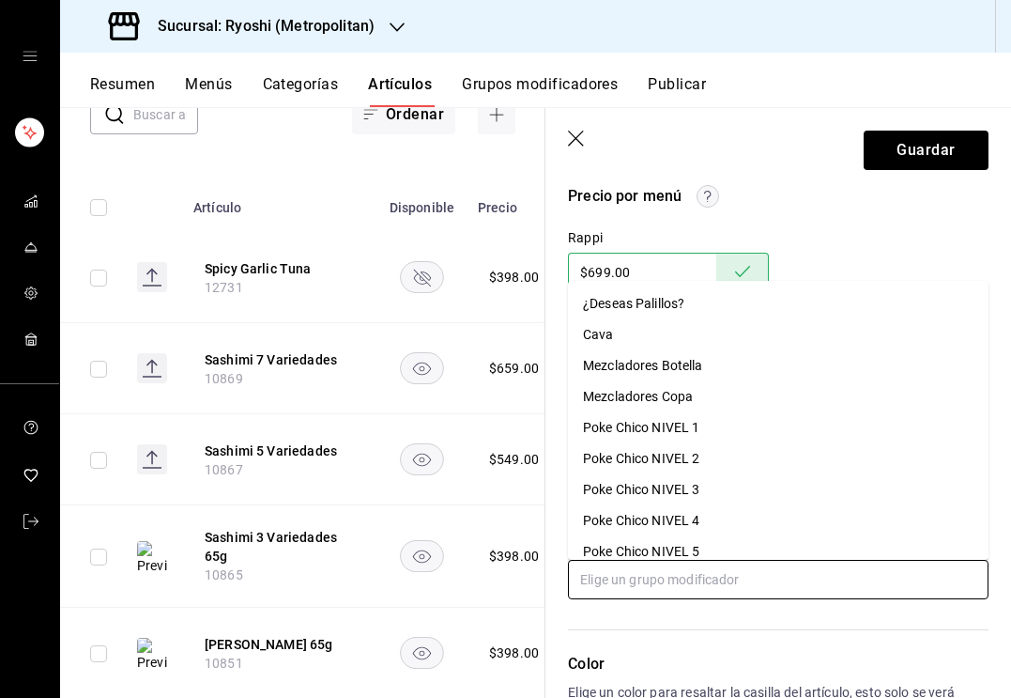
click at [625, 299] on div "¿Deseas Palillos?" at bounding box center [633, 304] width 101 height 20
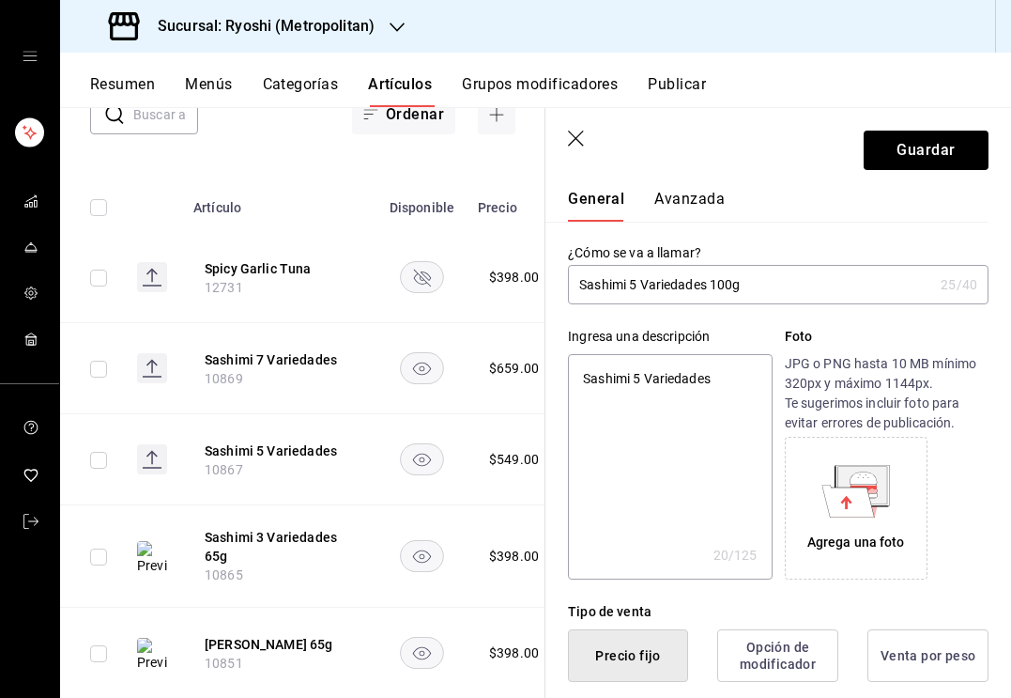
scroll to position [45, 0]
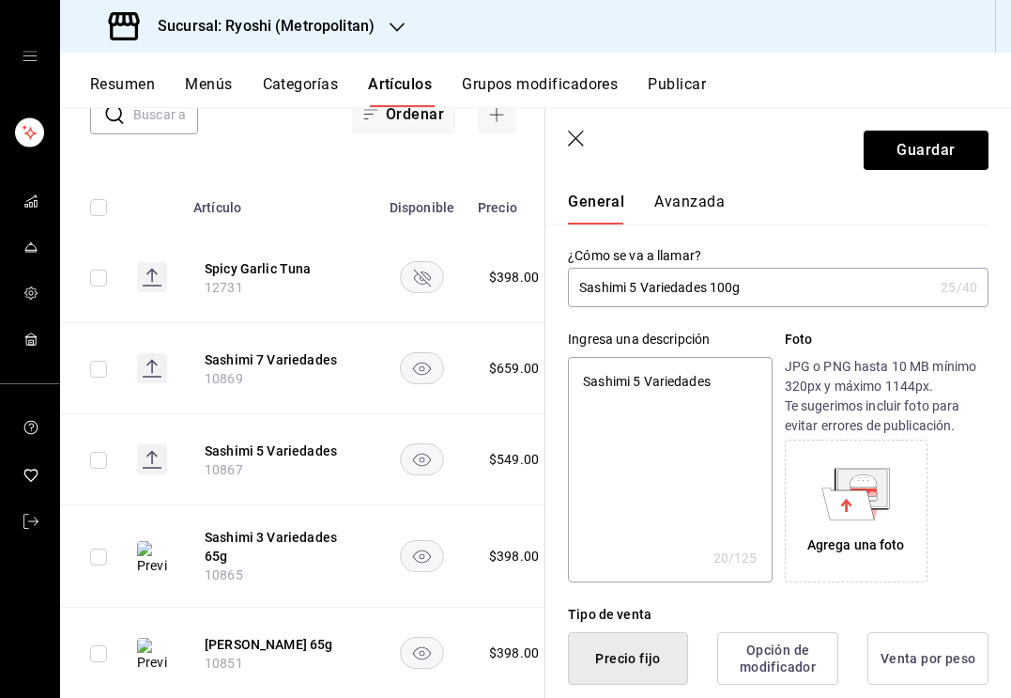
click at [667, 373] on textarea "Sashimi 5 Variedades" at bounding box center [670, 469] width 204 height 225
type textarea "x"
click at [667, 373] on textarea "Sashimi 5 Variedades" at bounding box center [670, 469] width 204 height 225
paste textarea "Akami + salmón + kampachi + toro + totoaba (10pz)."
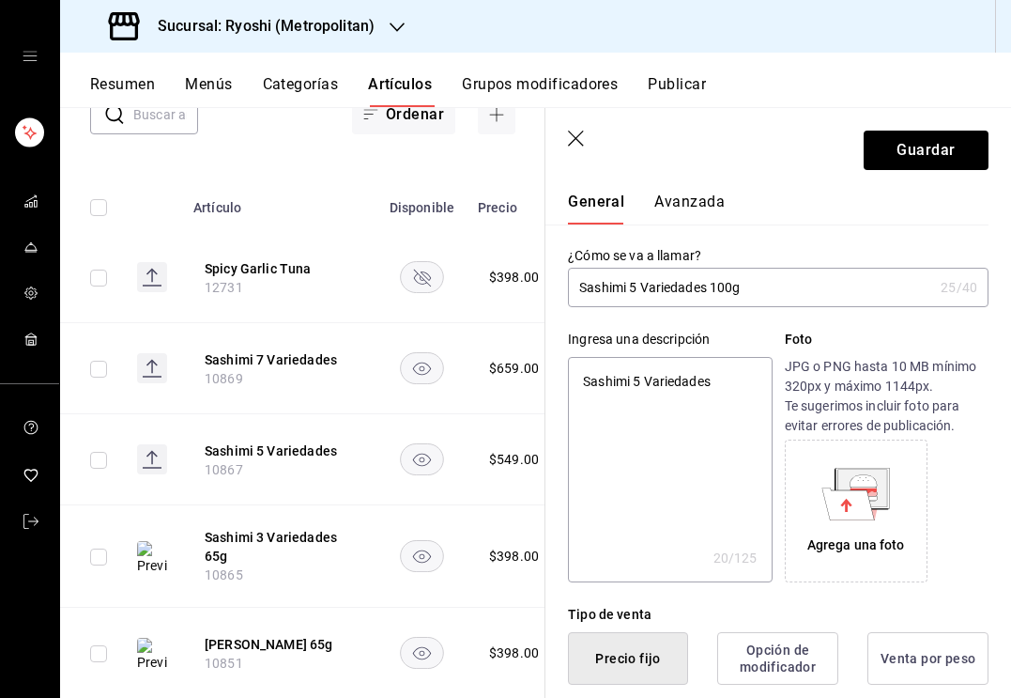
type textarea "Akami + salmón + kampachi + toro + totoaba (10pz)."
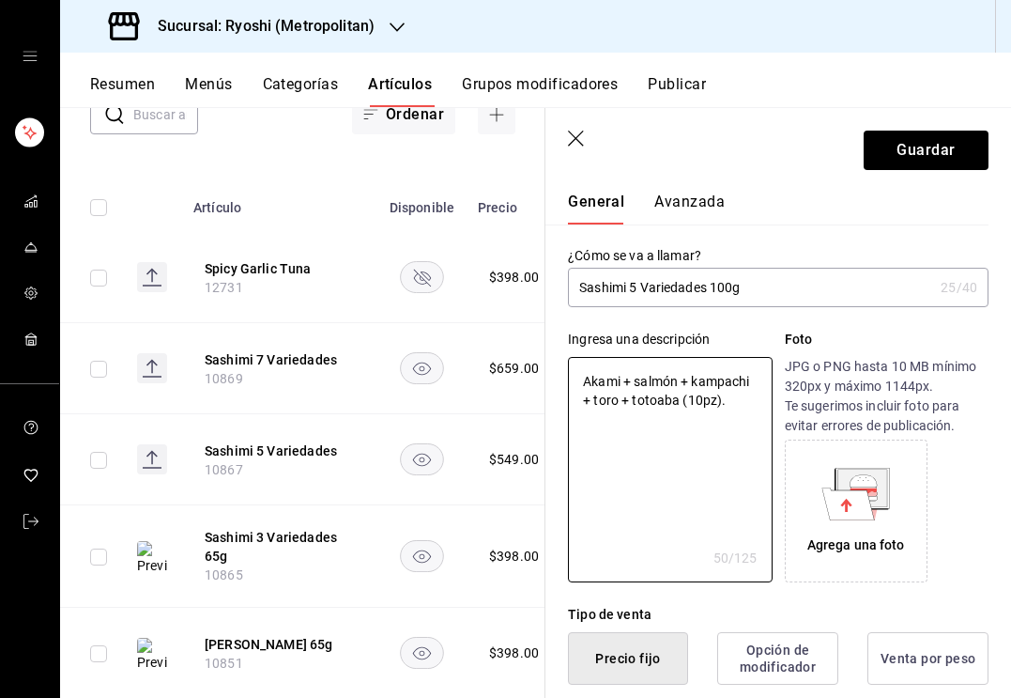
type textarea "x"
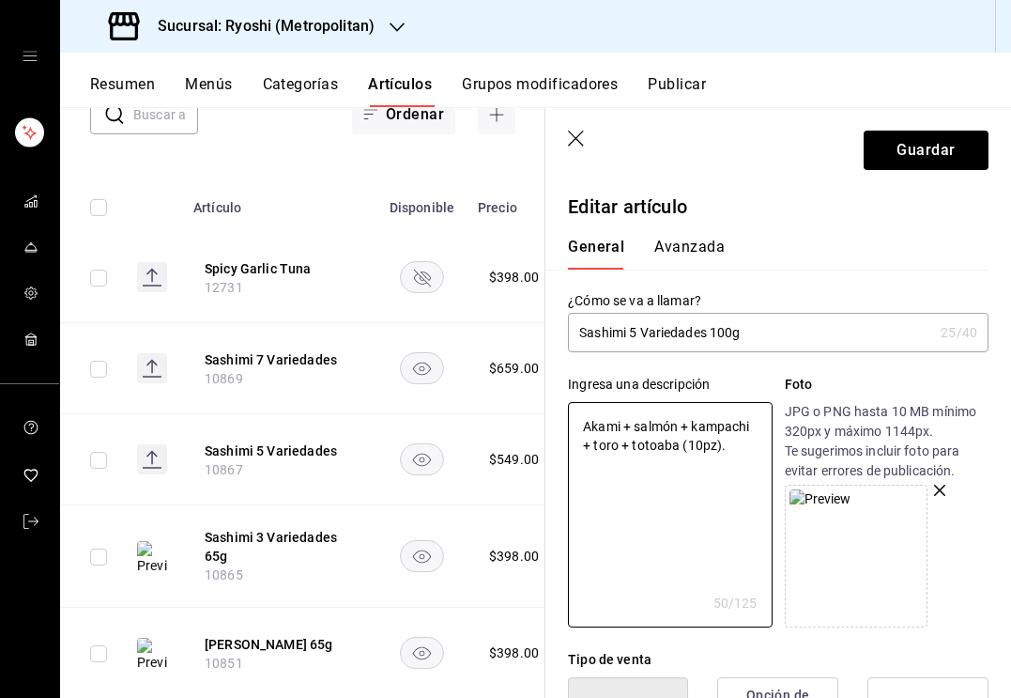
scroll to position [0, 0]
type textarea "Akami + salmón + kampachi + toro + totoaba (10pz)."
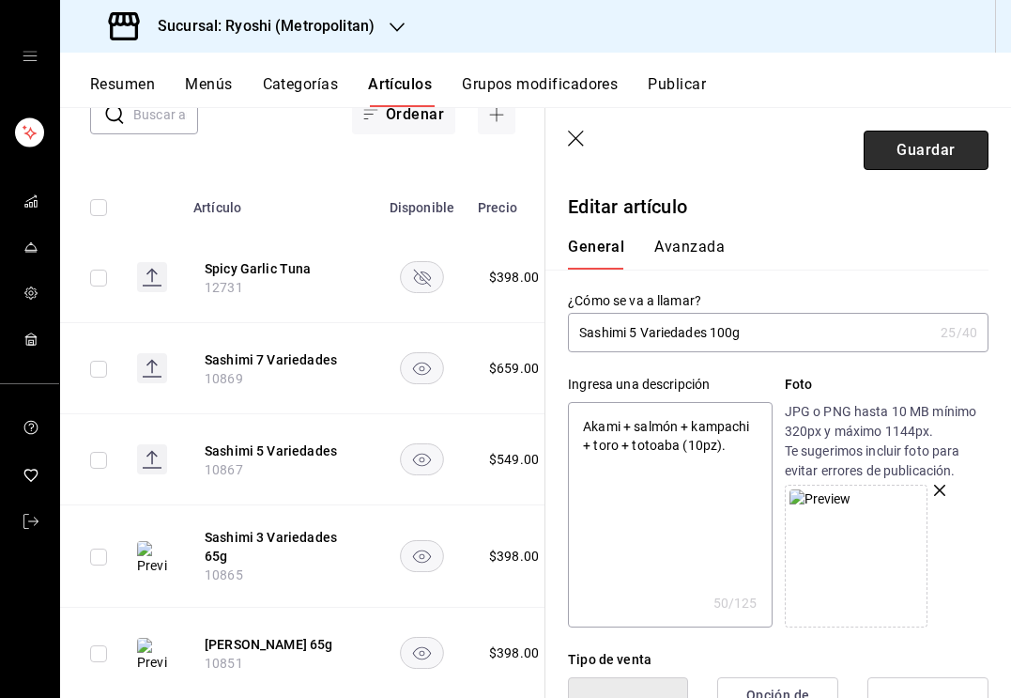
click at [912, 150] on button "Guardar" at bounding box center [926, 150] width 125 height 39
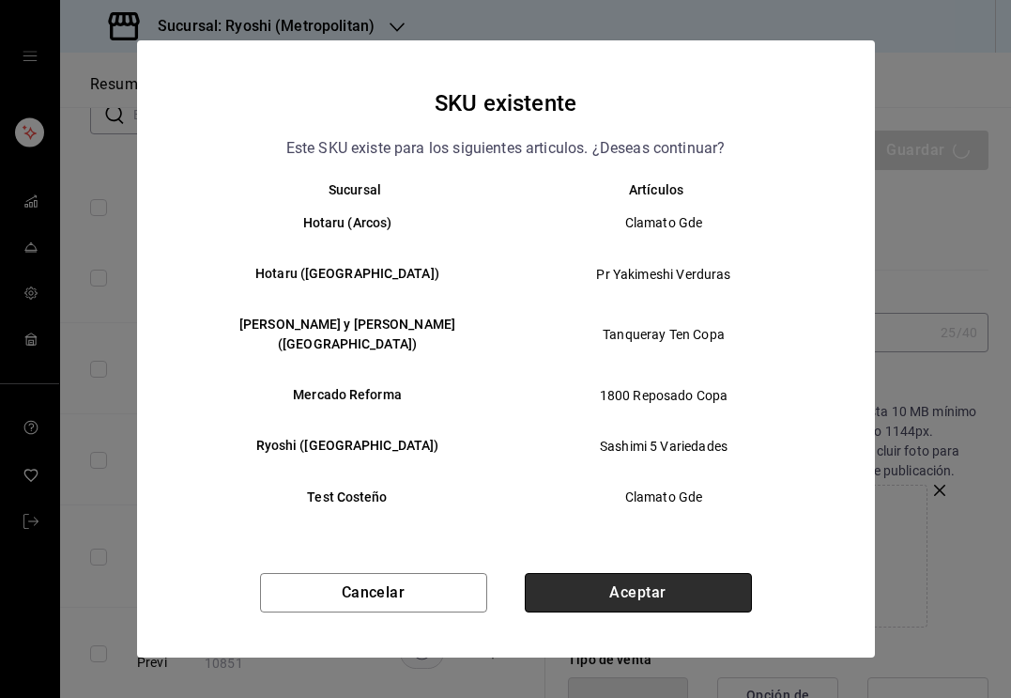
click at [592, 598] on button "Aceptar" at bounding box center [638, 592] width 227 height 39
type textarea "x"
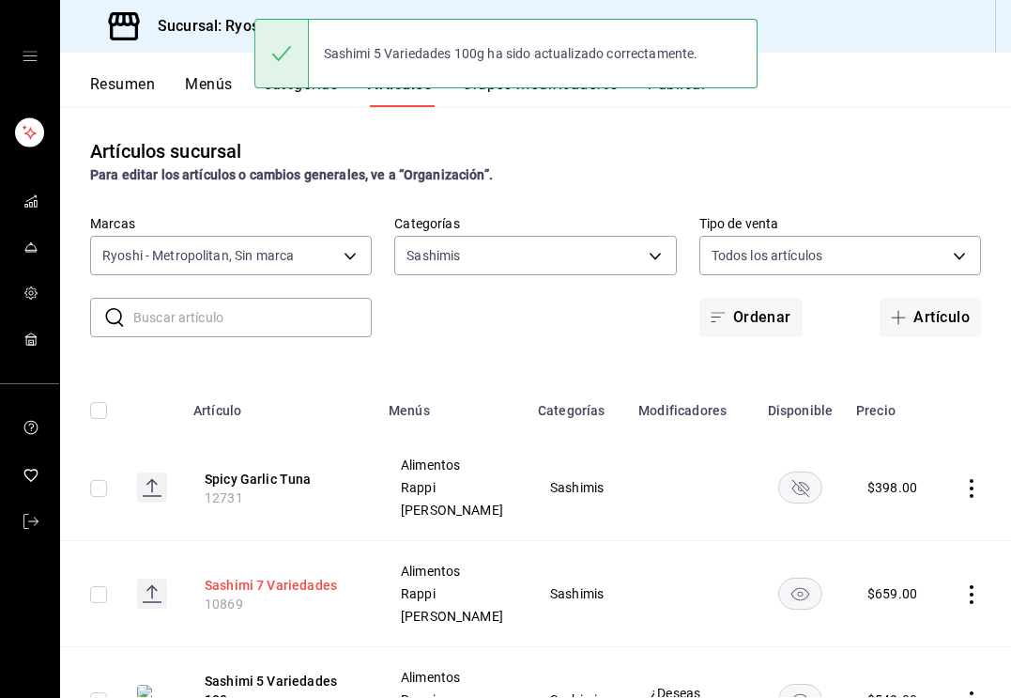
click at [276, 588] on button "Sashimi 7 Variedades" at bounding box center [280, 585] width 150 height 19
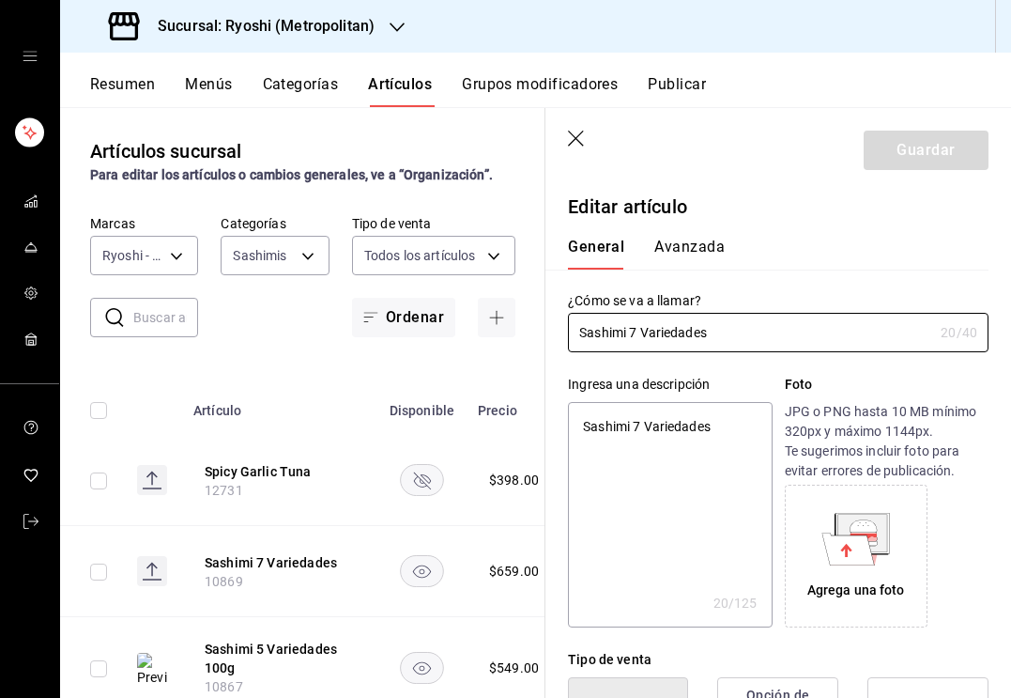
type textarea "x"
type input "$659.00"
type textarea "x"
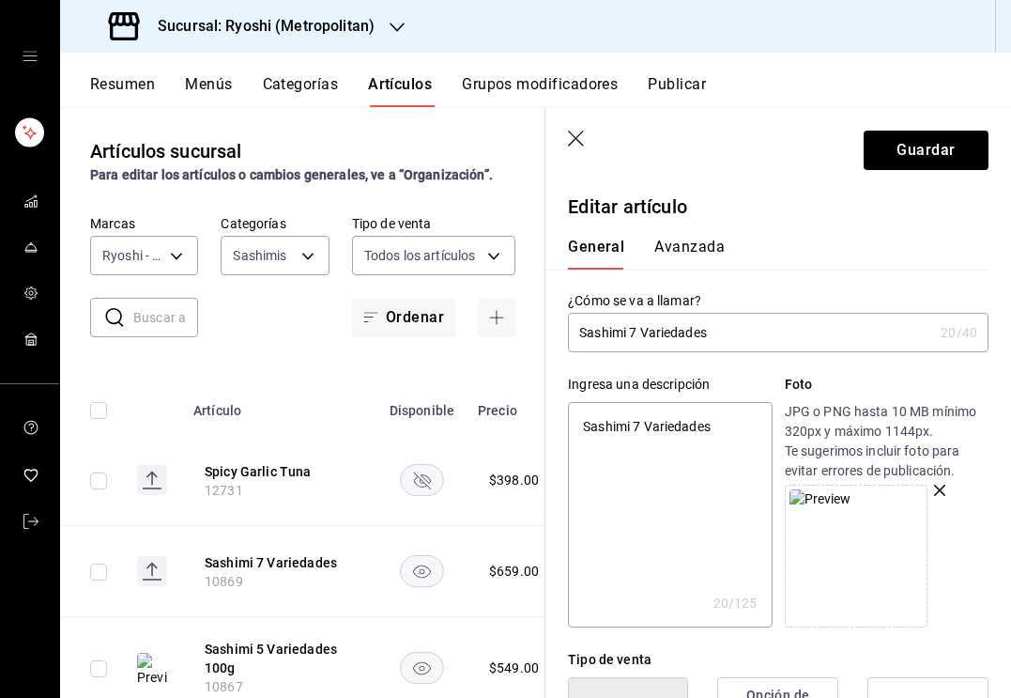
type input "Sashimi 7 Variedades"
type textarea "x"
type input "Sashimi 7 Variedades 1"
type textarea "x"
type input "Sashimi 7 Variedades 14"
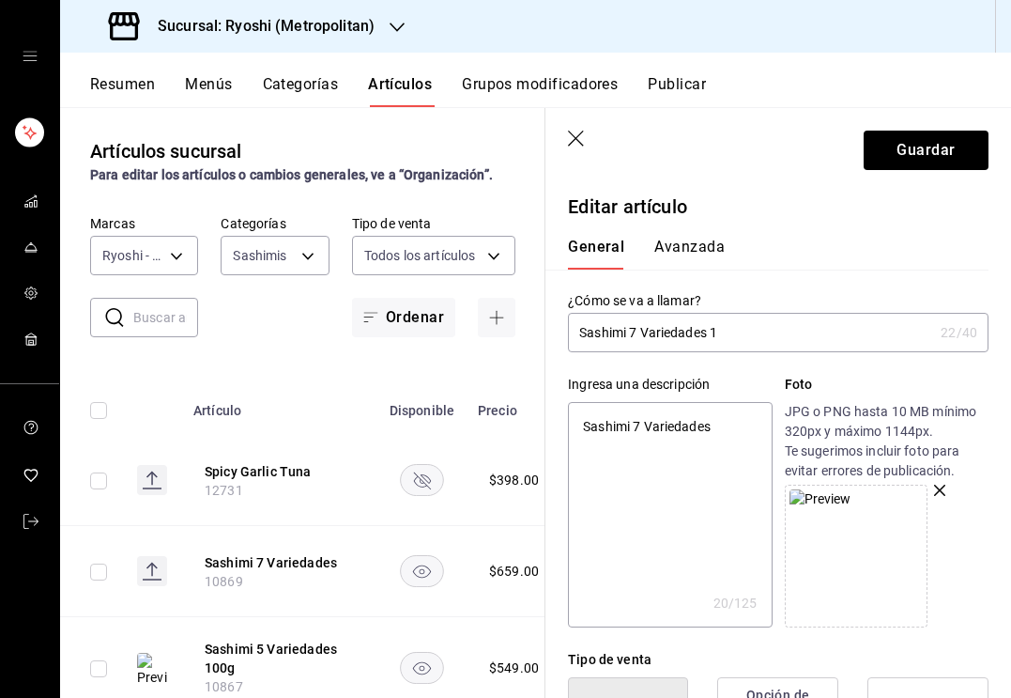
type textarea "x"
type input "Sashimi 7 Variedades 145"
type textarea "x"
type input "Sashimi 7 Variedades 145g"
type textarea "x"
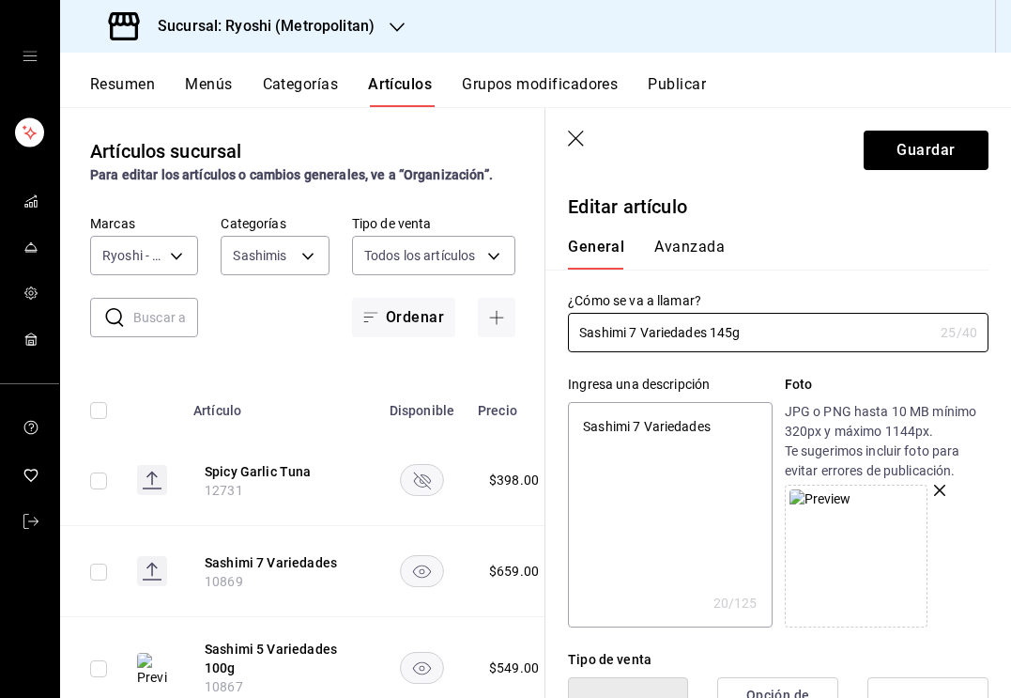
type input "Sashimi 7 Variedades 145g"
type textarea "x"
click at [675, 421] on textarea "Sashimi 7 Variedades" at bounding box center [670, 514] width 204 height 225
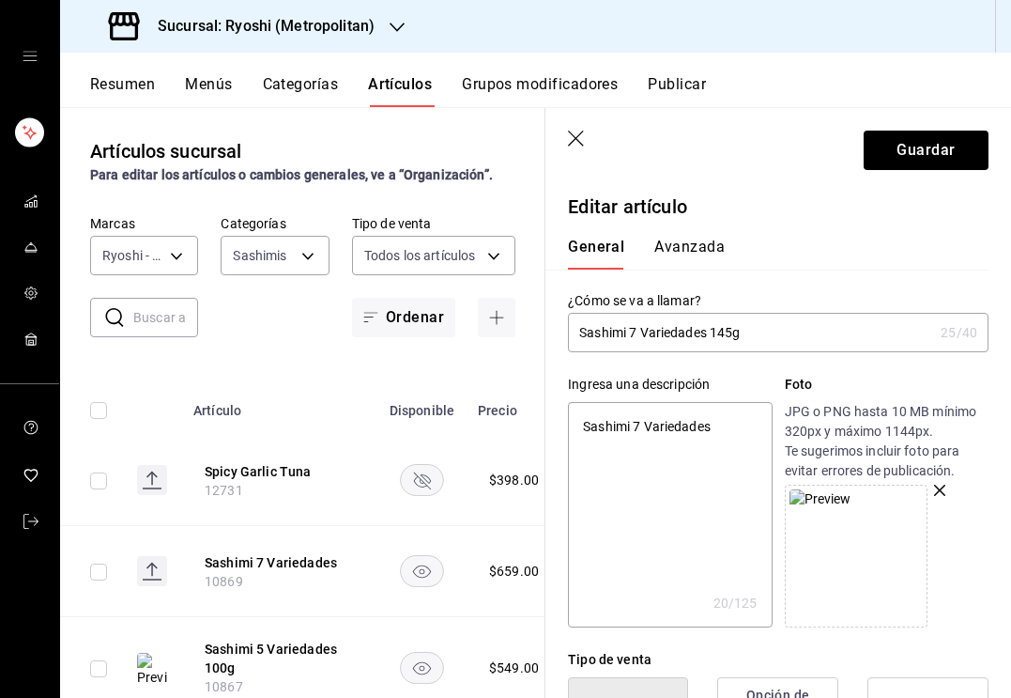
paste textarea "Akami + toro + king salmon + salmón + totoaba + [PERSON_NAME] + kamachi (14pz)."
type textarea "Akami + toro + king salmon + salmón + totoaba + [PERSON_NAME] + kamachi (14pz)."
type textarea "x"
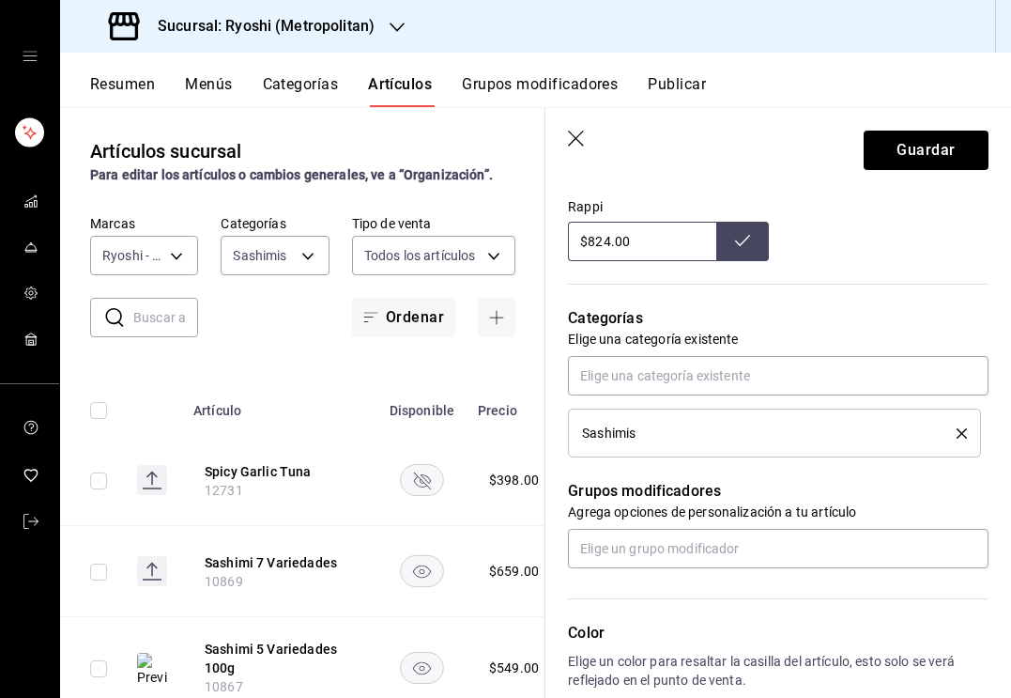
scroll to position [680, 0]
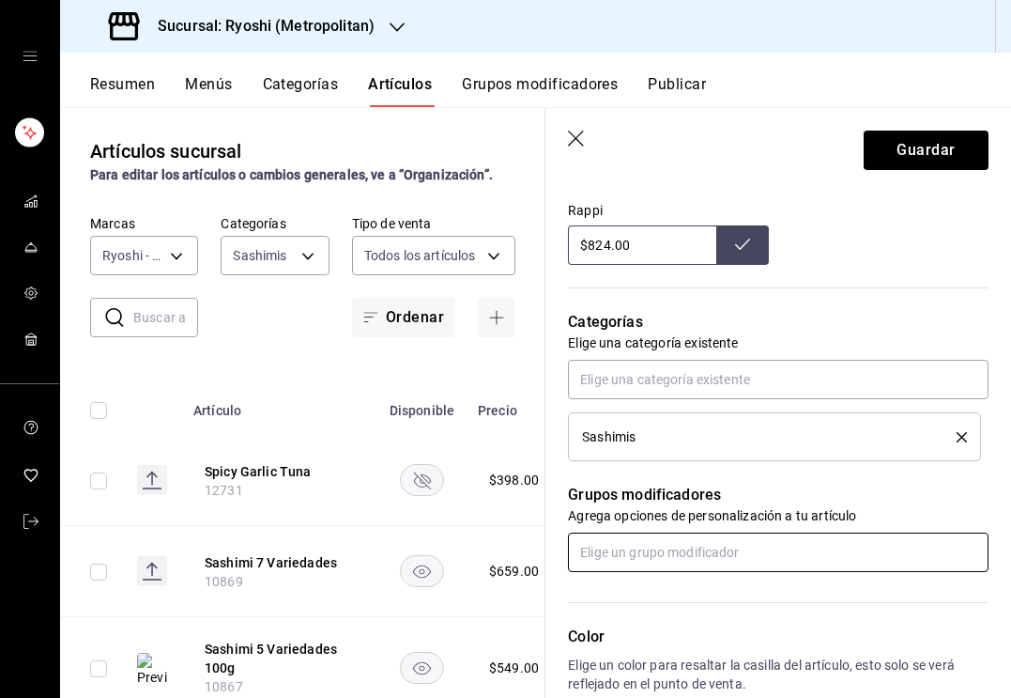
type textarea "Akami + toro + king salmon + salmón + totoaba + [PERSON_NAME] + kamachi (14pz)."
click at [661, 559] on input "text" at bounding box center [778, 551] width 421 height 39
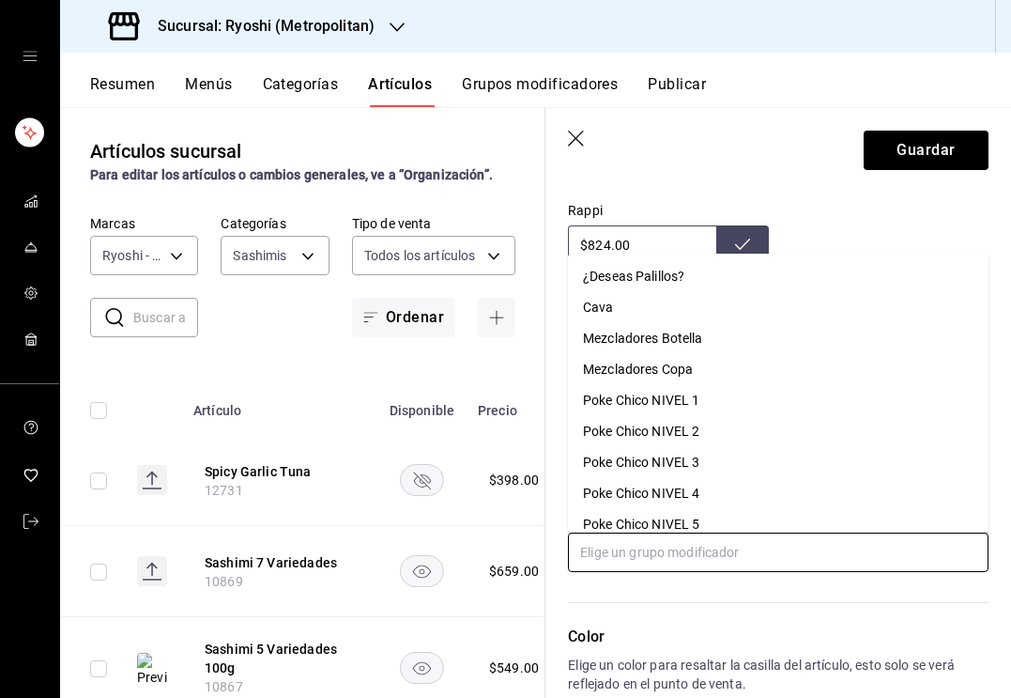
click at [653, 280] on div "¿Deseas Palillos?" at bounding box center [633, 277] width 101 height 20
type textarea "x"
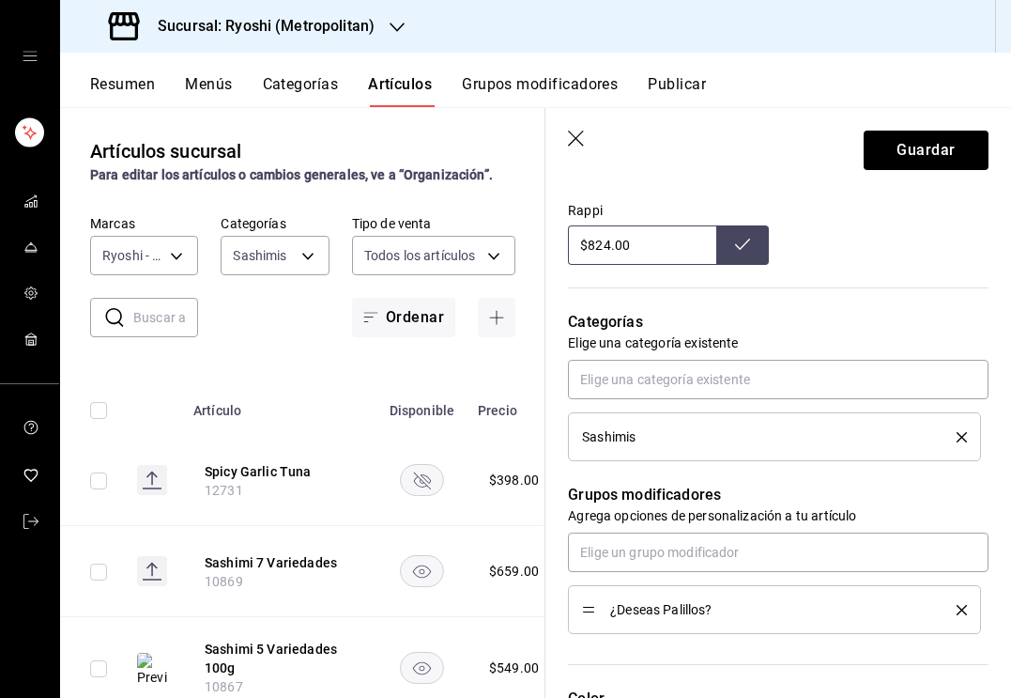
click at [609, 246] on input "$824.00" at bounding box center [642, 244] width 148 height 39
type input "$829.00"
click at [741, 244] on icon at bounding box center [742, 244] width 15 height 15
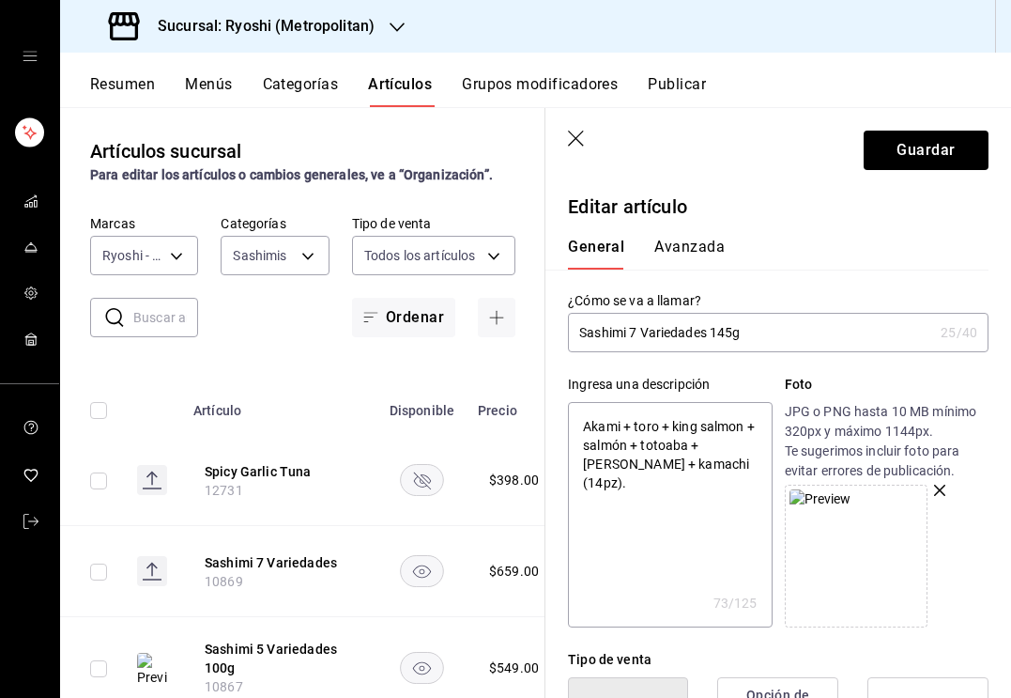
scroll to position [0, 0]
click at [921, 161] on button "Guardar" at bounding box center [926, 150] width 125 height 39
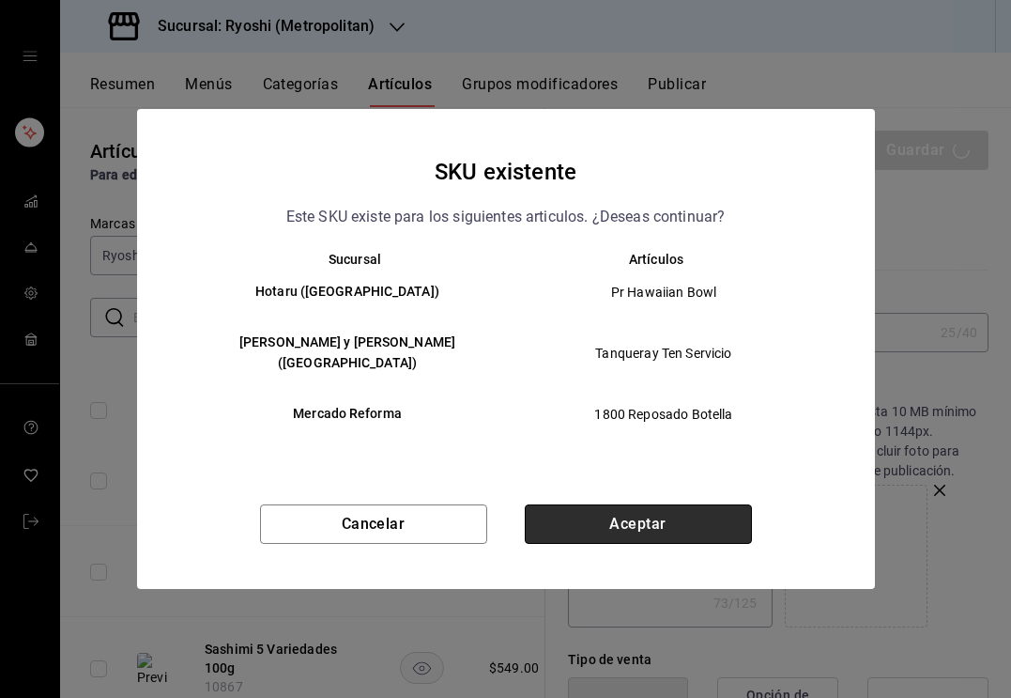
click at [591, 516] on button "Aceptar" at bounding box center [638, 523] width 227 height 39
type textarea "x"
